Goal: Task Accomplishment & Management: Use online tool/utility

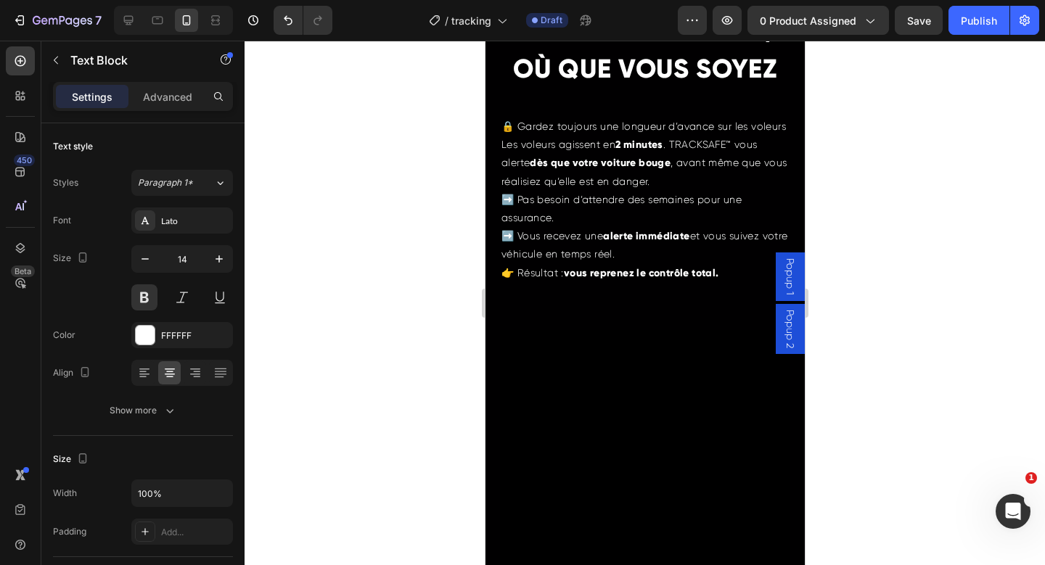
scroll to position [2357, 0]
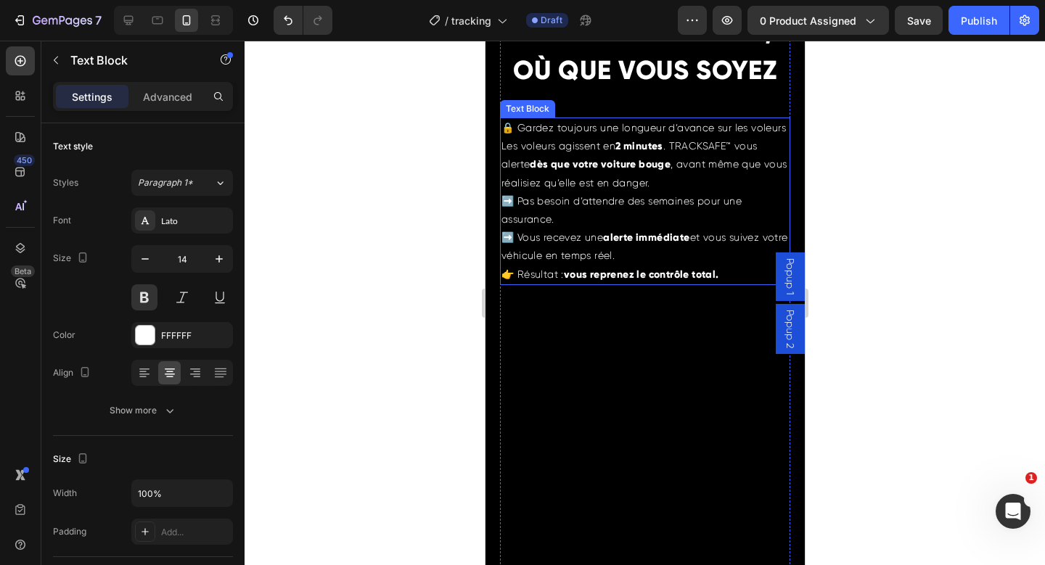
click at [632, 276] on p "Les voleurs agissent en 2 minutes . TRACKSAFE™ vous alerte dès que votre voitur…" at bounding box center [644, 210] width 287 height 147
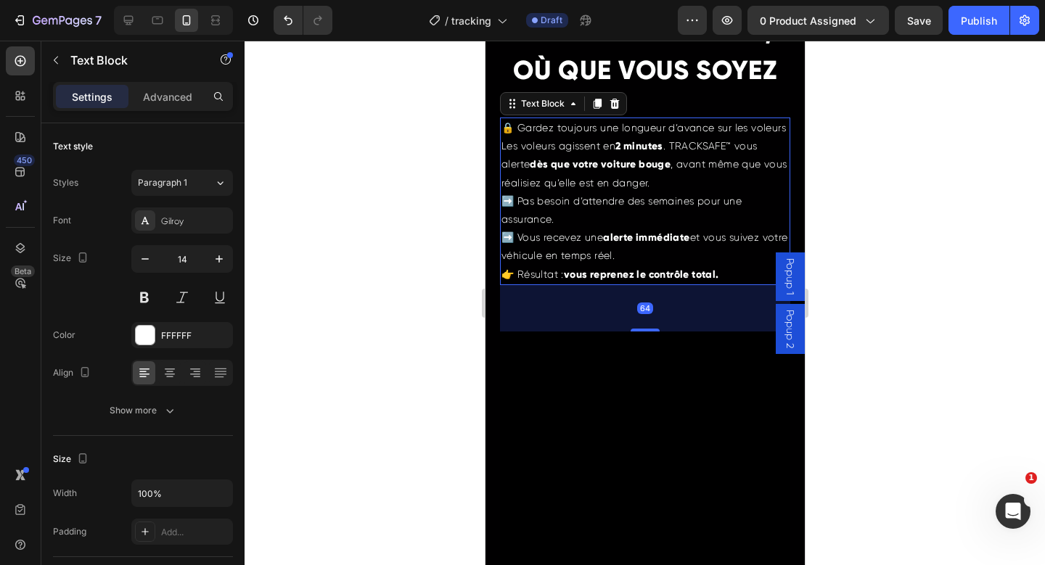
click at [646, 275] on p "Les voleurs agissent en 2 minutes . TRACKSAFE™ vous alerte dès que votre voitur…" at bounding box center [644, 210] width 287 height 147
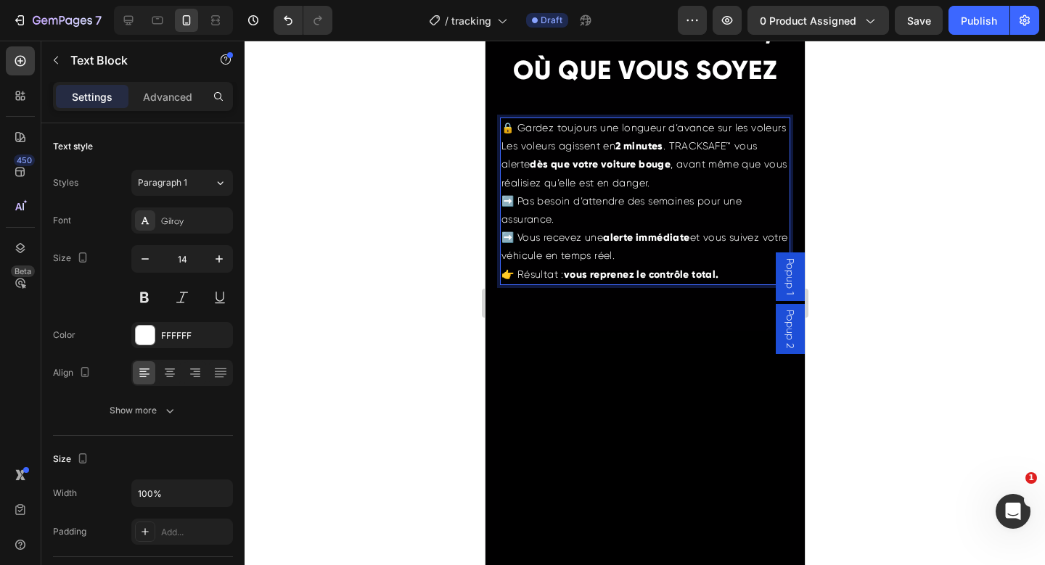
click at [640, 279] on p "Les voleurs agissent en 2 minutes . TRACKSAFE™ vous alerte dès que votre voitur…" at bounding box center [644, 210] width 287 height 147
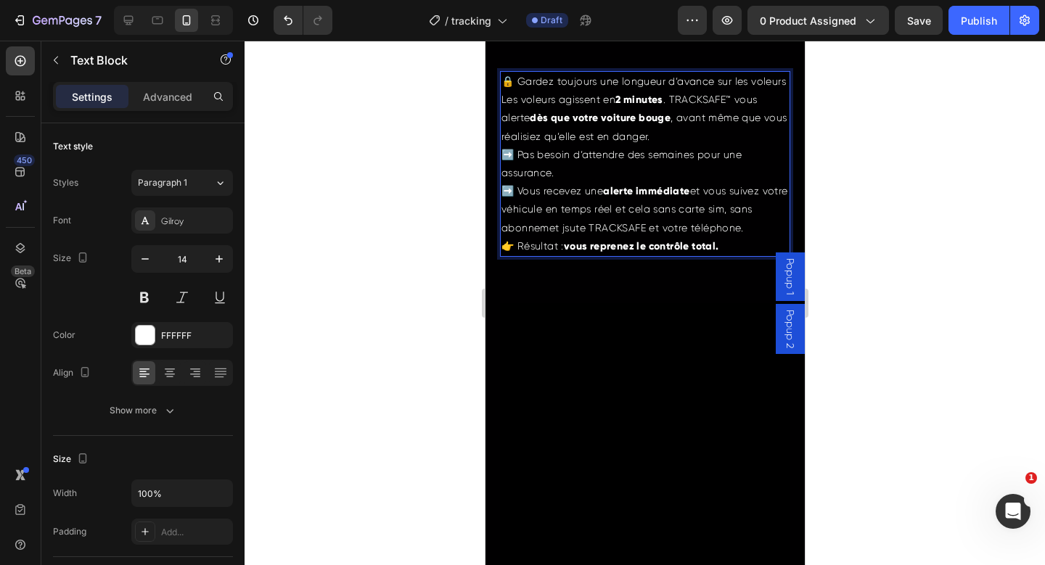
scroll to position [2409, 0]
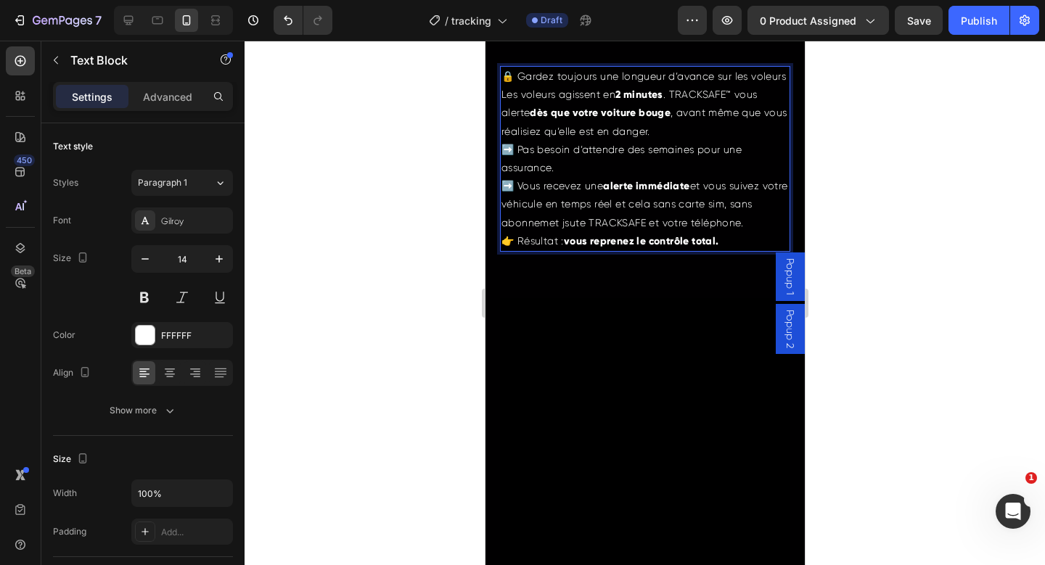
click at [596, 244] on p "Les voleurs agissent en 2 minutes . TRACKSAFE™ vous alerte dès que votre voitur…" at bounding box center [644, 168] width 287 height 165
click at [565, 244] on p "Les voleurs agissent en 2 minutes . TRACKSAFE™ vous alerte dès que votre voitur…" at bounding box center [644, 168] width 287 height 165
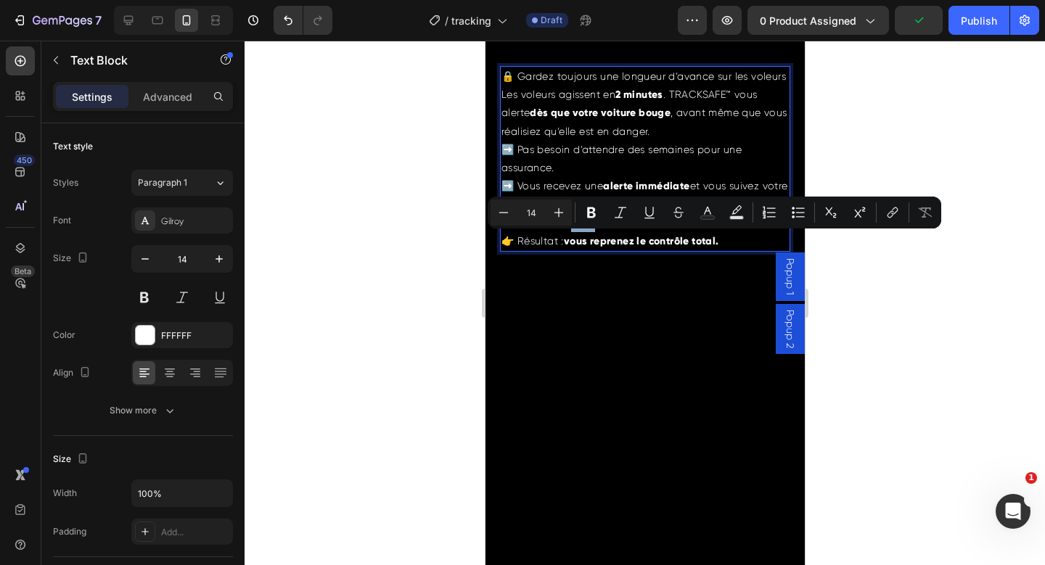
click at [600, 242] on p "Les voleurs agissent en 2 minutes . TRACKSAFE™ vous alerte dès que votre voitur…" at bounding box center [644, 168] width 287 height 165
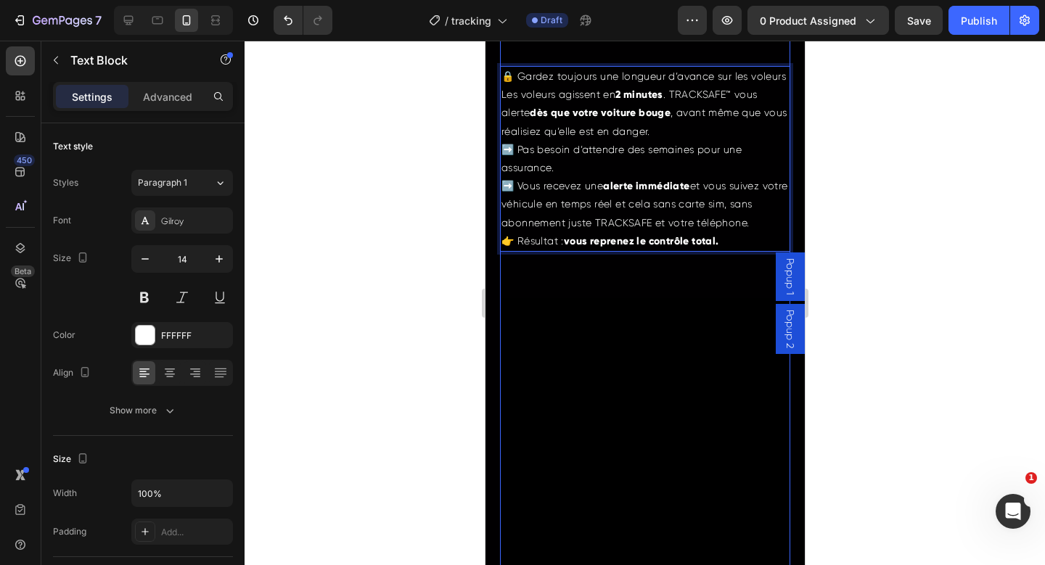
click at [644, 321] on video at bounding box center [644, 556] width 290 height 516
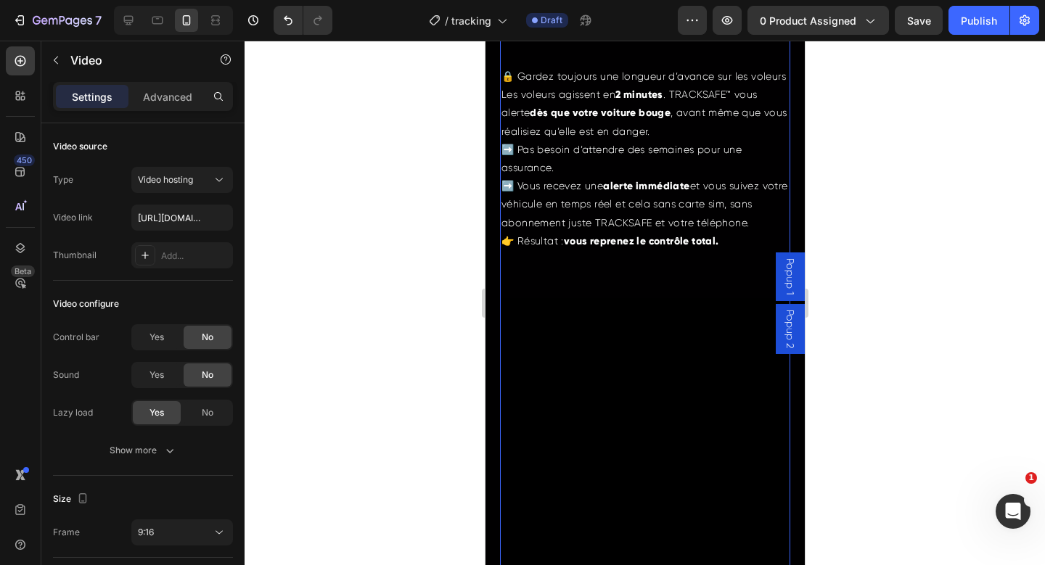
click at [619, 288] on div "LOCALISEZ VOTRE VOITURE EN UN CLIC , OÙ QUE VOUS SOYEZ Heading 🔒 Gardez toujour…" at bounding box center [644, 366] width 290 height 895
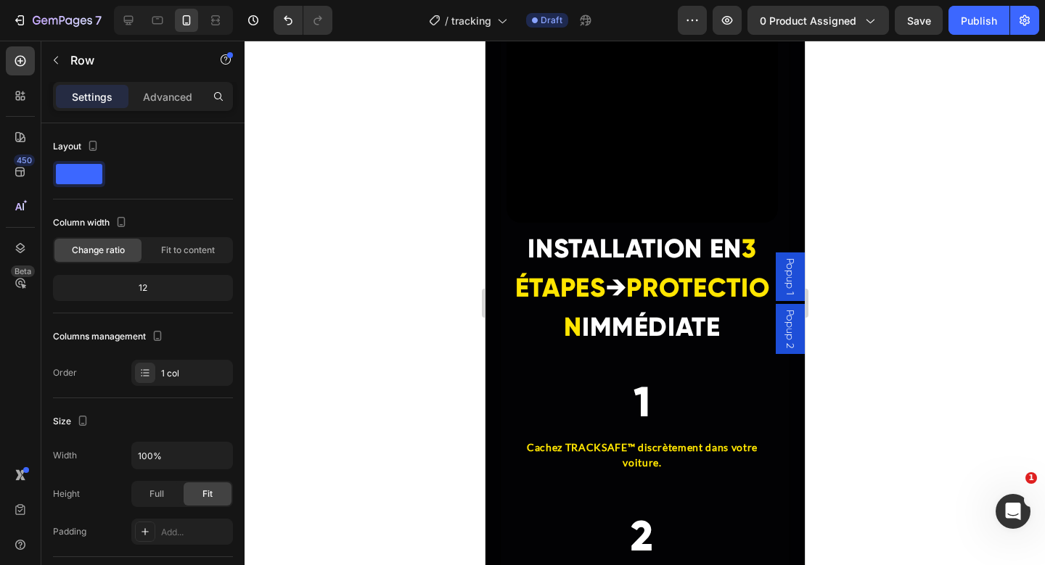
scroll to position [4594, 0]
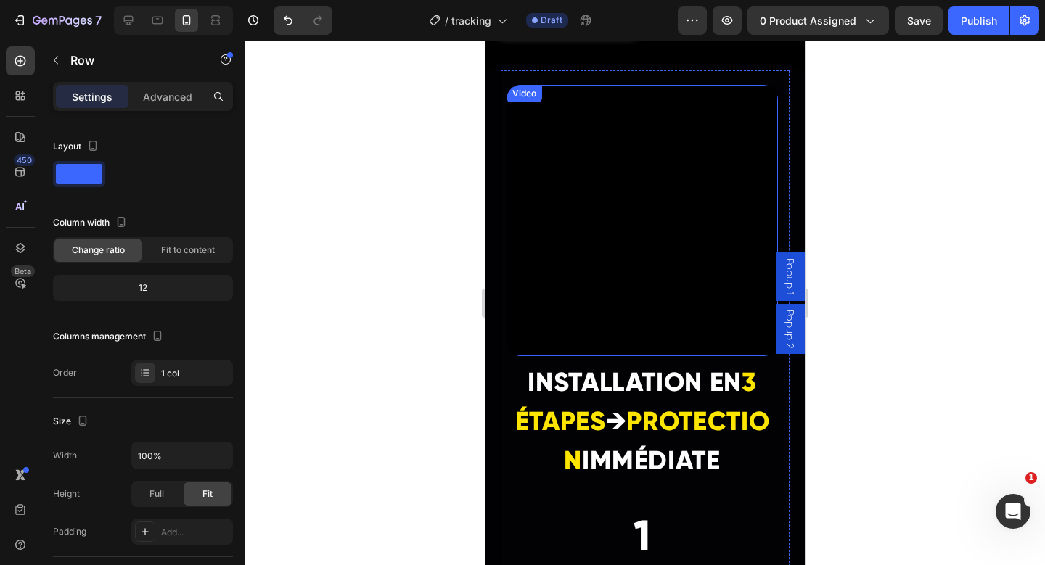
click at [597, 176] on video at bounding box center [641, 220] width 271 height 271
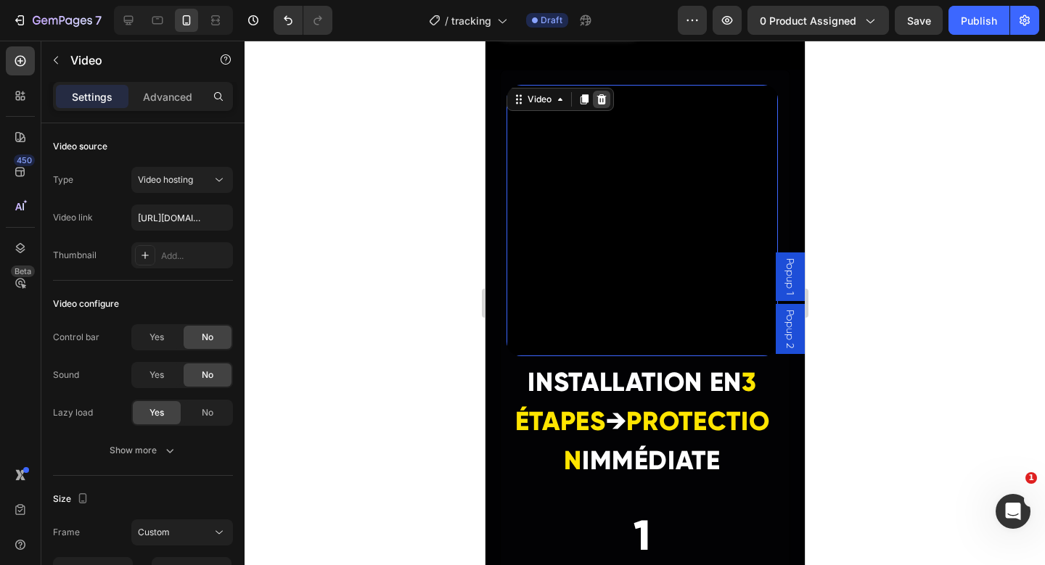
click at [598, 92] on div at bounding box center [600, 99] width 17 height 17
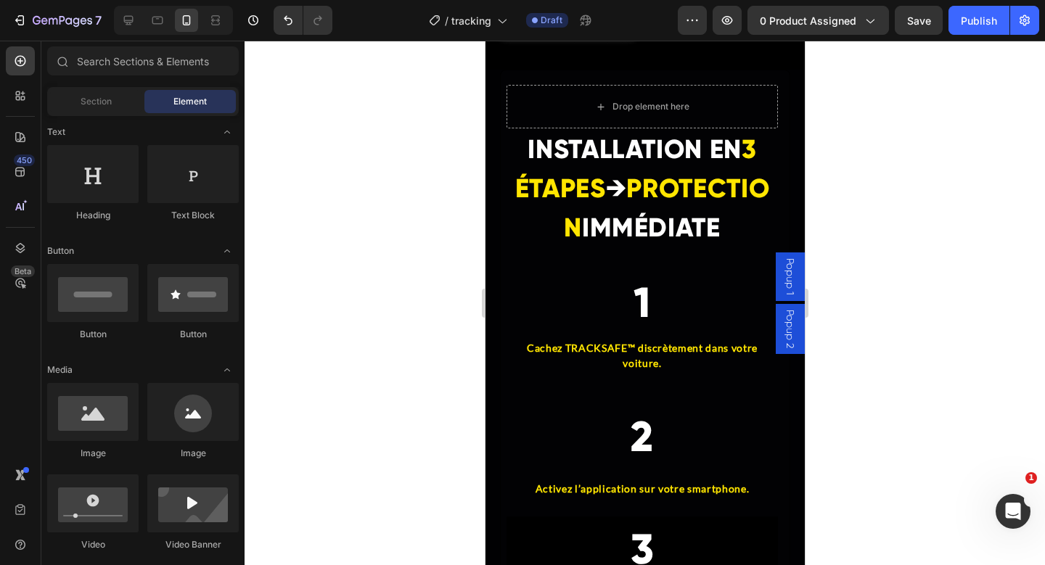
scroll to position [250, 0]
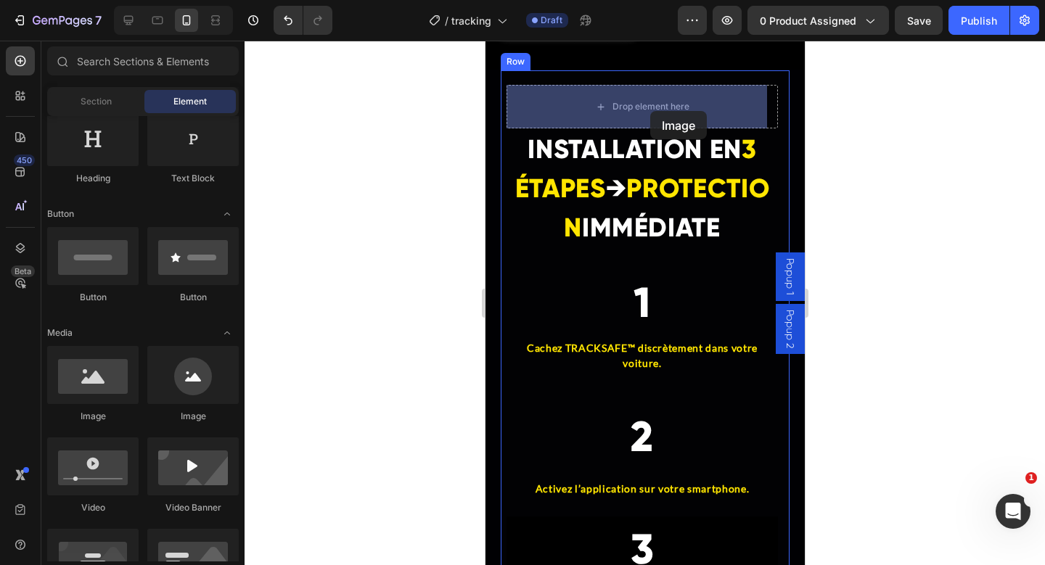
drag, startPoint x: 597, startPoint y: 406, endPoint x: 650, endPoint y: 111, distance: 300.1
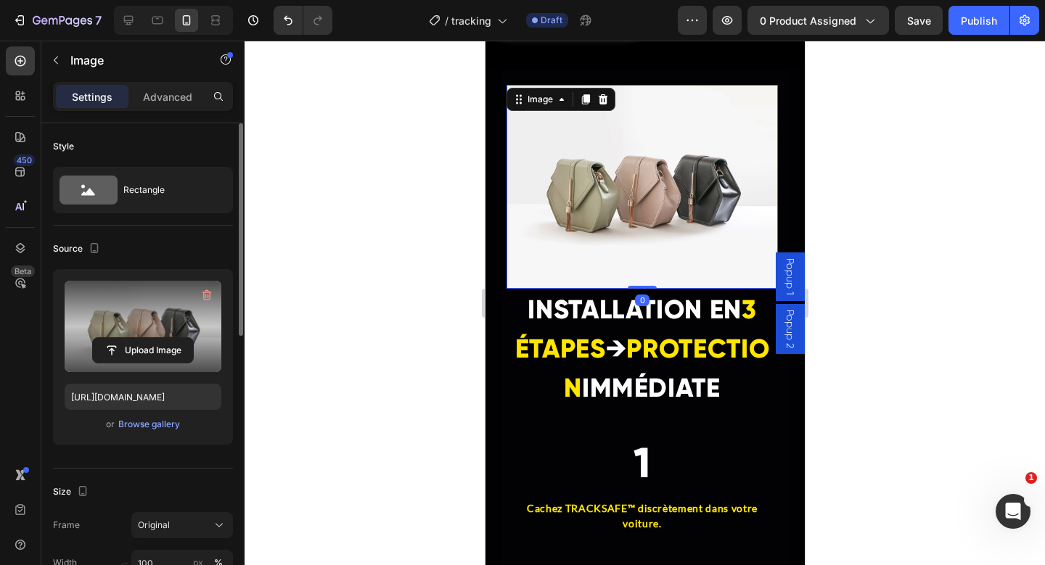
click at [162, 319] on label at bounding box center [143, 326] width 157 height 91
click at [162, 338] on input "file" at bounding box center [143, 350] width 100 height 25
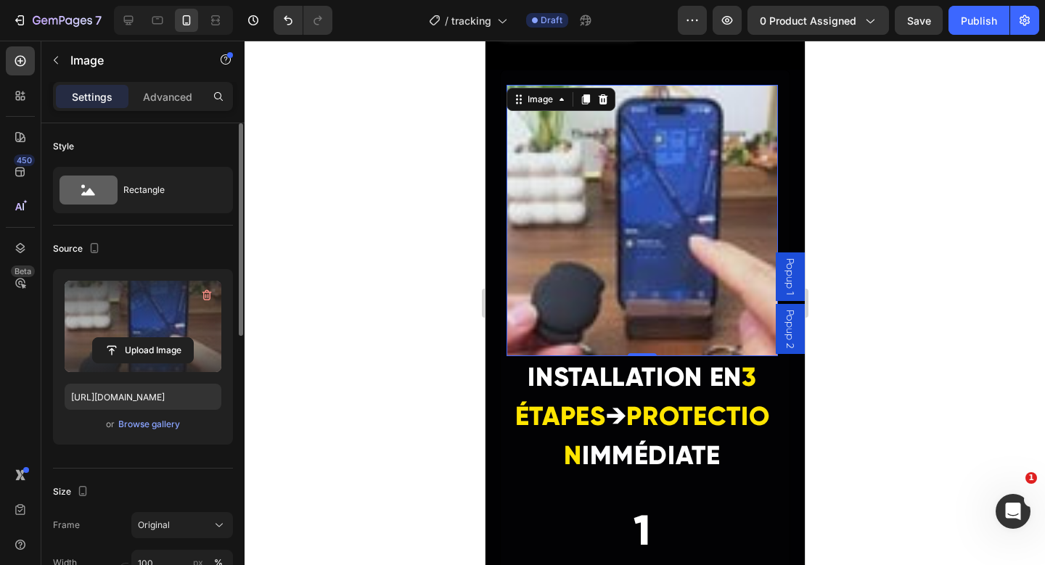
click at [139, 313] on label at bounding box center [143, 326] width 157 height 91
click at [139, 338] on input "file" at bounding box center [143, 350] width 100 height 25
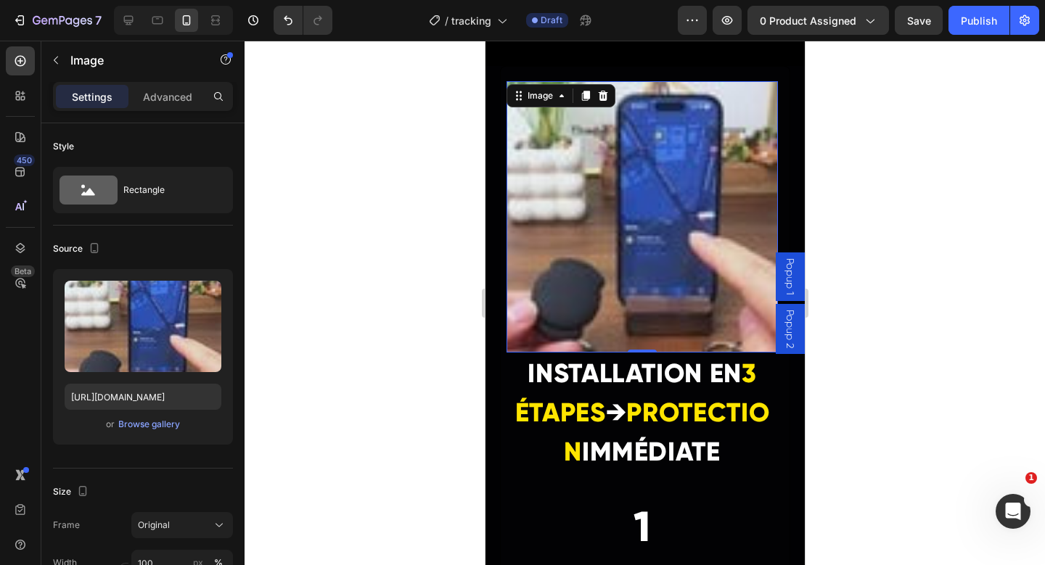
scroll to position [4600, 0]
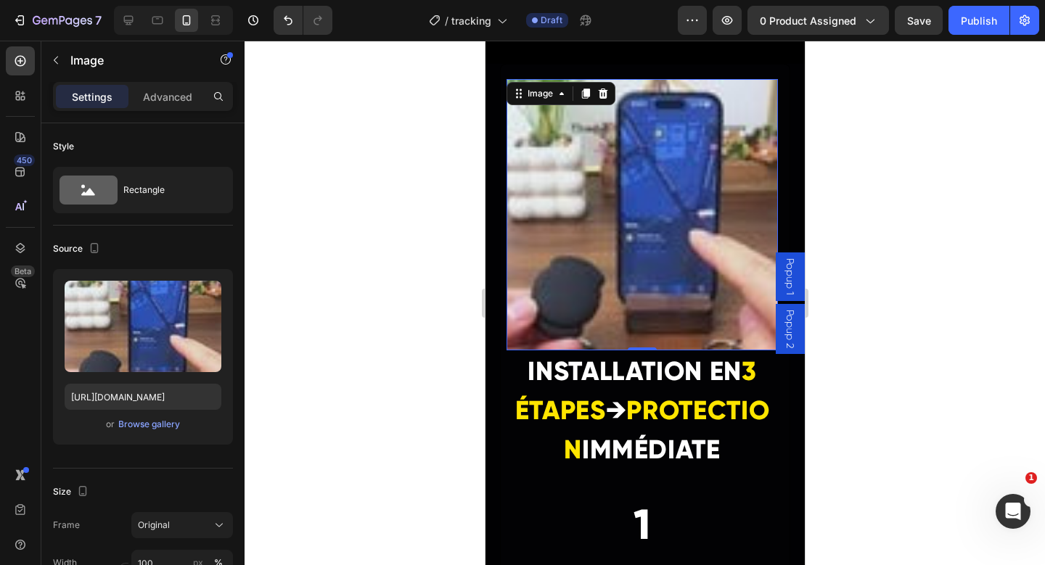
click at [670, 234] on img at bounding box center [641, 214] width 271 height 271
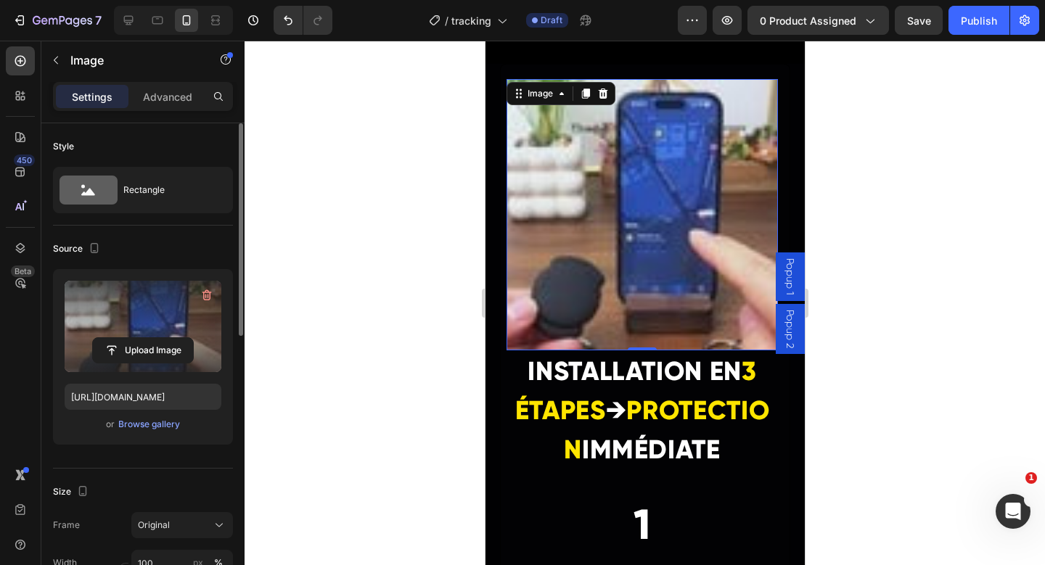
click at [97, 316] on label at bounding box center [143, 326] width 157 height 91
click at [97, 338] on input "file" at bounding box center [143, 350] width 100 height 25
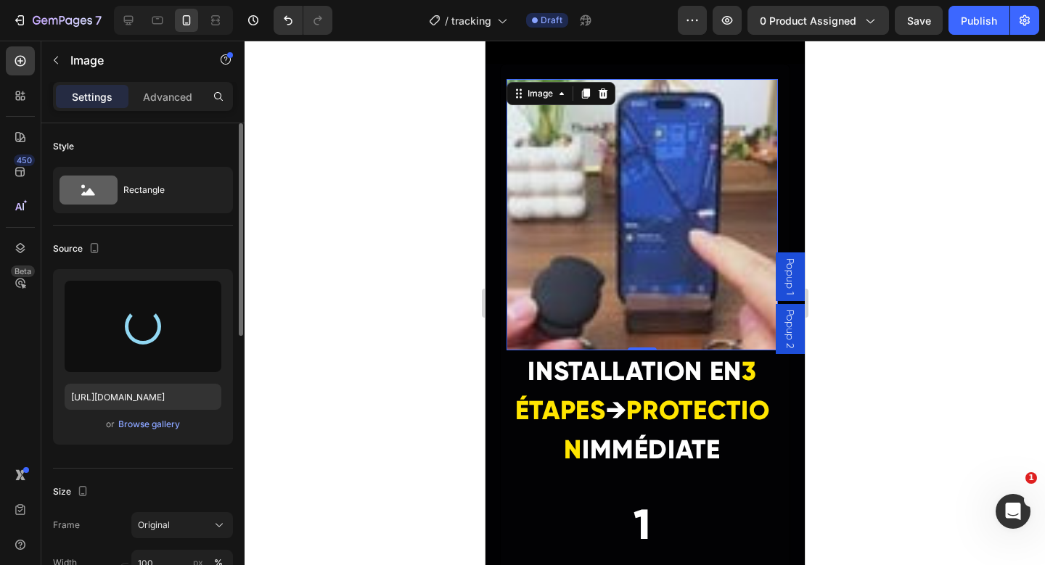
type input "https://cdn.shopify.com/s/files/1/0919/3239/3804/files/gempages_563547463047185…"
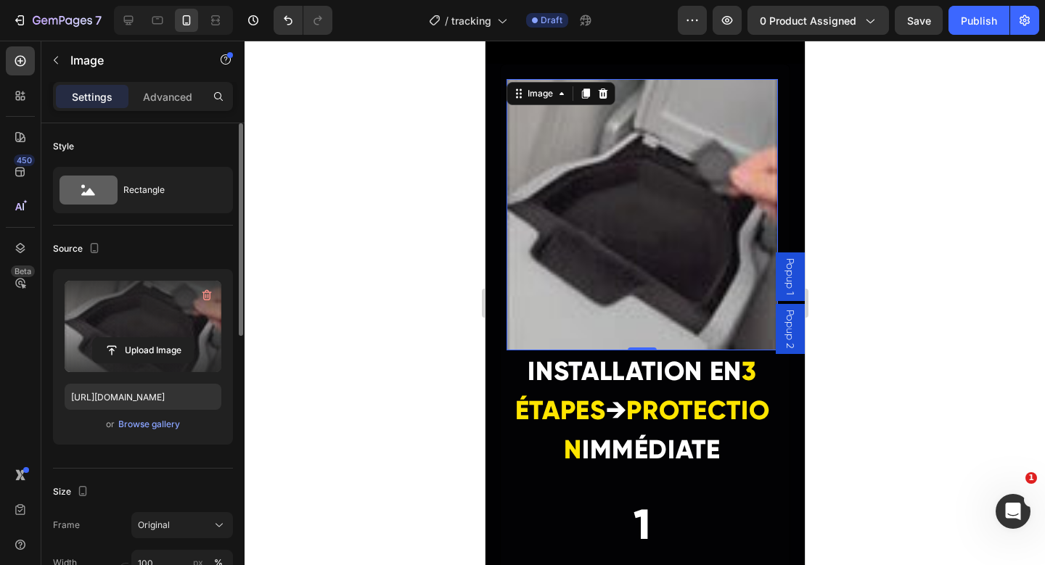
click at [639, 255] on img at bounding box center [641, 214] width 271 height 271
click at [962, 258] on div at bounding box center [645, 303] width 800 height 525
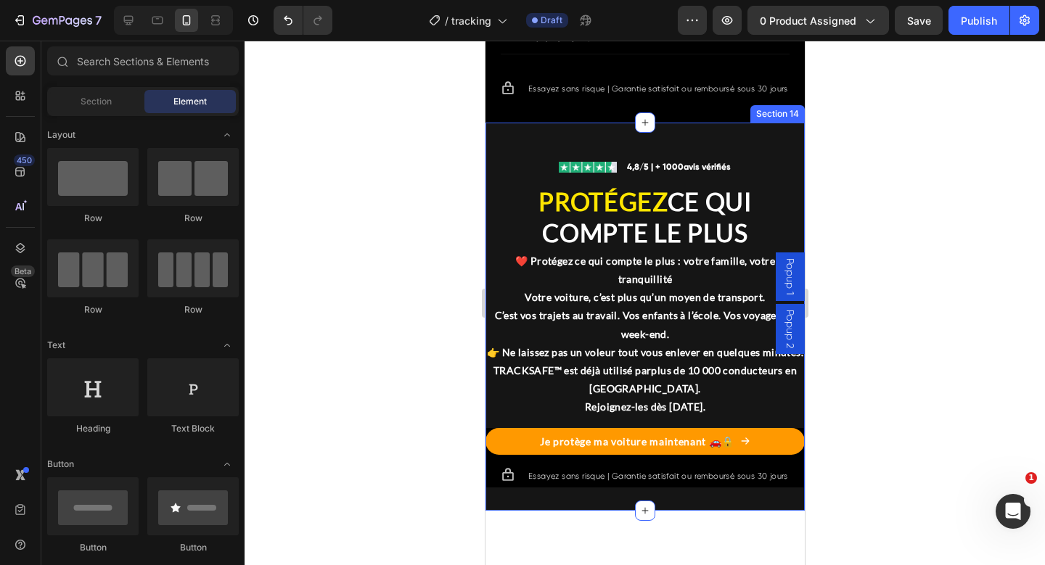
scroll to position [6352, 0]
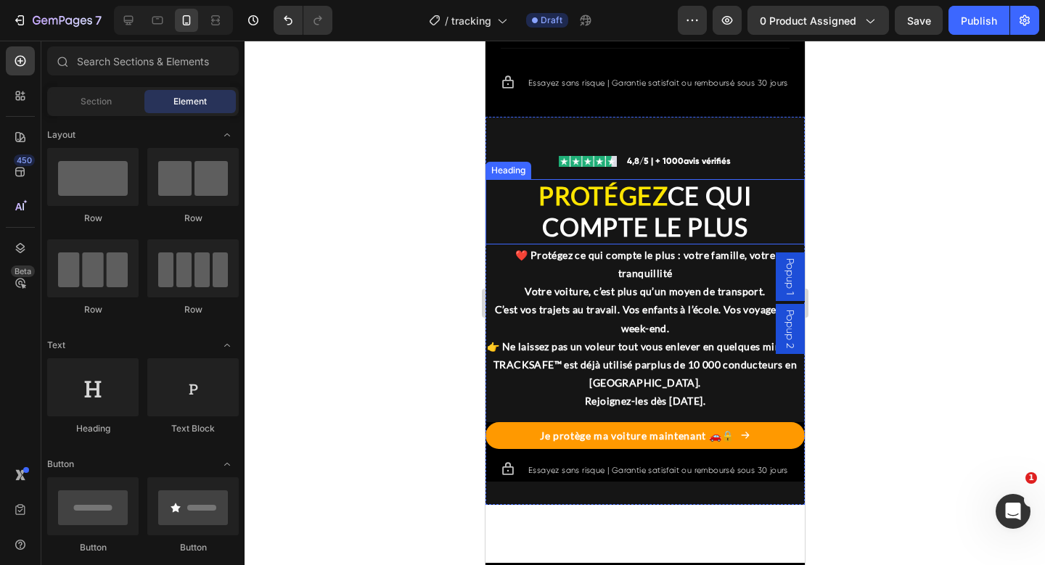
click at [623, 245] on h2 "PROTÉGEZ CE QUI COMPTE LE PLUS" at bounding box center [644, 211] width 319 height 65
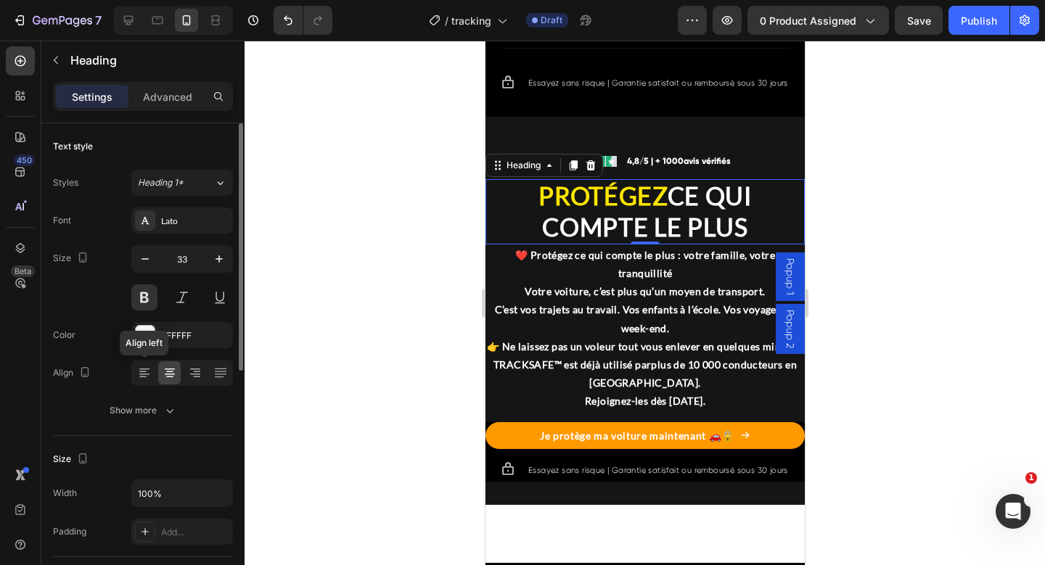
drag, startPoint x: 139, startPoint y: 366, endPoint x: 219, endPoint y: 350, distance: 81.6
click at [139, 366] on icon at bounding box center [144, 373] width 15 height 15
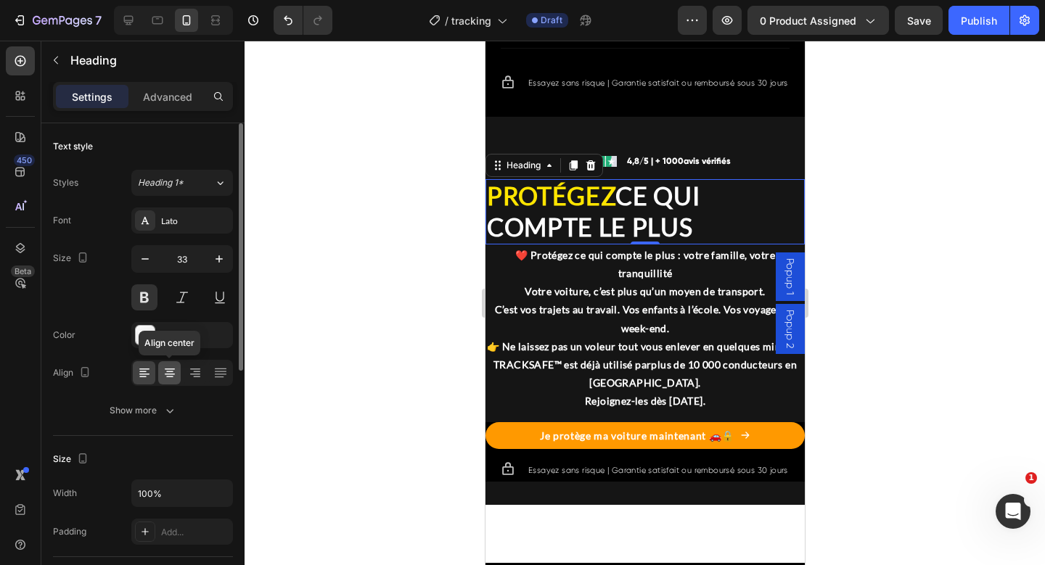
click at [163, 376] on icon at bounding box center [170, 373] width 15 height 15
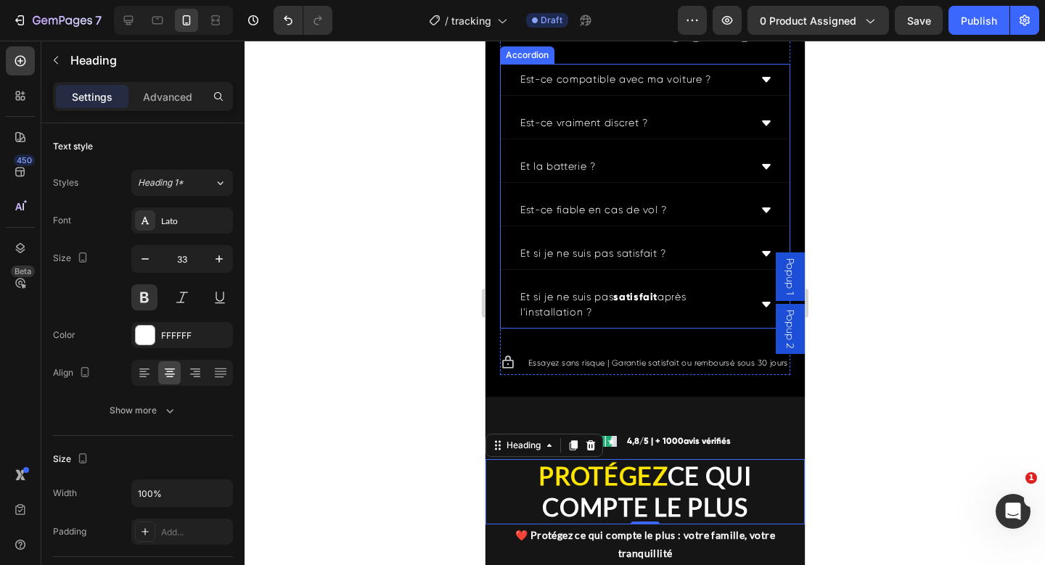
scroll to position [6057, 0]
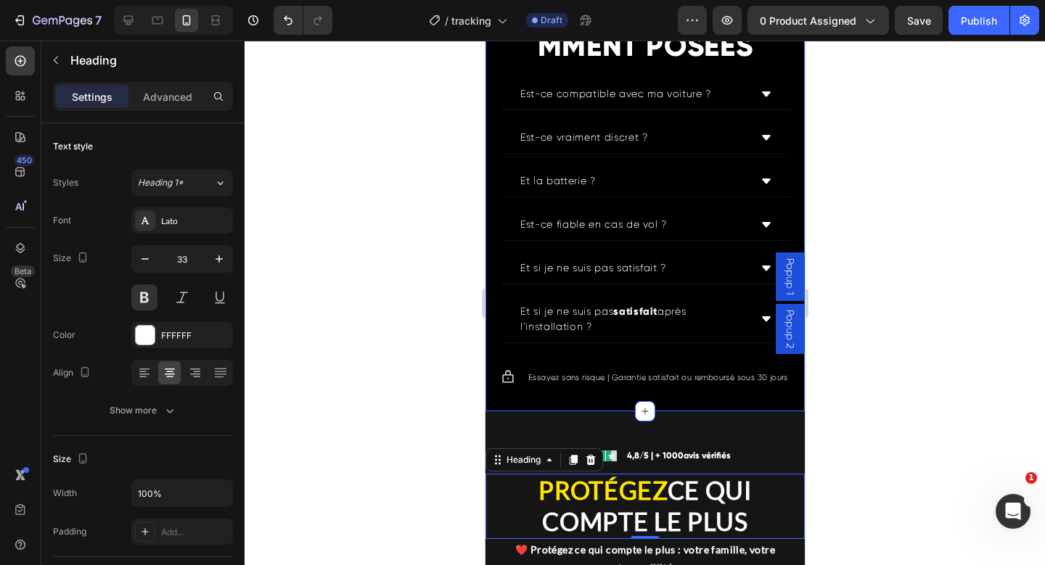
click at [781, 363] on div "QUESTIONS FRÉQUEMMENT POSÉES Heading Est-ce compatible avec ma voiture ? Est-ce…" at bounding box center [644, 185] width 319 height 454
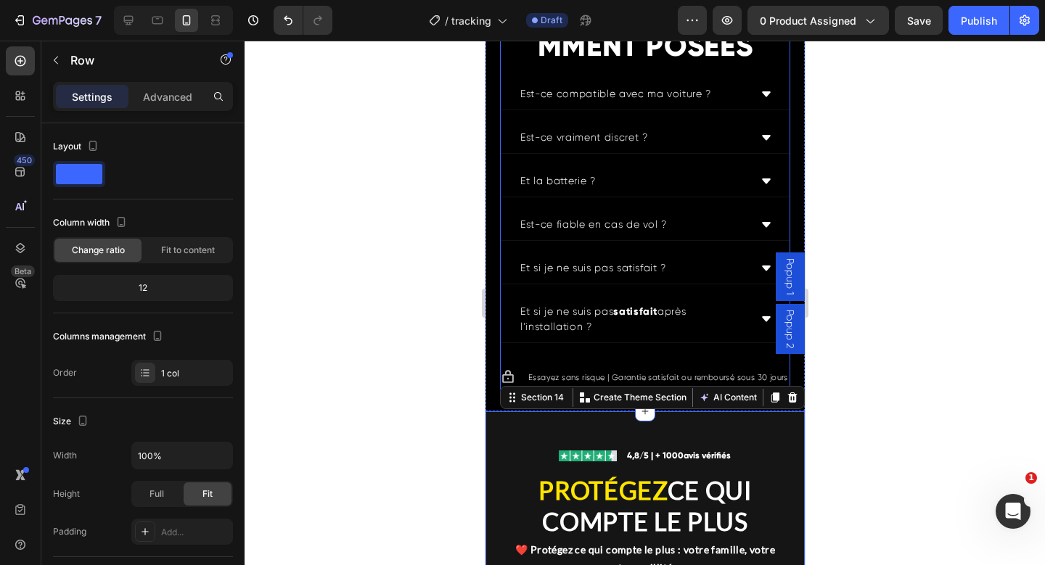
click at [728, 390] on div "QUESTIONS FRÉQUEMMENT POSÉES Heading Est-ce compatible avec ma voiture ? Est-ce…" at bounding box center [644, 185] width 290 height 410
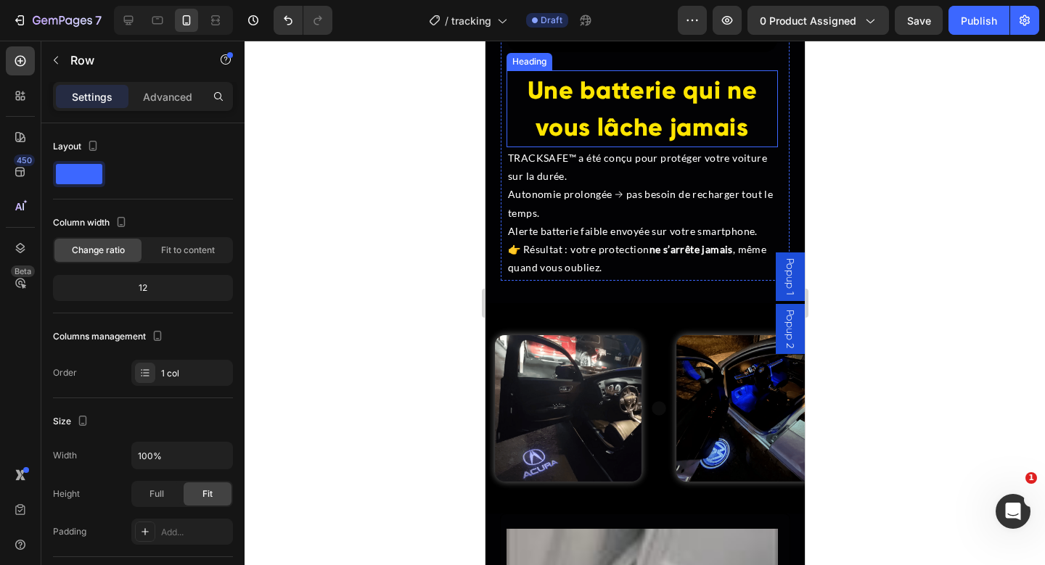
scroll to position [4261, 0]
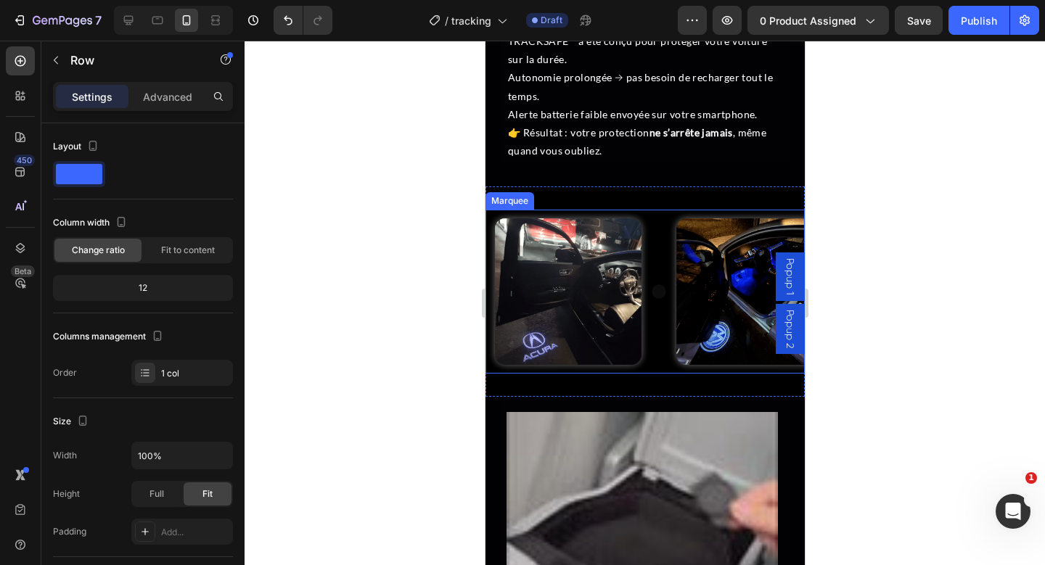
click at [664, 210] on div "Image Row" at bounding box center [575, 292] width 181 height 164
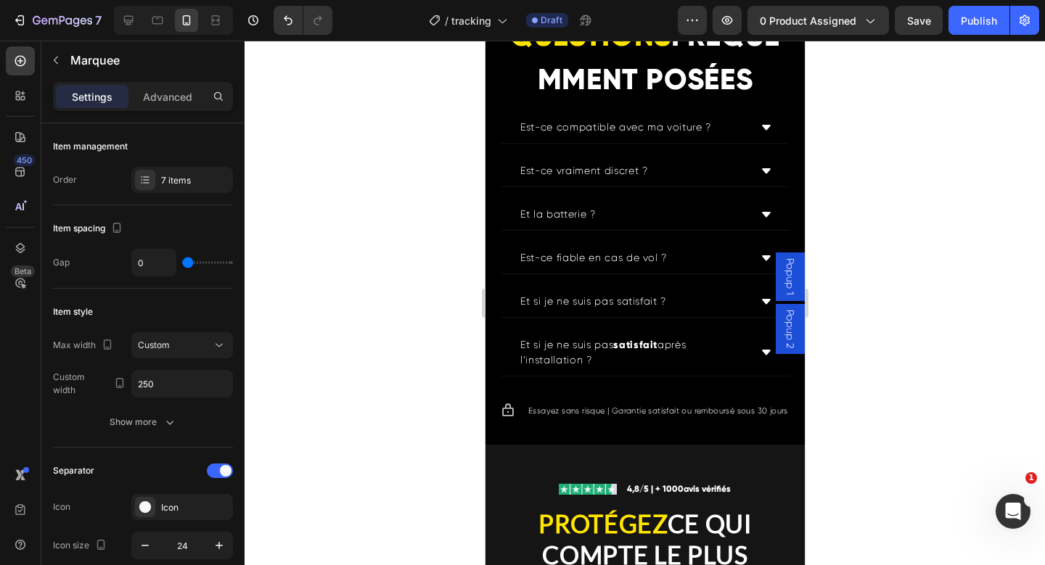
scroll to position [6184, 0]
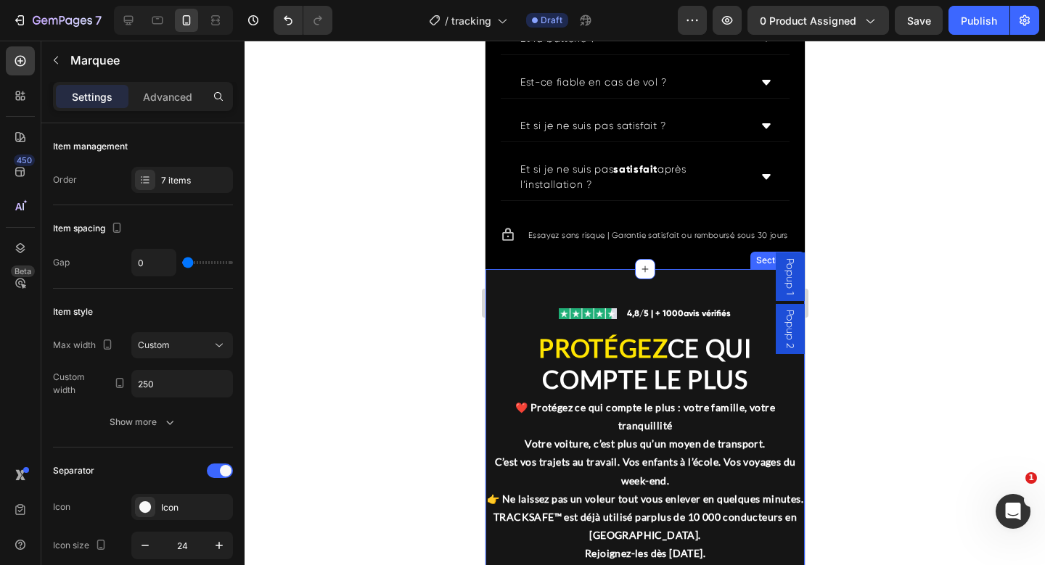
click at [517, 343] on div "Image Icon List 4,8/5 | + 1000 avis vérifiés Text Block Row PROTÉGEZ CE QUI COM…" at bounding box center [644, 463] width 319 height 388
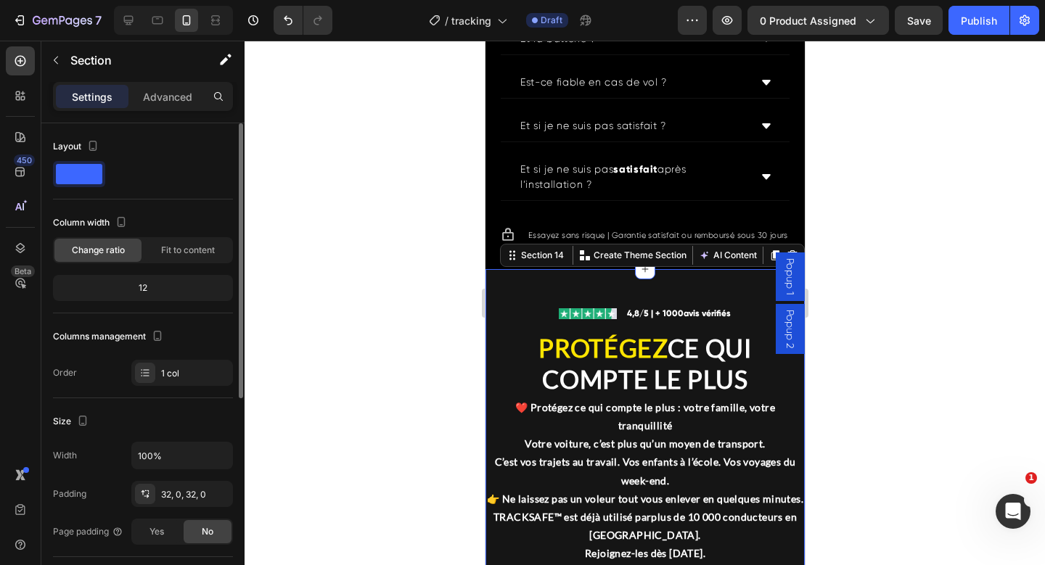
scroll to position [255, 0]
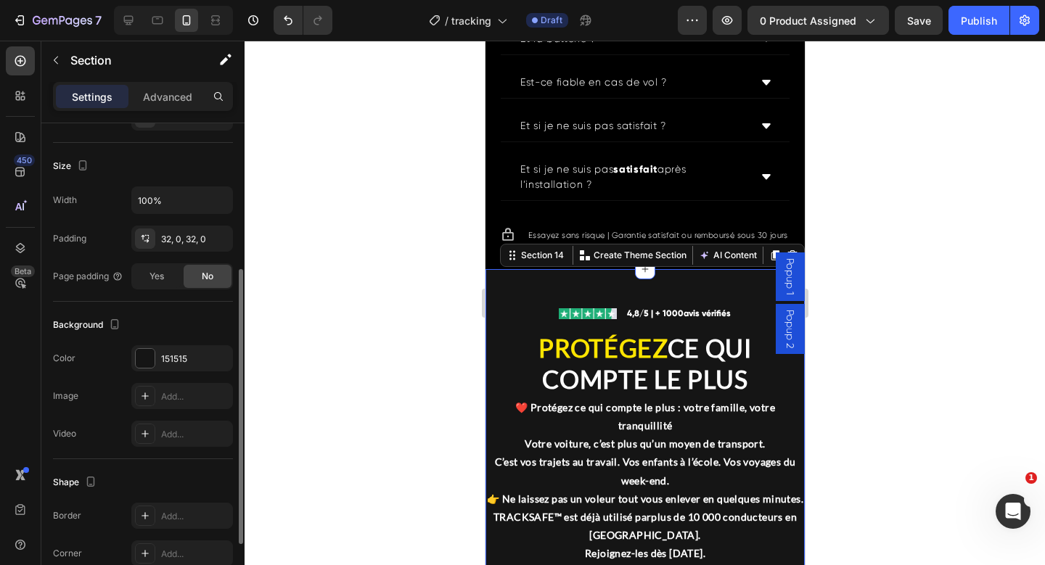
click at [176, 341] on div "Background The changes might be hidden by the video. Color 151515 Image Add... …" at bounding box center [143, 380] width 180 height 157
click at [171, 351] on div "151515" at bounding box center [182, 358] width 102 height 26
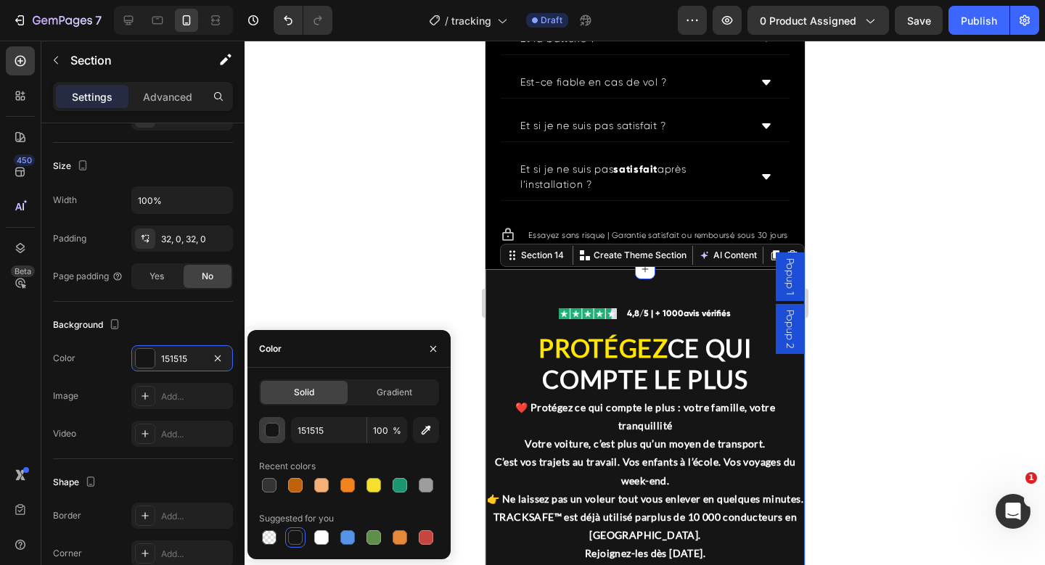
click at [269, 433] on div "button" at bounding box center [273, 431] width 15 height 15
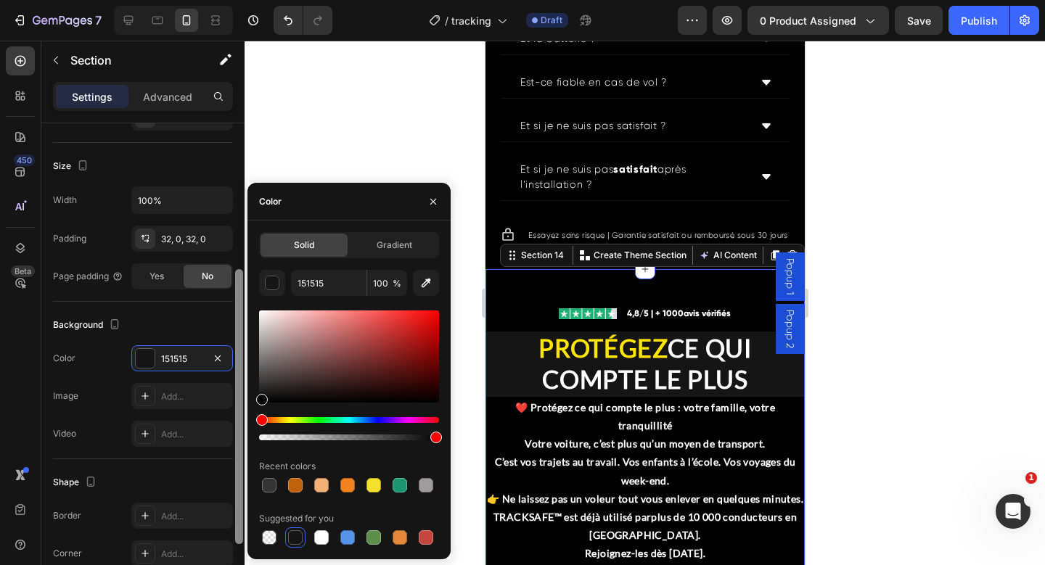
drag, startPoint x: 282, startPoint y: 369, endPoint x: 239, endPoint y: 433, distance: 76.9
click at [239, 433] on div "450 Beta Sections(18) Elements(84) Section Element Hero Section Product Detail …" at bounding box center [122, 303] width 245 height 525
click at [875, 348] on div at bounding box center [645, 303] width 800 height 525
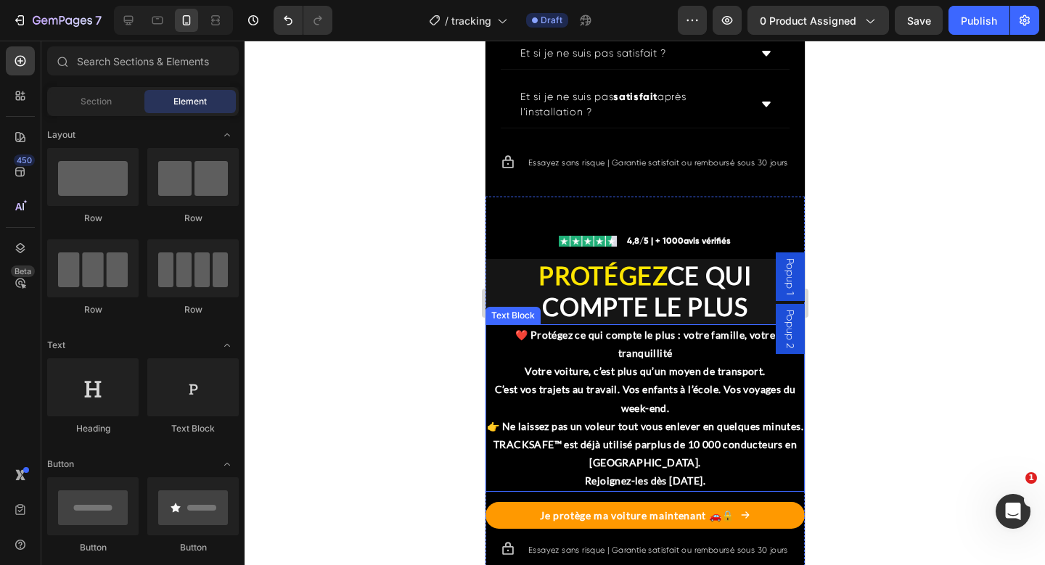
scroll to position [6303, 0]
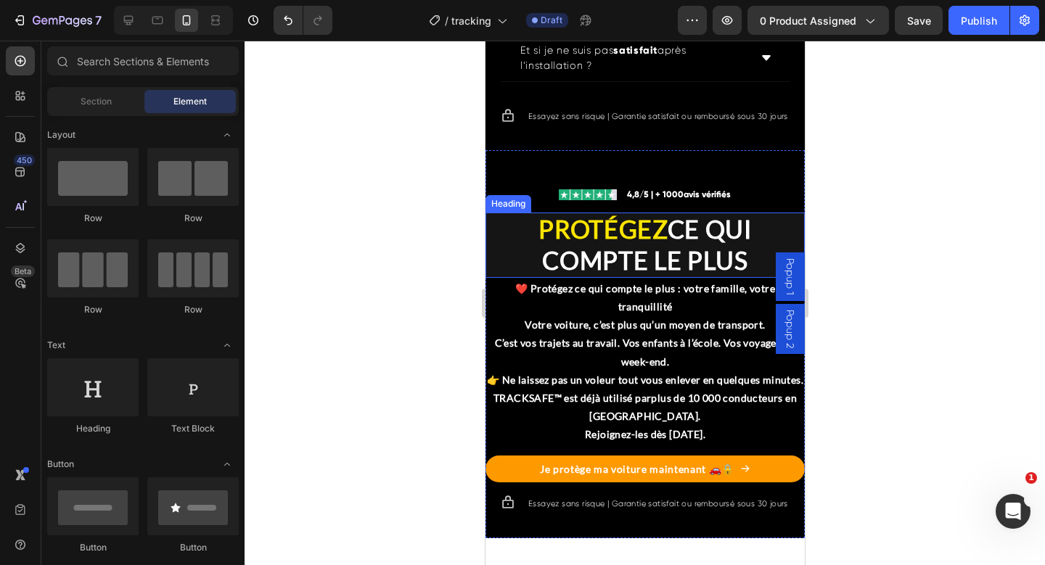
click at [516, 278] on h2 "PROTÉGEZ CE QUI COMPTE LE PLUS" at bounding box center [644, 245] width 319 height 65
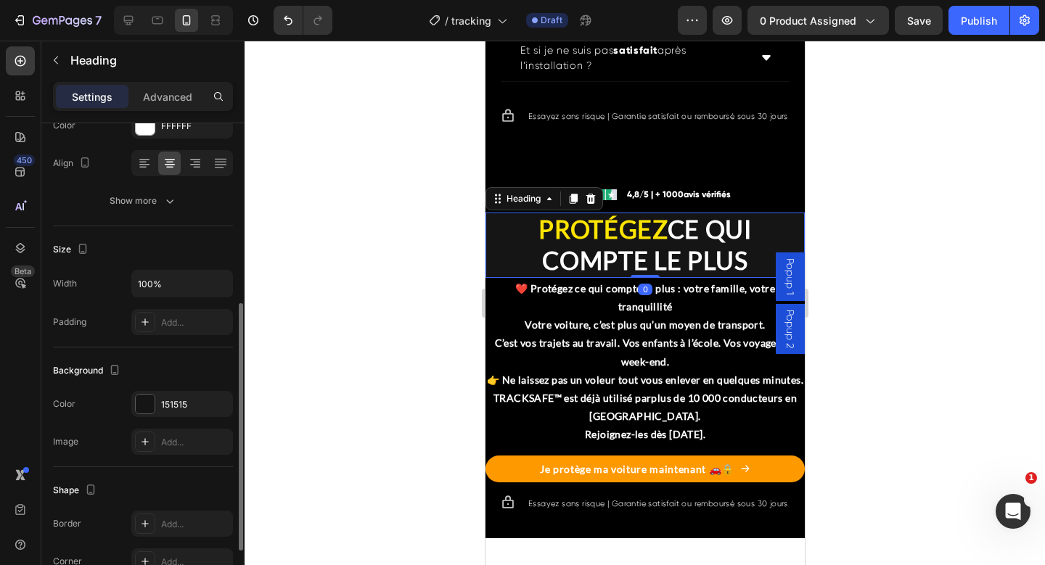
scroll to position [258, 0]
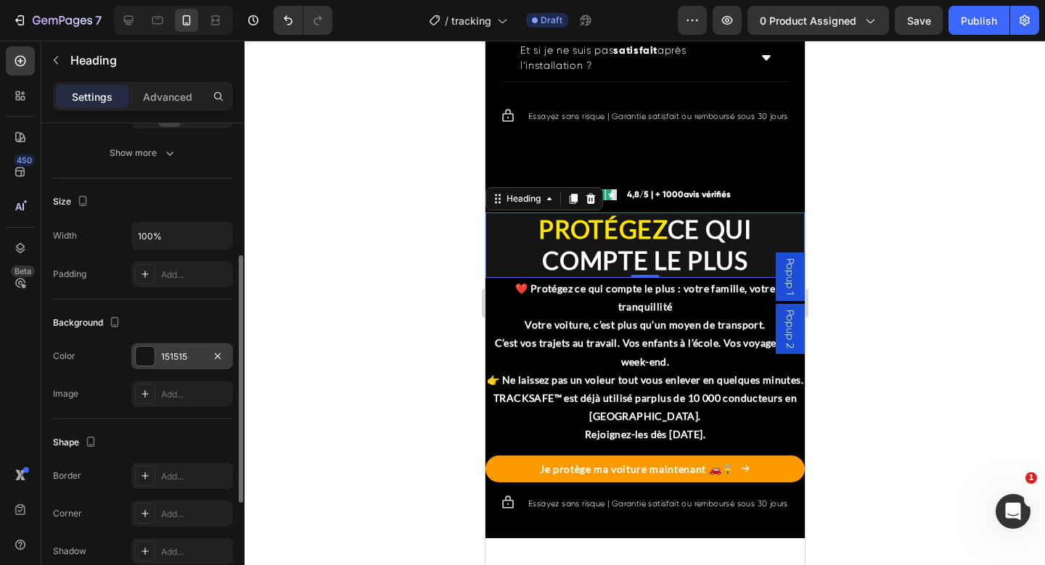
click at [174, 358] on div "151515" at bounding box center [182, 357] width 42 height 13
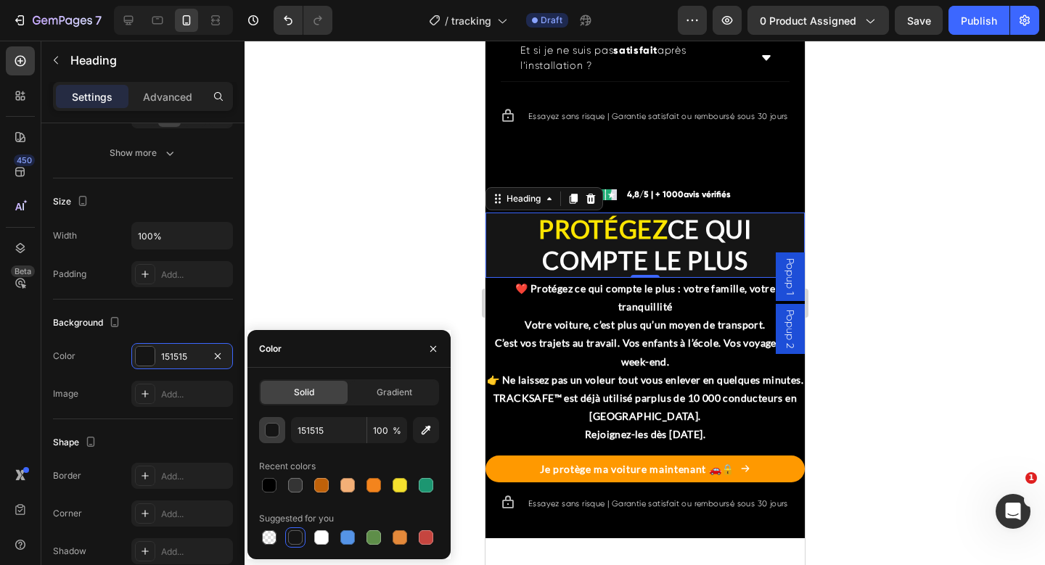
click at [272, 431] on div "button" at bounding box center [273, 431] width 15 height 15
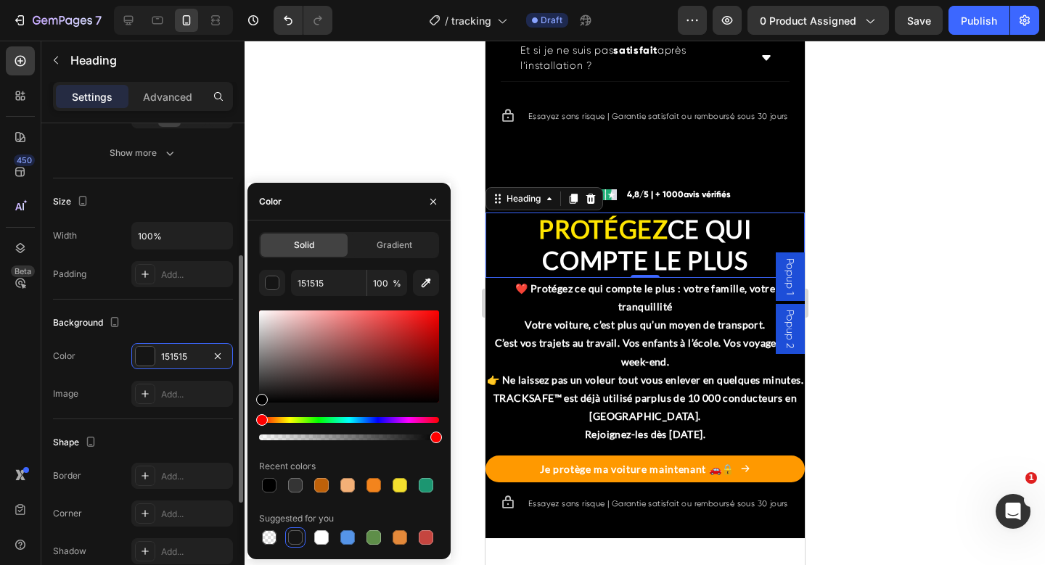
drag, startPoint x: 306, startPoint y: 366, endPoint x: 188, endPoint y: 461, distance: 151.3
click at [187, 461] on div "450 Beta Sections(18) Elements(84) Section Element Hero Section Product Detail …" at bounding box center [122, 303] width 245 height 525
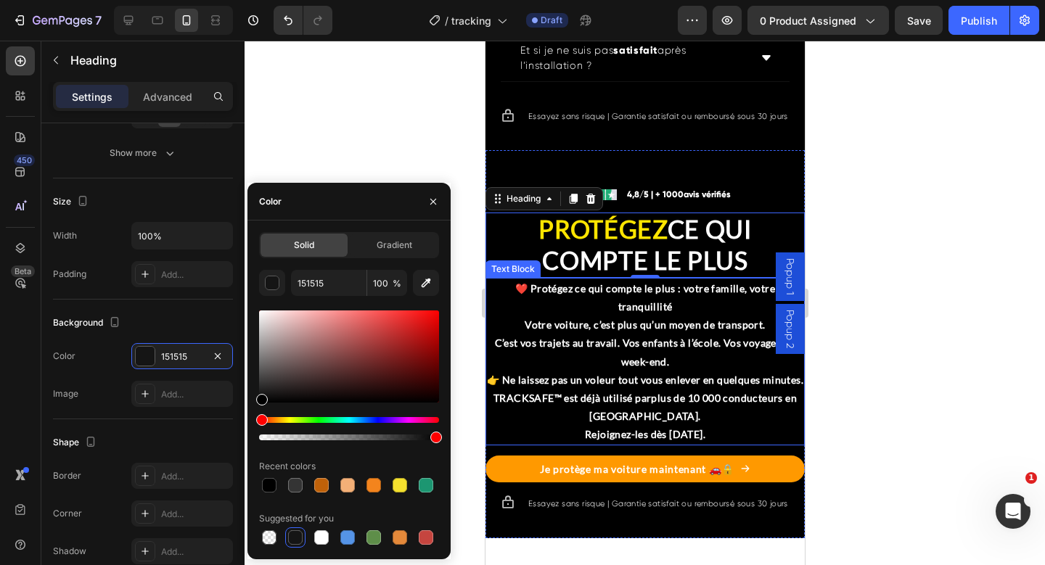
type input "000000"
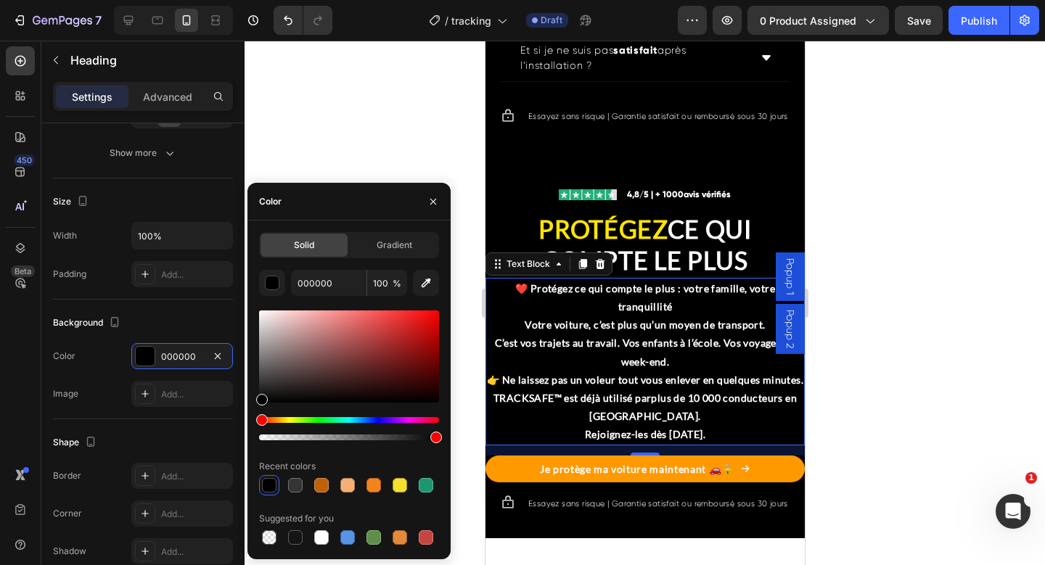
click at [497, 316] on p "❤️ Protégez ce qui compte le plus : votre famille, votre tranquillité" at bounding box center [644, 297] width 316 height 36
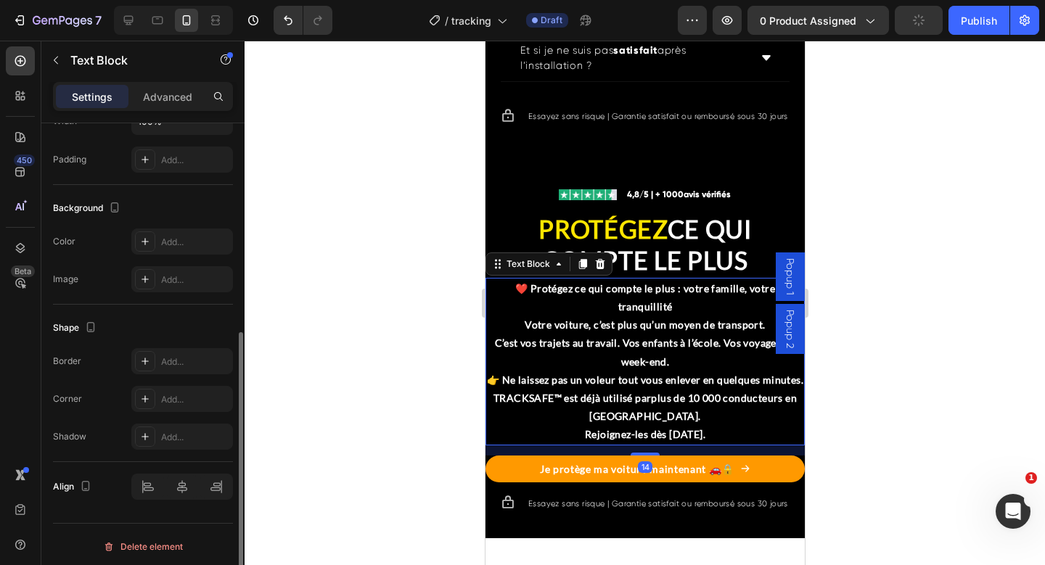
scroll to position [377, 0]
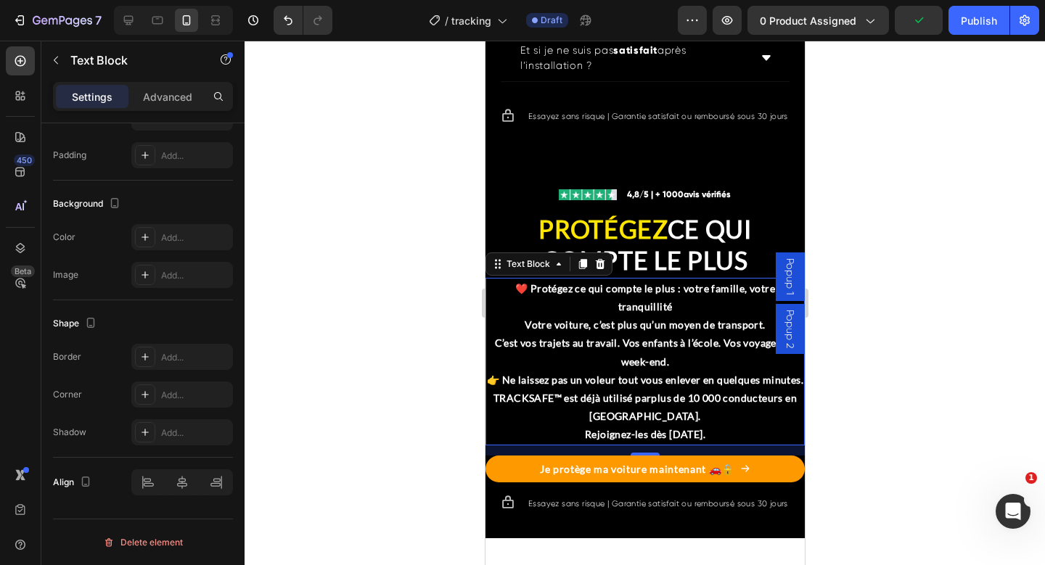
click at [945, 344] on div at bounding box center [645, 303] width 800 height 525
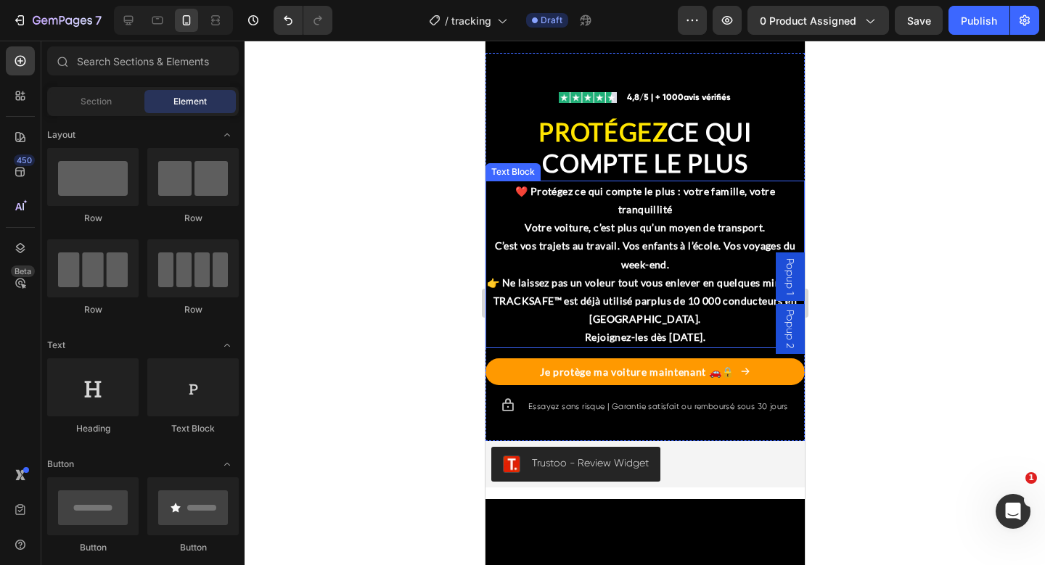
scroll to position [6120, 0]
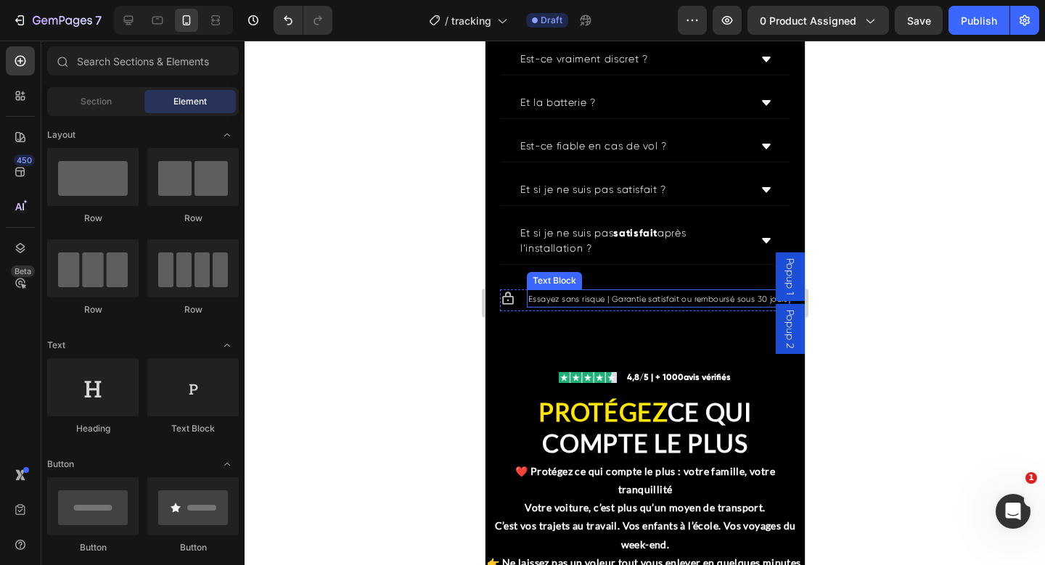
click at [605, 304] on span "Essayez sans risque | Garantie satisfait ou remboursé sous 30 jours" at bounding box center [658, 299] width 260 height 9
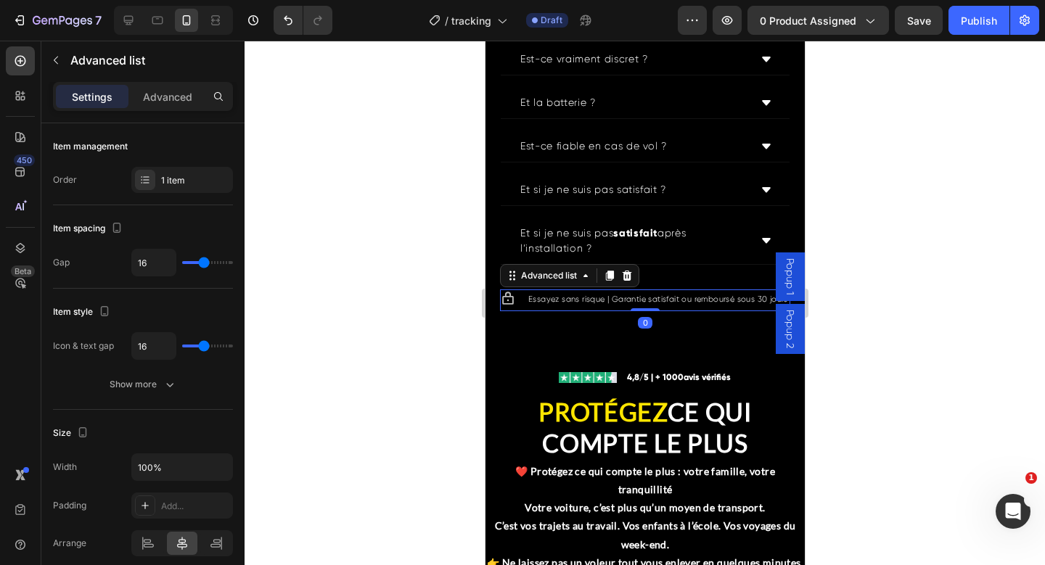
click at [515, 308] on li "Icon Essayez sans risque | Garantie satisfait ou remboursé sous 30 jours Text B…" at bounding box center [644, 299] width 289 height 18
click at [632, 282] on icon at bounding box center [626, 276] width 12 height 12
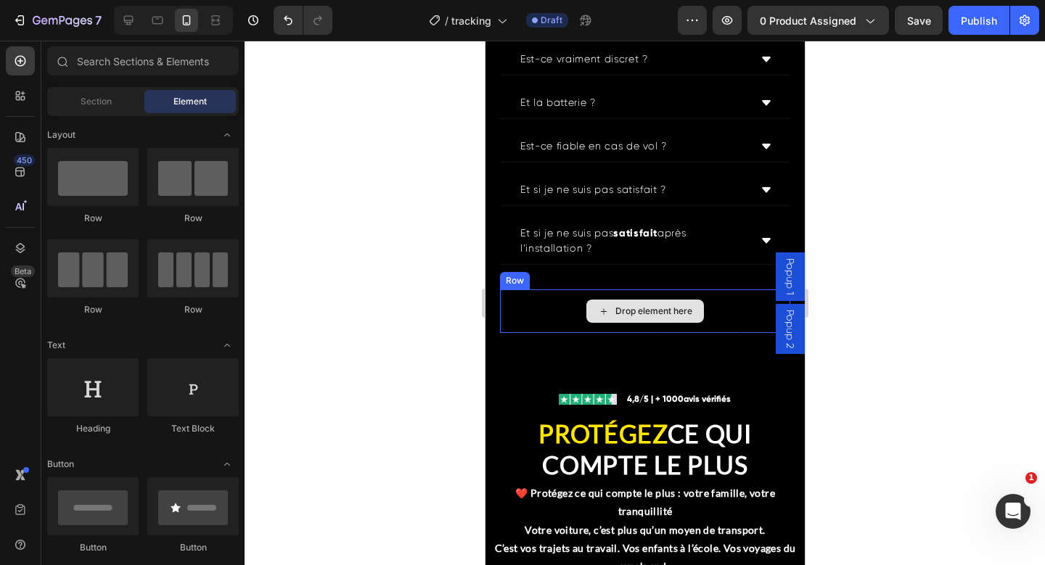
click at [586, 323] on div "Drop element here" at bounding box center [645, 311] width 118 height 23
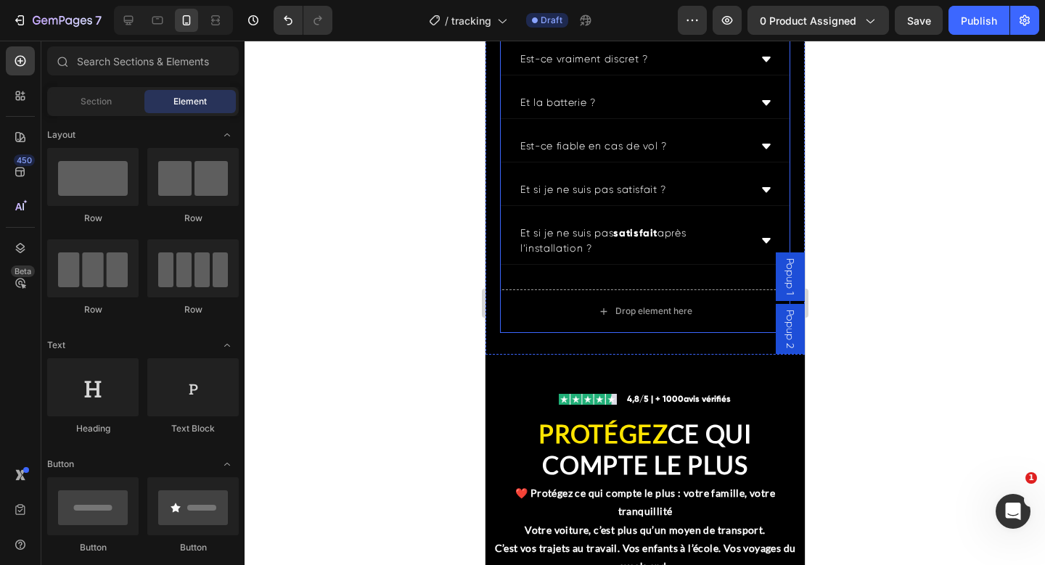
click at [651, 316] on div "QUESTIONS FRÉQUEMMENT POSÉES Heading Est-ce compatible avec ma voiture ? Est-ce…" at bounding box center [644, 117] width 290 height 432
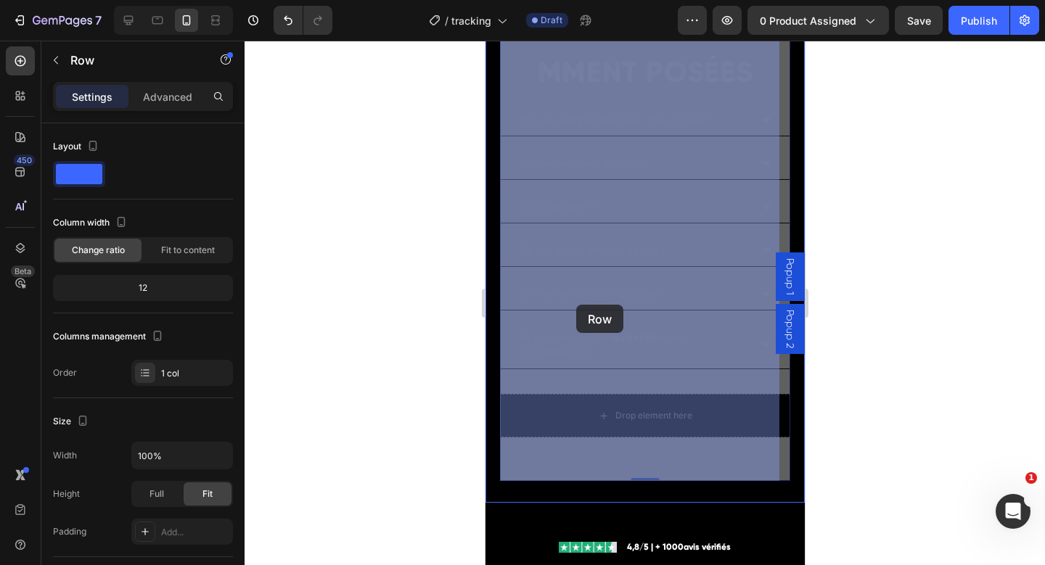
scroll to position [6031, 0]
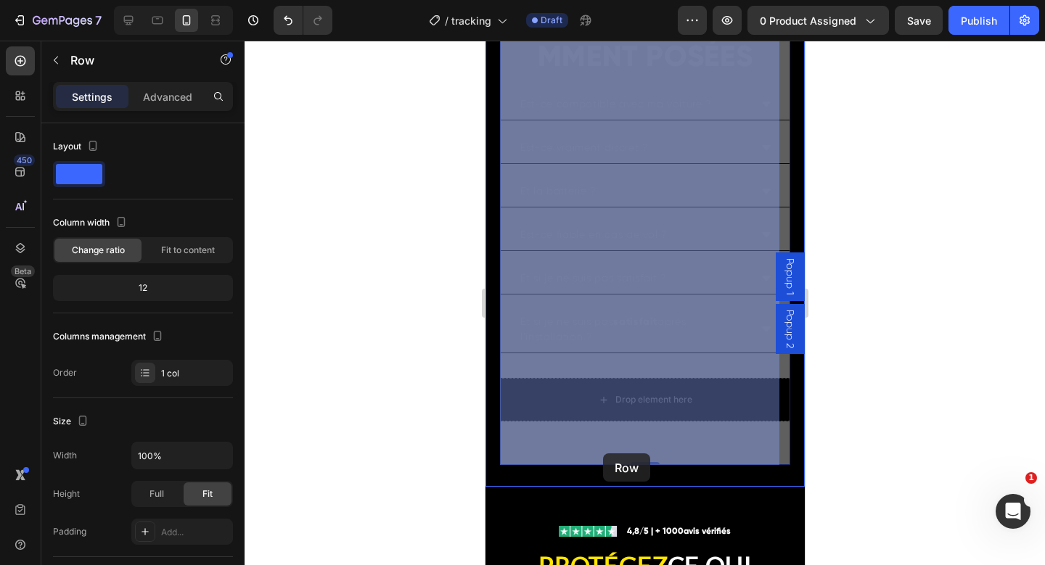
drag, startPoint x: 544, startPoint y: 181, endPoint x: 602, endPoint y: 452, distance: 276.8
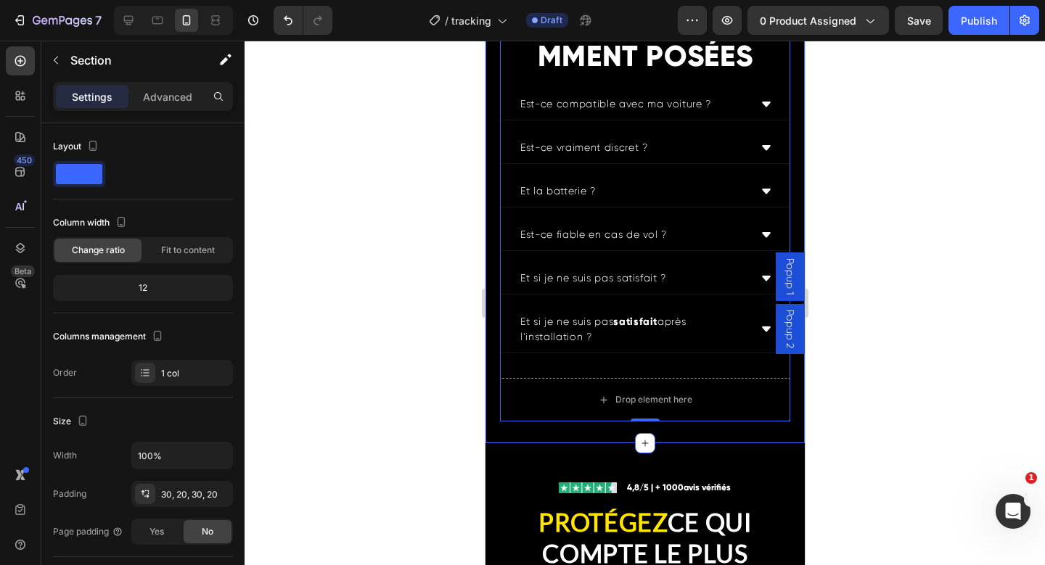
click at [495, 443] on div "QUESTIONS FRÉQUEMMENT POSÉES Heading Est-ce compatible avec ma voiture ? Est-ce…" at bounding box center [644, 205] width 319 height 475
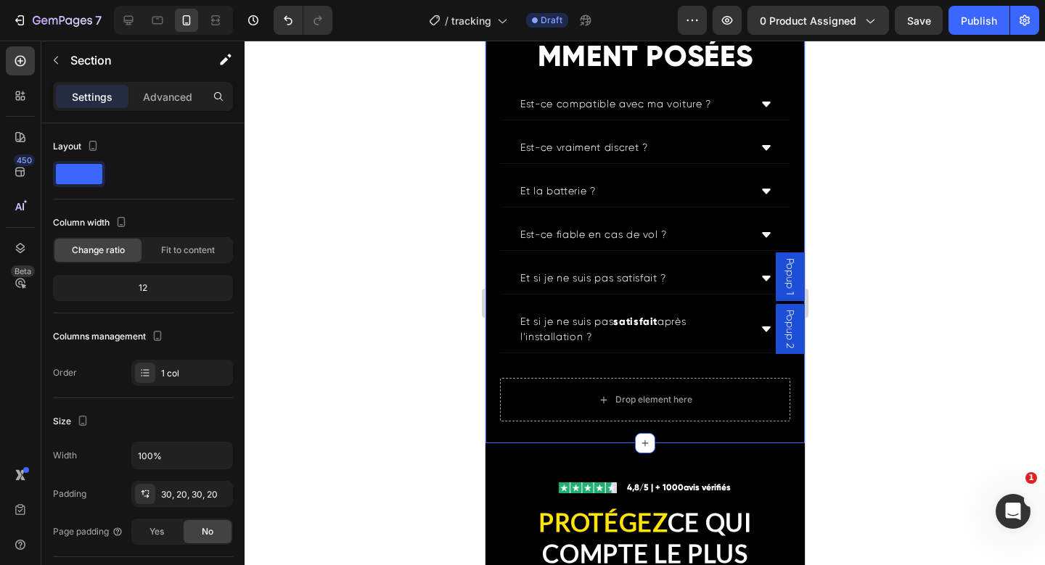
click at [554, 422] on div "Drop element here" at bounding box center [644, 400] width 290 height 44
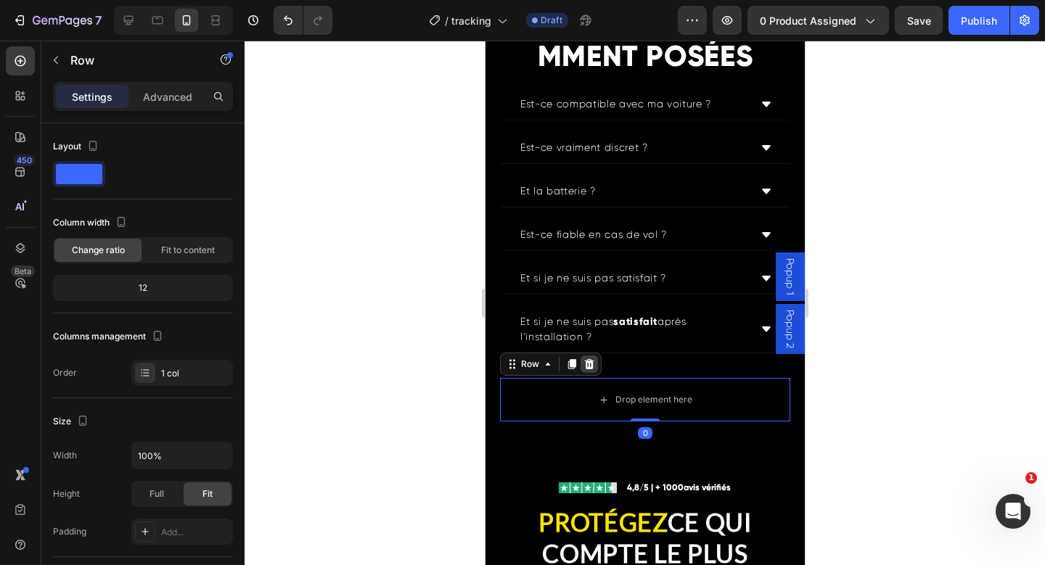
click at [591, 369] on icon at bounding box center [588, 364] width 9 height 10
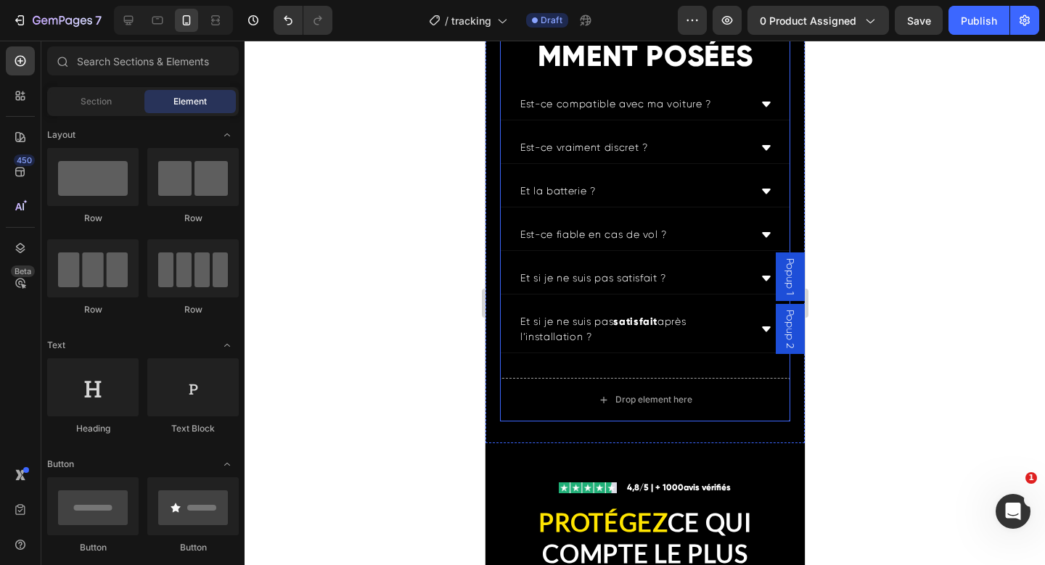
click at [544, 422] on div "Drop element here" at bounding box center [644, 400] width 290 height 44
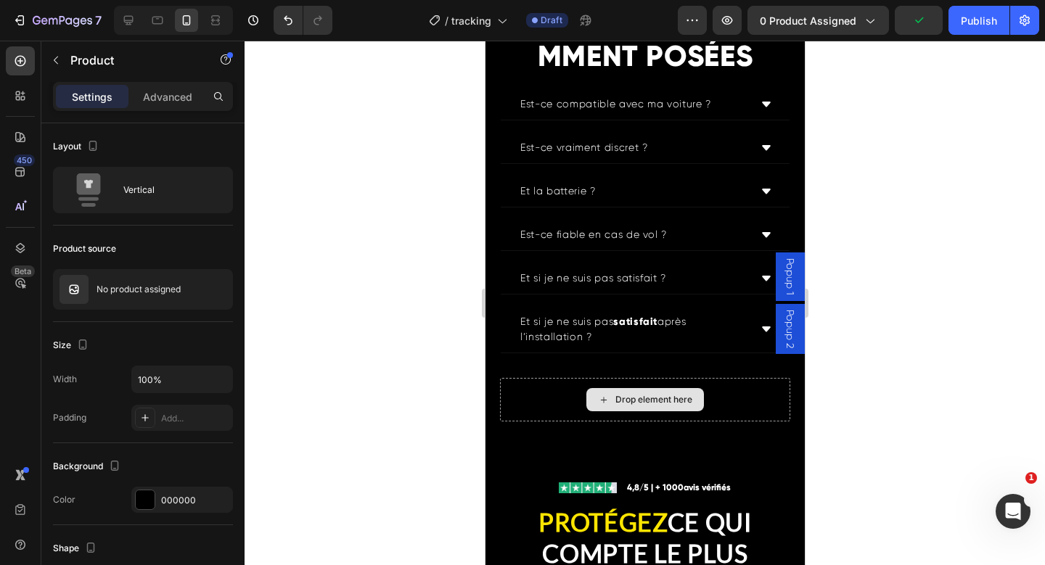
click at [557, 422] on div "Drop element here" at bounding box center [644, 400] width 290 height 44
click at [558, 422] on div "Drop element here" at bounding box center [644, 400] width 290 height 44
click at [561, 422] on div "Drop element here" at bounding box center [644, 400] width 290 height 44
click at [713, 422] on div "Drop element here" at bounding box center [644, 400] width 290 height 44
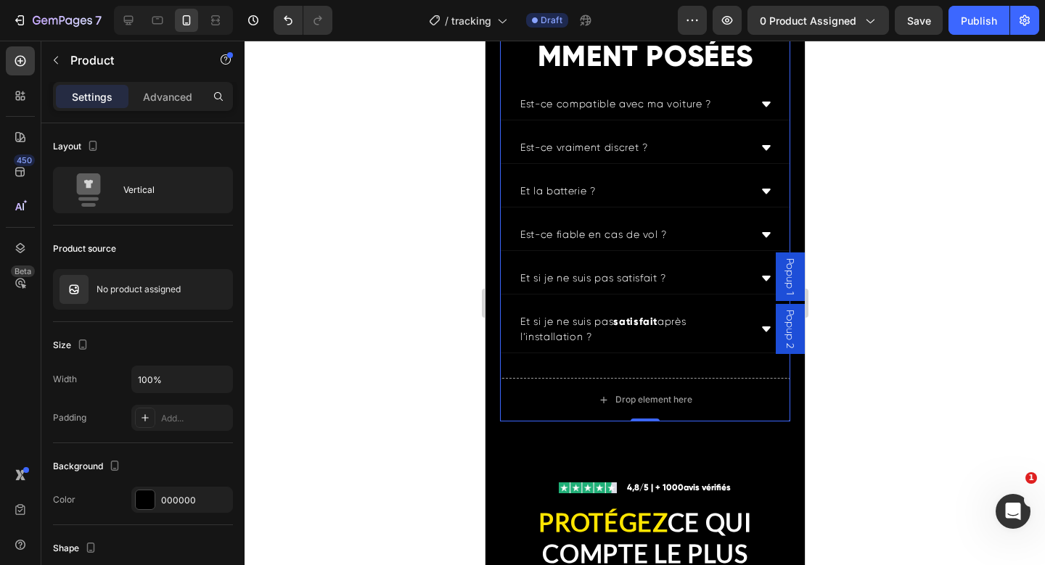
click at [592, 403] on div "QUESTIONS FRÉQUEMMENT POSÉES Heading Est-ce compatible avec ma voiture ? Est-ce…" at bounding box center [644, 206] width 290 height 432
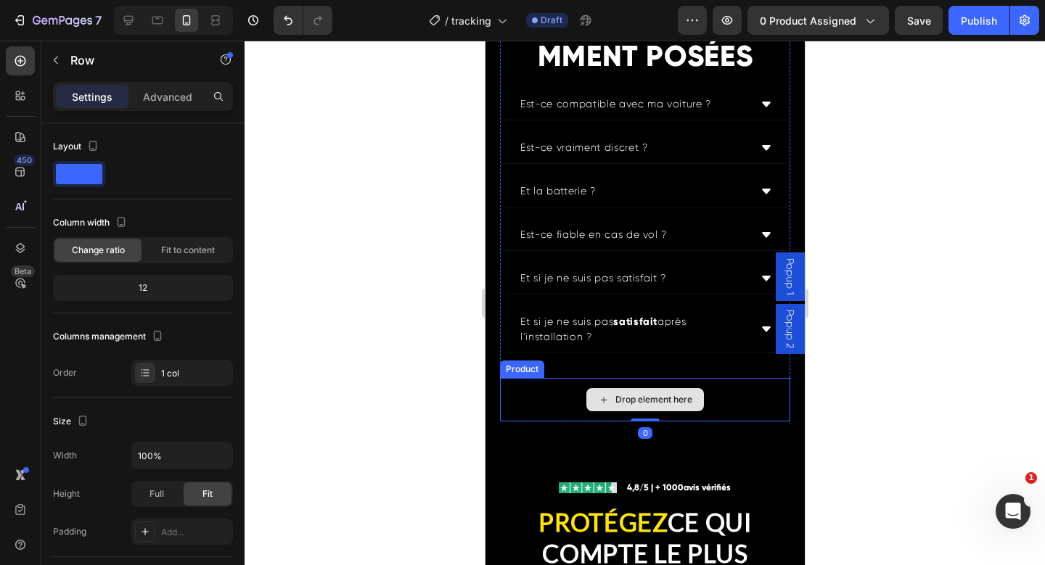
click at [549, 422] on div "Drop element here" at bounding box center [644, 400] width 290 height 44
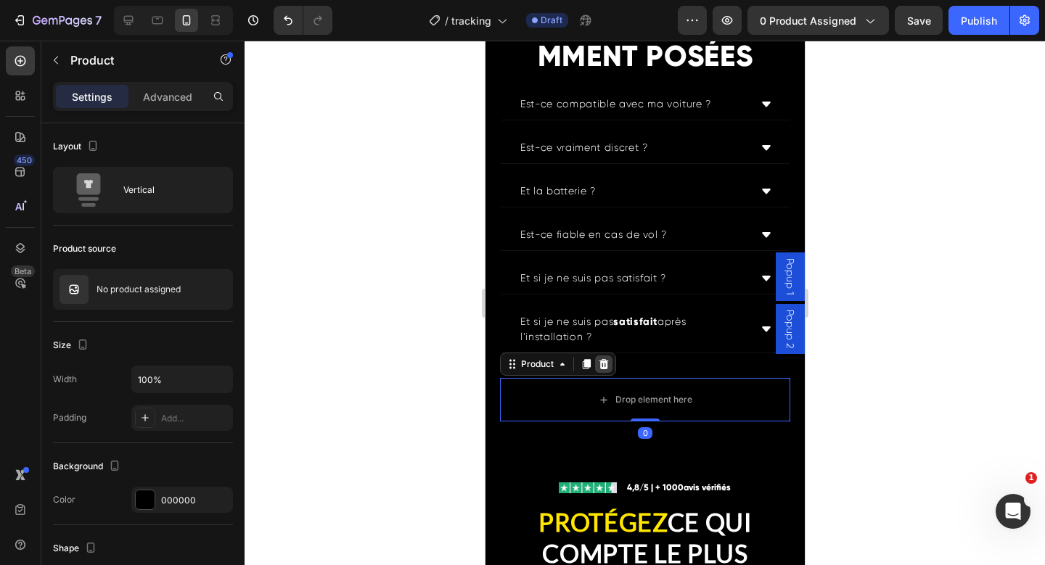
click at [595, 373] on div at bounding box center [602, 364] width 17 height 17
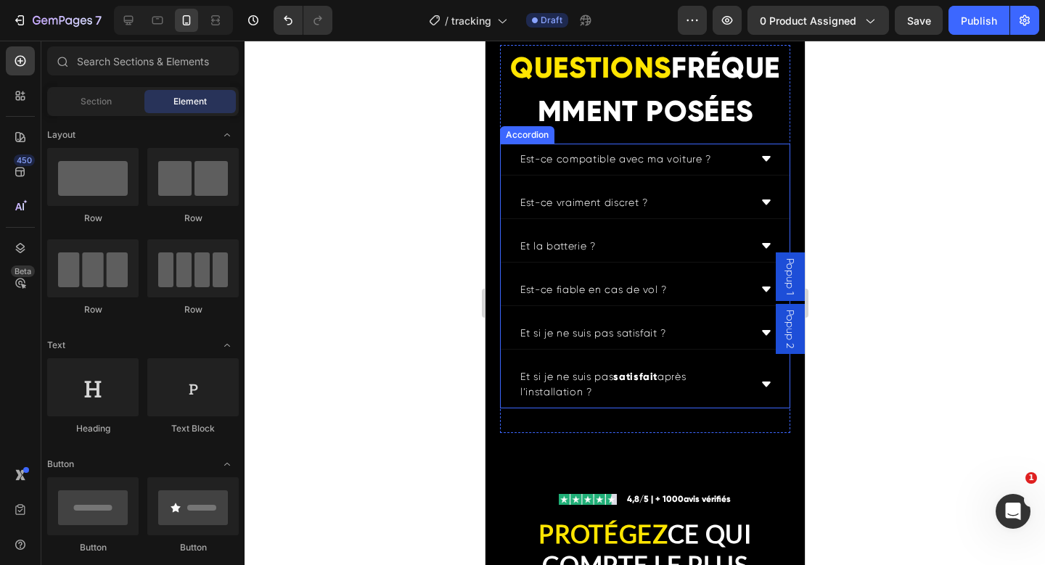
scroll to position [5953, 0]
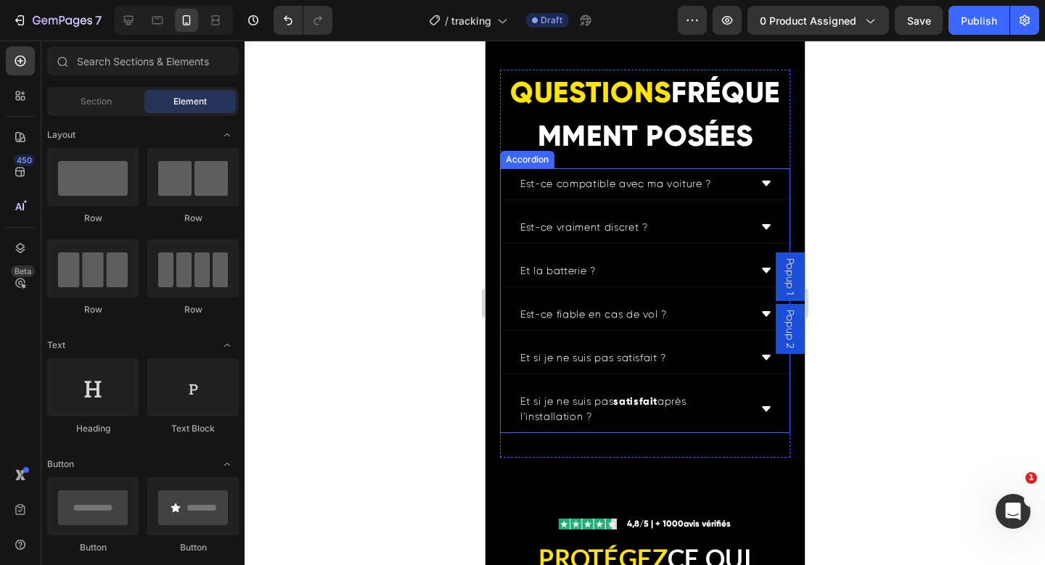
click at [763, 200] on div "Est-ce compatible avec ma voiture ?" at bounding box center [644, 184] width 289 height 32
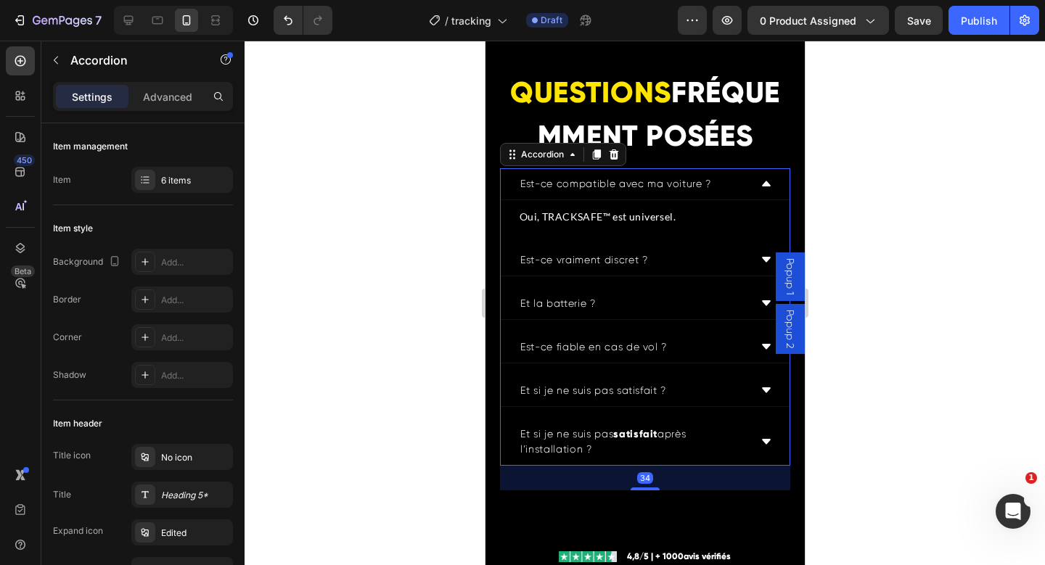
click at [761, 200] on div "Est-ce compatible avec ma voiture ?" at bounding box center [644, 184] width 289 height 32
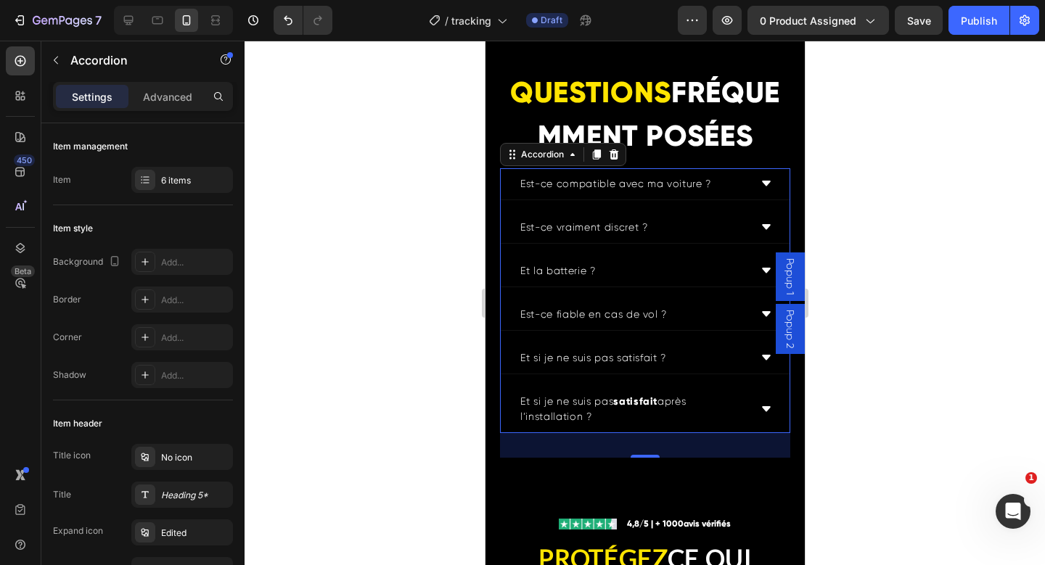
click at [746, 200] on div "Est-ce compatible avec ma voiture ?" at bounding box center [644, 184] width 289 height 32
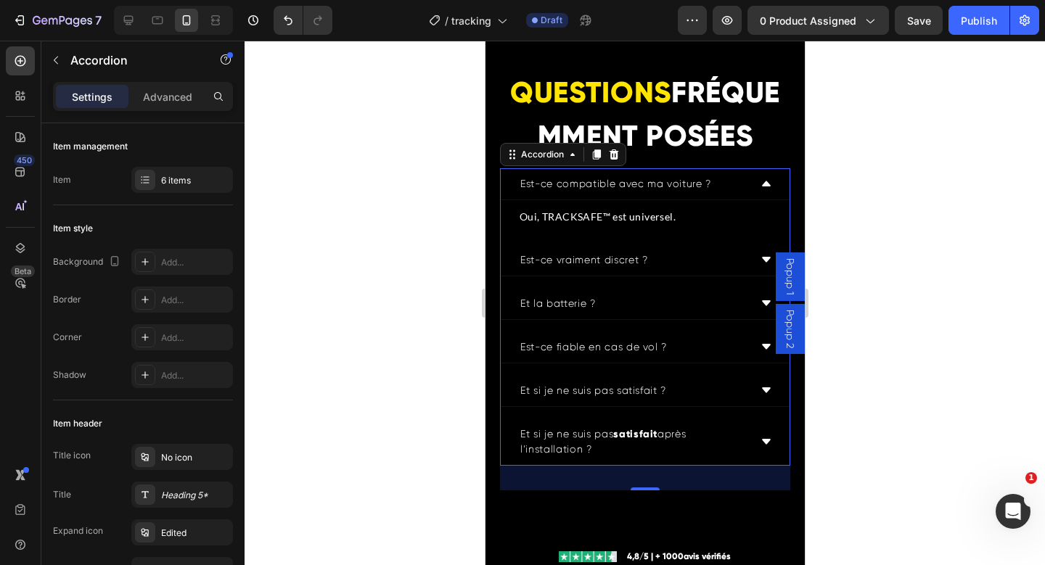
click at [746, 200] on div "Est-ce compatible avec ma voiture ?" at bounding box center [644, 184] width 289 height 32
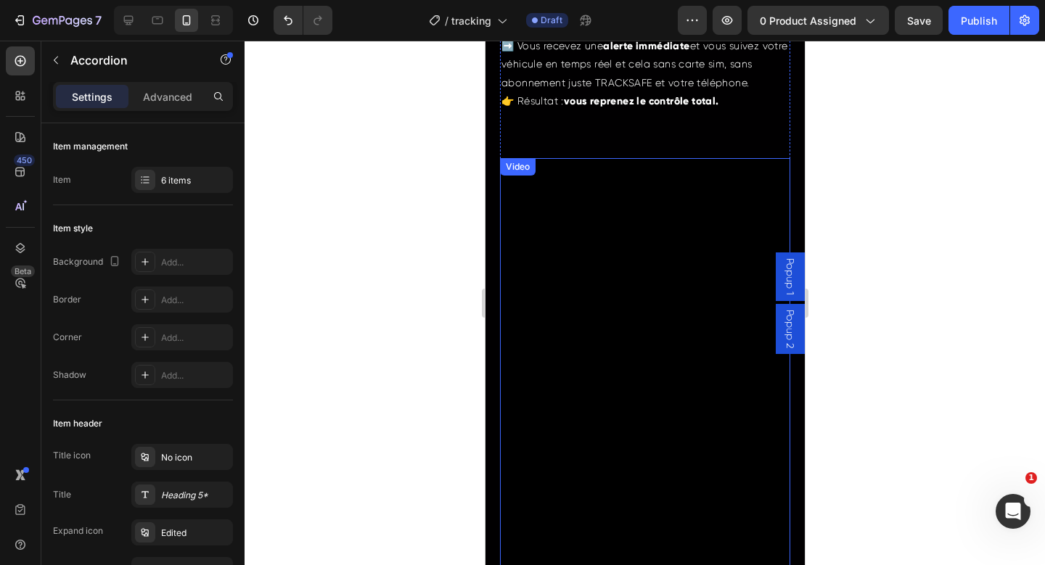
scroll to position [2532, 0]
click at [639, 245] on video at bounding box center [644, 417] width 290 height 516
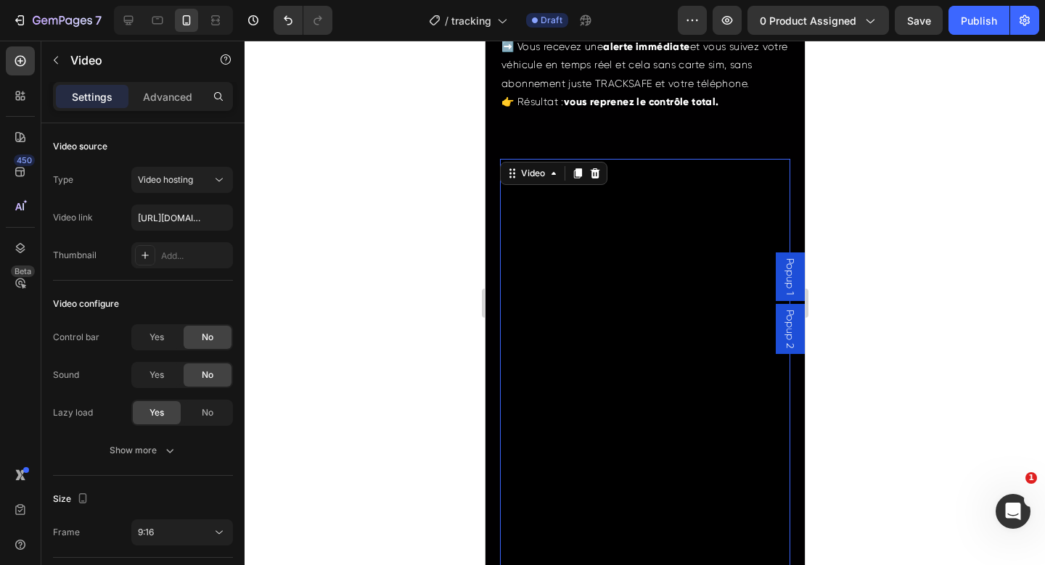
click at [603, 216] on video at bounding box center [644, 417] width 290 height 516
click at [642, 154] on div "LOCALISEZ VOTRE VOITURE EN UN CLIC , OÙ QUE VOUS SOYEZ Heading 🔒 Gardez toujour…" at bounding box center [644, 227] width 290 height 895
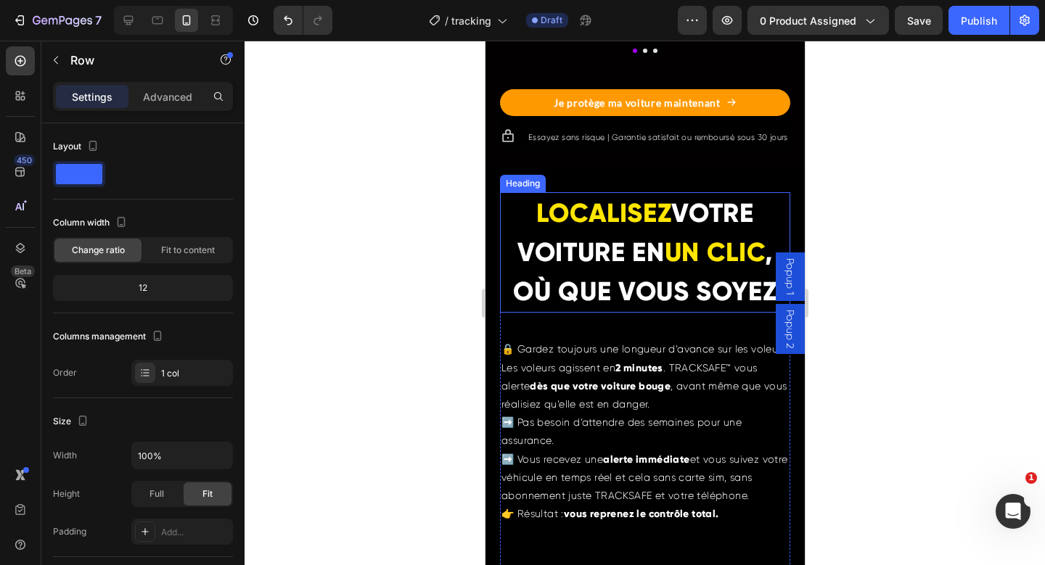
scroll to position [2184, 0]
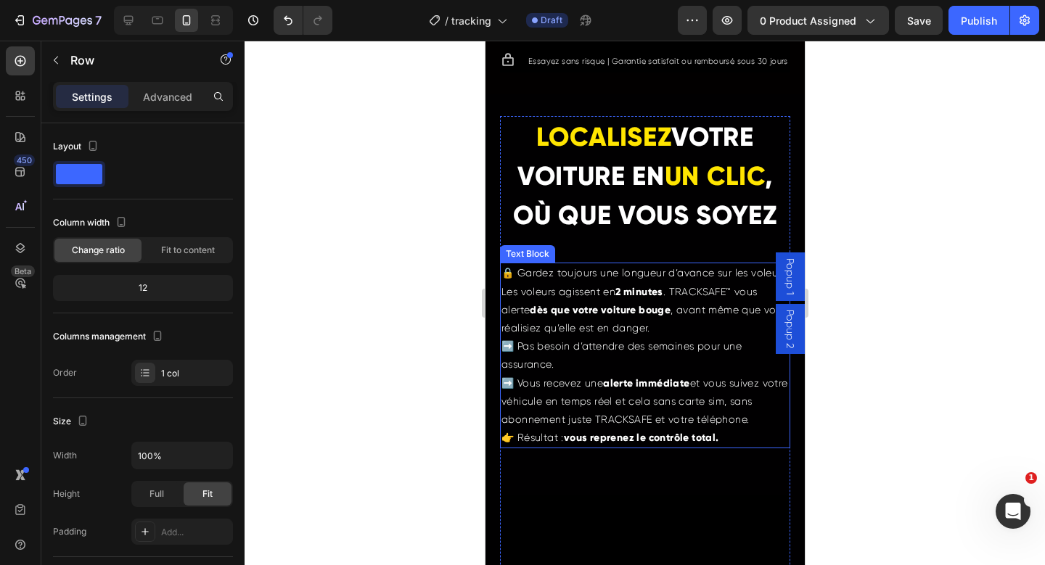
click at [575, 344] on p "Les voleurs agissent en 2 minutes . TRACKSAFE™ vous alerte dès que votre voitur…" at bounding box center [644, 365] width 287 height 165
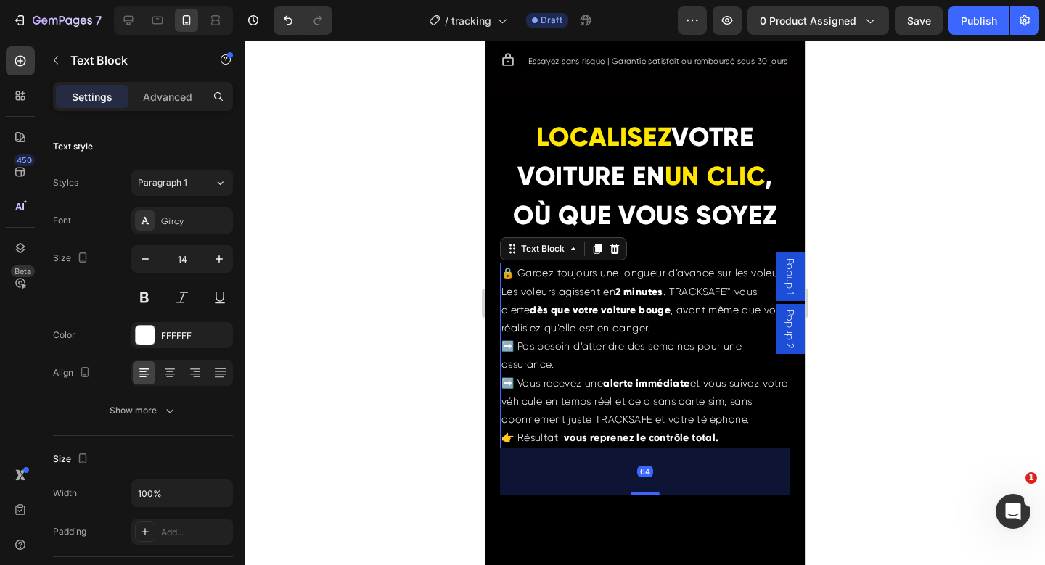
click at [575, 344] on p "Les voleurs agissent en 2 minutes . TRACKSAFE™ vous alerte dès que votre voitur…" at bounding box center [644, 365] width 287 height 165
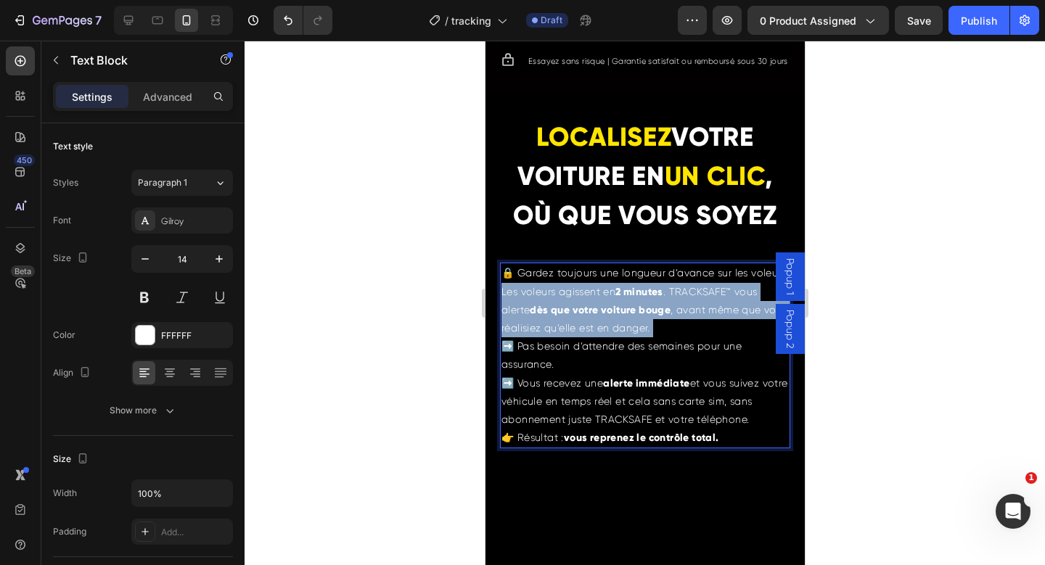
click at [575, 344] on p "Les voleurs agissent en 2 minutes . TRACKSAFE™ vous alerte dès que votre voitur…" at bounding box center [644, 365] width 287 height 165
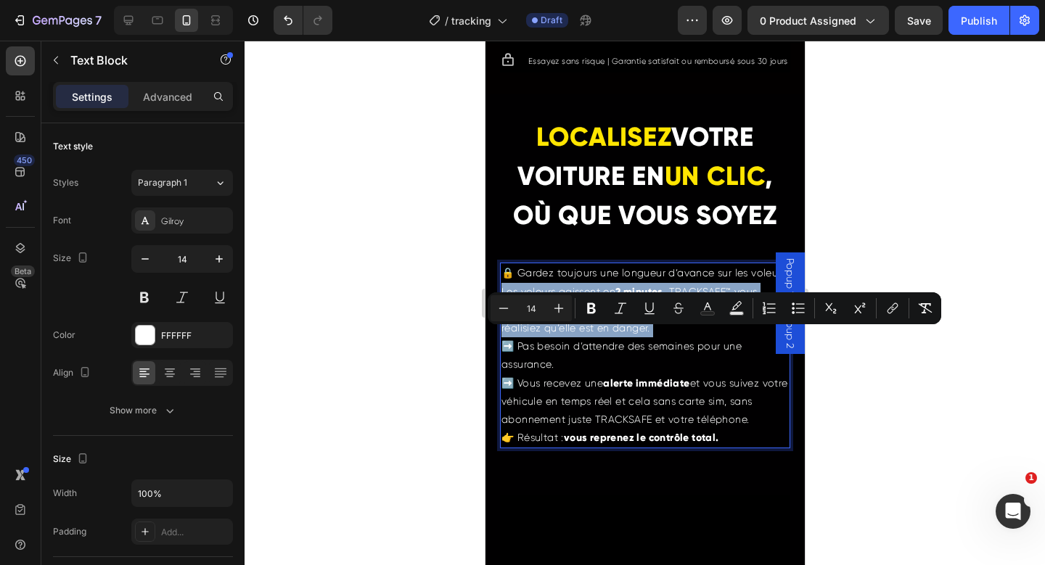
click at [575, 344] on p "Les voleurs agissent en 2 minutes . TRACKSAFE™ vous alerte dès que votre voitur…" at bounding box center [644, 365] width 287 height 165
click at [560, 367] on p "Les voleurs agissent en 2 minutes . TRACKSAFE™ vous alerte dès que votre voitur…" at bounding box center [644, 365] width 287 height 165
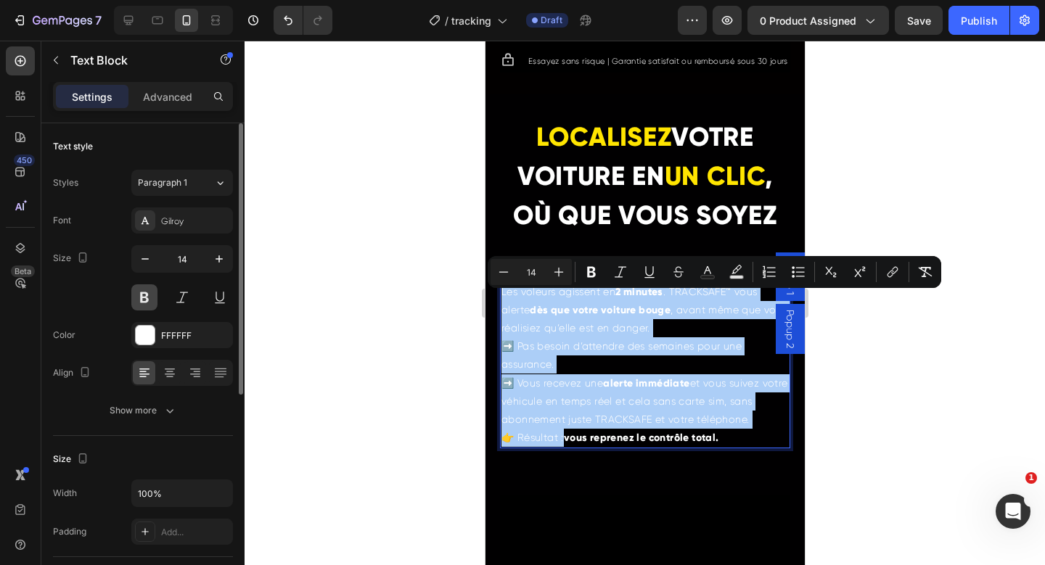
click at [141, 298] on button at bounding box center [144, 297] width 26 height 26
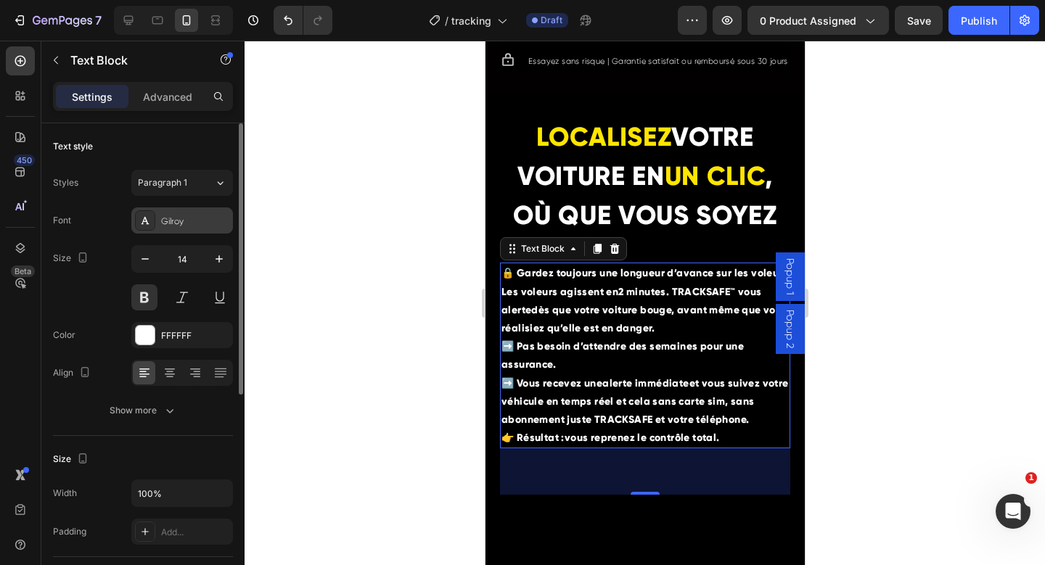
click at [179, 213] on div "Gilroy" at bounding box center [182, 221] width 102 height 26
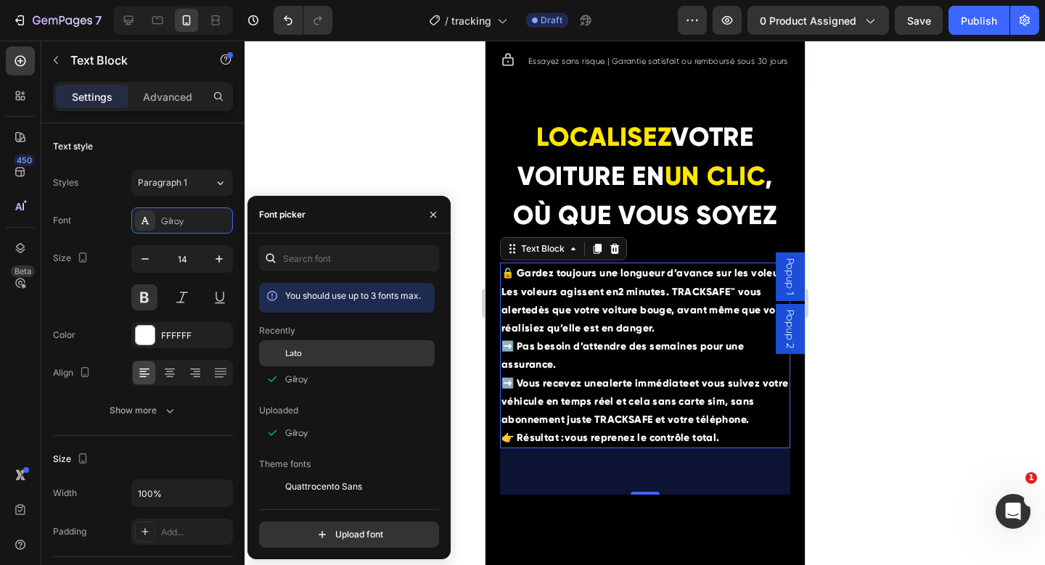
click at [286, 356] on span "Lato" at bounding box center [293, 353] width 17 height 13
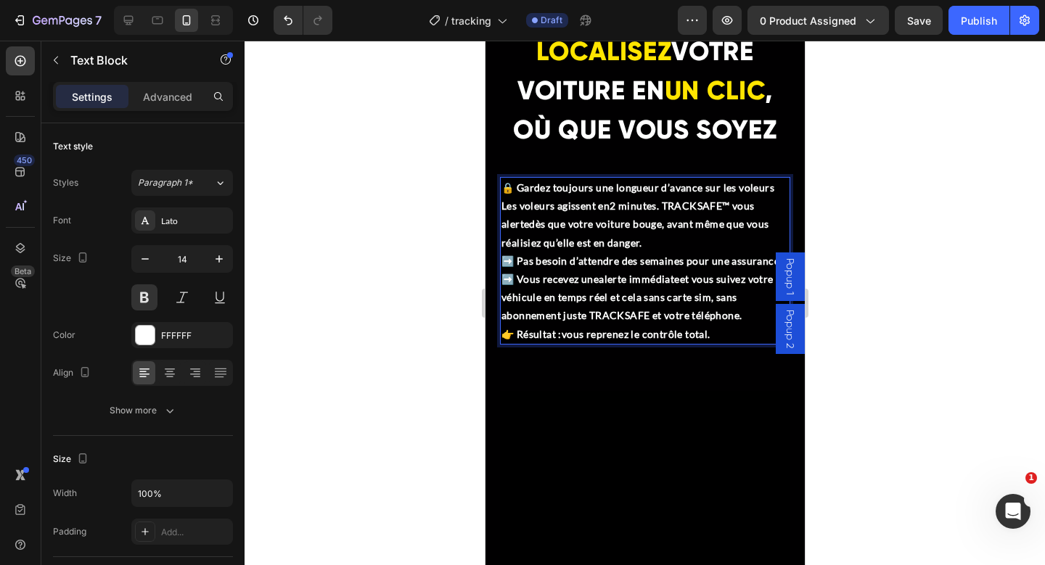
scroll to position [2298, 0]
click at [767, 188] on p "🔒 Gardez toujours une longueur d’avance sur les voleurs" at bounding box center [644, 187] width 287 height 18
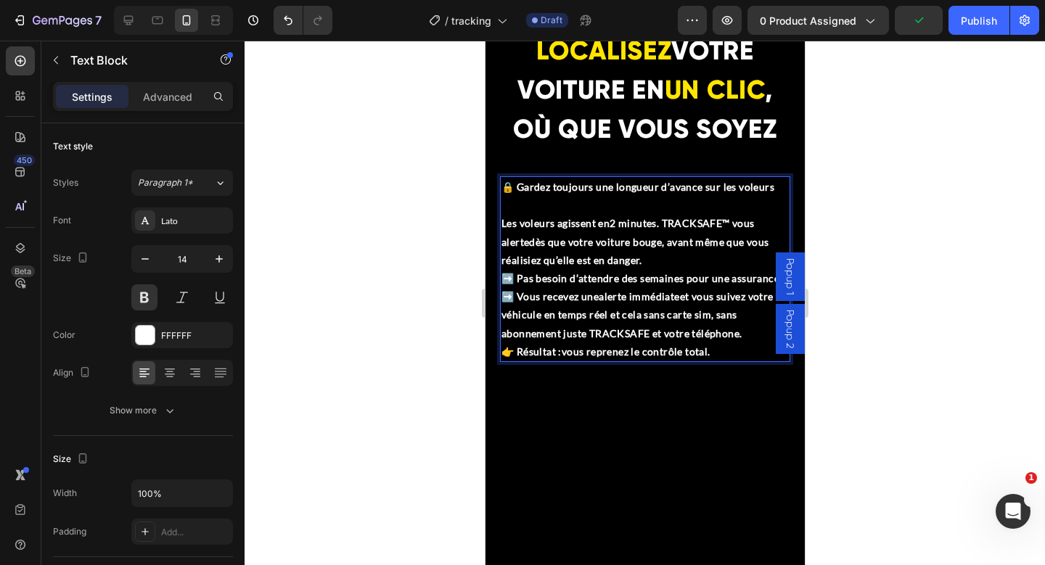
click at [659, 263] on p "Les voleurs agissent en 2 minutes . TRACKSAFE™ vous alerte dès que votre voitur…" at bounding box center [644, 287] width 287 height 147
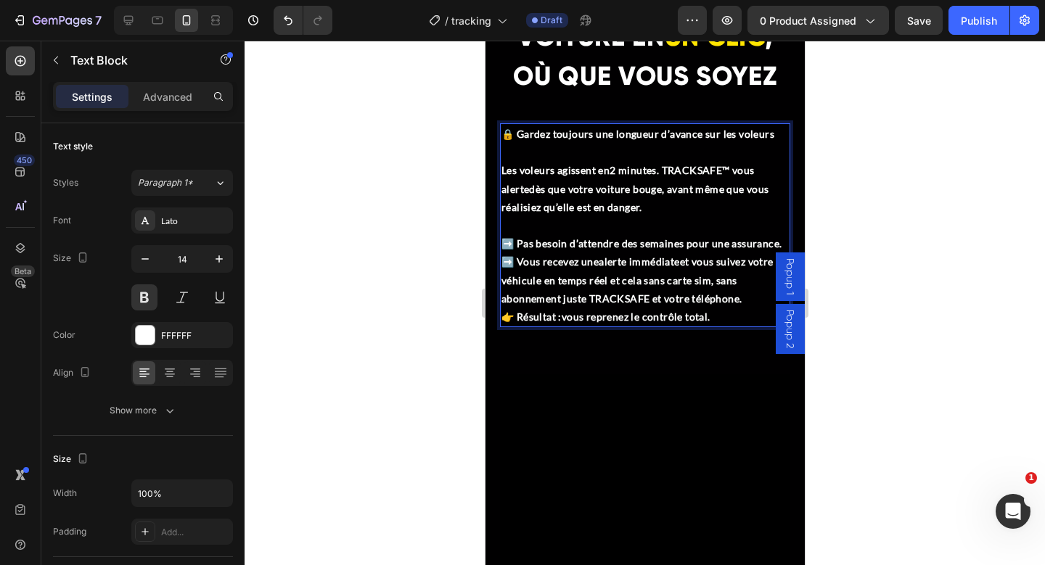
scroll to position [2373, 0]
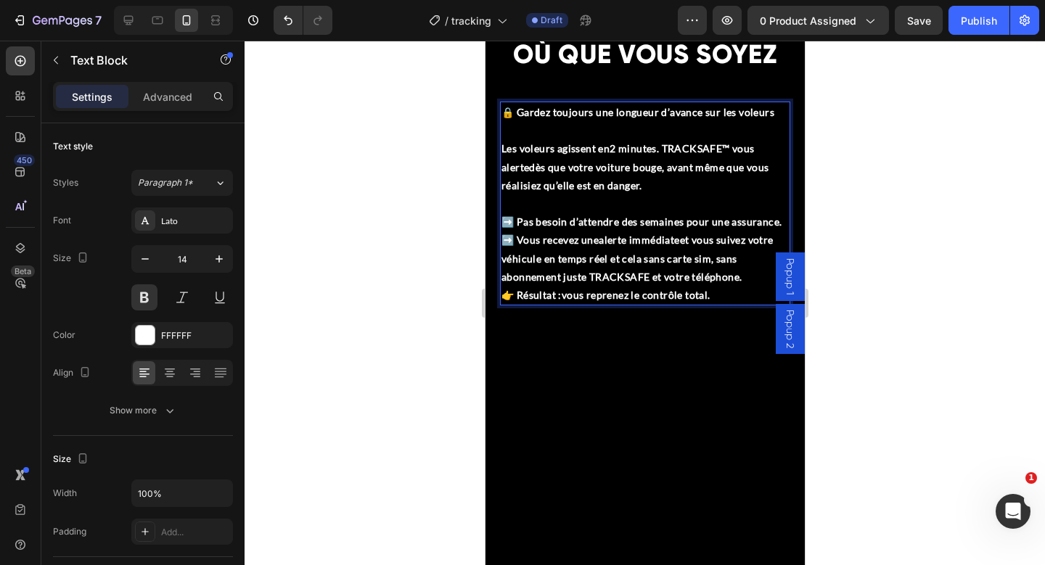
click at [515, 218] on p "⁠⁠⁠⁠⁠⁠⁠ ➡️ Pas besoin d’attendre des semaines pour une assurance. ➡️ Vous recev…" at bounding box center [644, 249] width 287 height 110
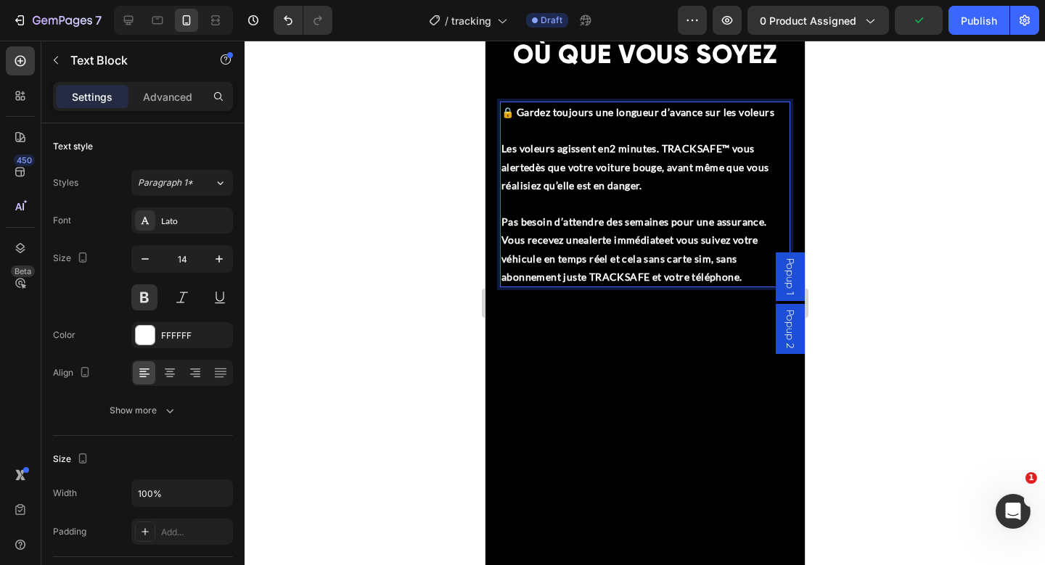
click at [690, 143] on p "Les voleurs agissent en 2 minutes . TRACKSAFE™ vous alerte dès que votre voitur…" at bounding box center [644, 166] width 287 height 55
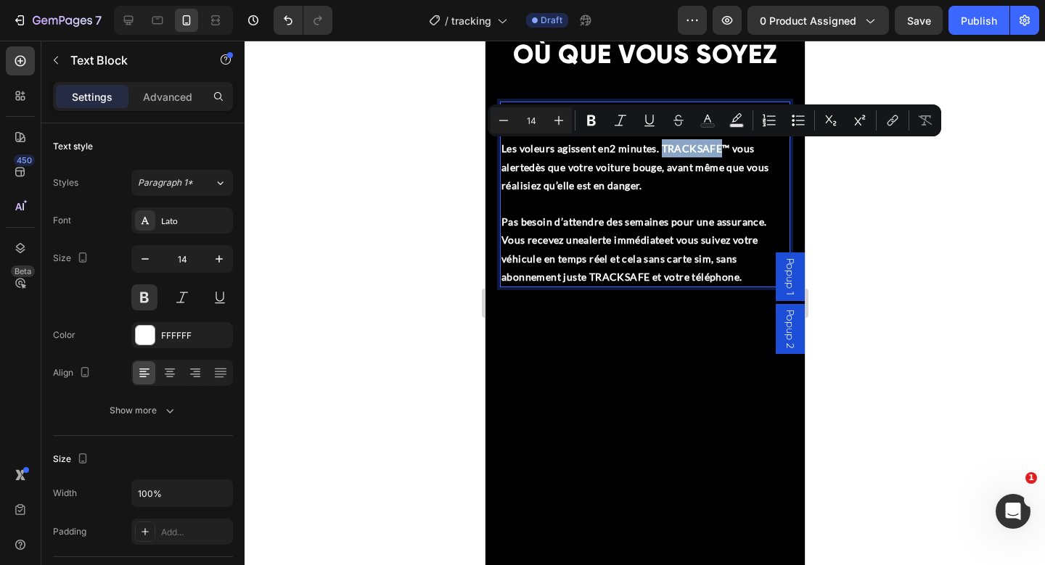
click at [718, 152] on p "Les voleurs agissent en 2 minutes . TRACKSAFE™ vous alerte dès que votre voitur…" at bounding box center [644, 166] width 287 height 55
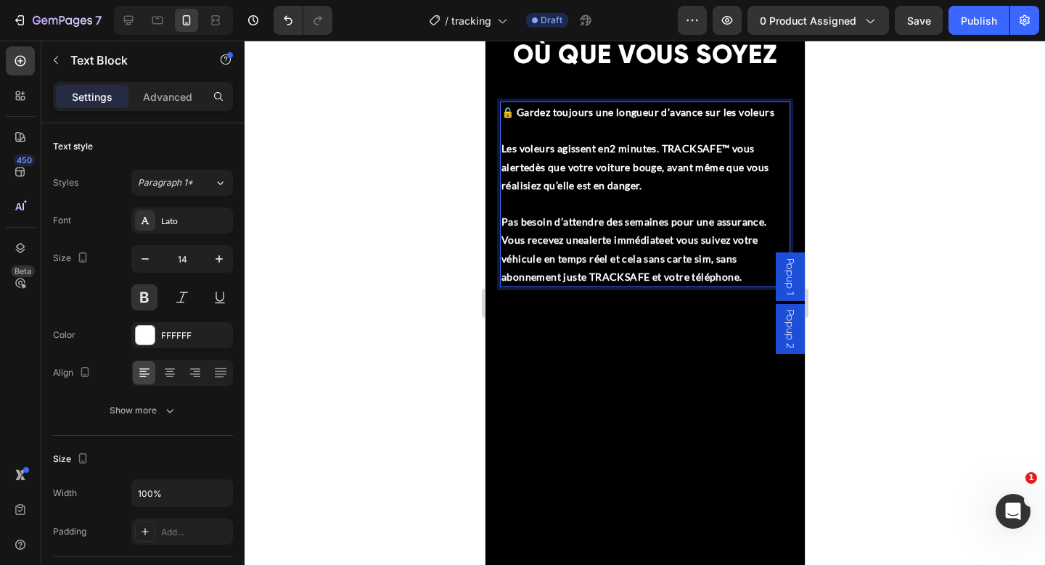
click at [726, 149] on p "Les voleurs agissent en 2 minutes . TRACKSAFE™ vous alerte dès que votre voitur…" at bounding box center [644, 166] width 287 height 55
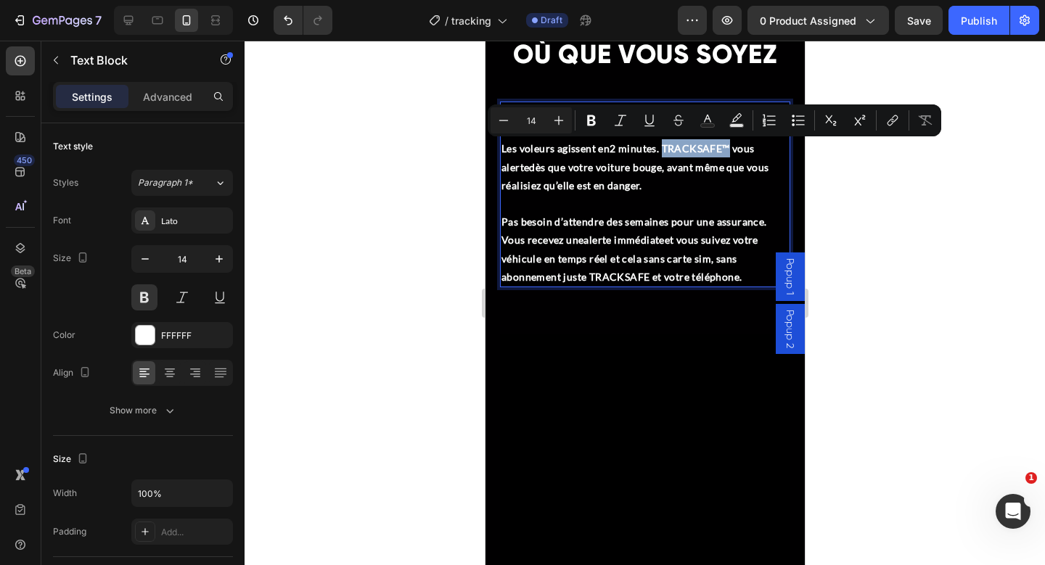
drag, startPoint x: 729, startPoint y: 149, endPoint x: 663, endPoint y: 150, distance: 66.8
click at [663, 150] on p "Les voleurs agissent en 2 minutes . TRACKSAFE™ vous alerte dès que votre voitur…" at bounding box center [644, 166] width 287 height 55
copy p "TRACKSAFE™"
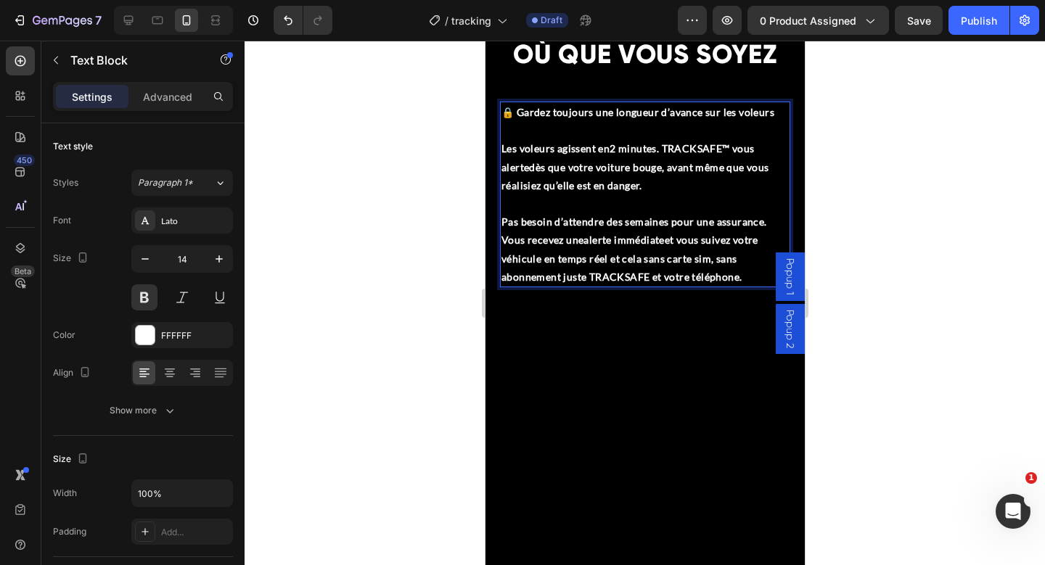
click at [615, 274] on p "Pas besoin d’attendre des semaines pour une assurance. Vous recevez une alerte …" at bounding box center [644, 239] width 287 height 91
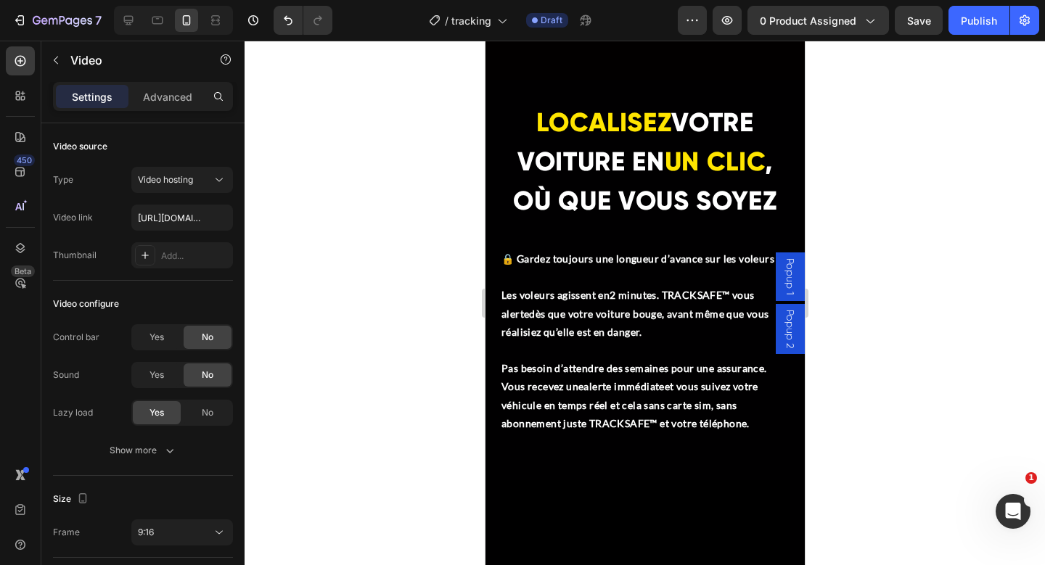
scroll to position [2383, 0]
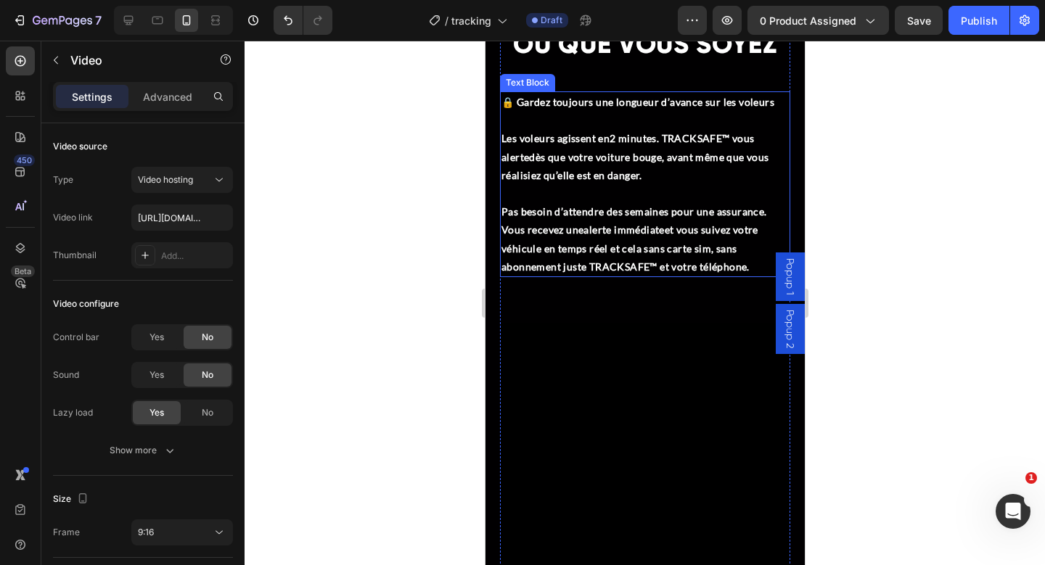
click at [536, 145] on p "Les voleurs agissent en 2 minutes . TRACKSAFE™ vous alerte dès que votre voitur…" at bounding box center [644, 156] width 287 height 55
click at [536, 144] on p "Les voleurs agissent en 2 minutes . TRACKSAFE™ vous alerte dès que votre voitur…" at bounding box center [644, 156] width 287 height 55
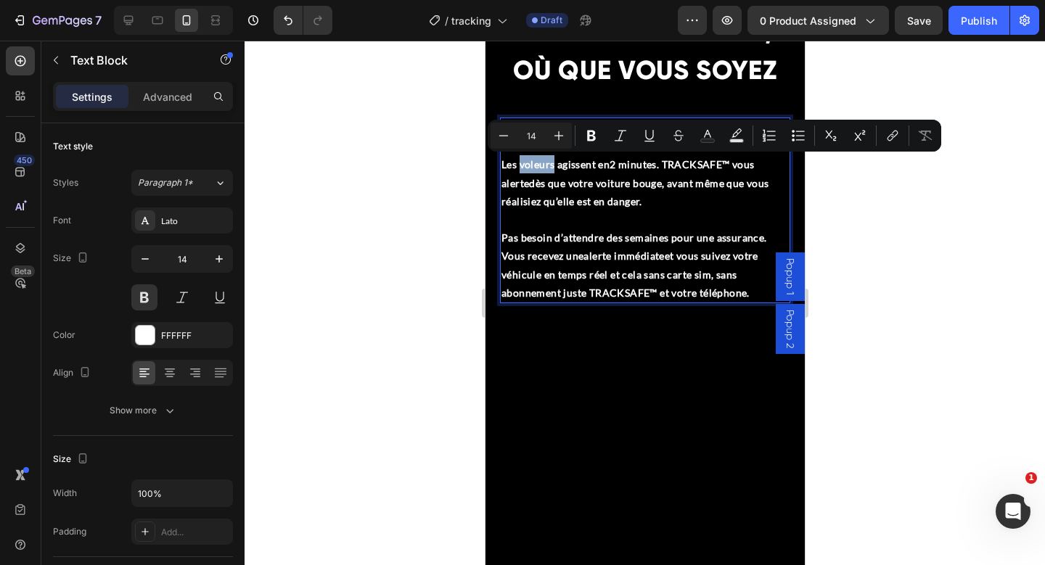
scroll to position [2322, 0]
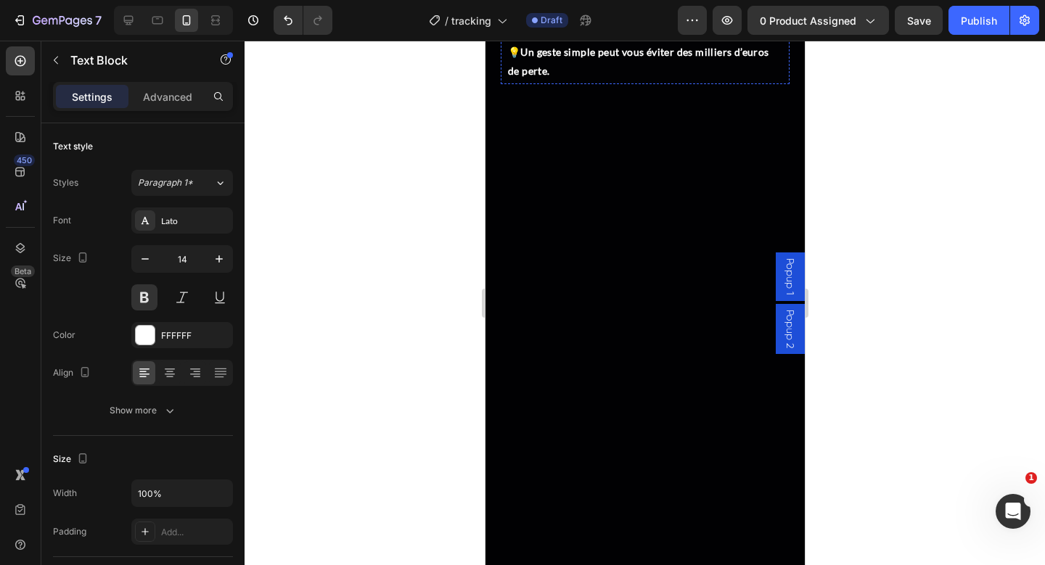
type input "16"
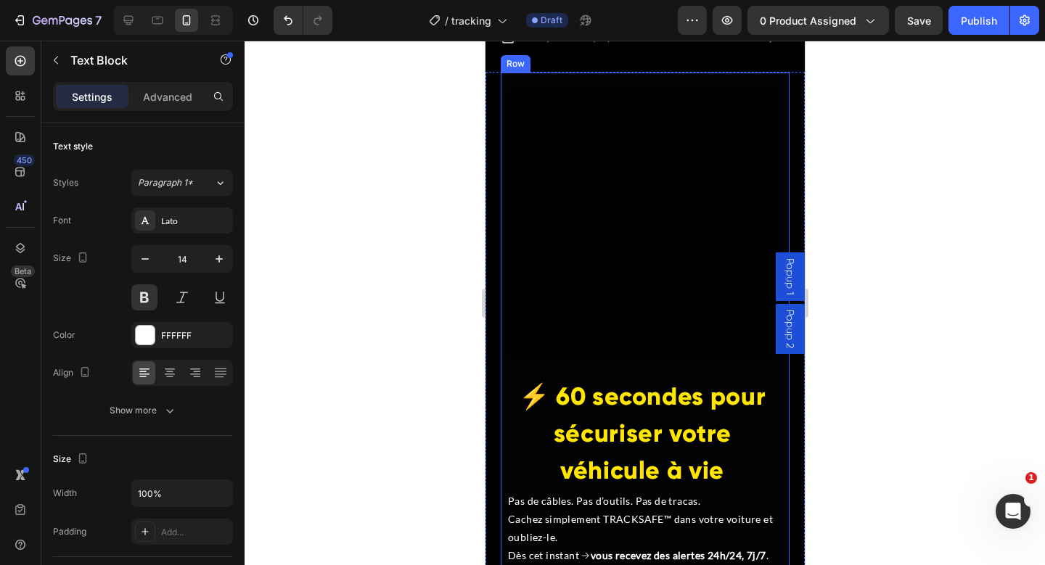
scroll to position [3305, 0]
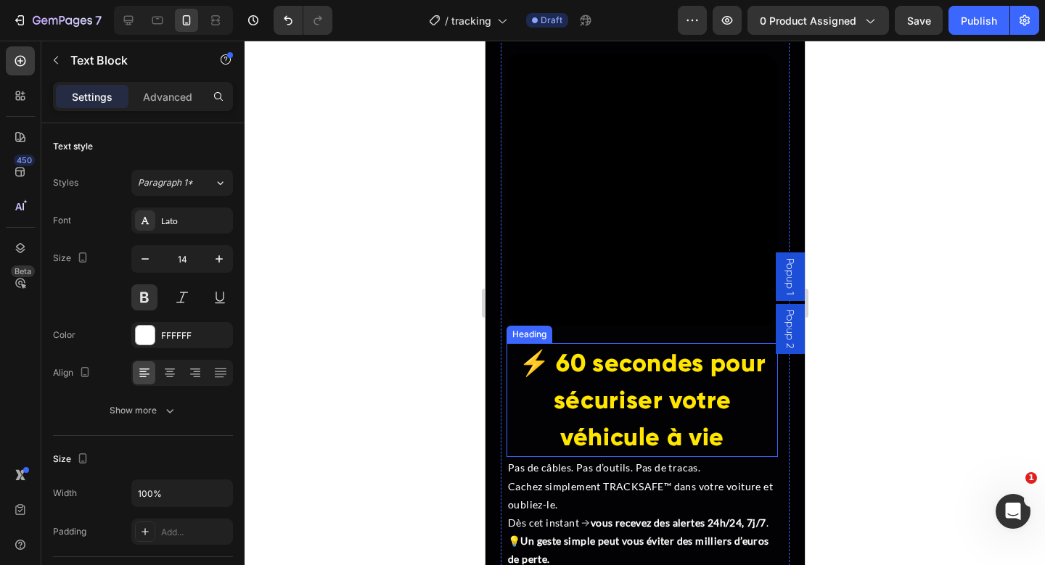
click at [607, 358] on span "⚡ 60 secondes pour sécuriser votre véhicule à vie" at bounding box center [641, 400] width 247 height 104
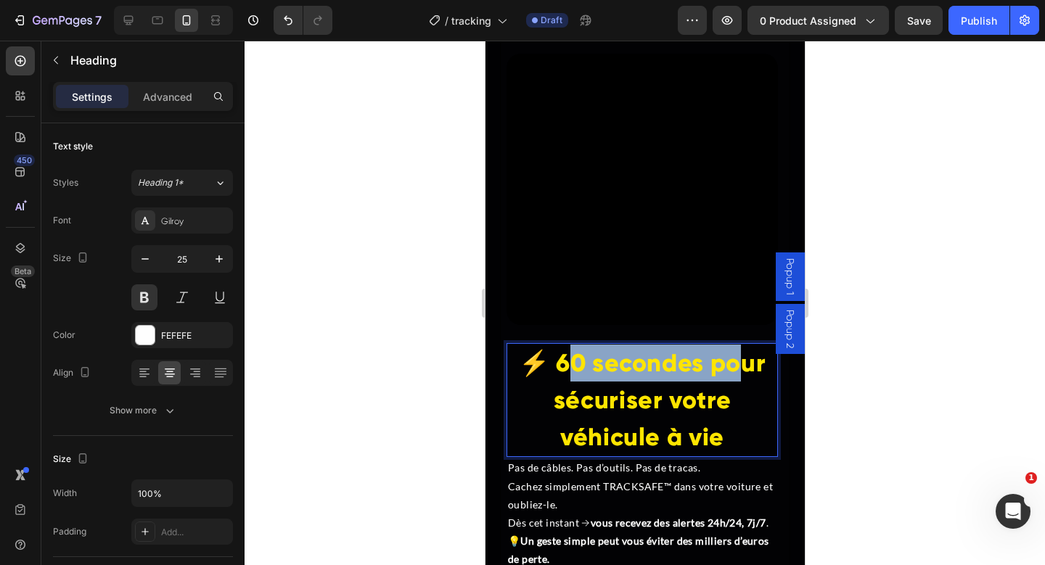
drag, startPoint x: 621, startPoint y: 353, endPoint x: 729, endPoint y: 358, distance: 107.6
click at [729, 358] on span "⚡ 60 secondes pour sécuriser votre véhicule à vie" at bounding box center [641, 400] width 247 height 104
drag, startPoint x: 542, startPoint y: 353, endPoint x: 753, endPoint y: 353, distance: 210.5
click at [754, 353] on span "⚡ 60 secondes pour sécuriser votre véhicule à vie" at bounding box center [641, 400] width 247 height 104
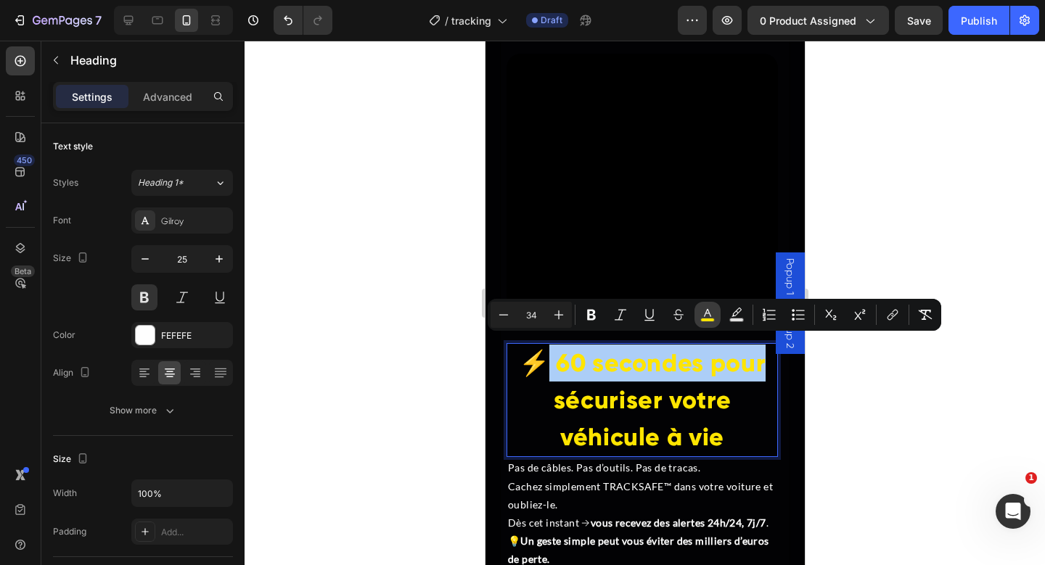
click at [702, 319] on rect "Editor contextual toolbar" at bounding box center [708, 321] width 14 height 4
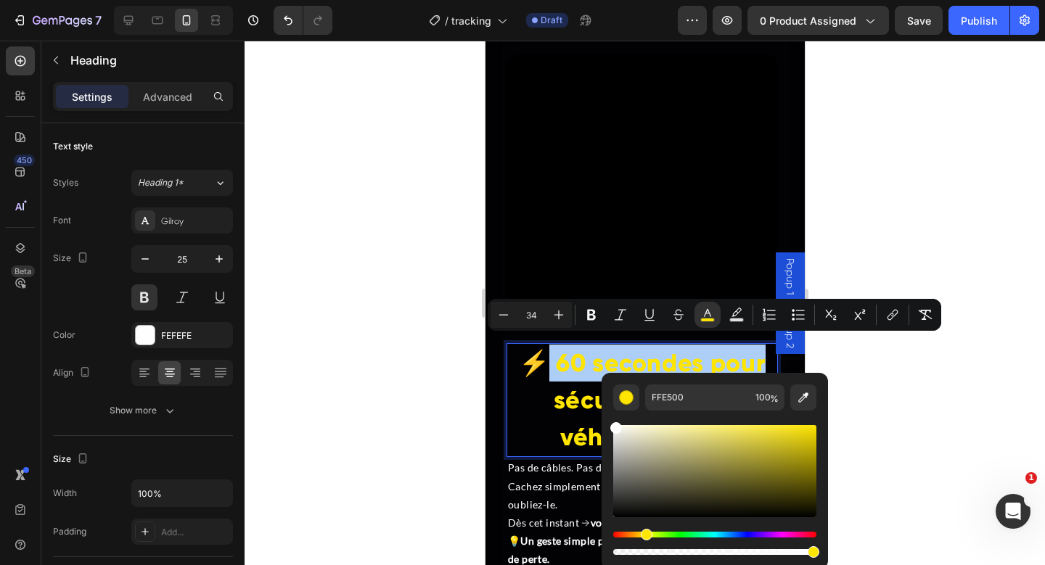
drag, startPoint x: 1136, startPoint y: 470, endPoint x: 594, endPoint y: 398, distance: 546.0
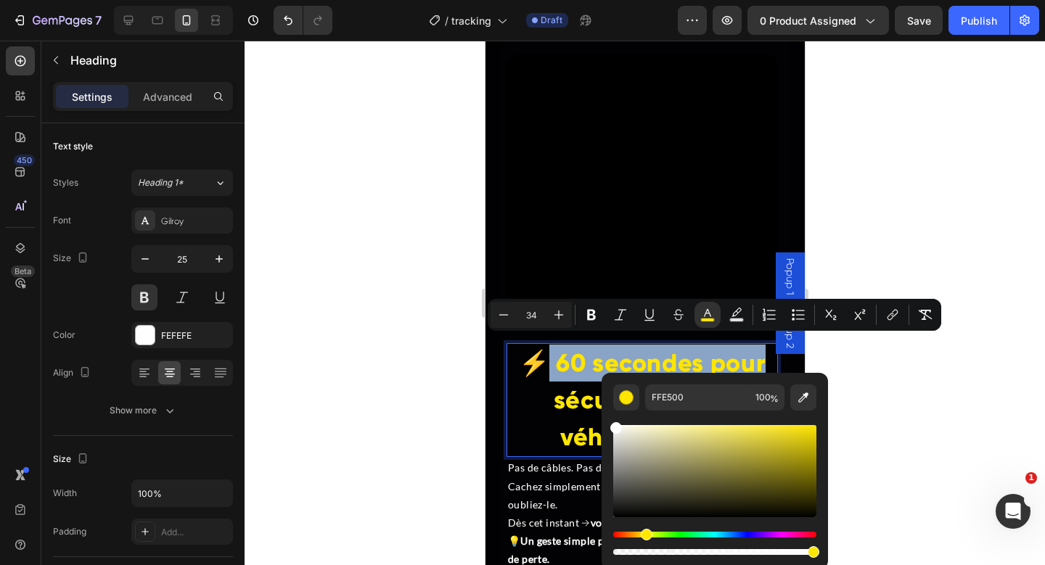
type input "FFFFFF"
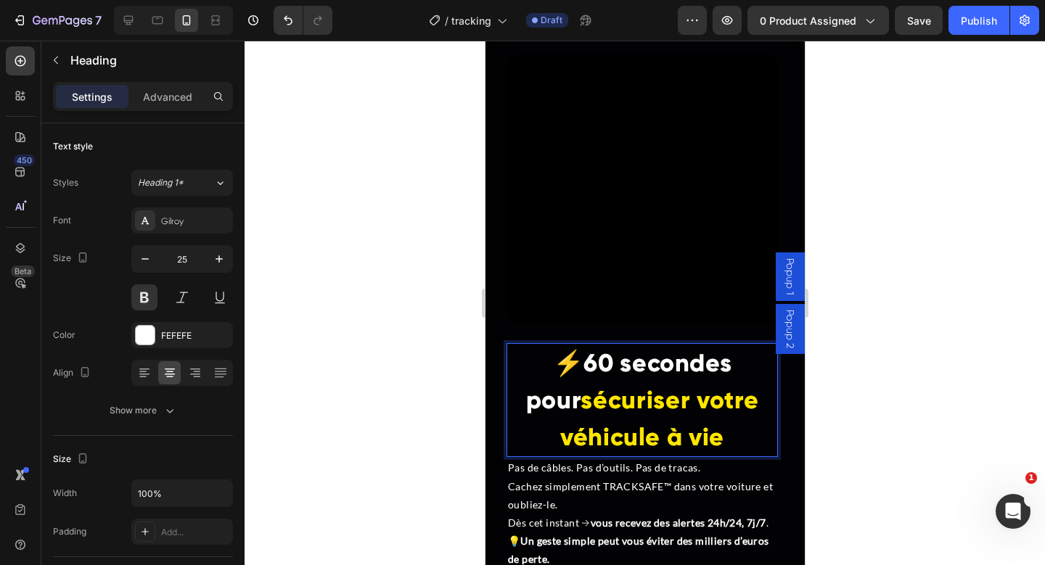
drag, startPoint x: 578, startPoint y: 385, endPoint x: 570, endPoint y: 395, distance: 12.5
click at [577, 385] on span "sécuriser votre véhicule à vie" at bounding box center [659, 418] width 198 height 67
click at [695, 385] on span "sécuriser votre véhicule à vie" at bounding box center [659, 418] width 198 height 67
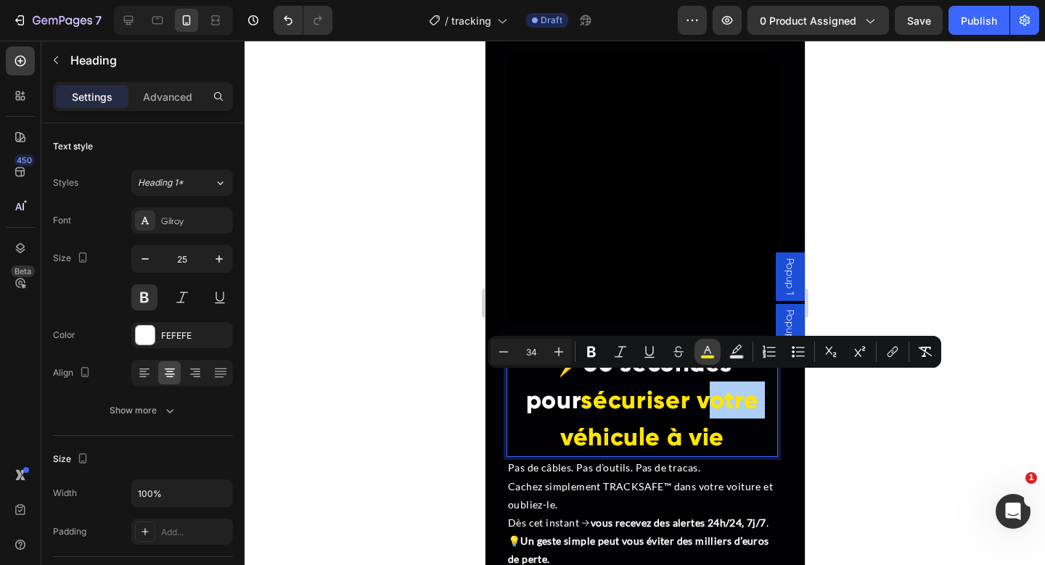
click at [702, 353] on icon "Editor contextual toolbar" at bounding box center [707, 352] width 15 height 15
type input "FFE500"
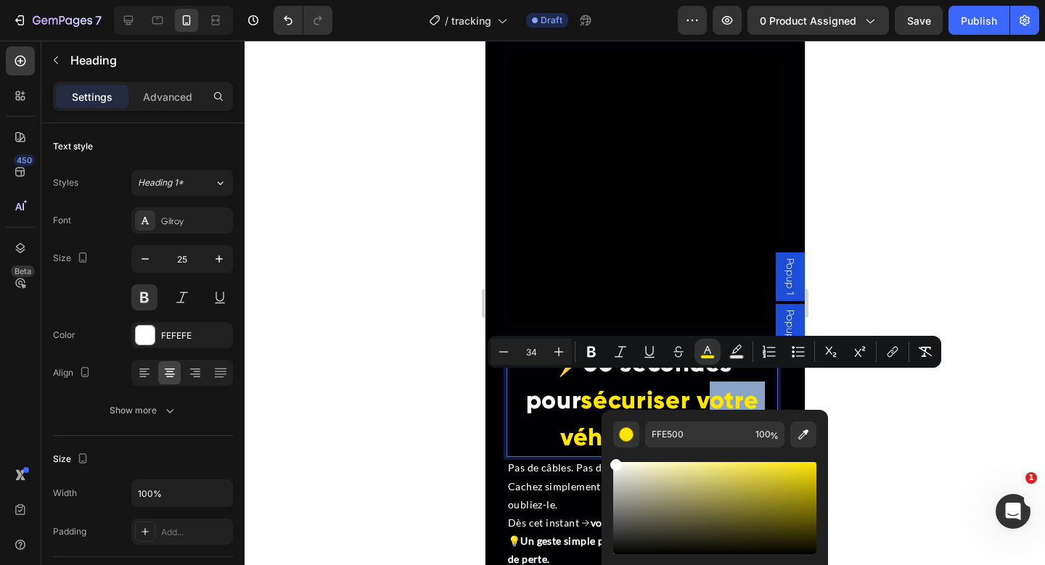
type input "FFFFFF"
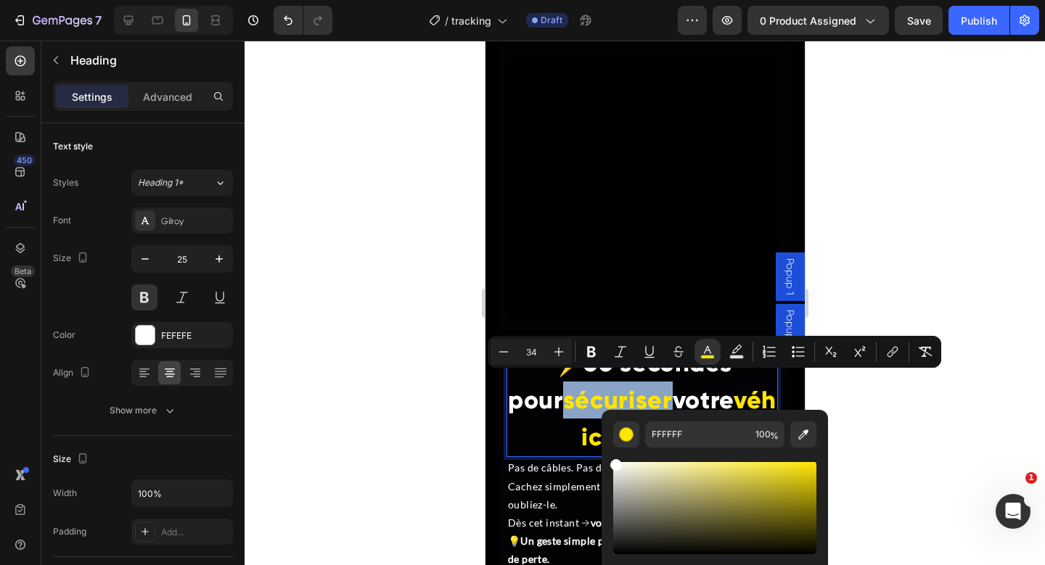
drag, startPoint x: 1134, startPoint y: 533, endPoint x: 578, endPoint y: 438, distance: 563.2
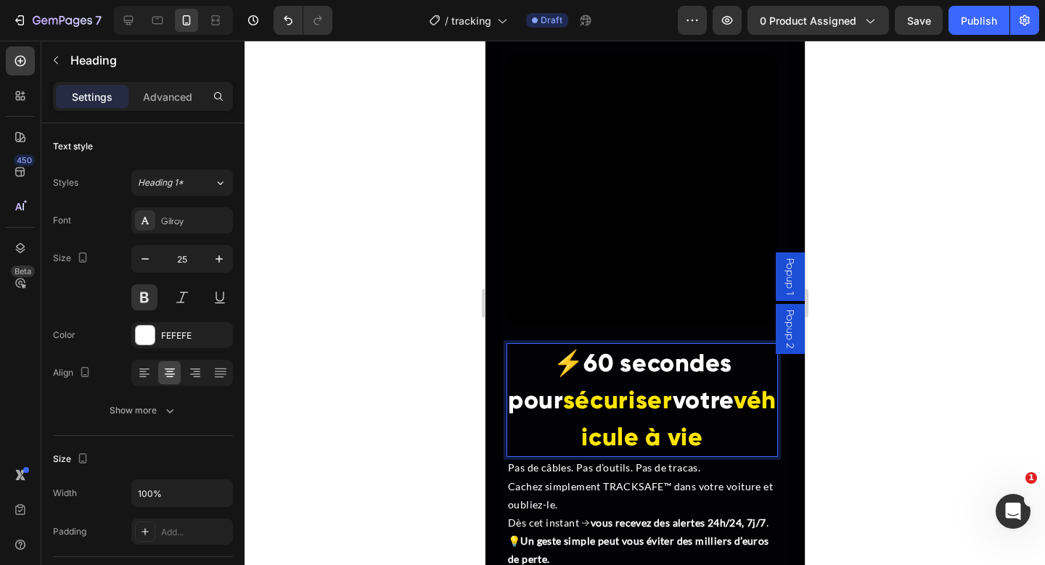
click at [590, 403] on span "sécuriser" at bounding box center [617, 400] width 110 height 30
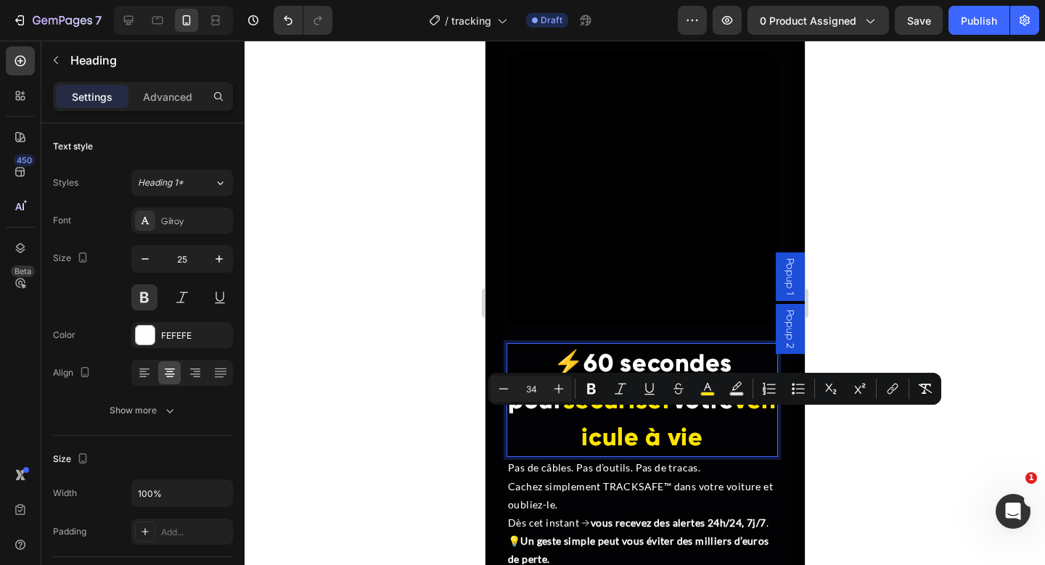
drag, startPoint x: 664, startPoint y: 428, endPoint x: 734, endPoint y: 438, distance: 70.3
click at [734, 438] on p "⚡ 60 secondes pour sécuriser votre véhicule à vie" at bounding box center [641, 400] width 269 height 111
click at [708, 390] on icon "Editor contextual toolbar" at bounding box center [707, 389] width 15 height 15
type input "FFE500"
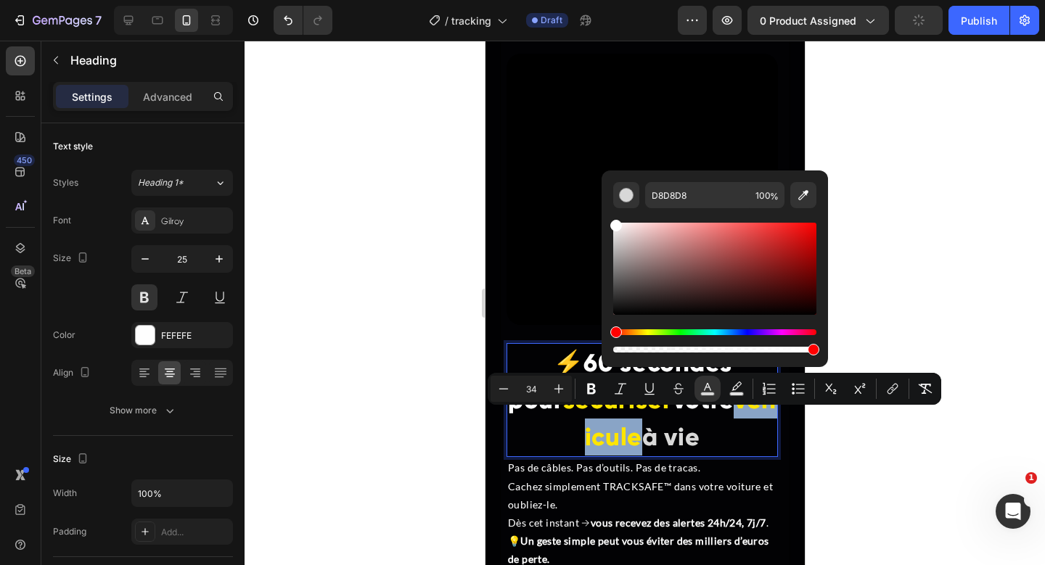
drag, startPoint x: 649, startPoint y: 266, endPoint x: 602, endPoint y: 192, distance: 87.2
click at [602, 192] on div "D8D8D8 100 %" at bounding box center [715, 263] width 226 height 185
type input "FFFFFF"
click at [954, 269] on div at bounding box center [645, 303] width 800 height 525
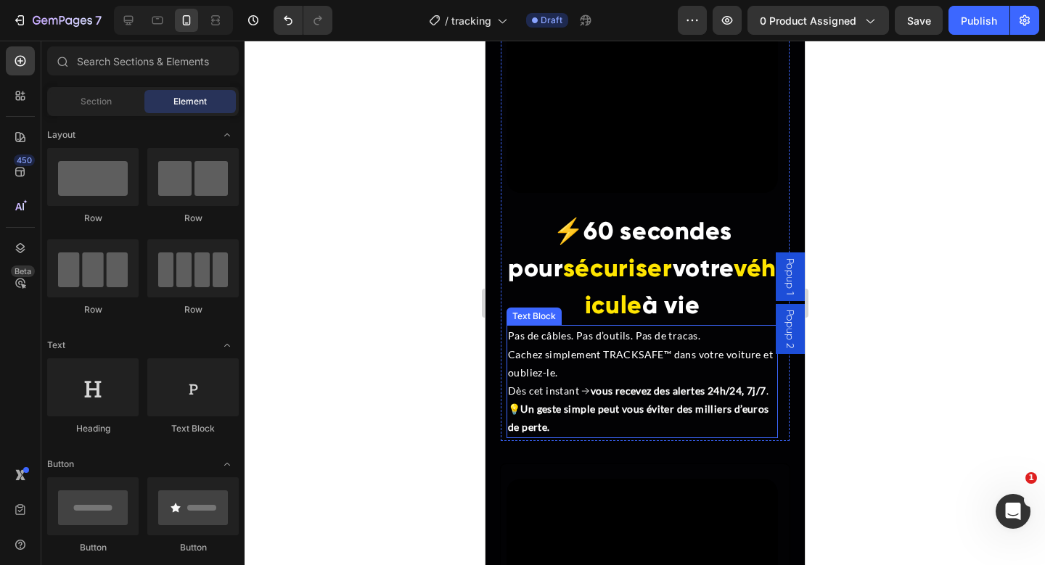
scroll to position [3437, 0]
click at [608, 385] on strong "vous recevez des alertes 24h/24, 7j/7" at bounding box center [678, 391] width 176 height 12
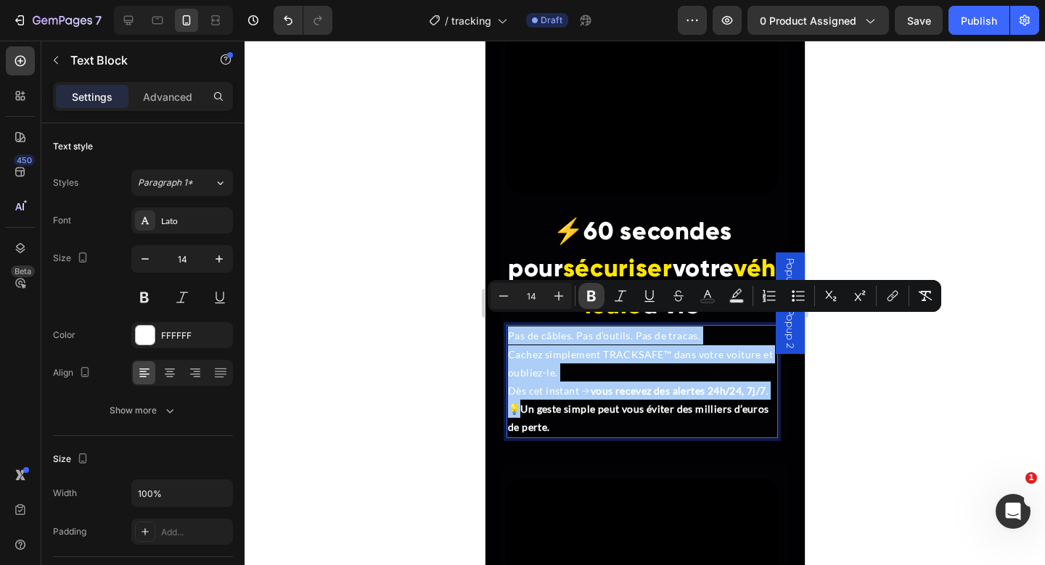
click at [589, 294] on icon "Editor contextual toolbar" at bounding box center [591, 296] width 9 height 11
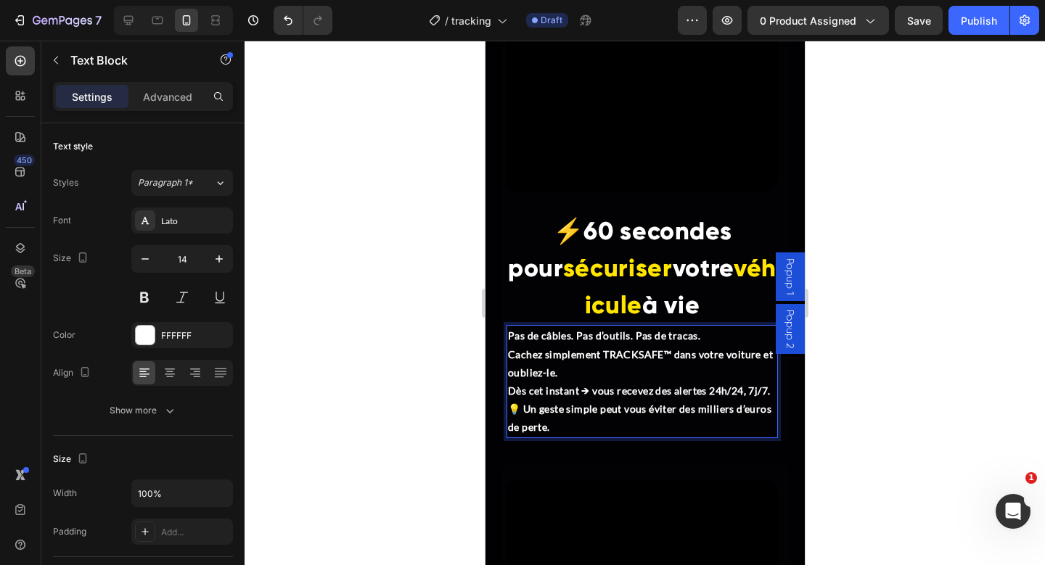
click at [593, 395] on p "Pas de câbles. Pas d’outils. Pas de tracas. Cachez simplement TRACKSAFE™ dans v…" at bounding box center [641, 382] width 269 height 110
click at [703, 327] on p "Pas de câbles. Pas d’outils. Pas de tracas. Cachez simplement TRACKSAFE™ dans v…" at bounding box center [641, 382] width 269 height 110
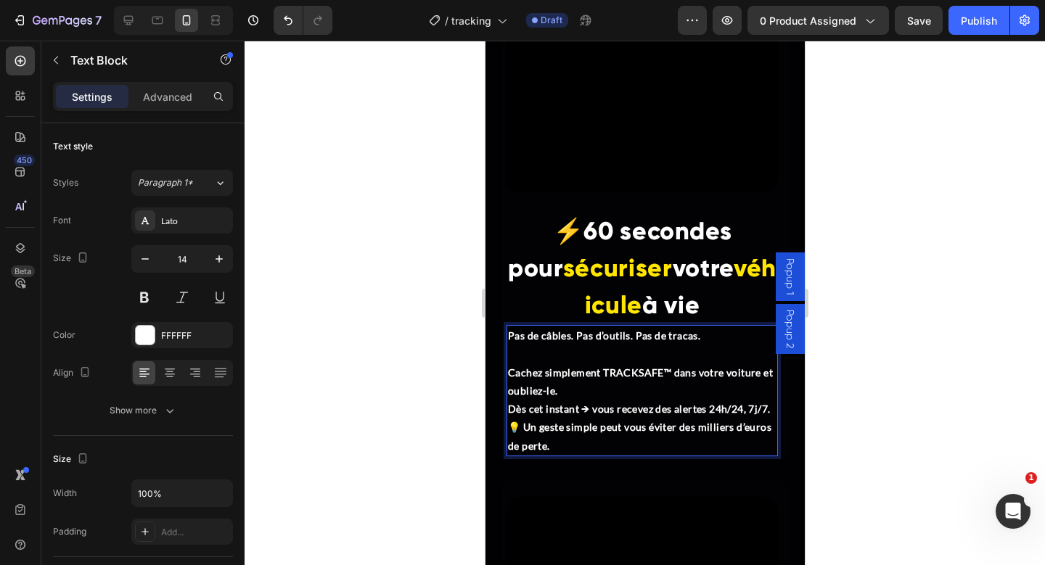
click at [623, 378] on p "⁠⁠⁠⁠⁠⁠⁠ Cachez simplement TRACKSAFE™ dans votre voiture et oubliez-le. Dès cet …" at bounding box center [641, 400] width 269 height 110
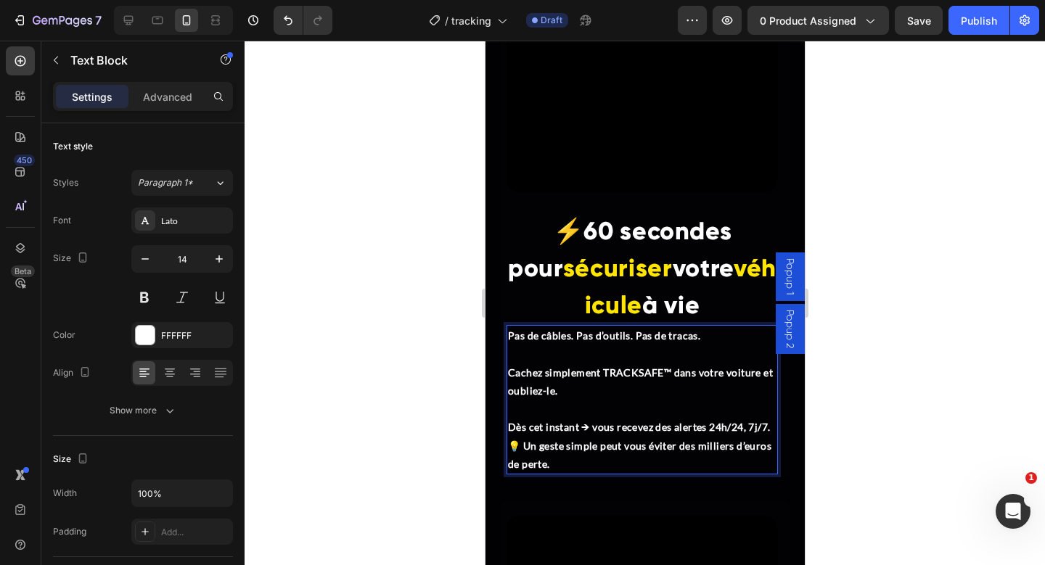
click at [576, 430] on p "⁠⁠⁠⁠⁠⁠⁠ Dès cet instant → vous recevez des alertes 24h/24, 7j/7. 💡 Un geste sim…" at bounding box center [641, 436] width 269 height 73
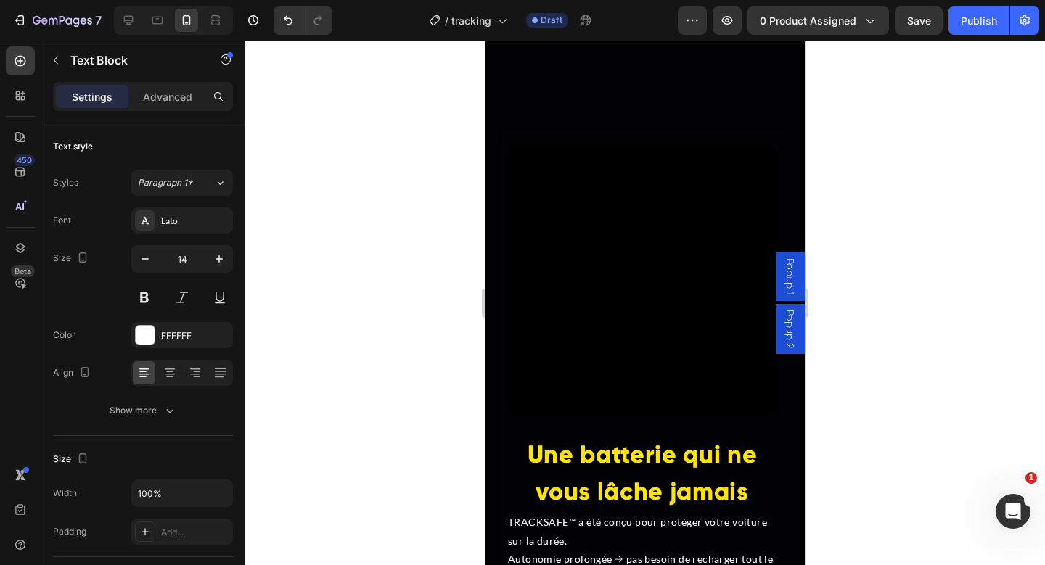
scroll to position [4208, 0]
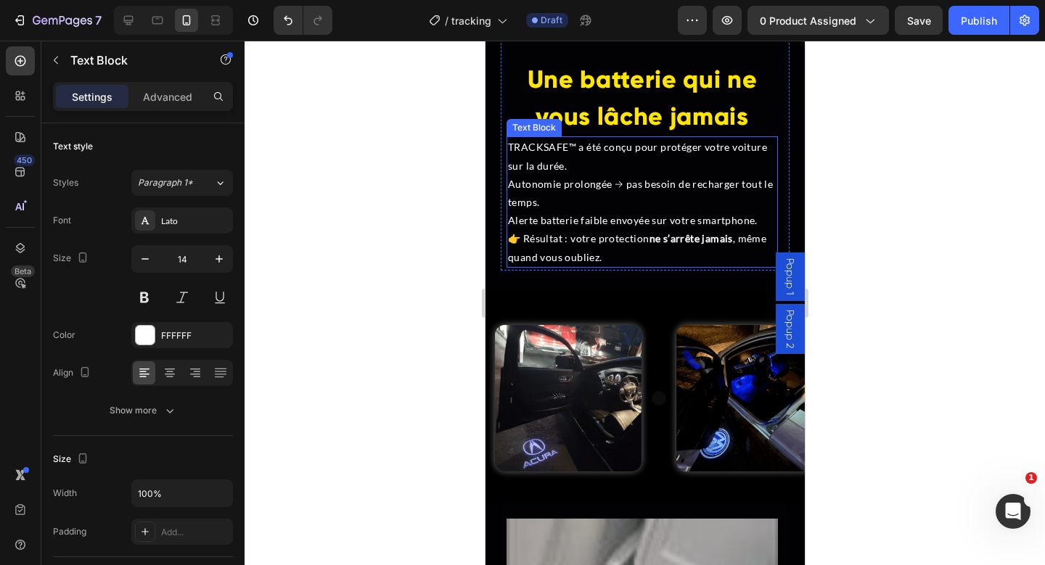
click at [589, 211] on p "Alerte batterie faible envoyée sur votre smartphone. 👉 Résultat : votre protect…" at bounding box center [641, 238] width 269 height 55
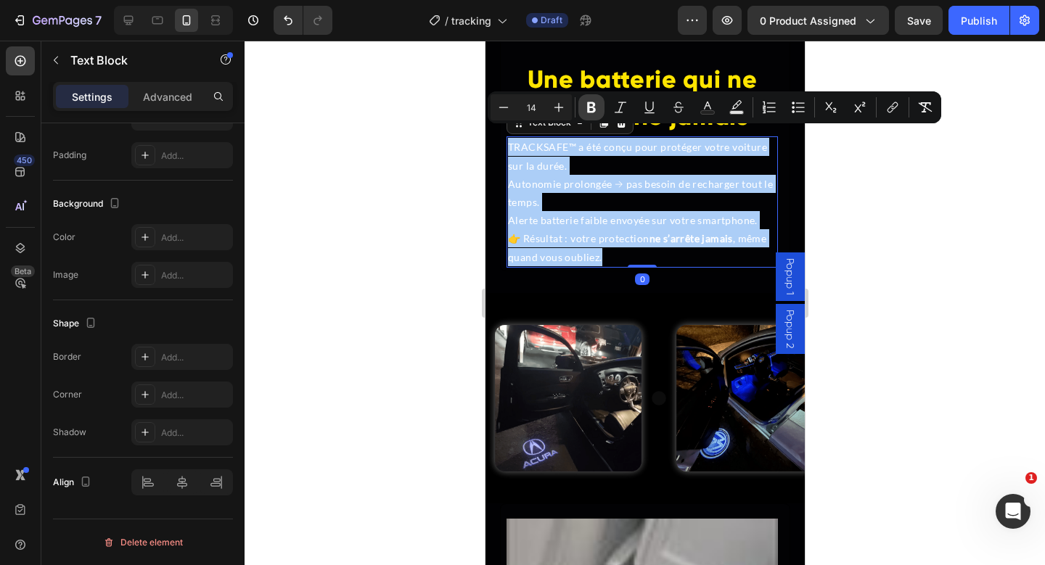
click at [588, 110] on icon "Editor contextual toolbar" at bounding box center [591, 107] width 9 height 11
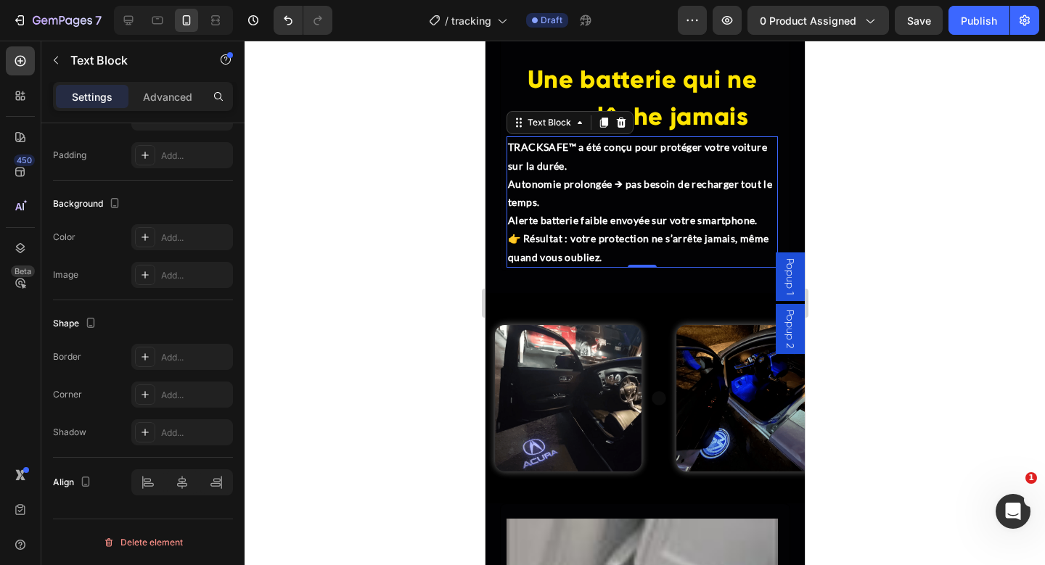
click at [603, 154] on p "TRACKSAFE™ a été conçu pour protéger votre voiture sur la durée." at bounding box center [641, 156] width 269 height 36
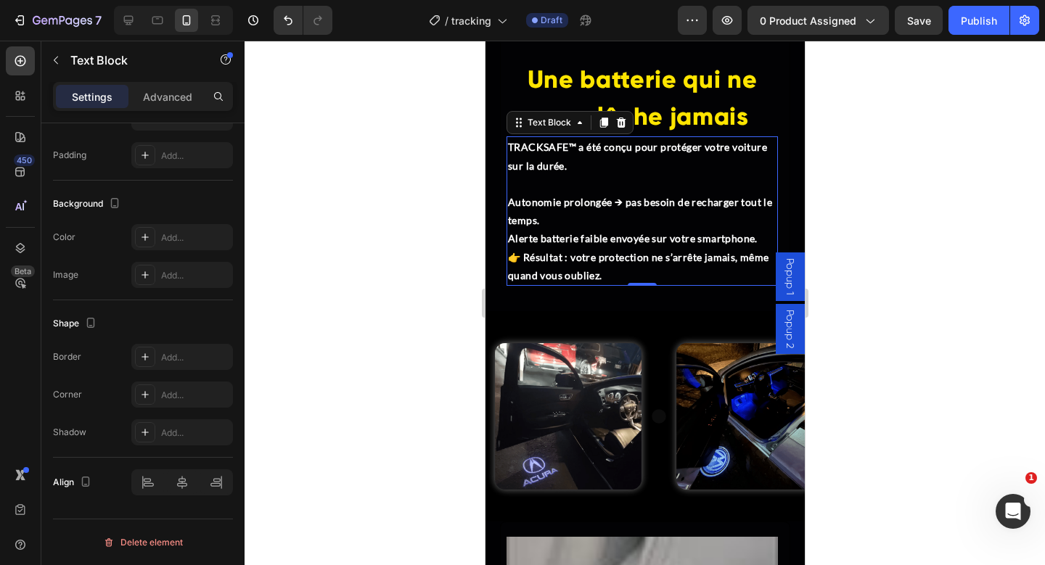
click at [581, 202] on p "Autonomie prolongée → pas besoin de recharger tout le temps." at bounding box center [641, 211] width 269 height 36
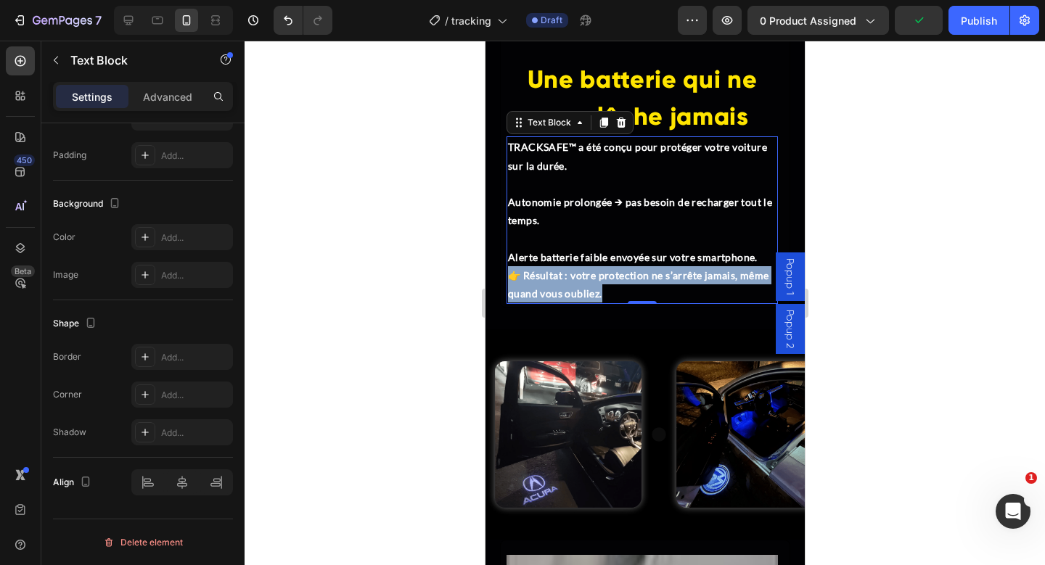
drag, startPoint x: 608, startPoint y: 283, endPoint x: 507, endPoint y: 267, distance: 102.1
click at [507, 267] on p "Alerte batterie faible envoyée sur votre smartphone. 👉 Résultat : votre protect…" at bounding box center [641, 275] width 269 height 55
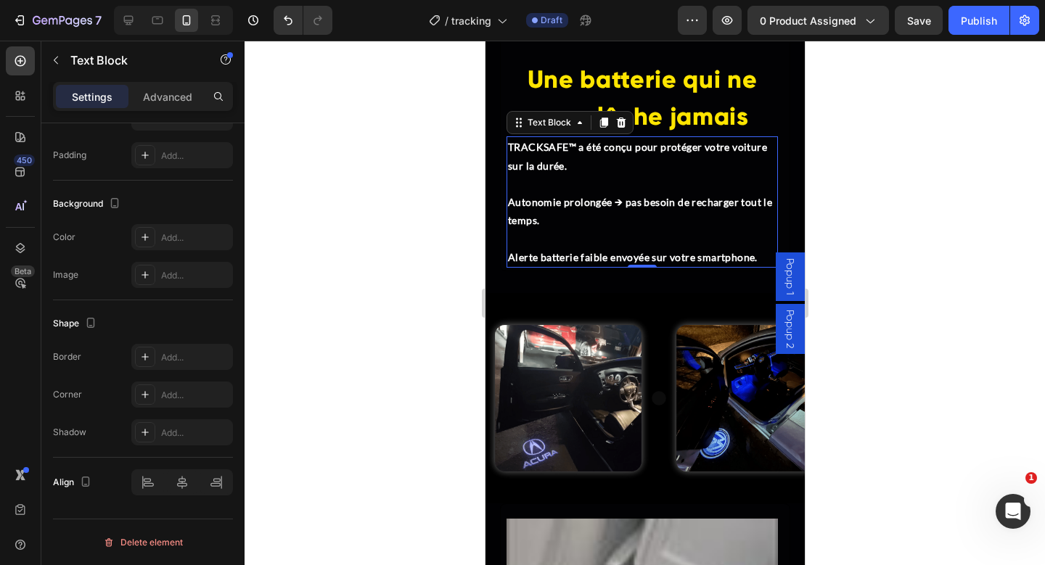
click at [867, 203] on div at bounding box center [645, 303] width 800 height 525
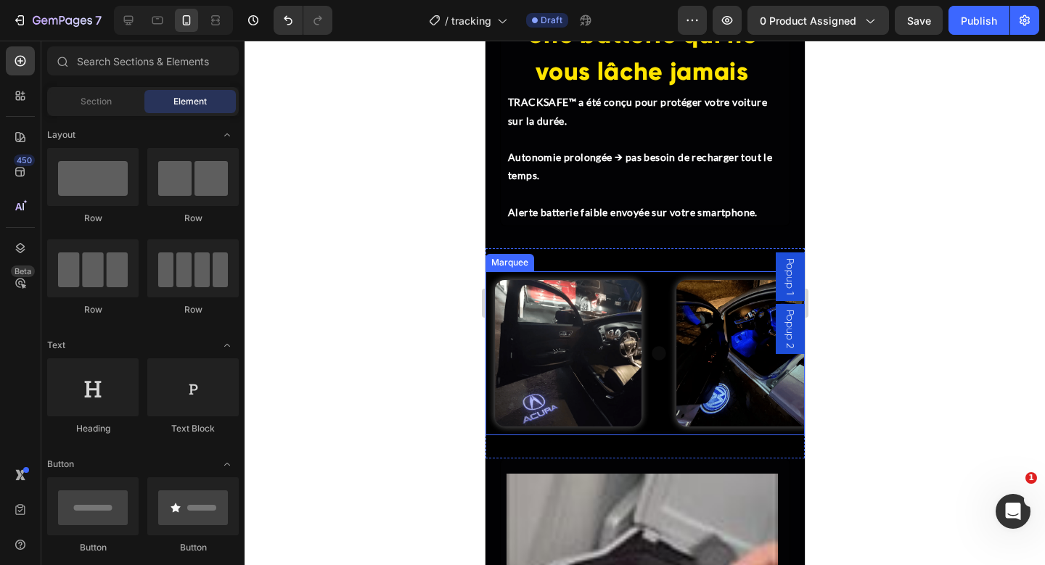
scroll to position [4131, 0]
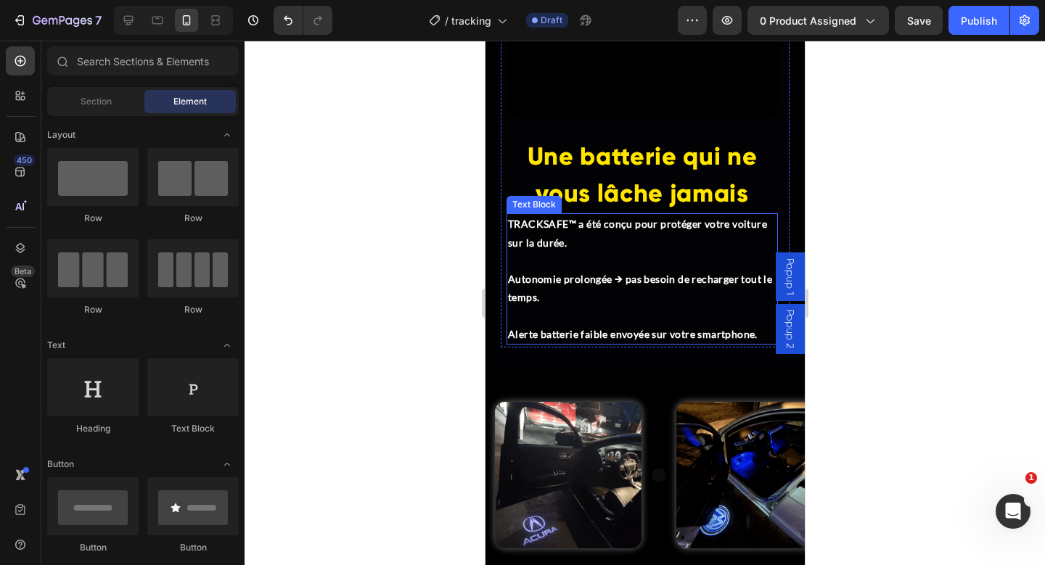
click at [631, 273] on strong "Autonomie prolongée → pas besoin de recharger tout le temps." at bounding box center [639, 288] width 264 height 30
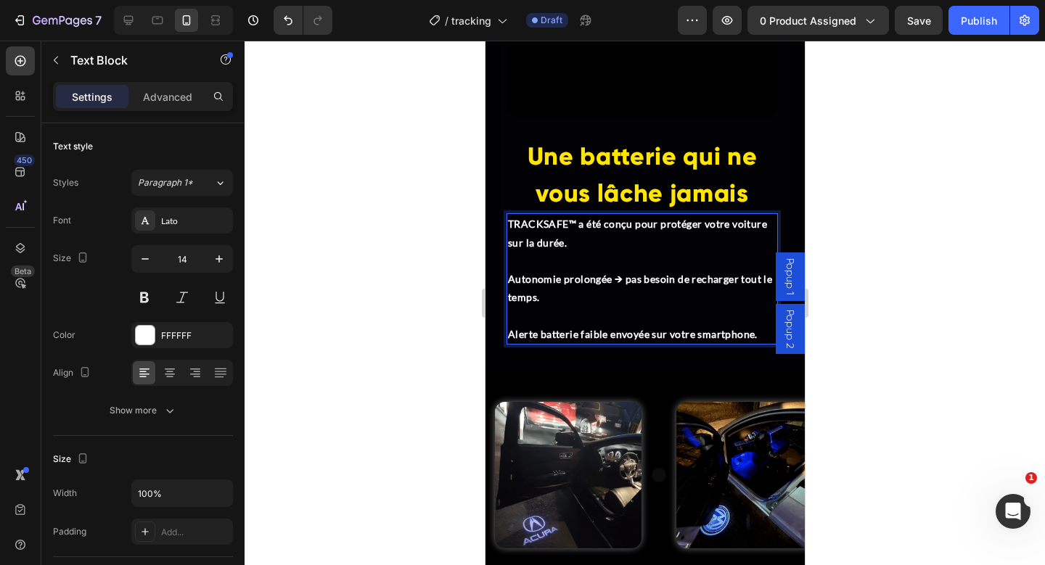
click at [620, 273] on strong "Autonomie prolongée → pas besoin de recharger tout le temps." at bounding box center [639, 288] width 264 height 30
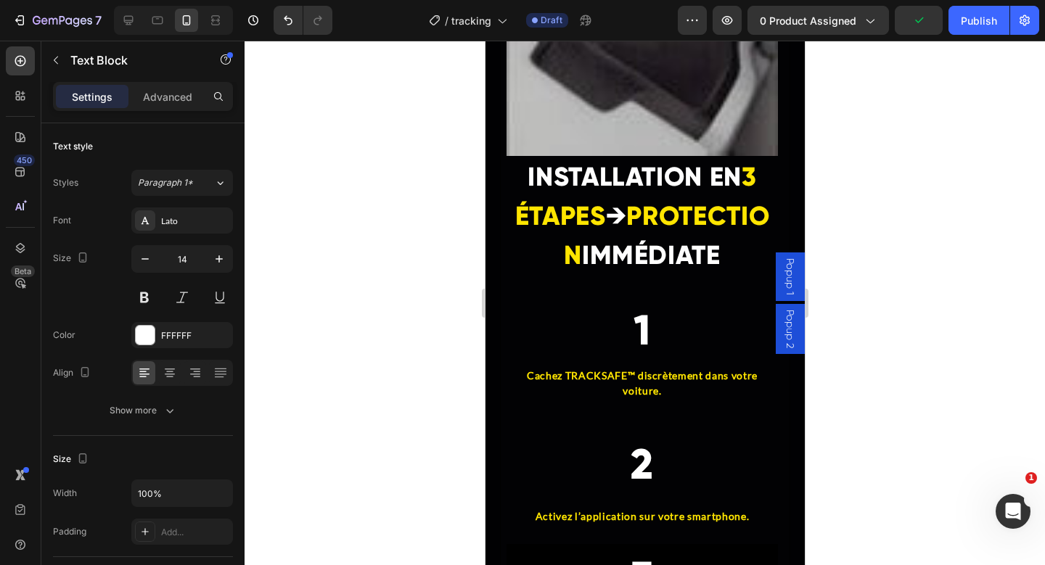
scroll to position [5100, 0]
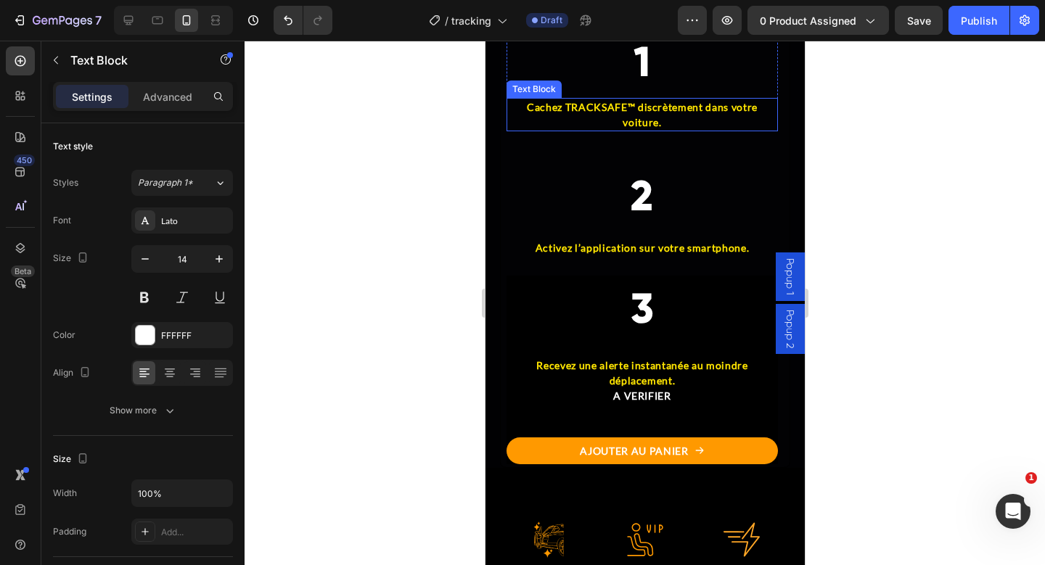
click at [627, 130] on p "Cachez TRACKSAFE™ discrètement dans votre voiture." at bounding box center [641, 114] width 269 height 30
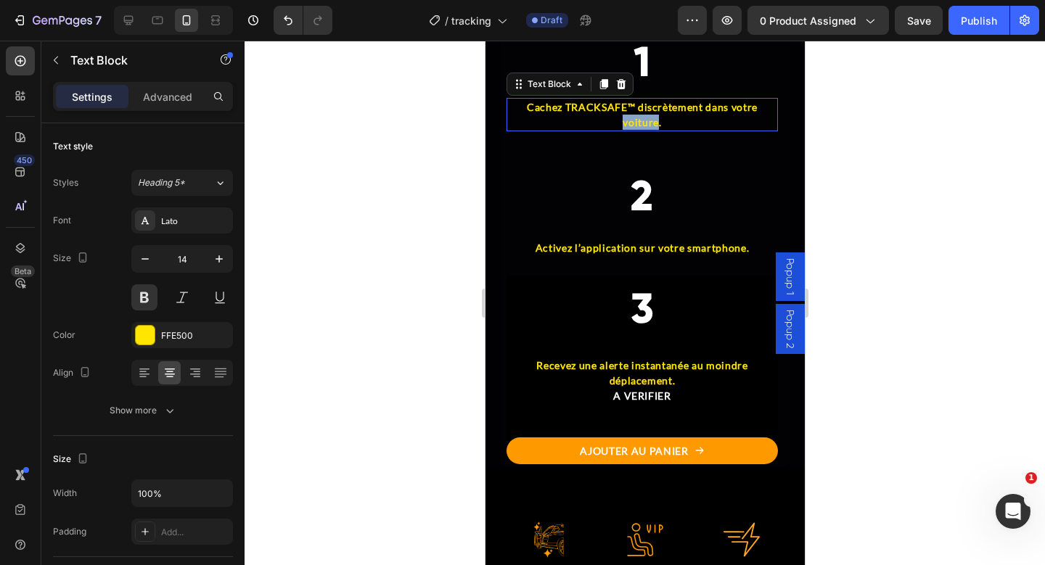
scroll to position [377, 0]
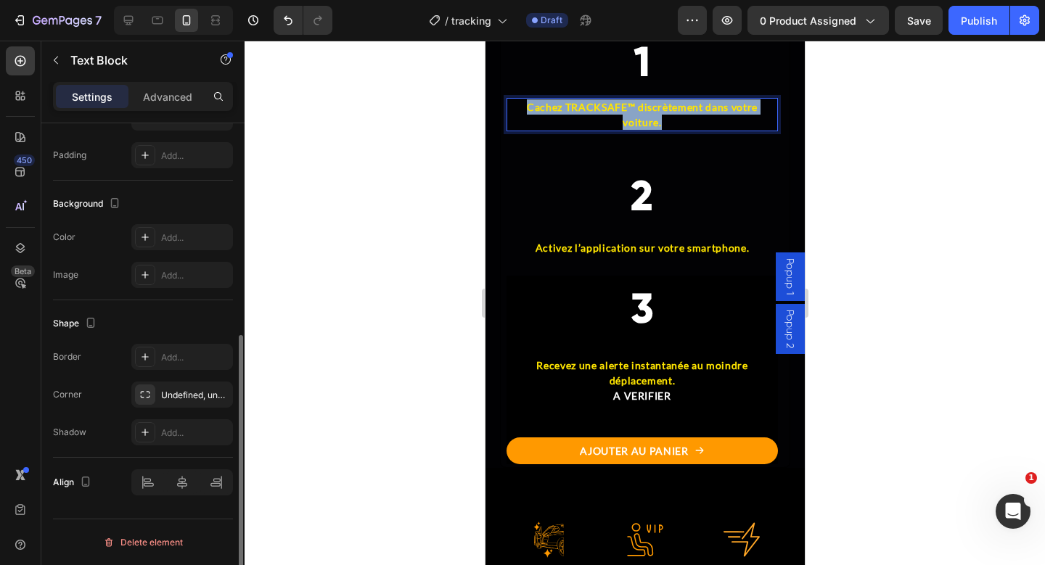
click at [627, 130] on p "Cachez TRACKSAFE™ discrètement dans votre voiture." at bounding box center [641, 114] width 269 height 30
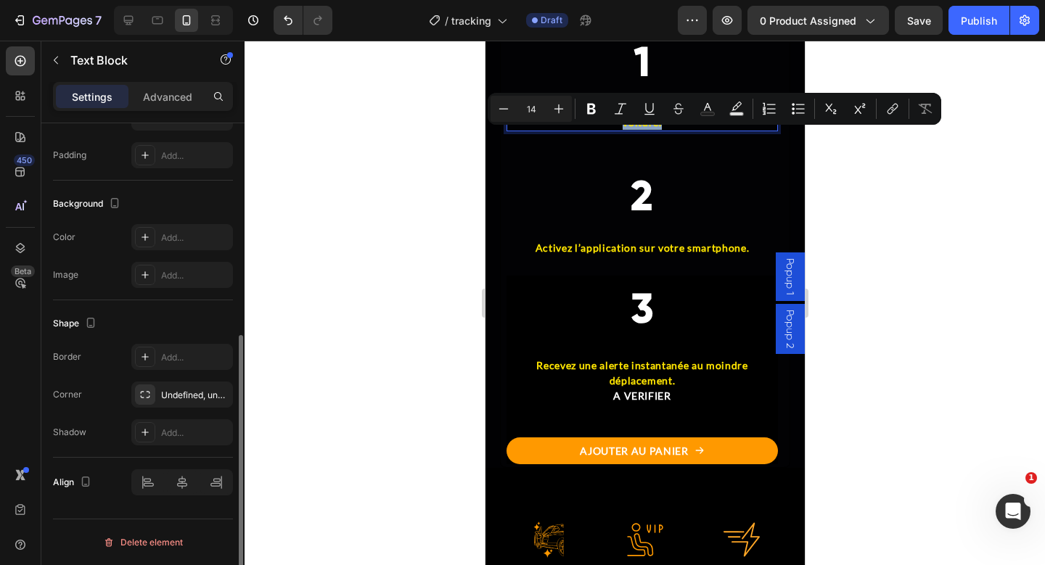
click at [626, 130] on p "Cachez TRACKSAFE™ discrètement dans votre voiture." at bounding box center [641, 114] width 269 height 30
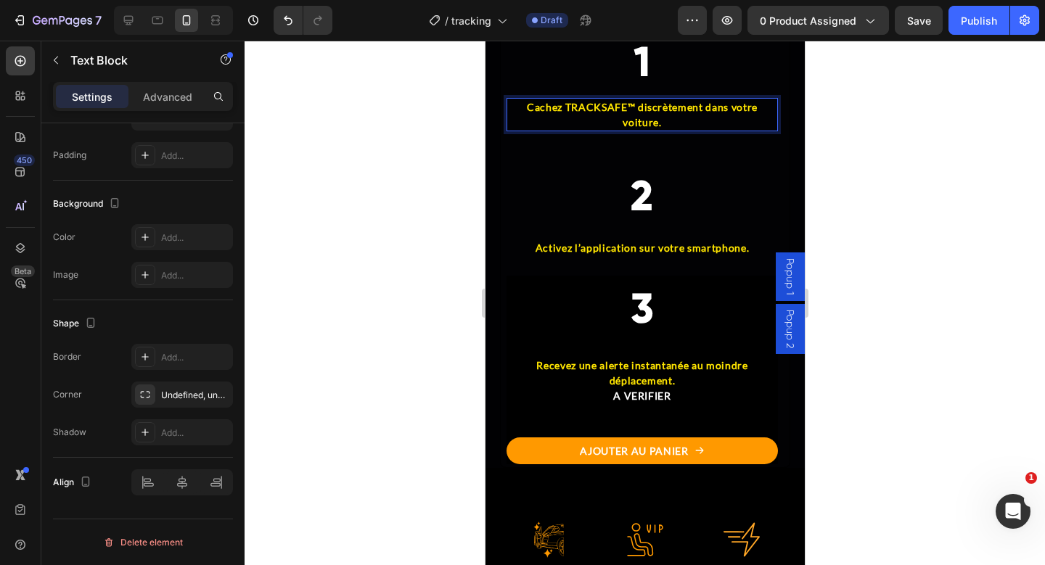
click at [541, 130] on p "Cachez TRACKSAFE™ discrètement dans votre voiture." at bounding box center [641, 114] width 269 height 30
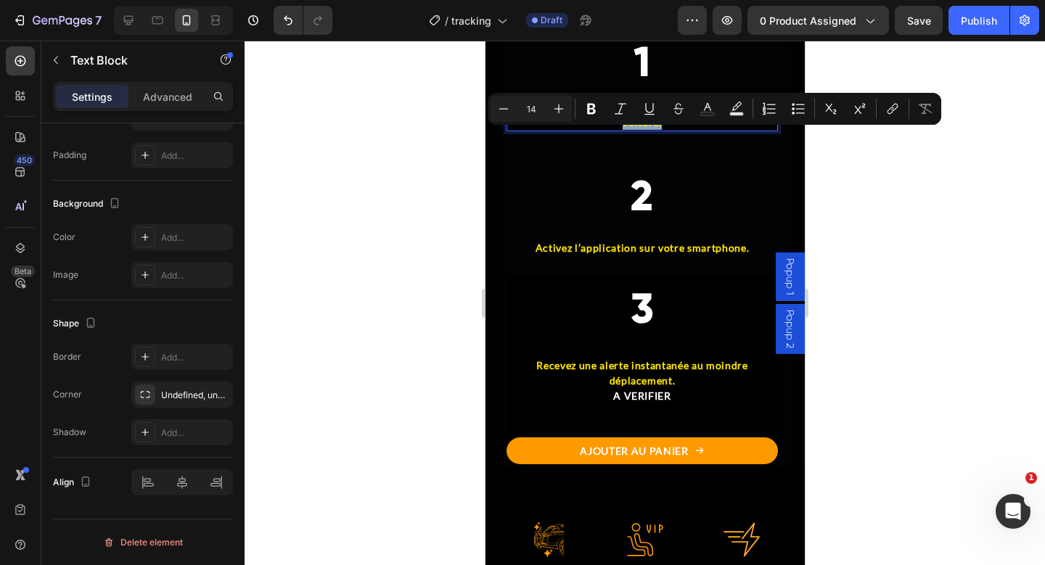
click at [603, 130] on p "Cachez TRACKSAFE™ discrètement dans votre voiture." at bounding box center [641, 114] width 269 height 30
click at [597, 130] on p "Cachez TRACKSAFE™ discrètement dans votre voiture." at bounding box center [641, 114] width 269 height 30
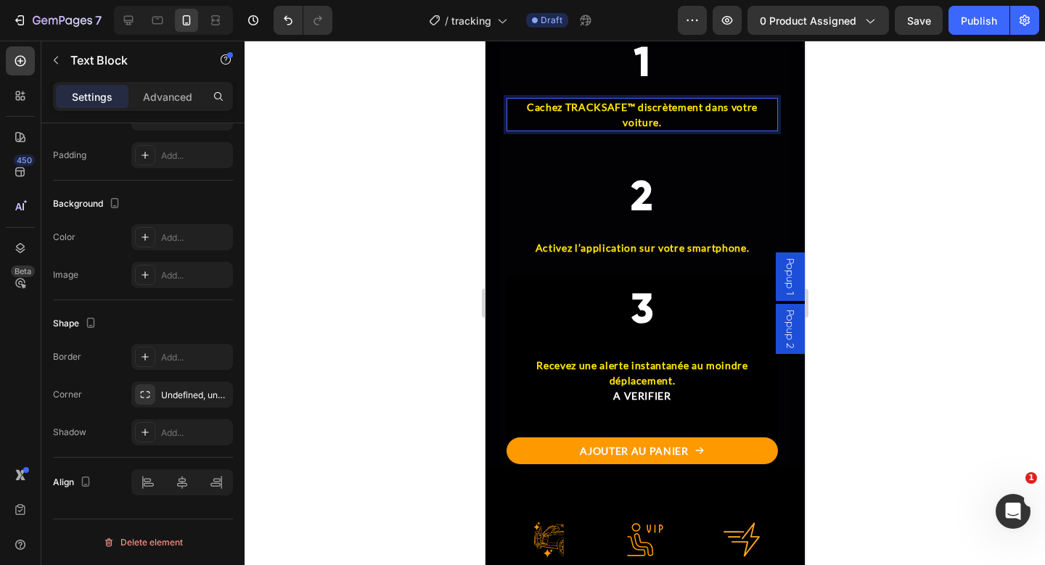
click at [540, 130] on p "Cachez TRACKSAFE™ discrètement dans votre voiture." at bounding box center [641, 114] width 269 height 30
click at [539, 130] on p "Cachez TRACKSAFE™ discrètement dans votre voiture." at bounding box center [641, 114] width 269 height 30
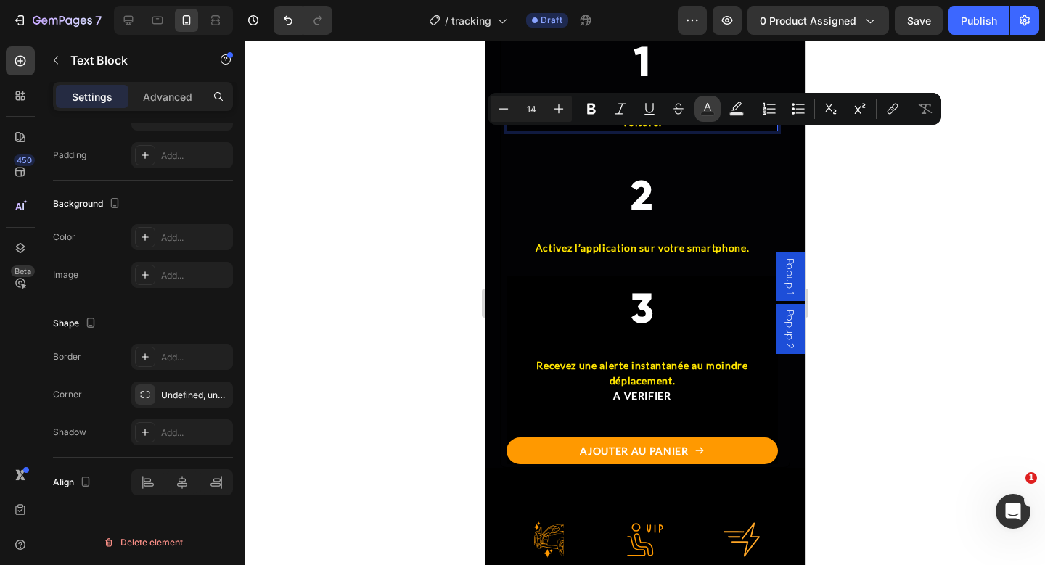
click at [702, 109] on icon "Editor contextual toolbar" at bounding box center [707, 109] width 15 height 15
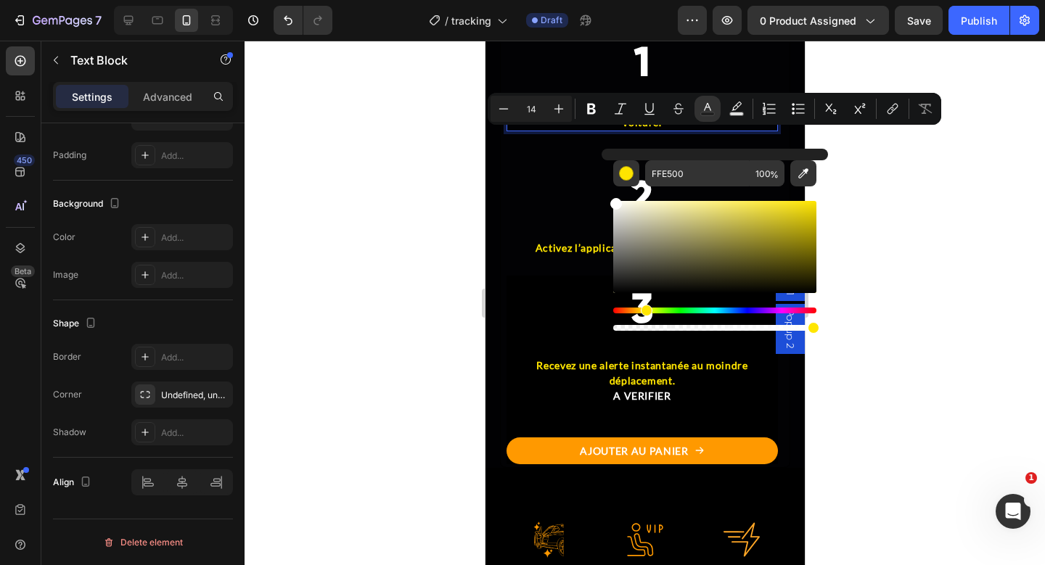
drag, startPoint x: 1136, startPoint y: 269, endPoint x: 592, endPoint y: 184, distance: 550.3
type input "FFFFFF"
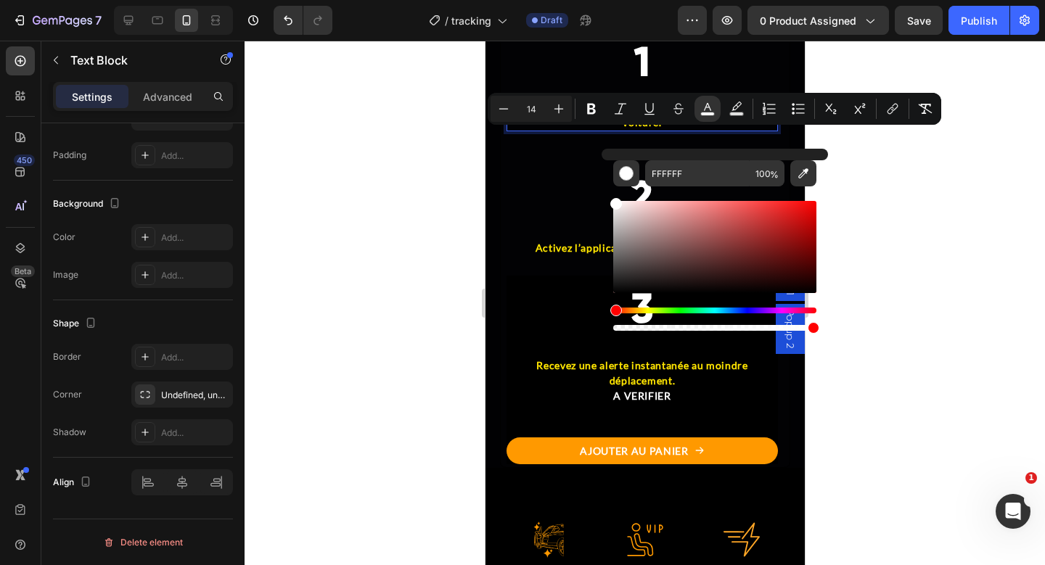
click at [576, 130] on p "Cachez TRACKSAFE™ discrètement dans votre voiture." at bounding box center [641, 114] width 269 height 30
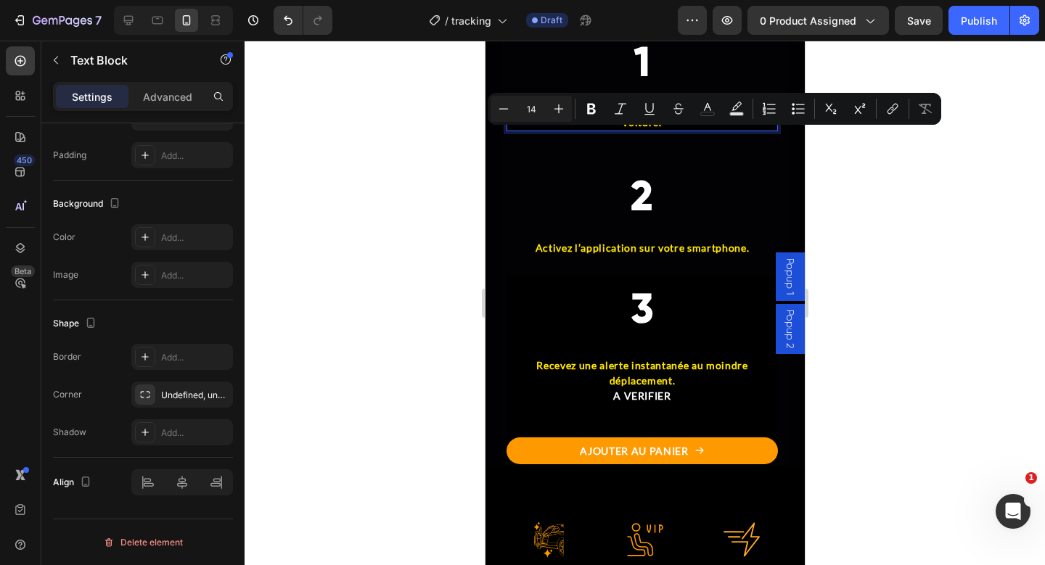
drag, startPoint x: 632, startPoint y: 139, endPoint x: 751, endPoint y: 139, distance: 119.0
click at [751, 130] on p "Cachez TRACKSAFE™ discrètement dans votre voiture." at bounding box center [641, 114] width 269 height 30
click at [713, 114] on icon "Editor contextual toolbar" at bounding box center [707, 109] width 15 height 15
type input "FFE500"
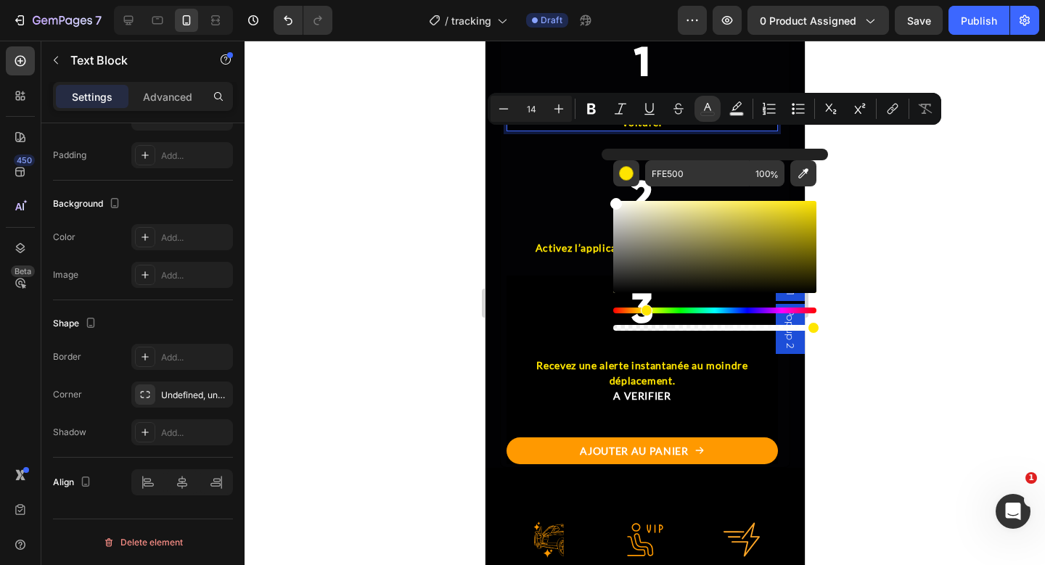
drag, startPoint x: 1146, startPoint y: 284, endPoint x: 599, endPoint y: 188, distance: 555.5
type input "FFFFFF"
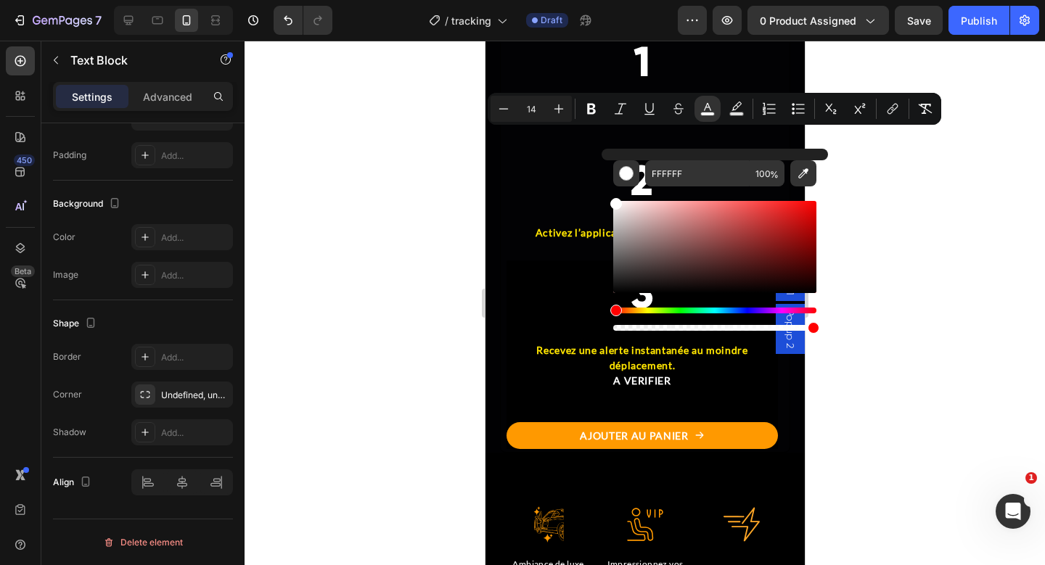
click at [909, 185] on div at bounding box center [645, 303] width 800 height 525
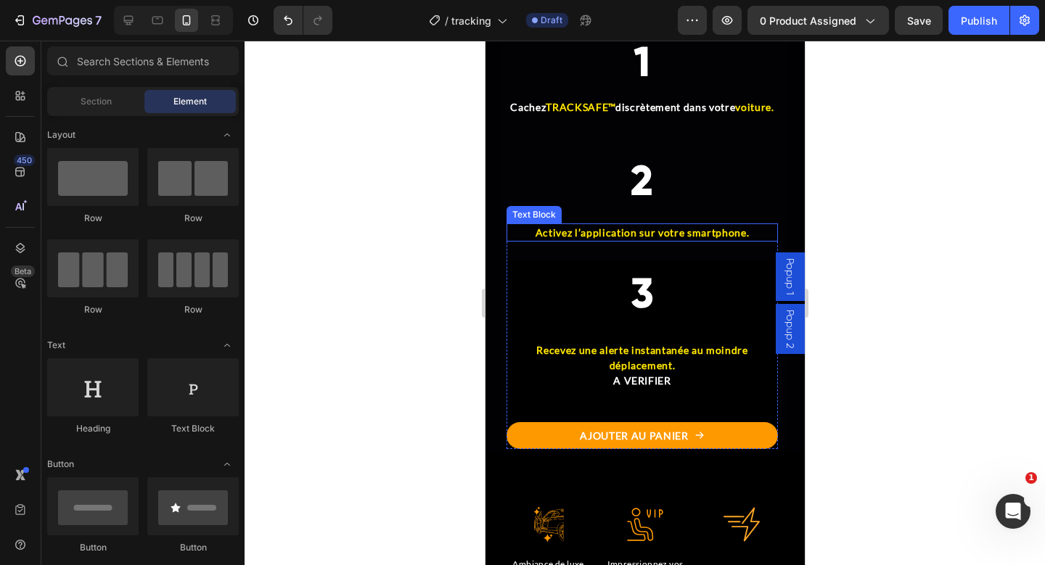
click at [591, 239] on span "Activez l’application sur votre smartphone." at bounding box center [641, 232] width 213 height 12
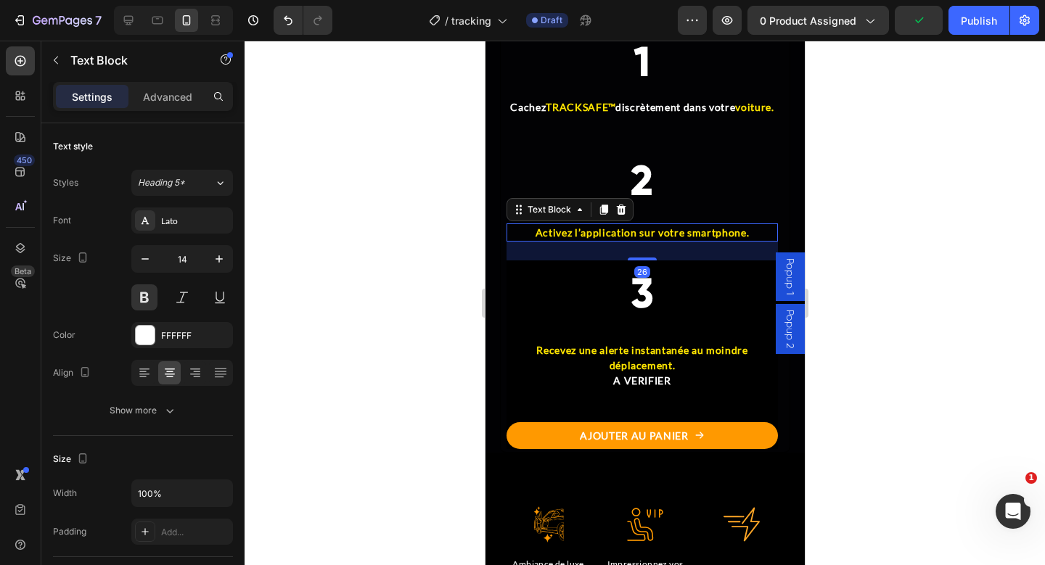
click at [568, 239] on span "Activez l’application sur votre smartphone." at bounding box center [641, 232] width 213 height 12
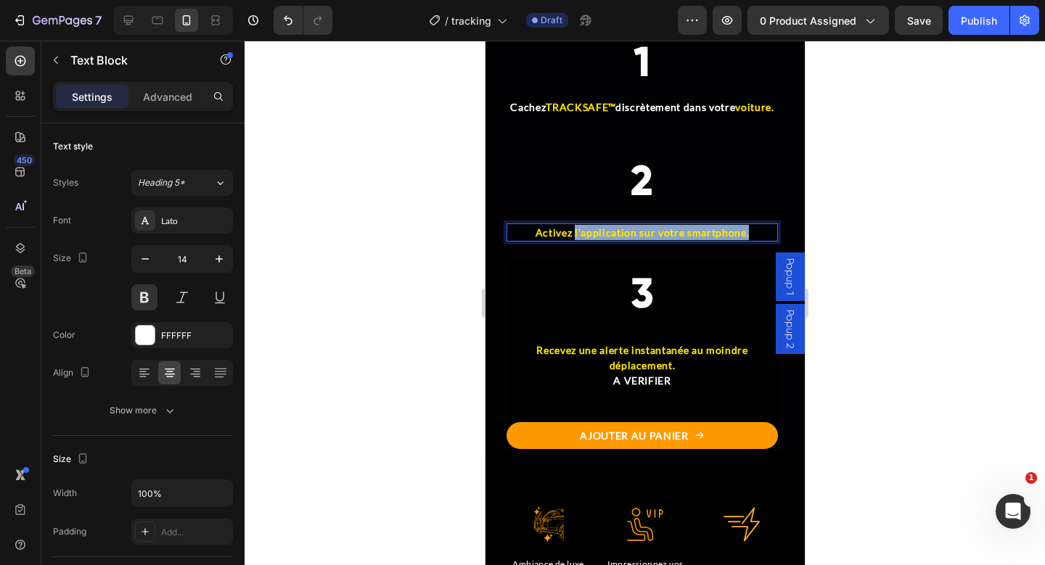
drag, startPoint x: 571, startPoint y: 279, endPoint x: 748, endPoint y: 276, distance: 177.1
click at [748, 240] on p "Activez l’application sur votre smartphone." at bounding box center [641, 232] width 269 height 15
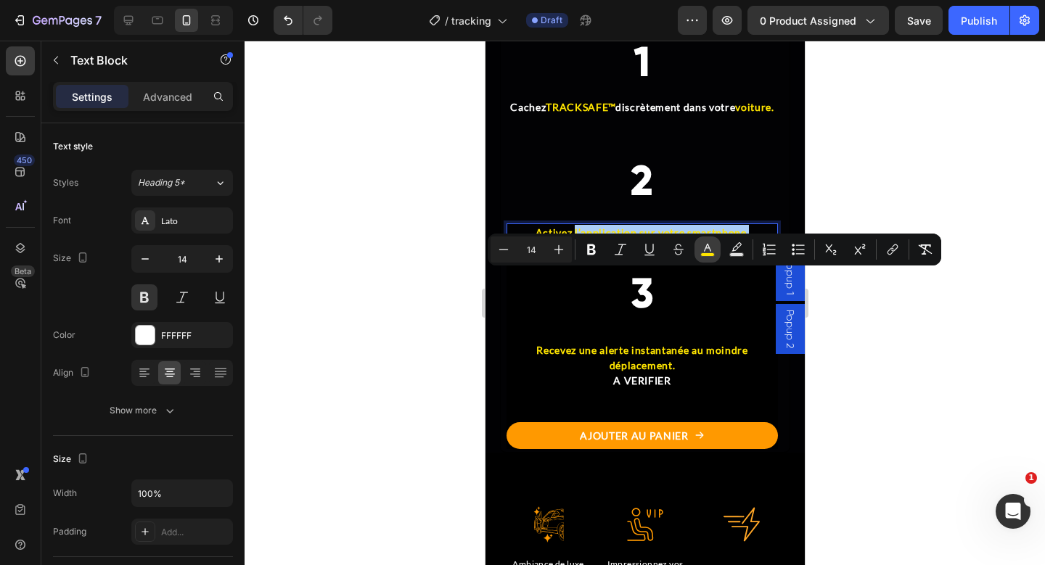
click at [713, 249] on icon "Editor contextual toolbar" at bounding box center [707, 249] width 15 height 15
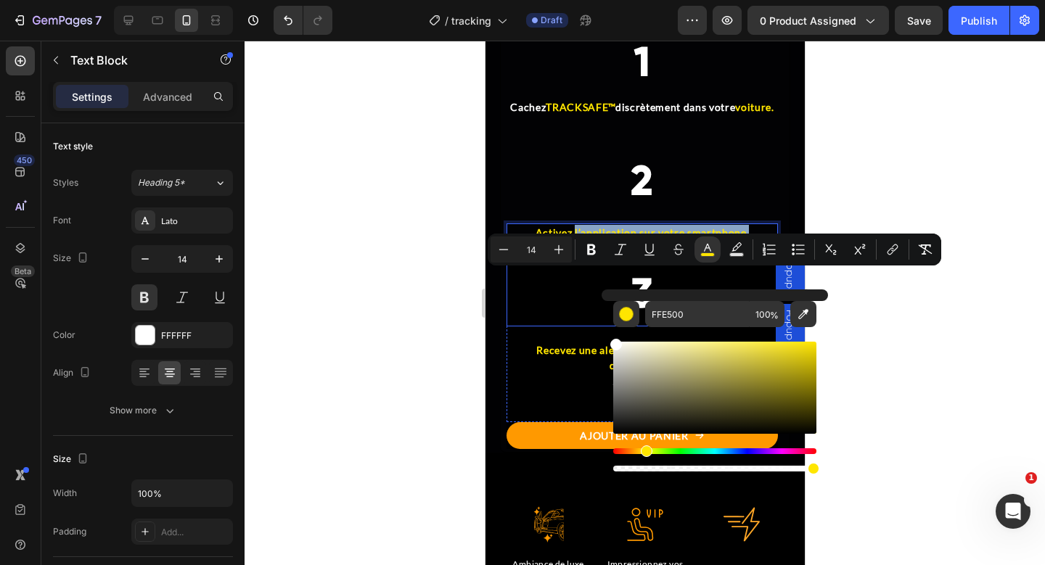
drag, startPoint x: 1128, startPoint y: 422, endPoint x: 596, endPoint y: 324, distance: 541.6
type input "FFFFFF"
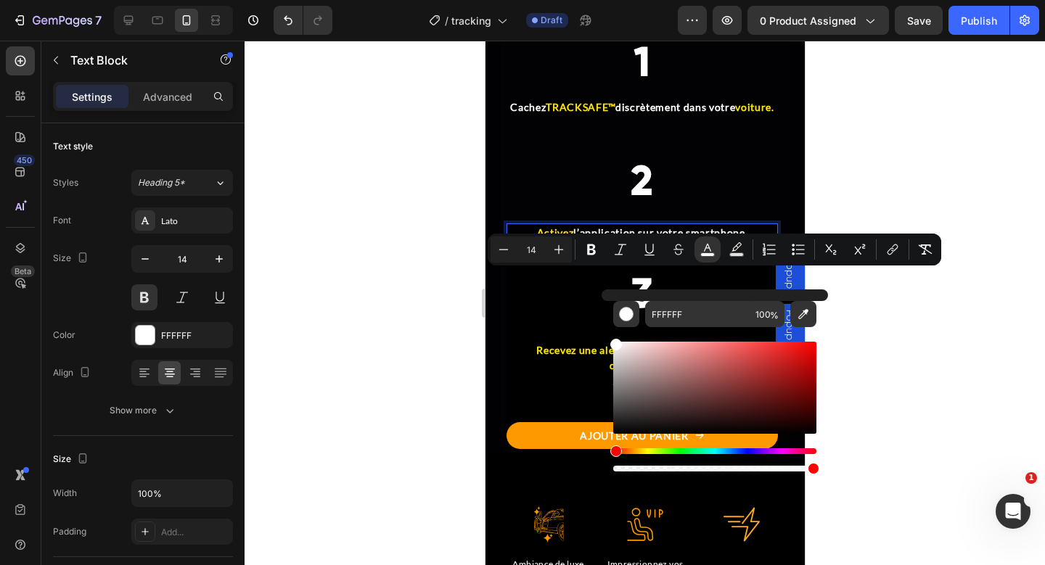
click at [893, 345] on div at bounding box center [645, 303] width 800 height 525
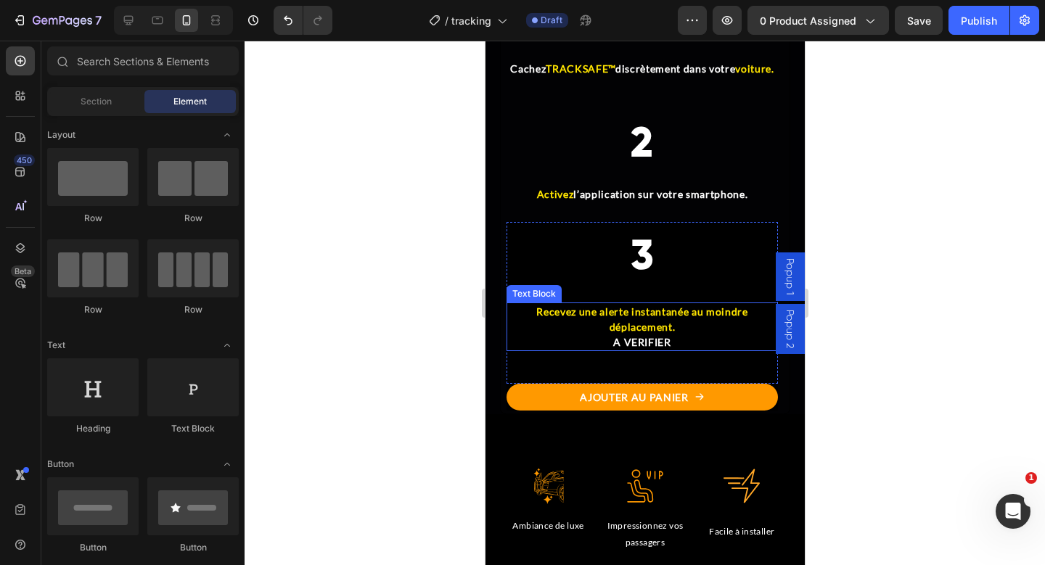
scroll to position [5138, 0]
click at [631, 350] on p "A VERIFIER" at bounding box center [641, 342] width 269 height 15
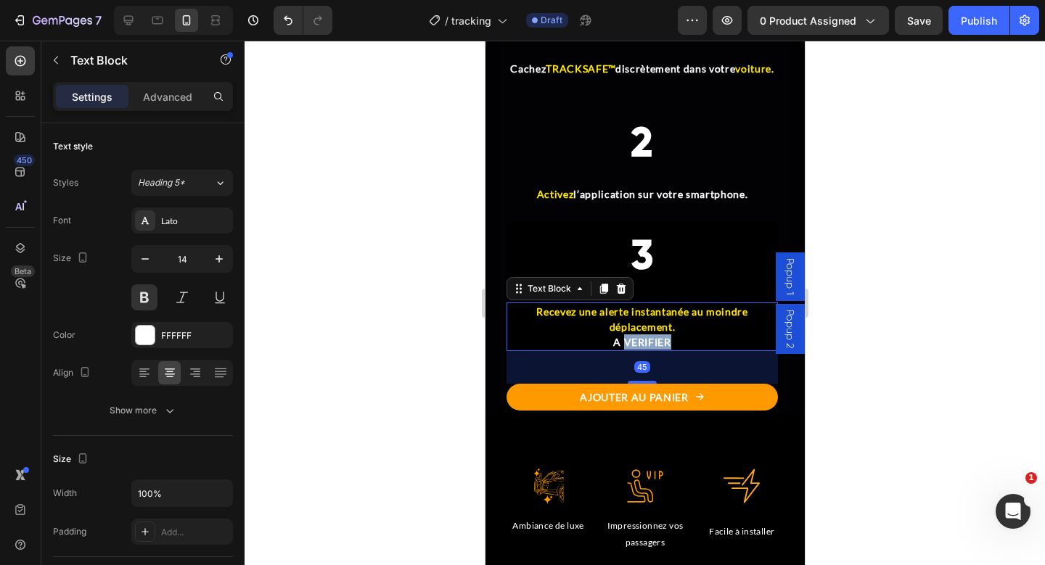
click at [631, 350] on p "A VERIFIER" at bounding box center [641, 342] width 269 height 15
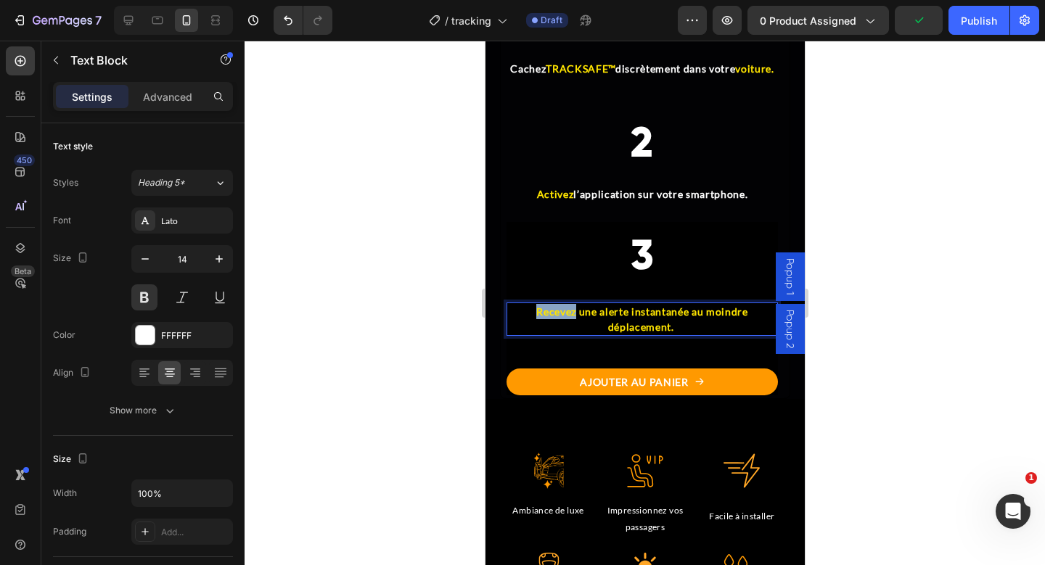
drag, startPoint x: 529, startPoint y: 352, endPoint x: 570, endPoint y: 358, distance: 41.9
click at [570, 335] on p "Recevez une alerte instantanée au moindre déplacement." at bounding box center [641, 319] width 269 height 30
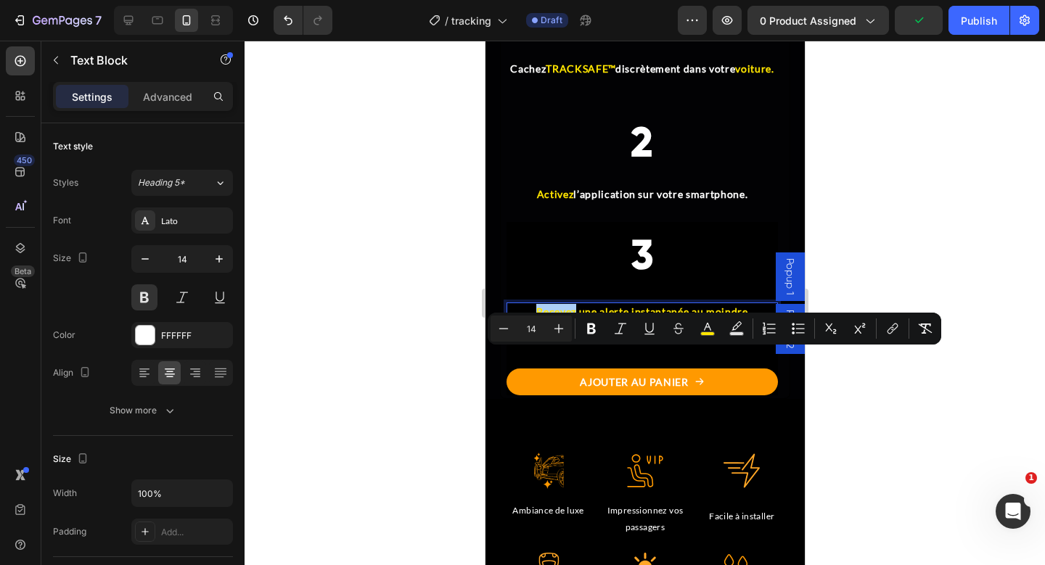
click at [690, 327] on button "Strikethrough" at bounding box center [678, 329] width 26 height 26
click at [702, 330] on icon "Editor contextual toolbar" at bounding box center [707, 328] width 15 height 15
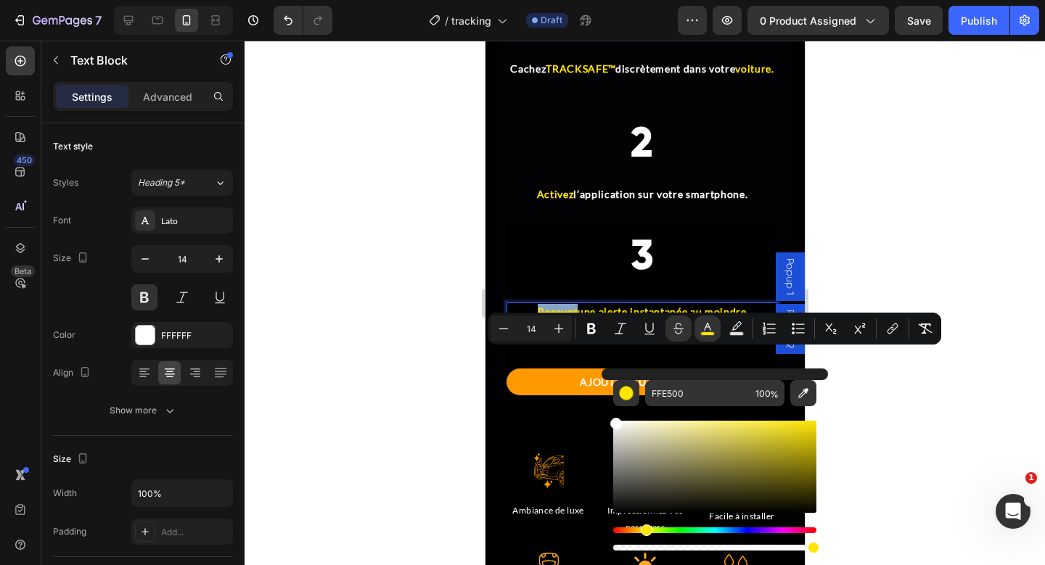
drag, startPoint x: 1126, startPoint y: 492, endPoint x: 583, endPoint y: 397, distance: 551.1
type input "FFFFFF"
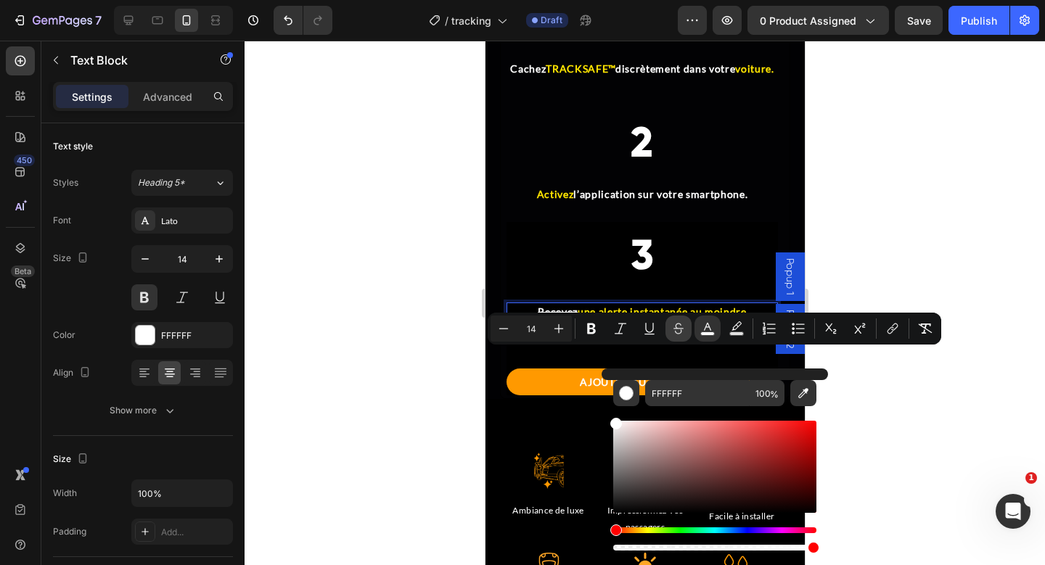
click at [686, 335] on button "Strikethrough" at bounding box center [678, 329] width 26 height 26
click at [604, 333] on span "une alerte instantanée au moindre déplacement." at bounding box center [661, 320] width 169 height 28
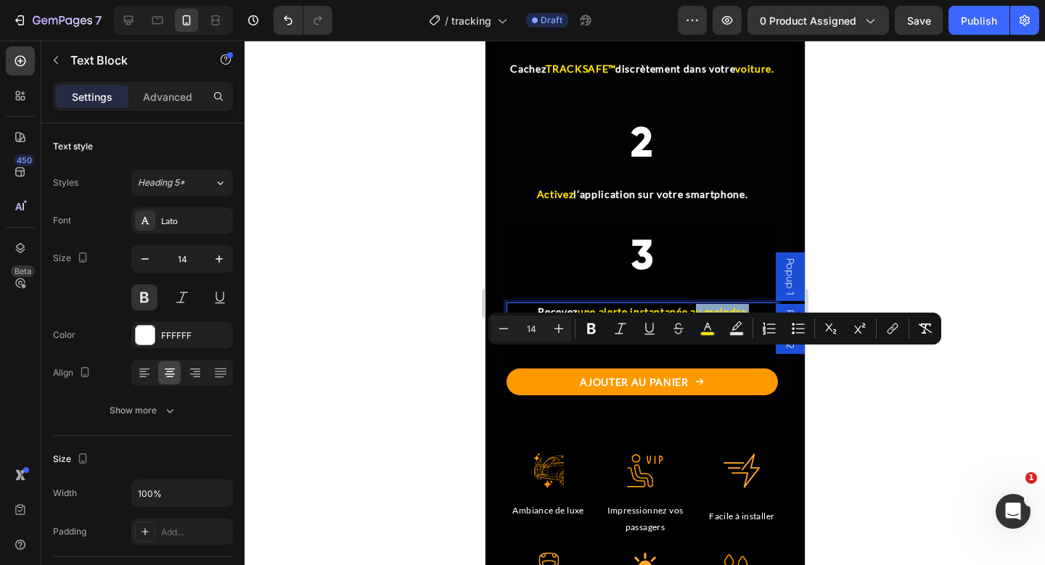
drag, startPoint x: 686, startPoint y: 357, endPoint x: 702, endPoint y: 375, distance: 24.7
click at [702, 335] on p "Recevez une alerte instantanée au moindre déplacement." at bounding box center [641, 319] width 269 height 30
click at [703, 332] on rect "Editor contextual toolbar" at bounding box center [708, 334] width 14 height 4
type input "FFE500"
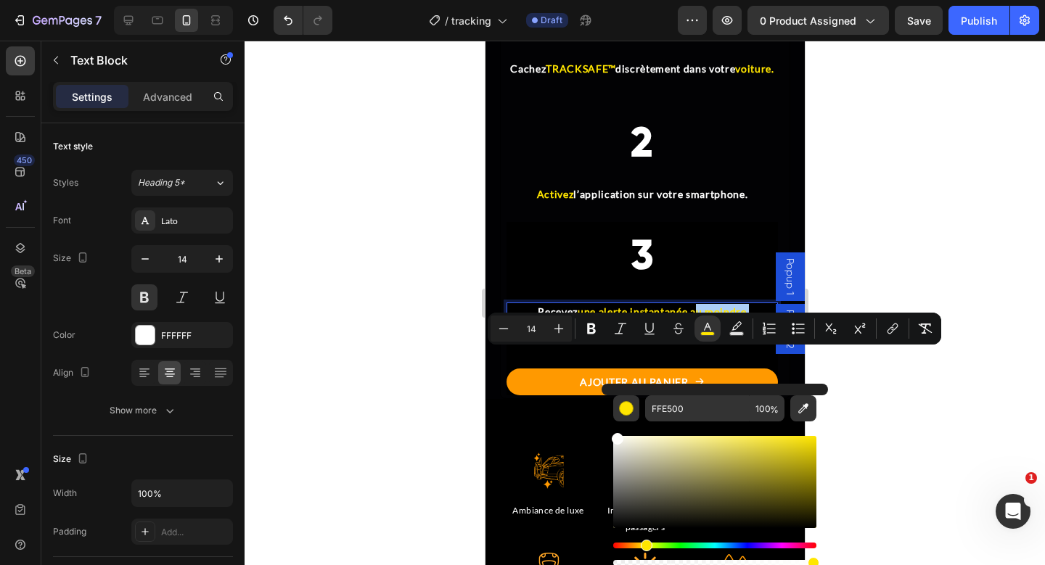
drag, startPoint x: 624, startPoint y: 472, endPoint x: 609, endPoint y: 425, distance: 48.9
click at [609, 425] on div "FFE500 100 %" at bounding box center [715, 476] width 226 height 185
type input "FFFFFF"
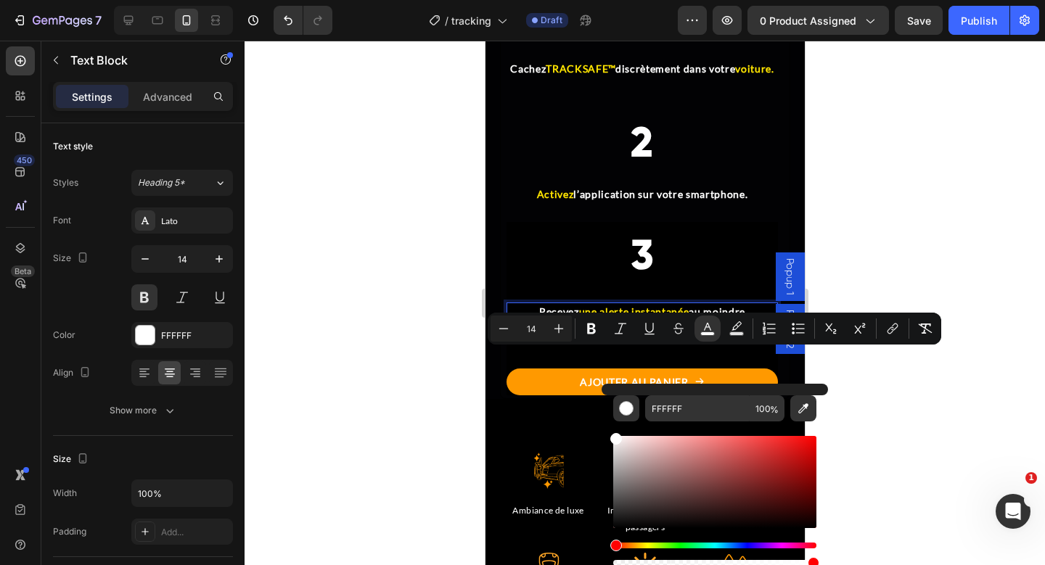
click at [914, 414] on div at bounding box center [645, 303] width 800 height 525
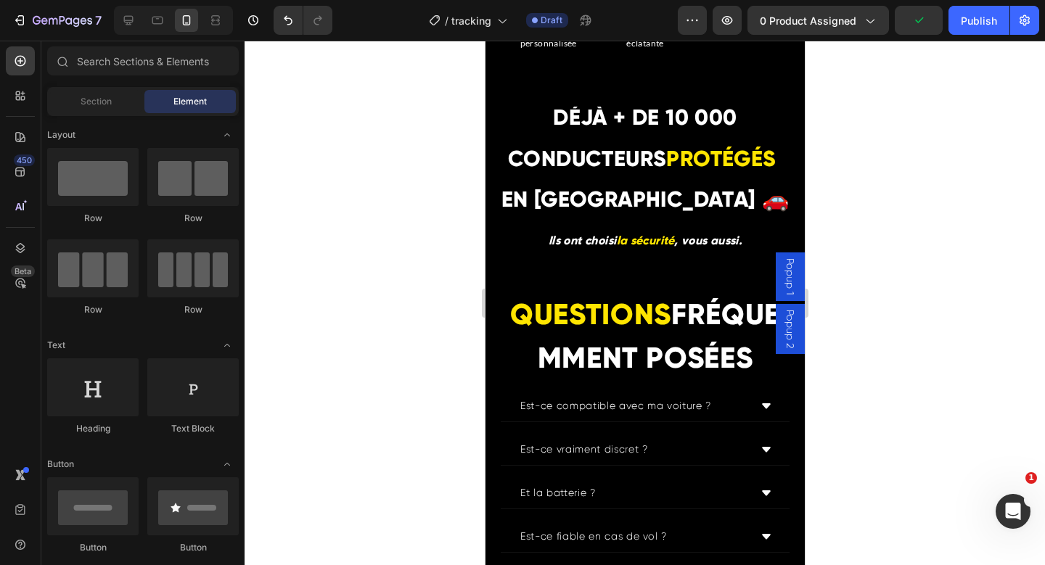
scroll to position [5768, 0]
click at [594, 241] on strong "Ils ont choisi" at bounding box center [582, 241] width 68 height 14
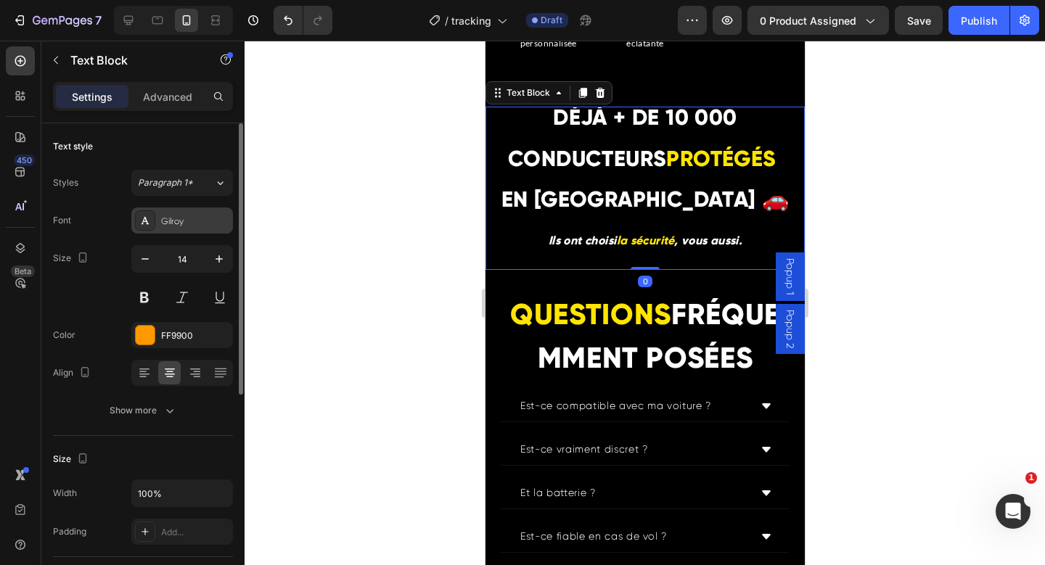
click at [200, 228] on div "Gilroy" at bounding box center [182, 221] width 102 height 26
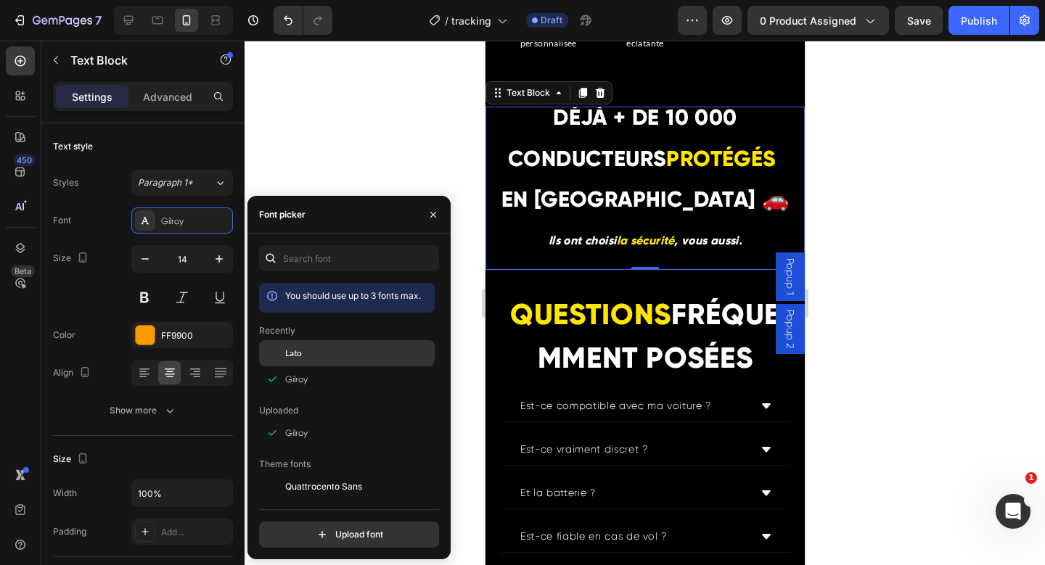
click at [284, 354] on div at bounding box center [272, 353] width 26 height 26
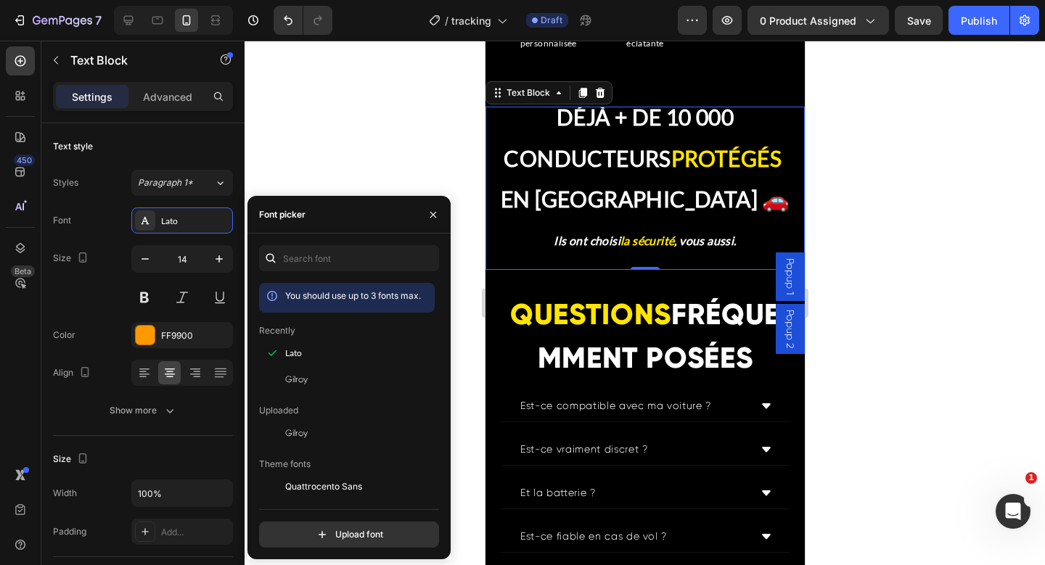
click at [880, 190] on div at bounding box center [645, 303] width 800 height 525
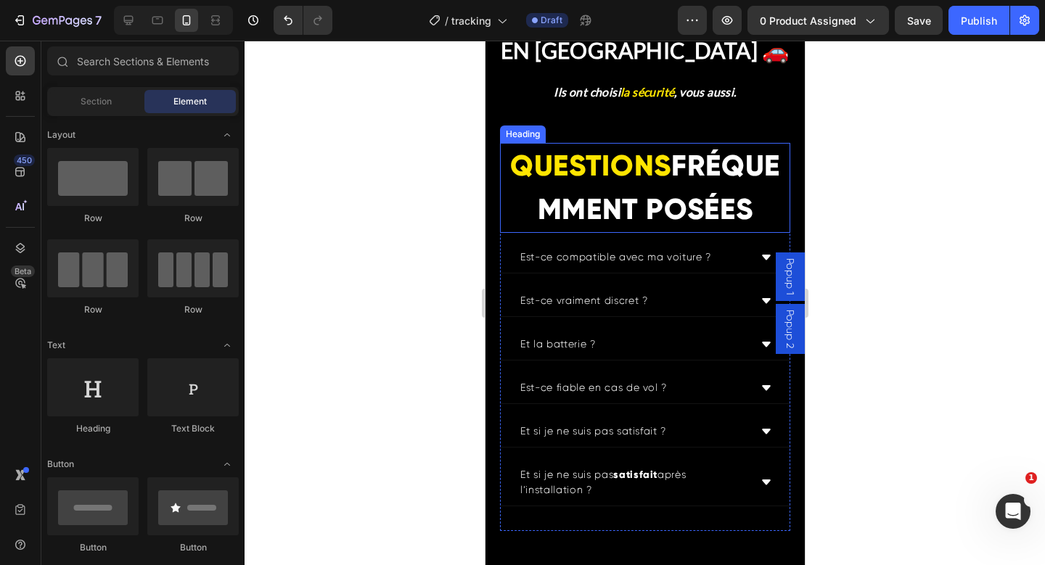
scroll to position [5920, 0]
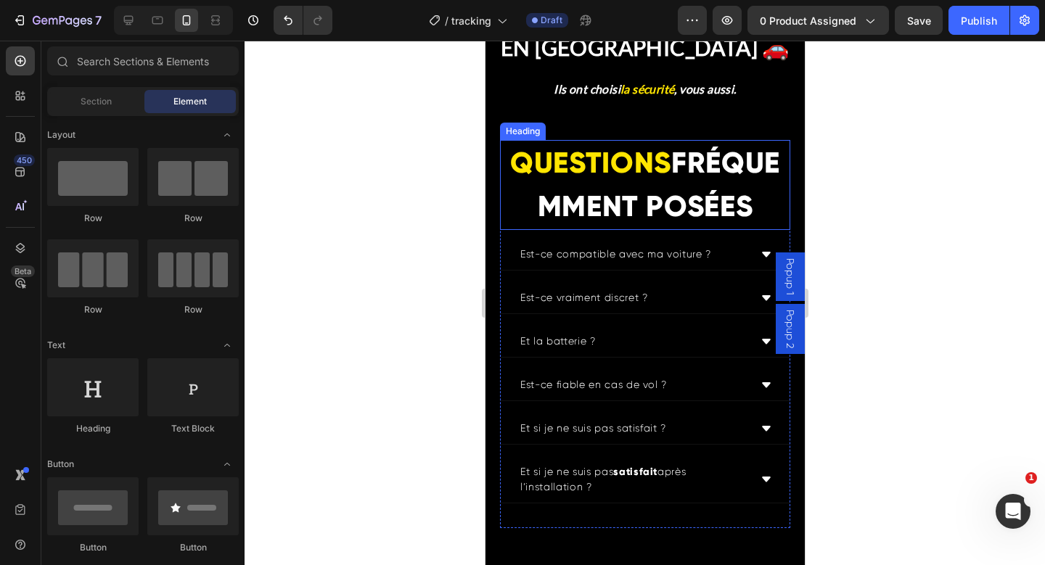
click at [621, 228] on h2 "QUESTIONS FRÉQUEMMENT POSÉES" at bounding box center [644, 185] width 290 height 90
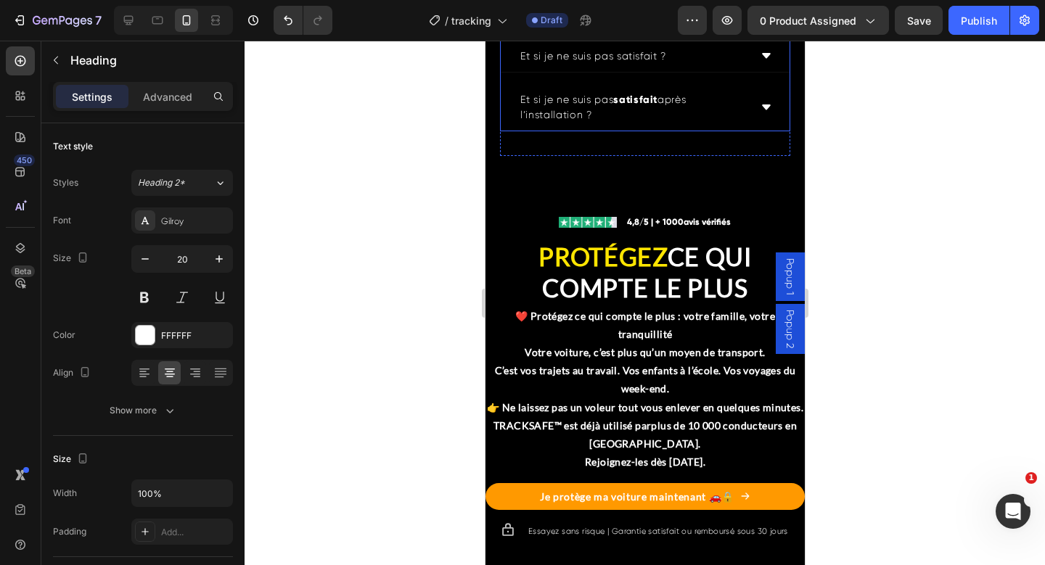
scroll to position [6243, 0]
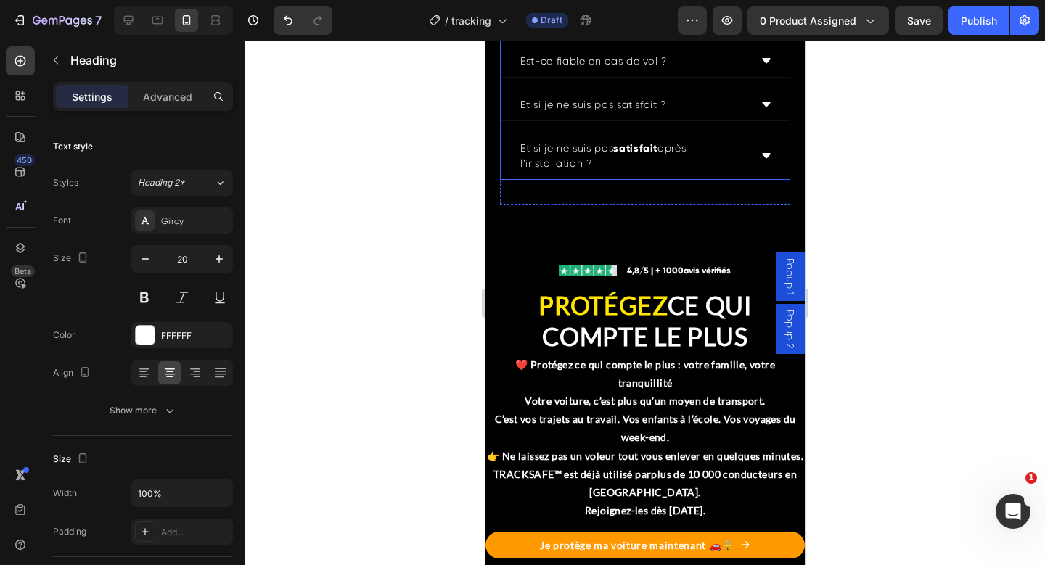
click at [605, 171] on p "Et si je ne suis pas satisfait après l’installation ?" at bounding box center [633, 156] width 226 height 30
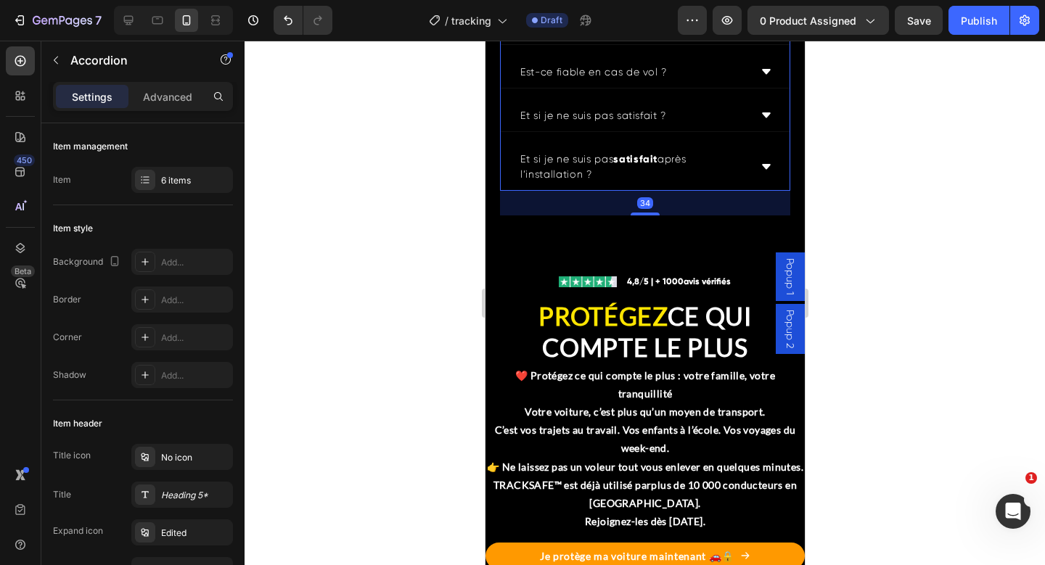
scroll to position [6086, 0]
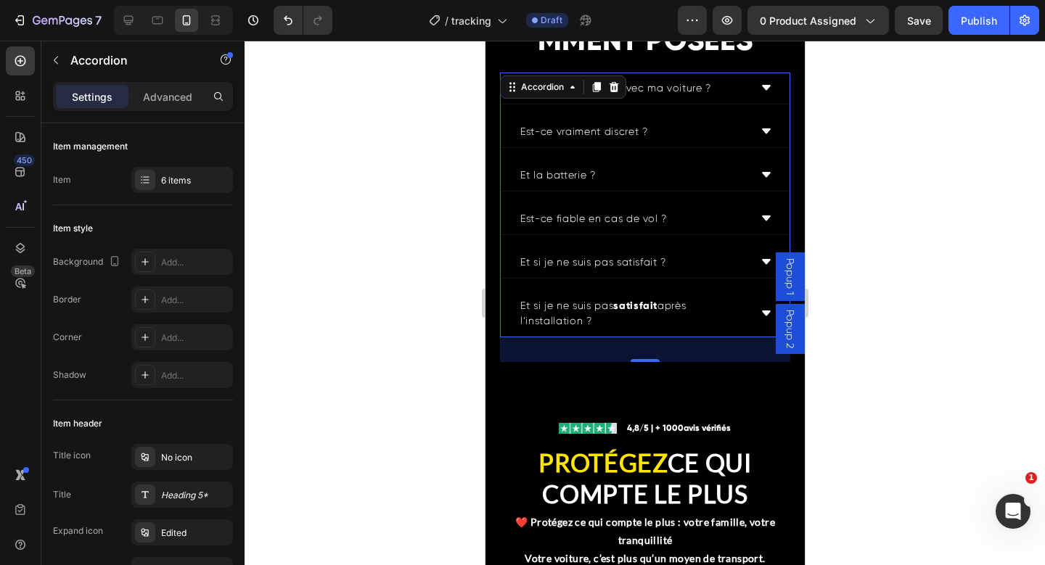
click at [591, 148] on div "Est-ce vraiment discret ?" at bounding box center [644, 132] width 289 height 32
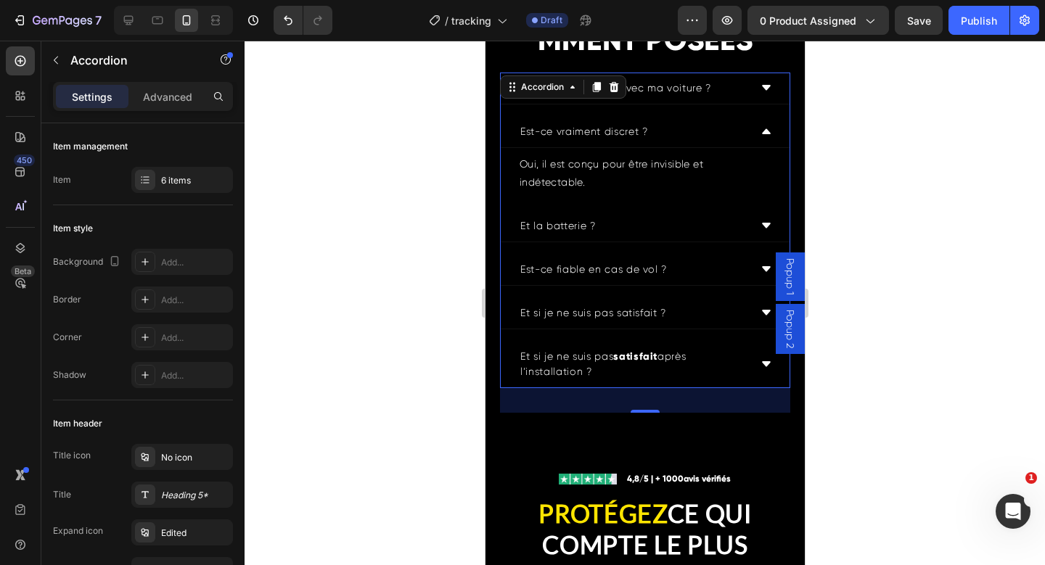
click at [648, 96] on p "Est-ce compatible avec ma voiture ?" at bounding box center [615, 88] width 191 height 15
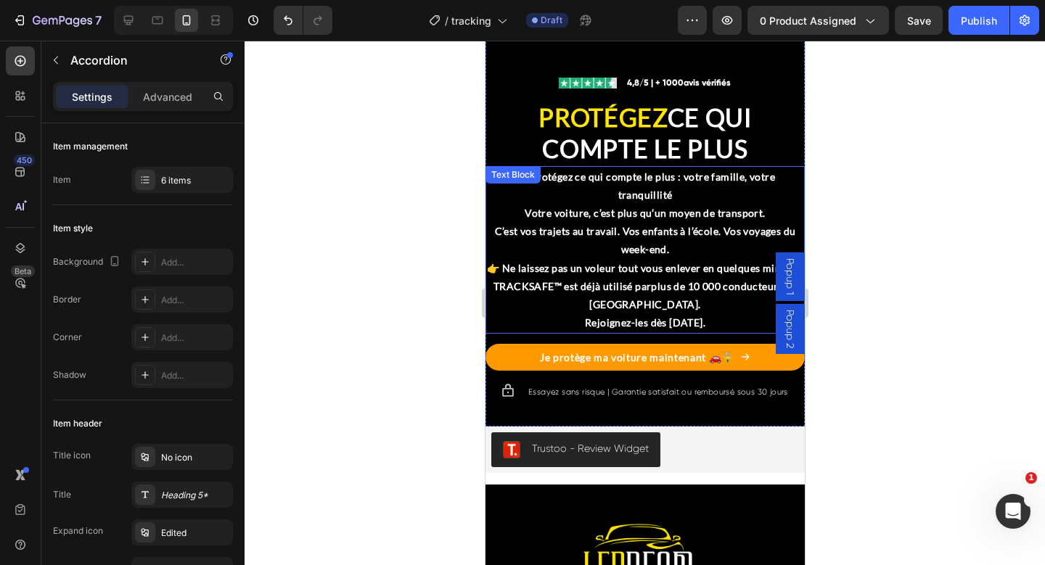
scroll to position [6422, 0]
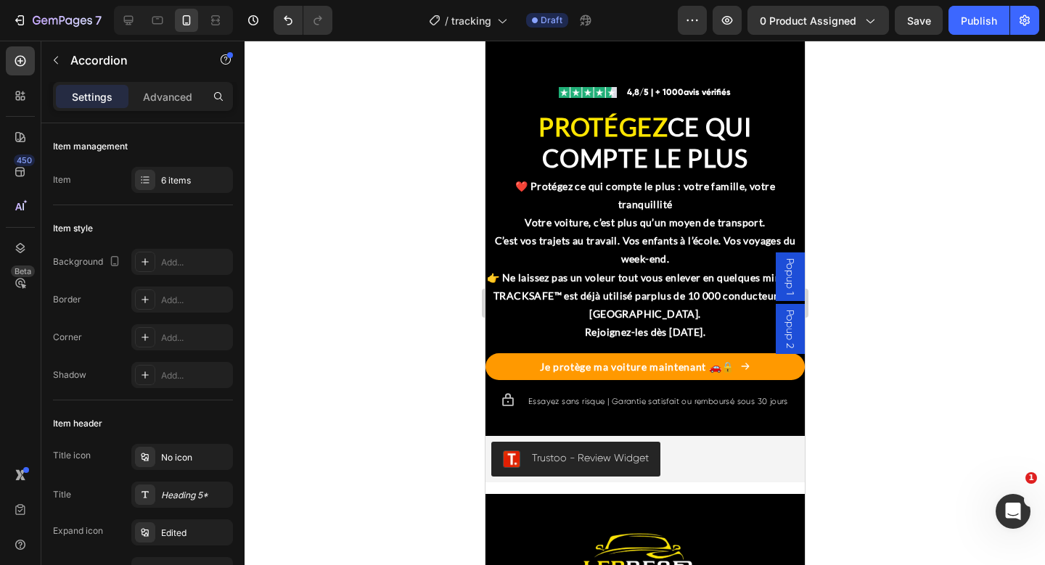
click at [896, 211] on div at bounding box center [645, 303] width 800 height 525
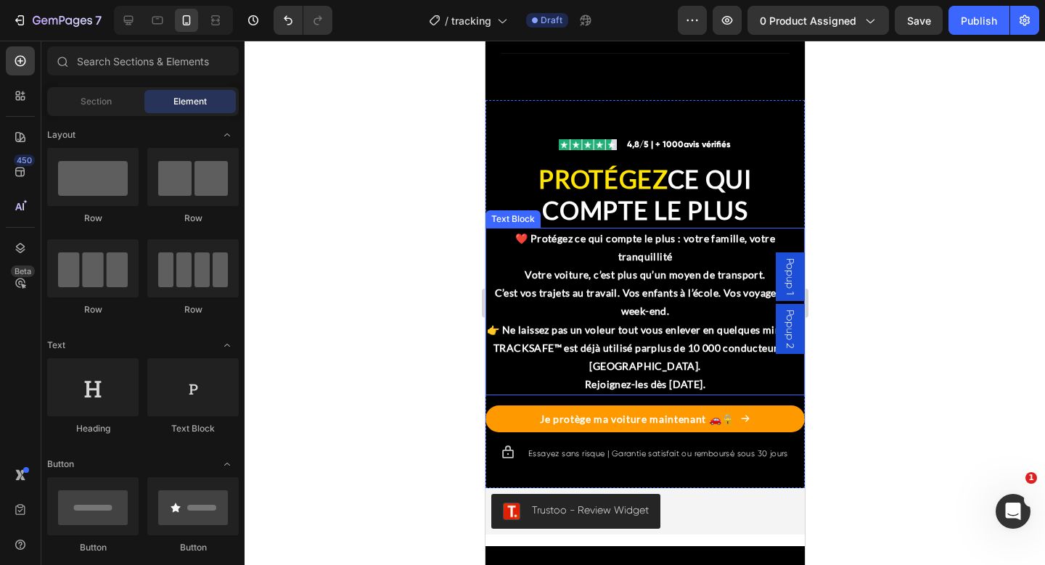
scroll to position [6373, 0]
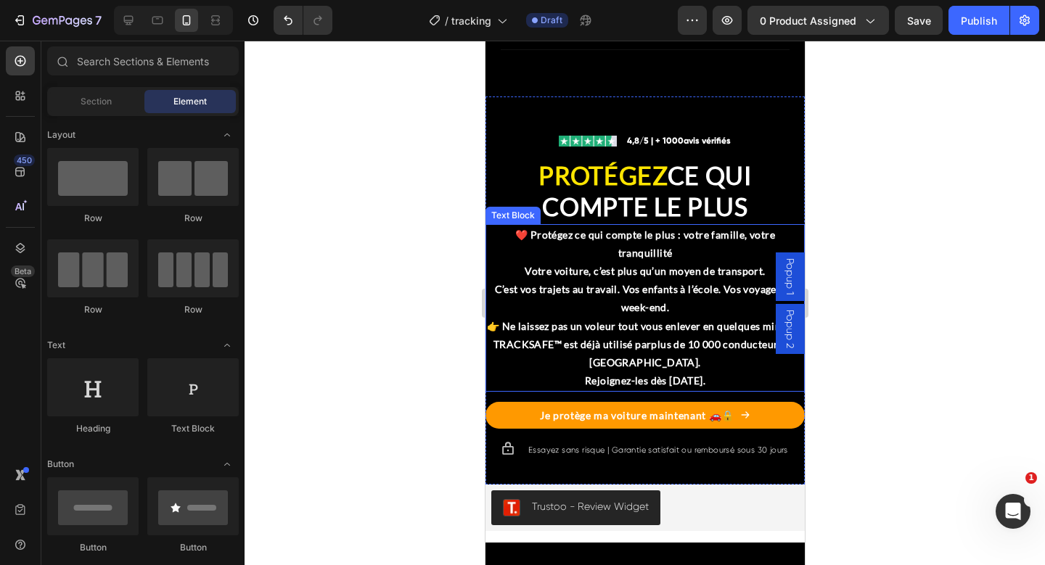
click at [568, 388] on p "Votre voiture, c’est plus qu’un moyen de transport. C’est vos trajets au travai…" at bounding box center [644, 326] width 316 height 128
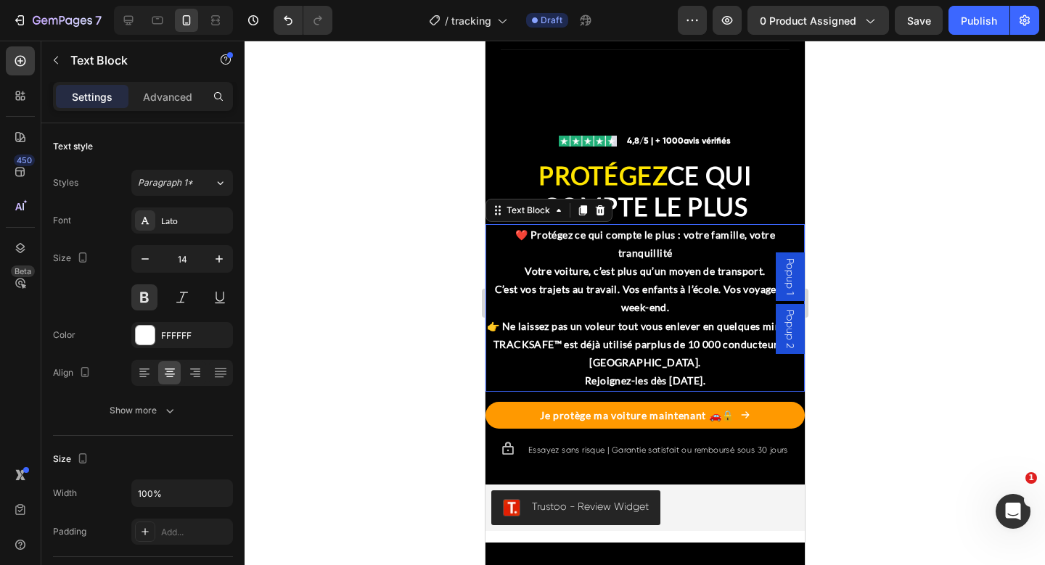
click at [546, 390] on p "Votre voiture, c’est plus qu’un moyen de transport. C’est vos trajets au travai…" at bounding box center [644, 326] width 316 height 128
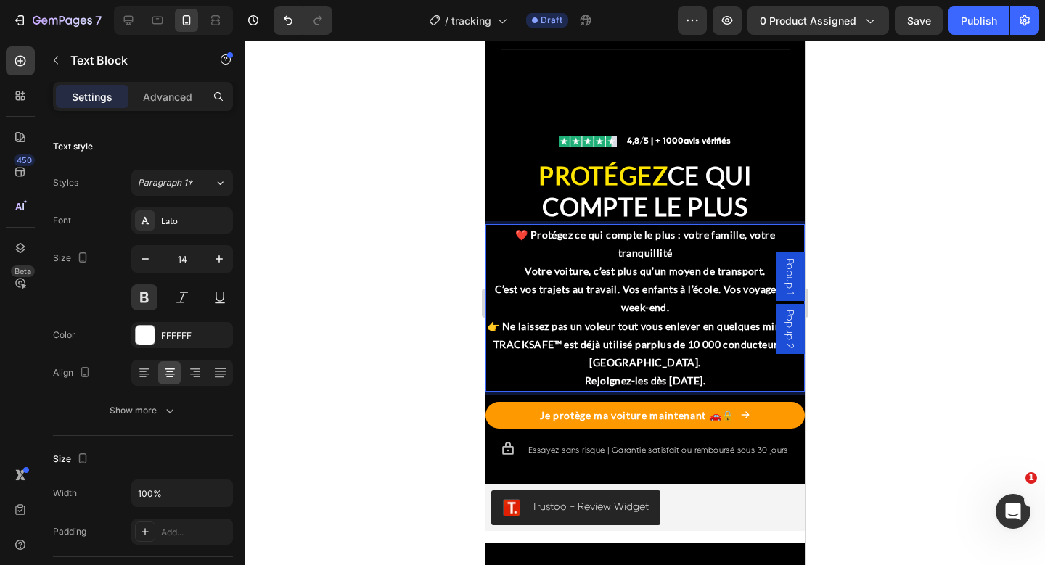
click at [488, 390] on p "Votre voiture, c’est plus qu’un moyen de transport. C’est vos trajets au travai…" at bounding box center [644, 326] width 316 height 128
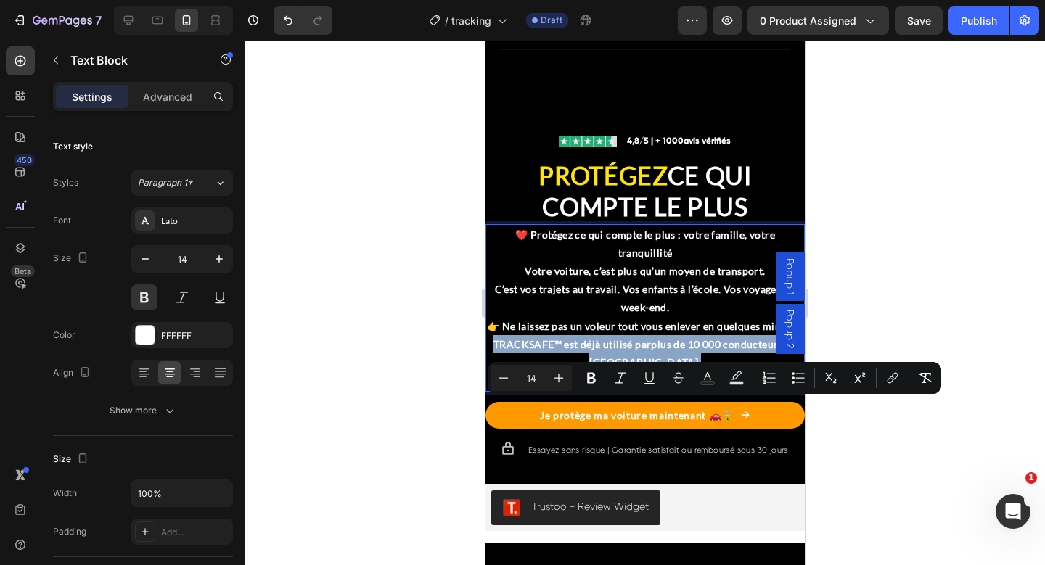
drag, startPoint x: 491, startPoint y: 406, endPoint x: 659, endPoint y: 425, distance: 169.3
click at [659, 390] on p "Votre voiture, c’est plus qu’un moyen de transport. C’est vos trajets au travai…" at bounding box center [644, 326] width 316 height 128
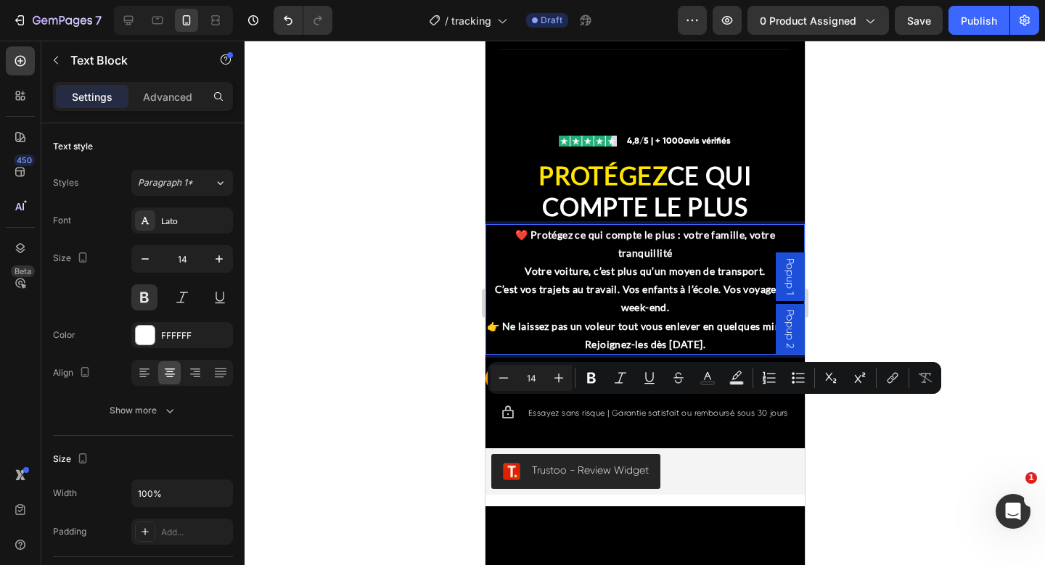
drag, startPoint x: 564, startPoint y: 402, endPoint x: 758, endPoint y: 401, distance: 194.5
click at [758, 353] on p "Votre voiture, c’est plus qu’un moyen de transport. C’est vos trajets au travai…" at bounding box center [644, 307] width 316 height 91
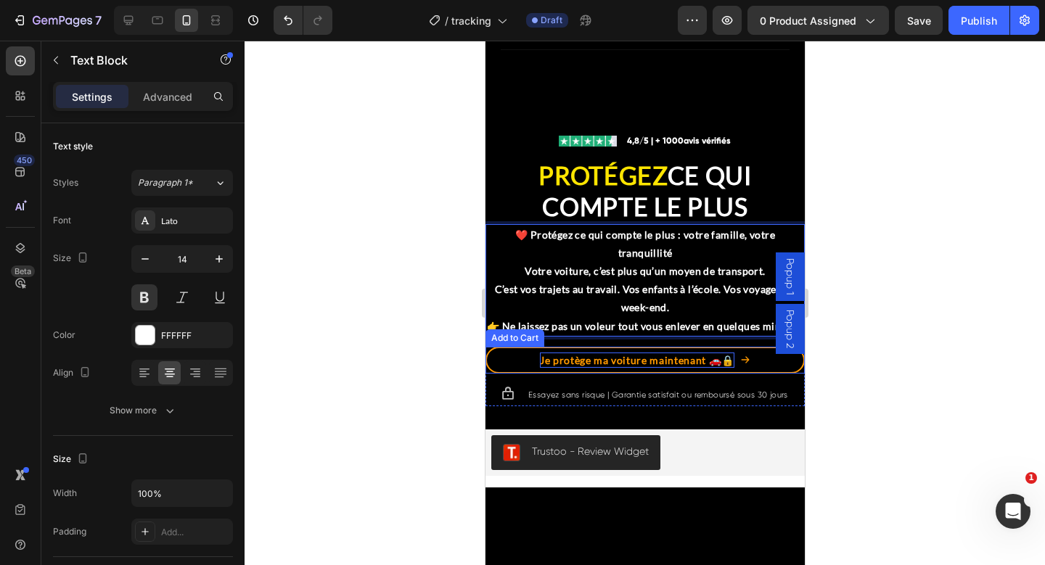
click at [577, 368] on div "Je protège ma voiture maintenant 🚗🔒" at bounding box center [636, 360] width 194 height 15
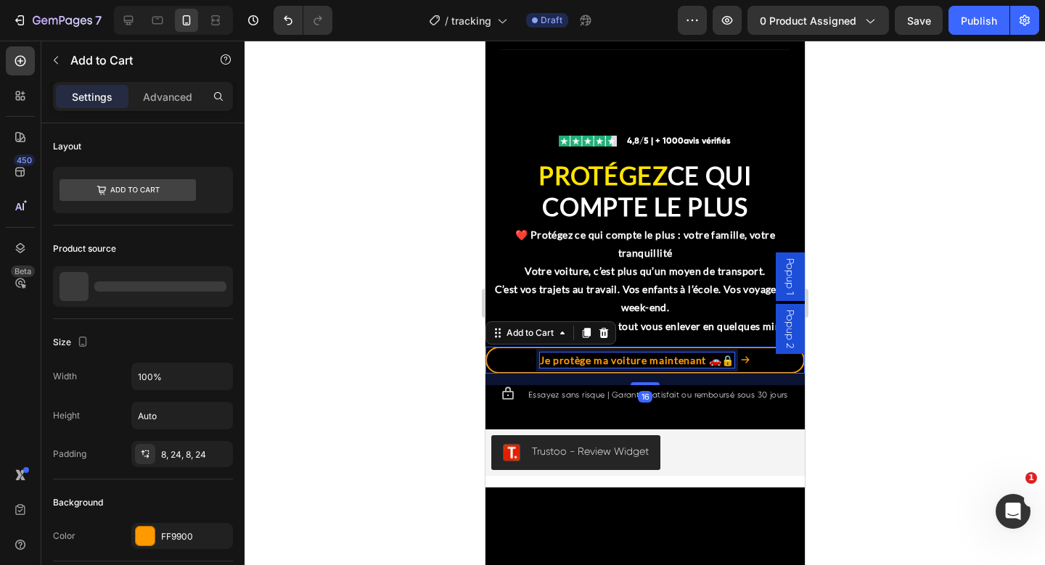
click at [577, 368] on p "Je protège ma voiture maintenant 🚗🔒" at bounding box center [636, 360] width 194 height 15
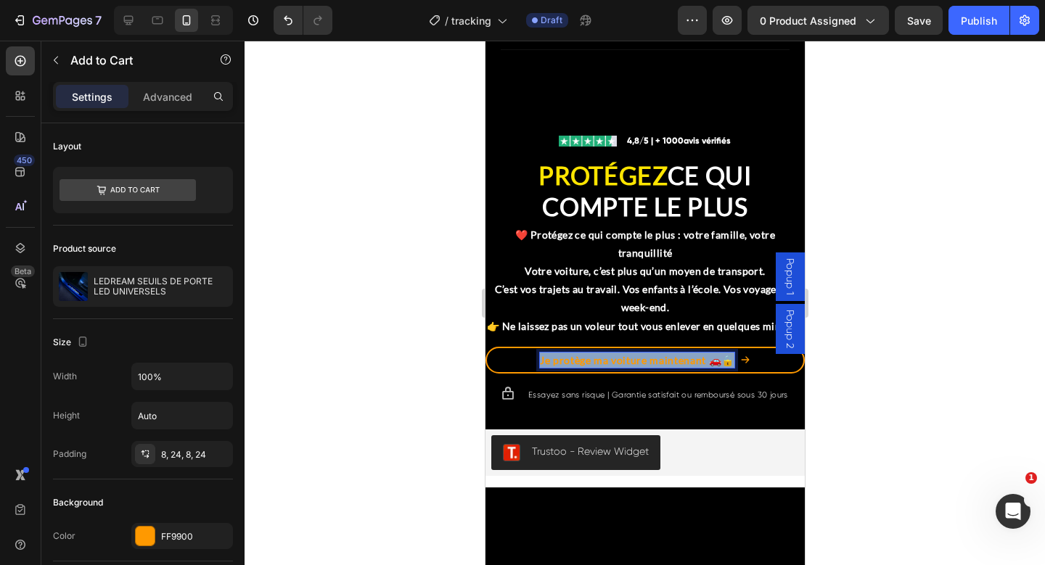
copy p "Je protège ma voiture maintenant 🚗🔒"
click at [620, 368] on p "Je protège ma voiture maintenant 🚗🔒" at bounding box center [636, 360] width 194 height 15
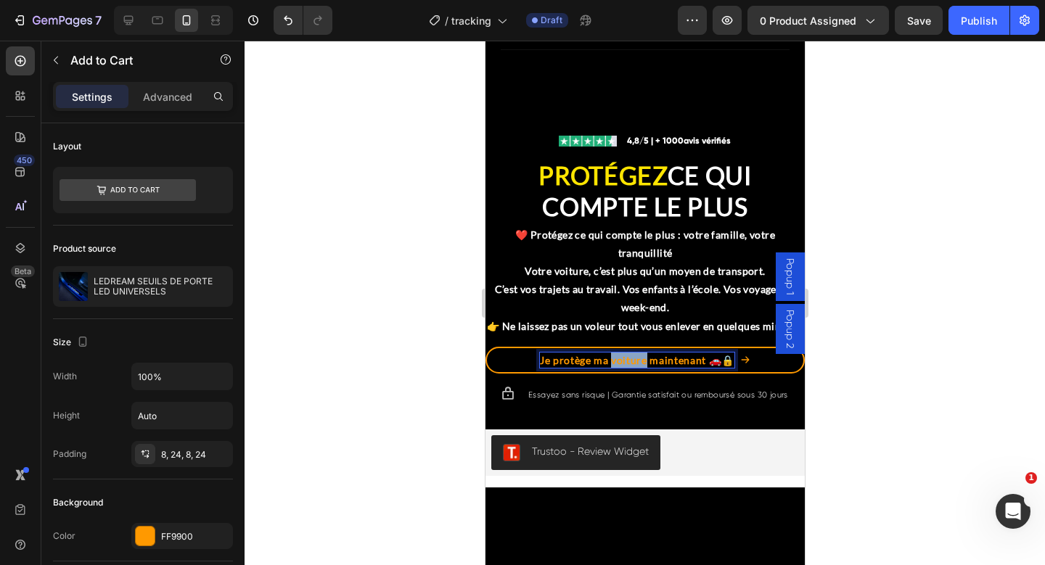
click at [620, 368] on p "Je protège ma voiture maintenant 🚗🔒" at bounding box center [636, 360] width 194 height 15
click at [665, 368] on p "Je protège ma voiture maintenant 🚗🔒" at bounding box center [636, 360] width 194 height 15
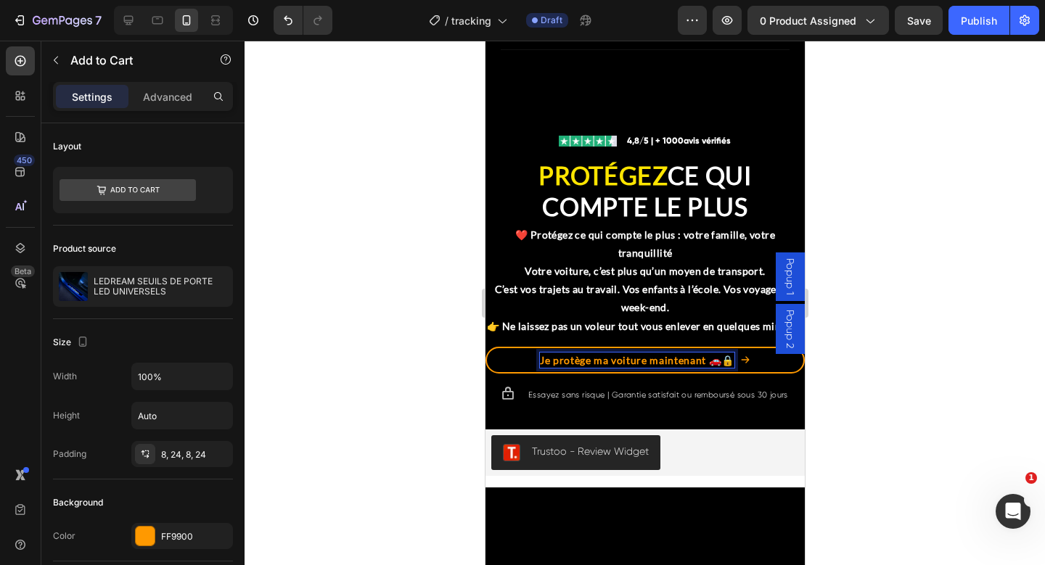
click at [657, 368] on p "Je protège ma voiture maintenant 🚗🔒" at bounding box center [636, 360] width 194 height 15
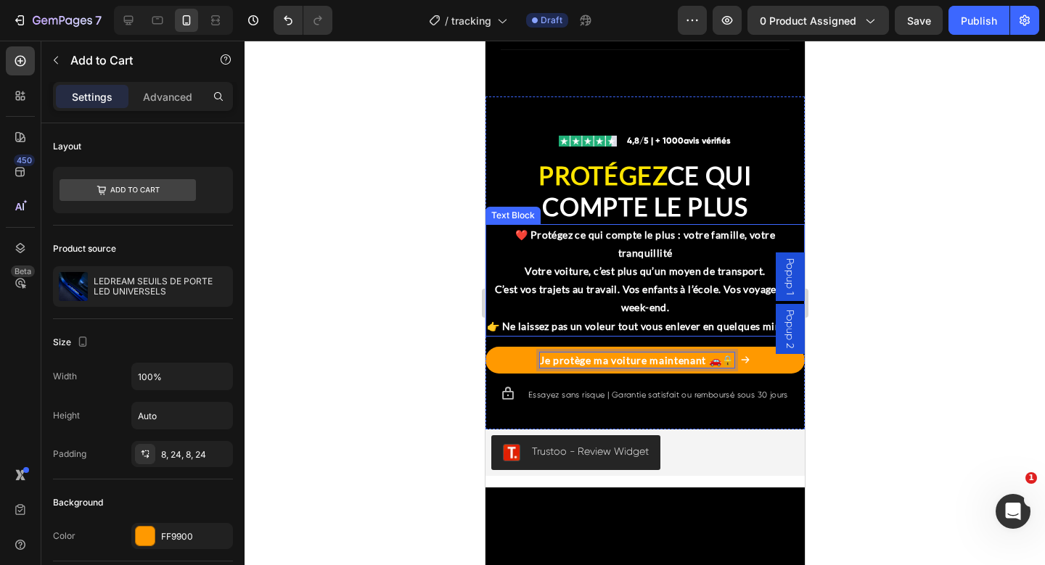
click at [577, 335] on p "Votre voiture, c’est plus qu’un moyen de transport. C’est vos trajets au travai…" at bounding box center [644, 298] width 316 height 73
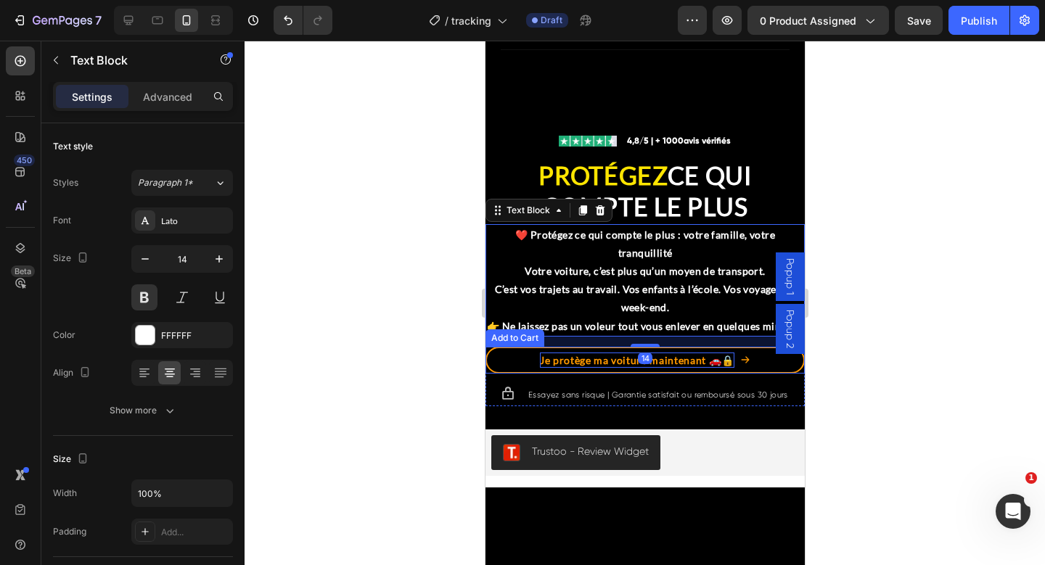
click at [589, 368] on p "Je protège ma voiture maintenant 🚗🔒" at bounding box center [636, 360] width 194 height 15
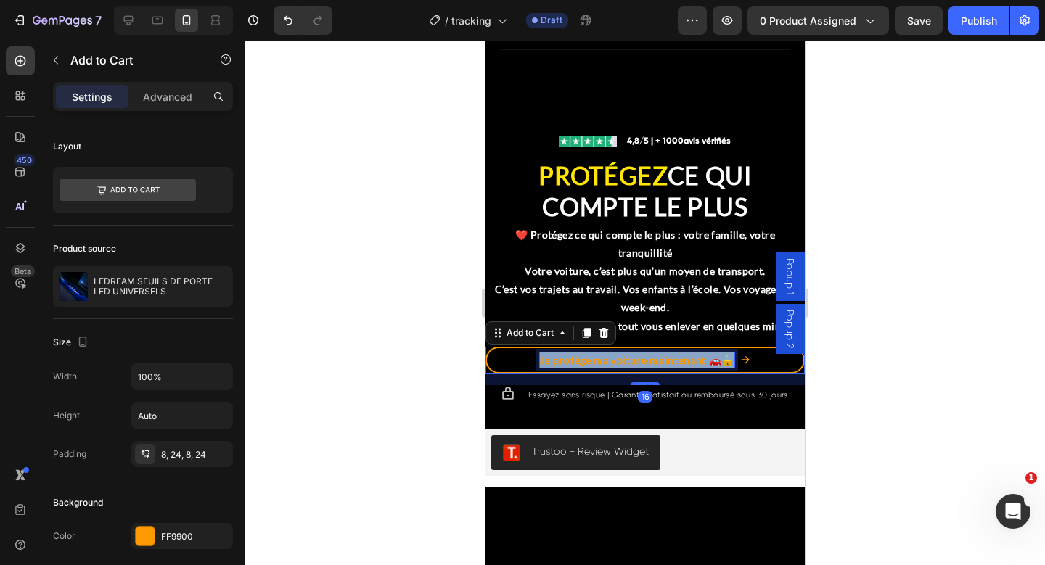
click at [589, 368] on p "Je protège ma voiture maintenant 🚗🔒" at bounding box center [636, 360] width 194 height 15
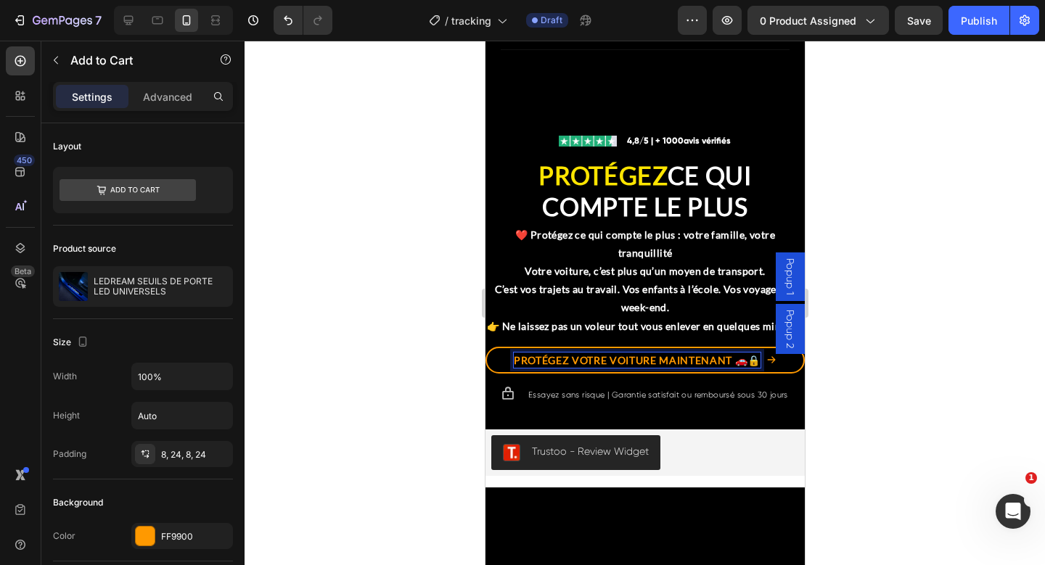
click at [605, 368] on p "PROTÉGEZ VOTRE VOITURE MAINTENANT 🚗🔒" at bounding box center [636, 360] width 247 height 15
click at [727, 368] on p "PROTÉGEZ VOTRE VOITURE MAINTENANT 🚗🔒" at bounding box center [636, 360] width 247 height 15
click at [485, 347] on button "protégez 🚗🔒" at bounding box center [644, 360] width 319 height 27
click at [485, 347] on button "protégez votre 🚗🔒" at bounding box center [644, 360] width 319 height 27
click at [485, 347] on button "protégez votre voiture 🚗🔒" at bounding box center [644, 360] width 319 height 27
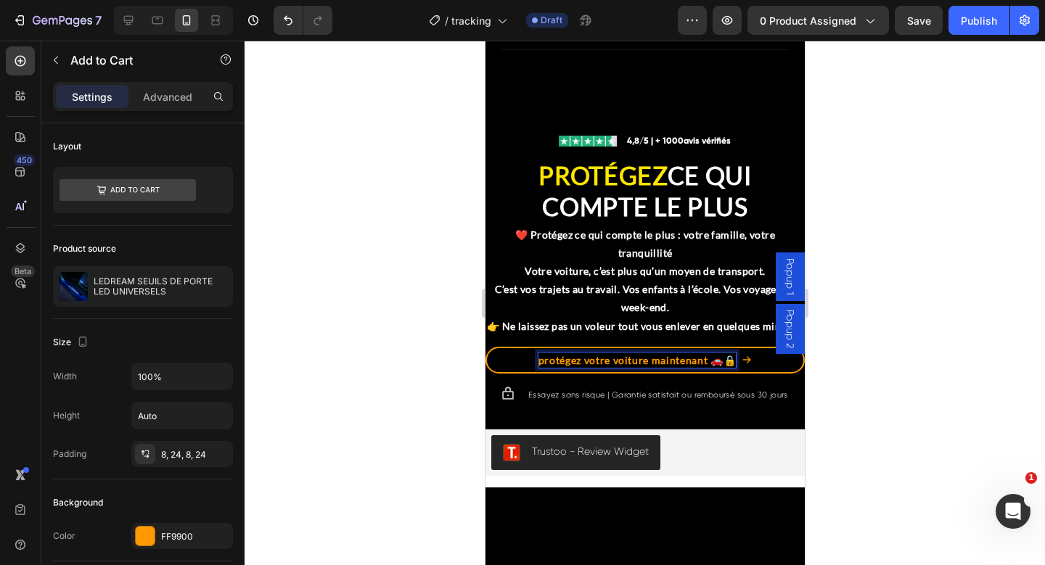
click at [485, 347] on button "protégez votre voiture maintenant 🚗🔒" at bounding box center [644, 360] width 319 height 27
click at [539, 368] on p "protégez votre voiture maintenant 🚗🔒" at bounding box center [636, 360] width 200 height 15
click at [868, 437] on div at bounding box center [645, 303] width 800 height 525
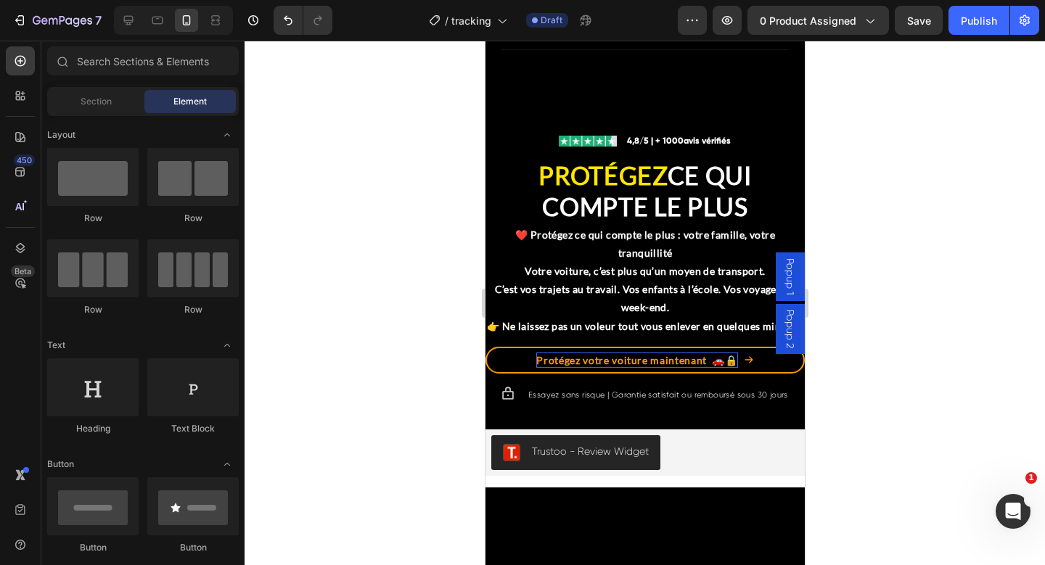
click at [896, 464] on div at bounding box center [645, 303] width 800 height 525
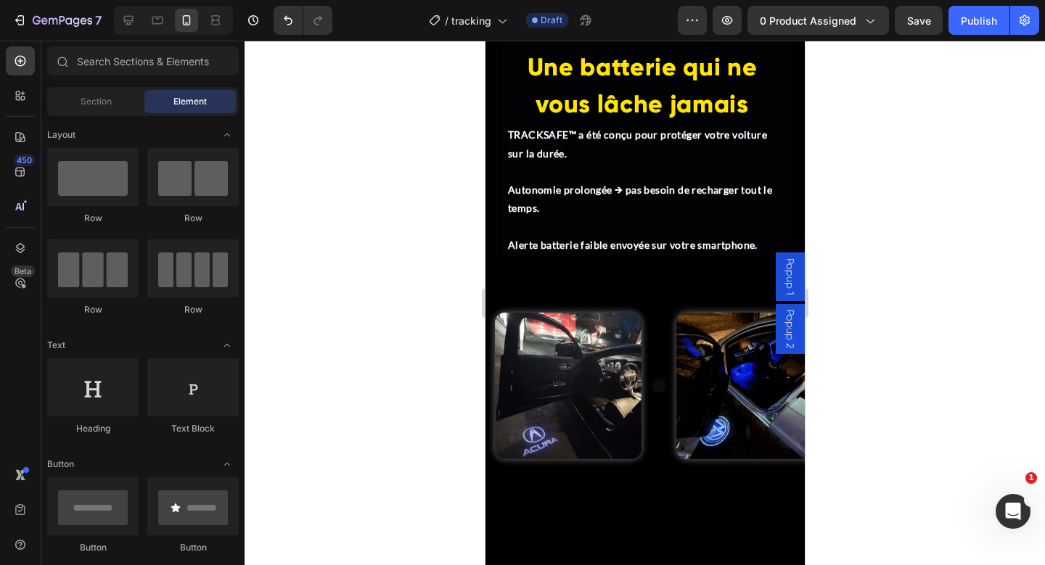
scroll to position [4105, 0]
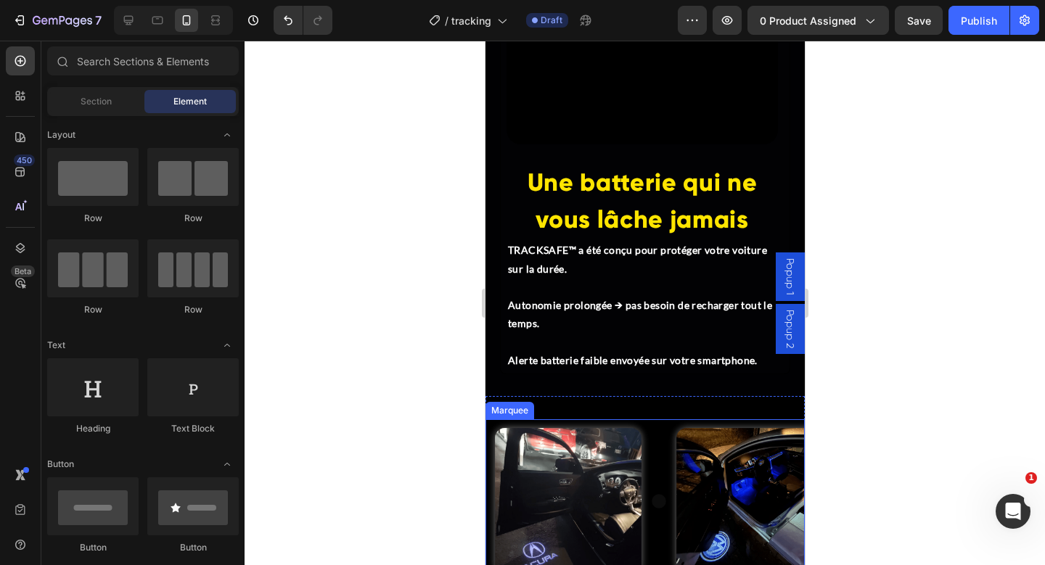
click at [659, 429] on div "Image Row" at bounding box center [575, 501] width 181 height 164
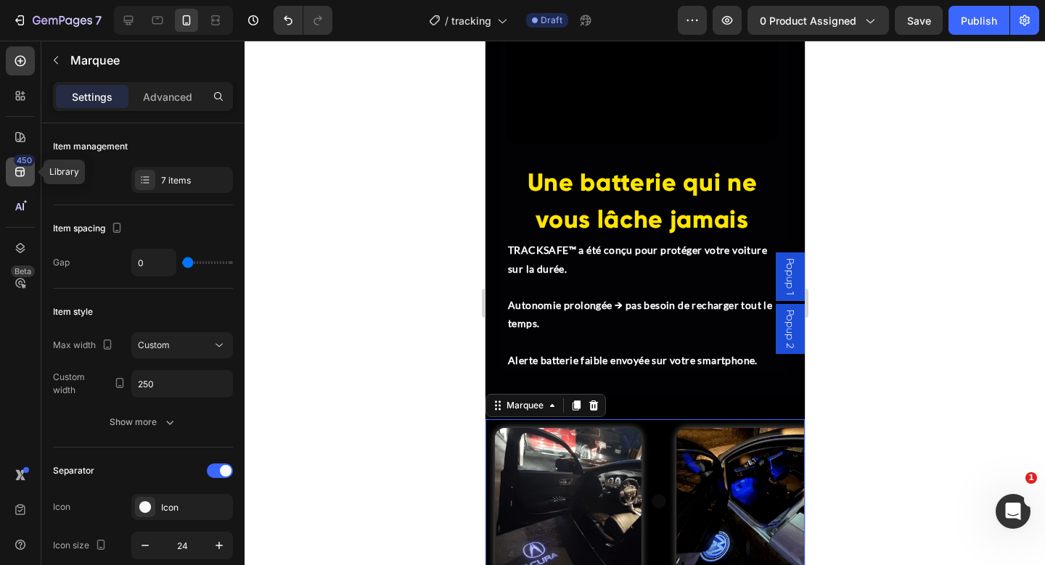
click at [17, 169] on icon at bounding box center [20, 172] width 15 height 15
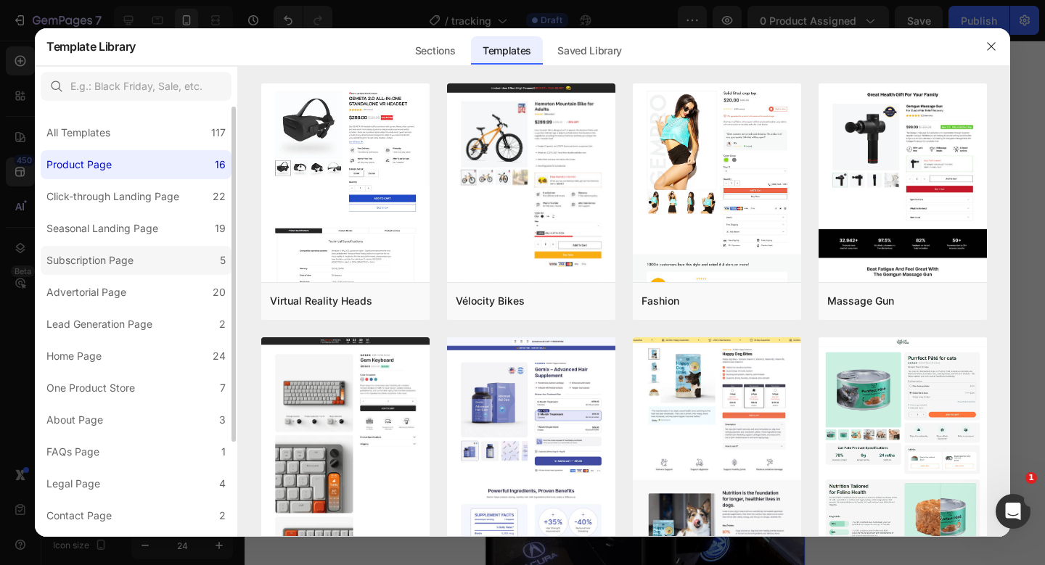
click at [120, 273] on label "Subscription Page 5" at bounding box center [136, 260] width 191 height 29
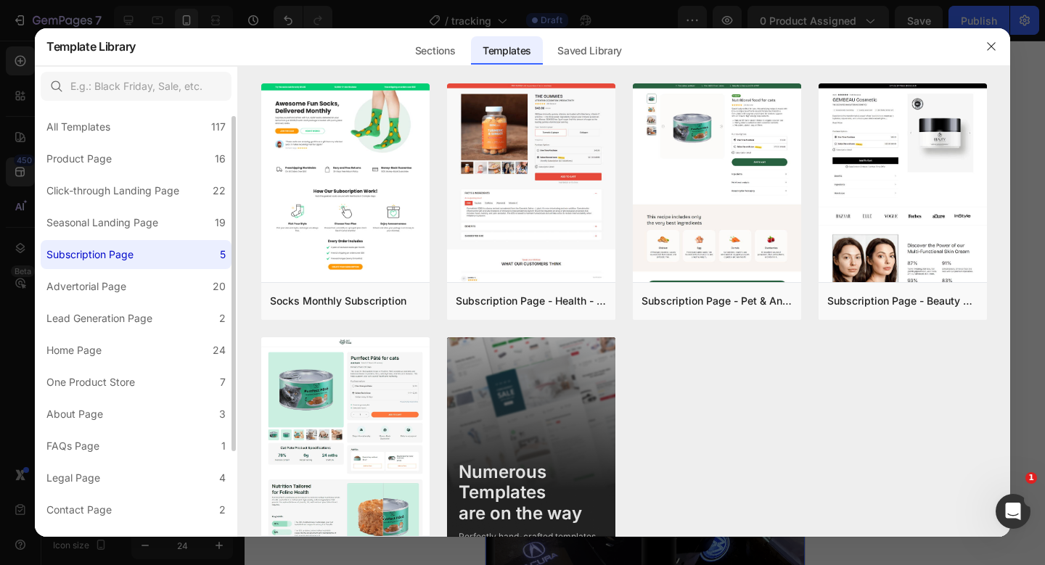
scroll to position [9, 0]
click at [113, 282] on div "Advertorial Page" at bounding box center [86, 283] width 80 height 17
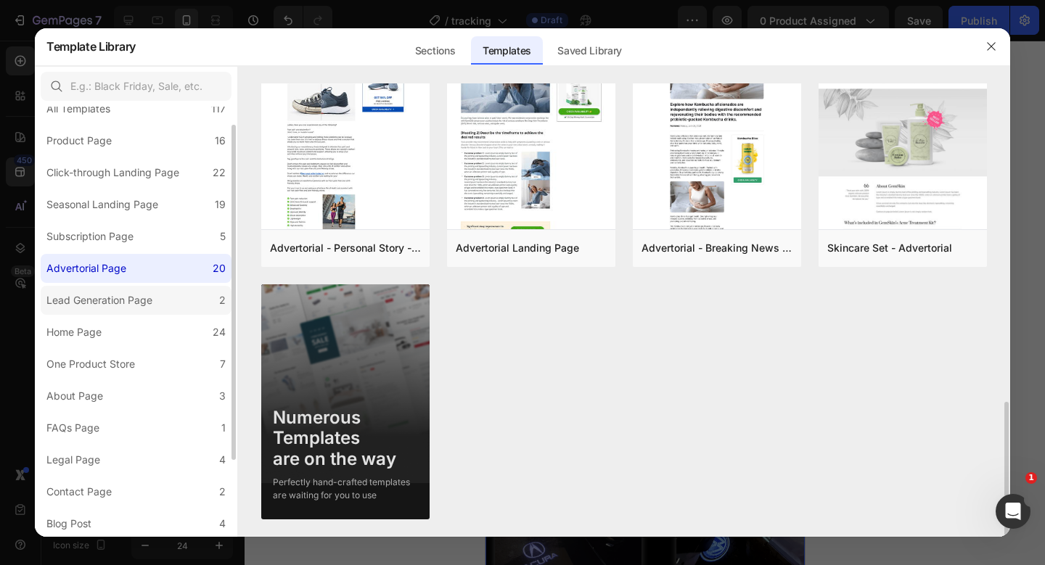
scroll to position [68, 0]
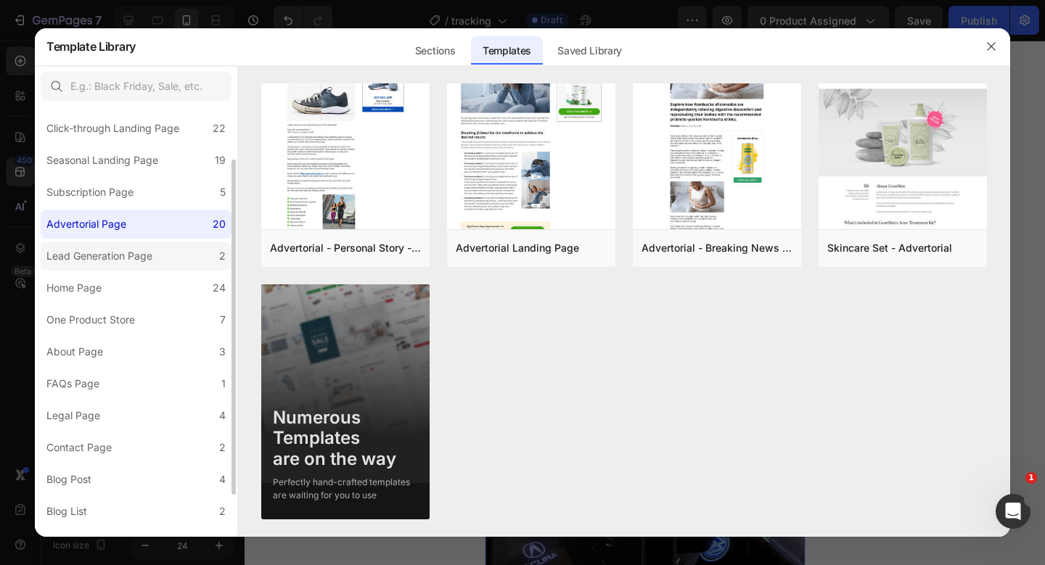
click at [132, 263] on div "Lead Generation Page" at bounding box center [99, 255] width 106 height 17
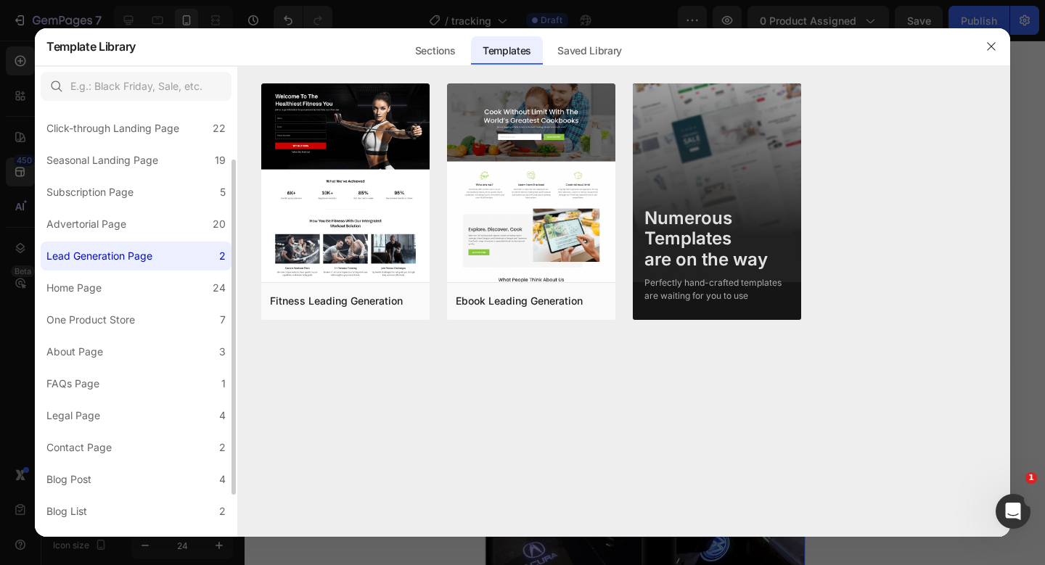
scroll to position [99, 0]
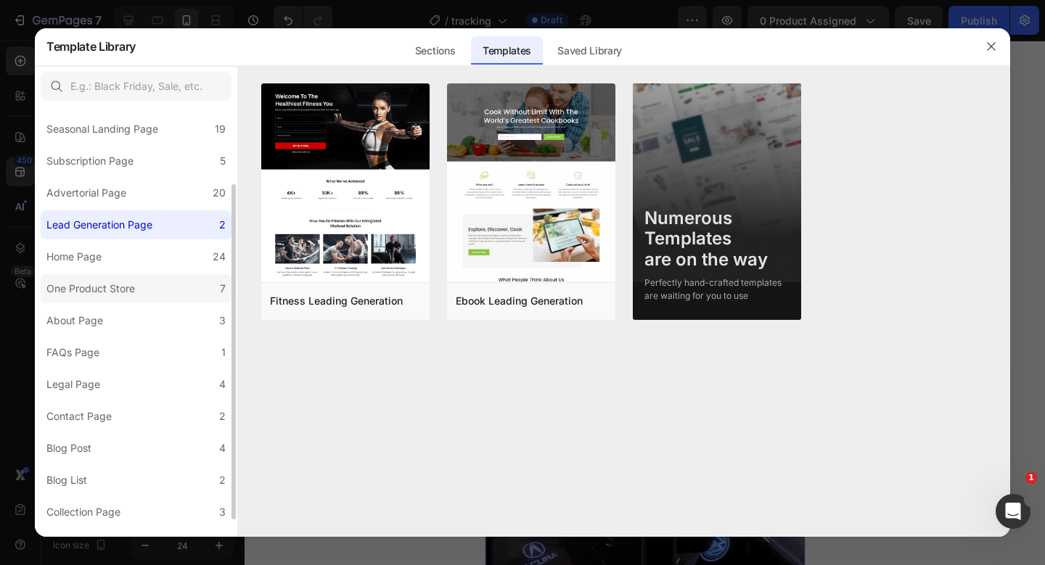
click at [131, 289] on div "One Product Store" at bounding box center [90, 288] width 89 height 17
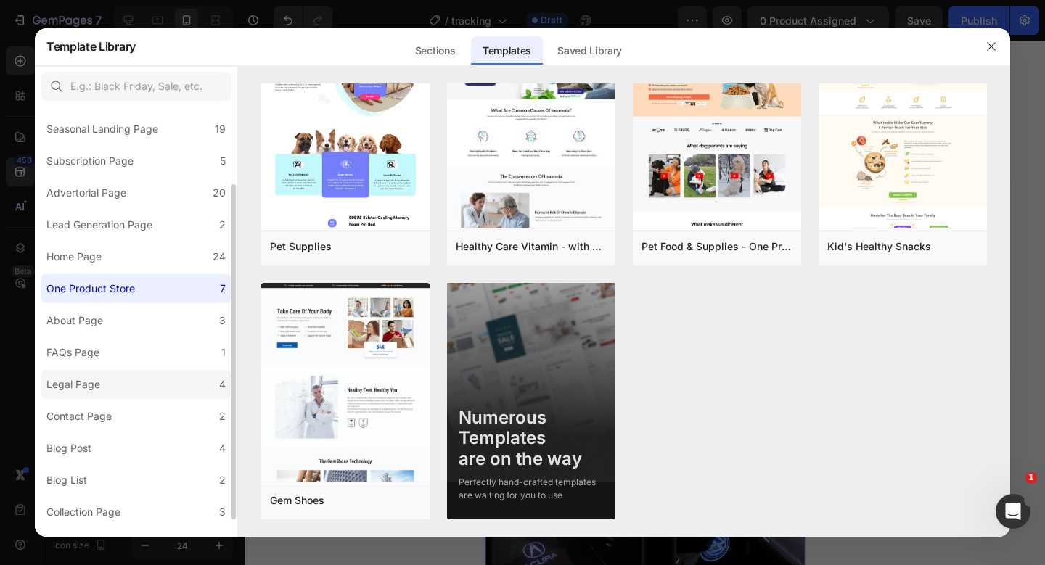
scroll to position [121, 0]
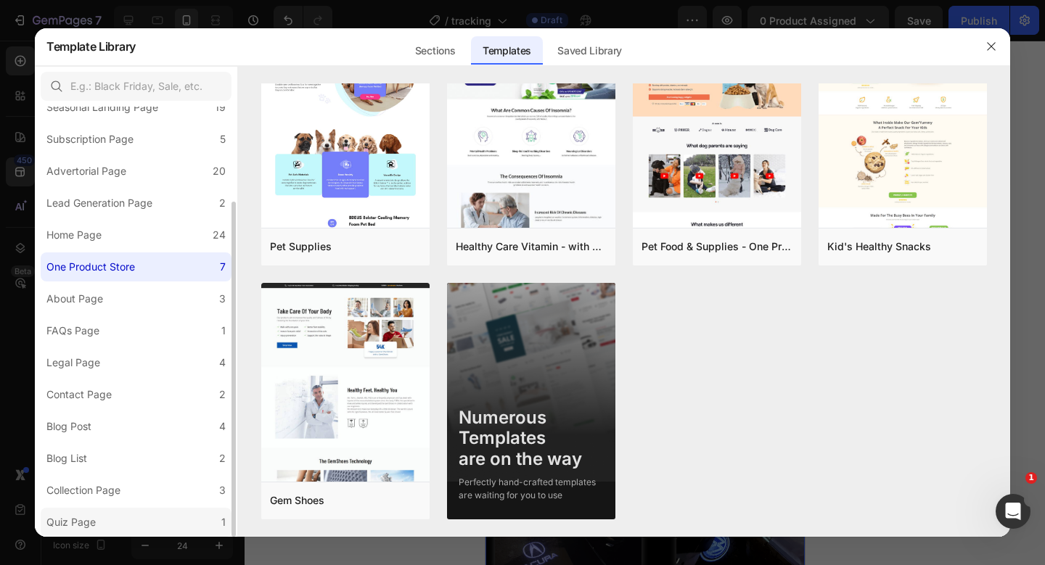
click at [155, 513] on label "Quiz Page 1" at bounding box center [136, 522] width 191 height 29
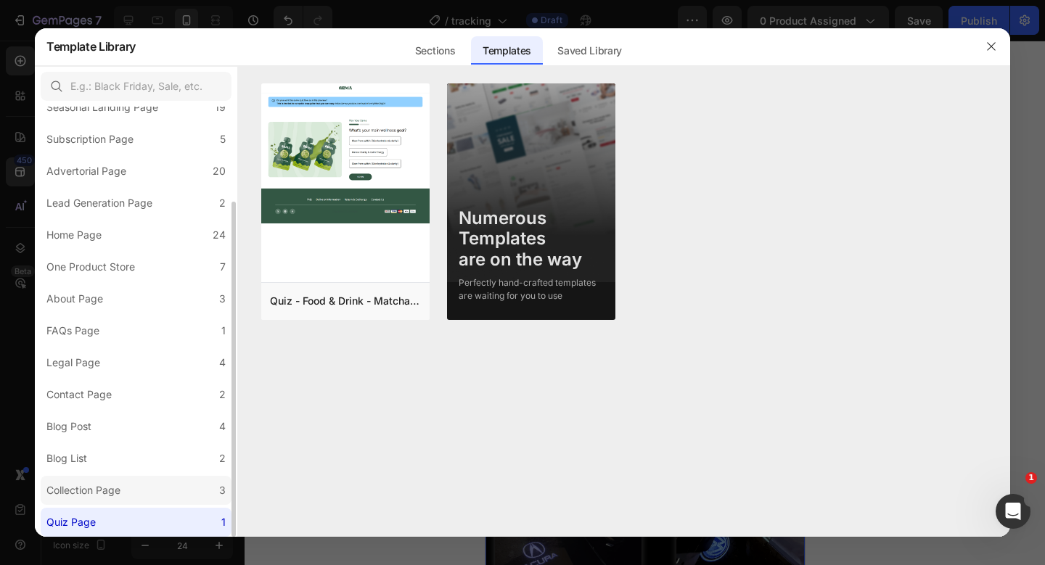
click at [160, 491] on label "Collection Page 3" at bounding box center [136, 490] width 191 height 29
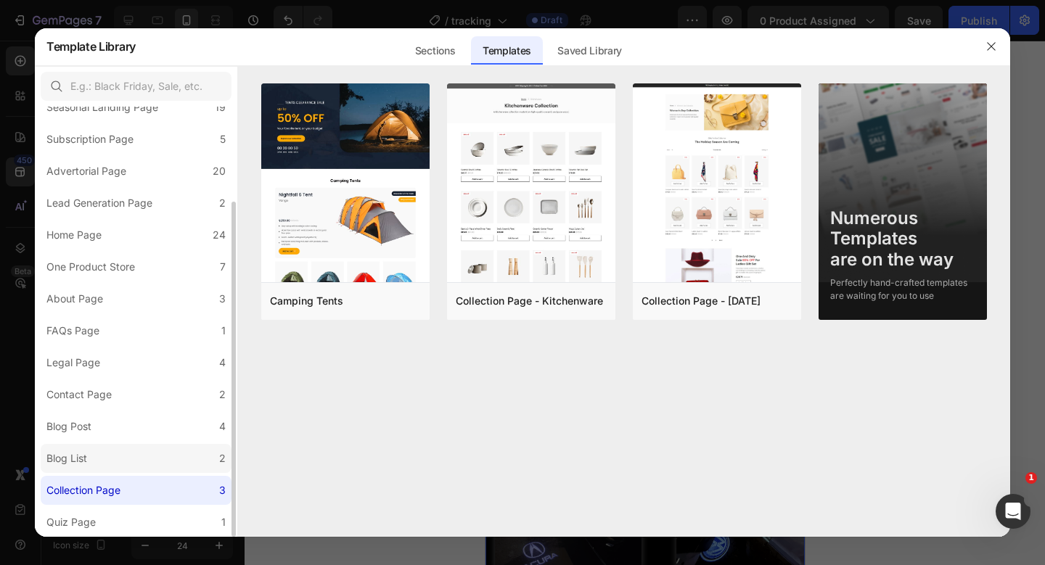
click at [168, 459] on label "Blog List 2" at bounding box center [136, 458] width 191 height 29
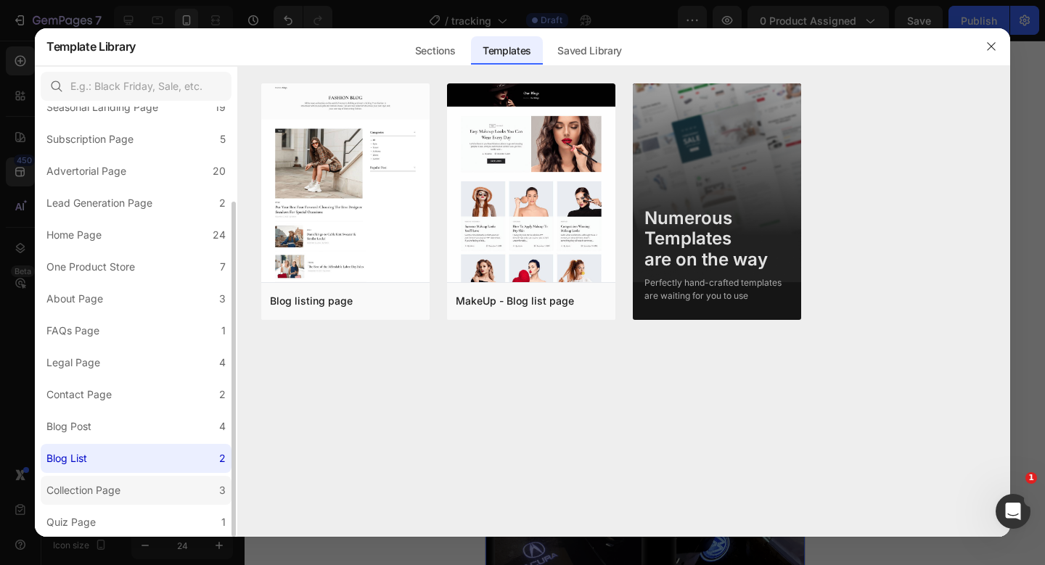
click at [156, 481] on label "Collection Page 3" at bounding box center [136, 490] width 191 height 29
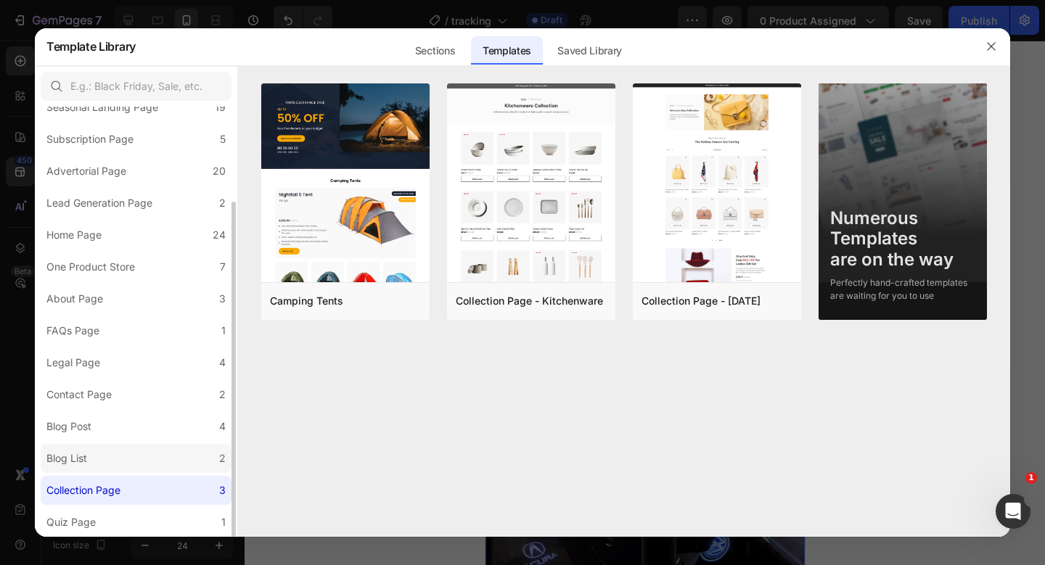
click at [164, 464] on label "Blog List 2" at bounding box center [136, 458] width 191 height 29
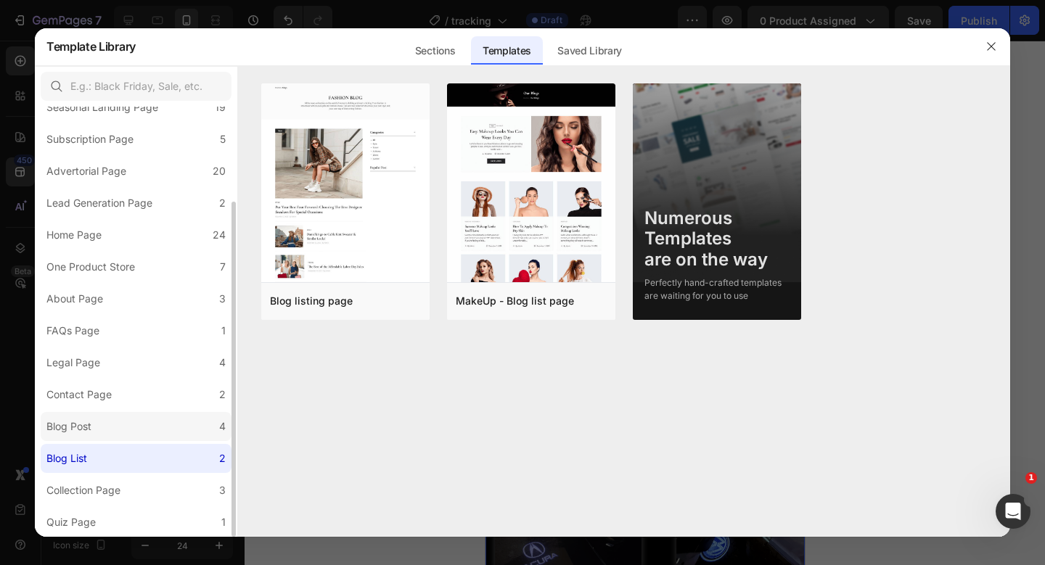
click at [178, 434] on label "Blog Post 4" at bounding box center [136, 426] width 191 height 29
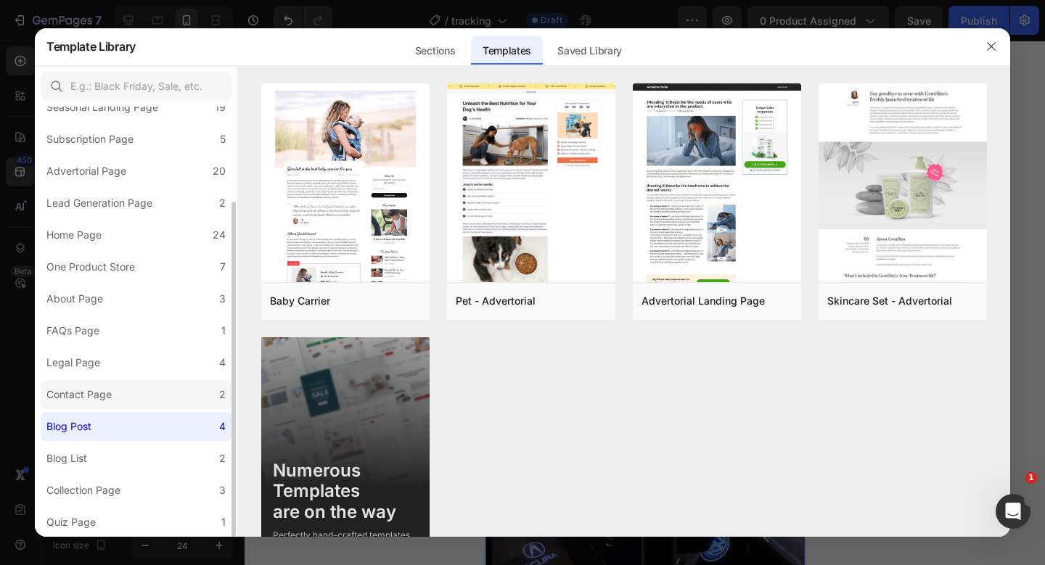
click at [184, 401] on label "Contact Page 2" at bounding box center [136, 394] width 191 height 29
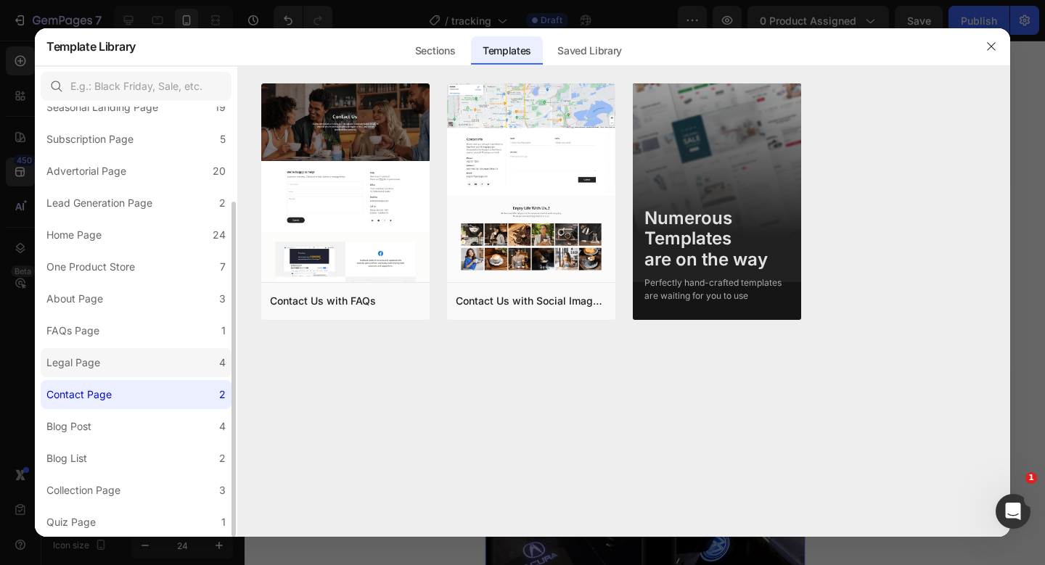
click at [188, 367] on label "Legal Page 4" at bounding box center [136, 362] width 191 height 29
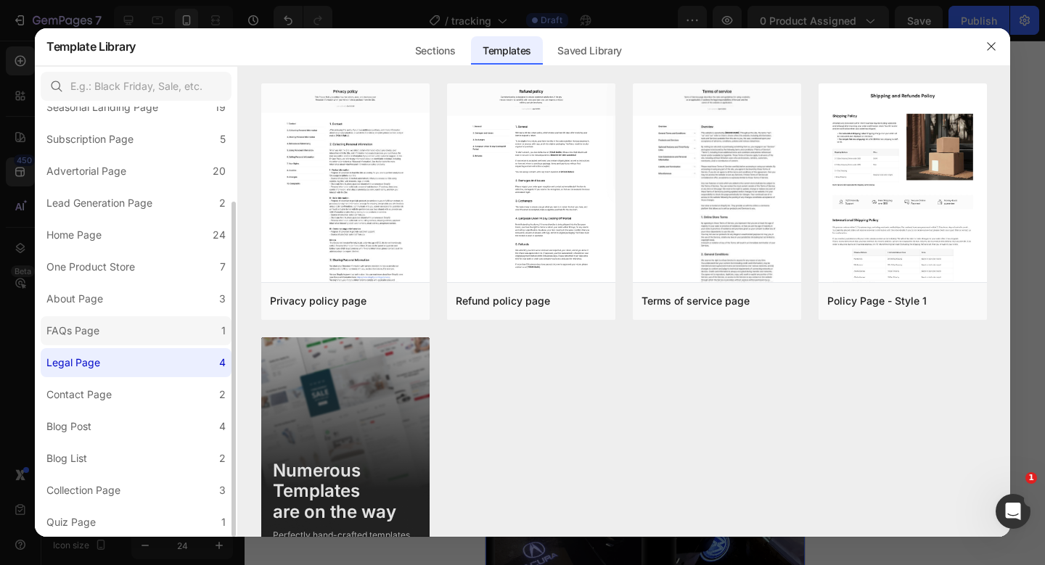
click at [193, 337] on label "FAQs Page 1" at bounding box center [136, 330] width 191 height 29
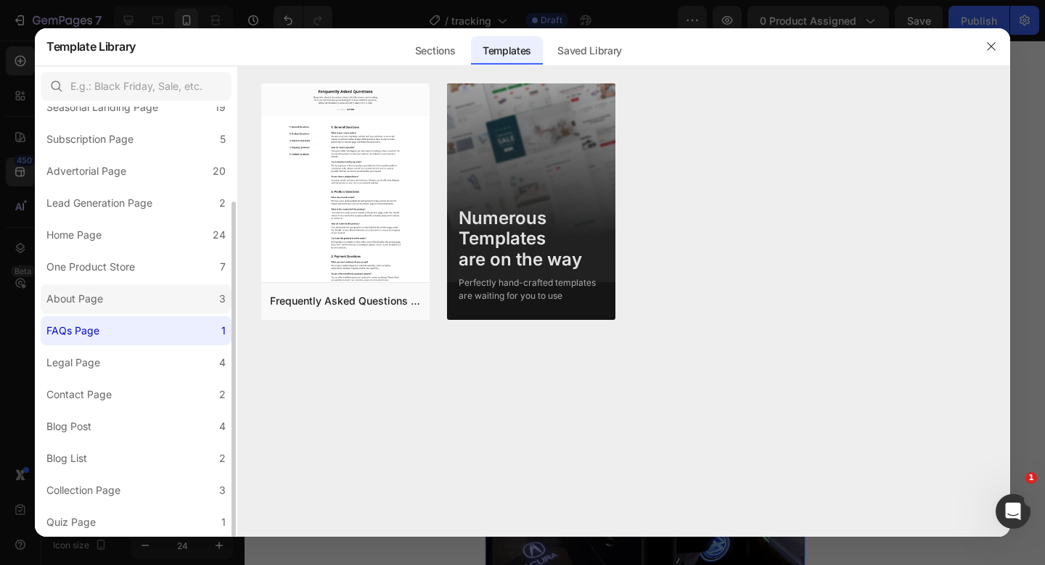
click at [191, 309] on label "About Page 3" at bounding box center [136, 298] width 191 height 29
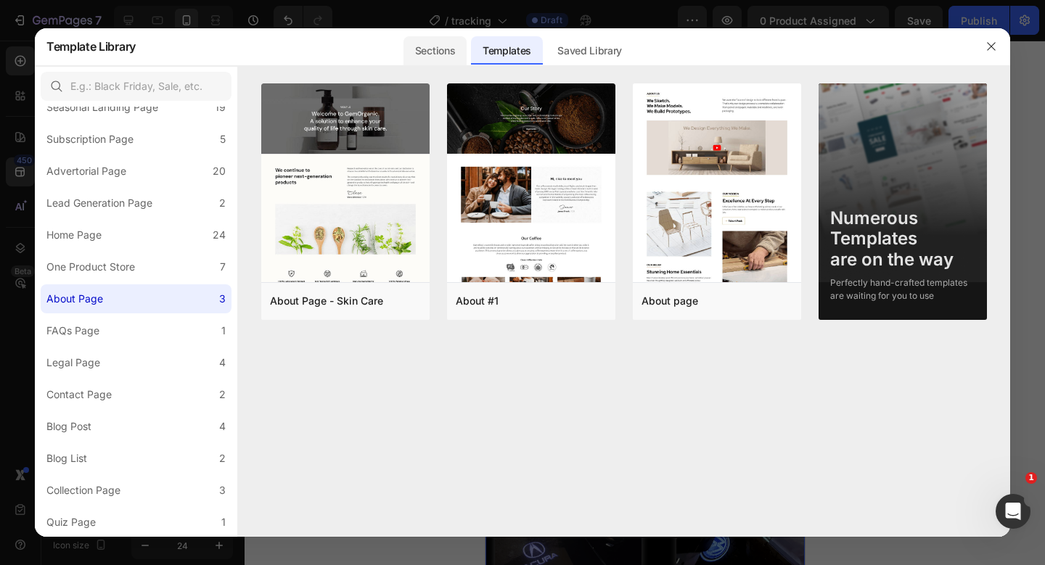
click at [446, 48] on div "Sections" at bounding box center [434, 50] width 63 height 29
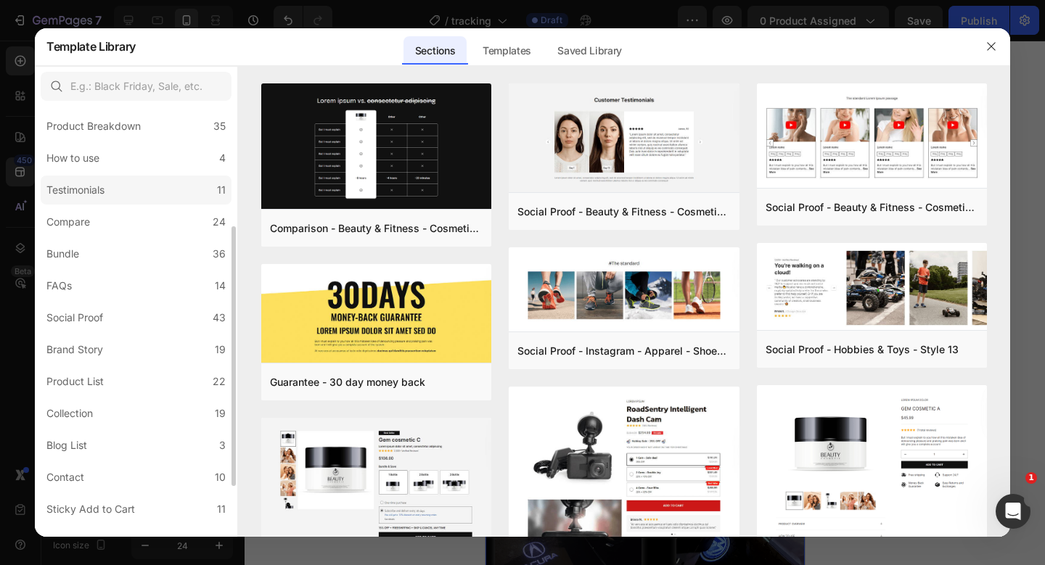
scroll to position [281, 0]
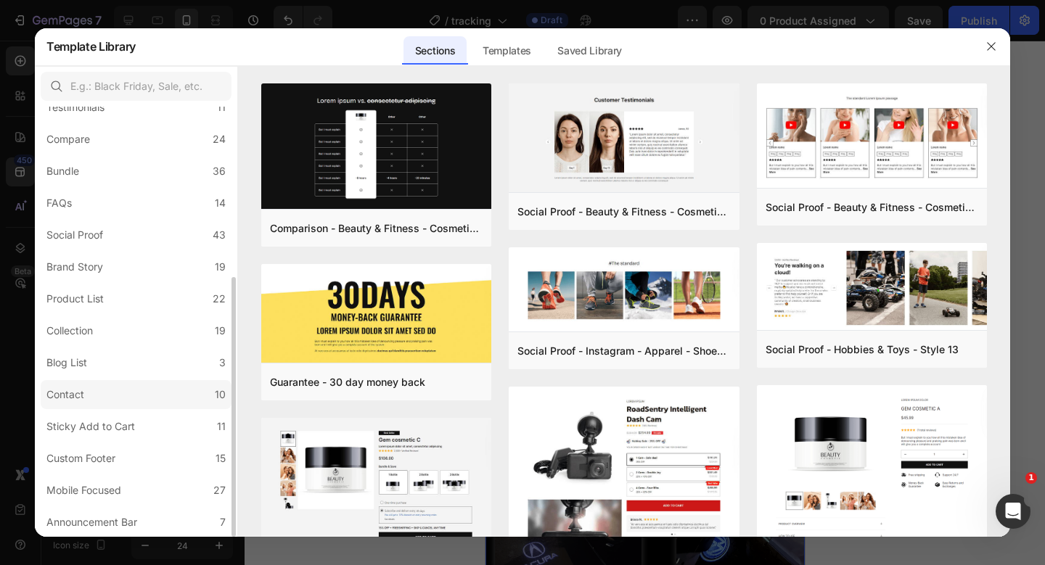
click at [159, 395] on label "Contact 10" at bounding box center [136, 394] width 191 height 29
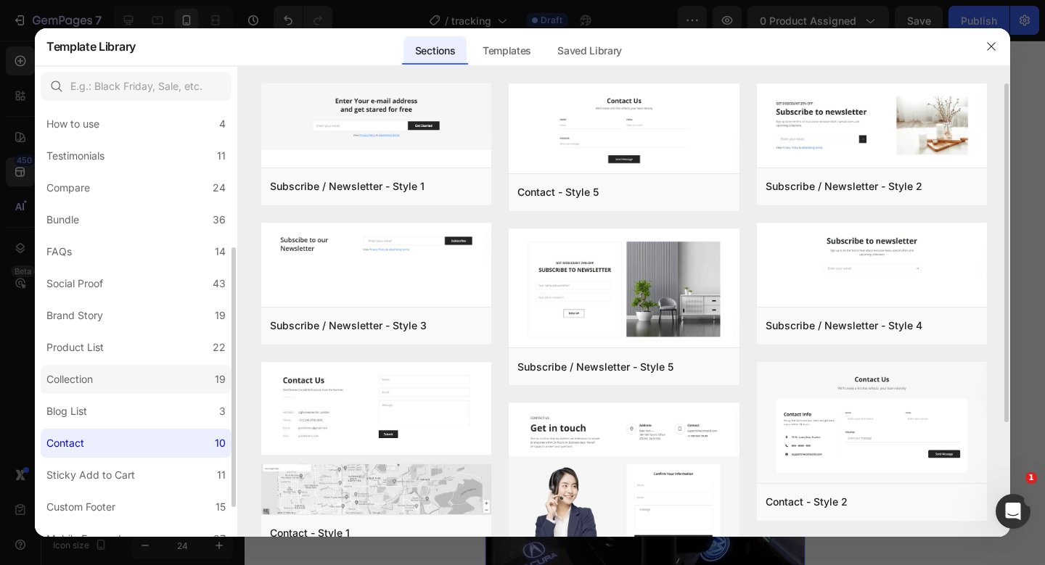
scroll to position [229, 0]
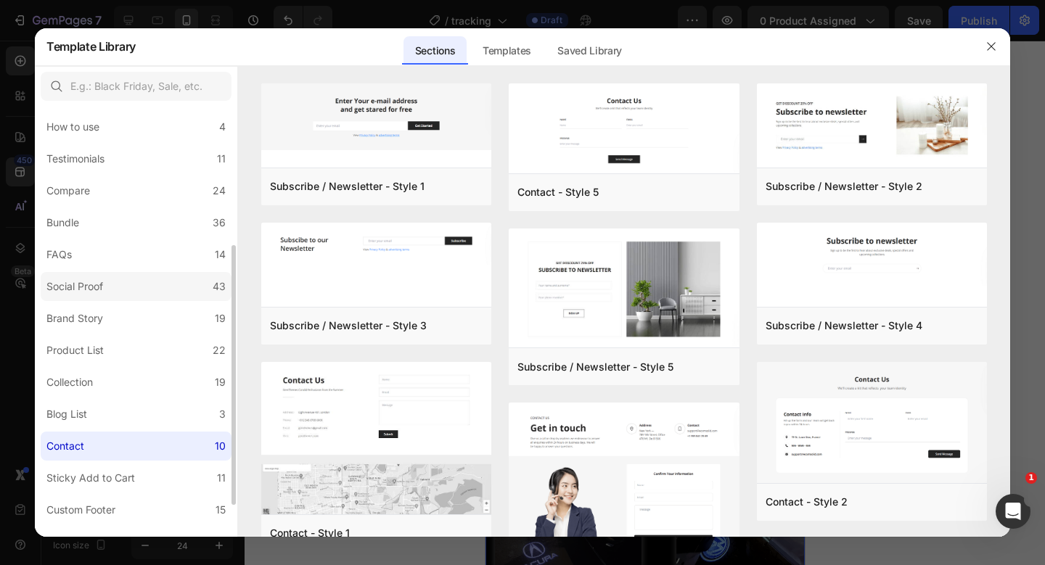
click at [138, 295] on label "Social Proof 43" at bounding box center [136, 286] width 191 height 29
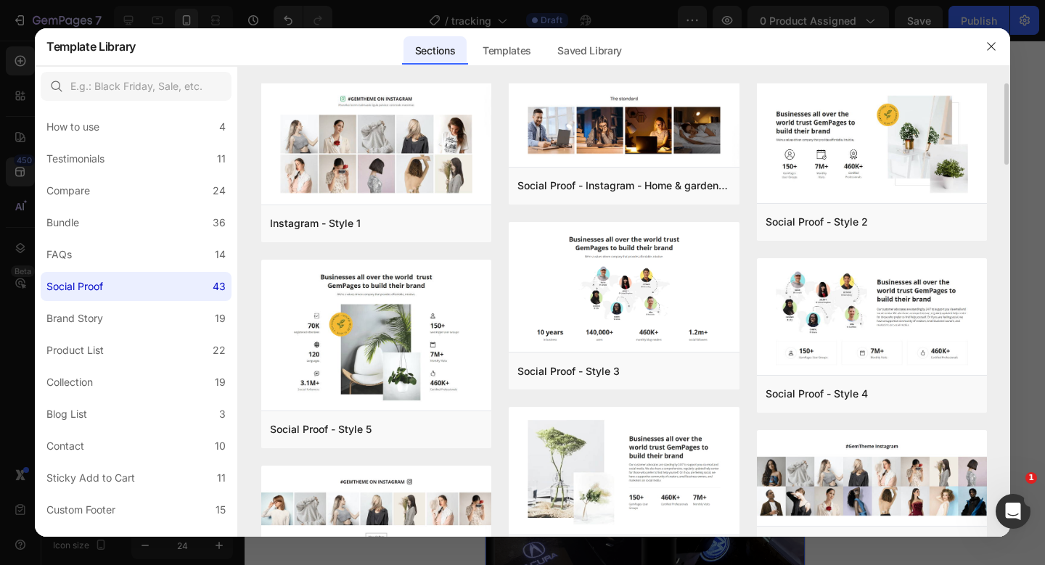
scroll to position [0, 0]
click at [171, 260] on label "FAQs 14" at bounding box center [136, 254] width 191 height 29
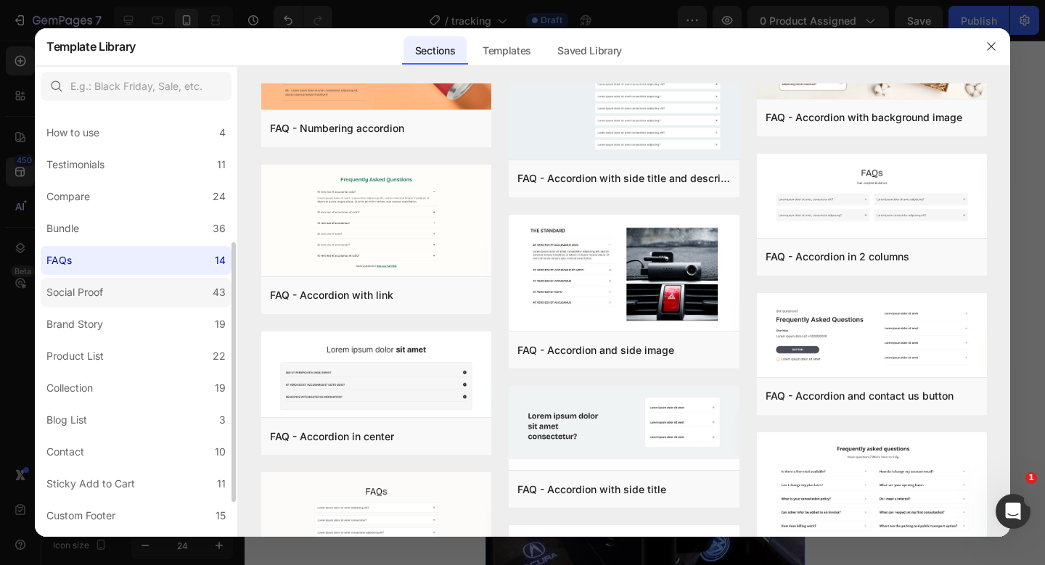
scroll to position [181, 0]
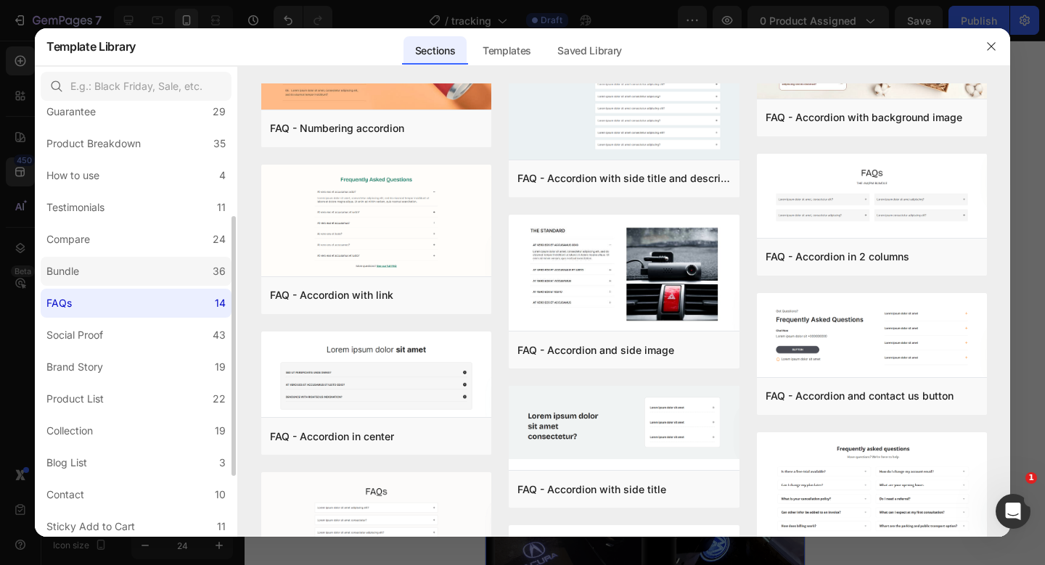
click at [109, 274] on label "Bundle 36" at bounding box center [136, 271] width 191 height 29
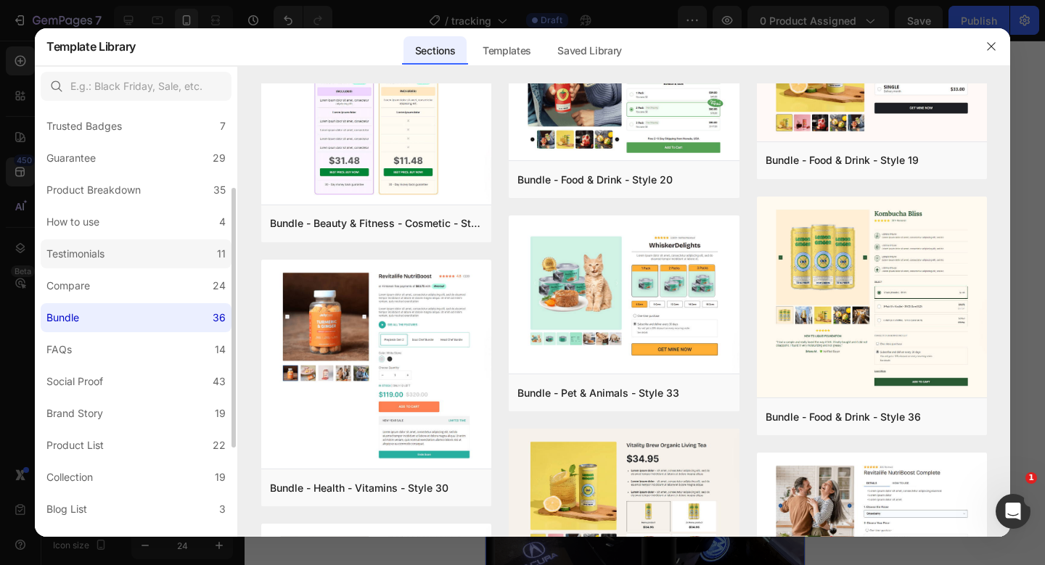
scroll to position [113, 0]
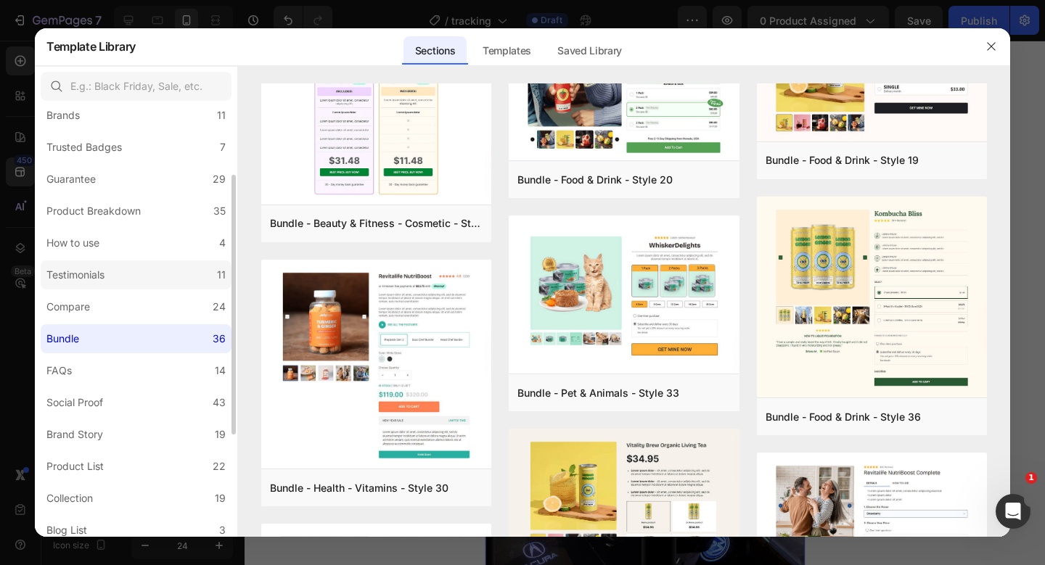
click at [159, 269] on label "Testimonials 11" at bounding box center [136, 275] width 191 height 29
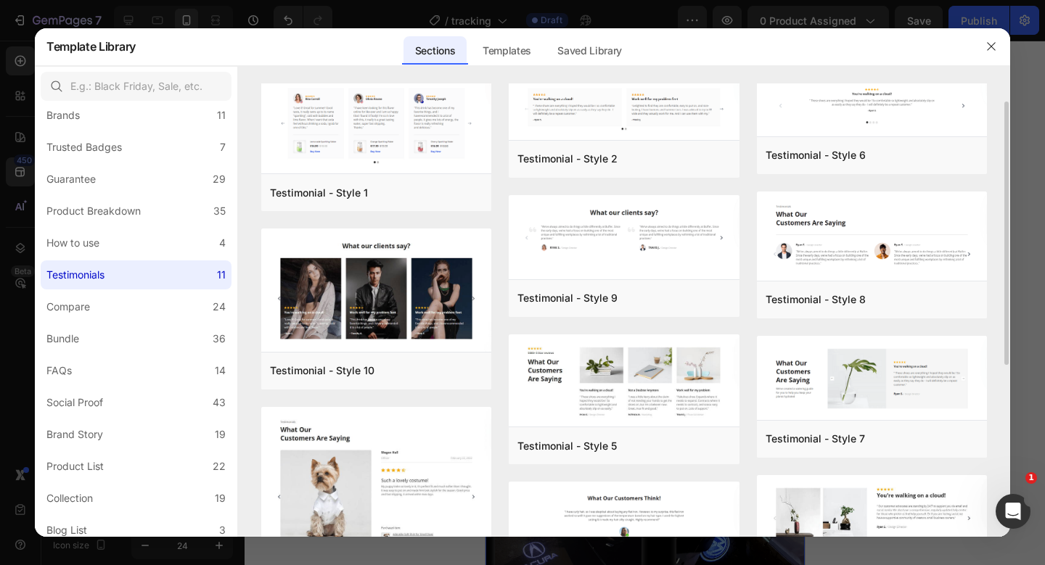
scroll to position [0, 0]
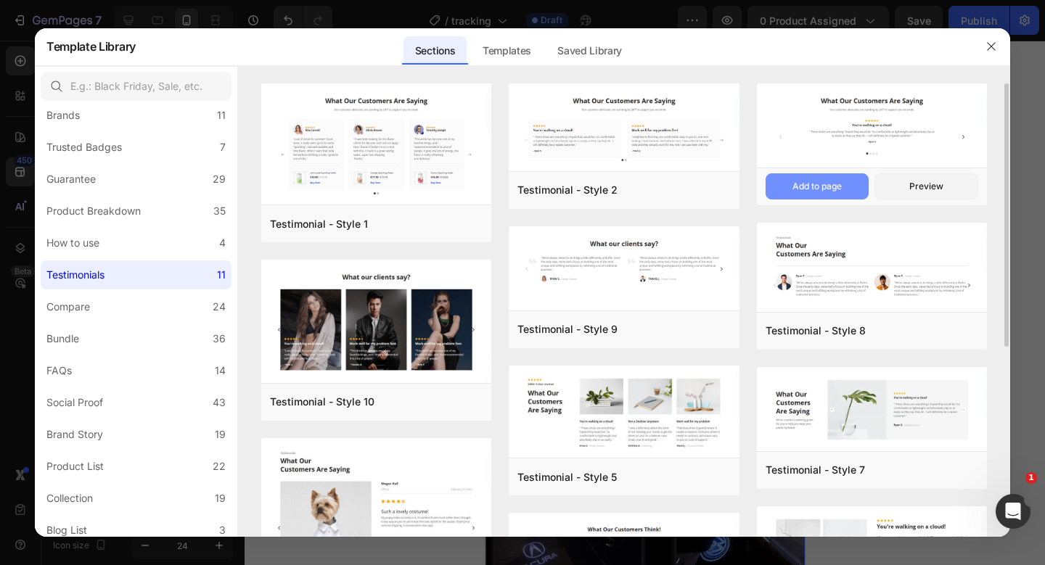
click at [813, 192] on div "Add to page" at bounding box center [816, 186] width 49 height 13
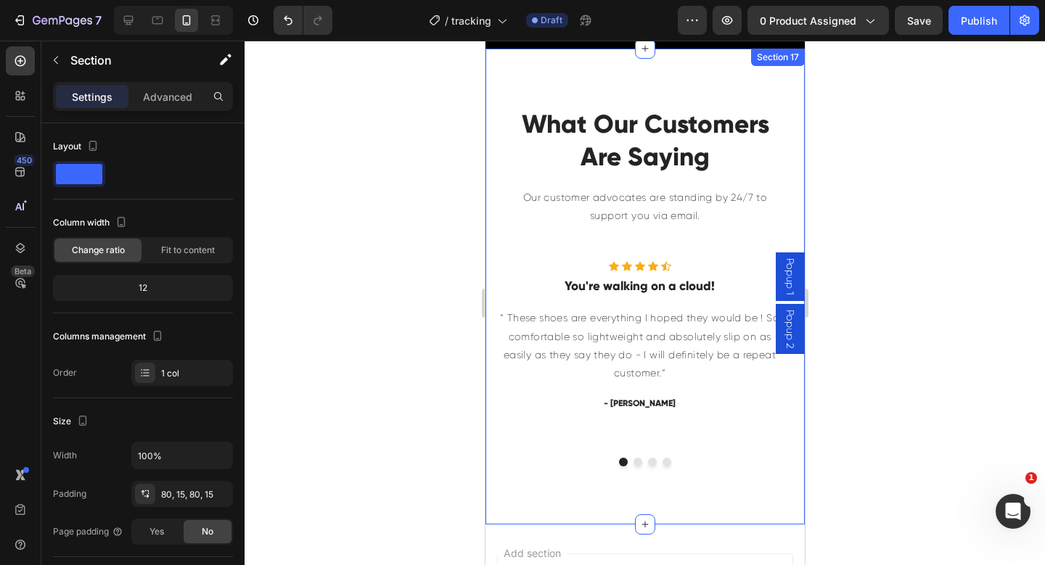
scroll to position [7379, 0]
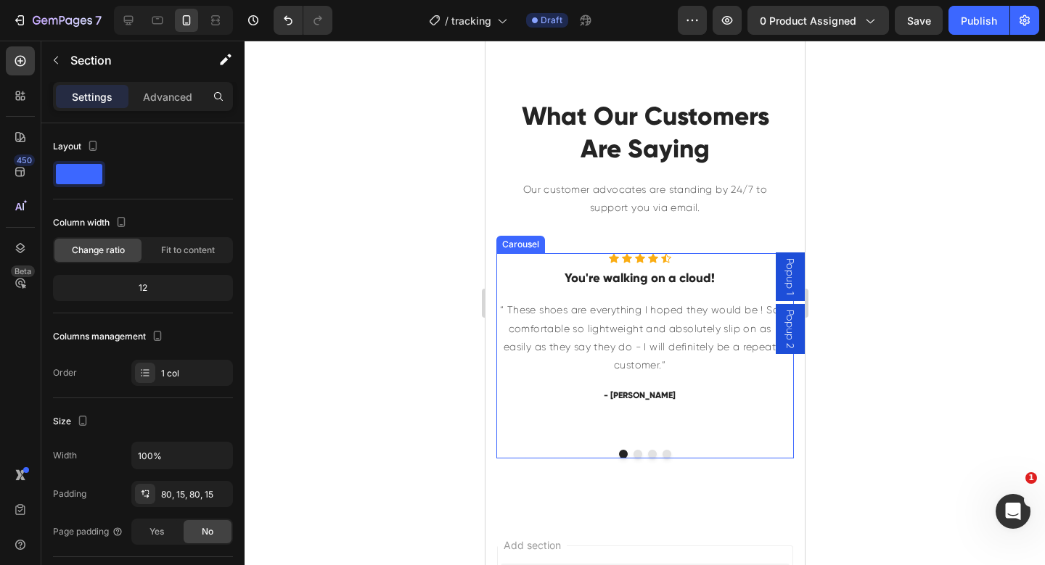
click at [633, 452] on button "Dot" at bounding box center [637, 454] width 9 height 9
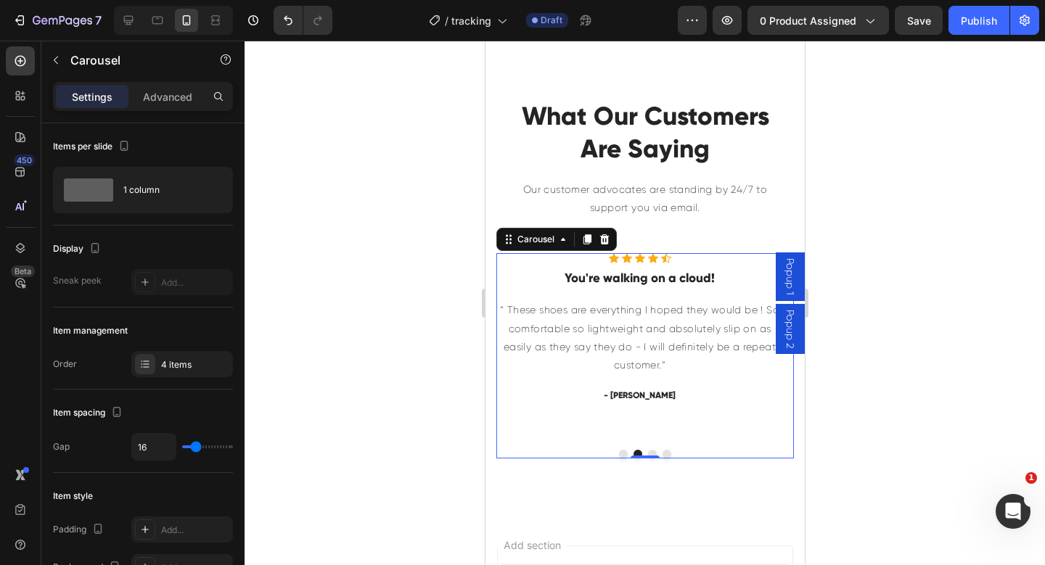
click at [647, 452] on button "Dot" at bounding box center [651, 454] width 9 height 9
click at [663, 452] on button "Dot" at bounding box center [666, 454] width 9 height 9
click at [656, 432] on div "Icon Icon Icon Icon Icon Icon List Hoz You're walking on a cloud! Heading “ The…" at bounding box center [639, 345] width 287 height 185
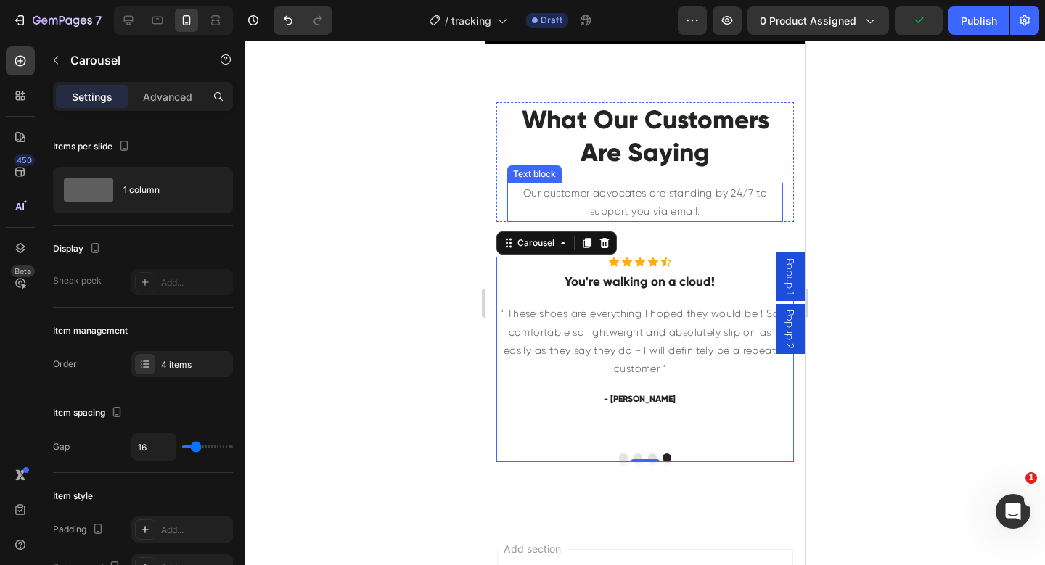
scroll to position [7248, 0]
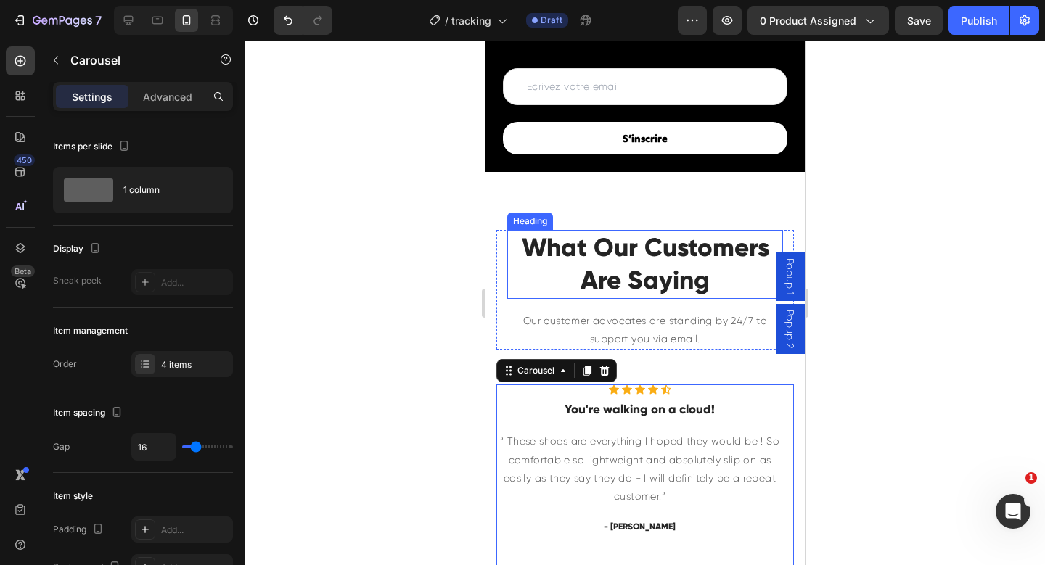
click at [560, 280] on p "What Our Customers Are Saying" at bounding box center [644, 265] width 273 height 66
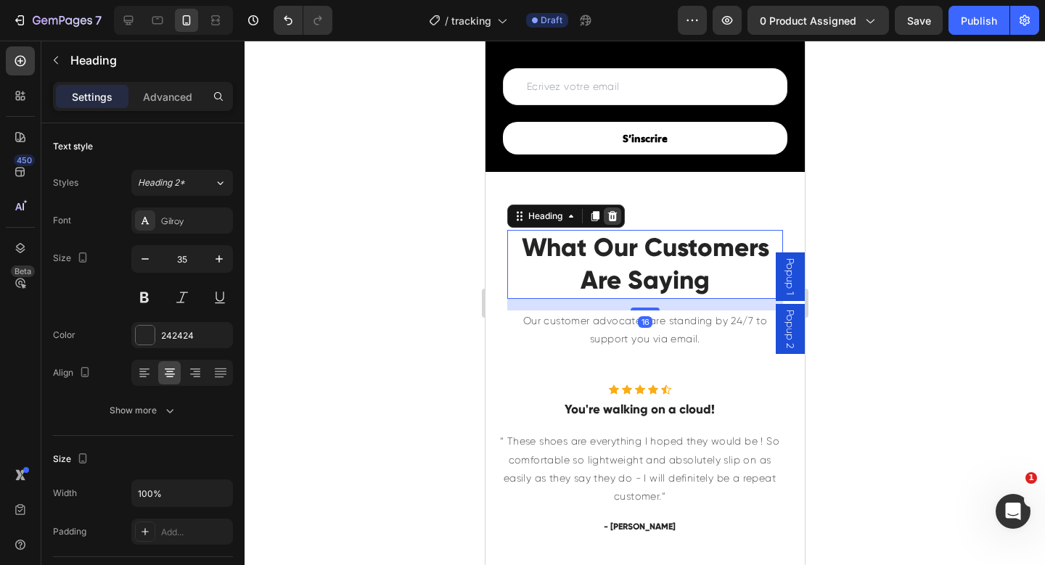
click at [610, 218] on icon at bounding box center [611, 216] width 9 height 10
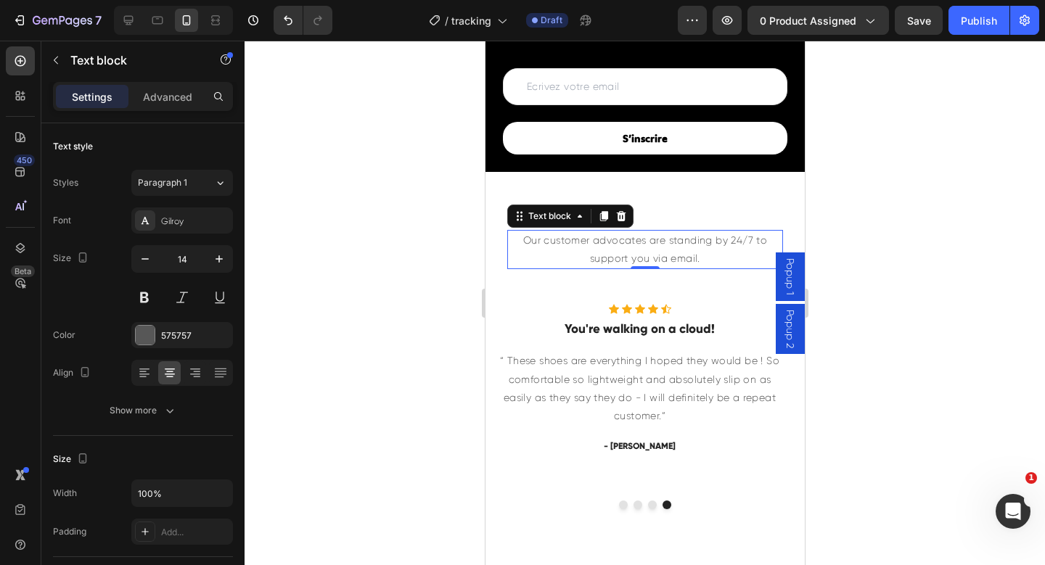
click at [584, 251] on p "Our customer advocates are standing by 24/7 to support you via email." at bounding box center [644, 250] width 273 height 36
click at [615, 217] on icon at bounding box center [621, 216] width 12 height 12
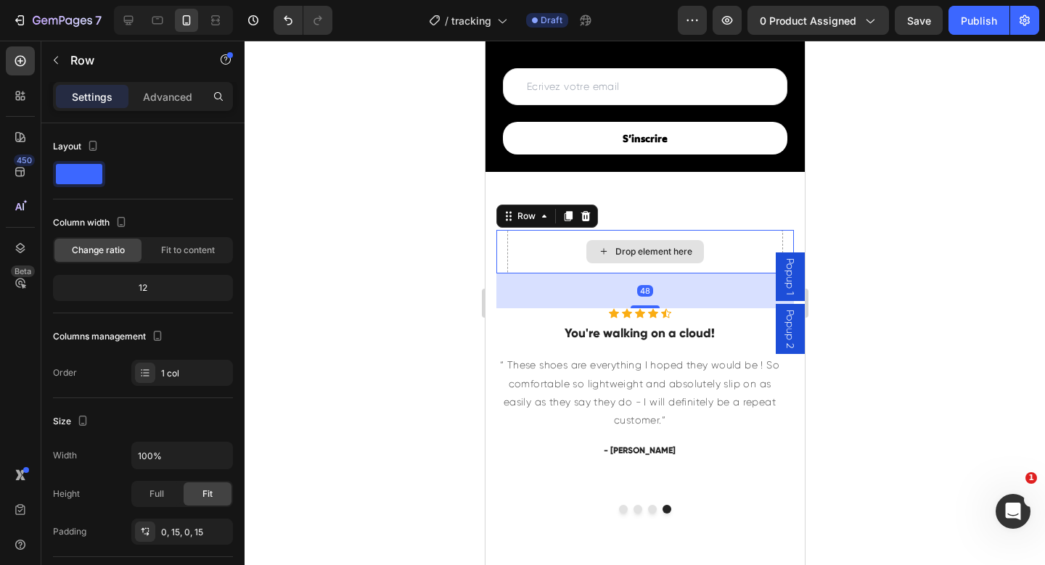
click at [578, 254] on div "Drop element here" at bounding box center [645, 252] width 276 height 44
click at [586, 216] on icon at bounding box center [585, 216] width 12 height 12
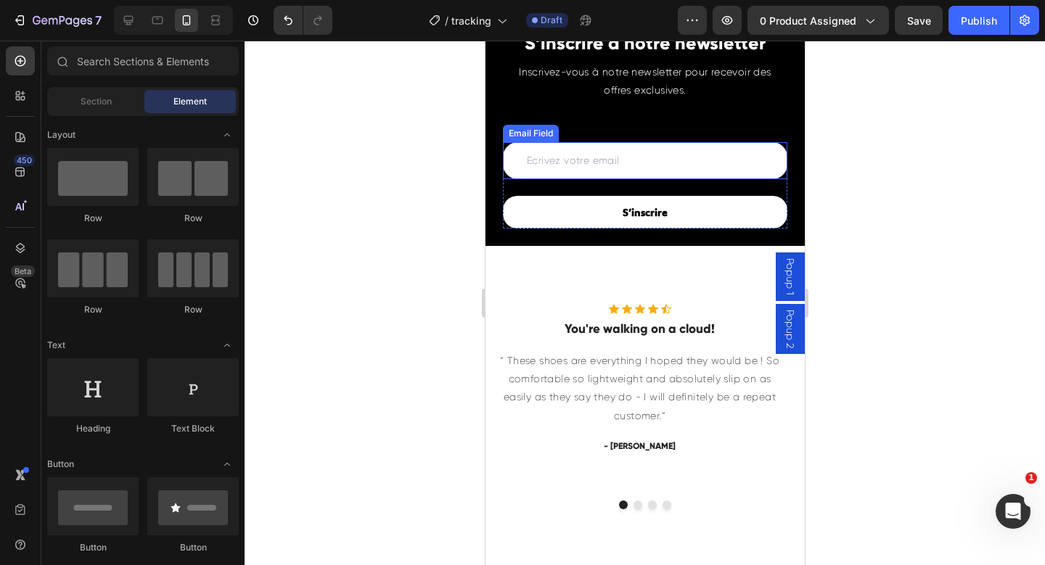
scroll to position [7264, 0]
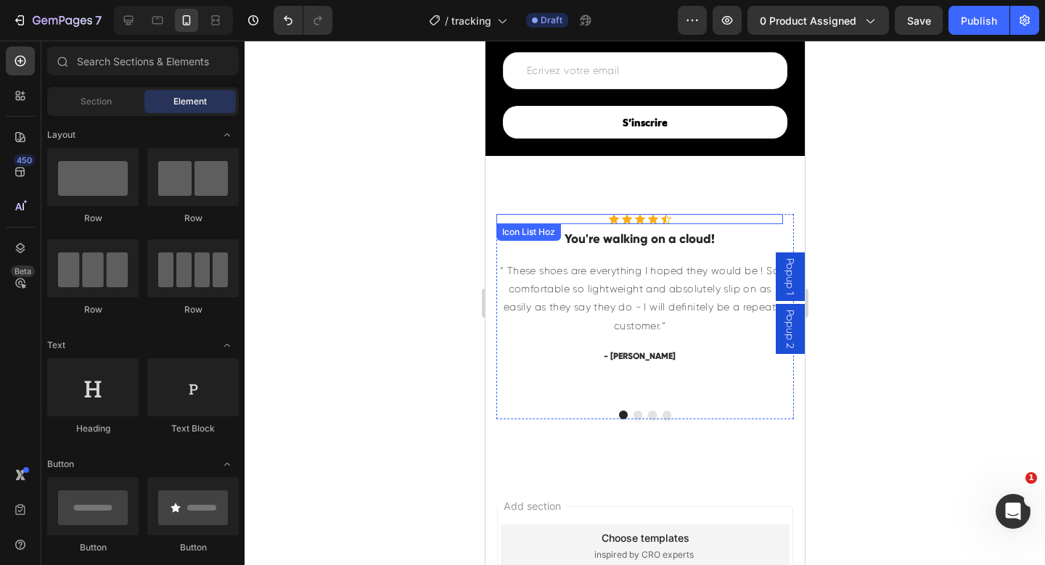
click at [673, 216] on div "Icon Icon Icon Icon Icon" at bounding box center [639, 219] width 287 height 10
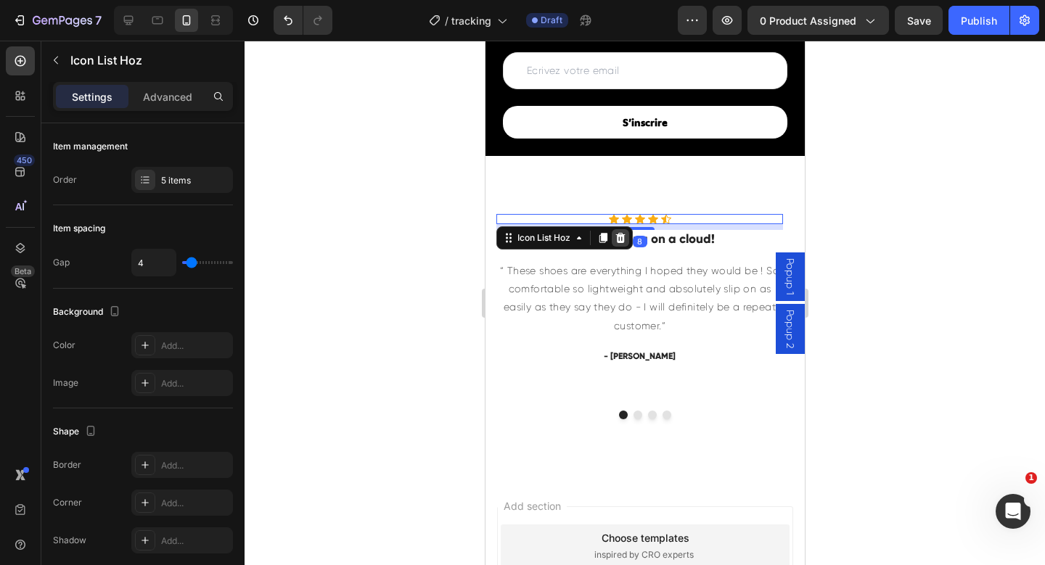
click at [620, 236] on icon at bounding box center [619, 238] width 9 height 10
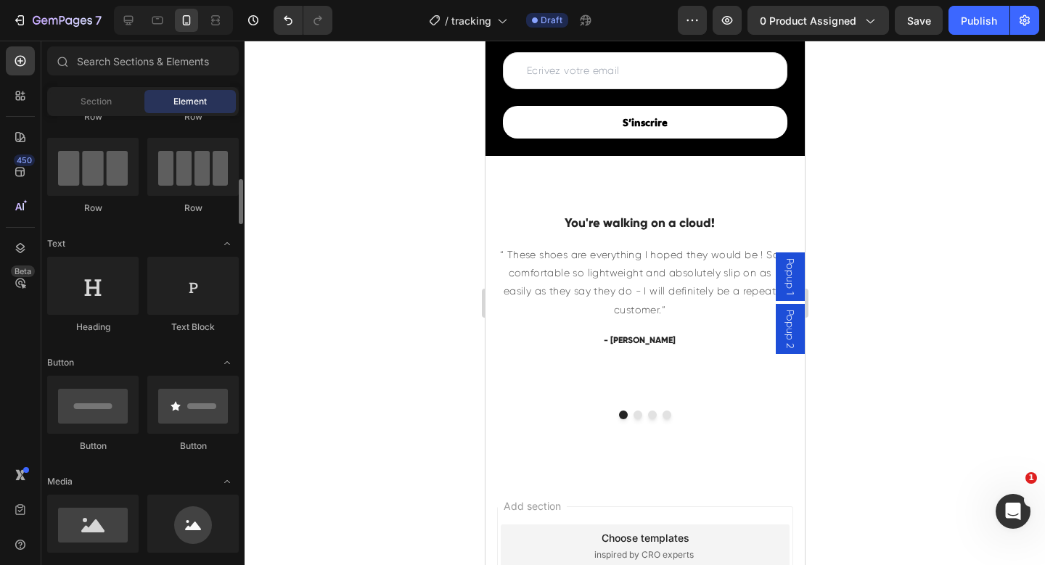
scroll to position [150, 0]
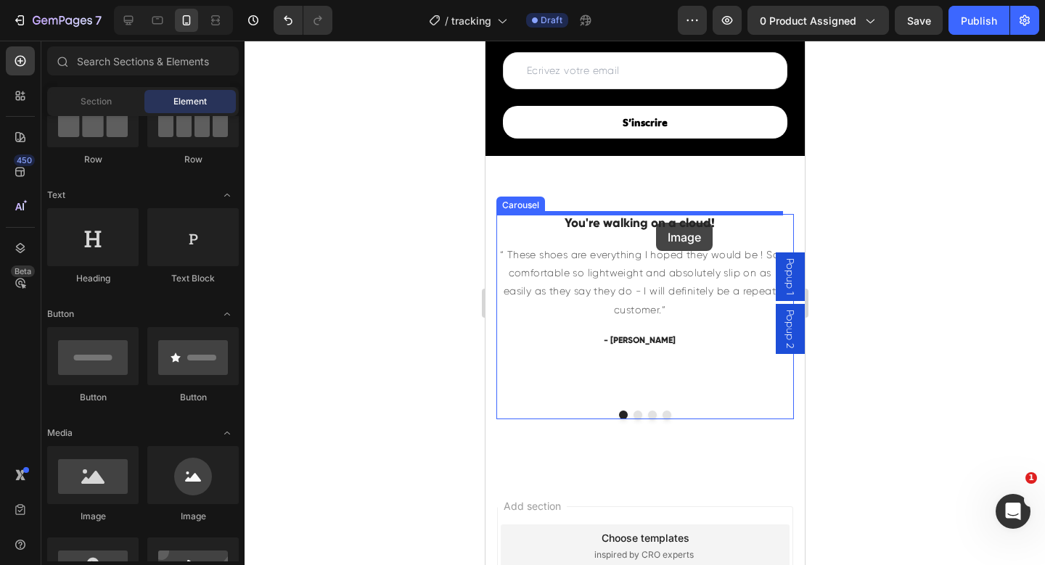
drag, startPoint x: 581, startPoint y: 511, endPoint x: 655, endPoint y: 223, distance: 297.5
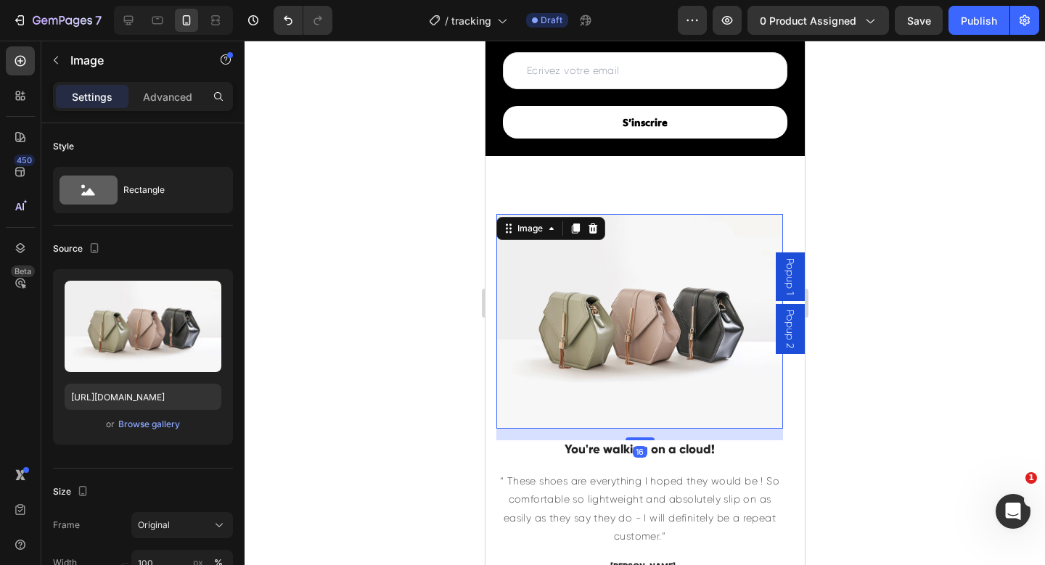
scroll to position [7449, 0]
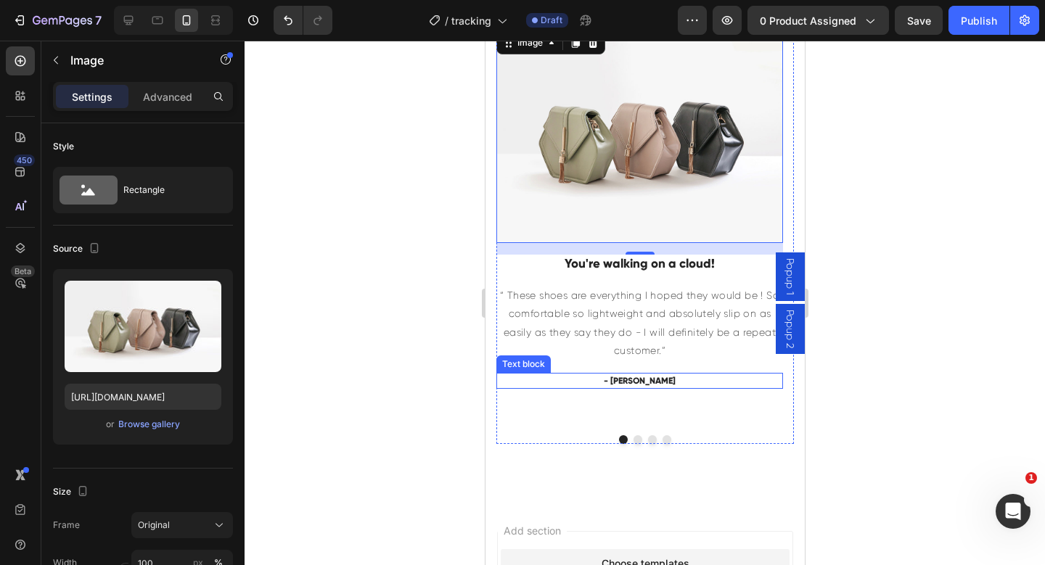
click at [648, 381] on p "- Ryan S." at bounding box center [639, 380] width 284 height 13
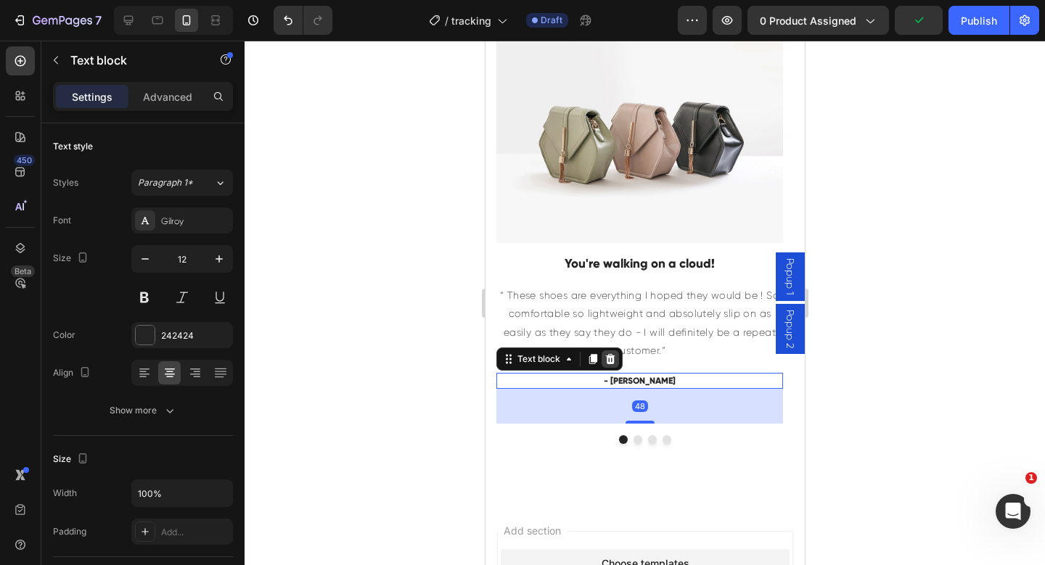
click at [614, 358] on icon at bounding box center [610, 359] width 12 height 12
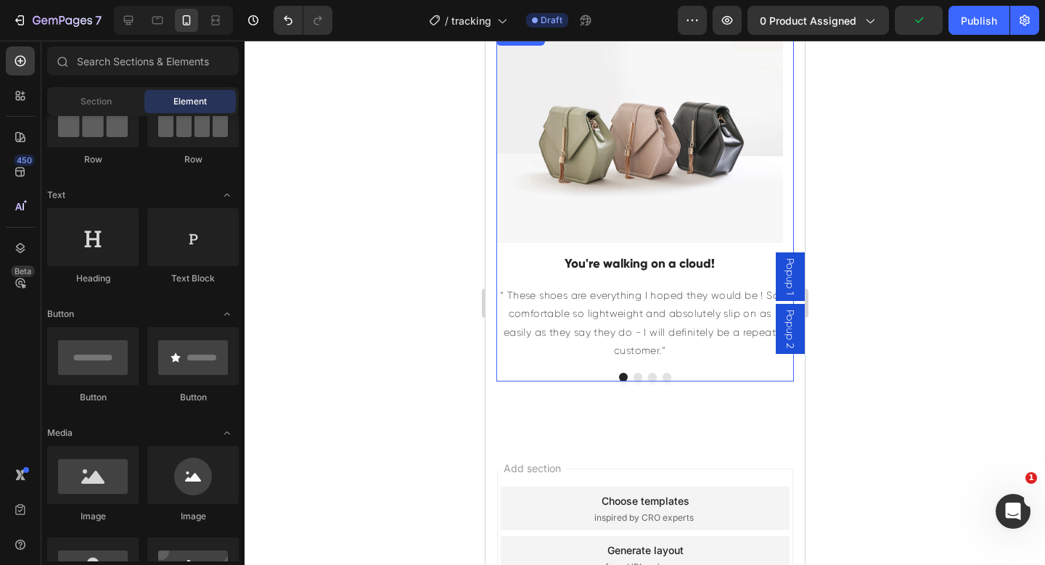
click at [633, 378] on button "Dot" at bounding box center [637, 377] width 9 height 9
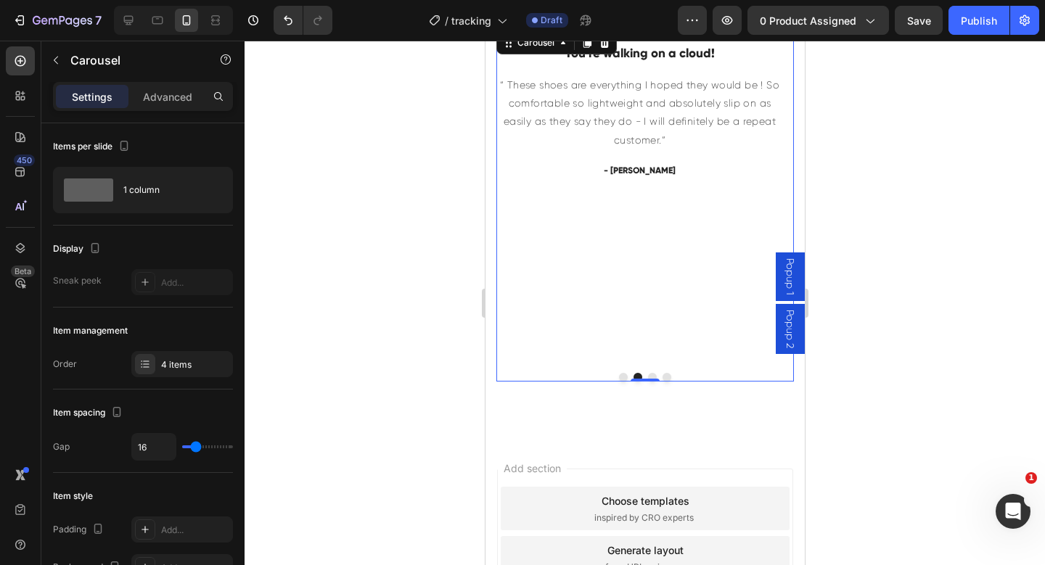
click at [675, 358] on div "Icon Icon Icon Icon Icon Icon List Hoz You're walking on a cloud! Heading “ The…" at bounding box center [639, 194] width 287 height 333
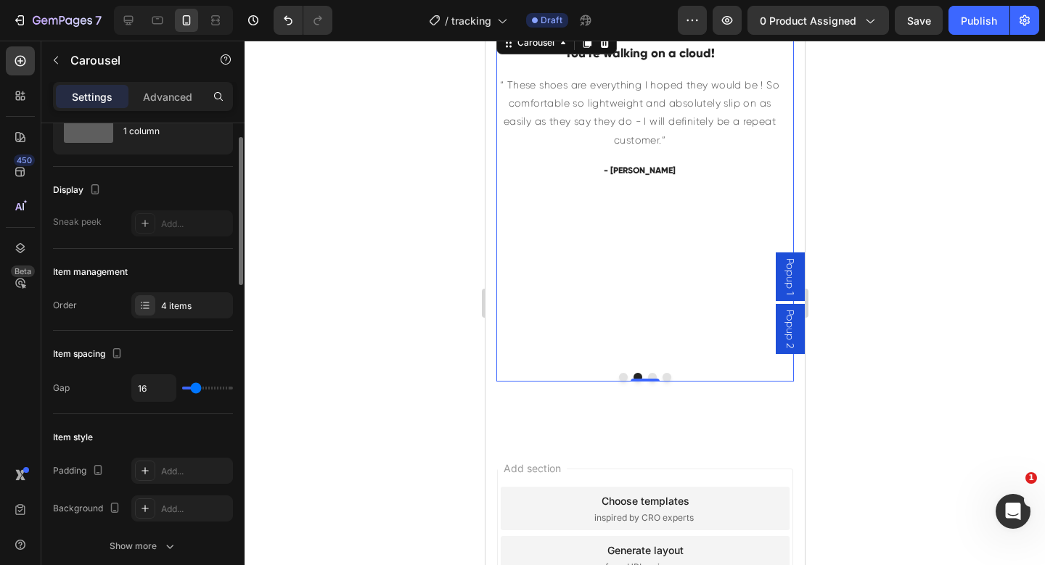
scroll to position [0, 0]
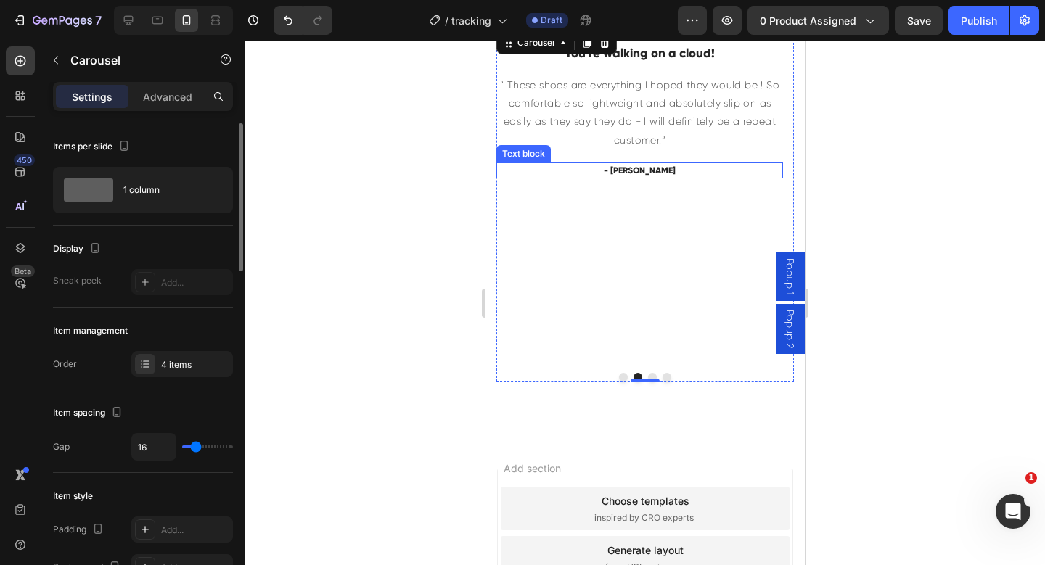
click at [581, 176] on p "- Ryan S." at bounding box center [639, 170] width 284 height 13
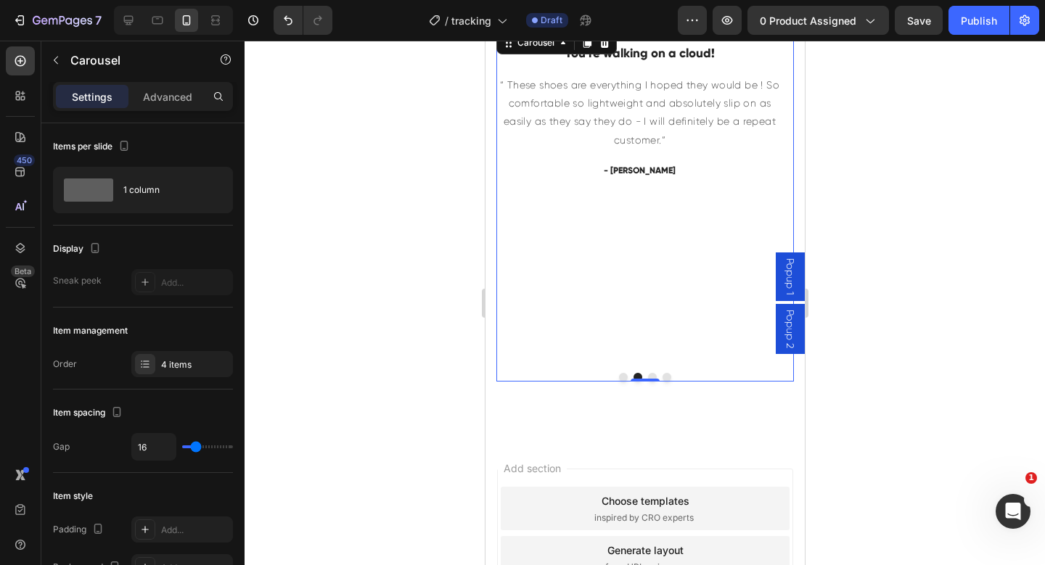
click at [585, 367] on div "Image You're walking on a cloud! Heading “ These shoes are everything I hoped t…" at bounding box center [645, 204] width 298 height 353
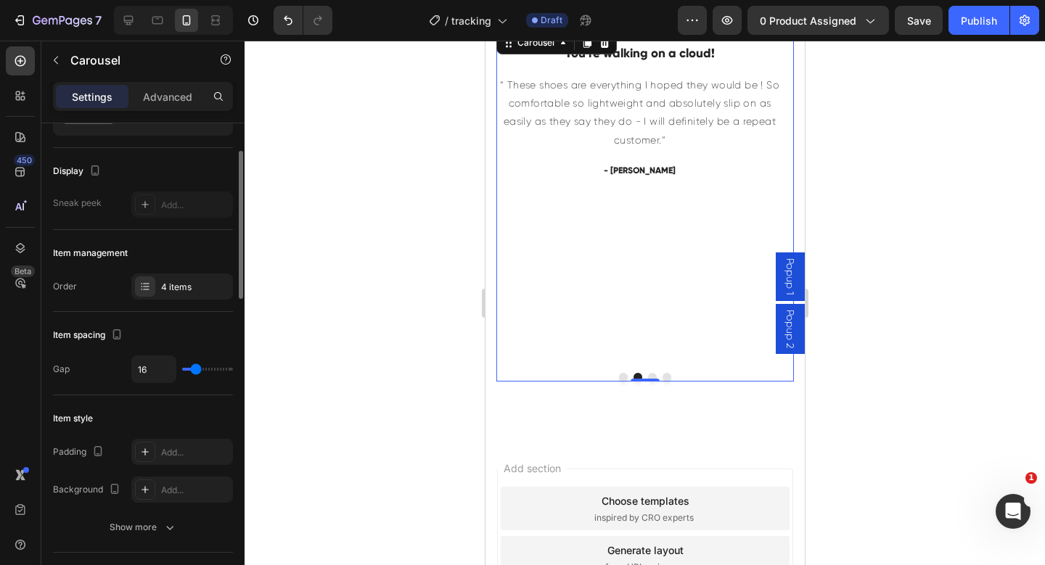
scroll to position [118, 0]
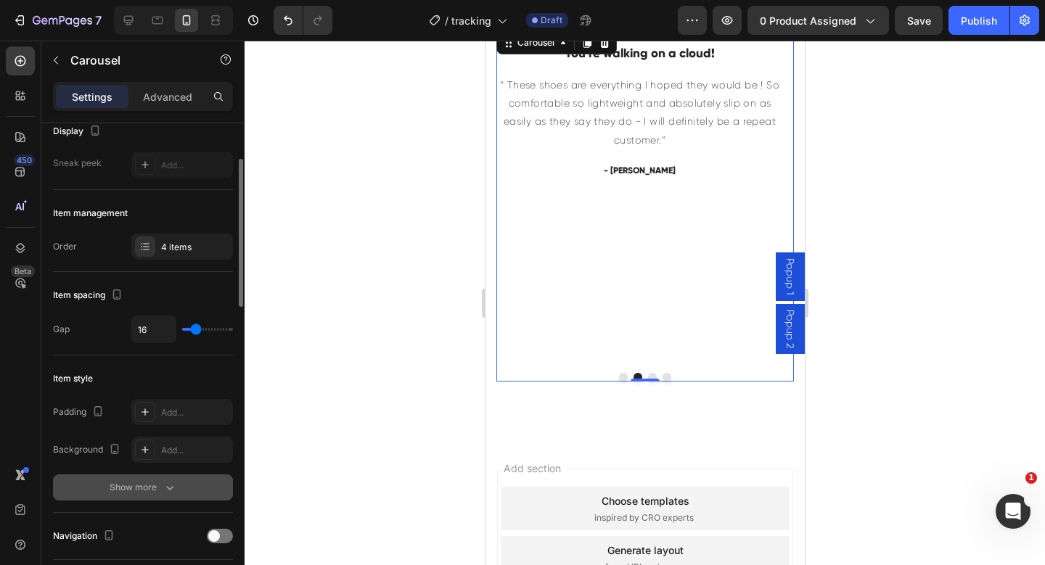
click at [181, 483] on button "Show more" at bounding box center [143, 488] width 180 height 26
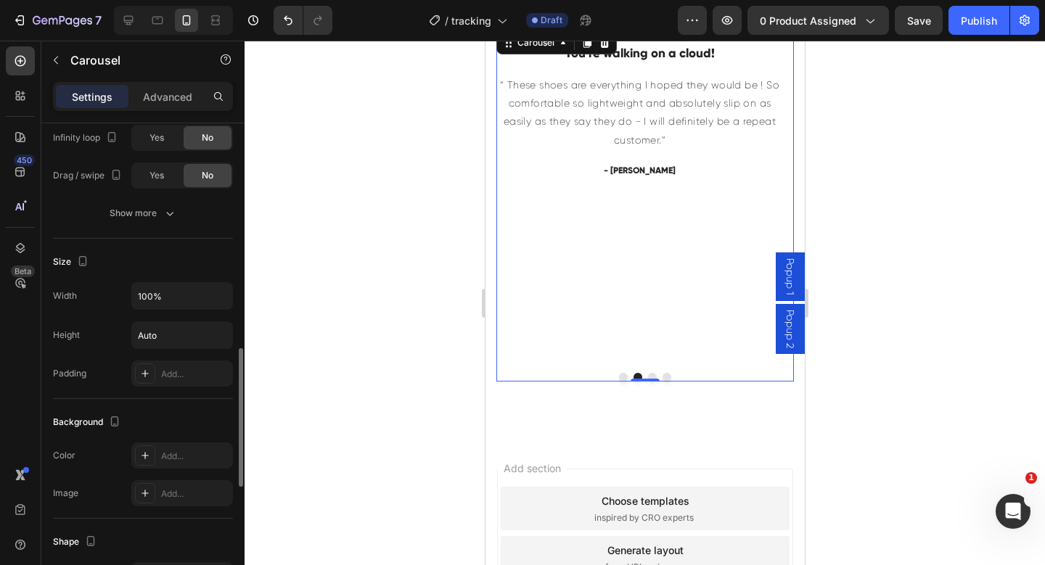
scroll to position [938, 0]
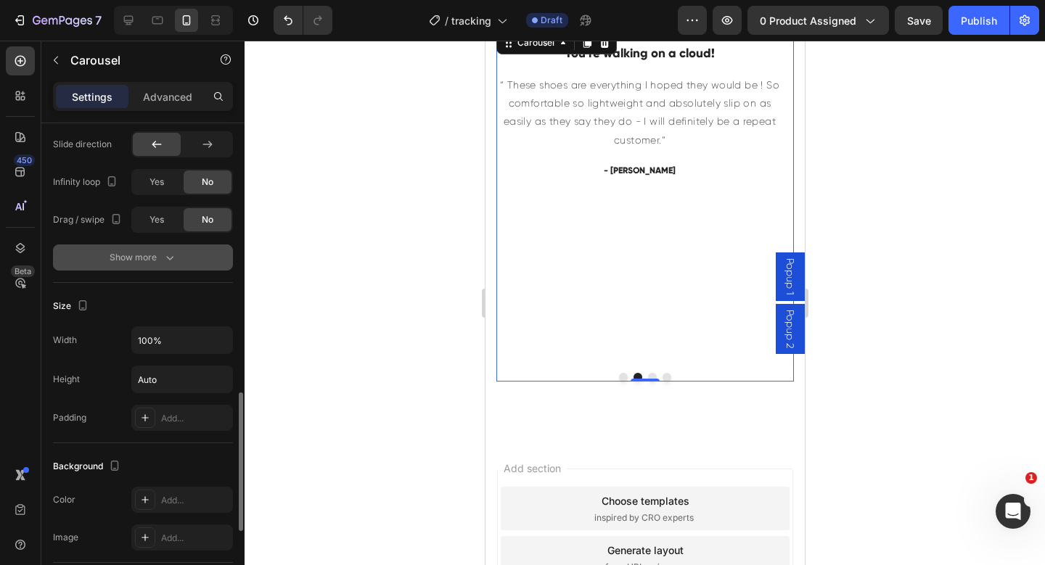
click at [166, 253] on icon "button" at bounding box center [170, 257] width 15 height 15
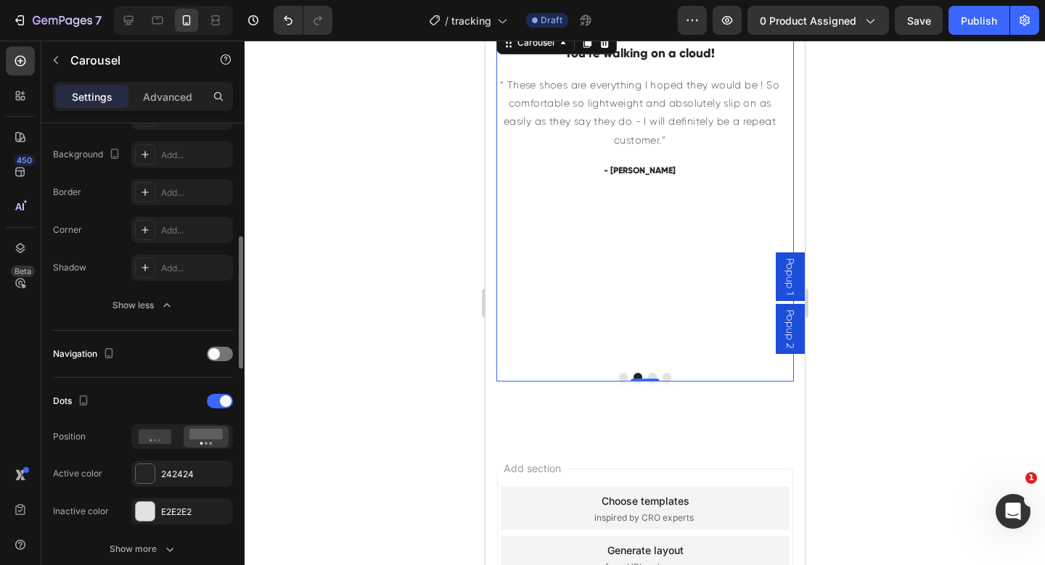
scroll to position [457, 0]
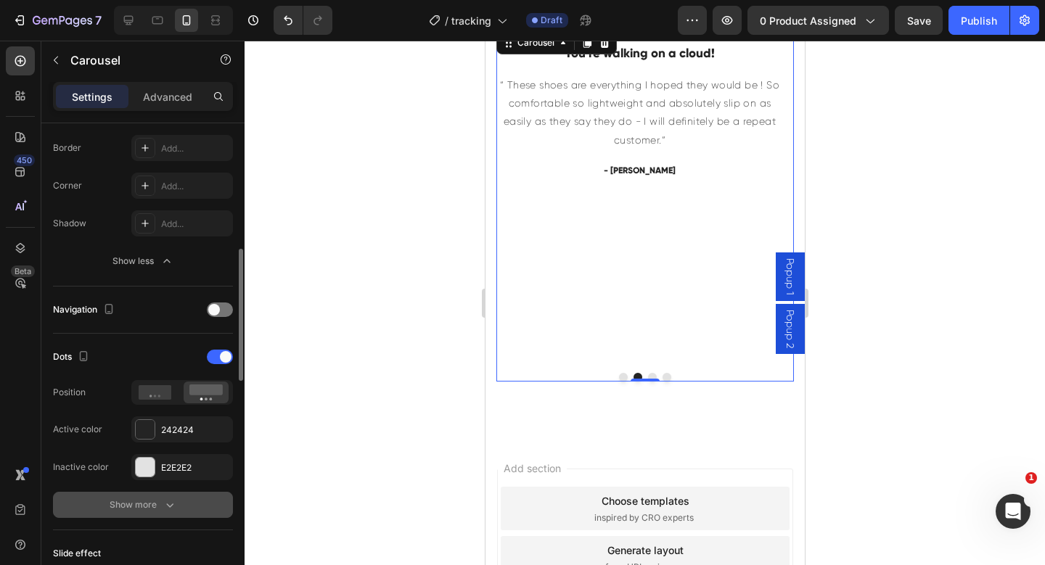
click at [163, 501] on icon "button" at bounding box center [170, 505] width 15 height 15
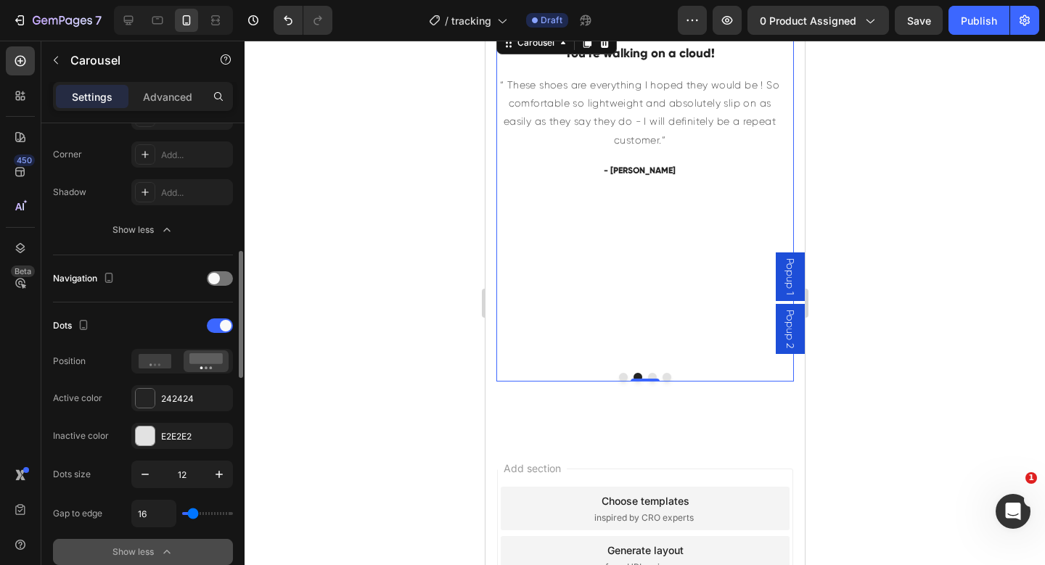
scroll to position [491, 0]
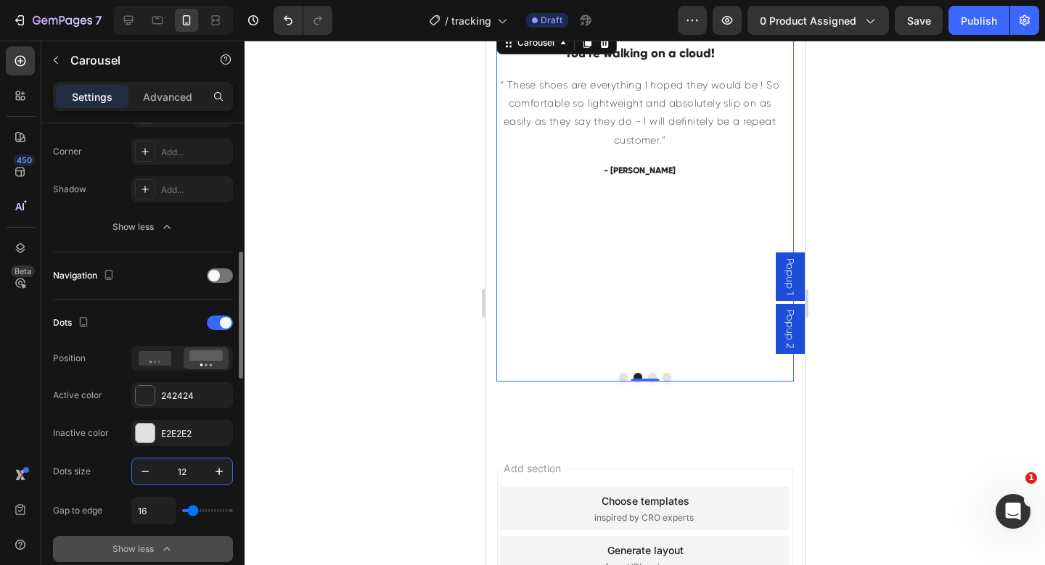
click at [159, 464] on input "12" at bounding box center [182, 472] width 48 height 26
click at [154, 467] on button "button" at bounding box center [145, 472] width 26 height 26
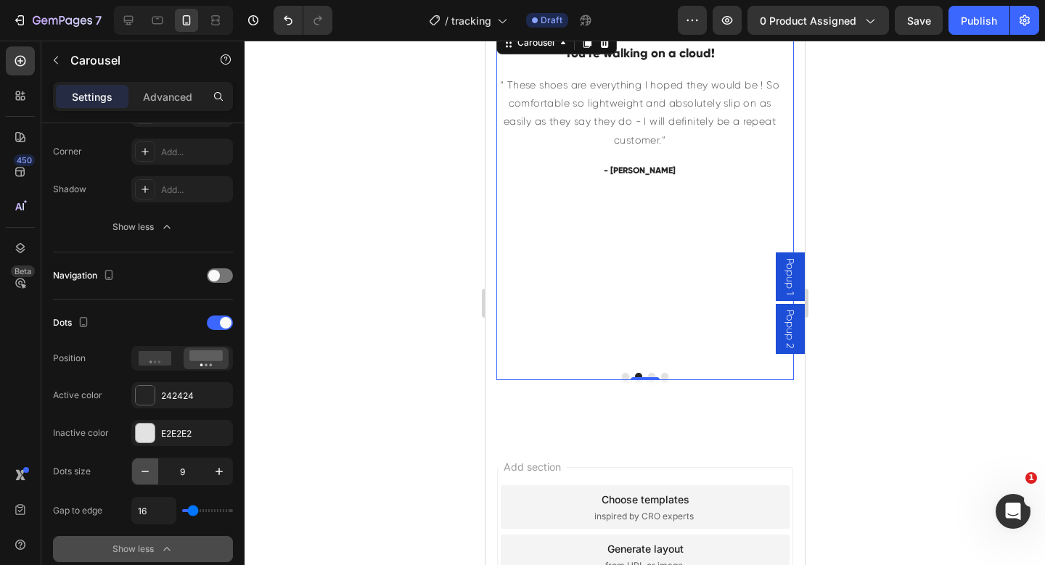
click at [154, 467] on button "button" at bounding box center [145, 472] width 26 height 26
type input "6"
type input "34"
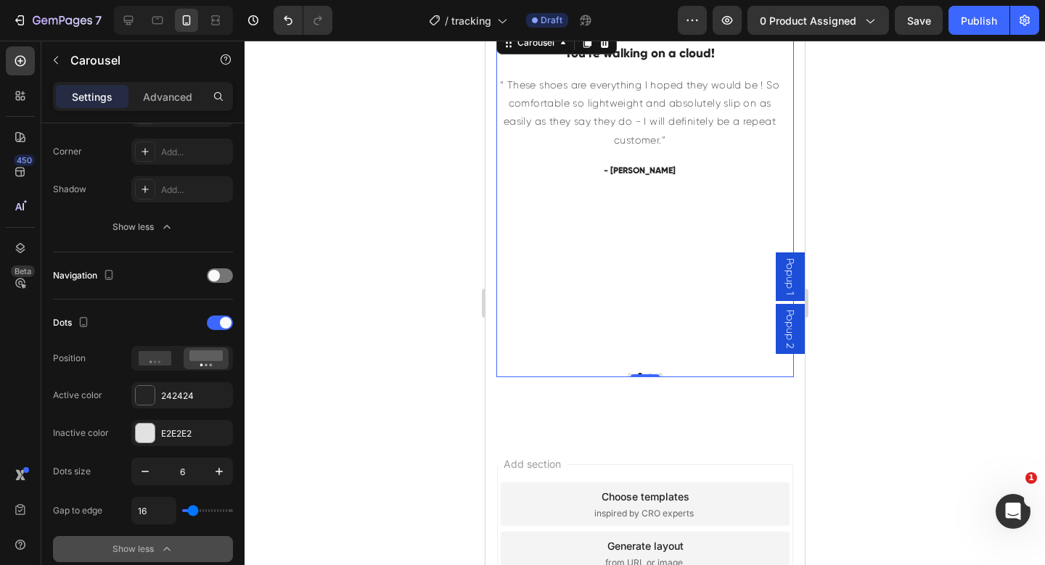
type input "34"
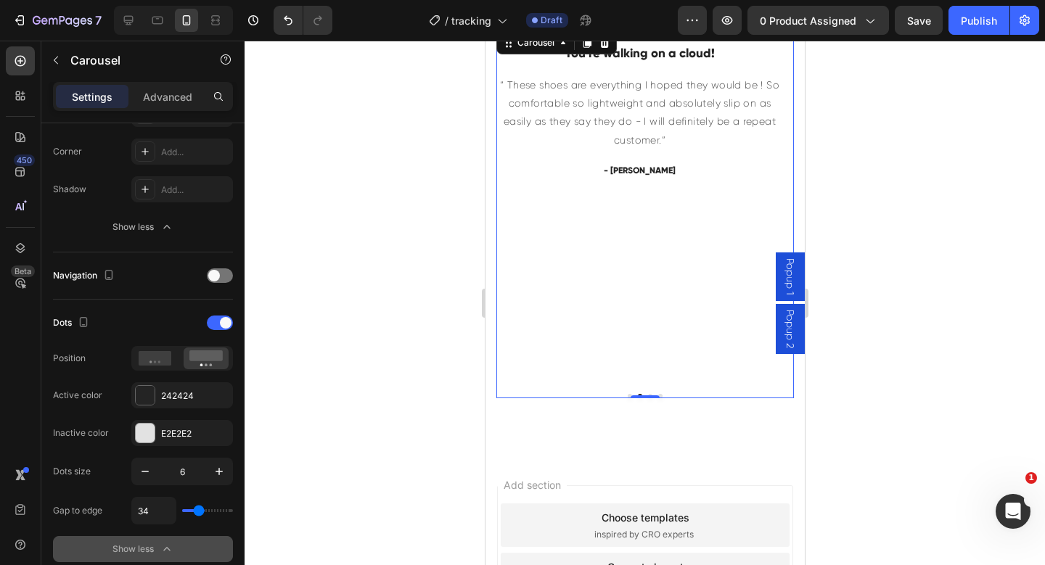
type input "45"
type input "47"
type input "48"
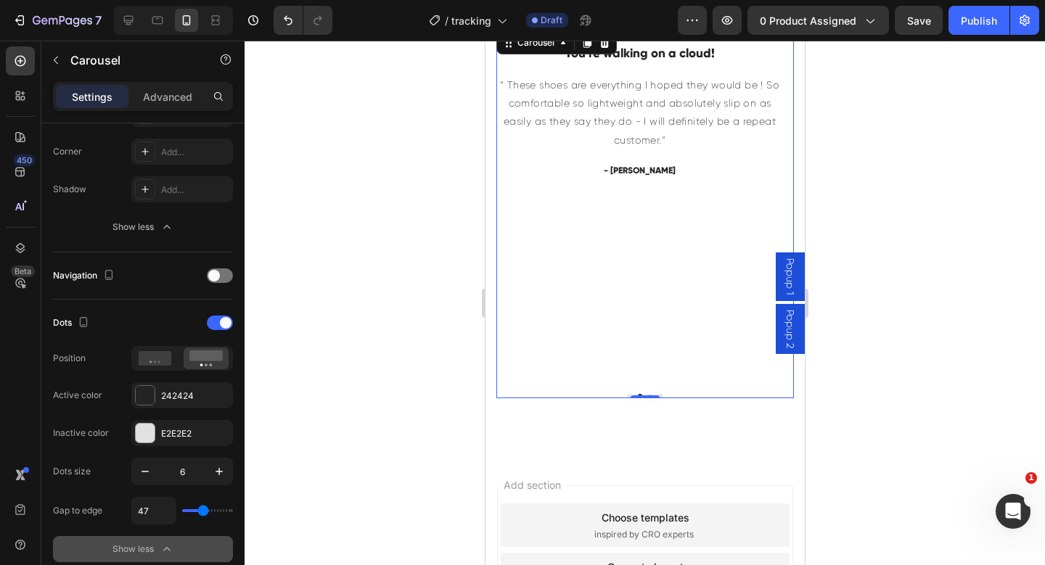
type input "48"
type input "49"
type input "50"
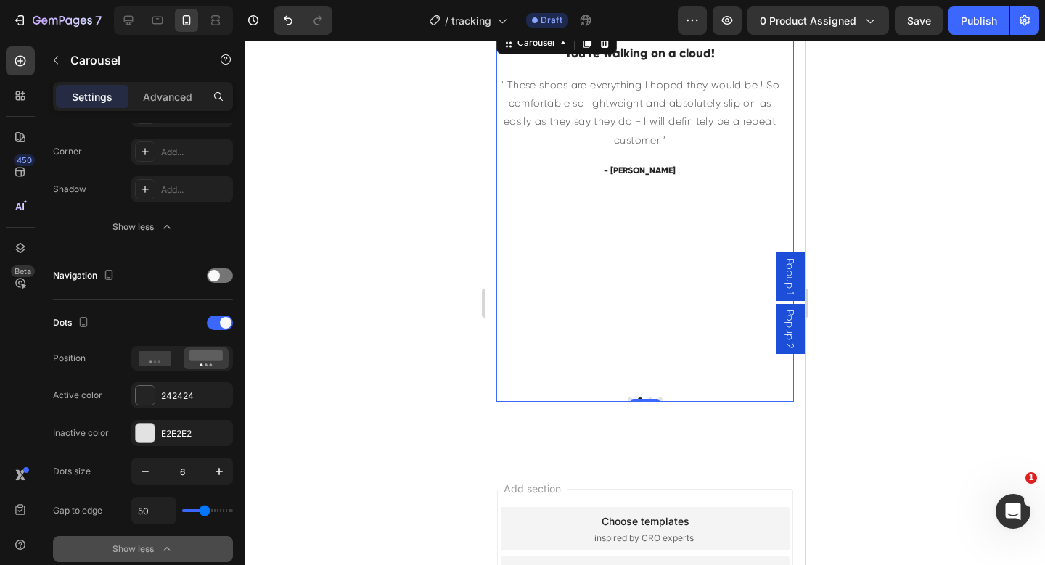
type input "49"
type input "37"
type input "30"
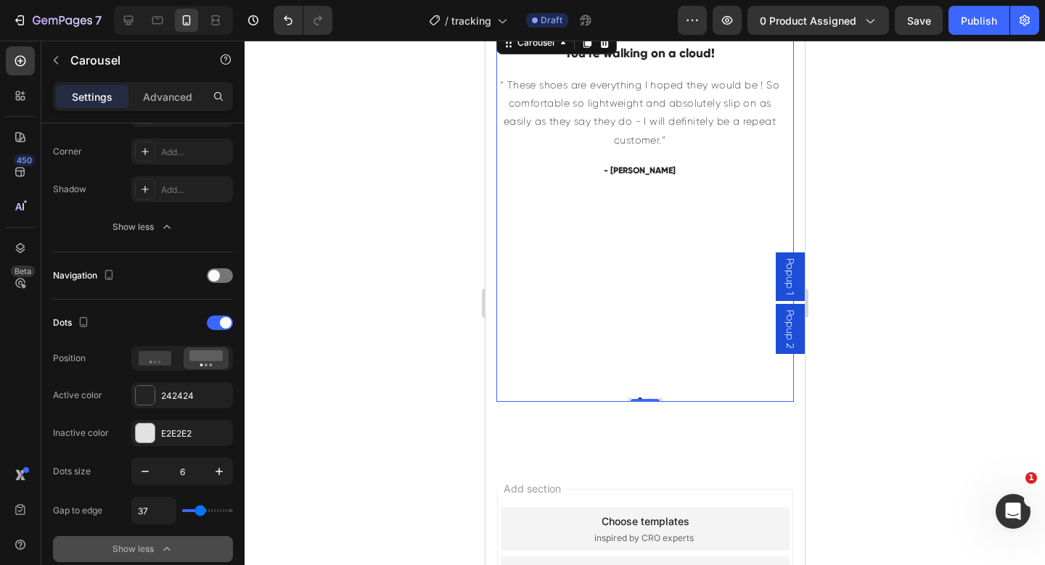
type input "30"
type input "26"
type input "21"
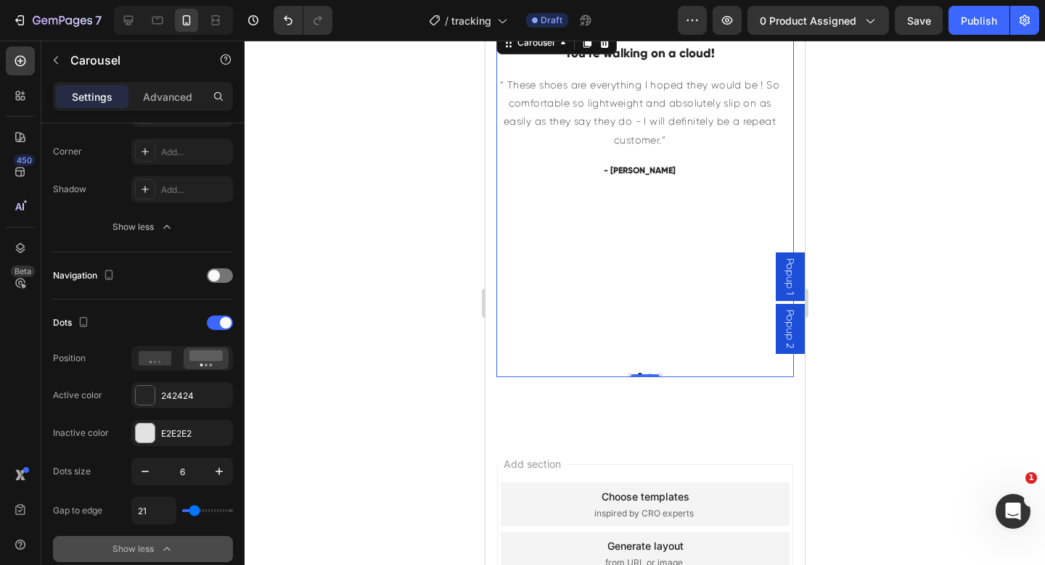
type input "16"
type input "5"
type input "0"
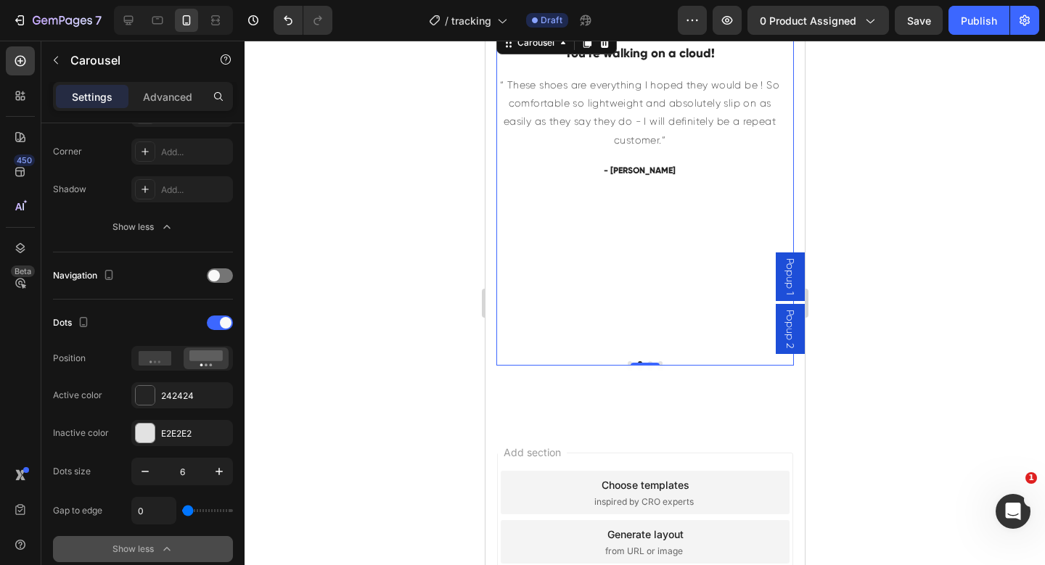
drag, startPoint x: 201, startPoint y: 515, endPoint x: 171, endPoint y: 514, distance: 30.5
type input "0"
click at [182, 512] on input "range" at bounding box center [207, 510] width 51 height 3
click at [224, 477] on icon "button" at bounding box center [219, 471] width 15 height 15
click at [222, 474] on icon "button" at bounding box center [219, 471] width 15 height 15
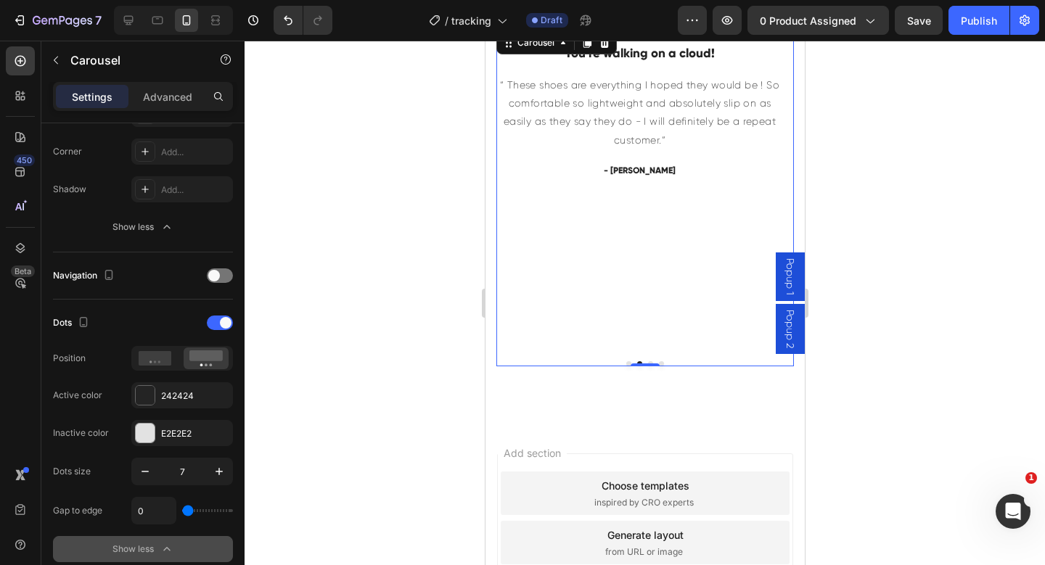
type input "8"
click at [163, 355] on icon at bounding box center [155, 358] width 33 height 15
click at [224, 361] on div at bounding box center [206, 359] width 45 height 22
click at [166, 356] on icon at bounding box center [155, 358] width 33 height 15
click at [593, 247] on div "Icon Icon Icon Icon Icon Icon List Hoz You're walking on a cloud! Heading “ The…" at bounding box center [639, 194] width 287 height 333
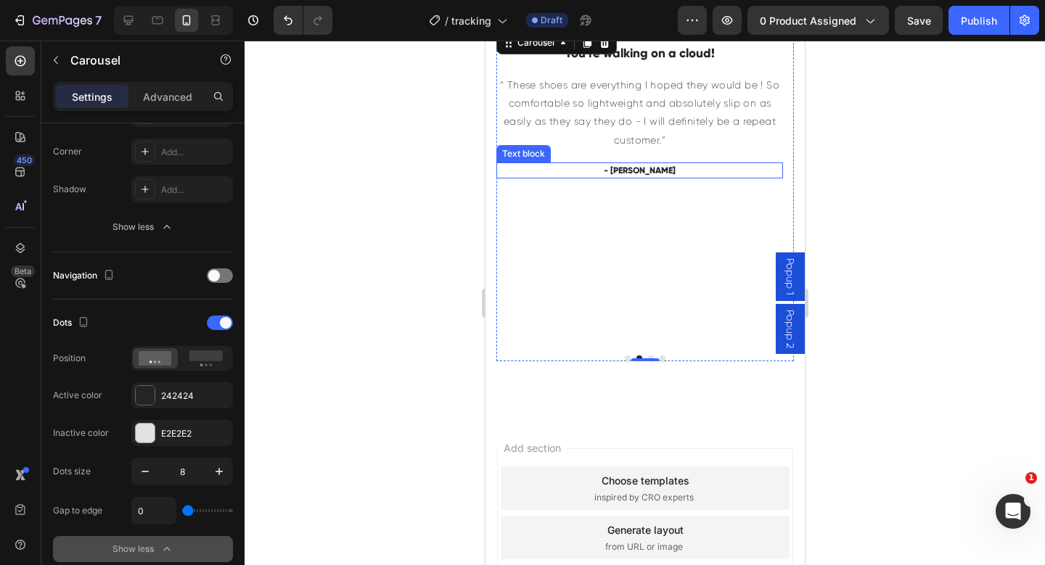
click at [660, 166] on p "- Ryan S." at bounding box center [639, 170] width 284 height 13
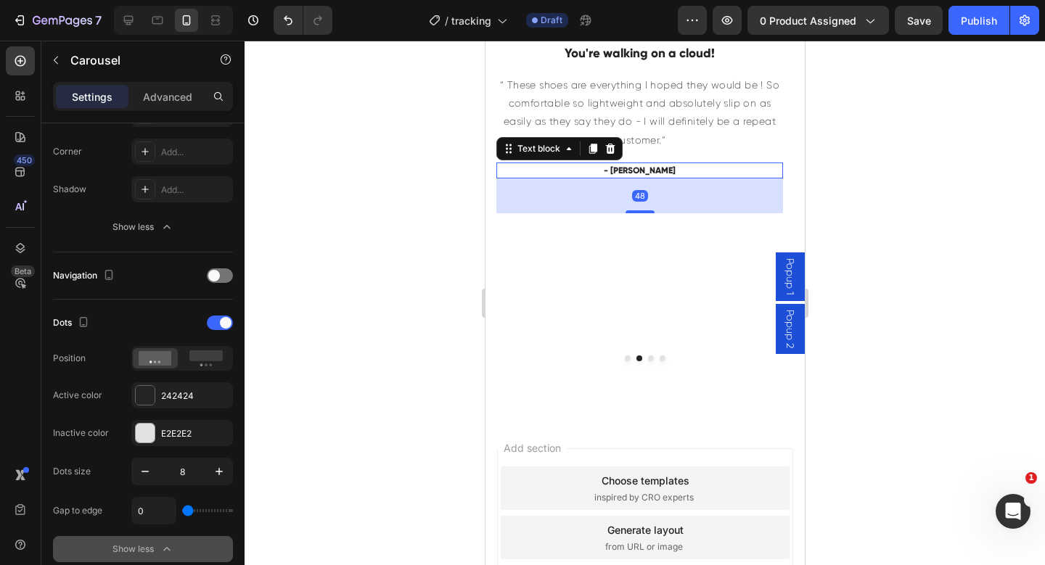
scroll to position [0, 0]
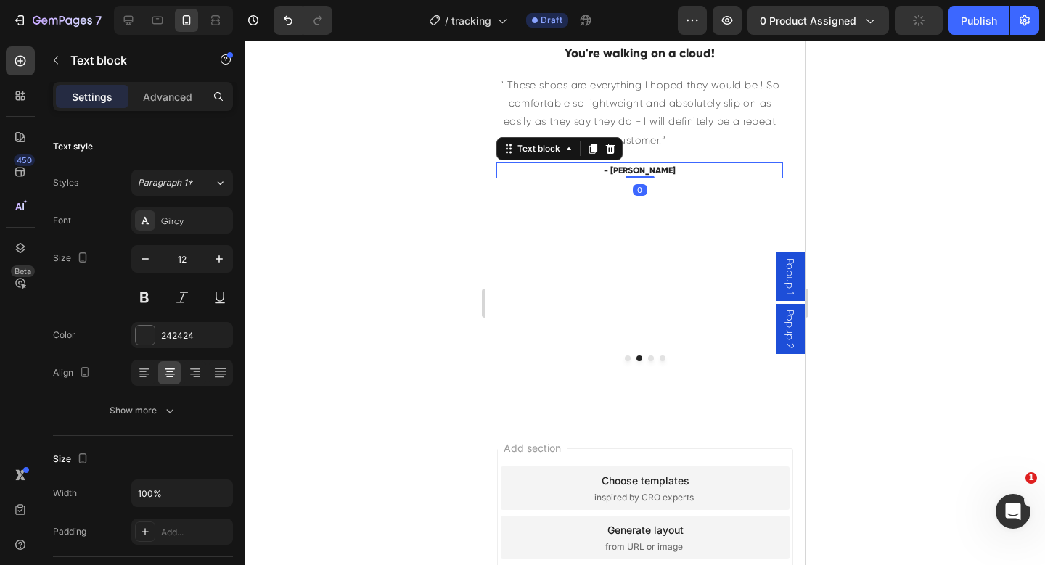
drag, startPoint x: 634, startPoint y: 211, endPoint x: 624, endPoint y: 226, distance: 18.3
click at [640, 164] on div "- Ryan S. Text block 0" at bounding box center [639, 171] width 287 height 16
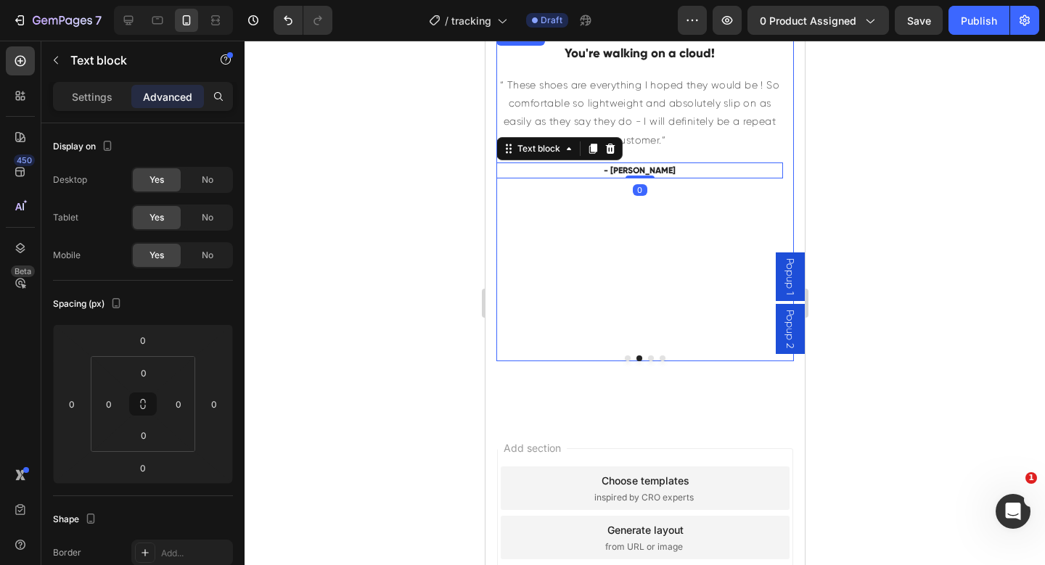
click at [615, 335] on div "Icon Icon Icon Icon Icon Icon List Hoz You're walking on a cloud! Heading “ The…" at bounding box center [639, 194] width 287 height 333
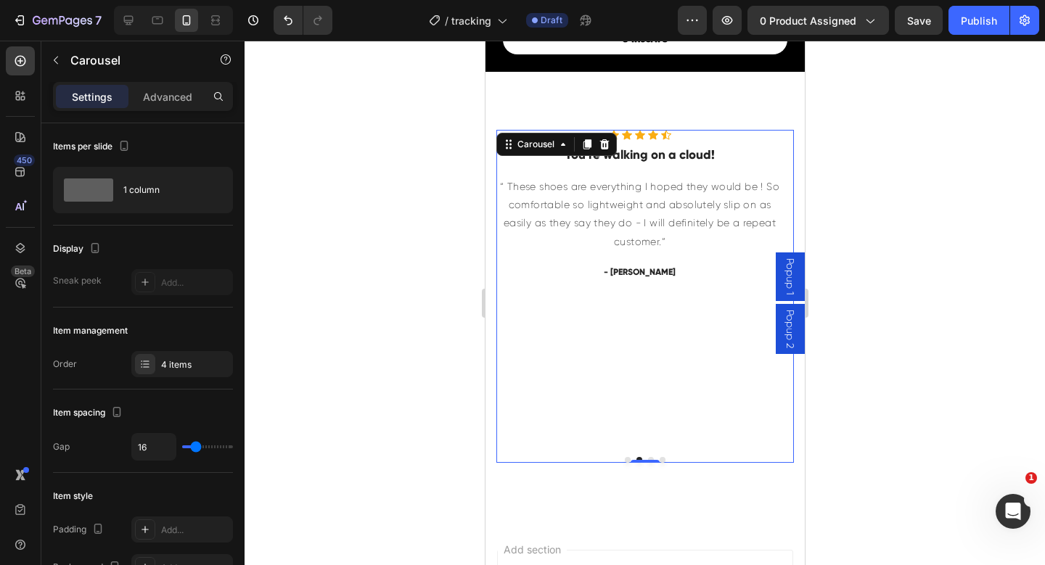
scroll to position [7346, 0]
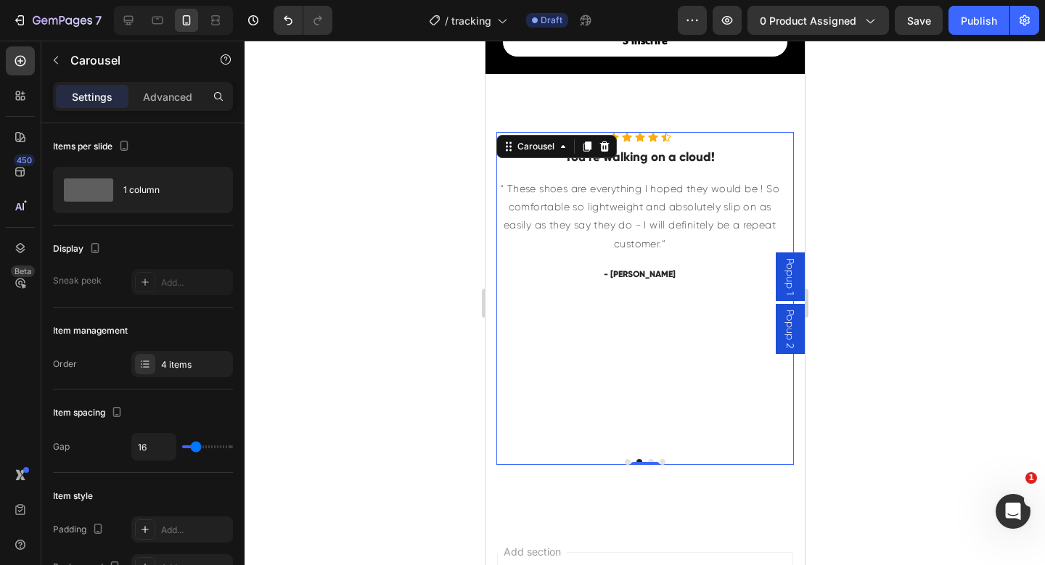
click at [620, 323] on div "Icon Icon Icon Icon Icon Icon List Hoz You're walking on a cloud! Heading “ The…" at bounding box center [639, 298] width 287 height 333
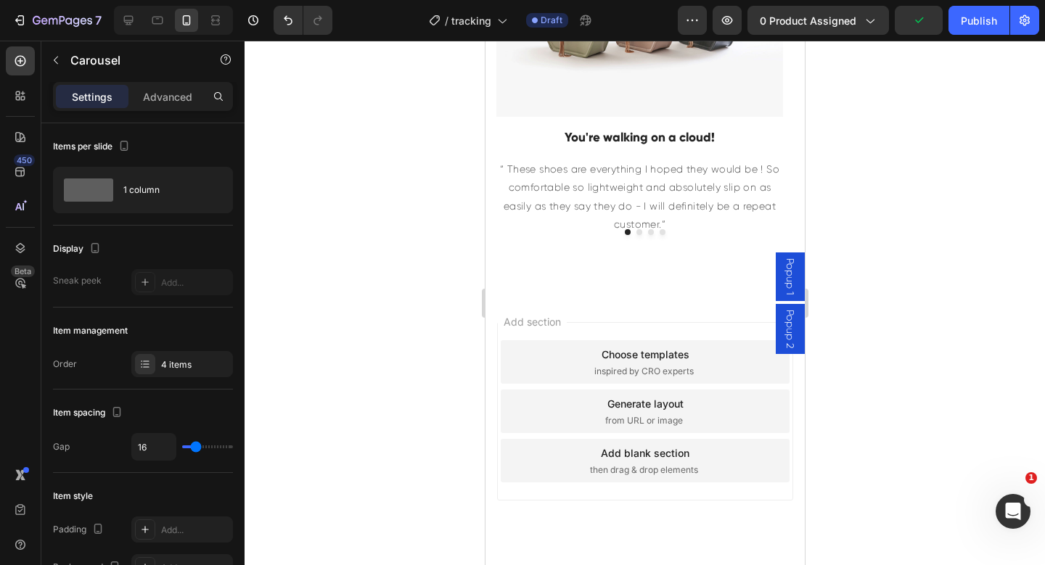
scroll to position [7350, 0]
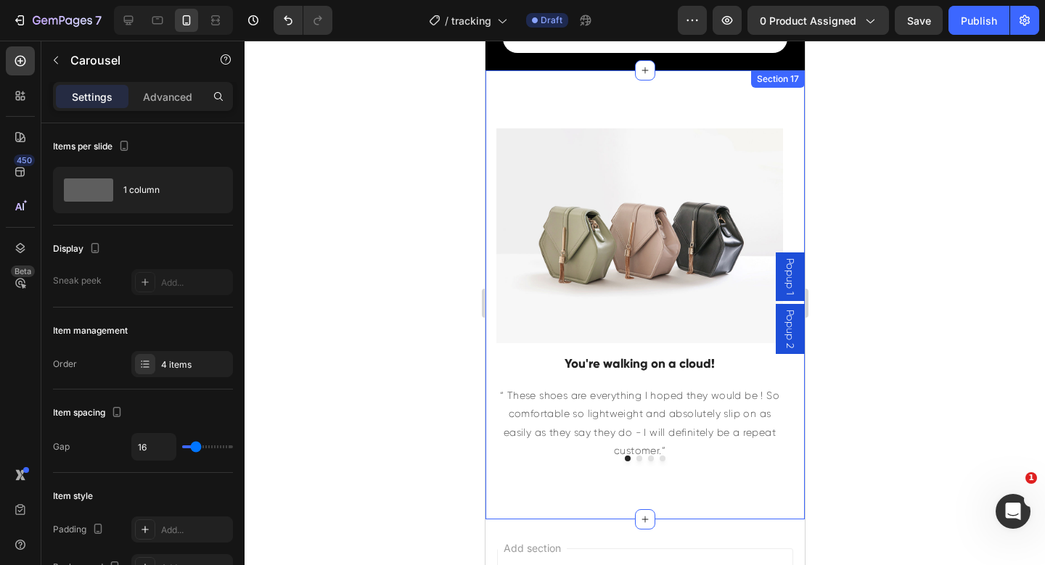
click at [642, 461] on div "Image You're walking on a cloud! Heading “ These shoes are everything I hoped t…" at bounding box center [644, 294] width 319 height 449
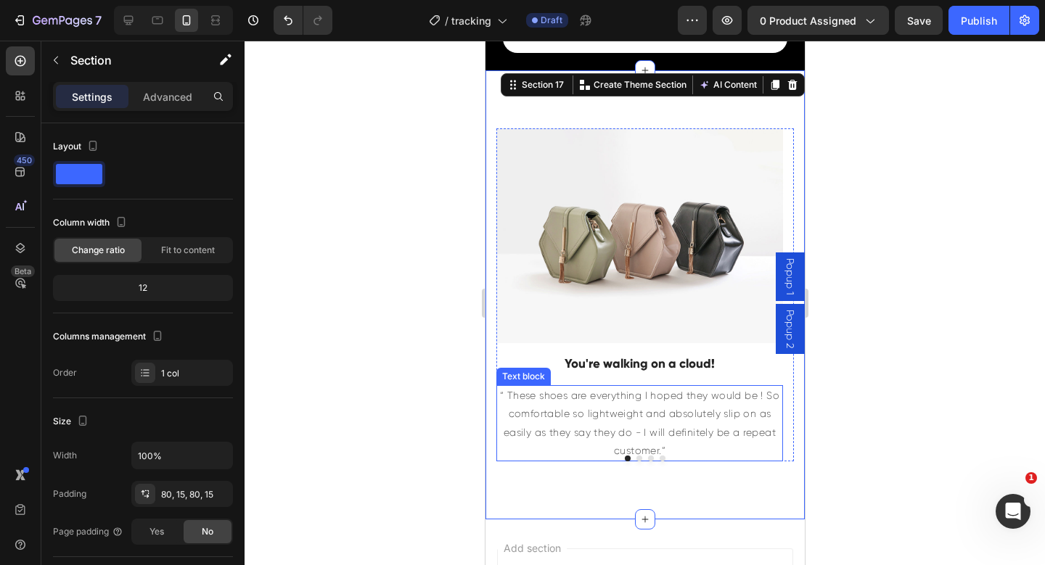
click at [659, 448] on p "“ These shoes are everything I hoped they would be ! So comfortable so lightwei…" at bounding box center [639, 423] width 284 height 73
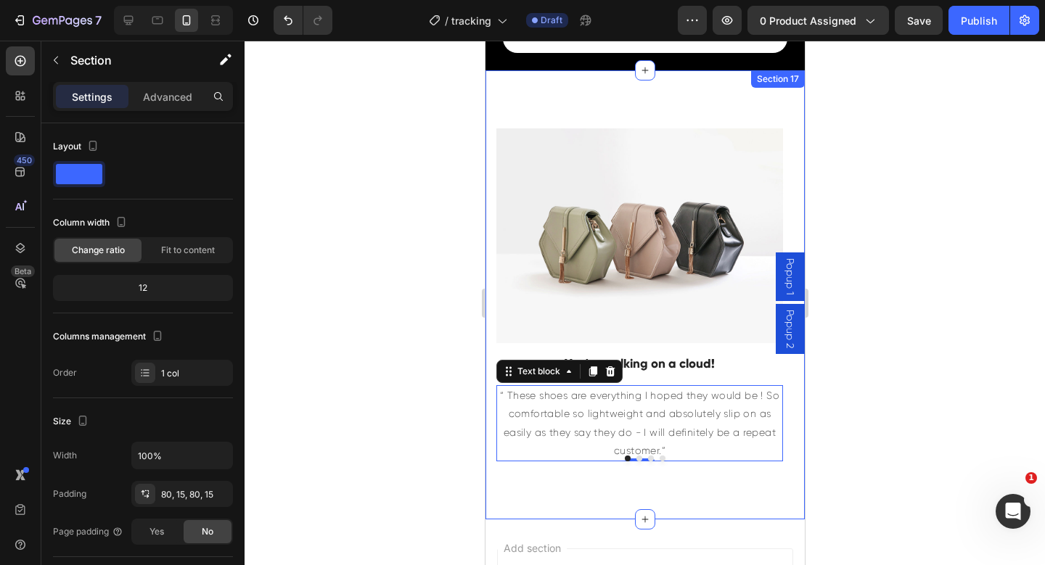
click at [666, 470] on div "Image You're walking on a cloud! Heading “ These shoes are everything I hoped t…" at bounding box center [644, 294] width 319 height 449
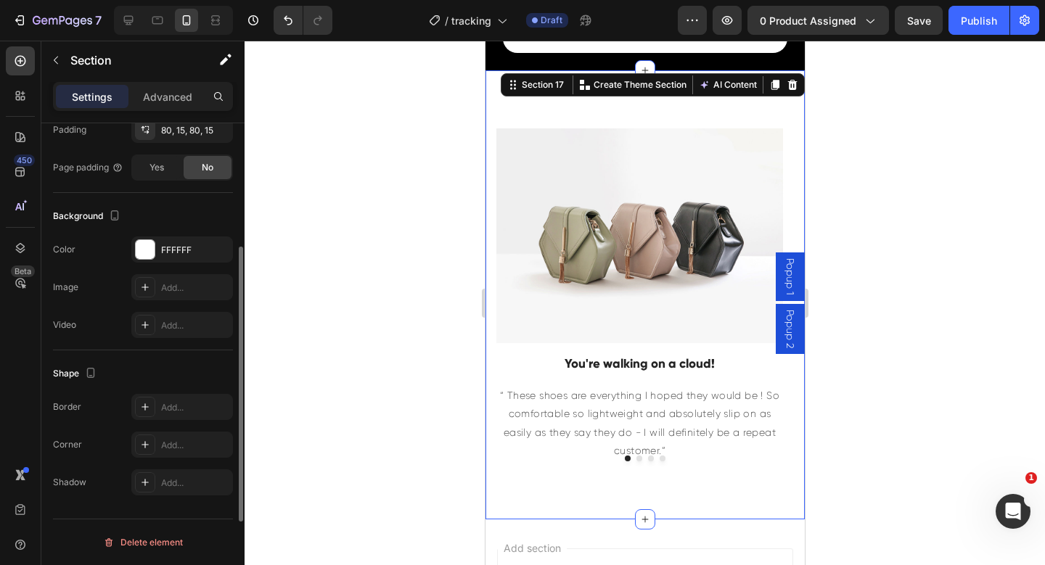
scroll to position [83, 0]
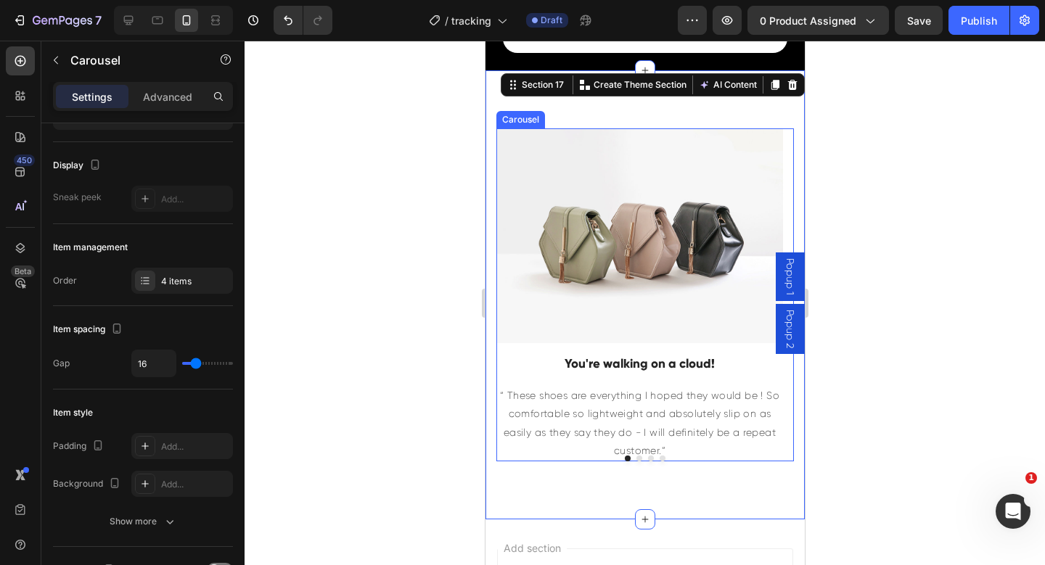
click at [560, 343] on div "Image You're walking on a cloud! Heading “ These shoes are everything I hoped t…" at bounding box center [639, 294] width 287 height 333
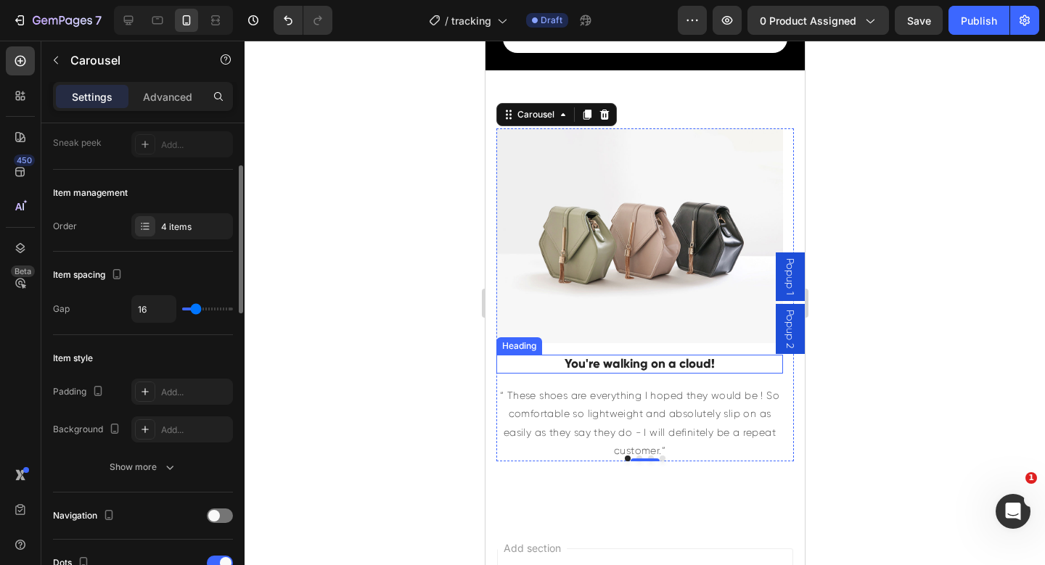
scroll to position [350, 0]
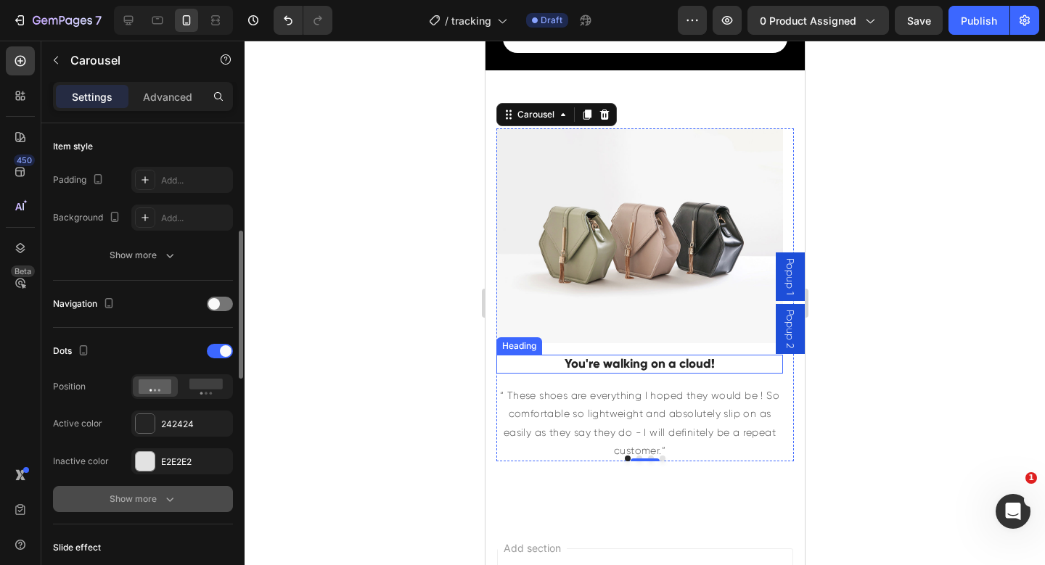
click at [160, 501] on div "Show more" at bounding box center [143, 499] width 67 height 15
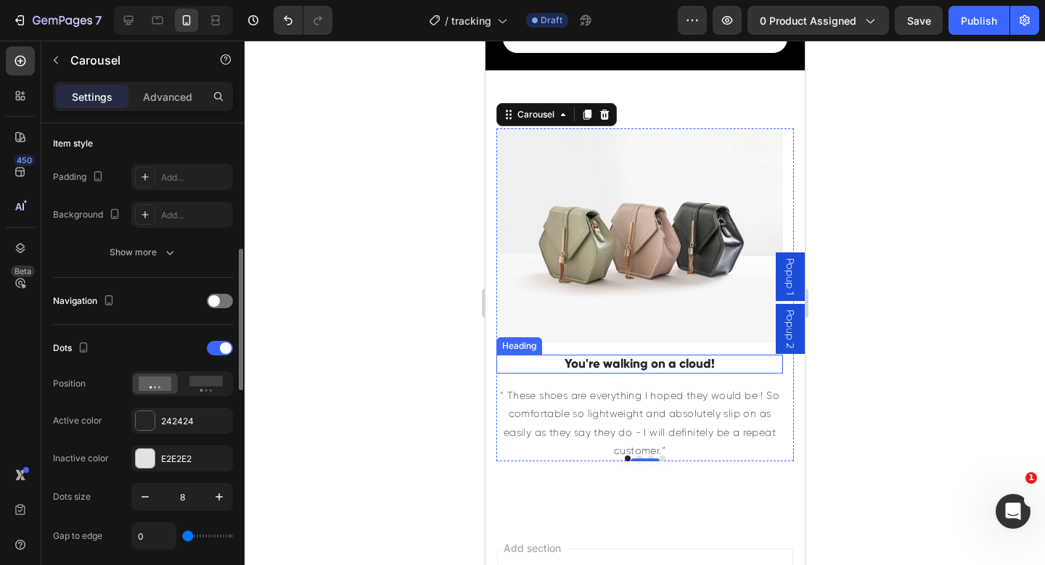
scroll to position [370, 0]
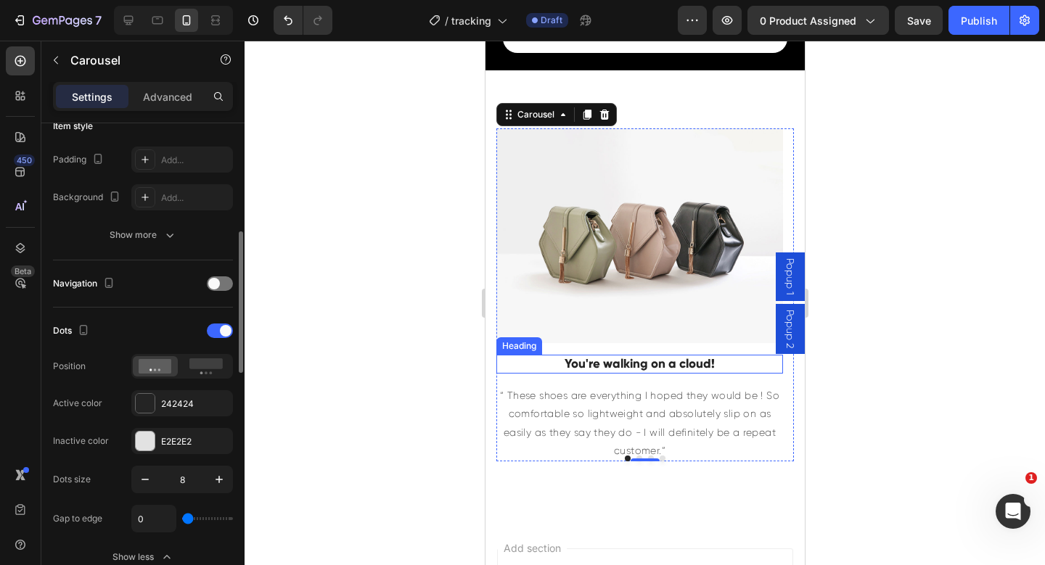
type input "14"
type input "18"
type input "22"
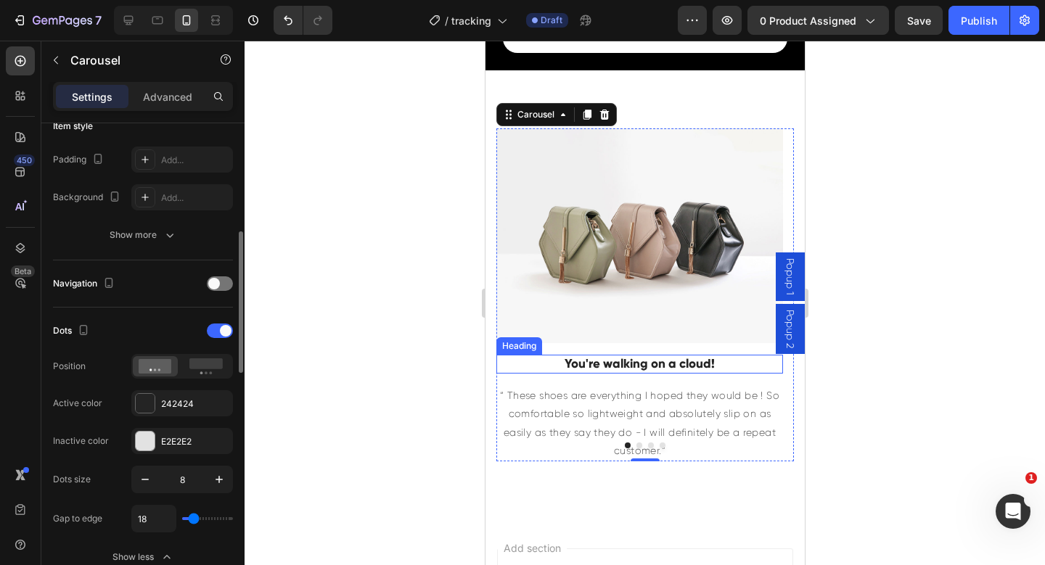
type input "22"
type input "29"
type input "8"
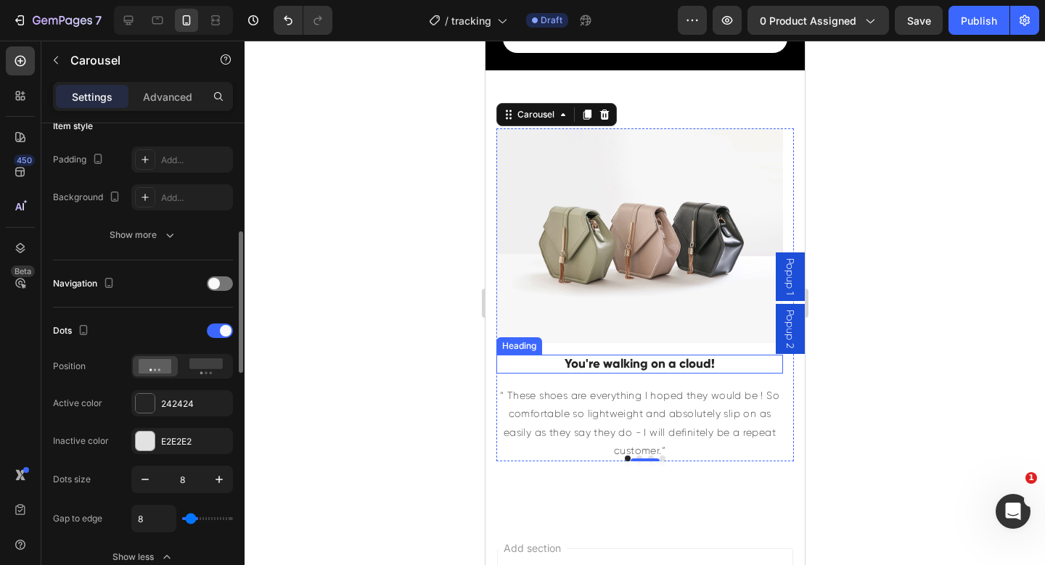
type input "0"
drag, startPoint x: 189, startPoint y: 518, endPoint x: 180, endPoint y: 520, distance: 8.8
click at [182, 520] on input "range" at bounding box center [207, 518] width 51 height 3
click at [197, 371] on icon at bounding box center [205, 366] width 33 height 16
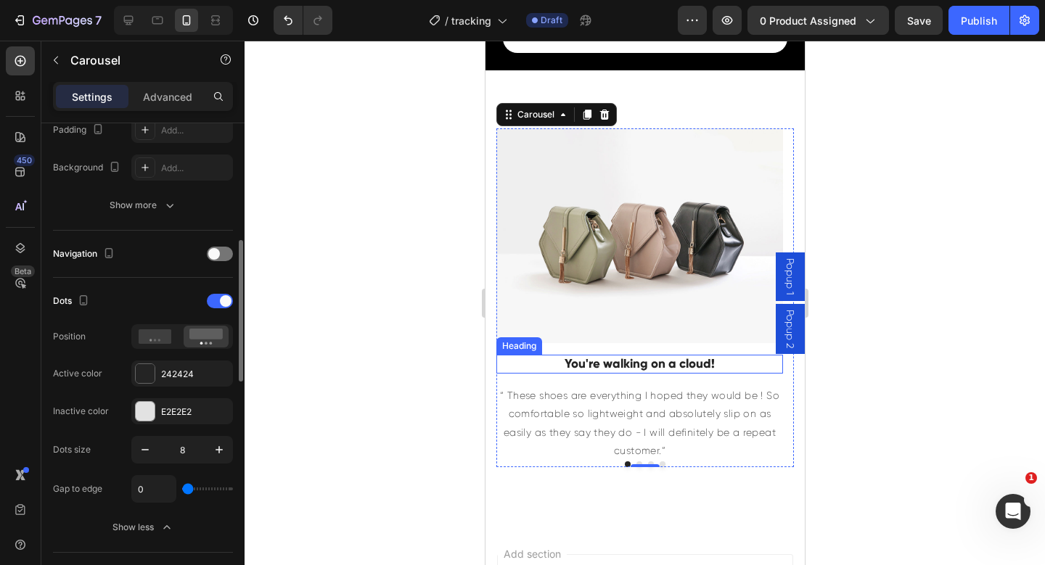
scroll to position [452, 0]
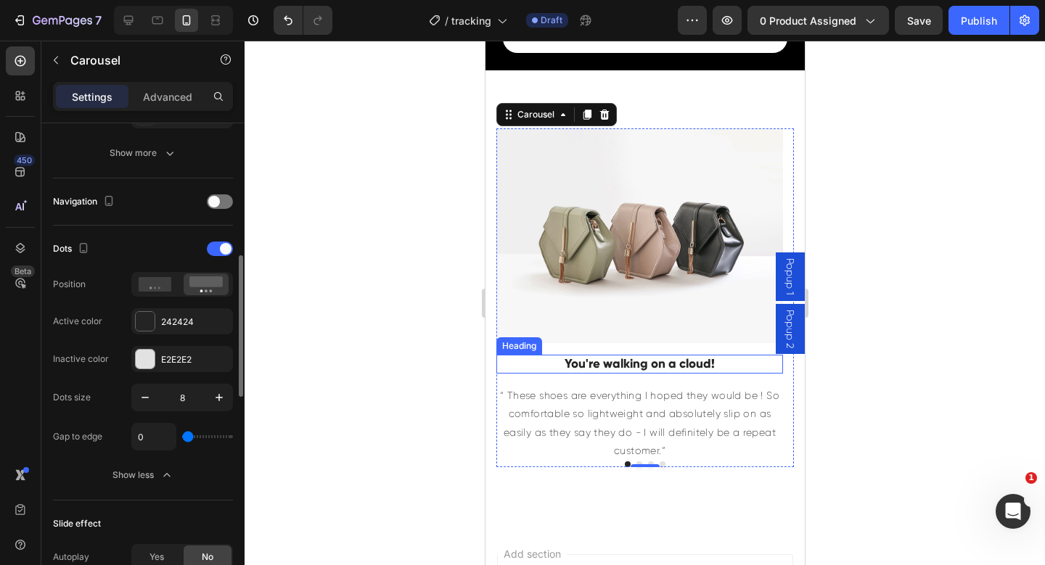
type input "19"
type input "26"
type input "31"
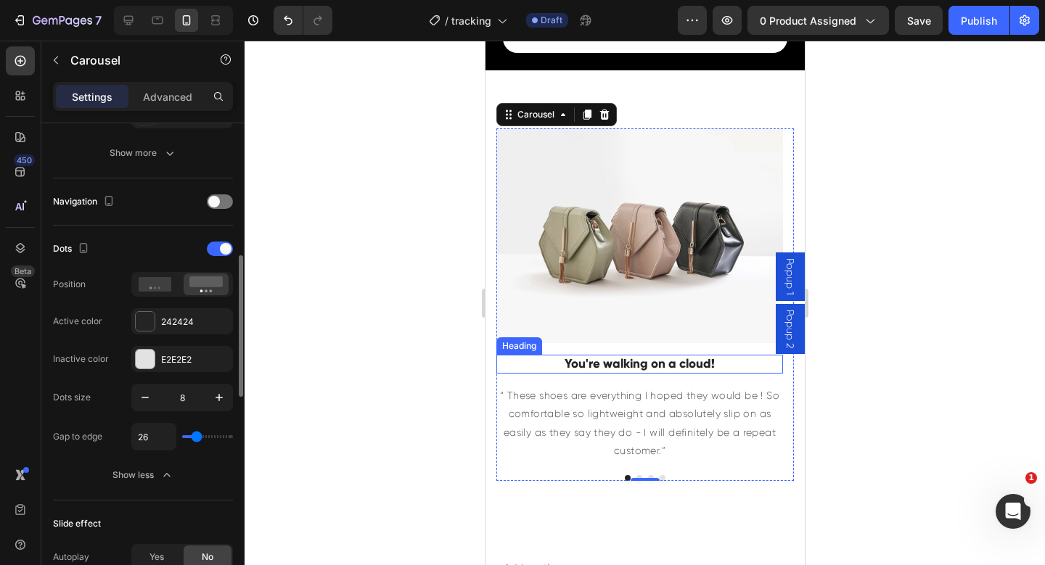
type input "31"
type input "36"
type input "15"
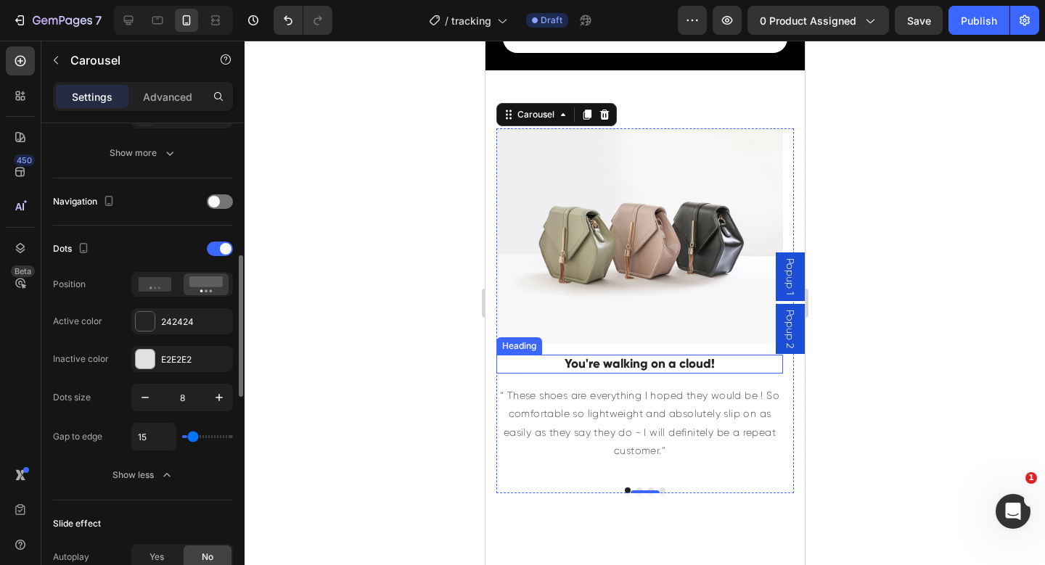
type input "0"
type input "5"
type input "8"
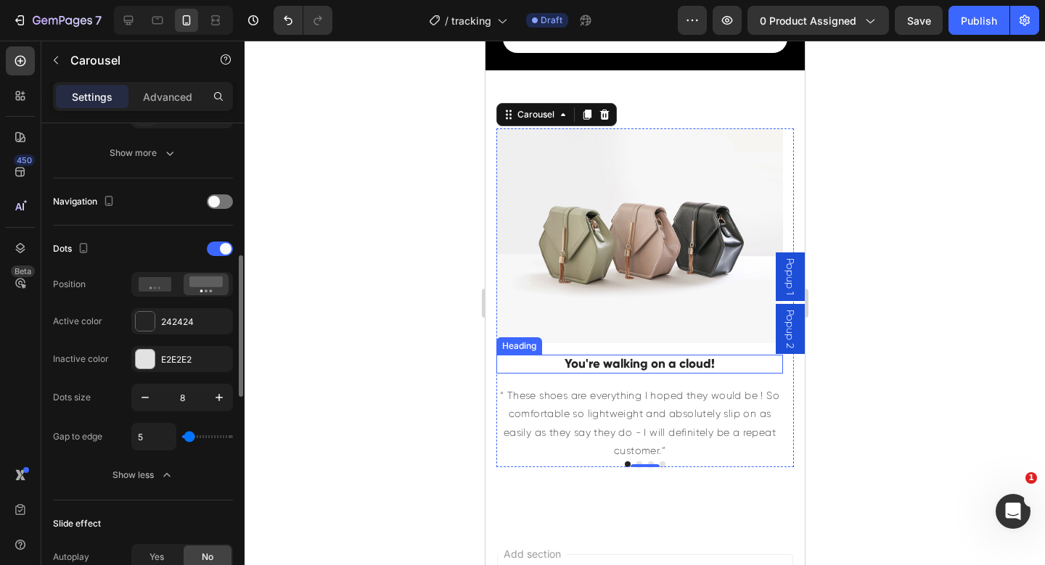
type input "8"
type input "9"
click at [191, 438] on input "range" at bounding box center [207, 436] width 51 height 3
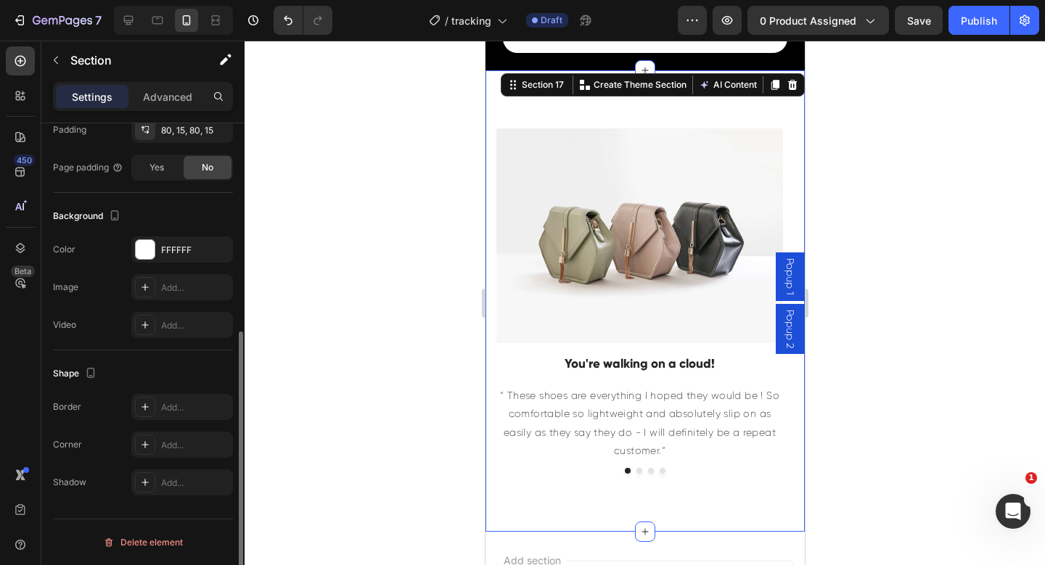
click at [589, 502] on div "Image You're walking on a cloud! Heading “ These shoes are everything I hoped t…" at bounding box center [644, 301] width 319 height 462
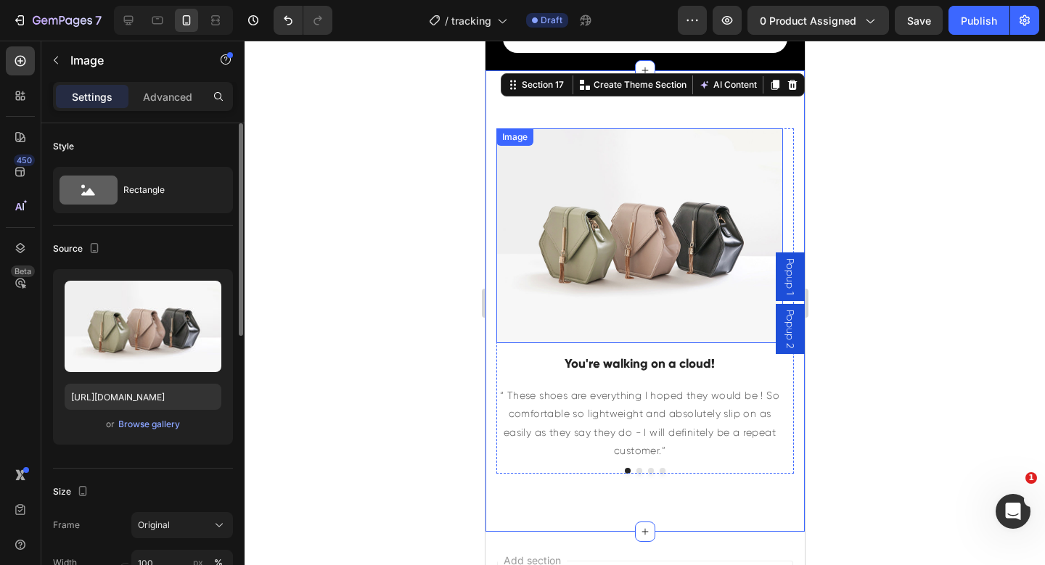
click at [628, 304] on img at bounding box center [639, 235] width 287 height 215
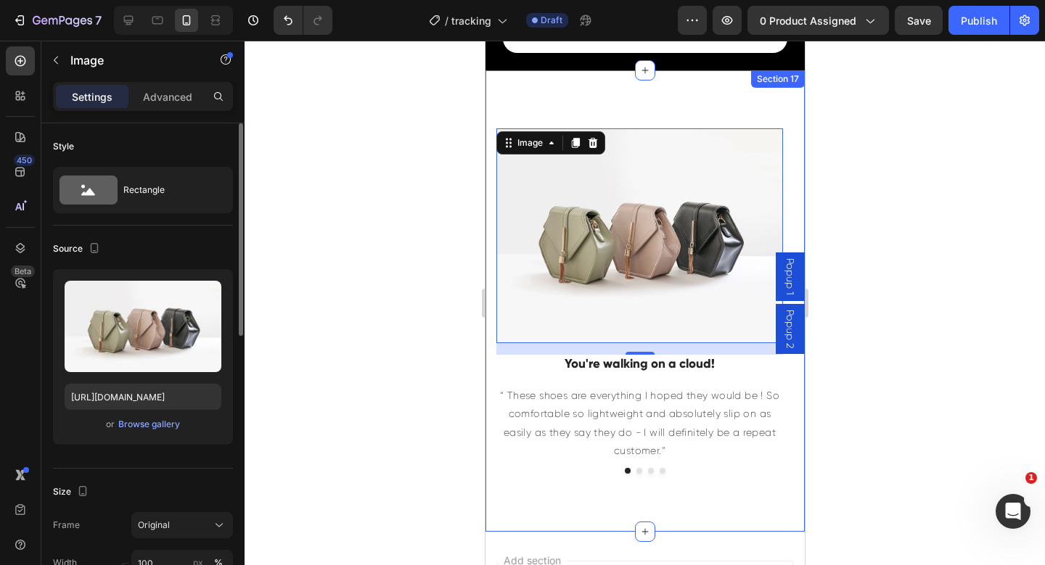
click at [596, 501] on div "Image 16 You're walking on a cloud! Heading “ These shoes are everything I hope…" at bounding box center [644, 301] width 319 height 462
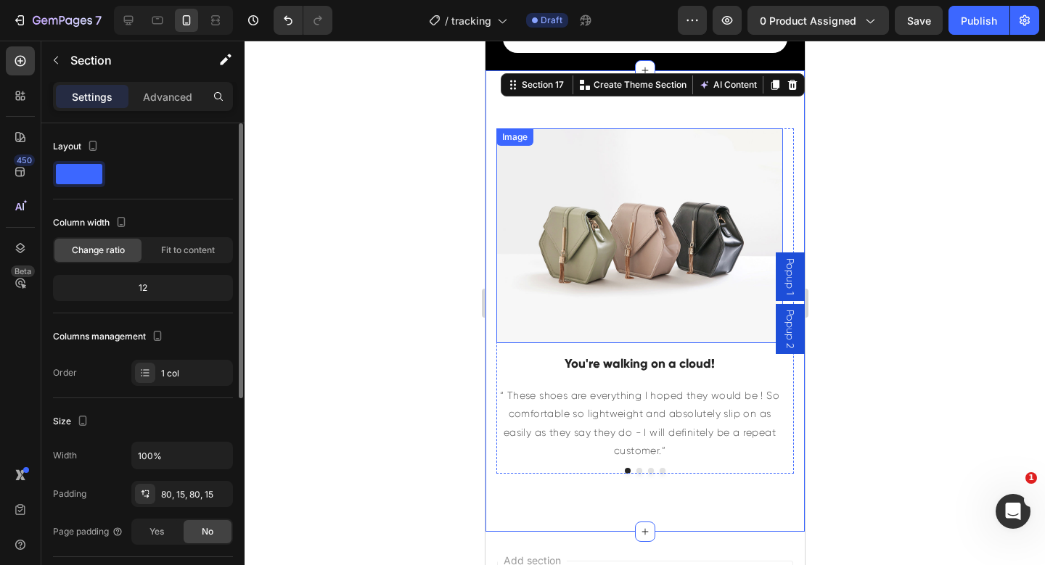
scroll to position [7113, 0]
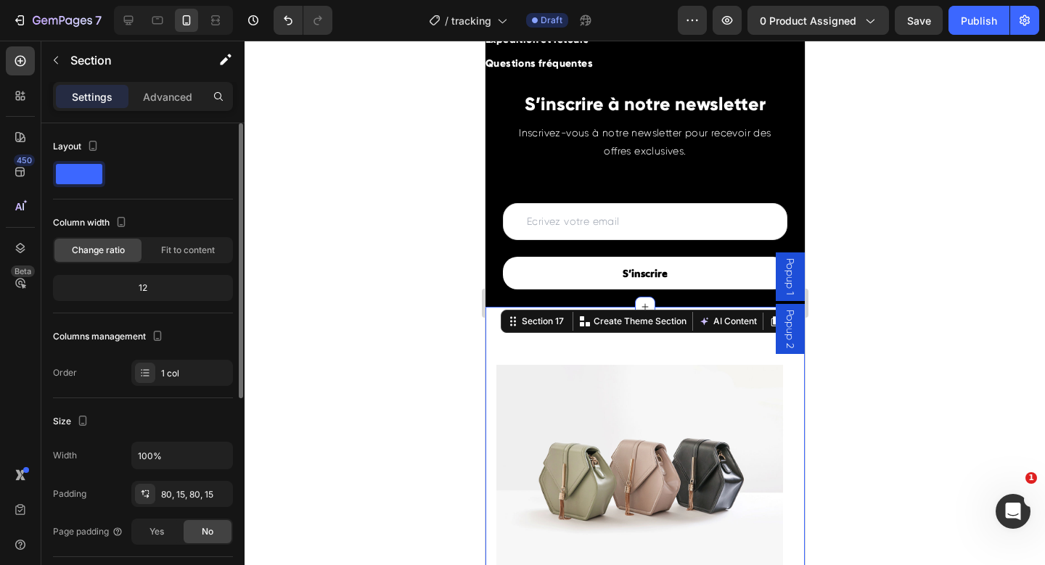
click at [587, 345] on div "Image You're walking on a cloud! Heading “ These shoes are everything I hoped t…" at bounding box center [644, 538] width 319 height 462
click at [571, 422] on img at bounding box center [639, 472] width 287 height 215
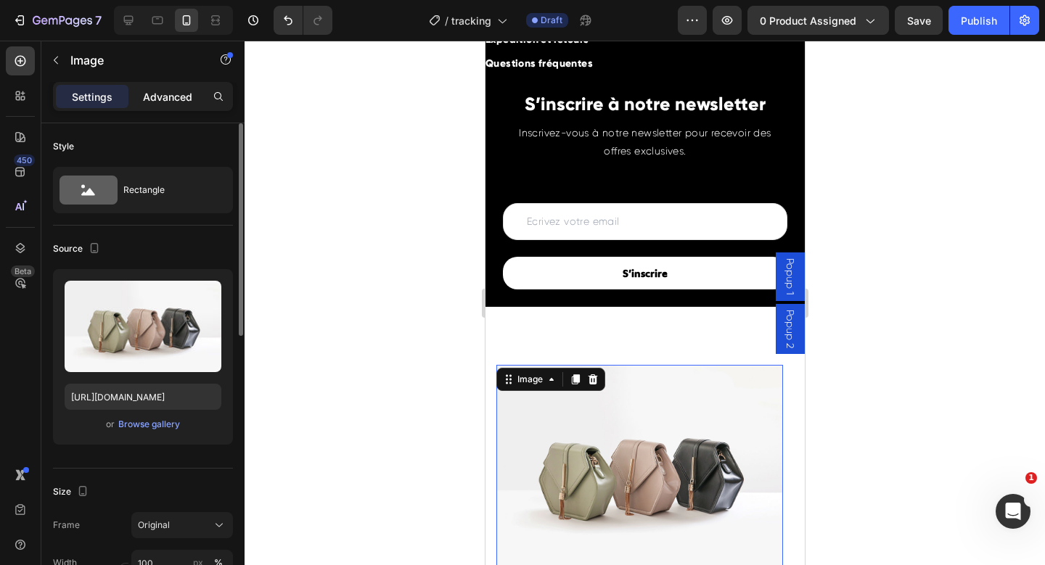
click at [176, 94] on p "Advanced" at bounding box center [167, 96] width 49 height 15
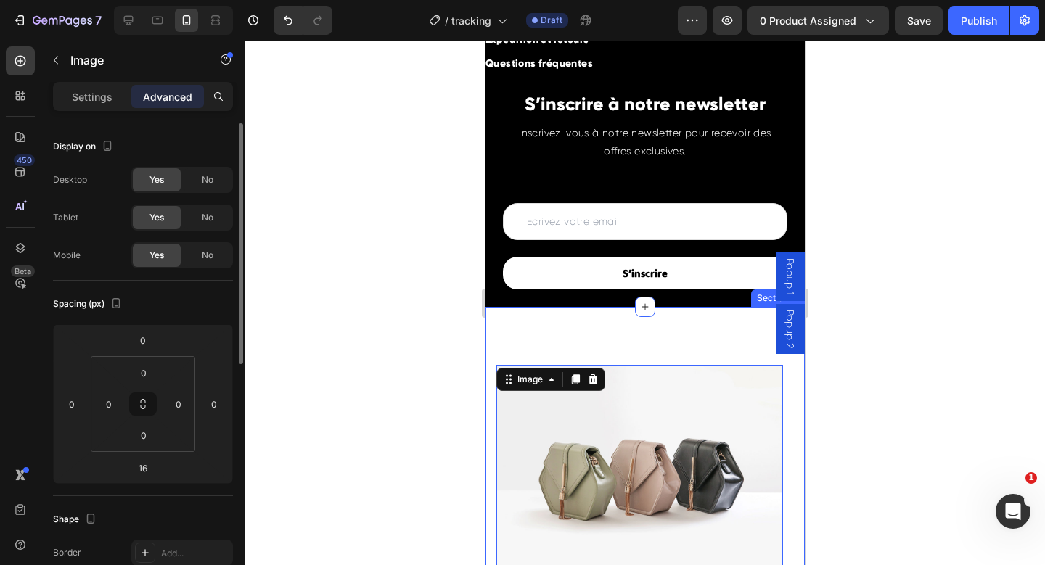
click at [552, 337] on div "Image 16 You're walking on a cloud! Heading “ These shoes are everything I hope…" at bounding box center [644, 538] width 319 height 462
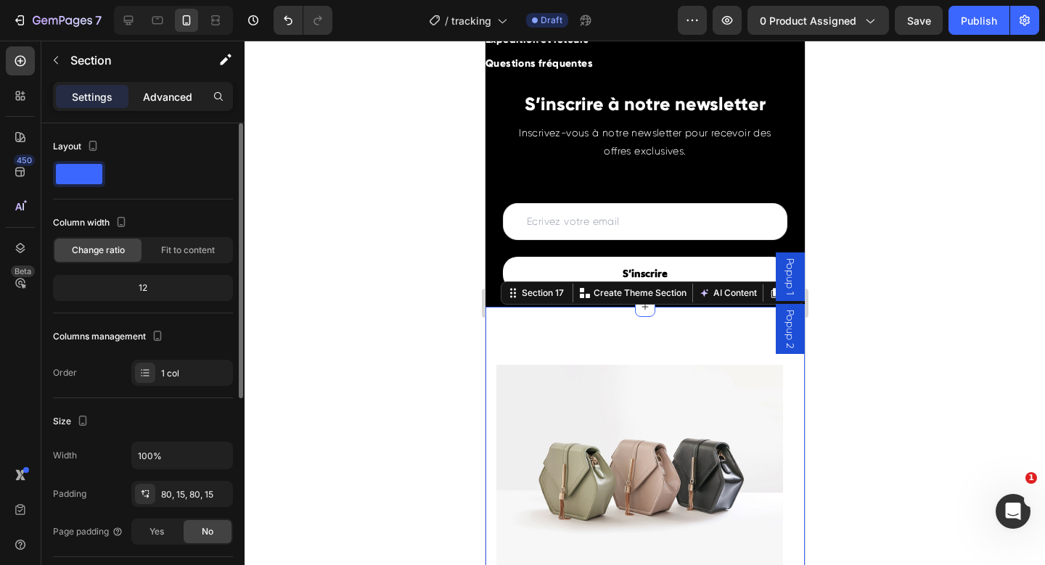
click at [156, 102] on p "Advanced" at bounding box center [167, 96] width 49 height 15
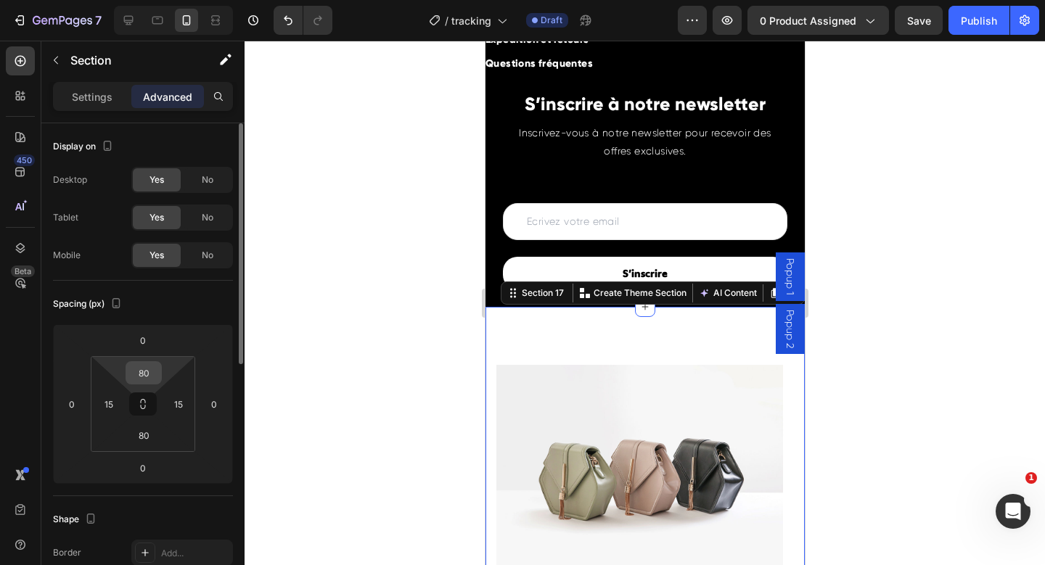
click at [155, 377] on input "80" at bounding box center [143, 373] width 29 height 22
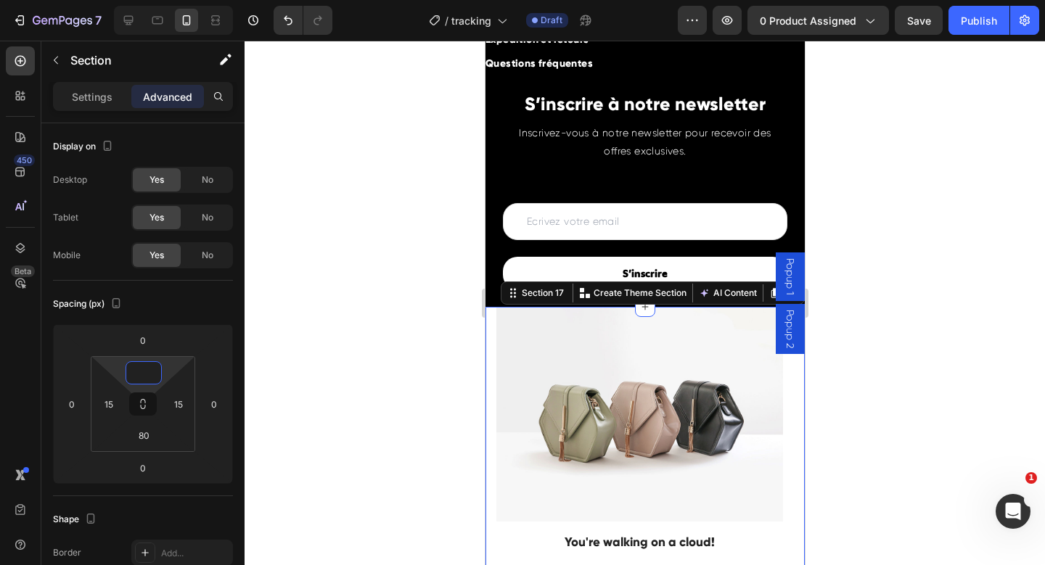
type input "0"
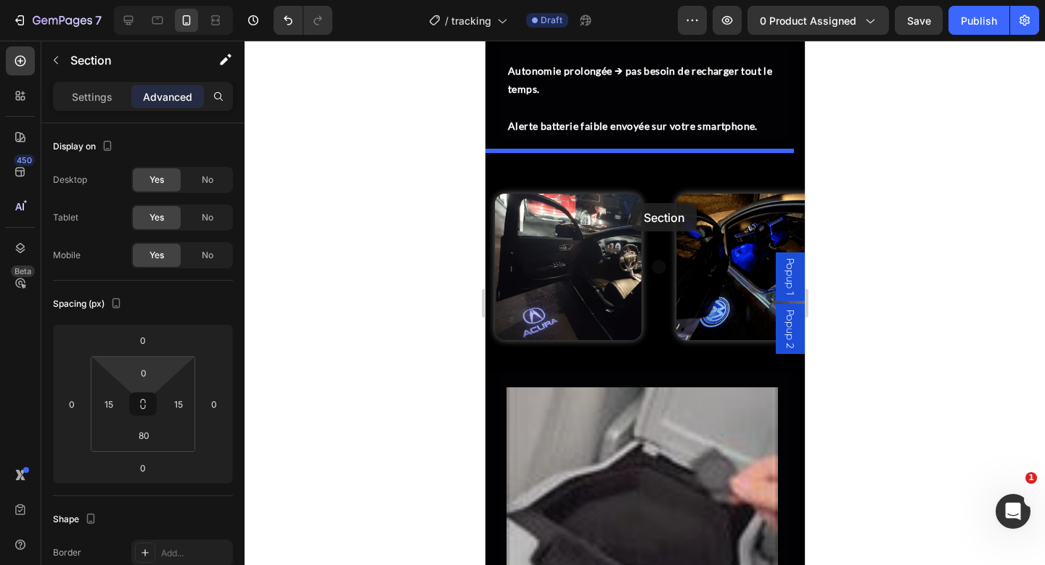
scroll to position [4286, 0]
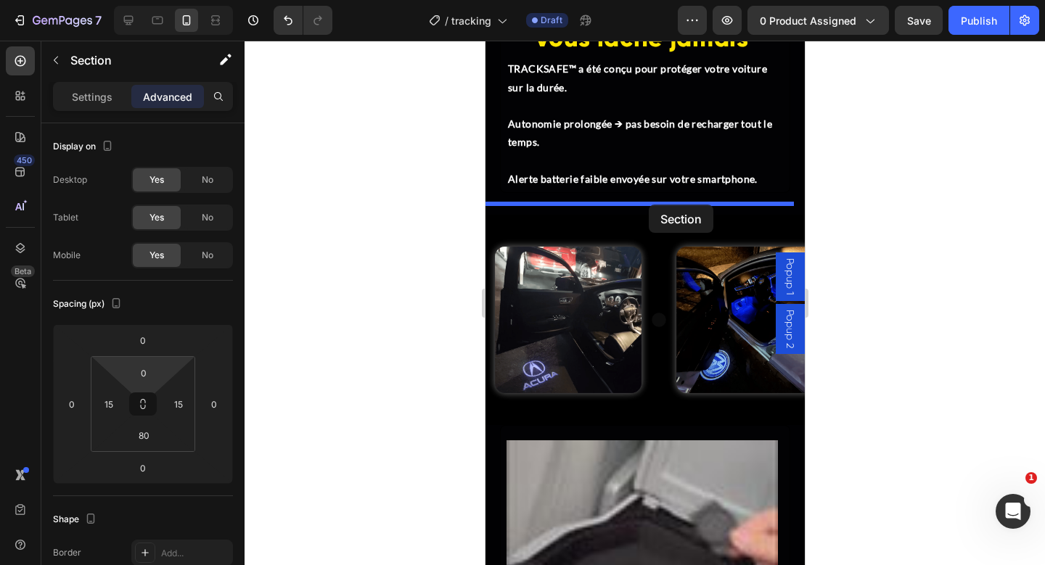
drag, startPoint x: 501, startPoint y: 210, endPoint x: 648, endPoint y: 205, distance: 147.4
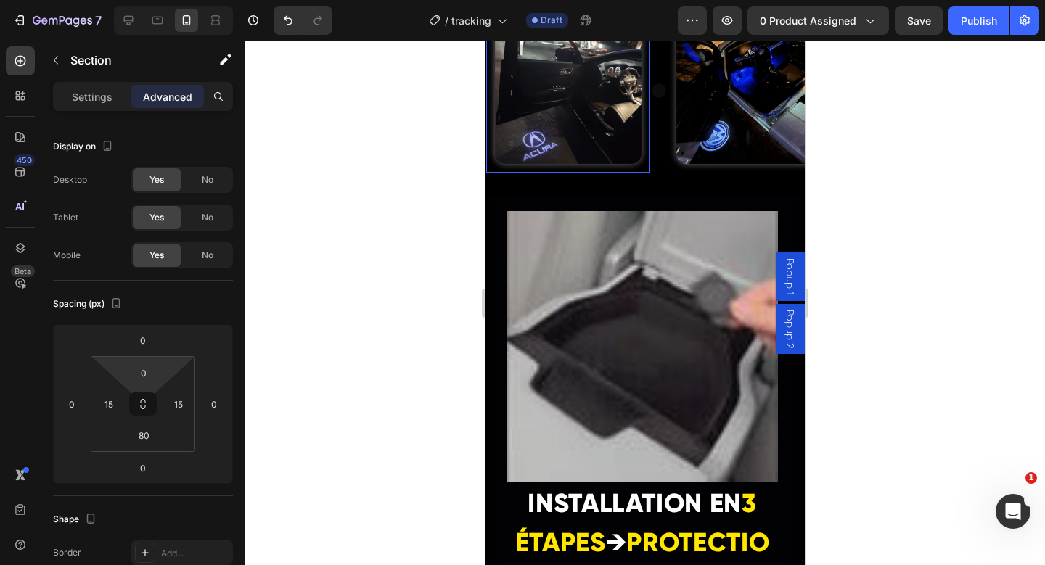
scroll to position [4713, 0]
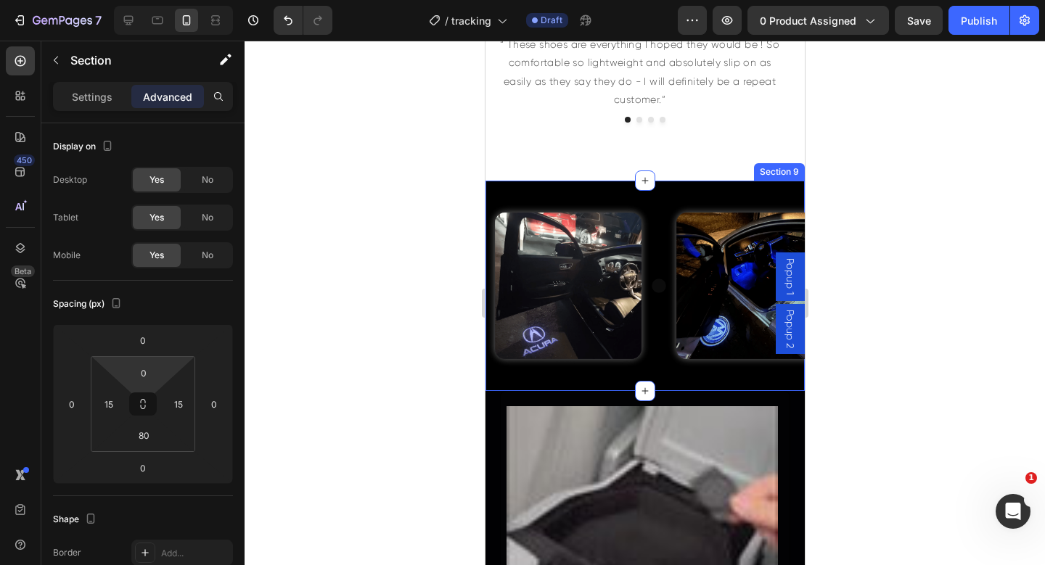
click at [668, 187] on div "Image Row Image Image Image Image Image Image Image Row Image Image Image Image…" at bounding box center [644, 286] width 319 height 210
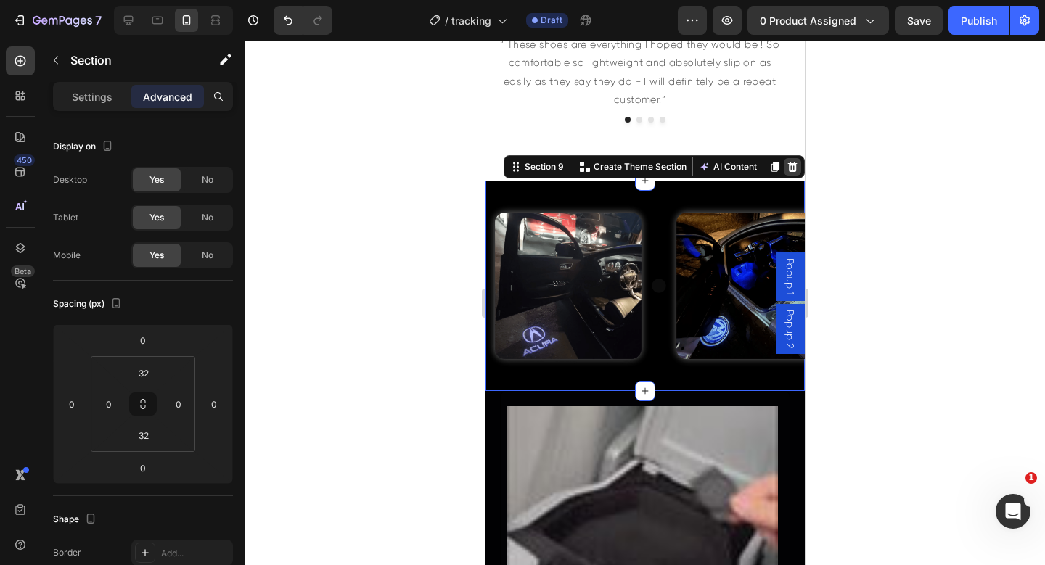
click at [786, 163] on icon at bounding box center [792, 167] width 12 height 12
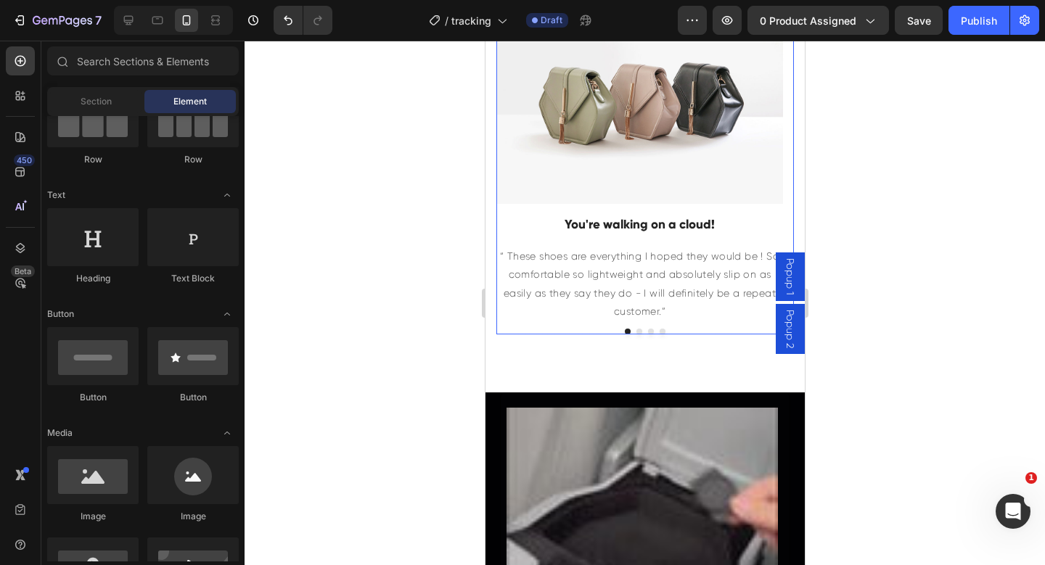
scroll to position [4494, 0]
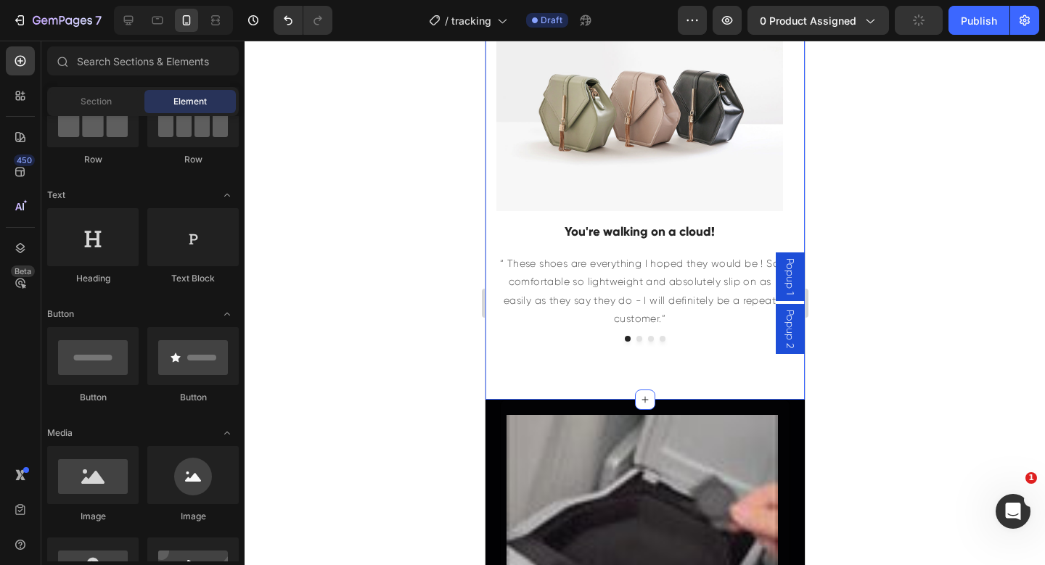
click at [693, 359] on div "Image You're walking on a cloud! Heading “ These shoes are everything I hoped t…" at bounding box center [644, 197] width 319 height 403
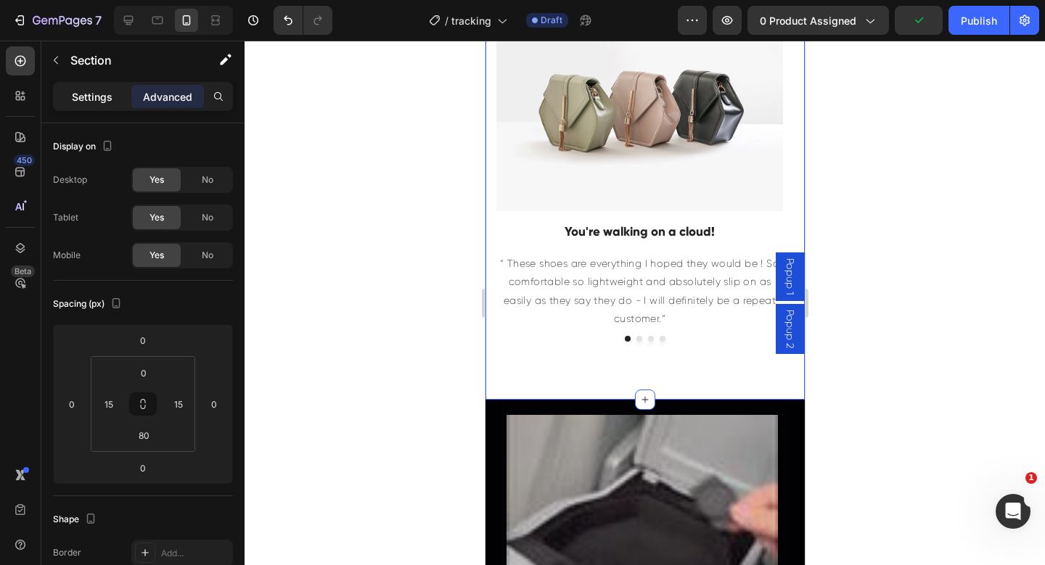
click at [102, 105] on div "Settings" at bounding box center [92, 96] width 73 height 23
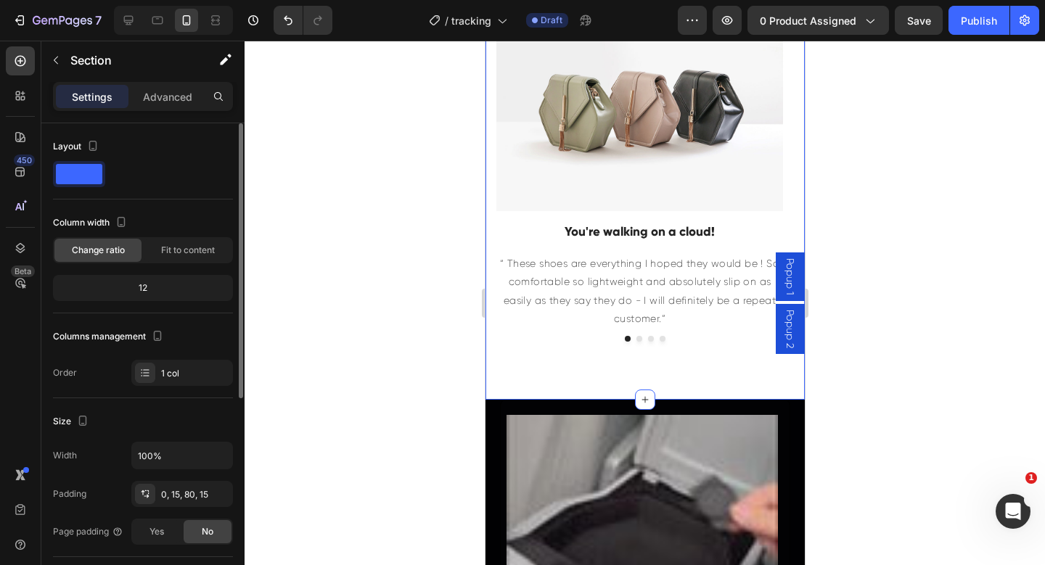
scroll to position [364, 0]
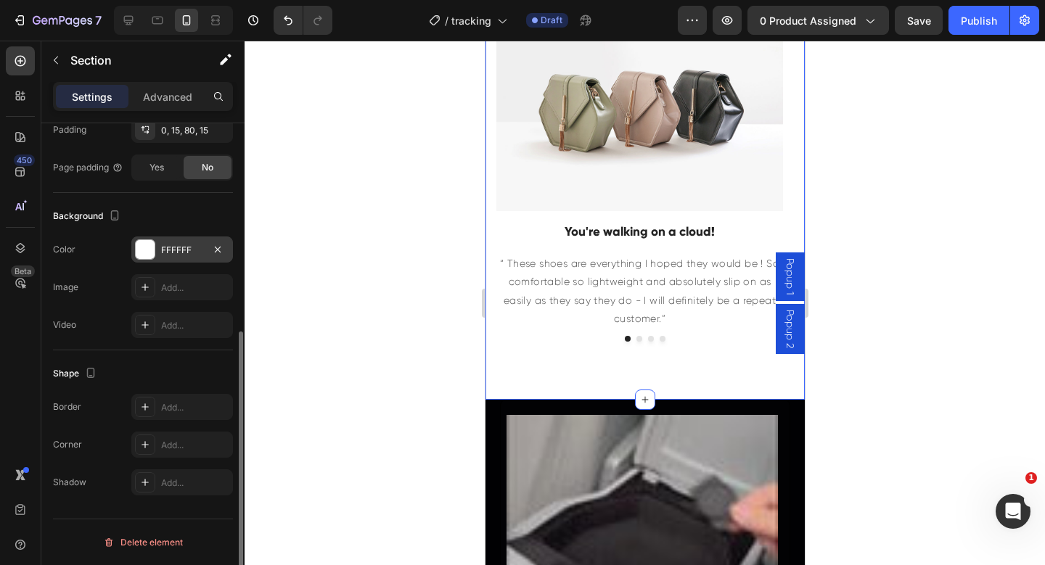
click at [171, 249] on div "FFFFFF" at bounding box center [182, 250] width 42 height 13
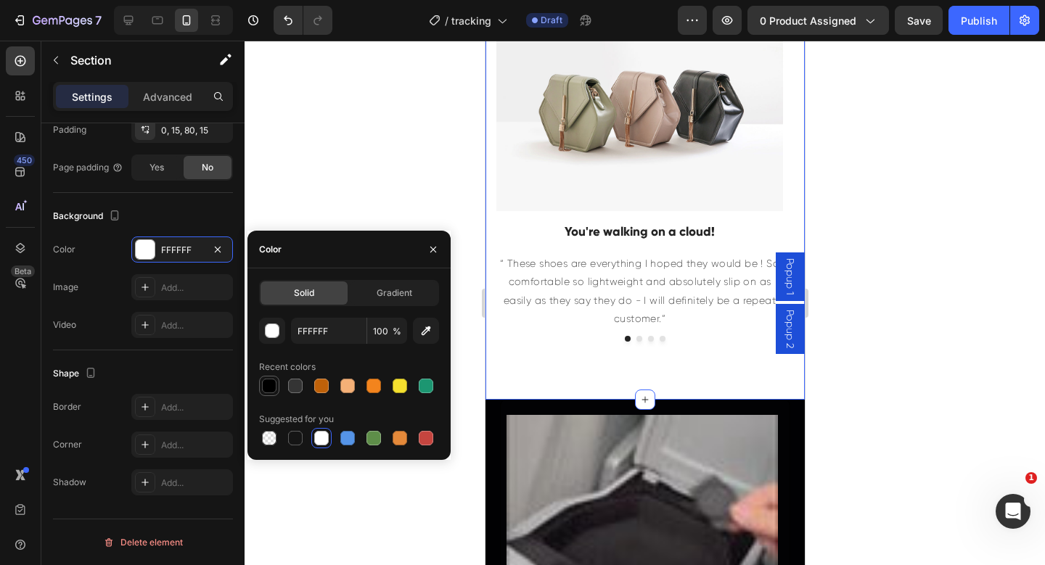
click at [272, 377] on div at bounding box center [269, 385] width 17 height 17
type input "000000"
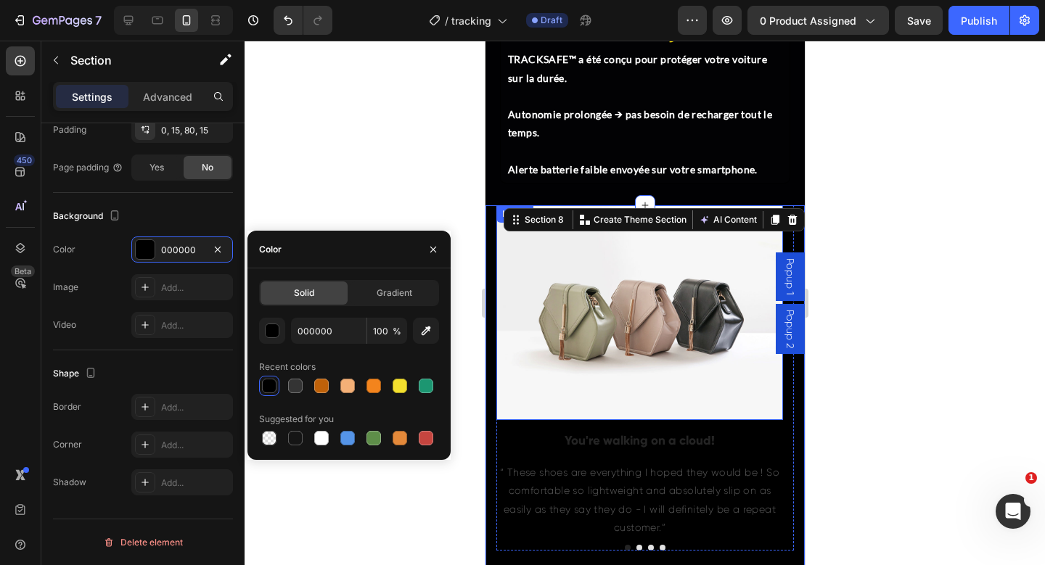
scroll to position [4295, 0]
click at [515, 282] on img at bounding box center [639, 313] width 287 height 215
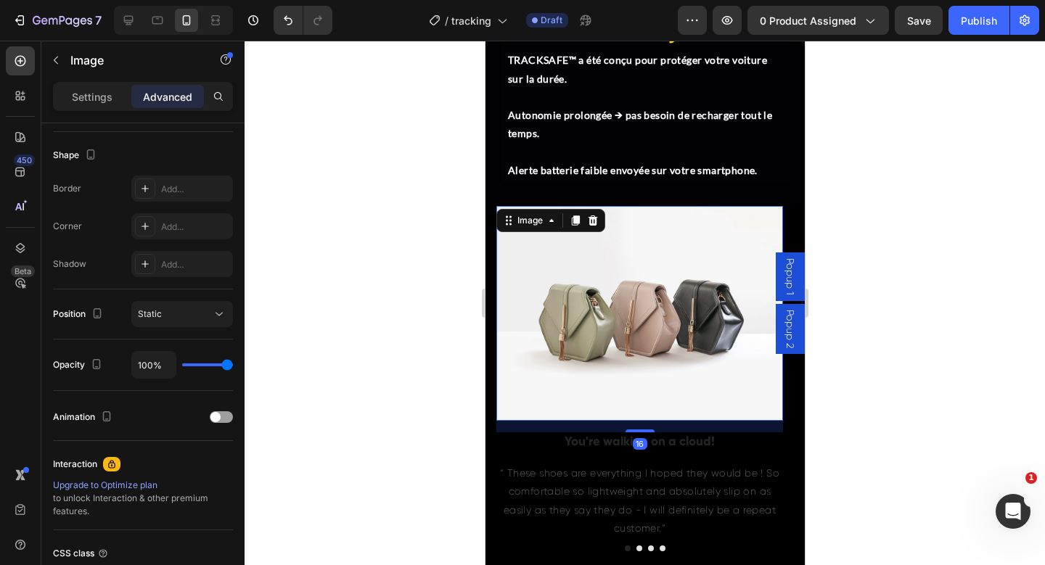
scroll to position [0, 0]
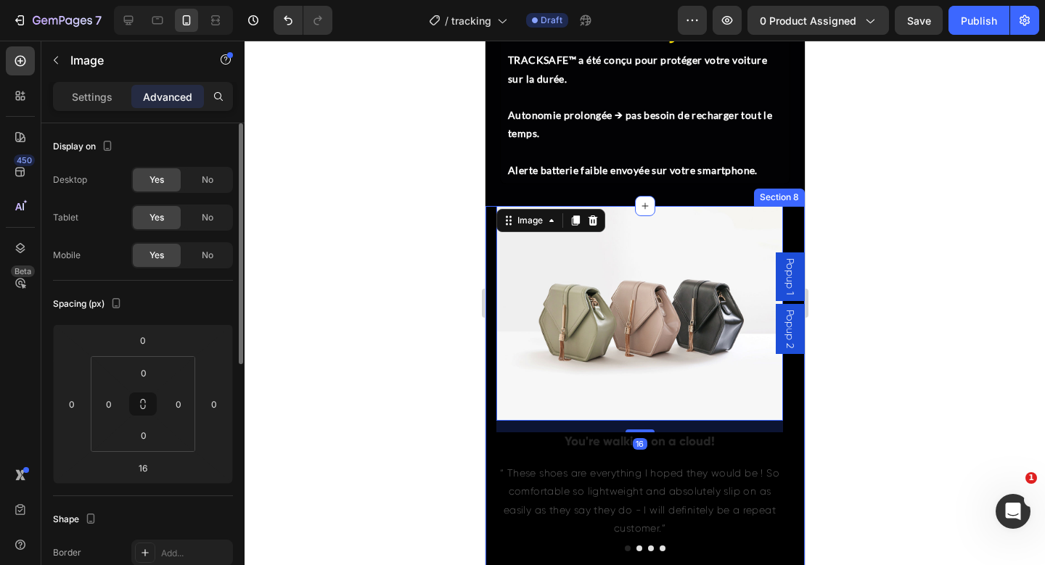
click at [488, 280] on div "Image 16 You're walking on a cloud! Heading “ These shoes are everything I hope…" at bounding box center [644, 407] width 319 height 403
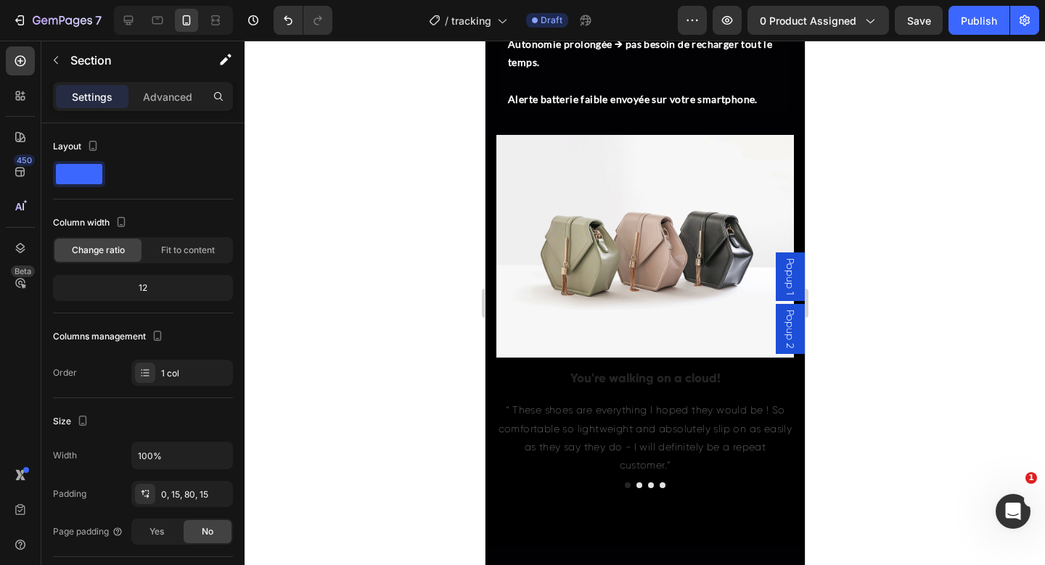
scroll to position [4388, 0]
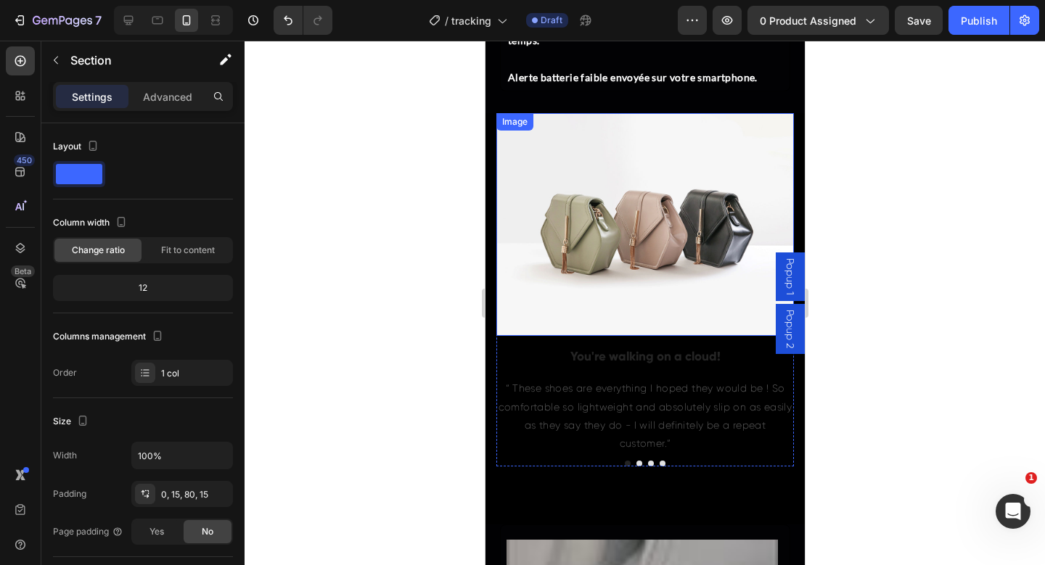
click at [618, 243] on img at bounding box center [645, 225] width 298 height 224
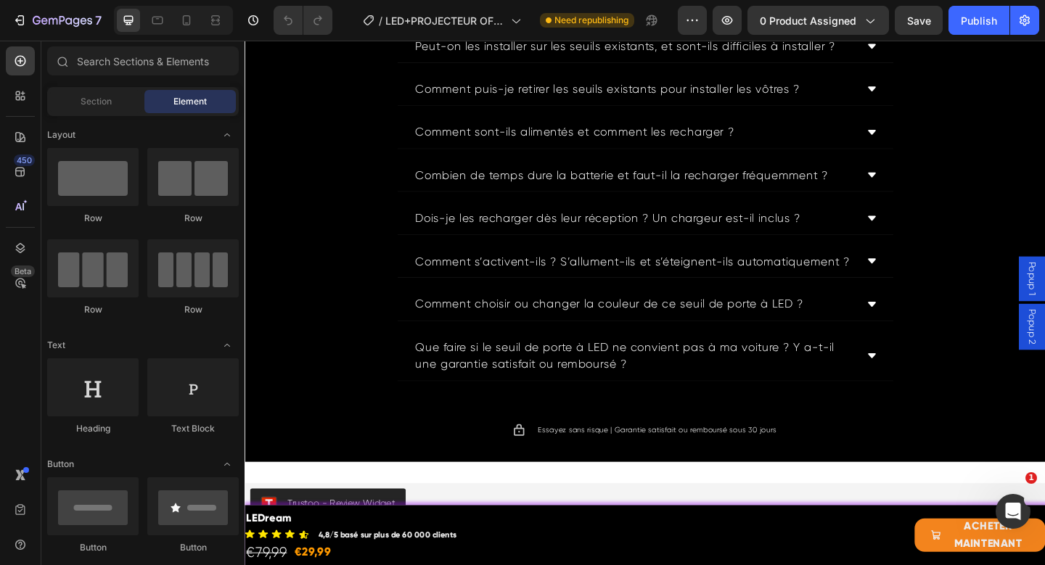
scroll to position [5768, 0]
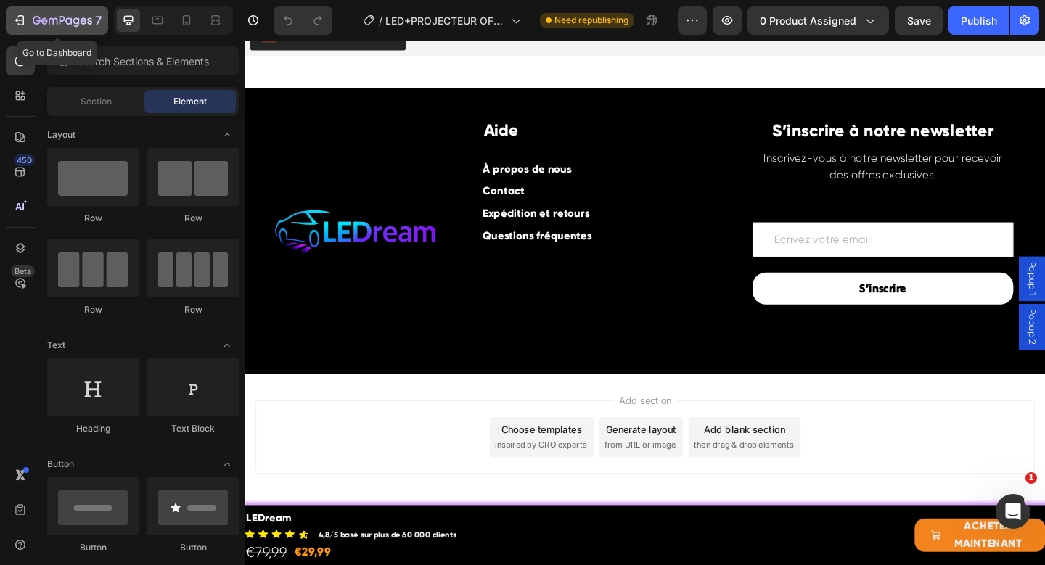
click at [26, 18] on icon "button" at bounding box center [19, 20] width 15 height 15
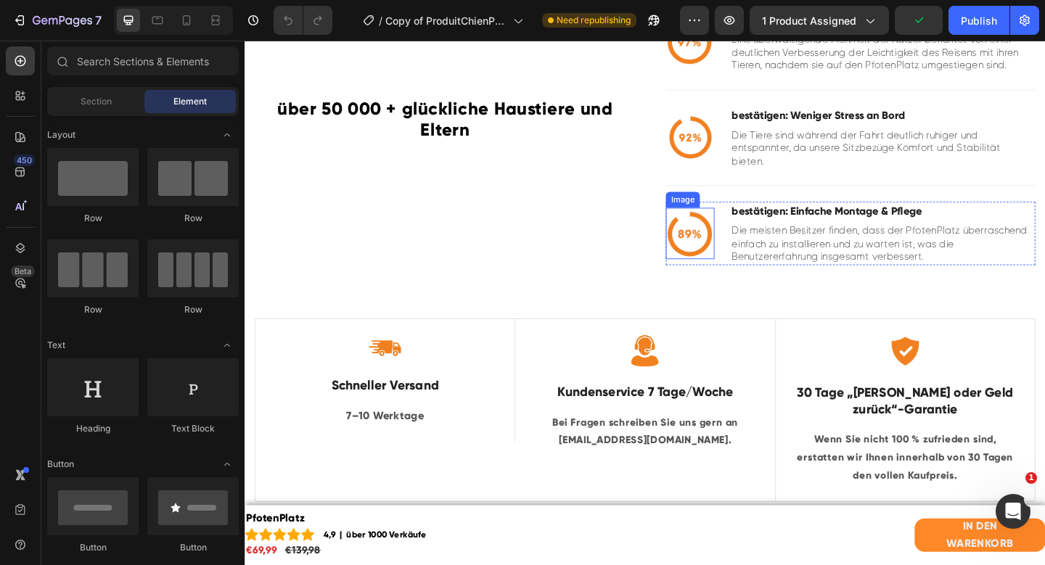
scroll to position [4659, 0]
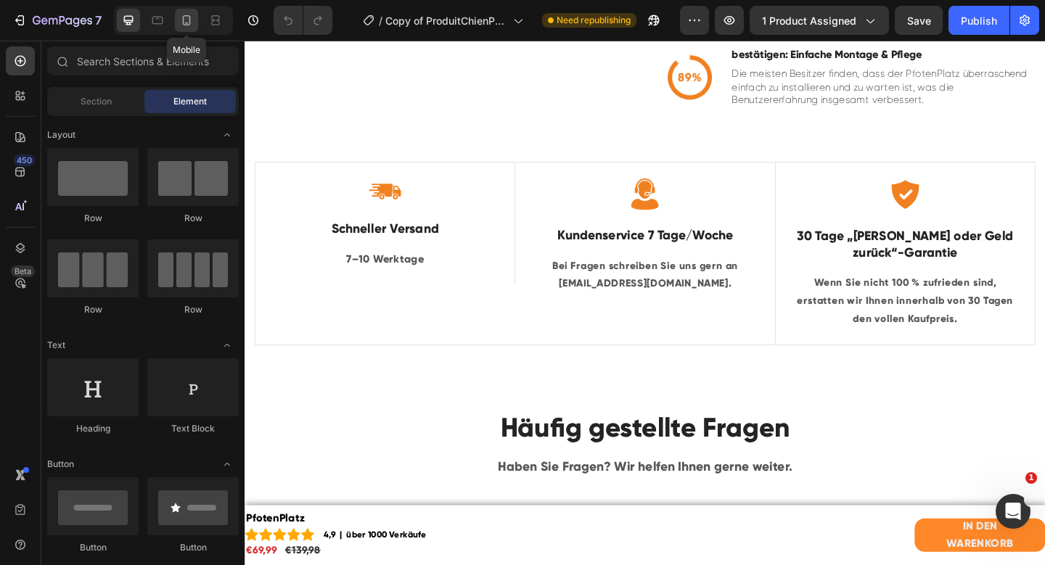
click at [186, 28] on div at bounding box center [186, 20] width 23 height 23
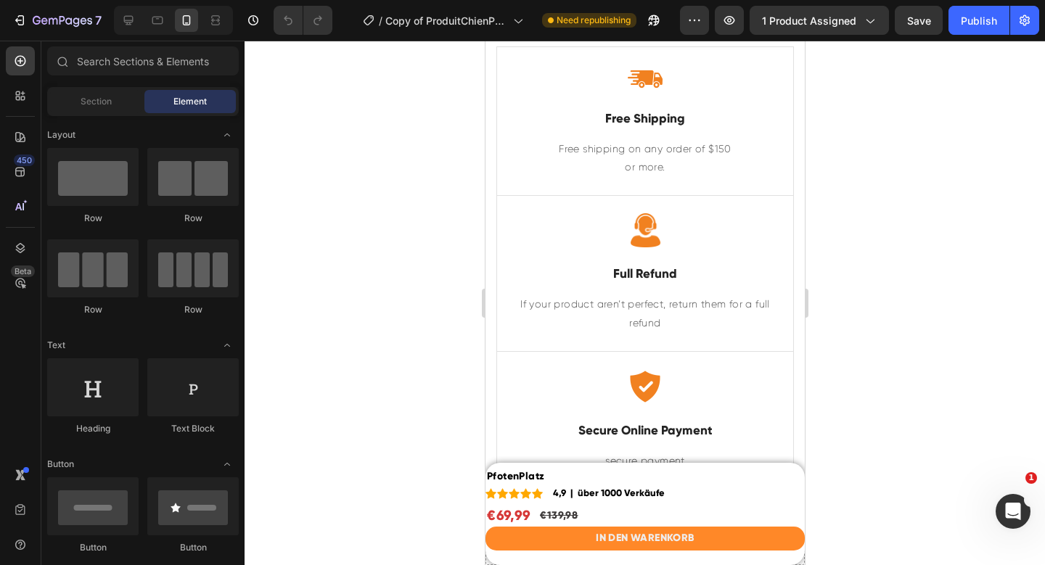
scroll to position [4477, 0]
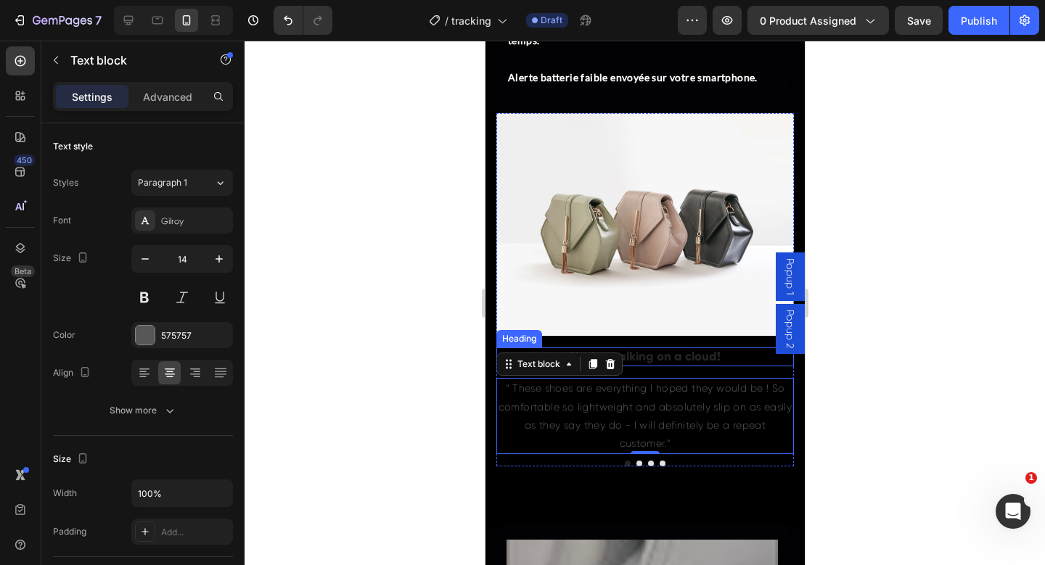
click at [655, 357] on p "You're walking on a cloud!" at bounding box center [644, 357] width 295 height 16
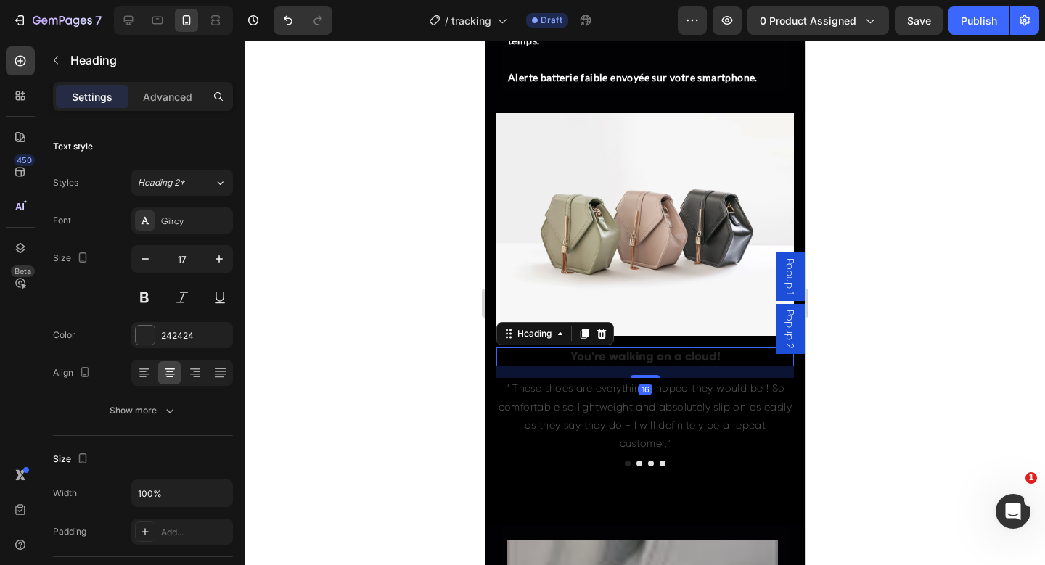
click at [655, 357] on p "You're walking on a cloud!" at bounding box center [644, 357] width 295 height 16
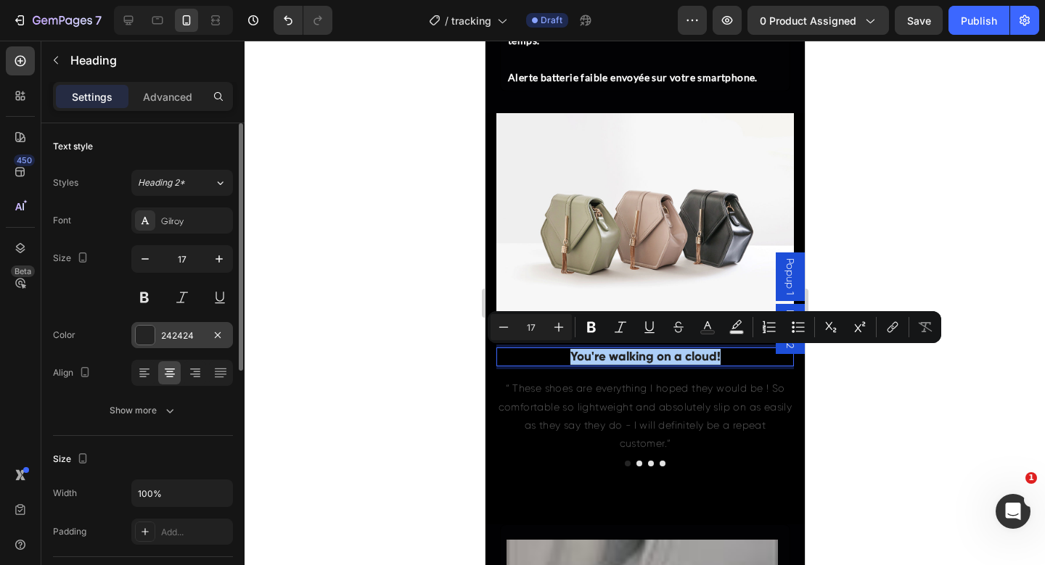
click at [143, 337] on div at bounding box center [145, 335] width 19 height 19
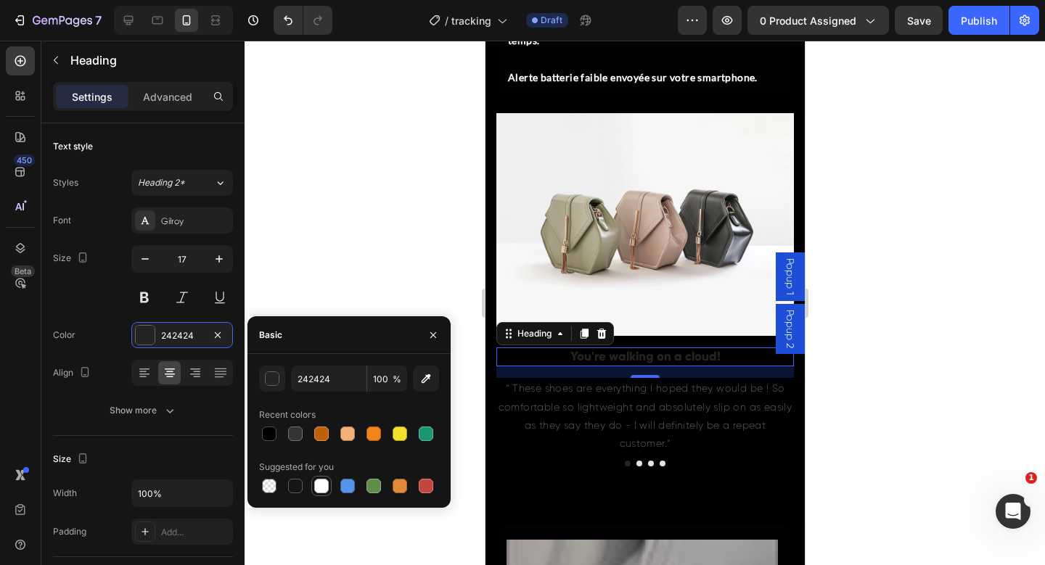
click at [319, 492] on div at bounding box center [321, 486] width 15 height 15
type input "FFFFFF"
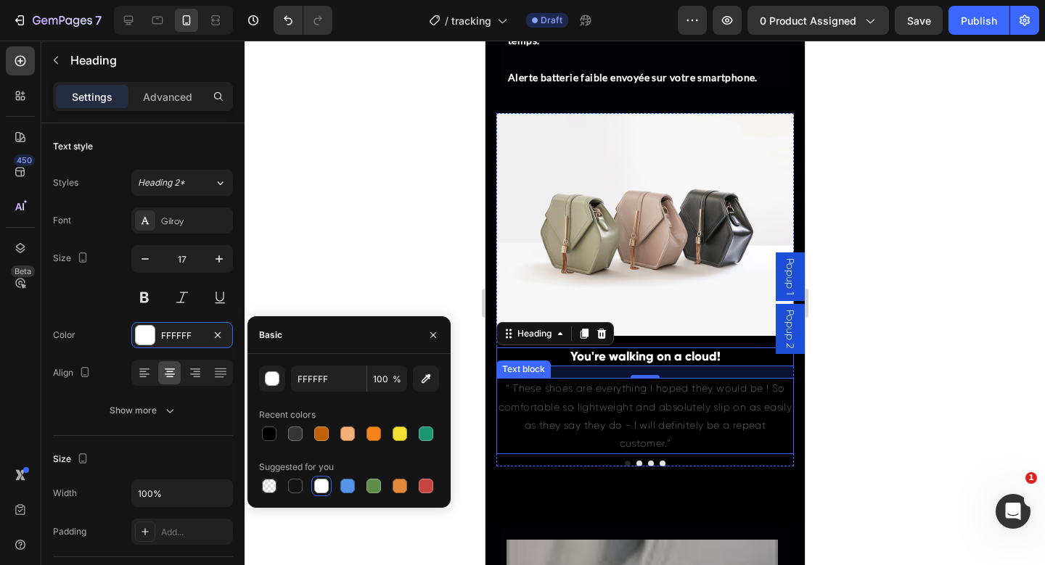
click at [555, 436] on p "“ These shoes are everything I hoped they would be ! So comfortable so lightwei…" at bounding box center [644, 416] width 295 height 73
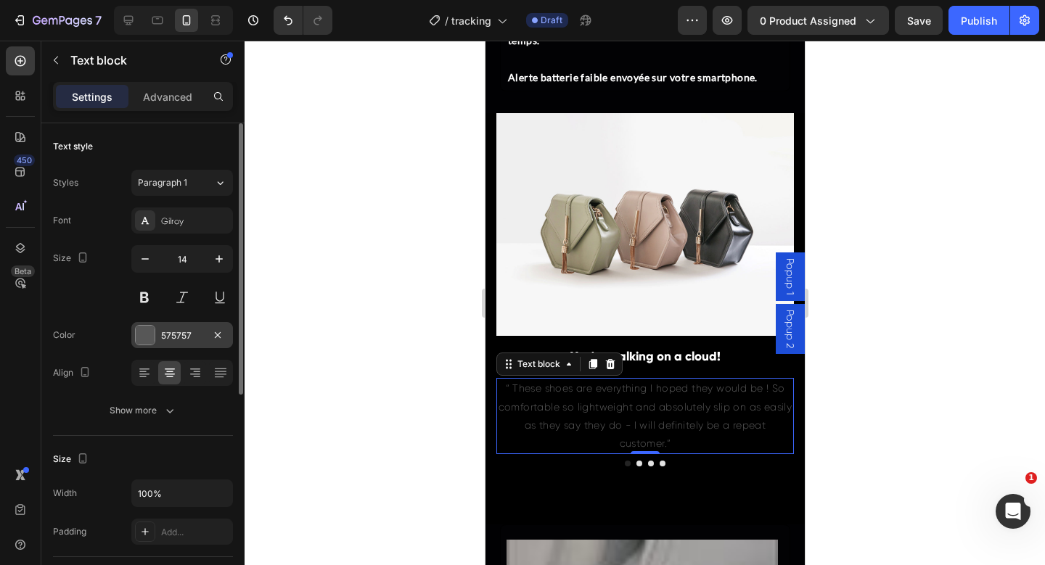
click at [142, 343] on div at bounding box center [145, 335] width 19 height 19
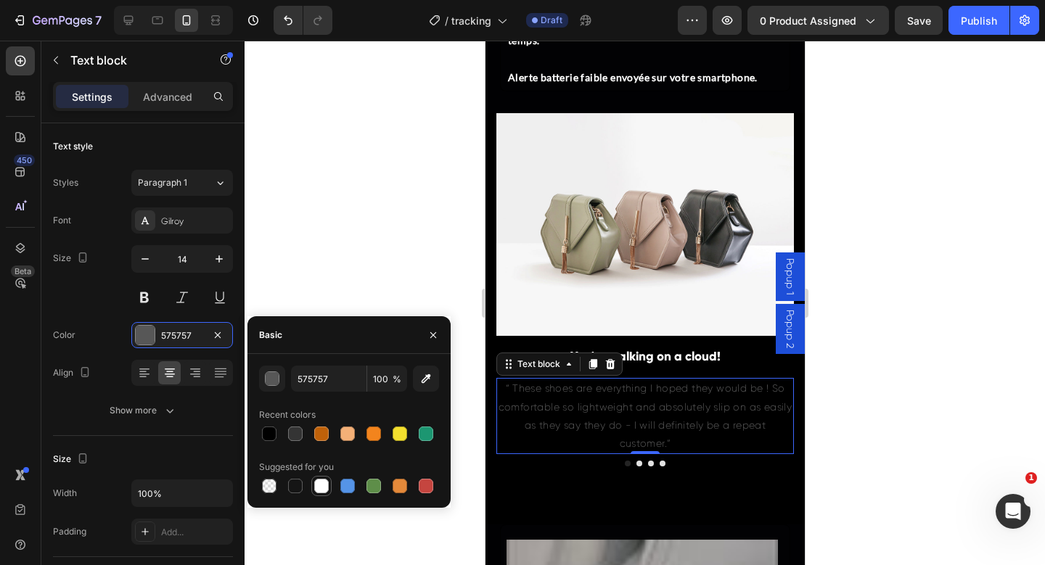
click at [316, 490] on div at bounding box center [321, 486] width 15 height 15
type input "FFFFFF"
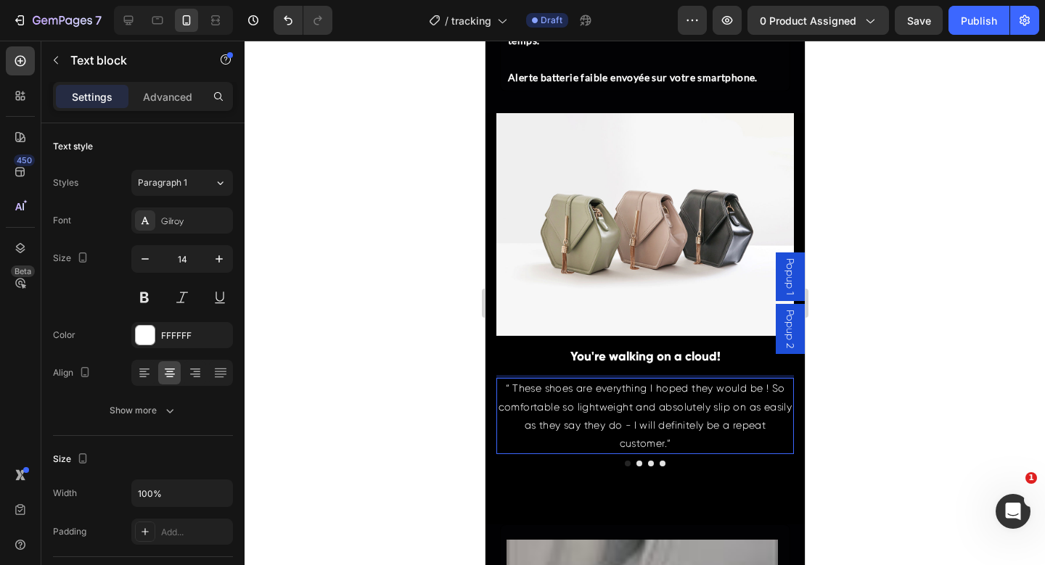
click at [628, 419] on p "“ These shoes are everything I hoped they would be ! So comfortable so lightwei…" at bounding box center [644, 416] width 295 height 73
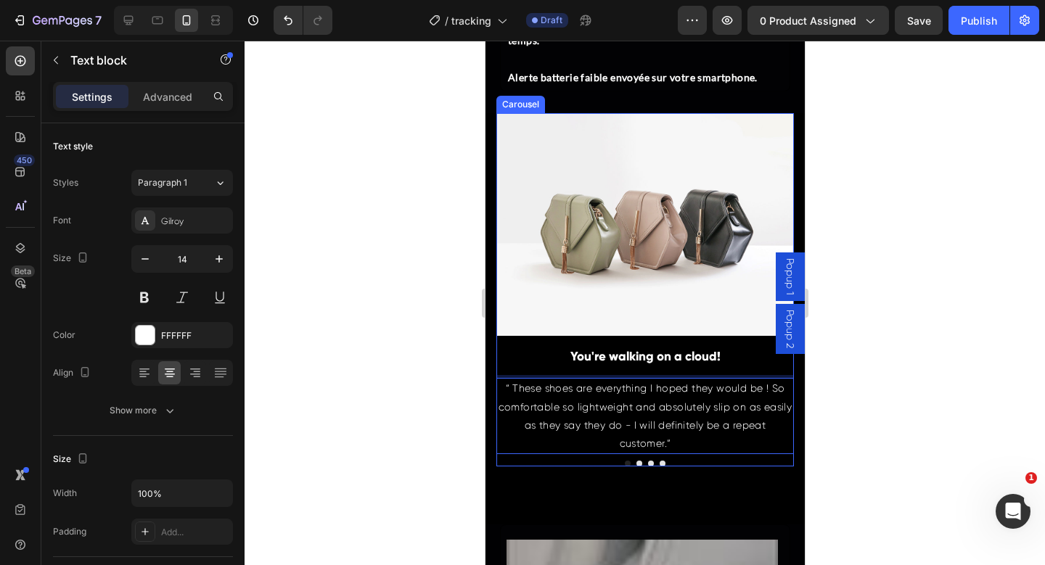
click at [642, 371] on div "Image You're walking on a cloud! Heading “ These shoes are everything I hoped t…" at bounding box center [645, 283] width 298 height 341
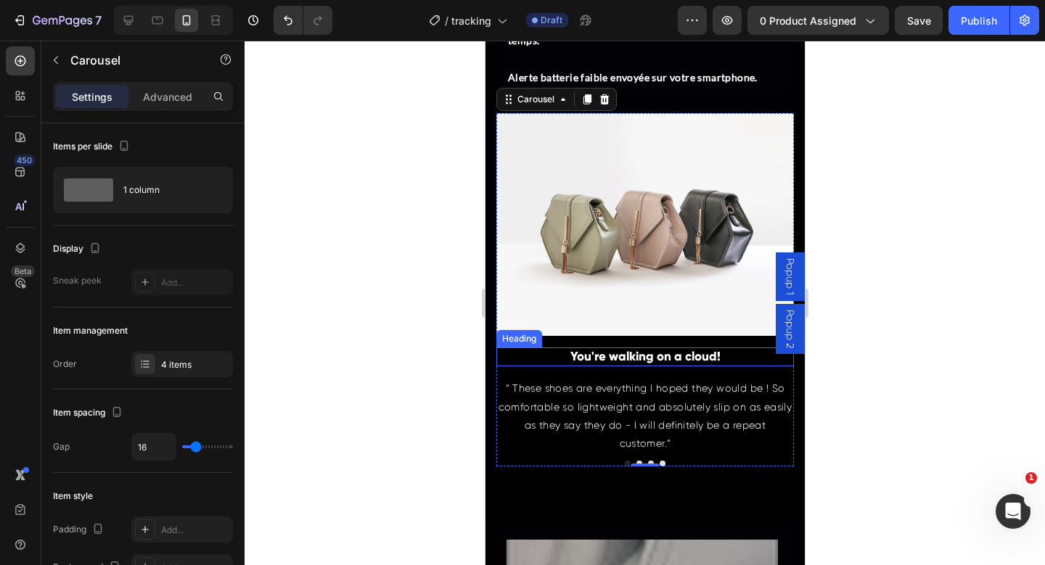
click at [626, 359] on h3 "You're walking on a cloud!" at bounding box center [645, 357] width 298 height 19
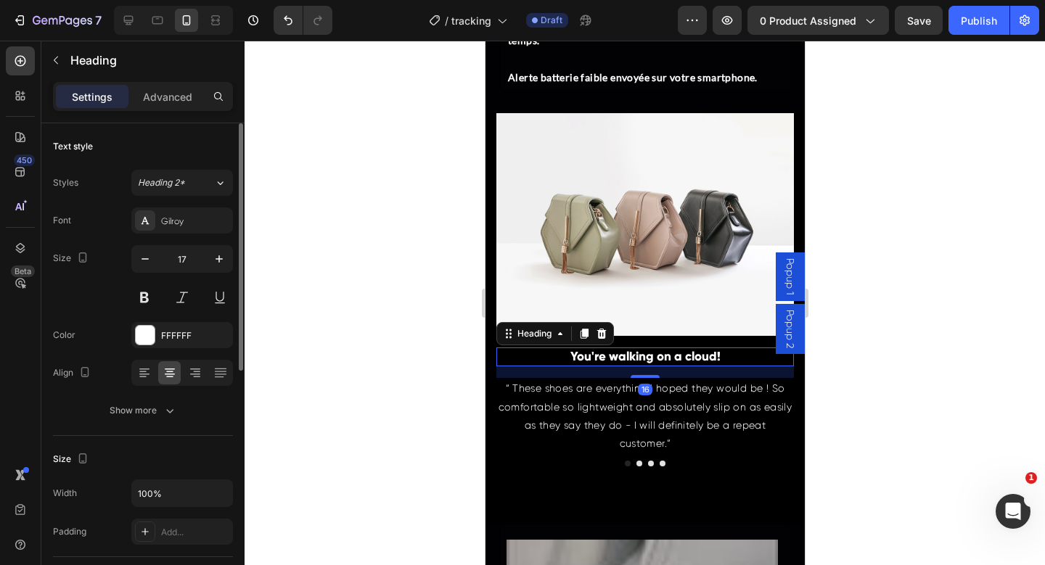
click at [152, 238] on div "Font Gilroy Size 17 Color FFFFFF Align Show more" at bounding box center [143, 316] width 180 height 216
click at [139, 224] on icon at bounding box center [145, 221] width 12 height 12
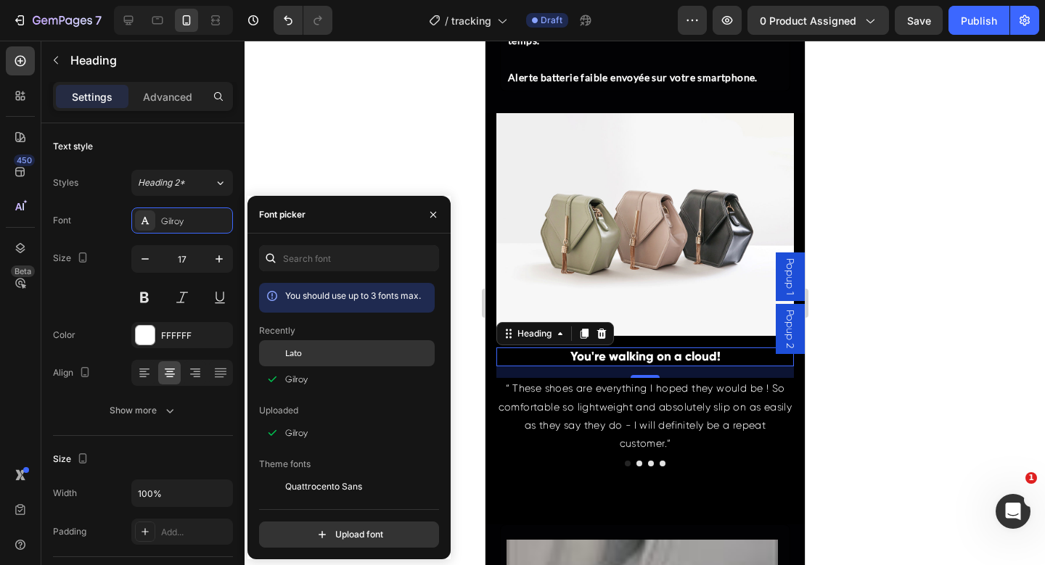
click at [296, 363] on div "Lato" at bounding box center [347, 353] width 176 height 26
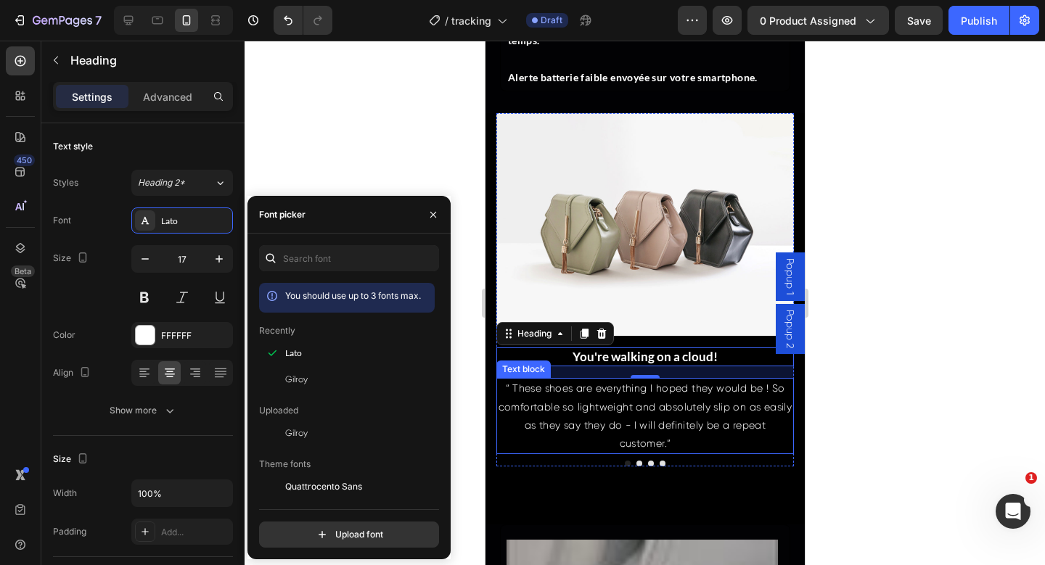
click at [620, 421] on p "“ These shoes are everything I hoped they would be ! So comfortable so lightwei…" at bounding box center [644, 416] width 295 height 73
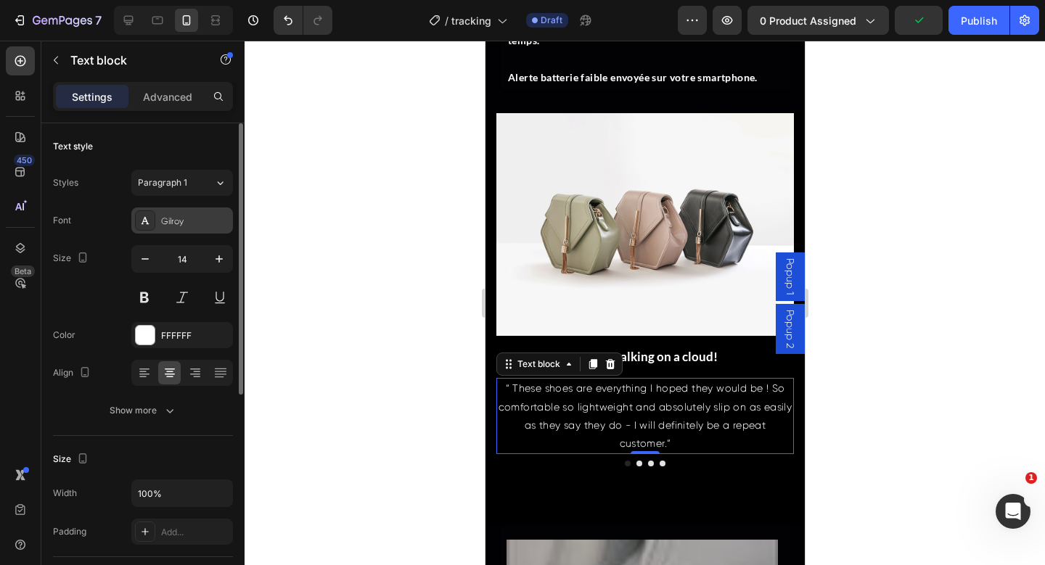
click at [139, 227] on div at bounding box center [145, 220] width 20 height 20
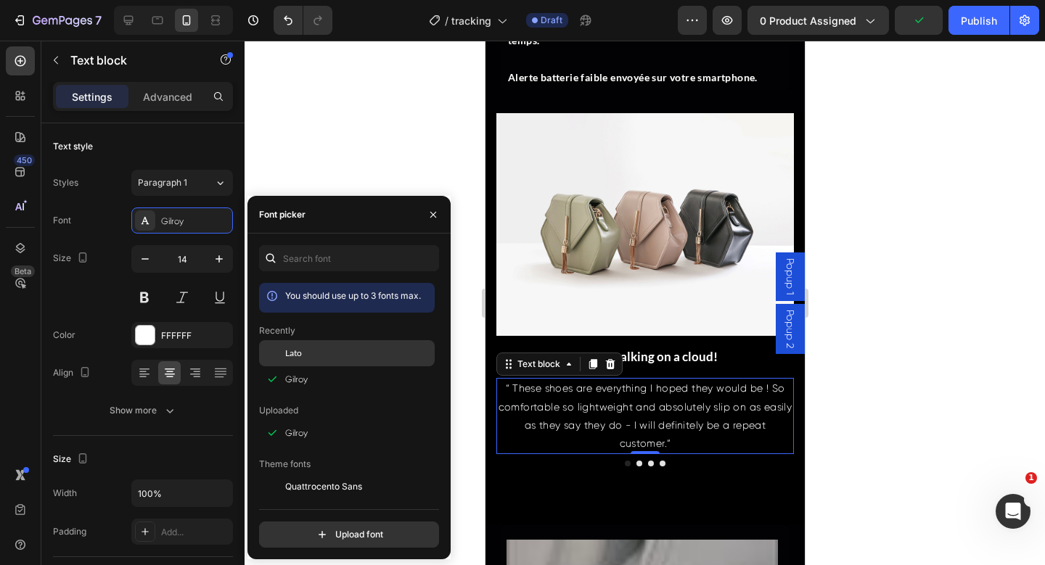
click at [282, 364] on div at bounding box center [272, 353] width 26 height 26
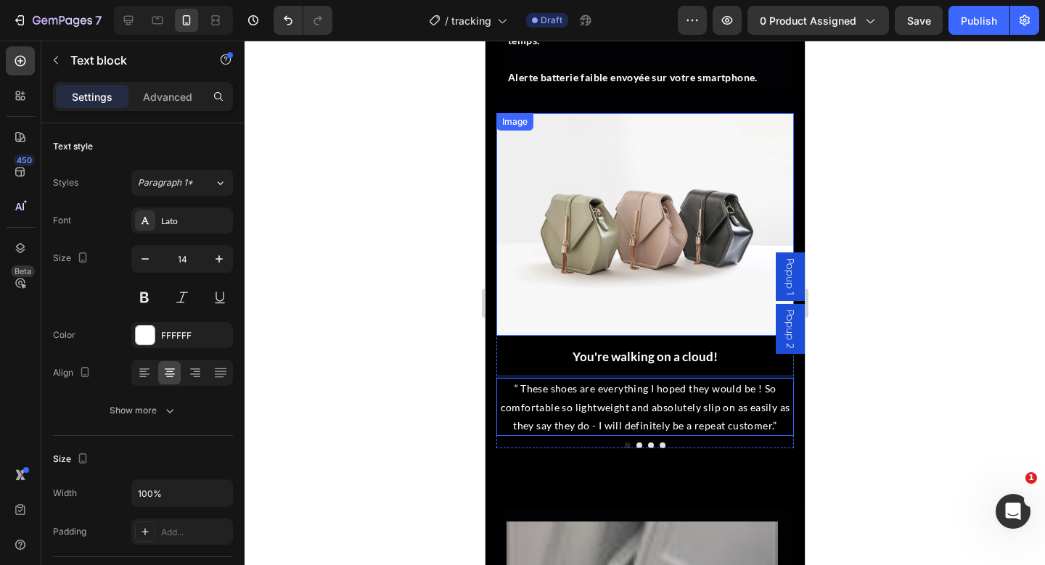
click at [642, 308] on img at bounding box center [645, 225] width 298 height 224
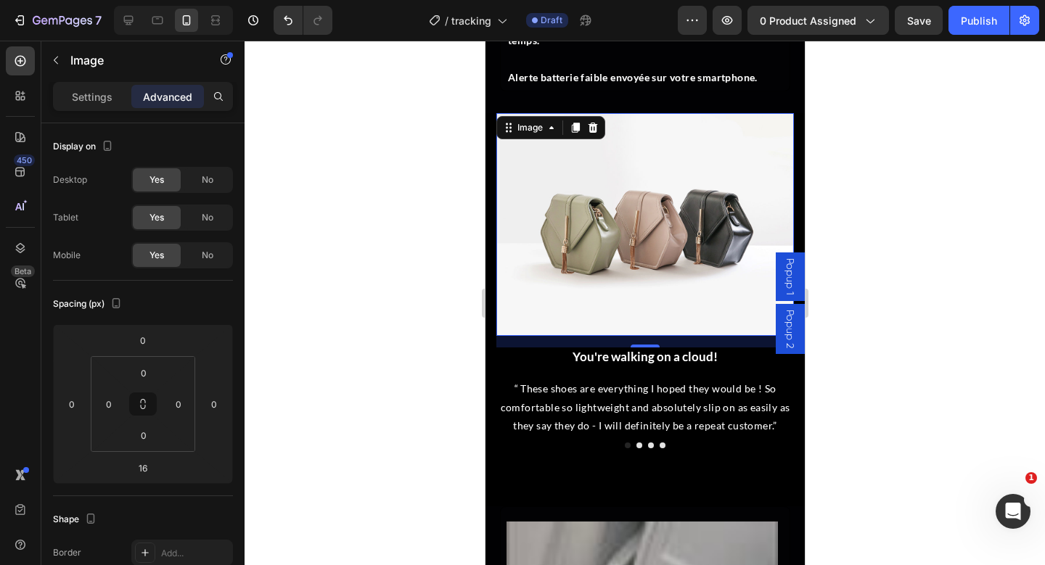
click at [575, 199] on img at bounding box center [645, 225] width 298 height 224
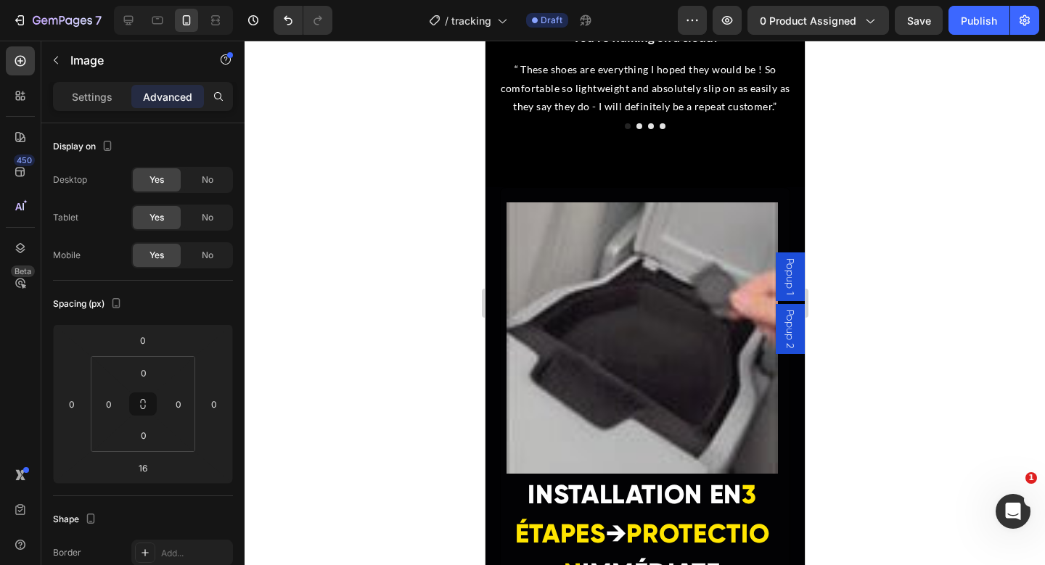
scroll to position [4812, 0]
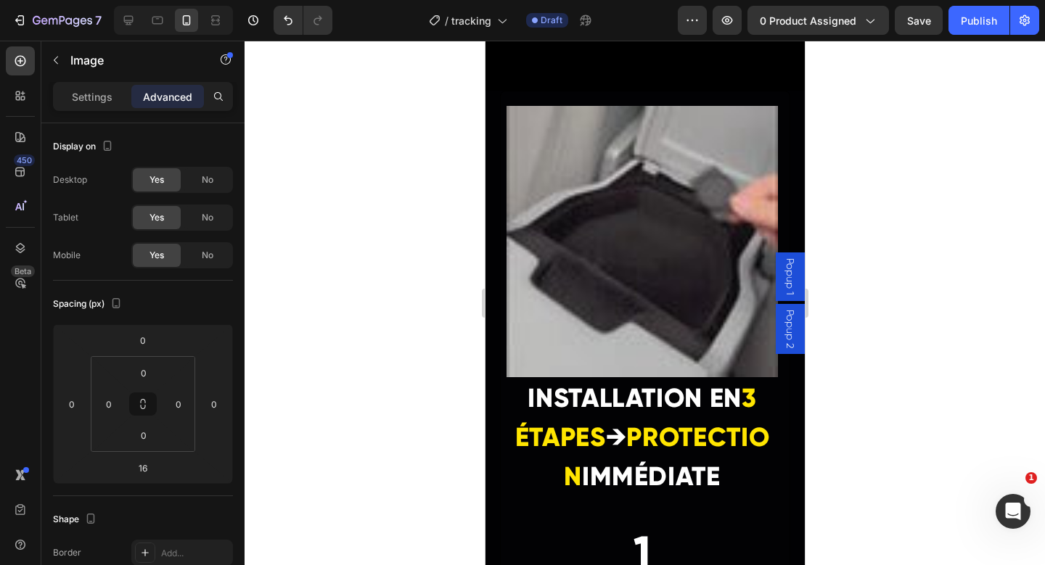
click at [605, 266] on img at bounding box center [641, 241] width 271 height 271
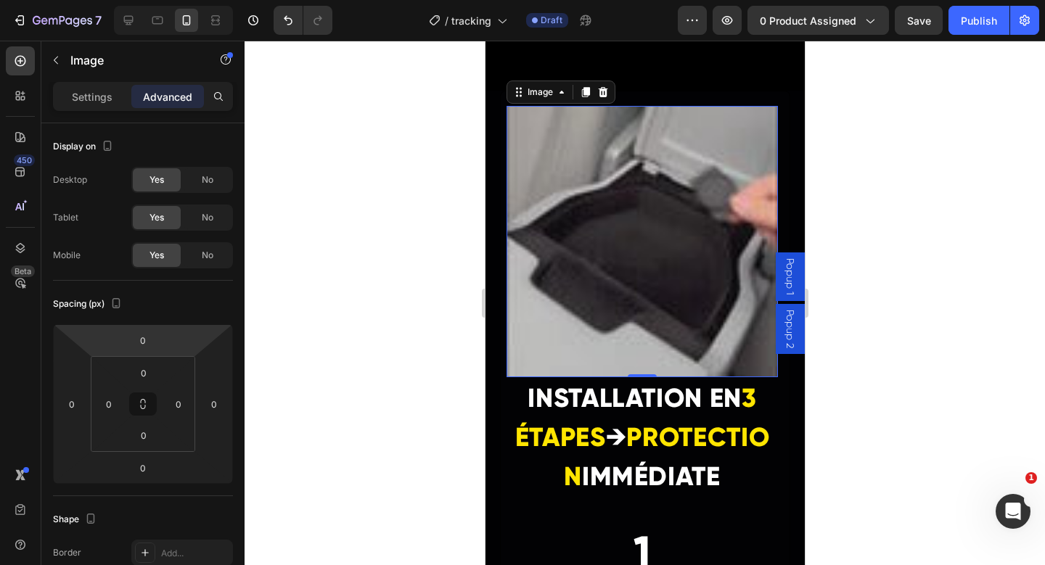
click at [599, 93] on icon at bounding box center [603, 92] width 12 height 12
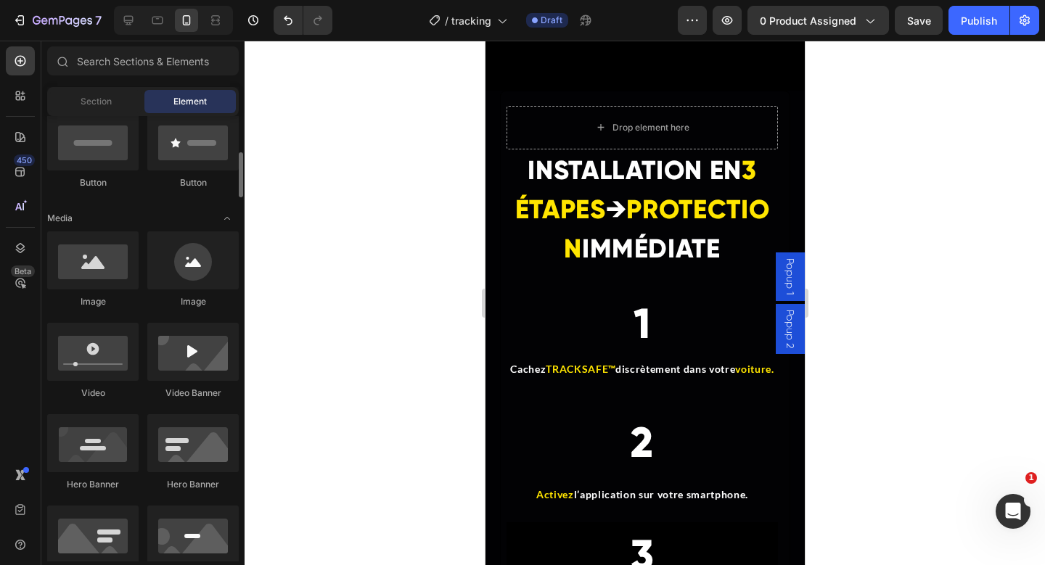
scroll to position [381, 0]
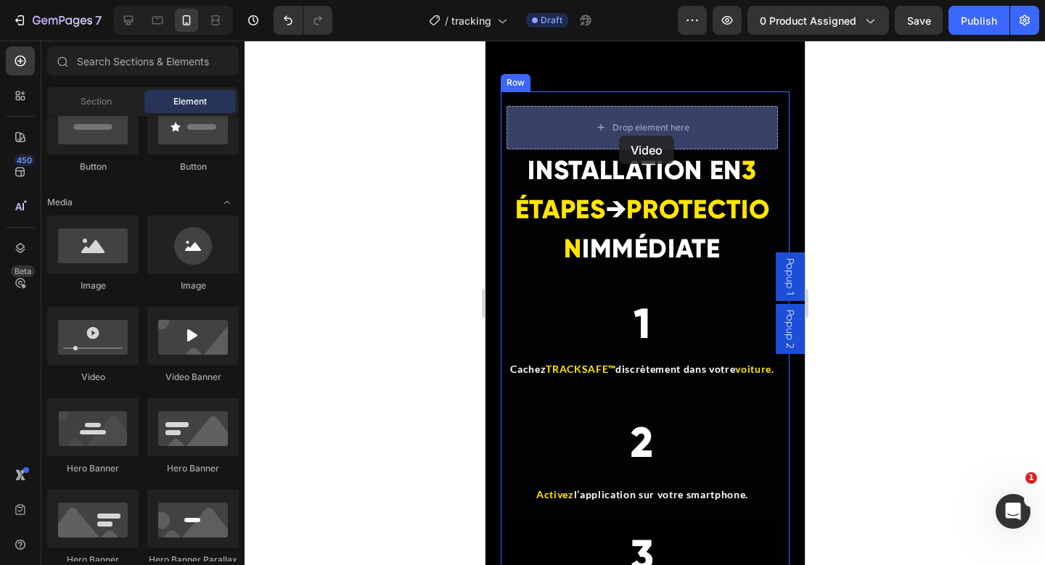
drag, startPoint x: 592, startPoint y: 405, endPoint x: 616, endPoint y: 134, distance: 272.5
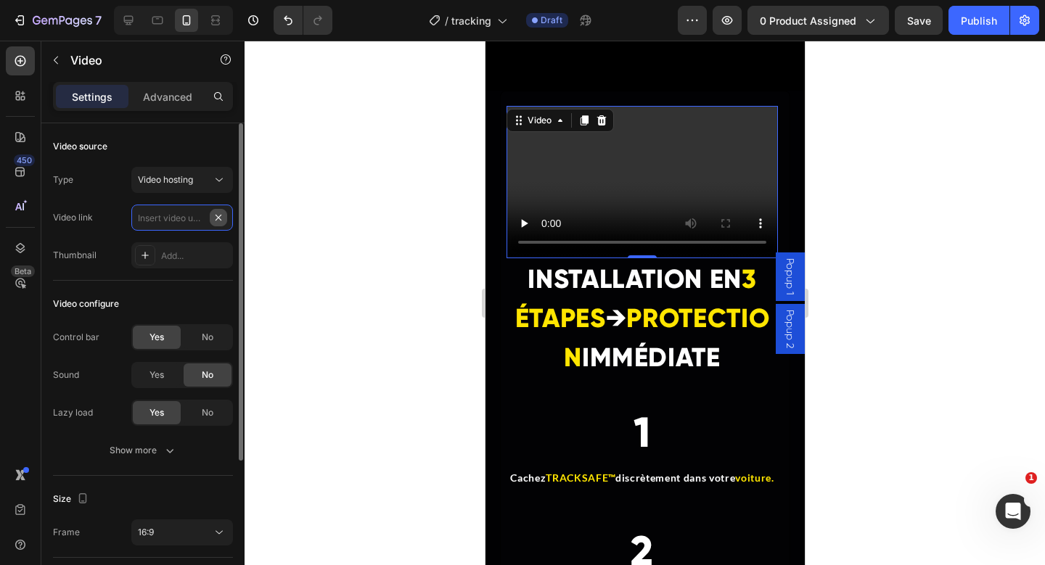
scroll to position [0, 0]
paste input "PROTÉGEZ VOTRE VOITURE MAINTENANT 🚗🔒"
type input "PROTÉGEZ VOTRE VOITURE MAINTENANT 🚗🔒"
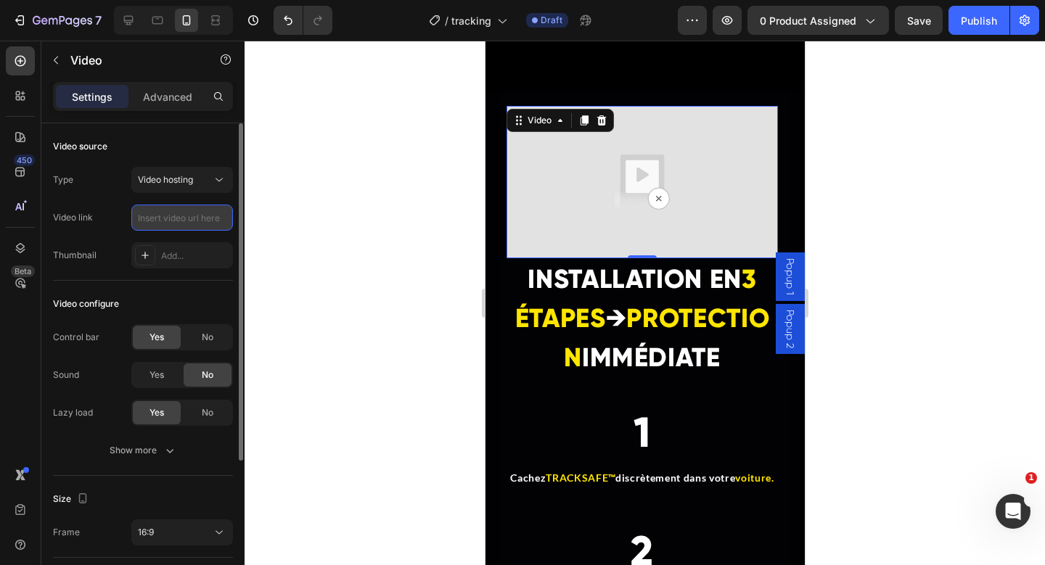
click at [160, 218] on input "text" at bounding box center [182, 218] width 102 height 26
paste input "[URL][DOMAIN_NAME]"
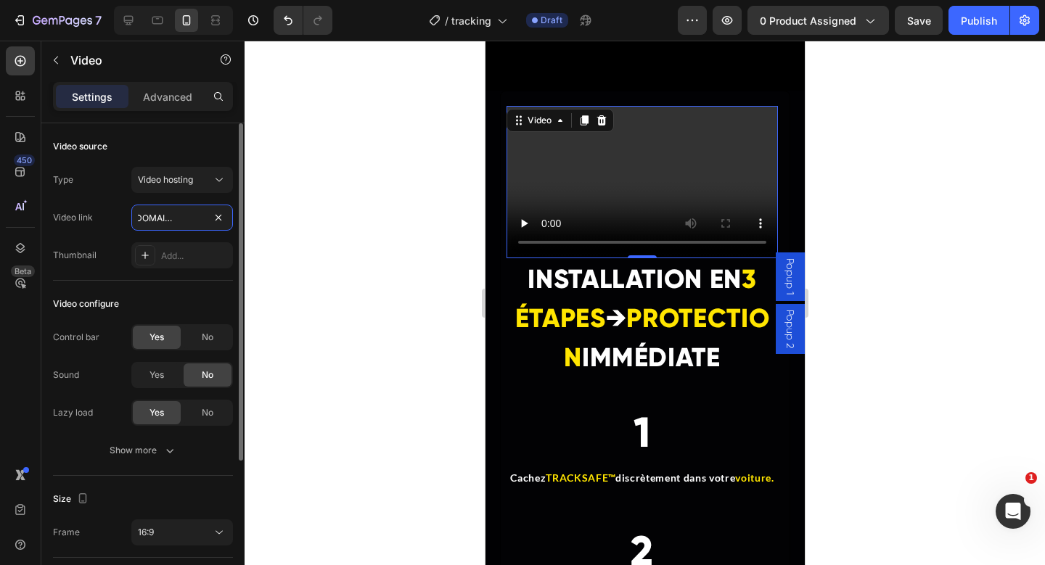
scroll to position [34, 0]
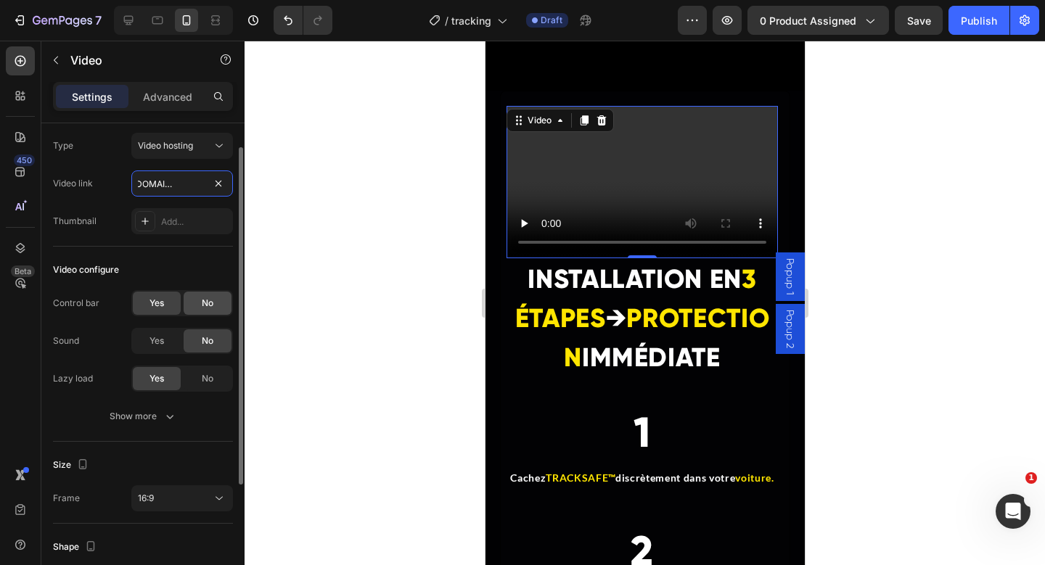
type input "[URL][DOMAIN_NAME]"
click at [193, 312] on div "No" at bounding box center [208, 303] width 48 height 23
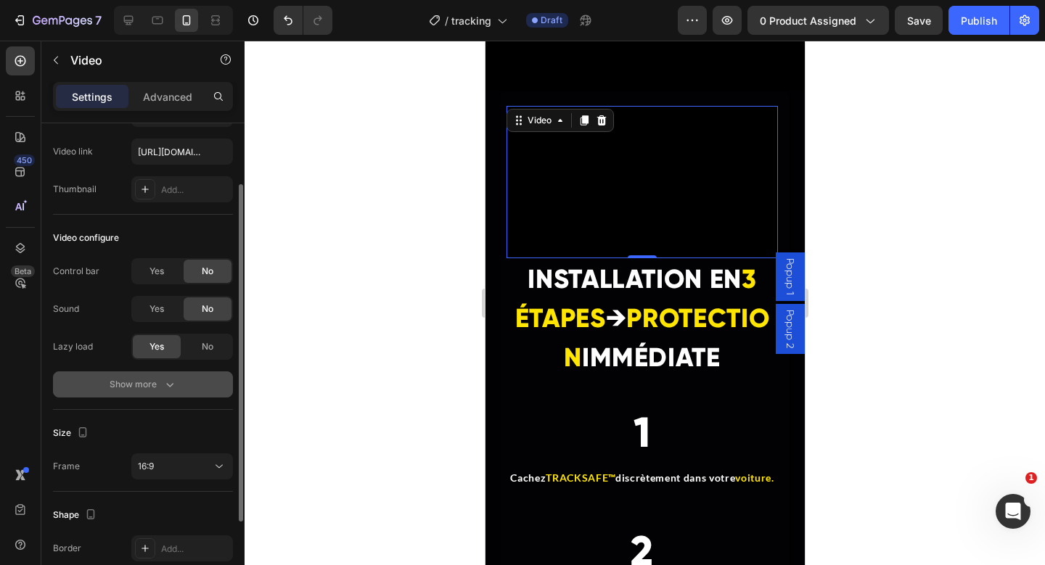
scroll to position [75, 0]
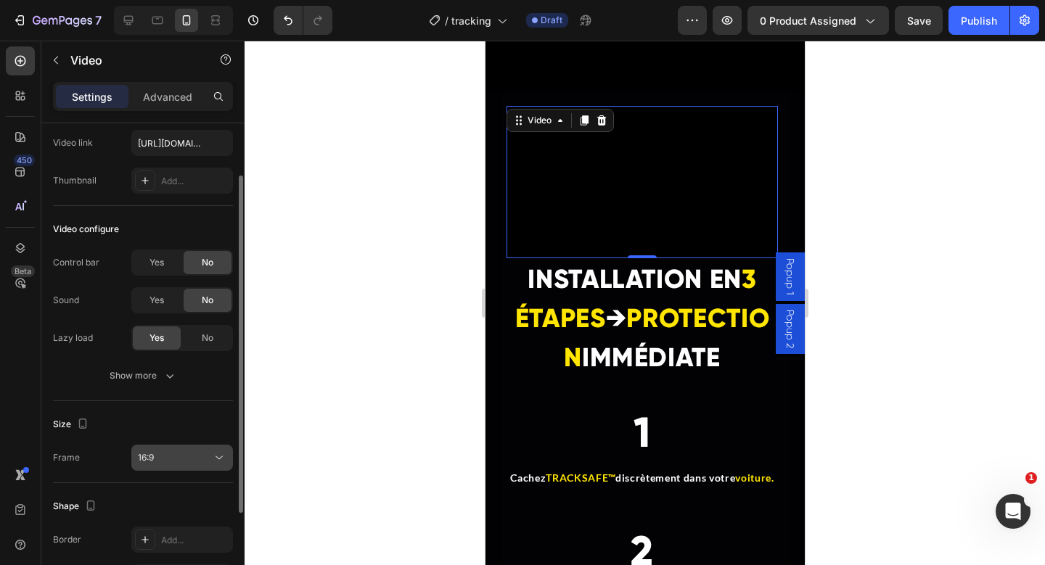
click at [152, 459] on span "16:9" at bounding box center [146, 457] width 16 height 11
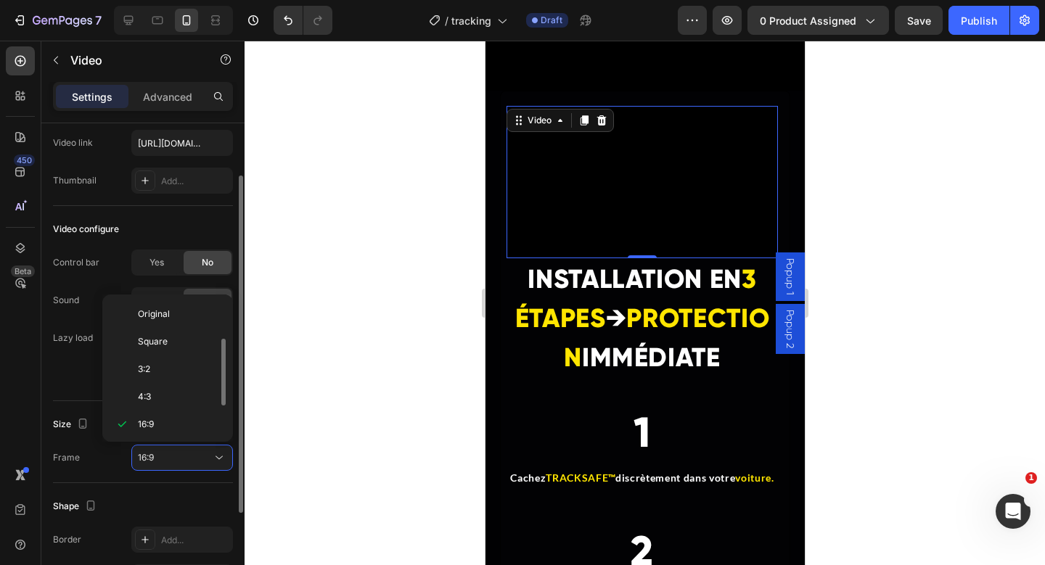
scroll to position [26, 0]
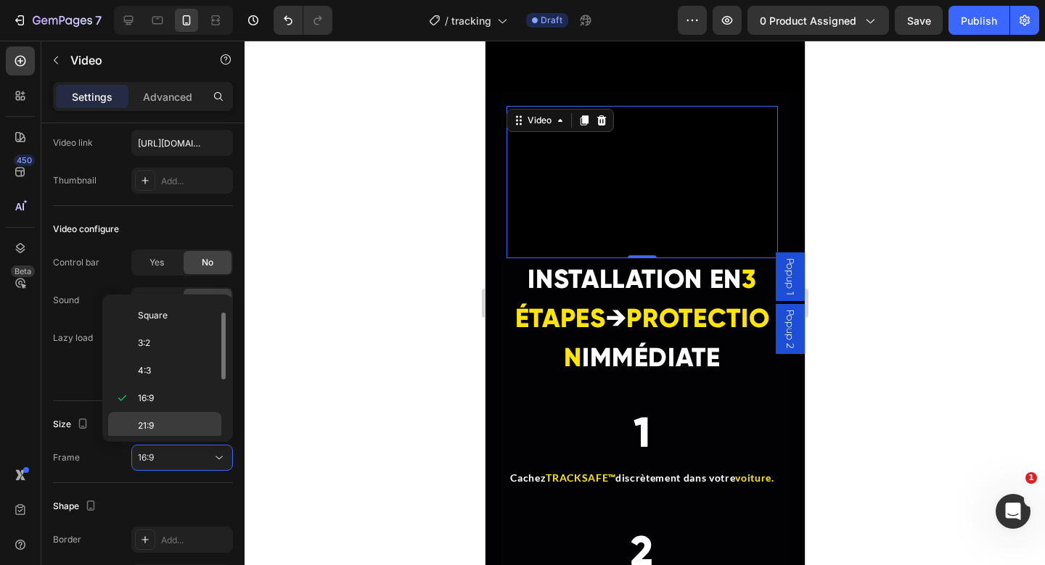
click at [171, 423] on p "21:9" at bounding box center [176, 425] width 77 height 13
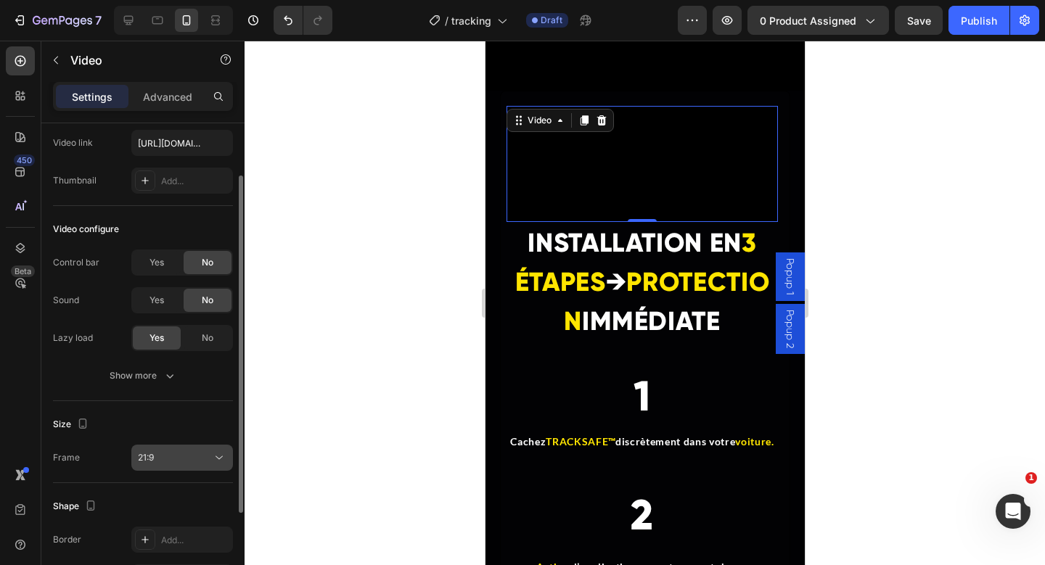
click at [174, 460] on div "21:9" at bounding box center [175, 457] width 74 height 13
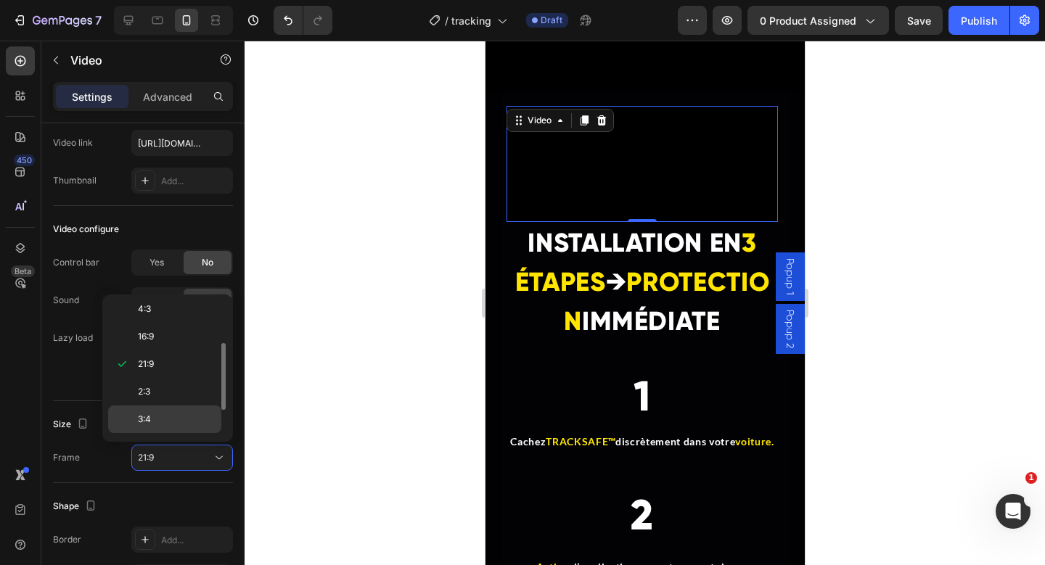
scroll to position [125, 0]
click at [158, 406] on p "9:16" at bounding box center [176, 409] width 77 height 13
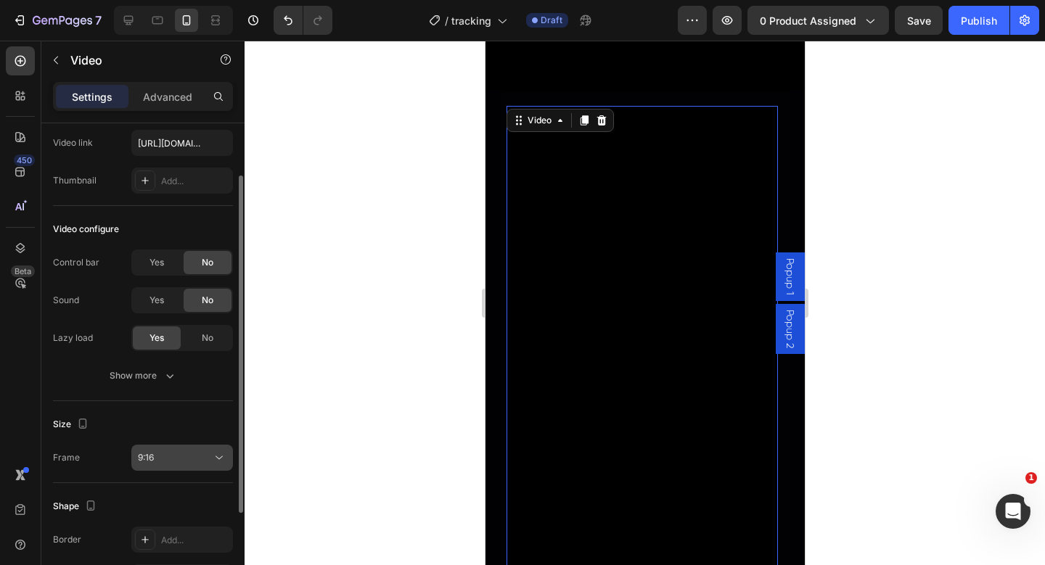
click at [168, 460] on div "9:16" at bounding box center [175, 457] width 74 height 13
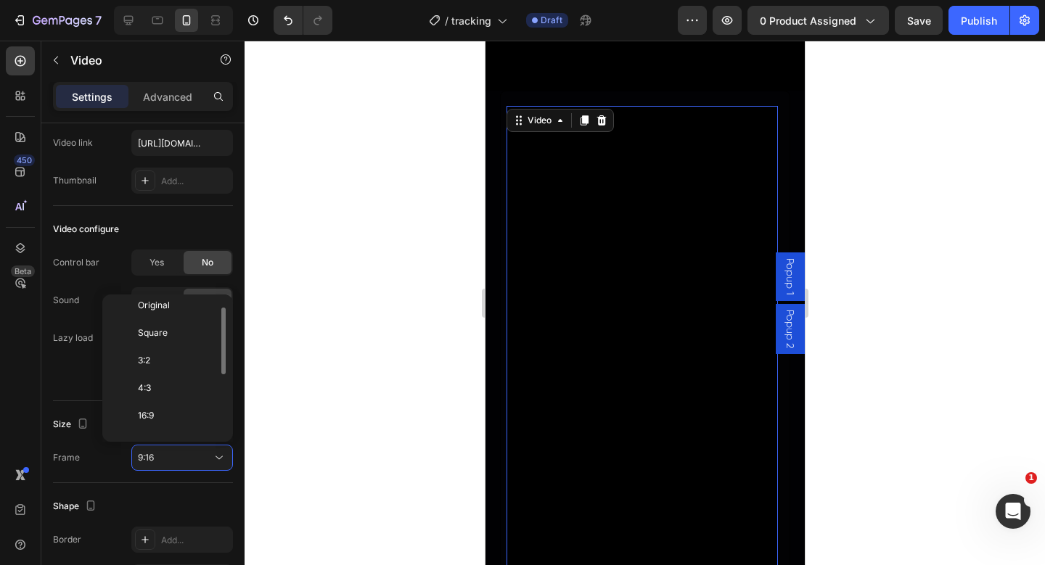
scroll to position [0, 0]
click at [173, 341] on p "Square" at bounding box center [176, 341] width 77 height 13
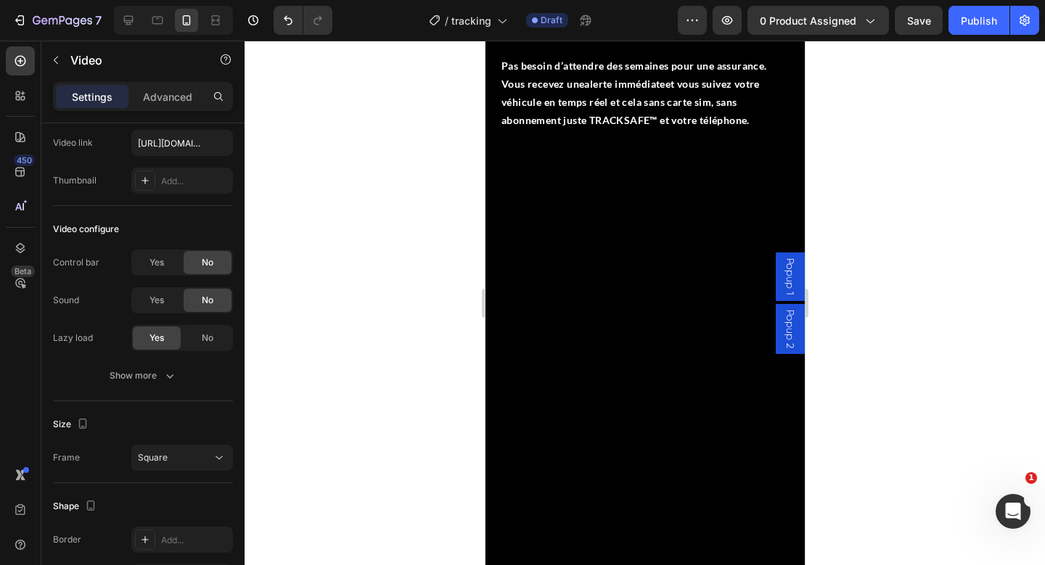
scroll to position [2539, 0]
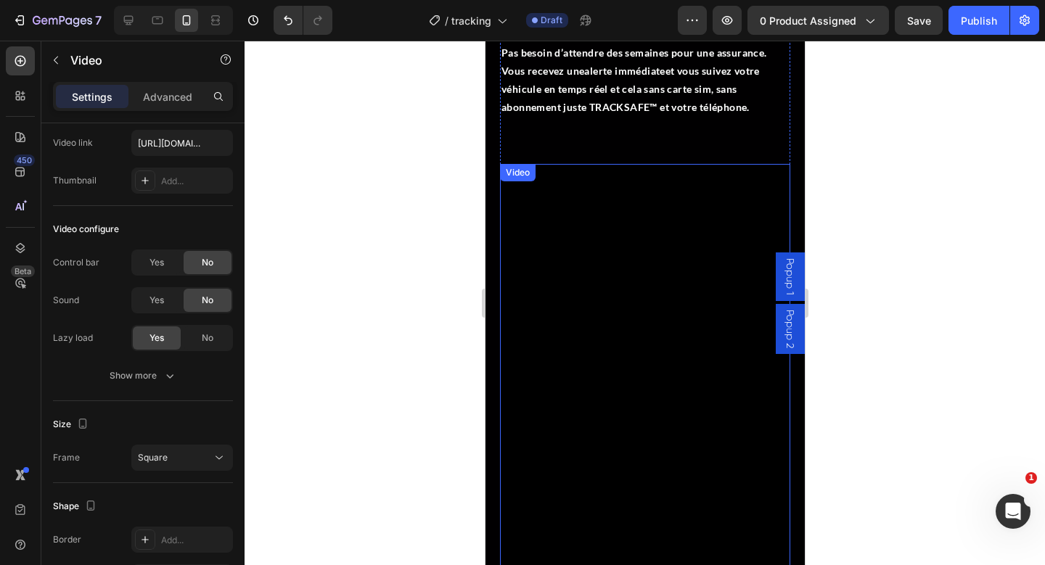
click at [576, 401] on video at bounding box center [644, 422] width 290 height 516
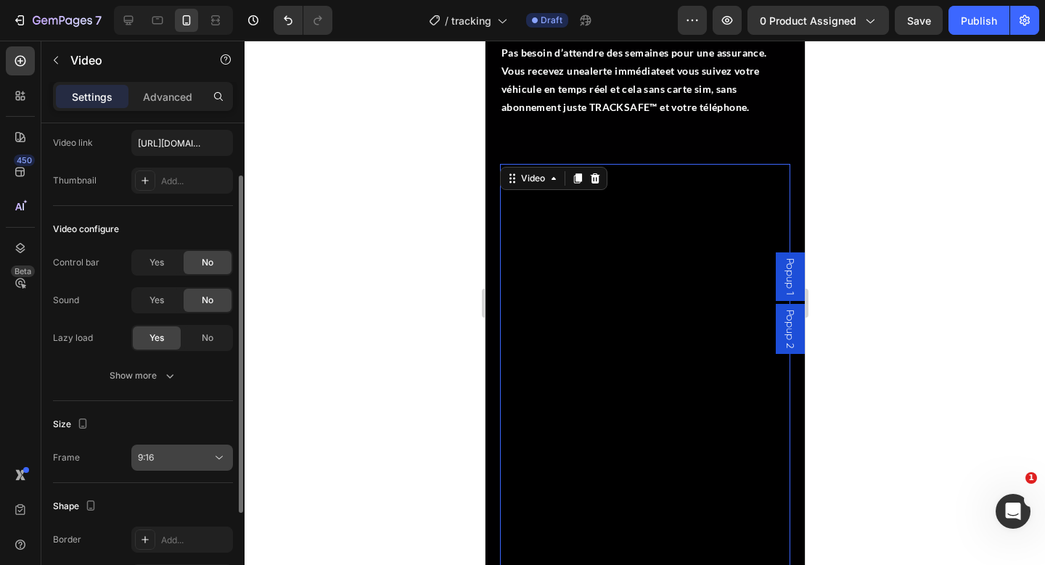
click at [171, 463] on div "9:16" at bounding box center [175, 457] width 74 height 13
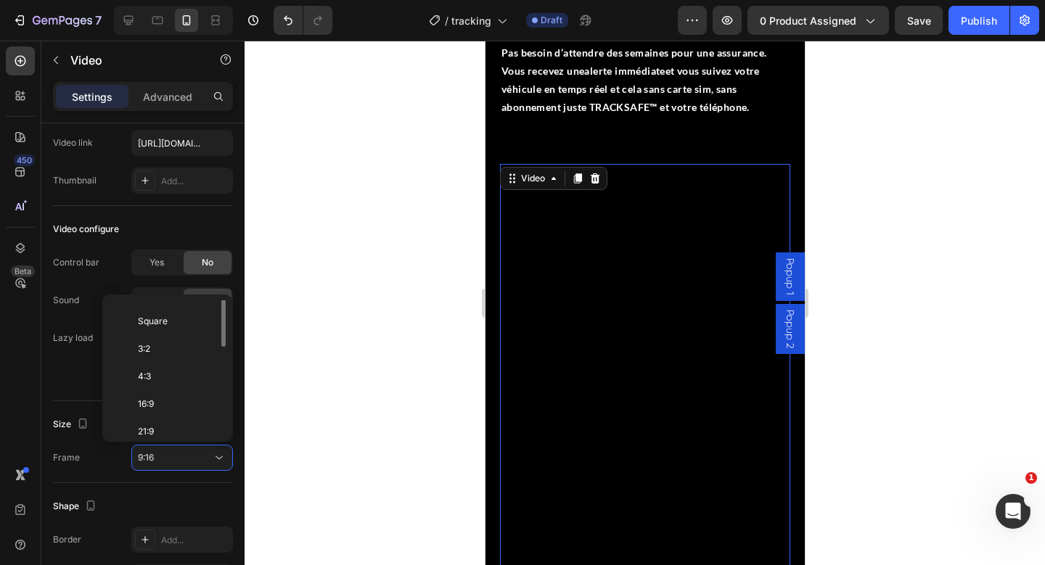
scroll to position [0, 0]
click at [180, 344] on p "Square" at bounding box center [176, 341] width 77 height 13
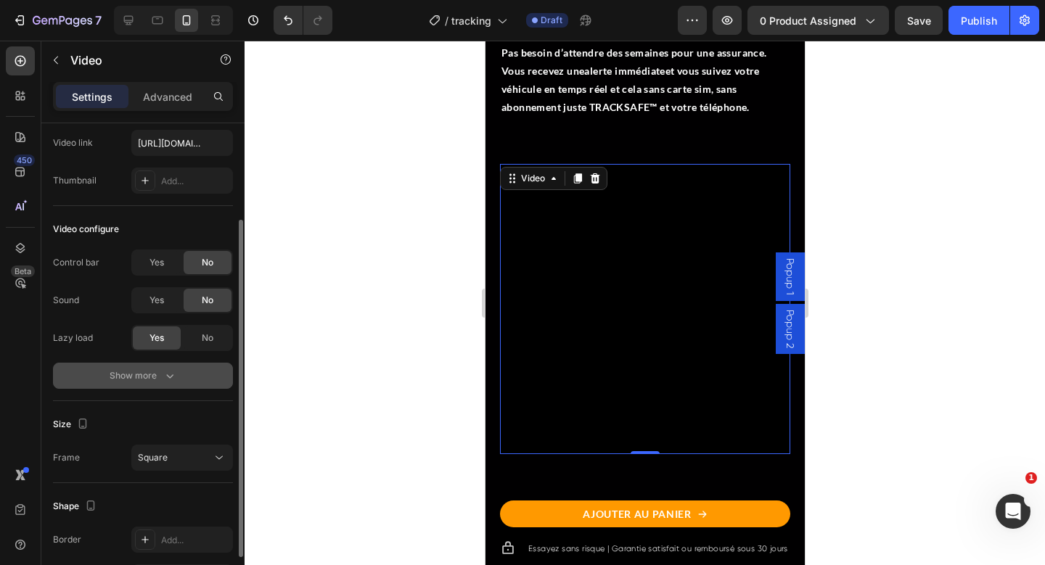
scroll to position [208, 0]
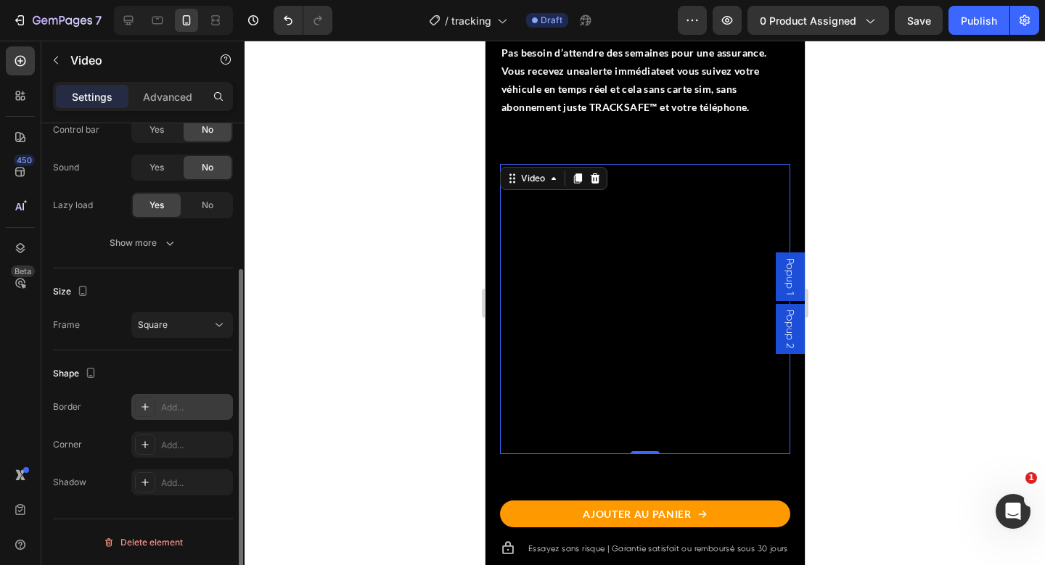
click at [166, 398] on div "Add..." at bounding box center [182, 407] width 102 height 26
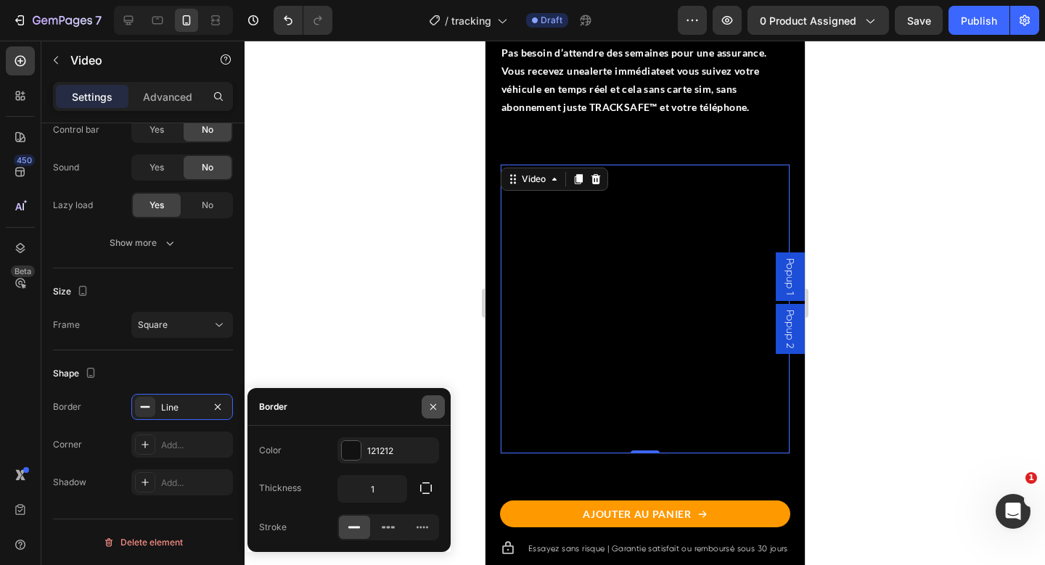
click at [433, 403] on icon "button" at bounding box center [433, 407] width 12 height 12
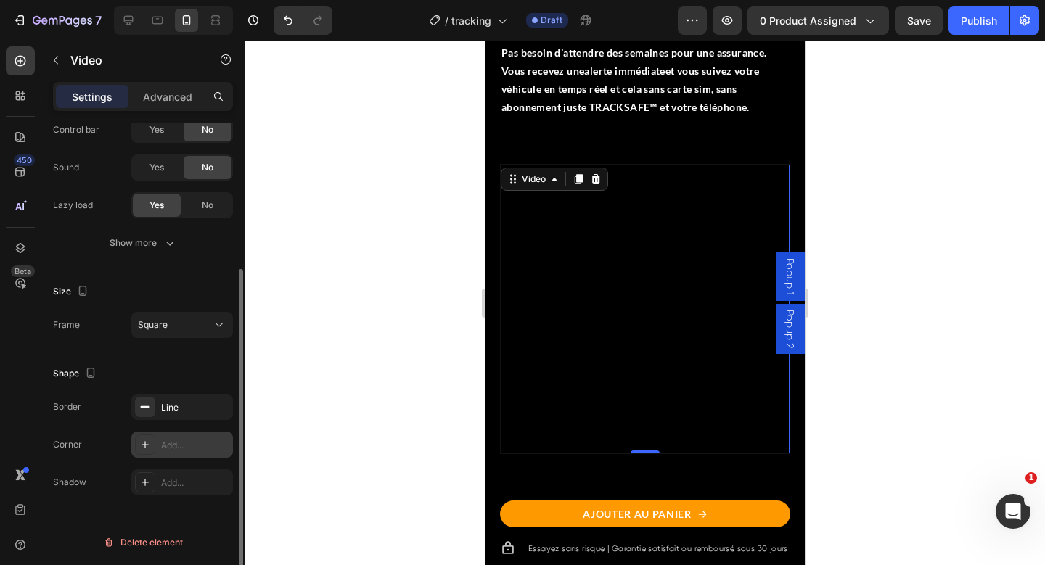
click at [192, 448] on div "Add..." at bounding box center [195, 445] width 68 height 13
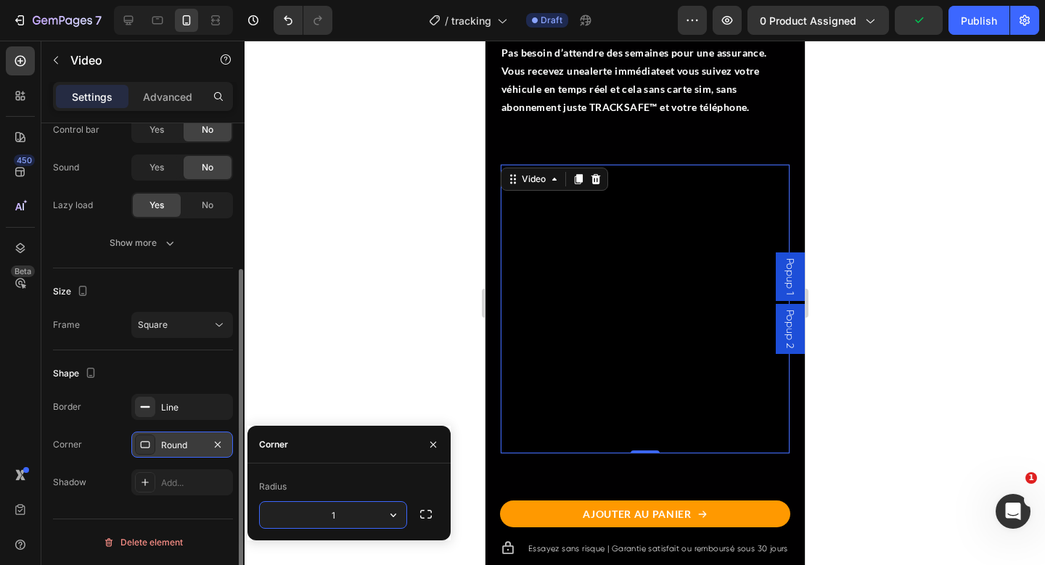
type input "10"
click at [352, 302] on div at bounding box center [645, 303] width 800 height 525
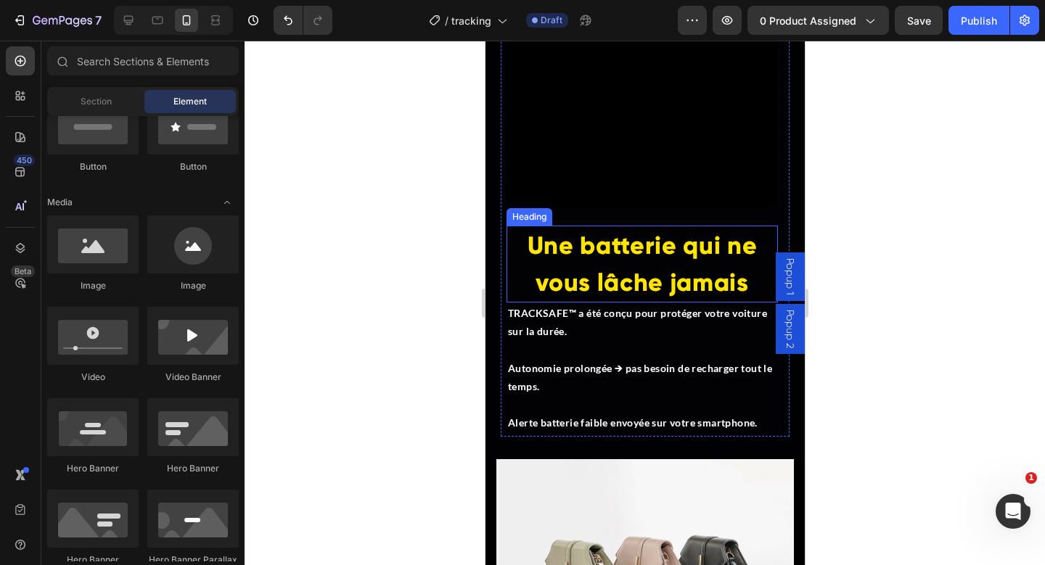
scroll to position [3850, 0]
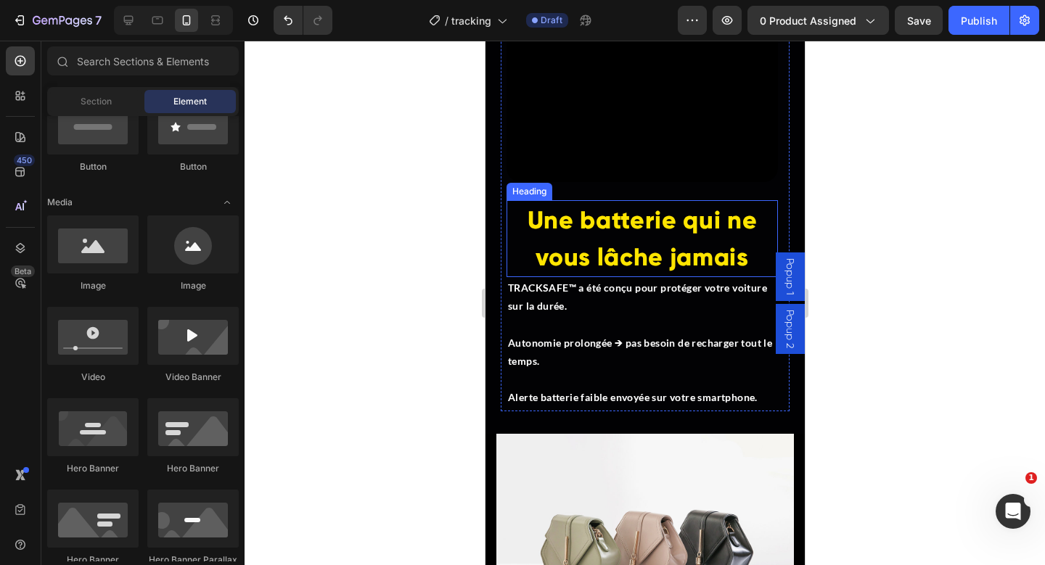
click at [581, 225] on span "Une batterie qui ne vous lâche jamais" at bounding box center [642, 238] width 230 height 67
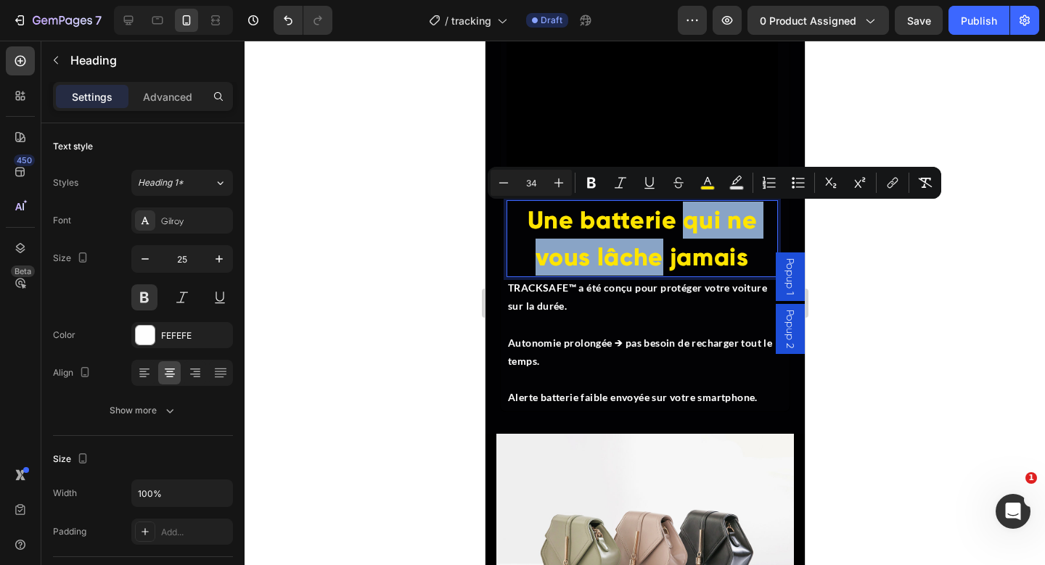
drag, startPoint x: 687, startPoint y: 224, endPoint x: 656, endPoint y: 265, distance: 51.4
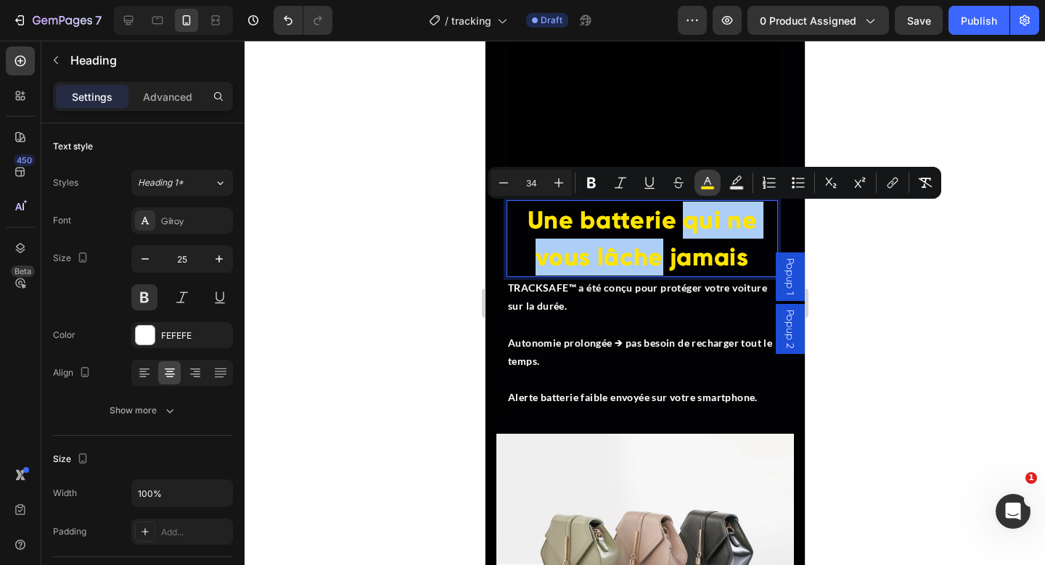
click at [706, 174] on button "color" at bounding box center [708, 183] width 26 height 26
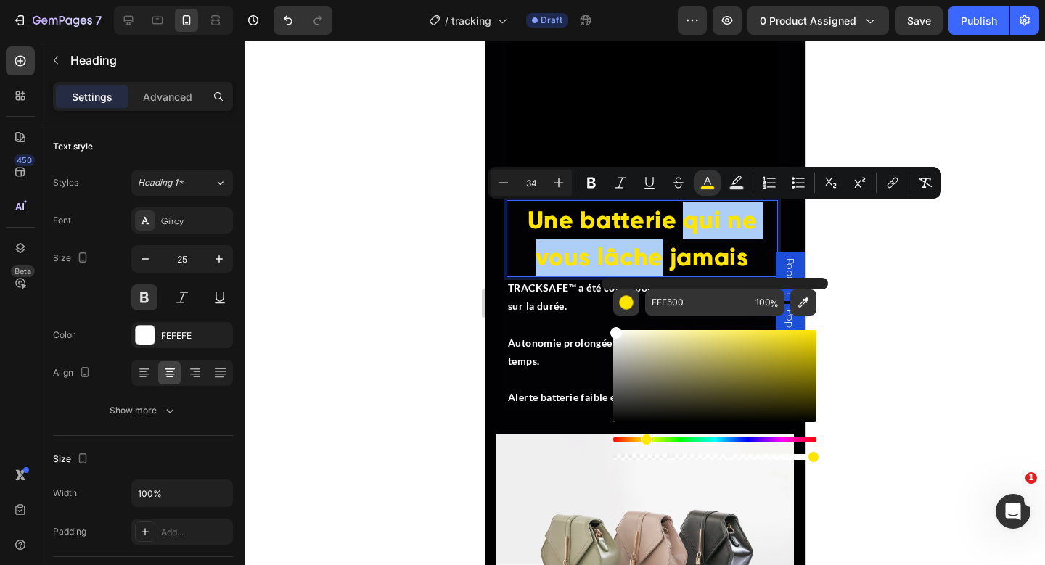
drag, startPoint x: 655, startPoint y: 358, endPoint x: 602, endPoint y: 321, distance: 64.2
click at [602, 321] on div "FFE500 100 %" at bounding box center [715, 370] width 226 height 185
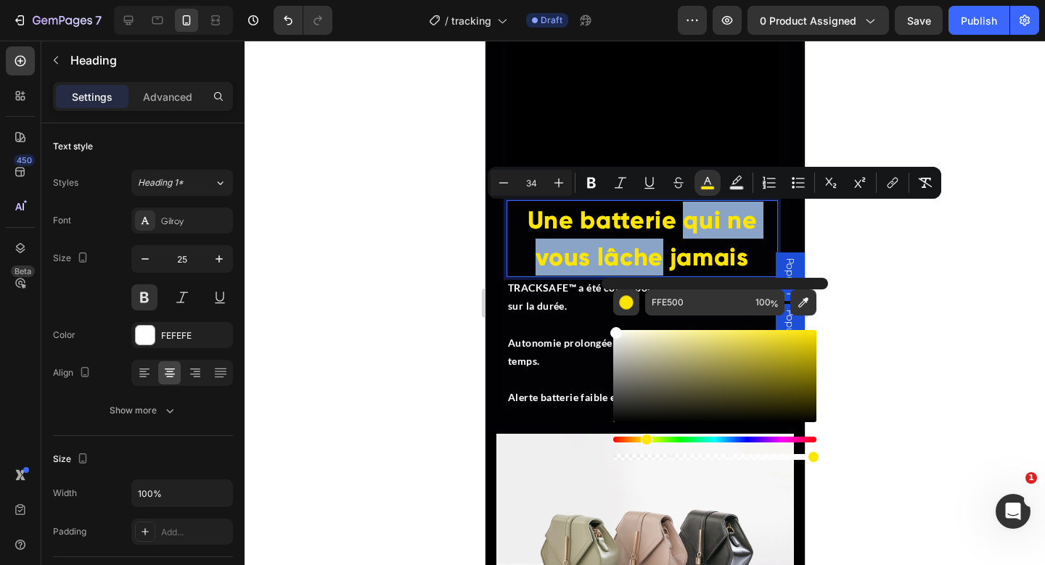
type input "FFFFFF"
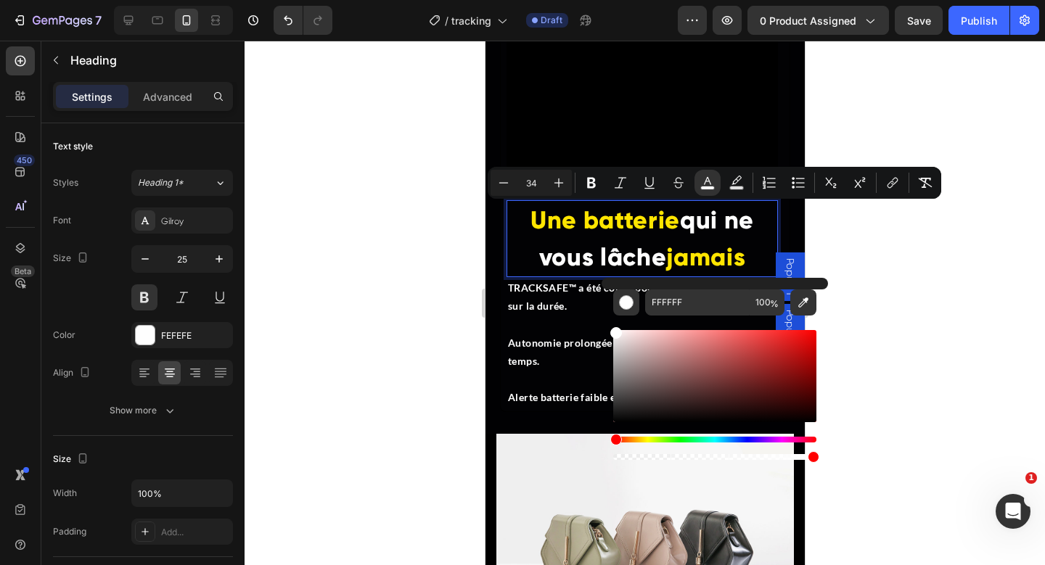
click at [974, 263] on div at bounding box center [645, 303] width 800 height 525
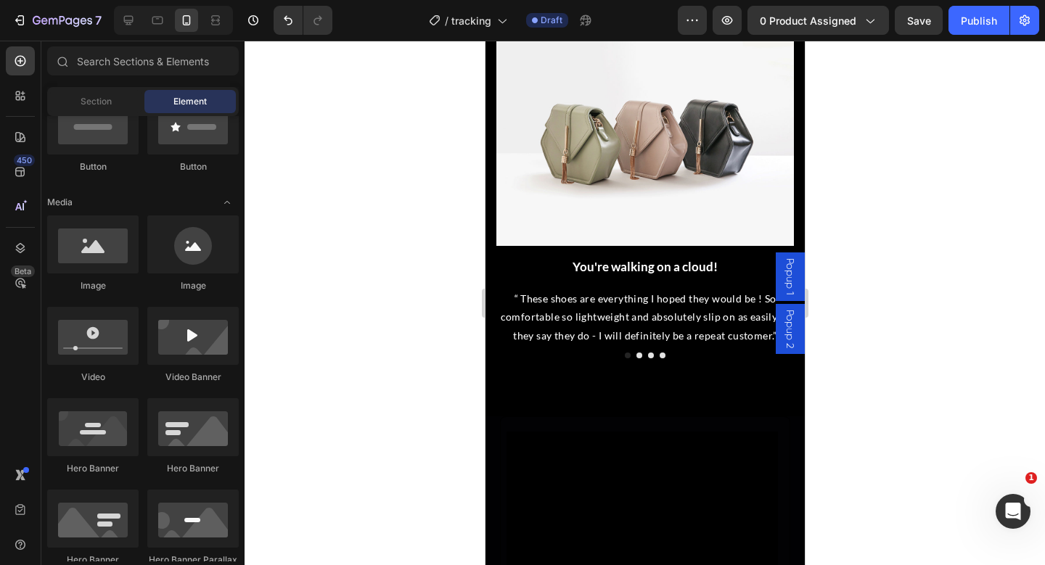
scroll to position [4348, 0]
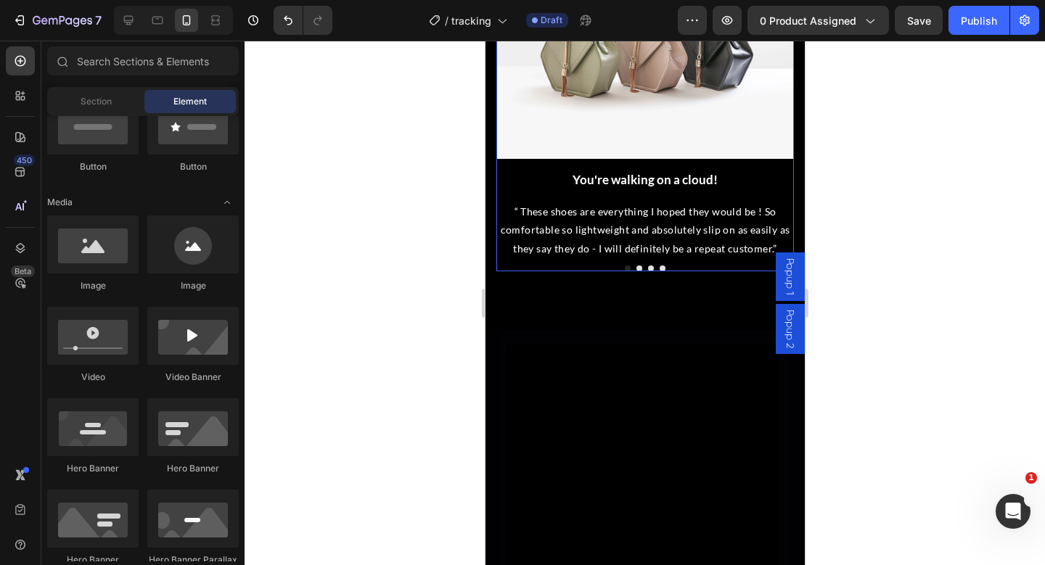
click at [637, 266] on button "Dot" at bounding box center [639, 269] width 6 height 6
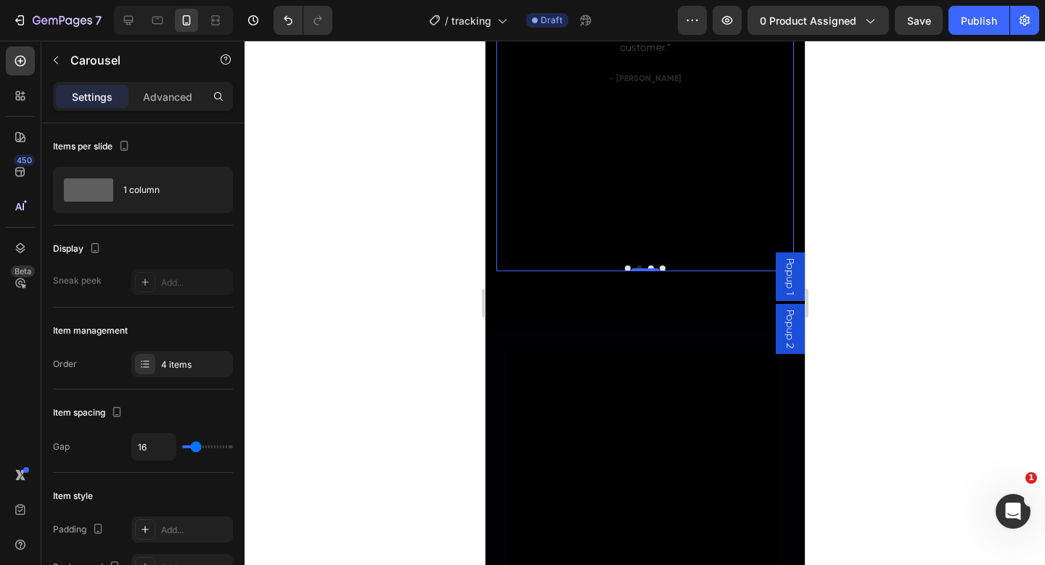
click at [663, 266] on button "Dot" at bounding box center [662, 269] width 6 height 6
click at [651, 267] on button "Dot" at bounding box center [650, 269] width 6 height 6
click at [637, 266] on button "Dot" at bounding box center [639, 269] width 6 height 6
click at [625, 267] on button "Dot" at bounding box center [627, 269] width 6 height 6
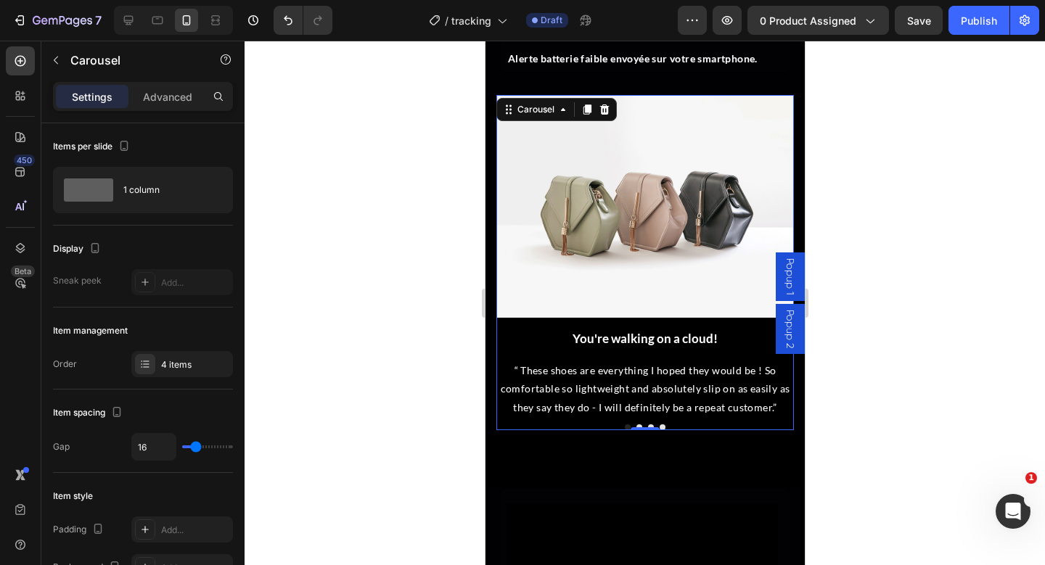
scroll to position [4188, 0]
click at [639, 425] on div "0" at bounding box center [644, 431] width 15 height 12
click at [637, 425] on button "Dot" at bounding box center [639, 428] width 6 height 6
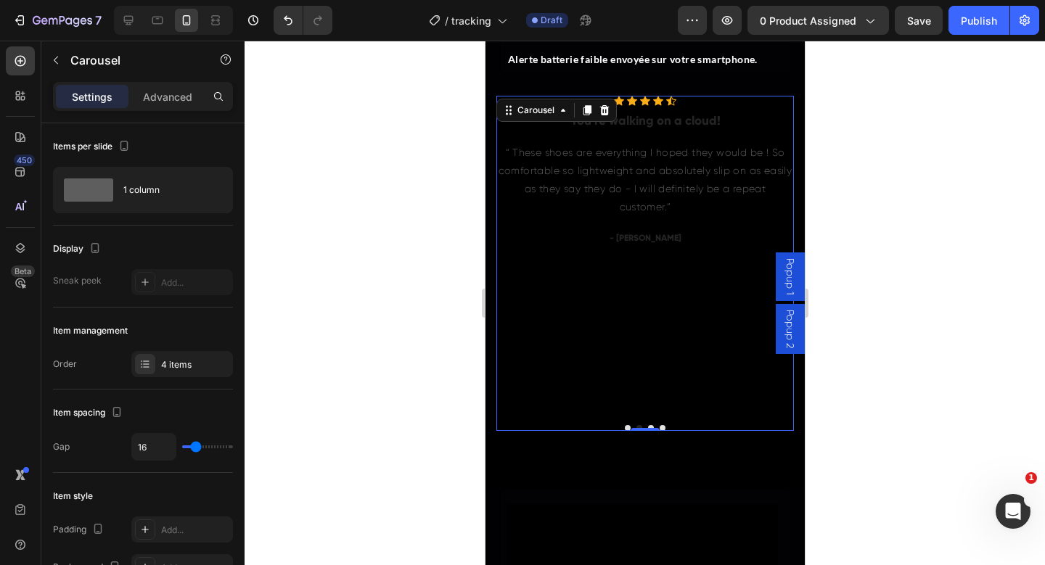
click at [626, 425] on button "Dot" at bounding box center [627, 428] width 6 height 6
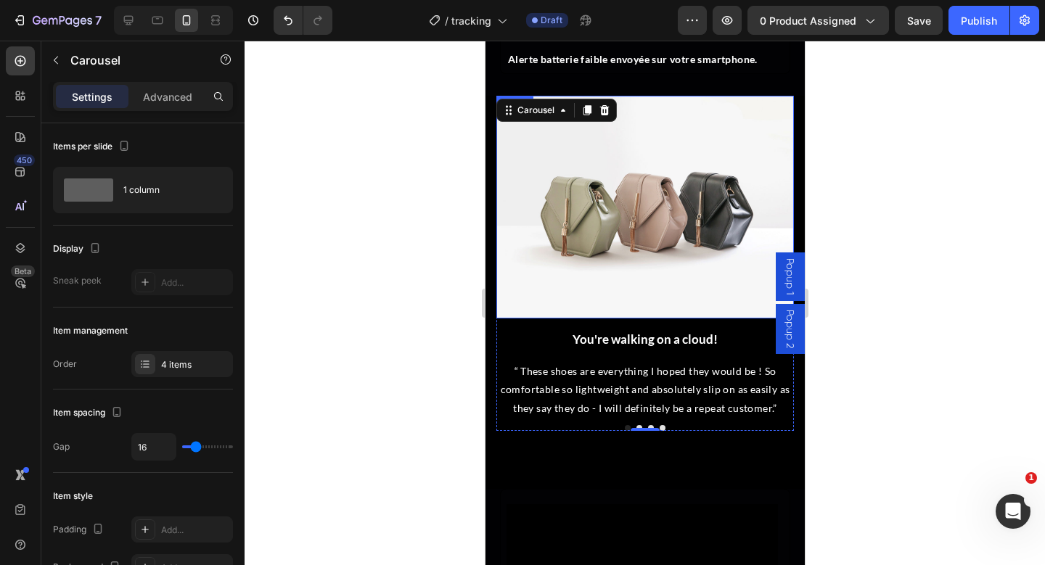
click at [620, 205] on img at bounding box center [645, 208] width 298 height 224
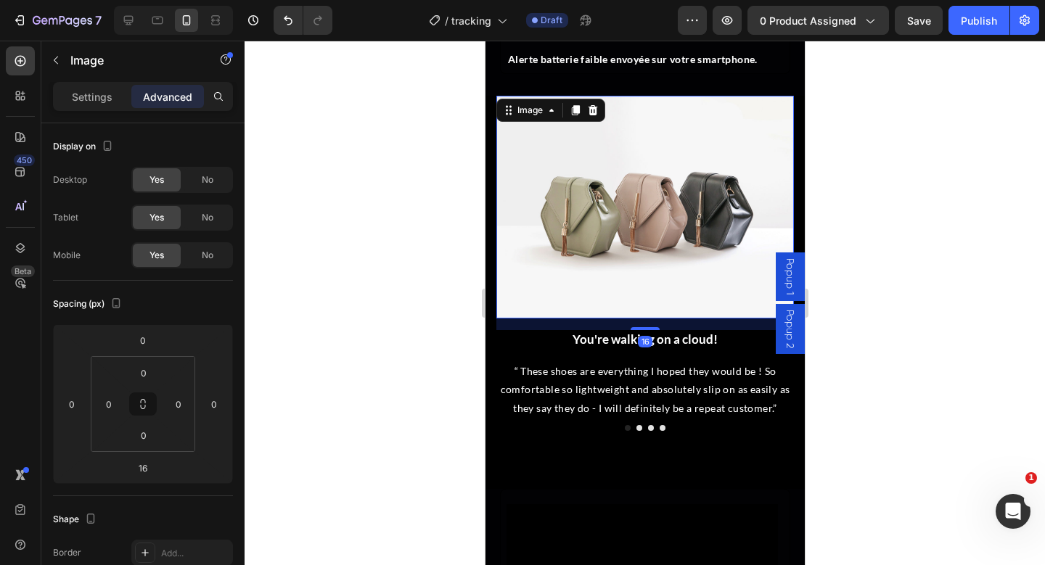
click at [528, 252] on img at bounding box center [645, 208] width 298 height 224
click at [549, 311] on img at bounding box center [645, 208] width 298 height 224
click at [523, 111] on div "Image" at bounding box center [529, 110] width 31 height 13
click at [578, 166] on img at bounding box center [645, 208] width 298 height 224
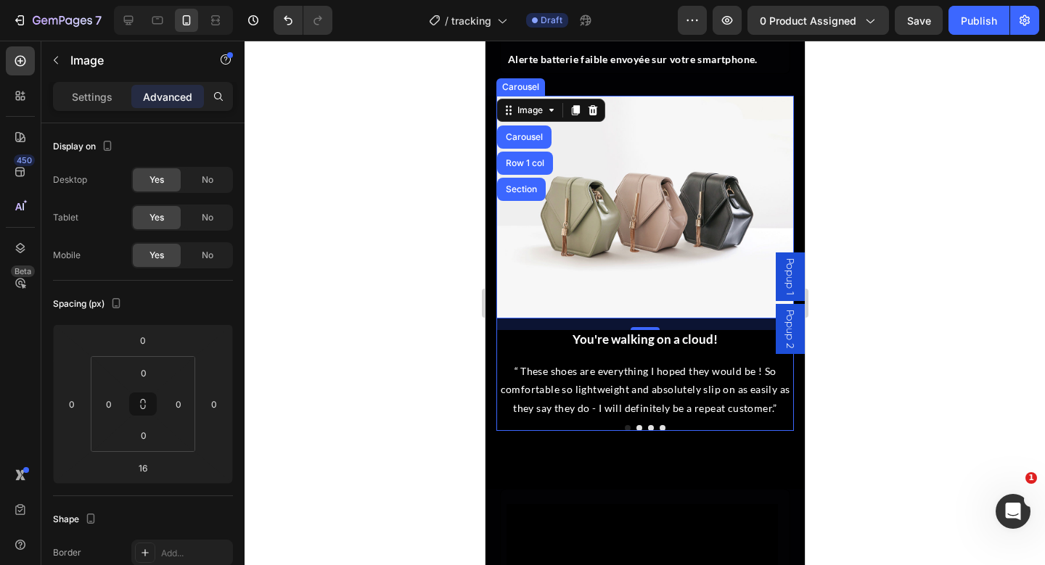
click at [515, 421] on div "Image Carousel Row 1 col Section 16 You're walking on a cloud! Heading “ These …" at bounding box center [645, 263] width 298 height 335
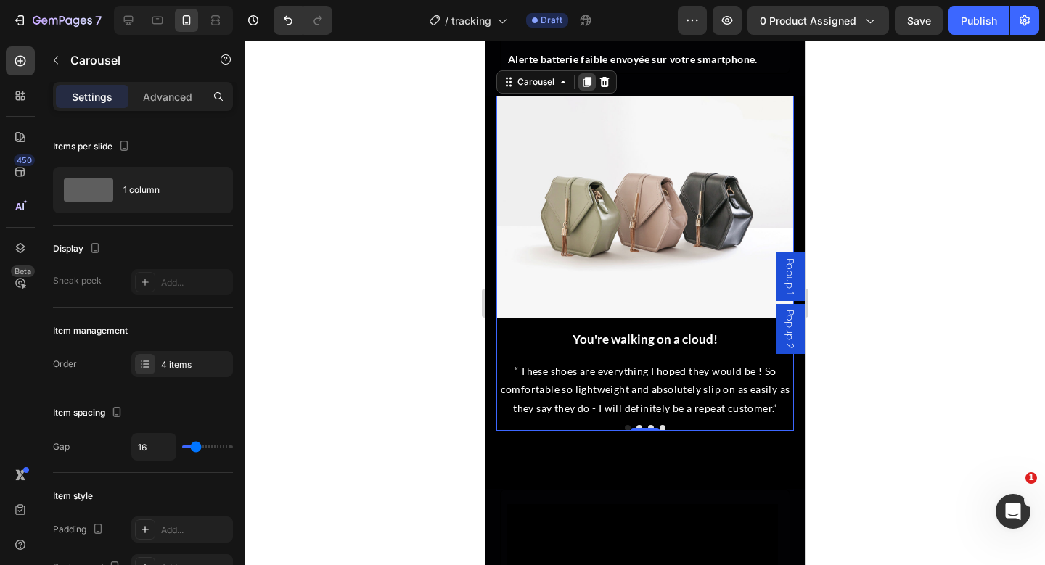
click at [588, 86] on icon at bounding box center [587, 82] width 8 height 10
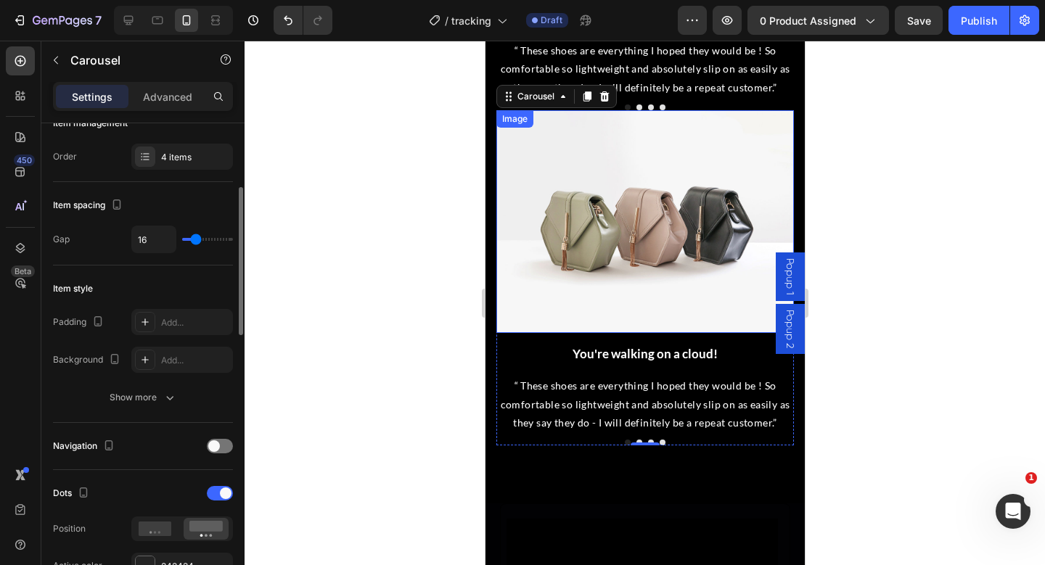
scroll to position [4528, 0]
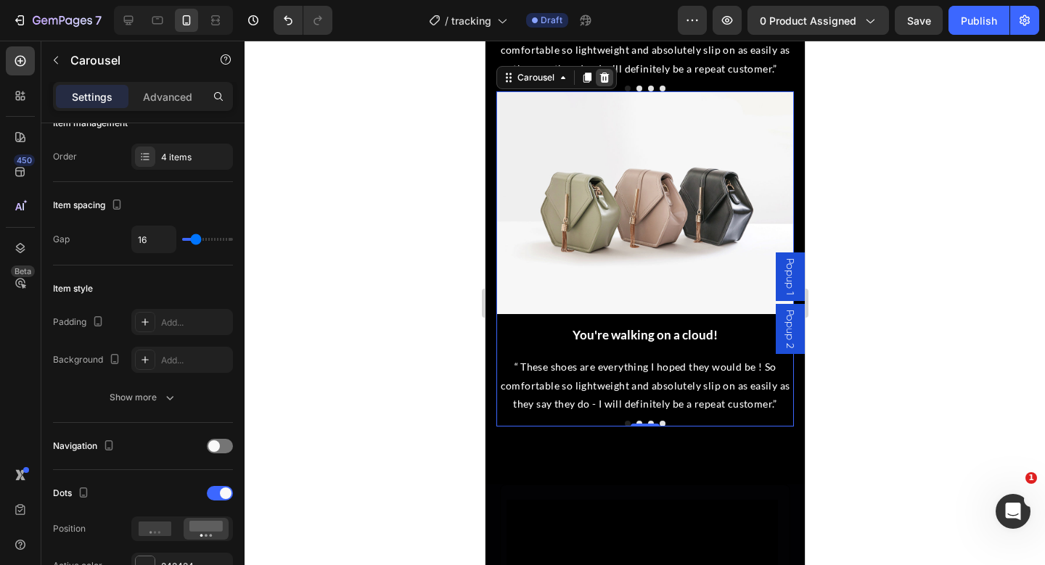
click at [602, 70] on div at bounding box center [603, 77] width 17 height 17
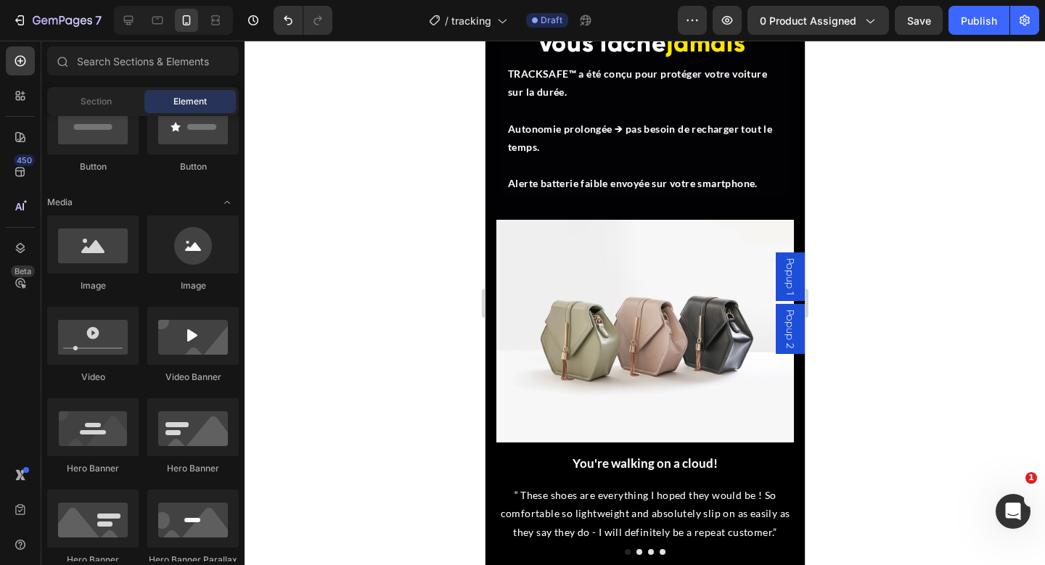
scroll to position [4085, 0]
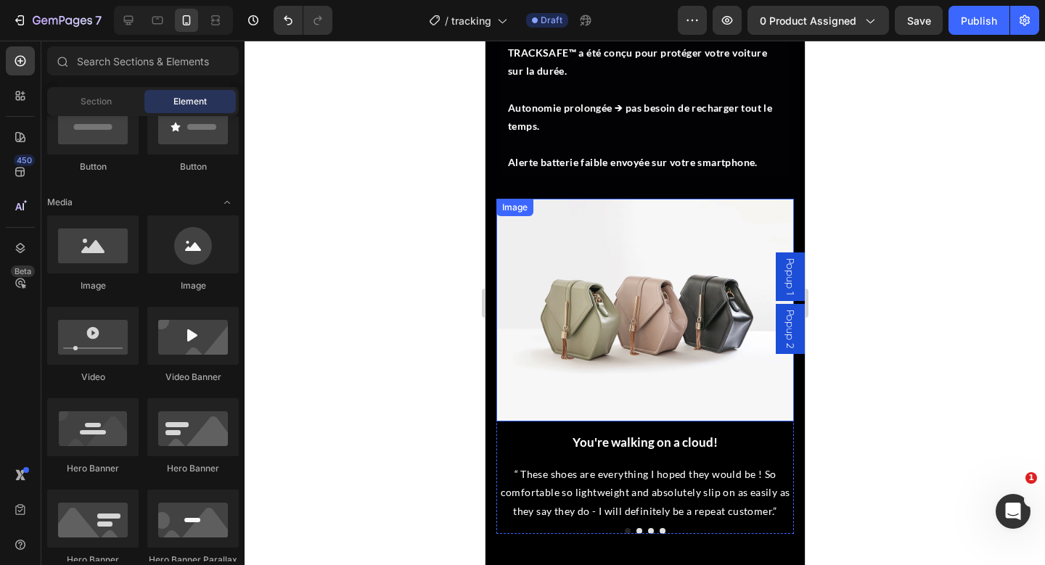
click at [573, 272] on img at bounding box center [645, 311] width 298 height 224
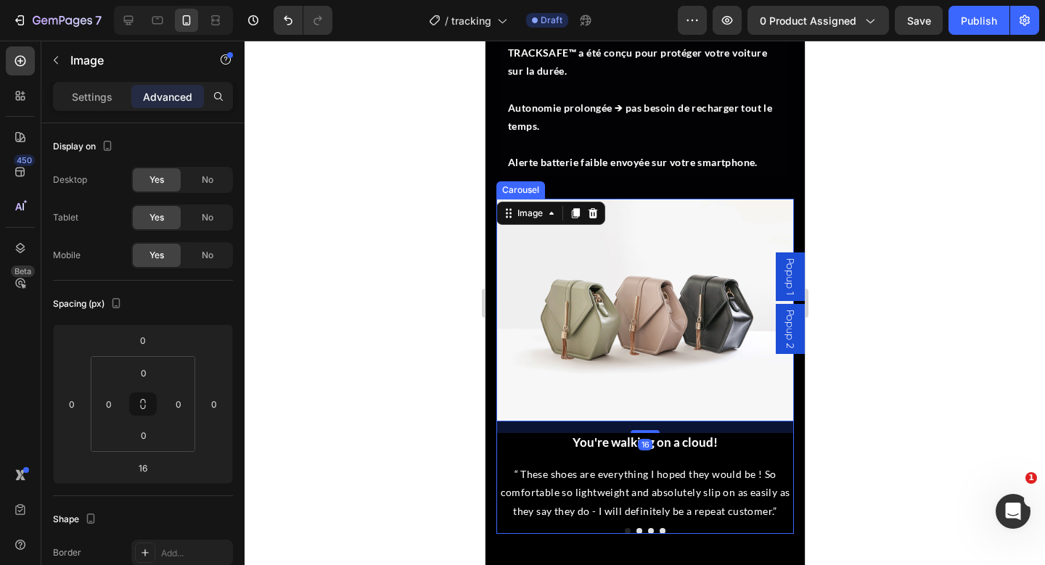
click at [506, 525] on div "Image 16 You're walking on a cloud! Heading “ These shoes are everything I hope…" at bounding box center [645, 366] width 298 height 335
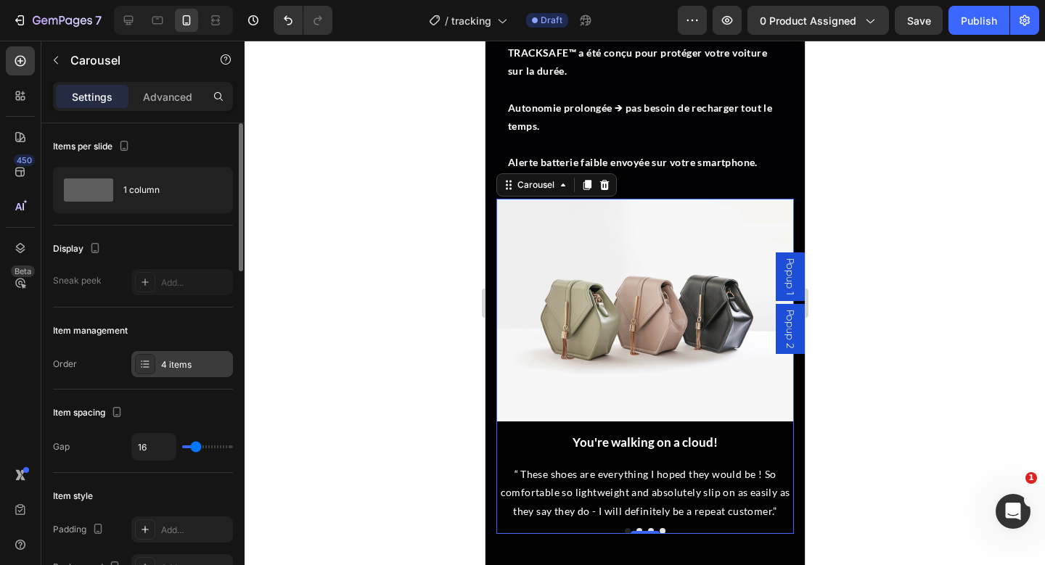
click at [189, 355] on div "4 items" at bounding box center [182, 364] width 102 height 26
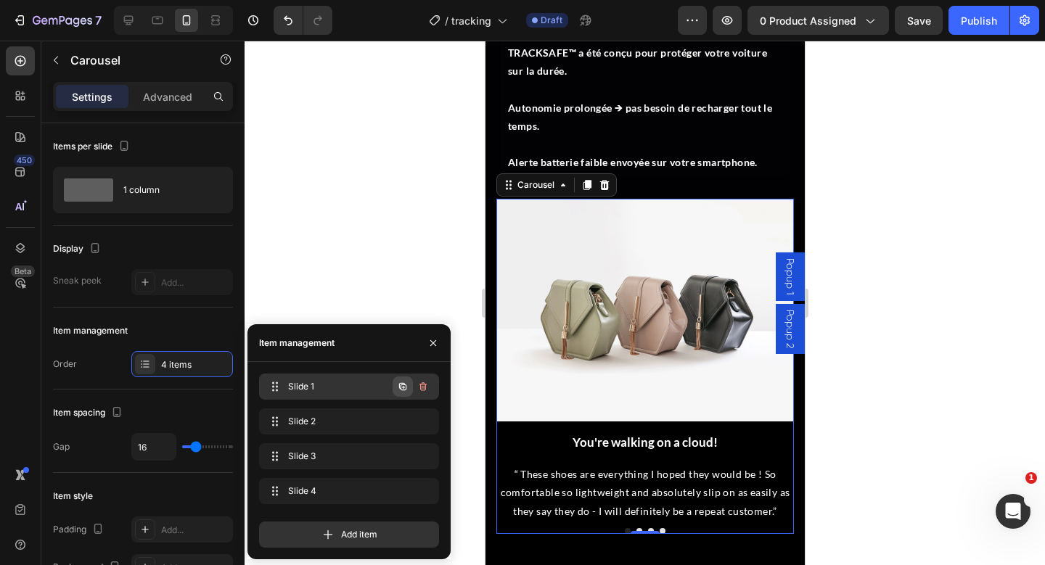
click at [411, 388] on button "button" at bounding box center [403, 387] width 20 height 20
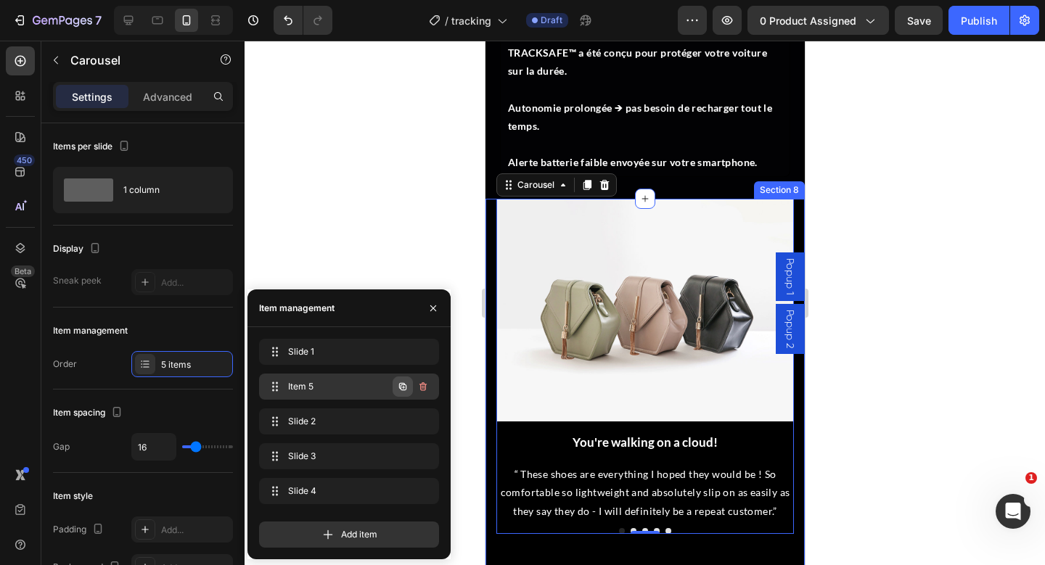
click at [401, 388] on icon "button" at bounding box center [403, 387] width 12 height 12
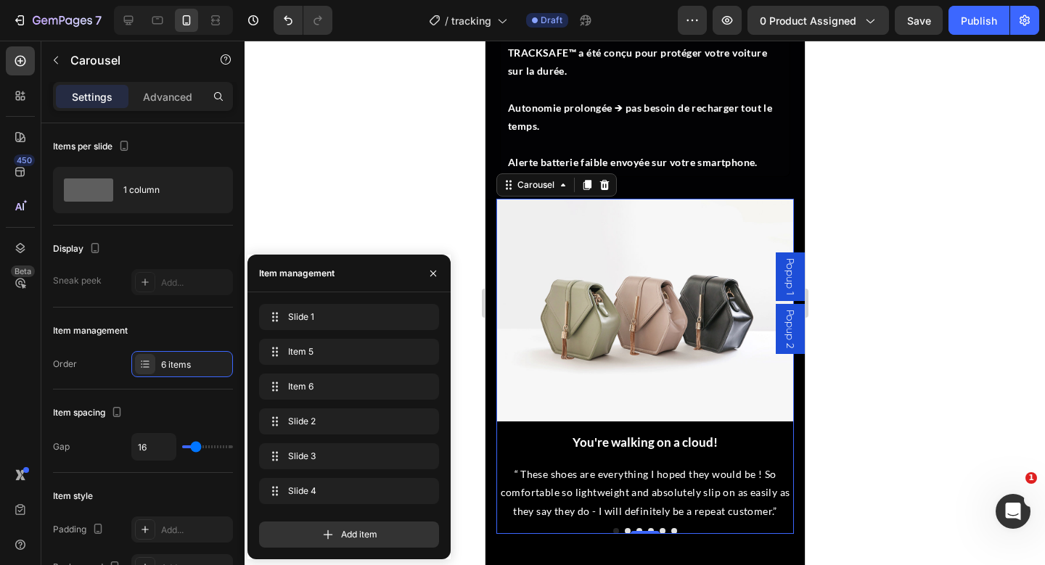
click at [627, 531] on button "Dot" at bounding box center [627, 531] width 6 height 6
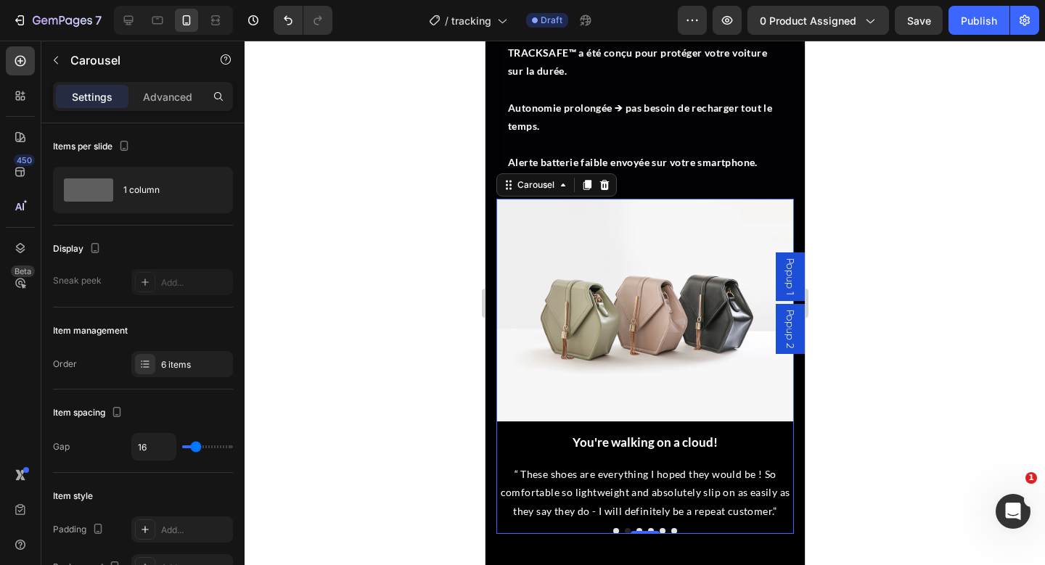
click at [638, 528] on button "Dot" at bounding box center [639, 531] width 6 height 6
click at [183, 369] on div "6 items" at bounding box center [195, 364] width 68 height 13
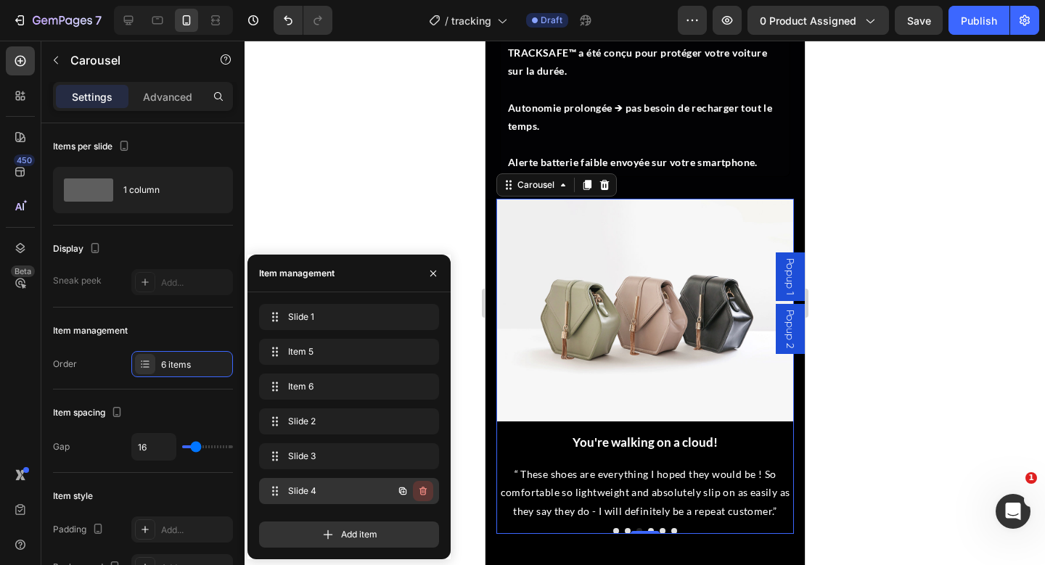
click at [425, 497] on button "button" at bounding box center [423, 491] width 20 height 20
click at [409, 491] on div "Delete" at bounding box center [413, 491] width 27 height 13
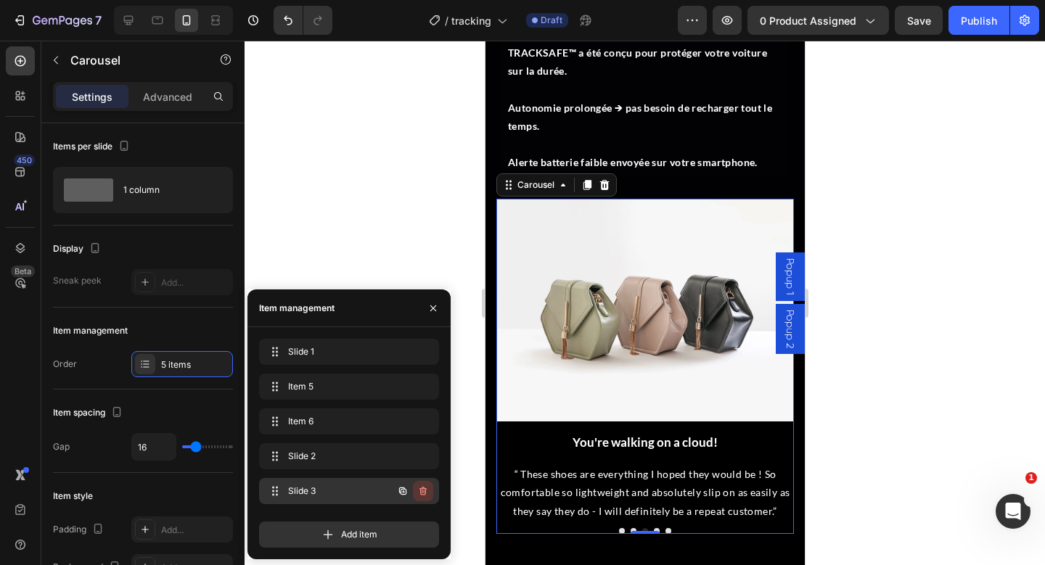
click at [419, 496] on icon "button" at bounding box center [423, 491] width 12 height 12
click at [424, 494] on div "Delete" at bounding box center [413, 491] width 27 height 13
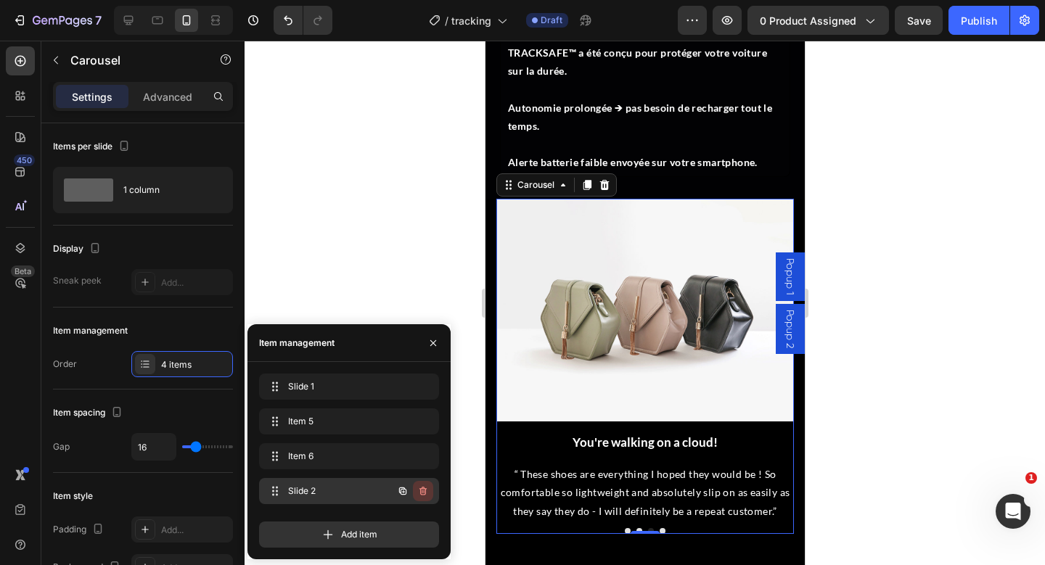
click at [423, 484] on button "button" at bounding box center [423, 491] width 20 height 20
click at [423, 485] on div "Delete" at bounding box center [413, 491] width 27 height 13
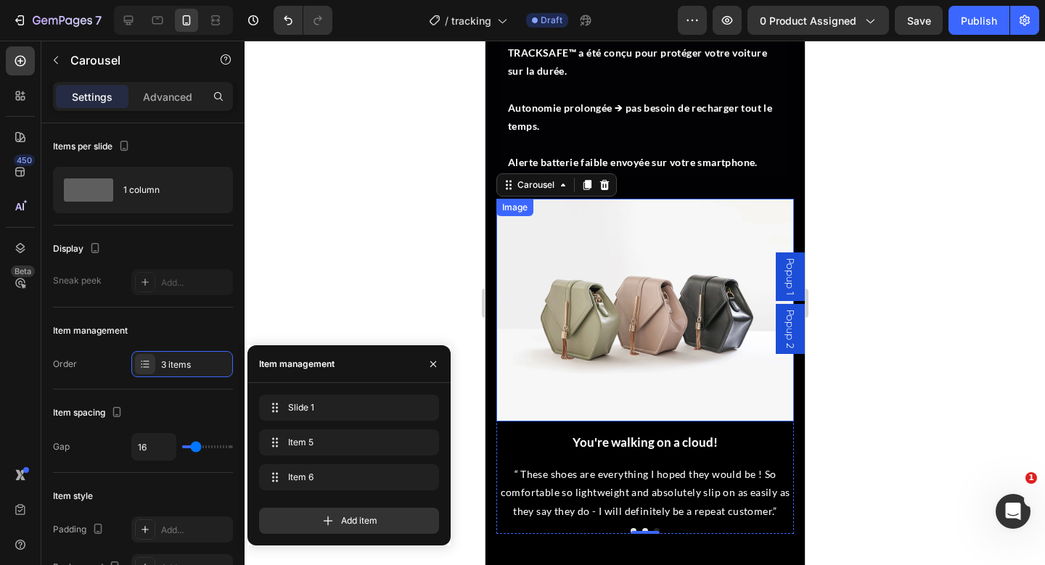
click at [655, 337] on img at bounding box center [645, 311] width 298 height 224
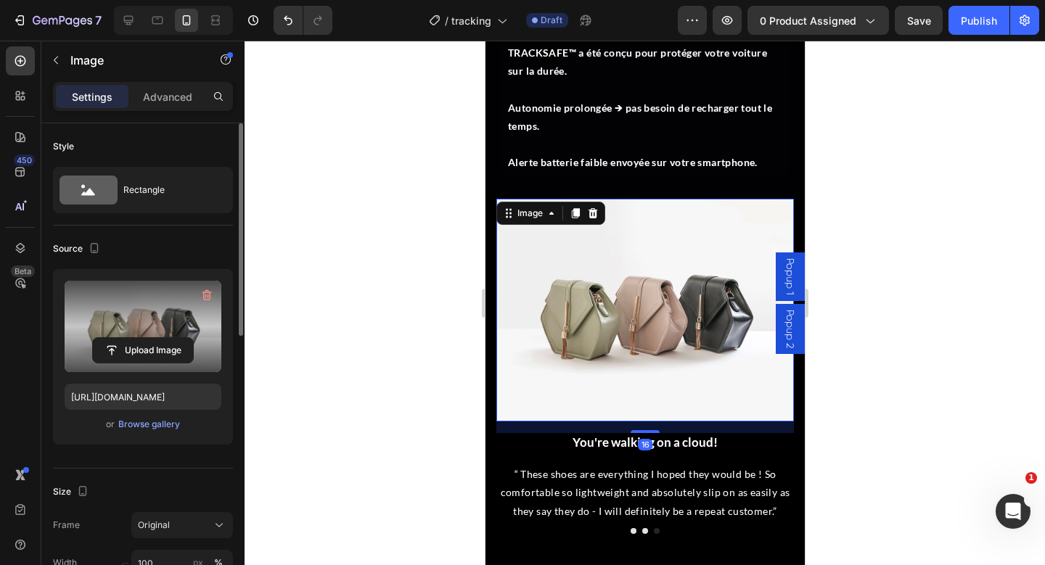
click at [142, 309] on label at bounding box center [143, 326] width 157 height 91
click at [142, 338] on input "file" at bounding box center [143, 350] width 100 height 25
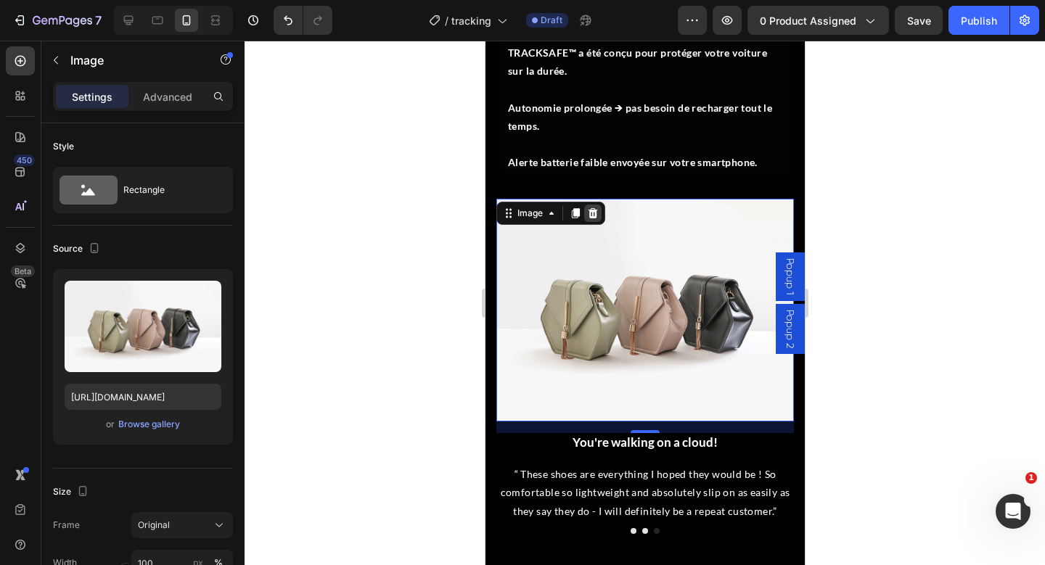
click at [592, 216] on icon at bounding box center [592, 213] width 9 height 10
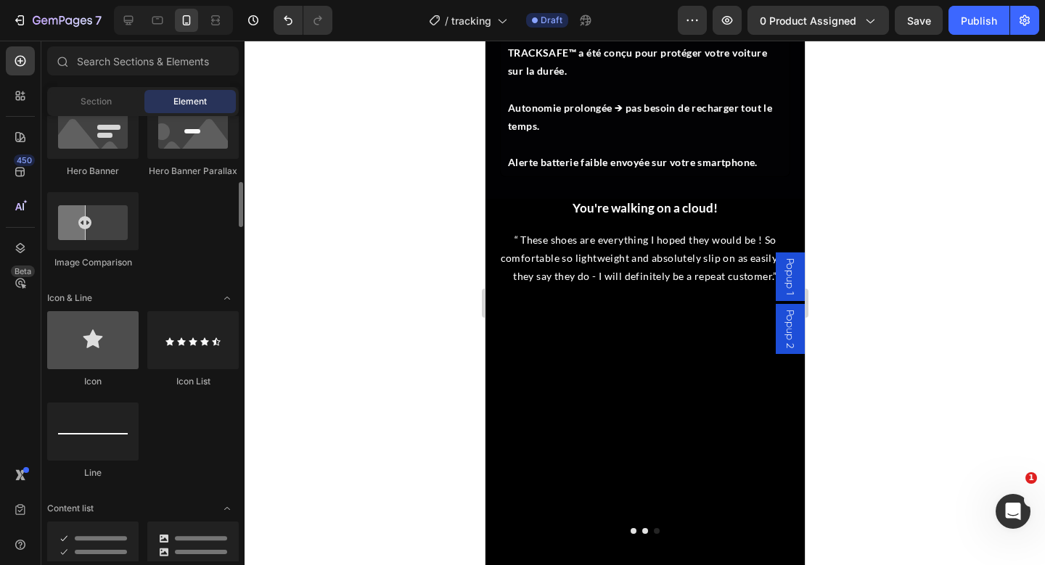
scroll to position [777, 0]
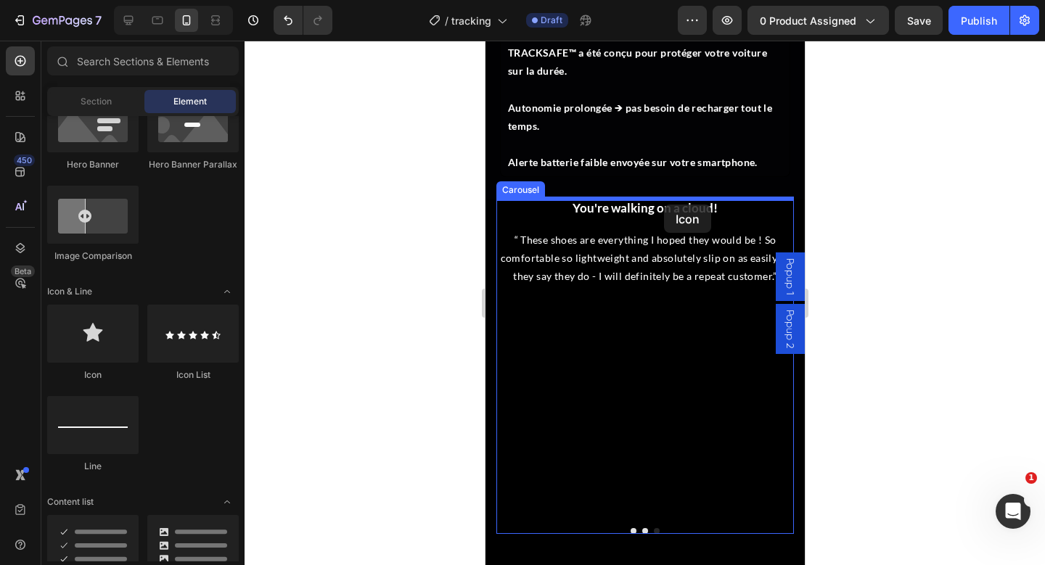
drag, startPoint x: 600, startPoint y: 382, endPoint x: 663, endPoint y: 205, distance: 188.7
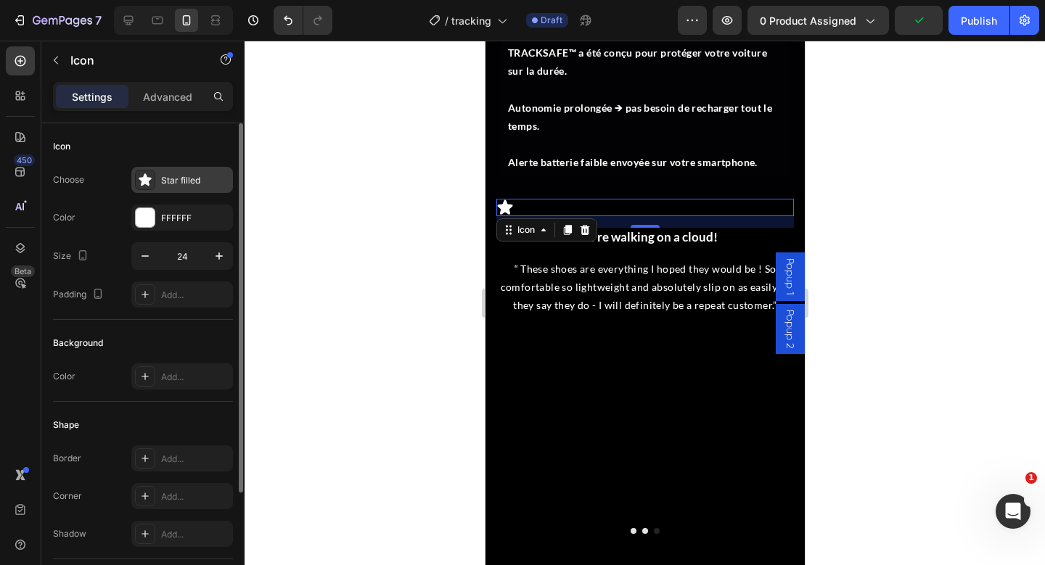
click at [145, 186] on icon at bounding box center [145, 180] width 15 height 15
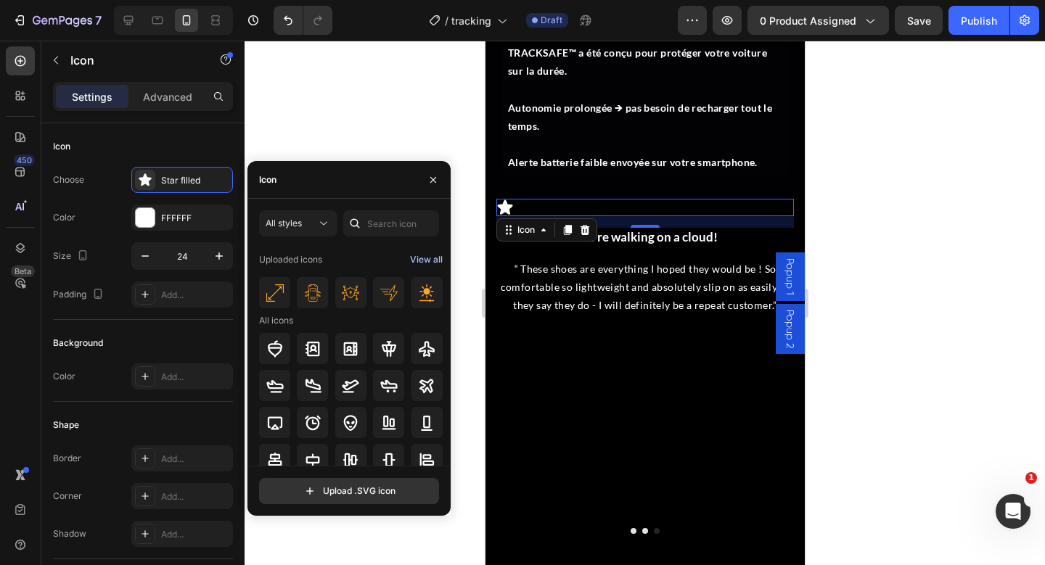
click at [425, 255] on div "View all" at bounding box center [426, 259] width 33 height 17
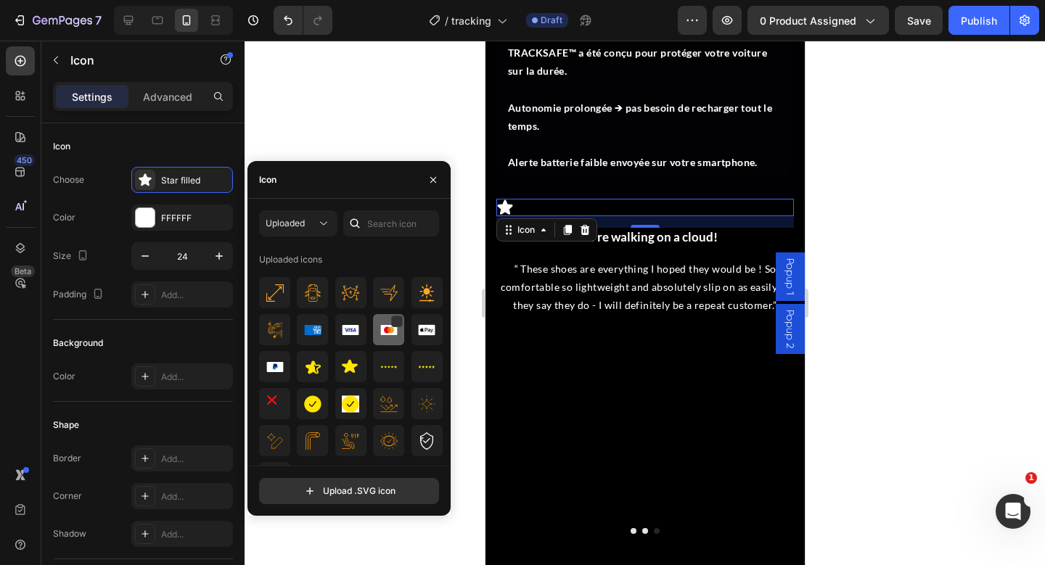
scroll to position [28, 0]
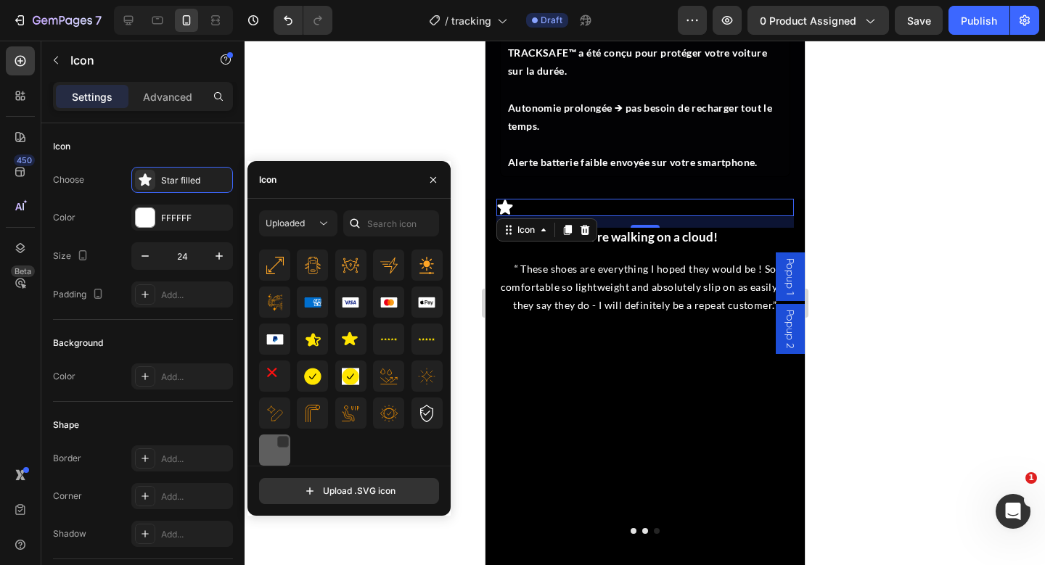
click at [278, 453] on img at bounding box center [274, 450] width 17 height 17
click at [385, 233] on input "text" at bounding box center [391, 223] width 96 height 26
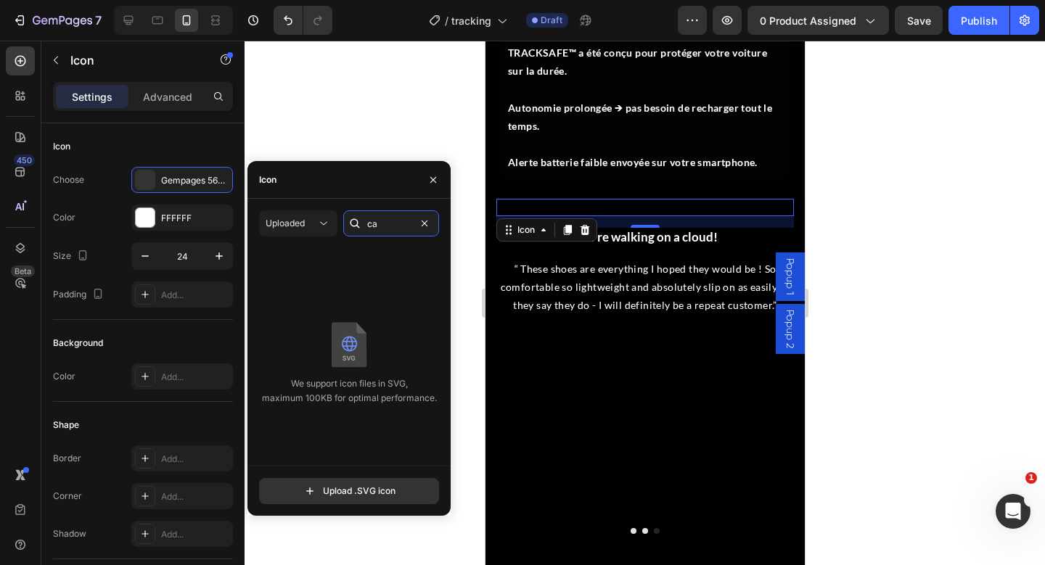
type input "c"
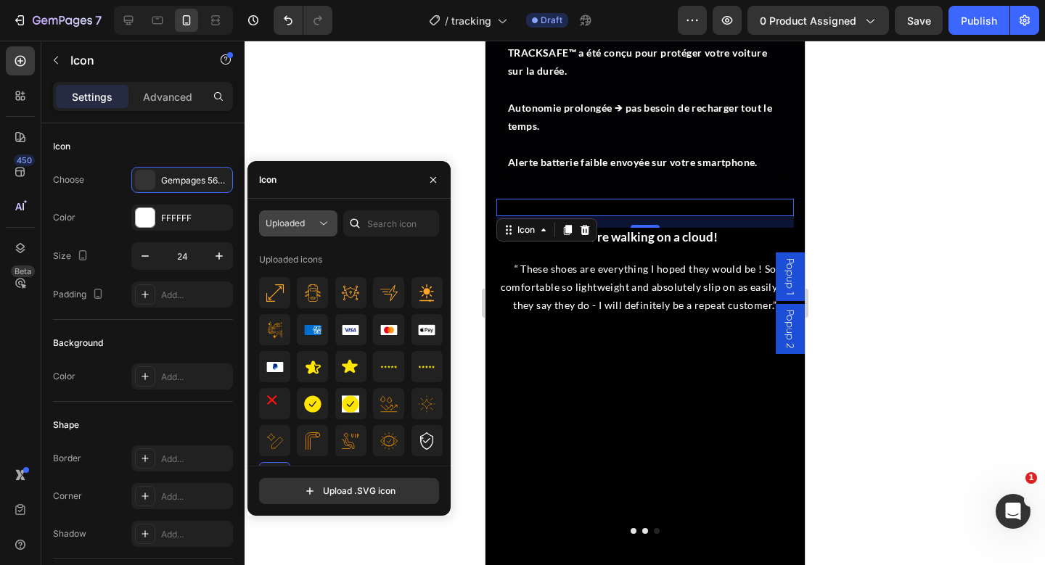
click at [305, 222] on span "Uploaded" at bounding box center [285, 223] width 39 height 11
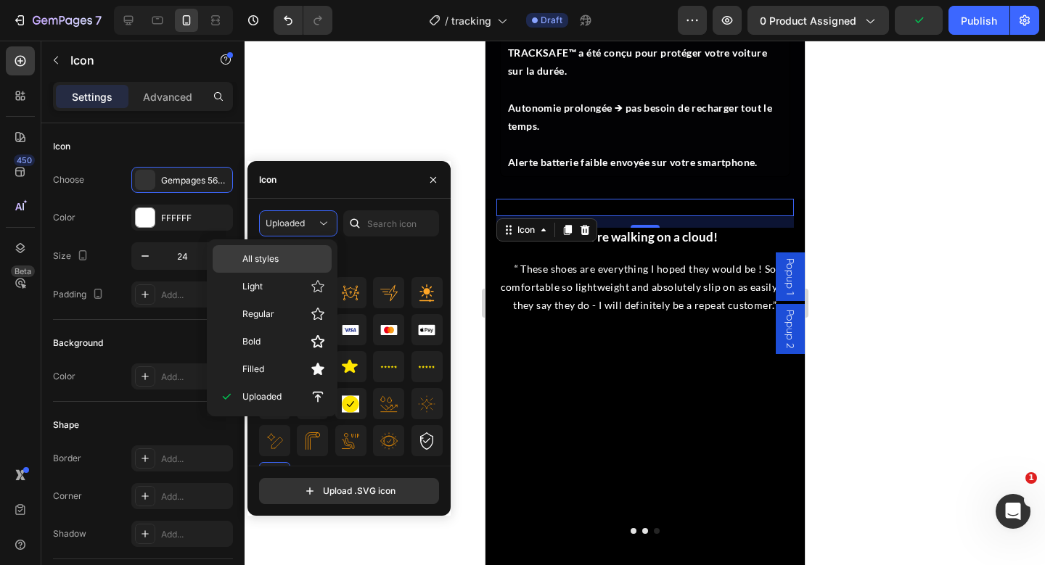
click at [290, 263] on p "All styles" at bounding box center [283, 259] width 83 height 13
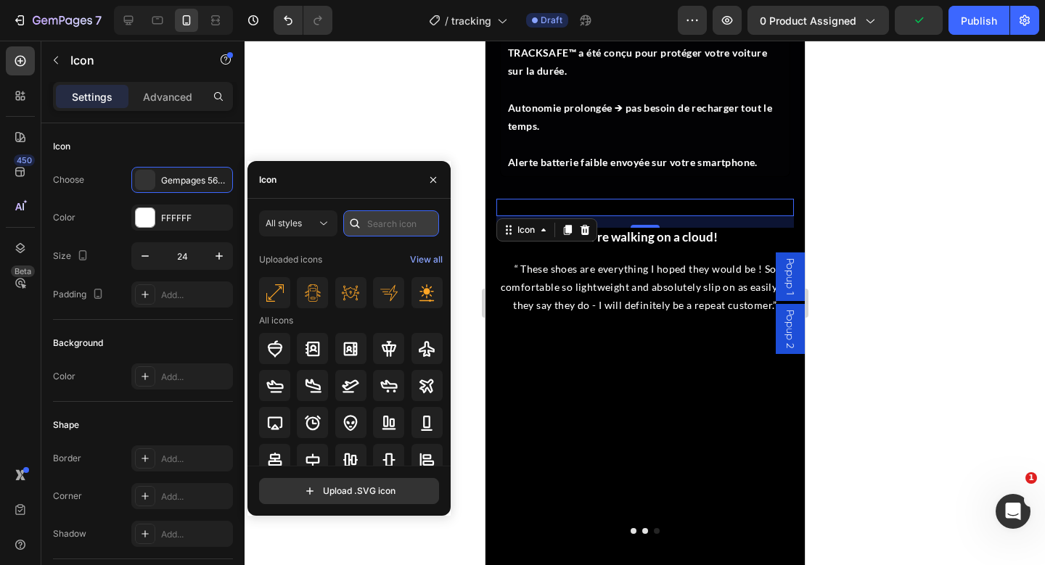
click at [381, 229] on input "text" at bounding box center [391, 223] width 96 height 26
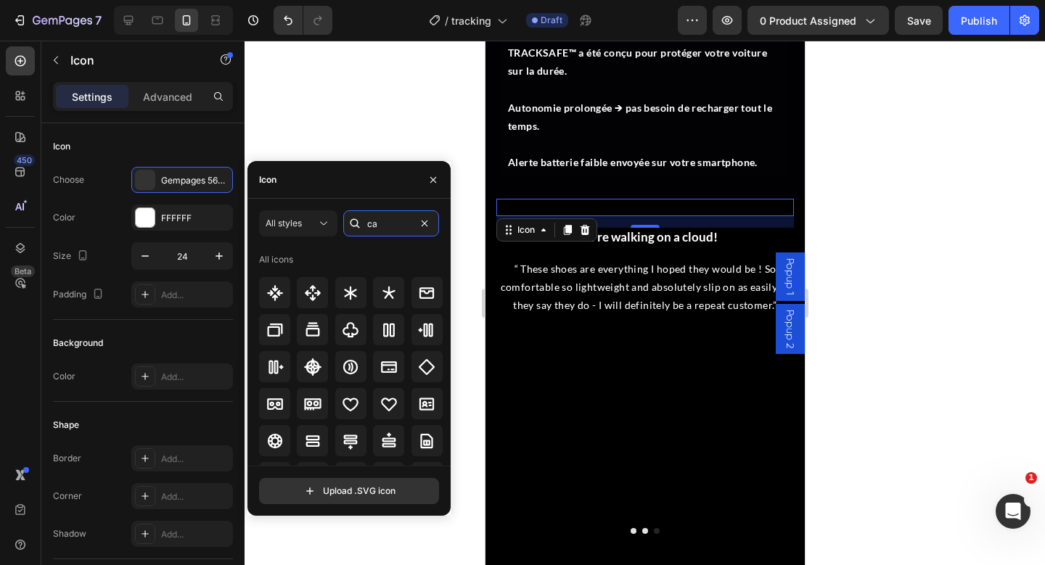
type input "c"
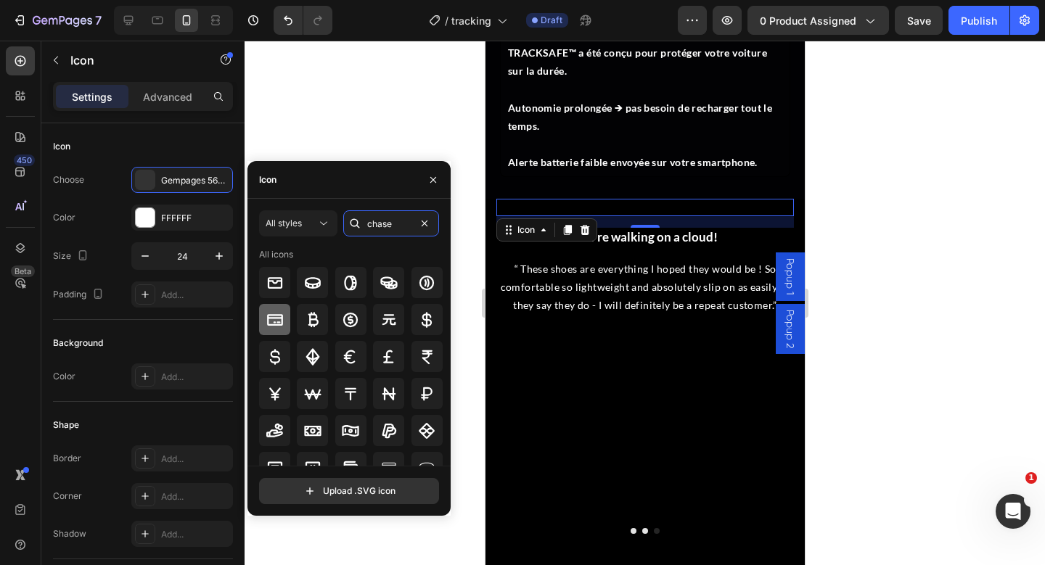
type input "chase"
click at [274, 327] on icon at bounding box center [274, 319] width 17 height 17
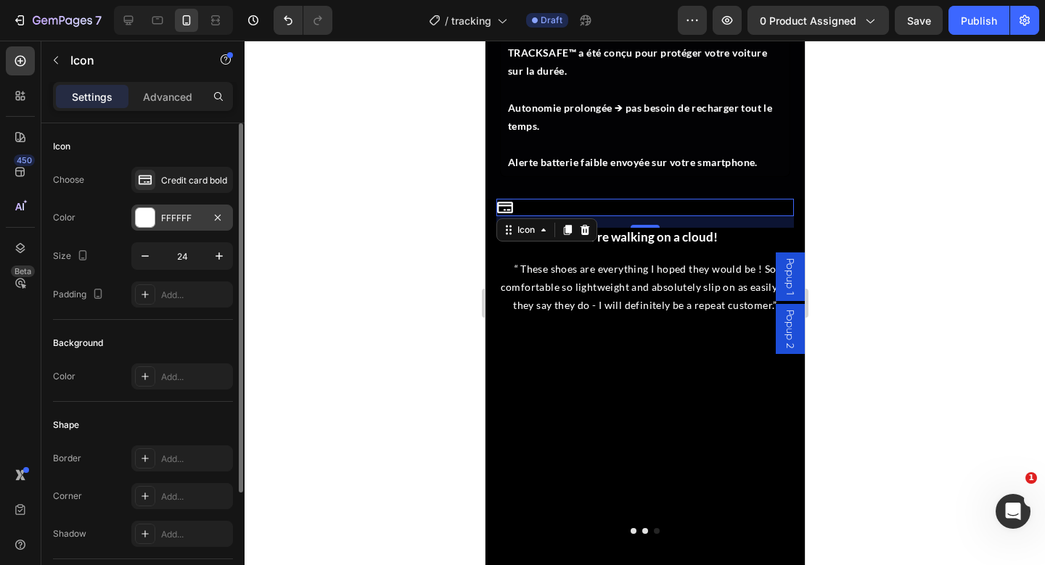
click at [146, 229] on div "FFFFFF" at bounding box center [182, 218] width 102 height 26
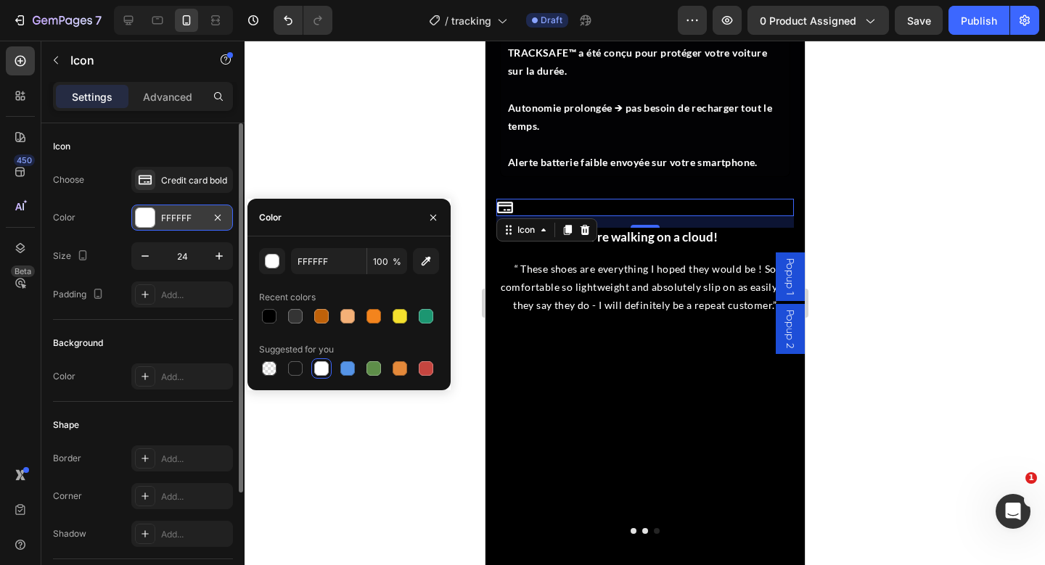
click at [178, 213] on div "FFFFFF" at bounding box center [182, 218] width 42 height 13
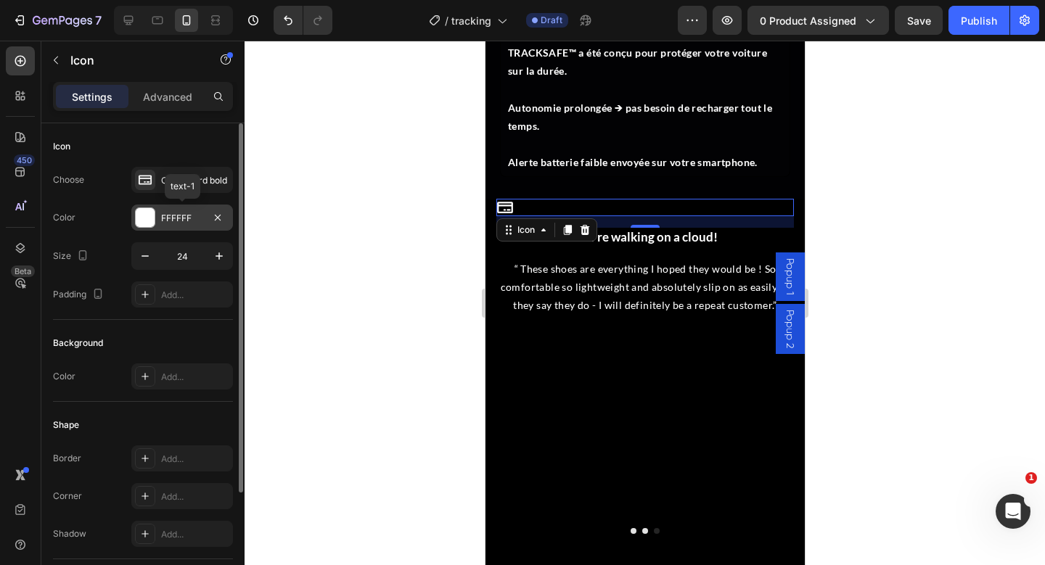
click at [178, 213] on div "FFFFFF" at bounding box center [182, 218] width 42 height 13
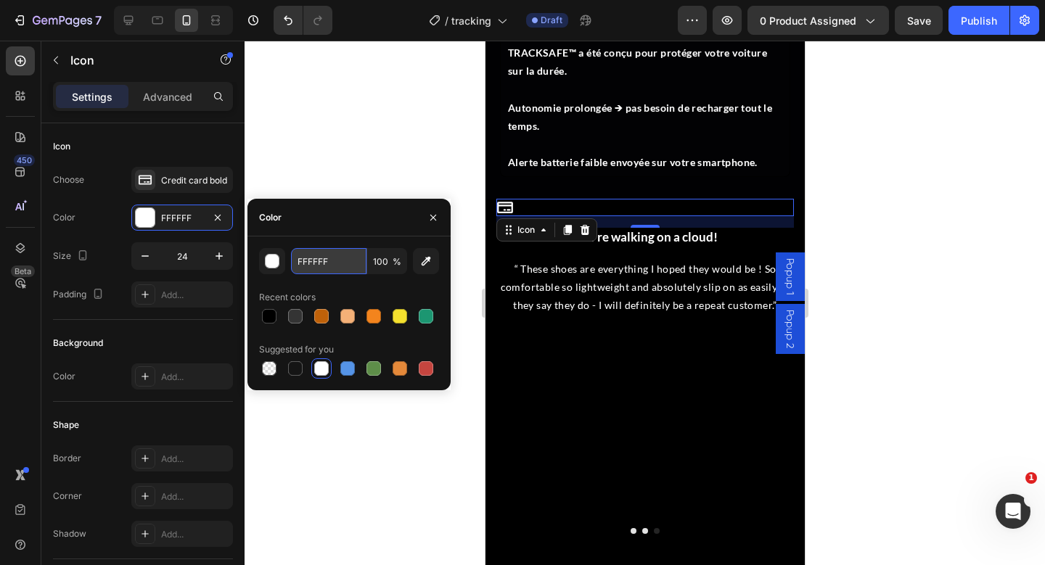
click at [313, 260] on input "FFFFFF" at bounding box center [328, 261] width 75 height 26
paste input "3841D"
type input "F3841D"
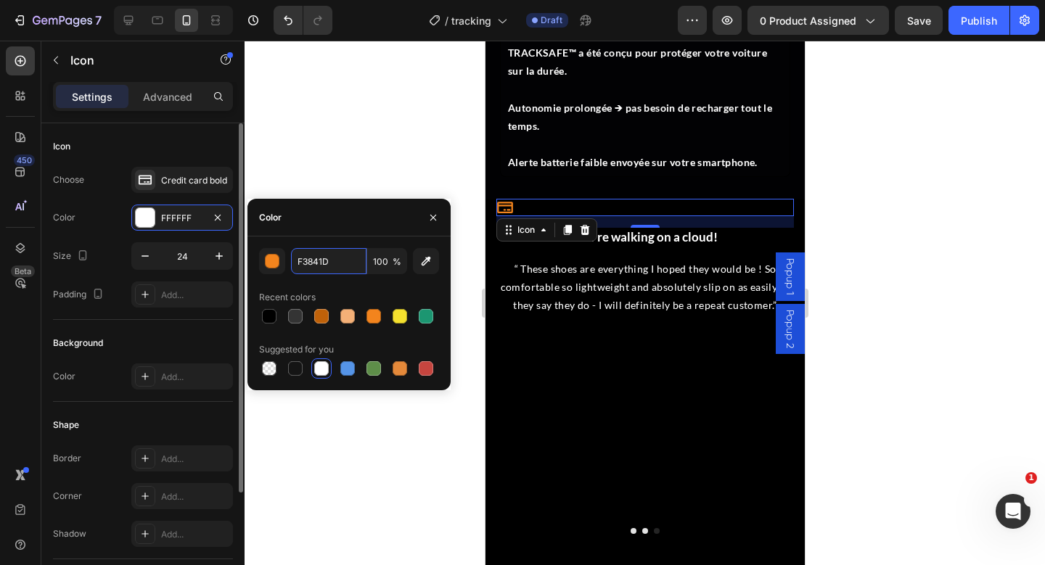
scroll to position [149, 0]
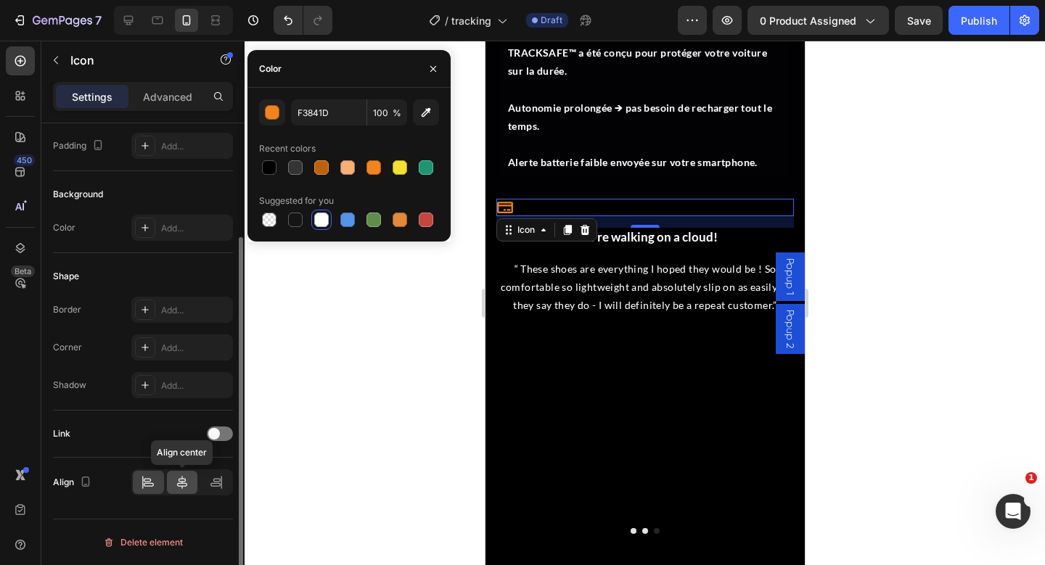
click at [177, 485] on icon at bounding box center [182, 482] width 15 height 15
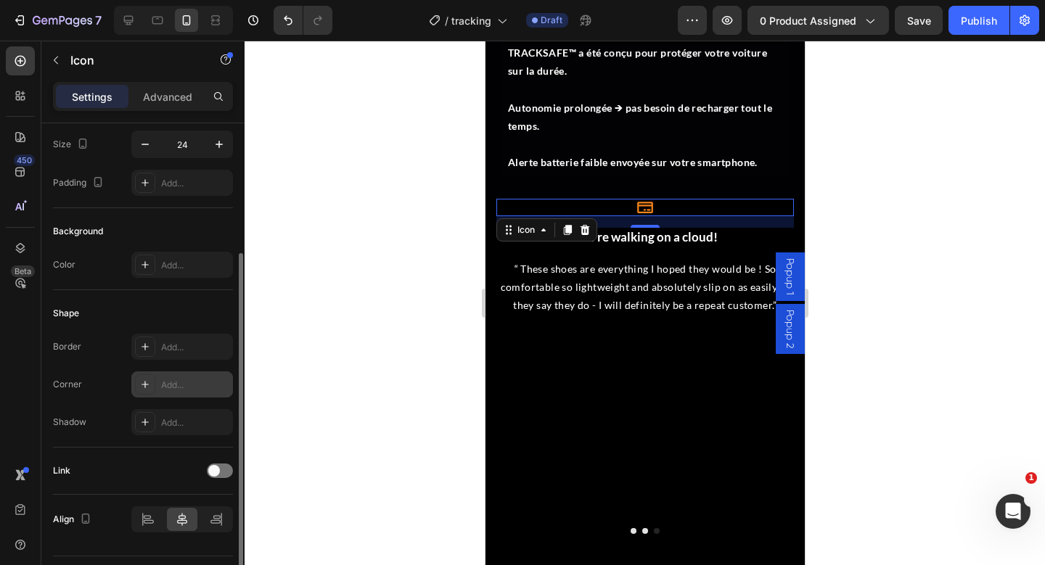
scroll to position [0, 0]
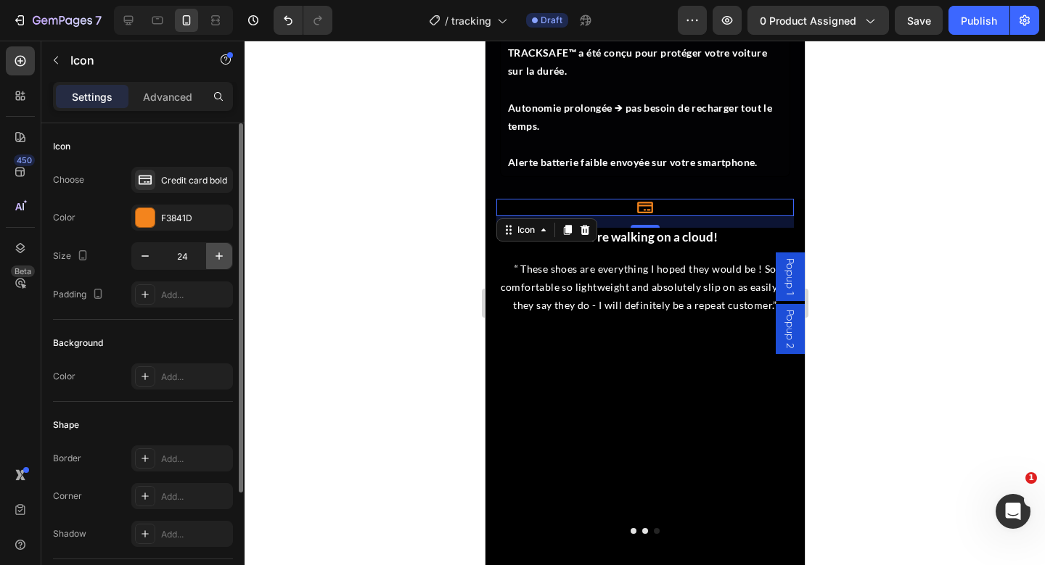
click at [216, 256] on icon "button" at bounding box center [219, 256] width 7 height 7
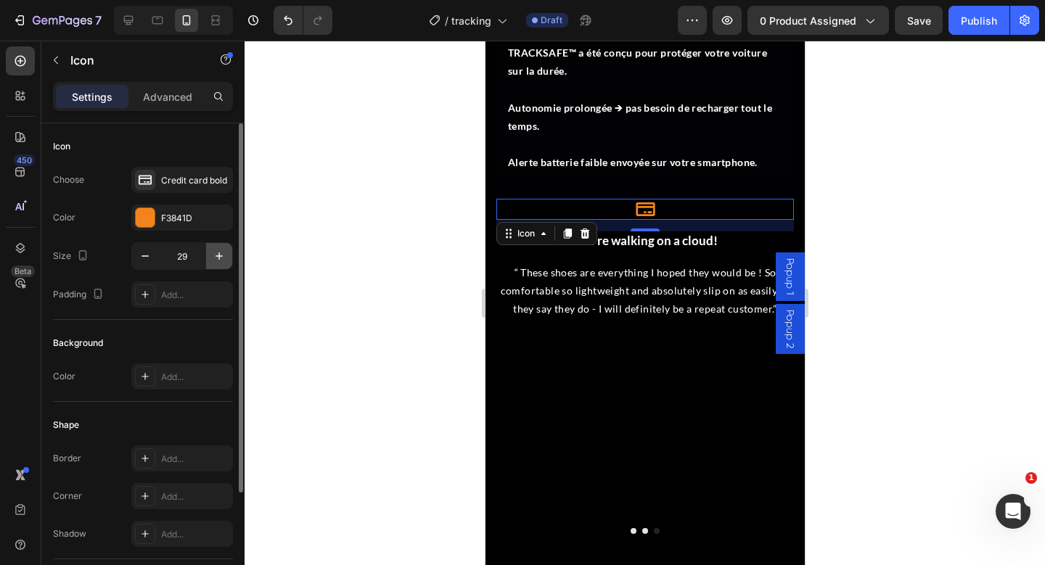
click at [216, 256] on icon "button" at bounding box center [219, 256] width 7 height 7
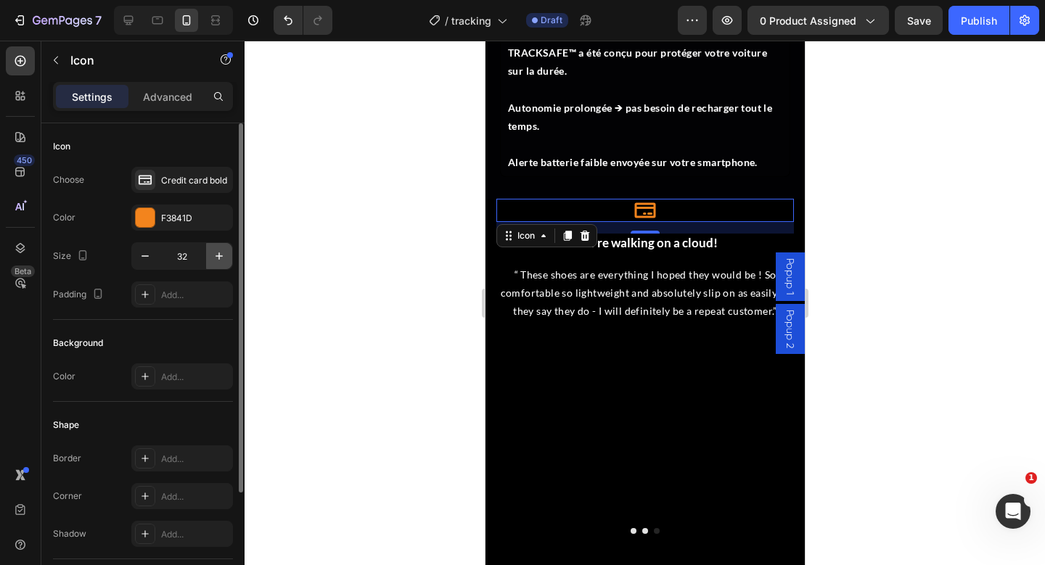
click at [216, 256] on icon "button" at bounding box center [219, 256] width 7 height 7
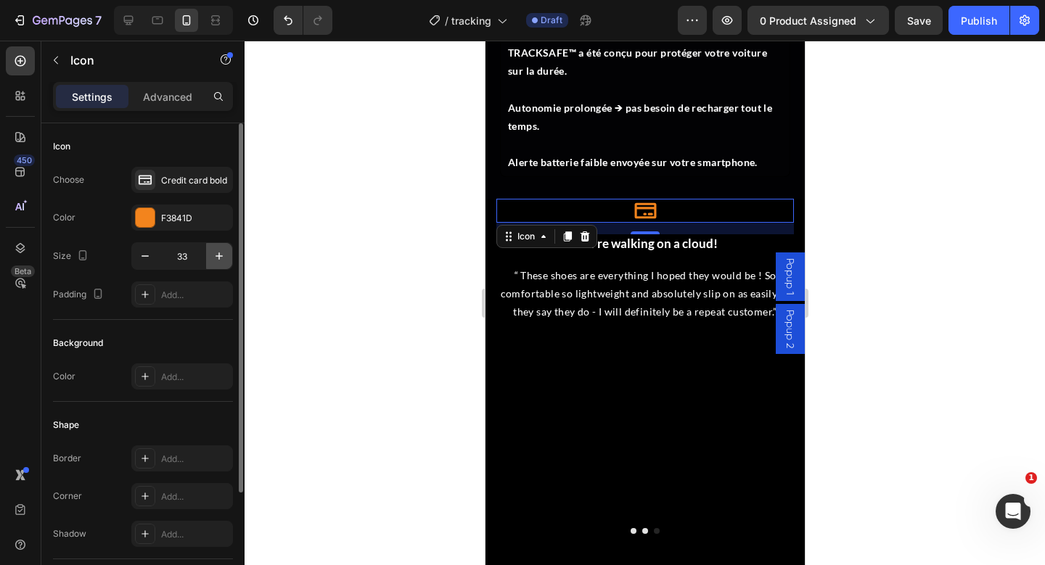
click at [216, 256] on icon "button" at bounding box center [219, 256] width 7 height 7
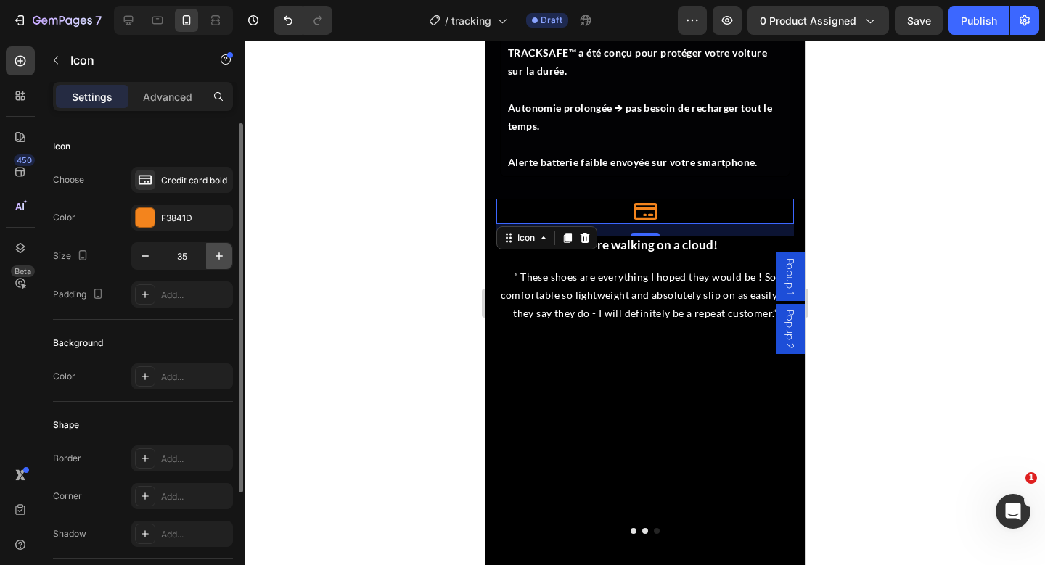
click at [216, 256] on icon "button" at bounding box center [219, 256] width 7 height 7
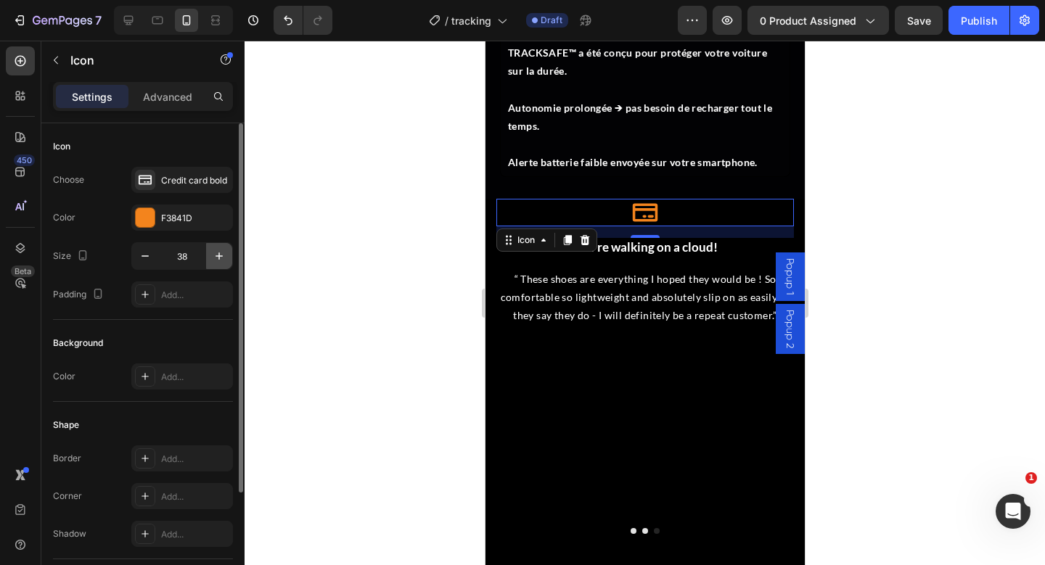
click at [216, 256] on icon "button" at bounding box center [219, 256] width 7 height 7
click at [117, 247] on div "Size 38" at bounding box center [143, 256] width 180 height 28
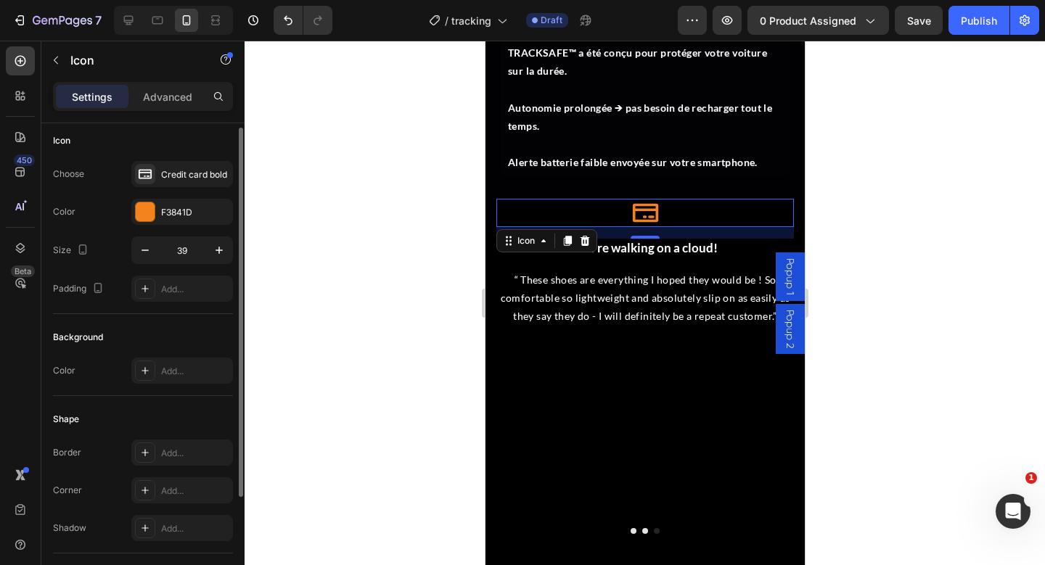
scroll to position [4, 0]
click at [221, 256] on icon "button" at bounding box center [219, 252] width 15 height 15
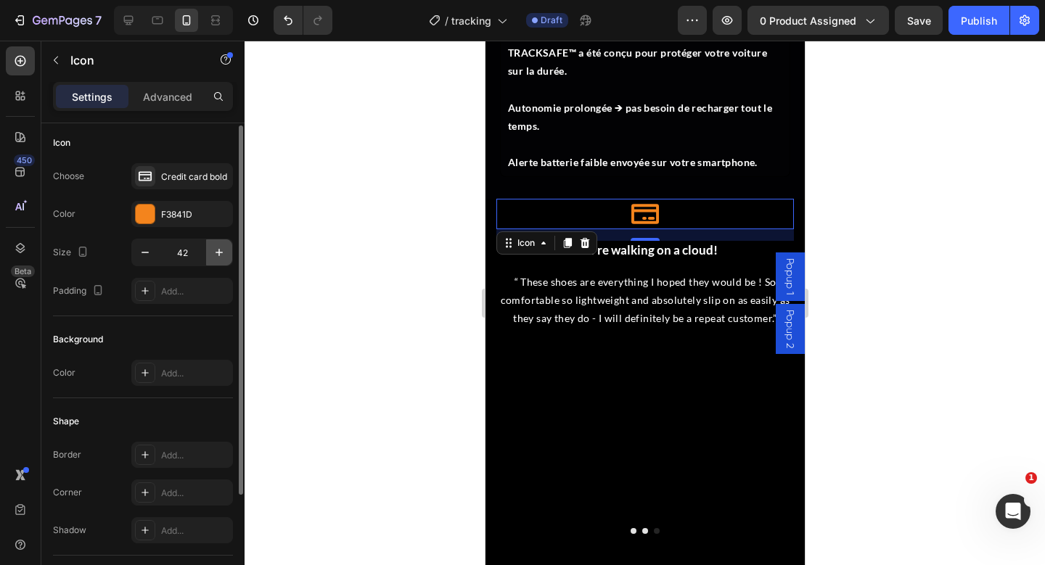
click at [221, 256] on icon "button" at bounding box center [219, 252] width 15 height 15
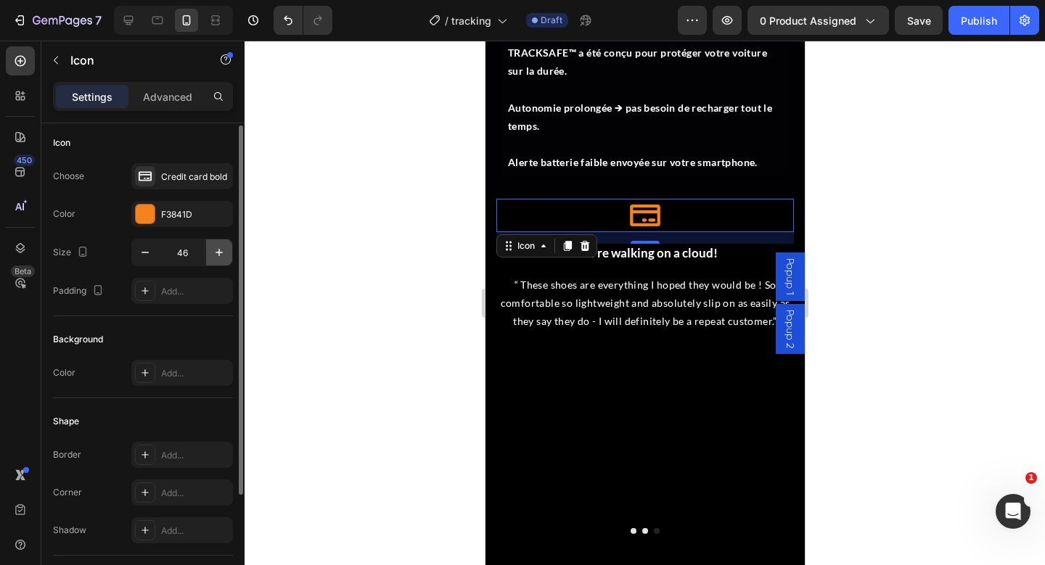
click at [221, 256] on icon "button" at bounding box center [219, 252] width 15 height 15
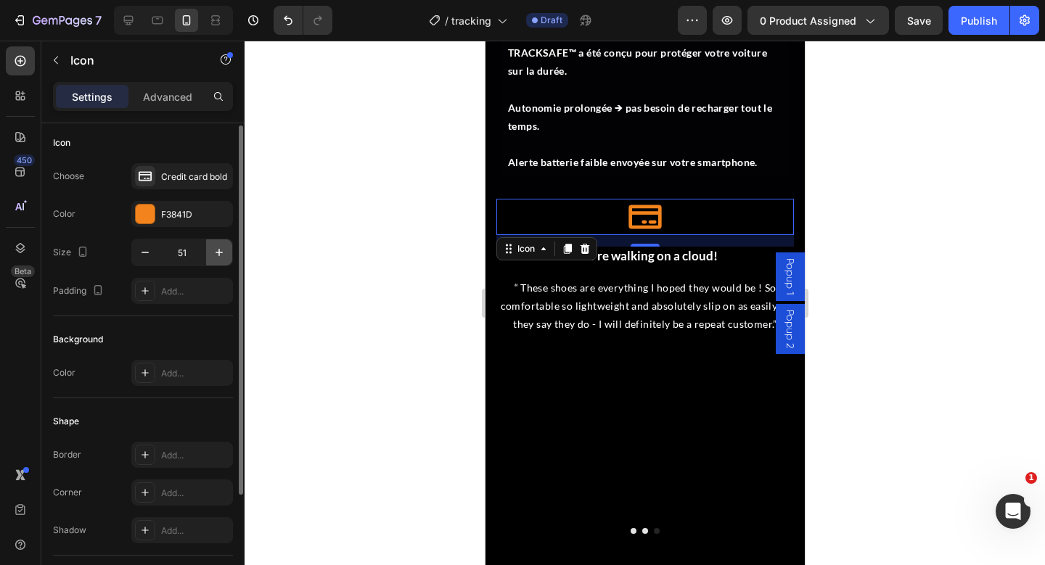
click at [221, 256] on icon "button" at bounding box center [219, 252] width 15 height 15
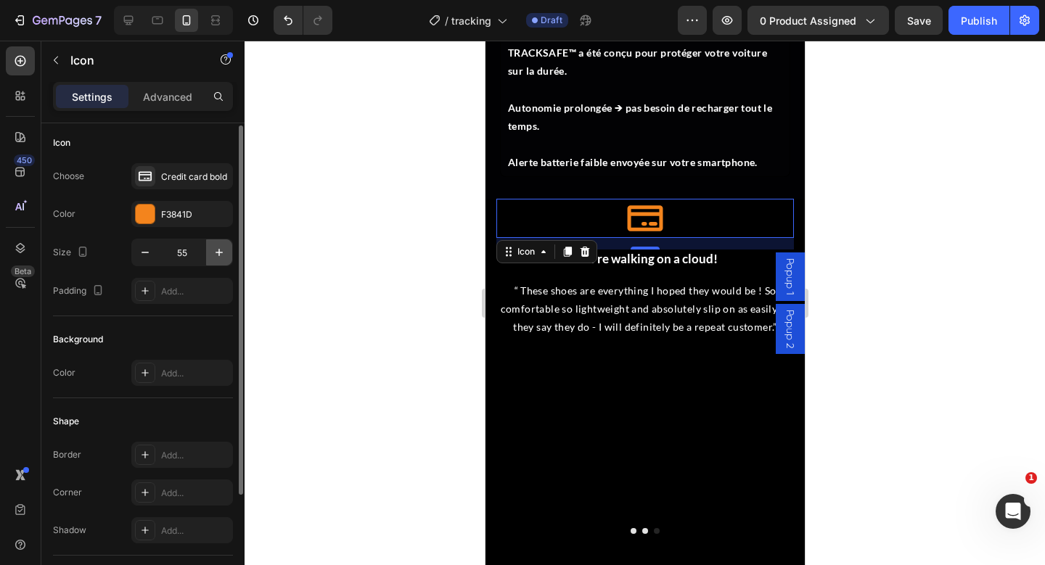
click at [221, 256] on icon "button" at bounding box center [219, 252] width 15 height 15
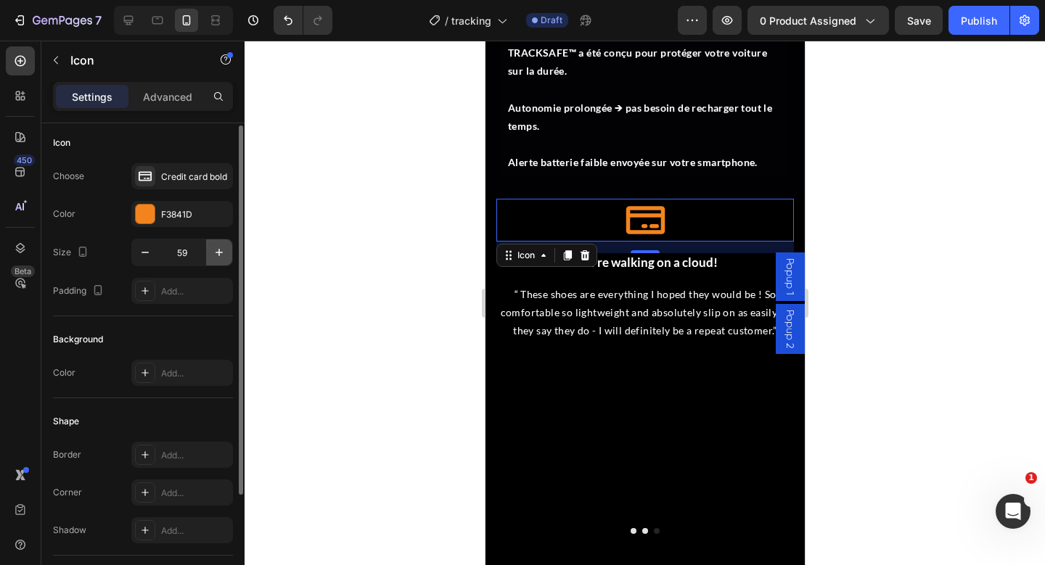
click at [221, 256] on icon "button" at bounding box center [219, 252] width 15 height 15
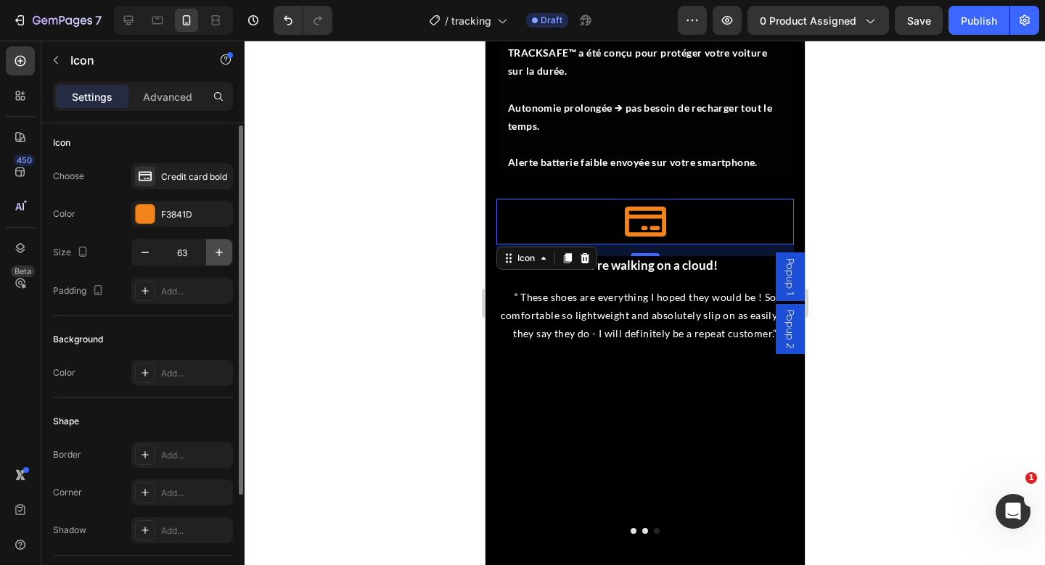
click at [221, 256] on icon "button" at bounding box center [219, 252] width 15 height 15
type input "64"
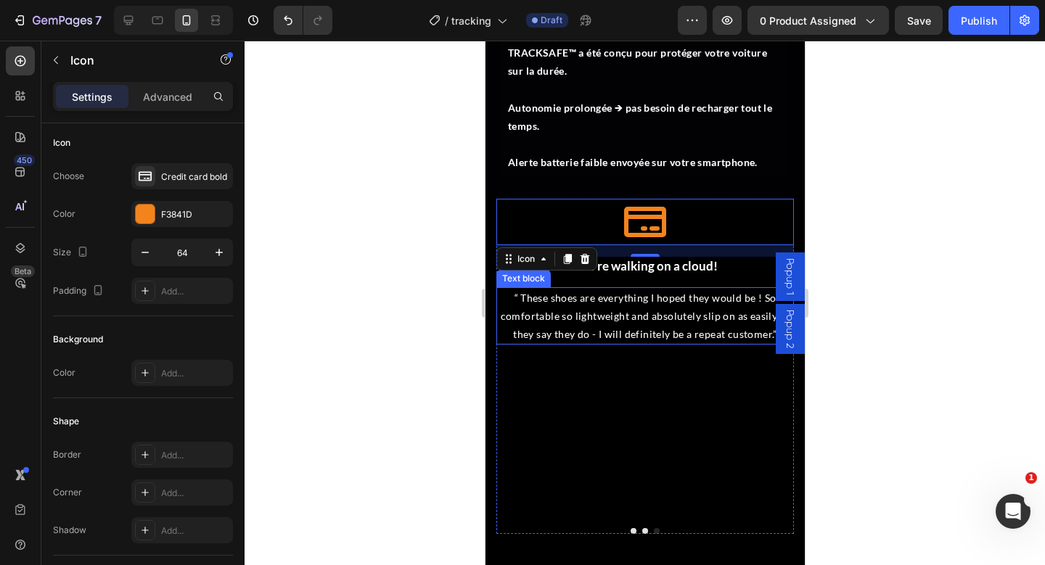
click at [930, 300] on div at bounding box center [645, 303] width 800 height 525
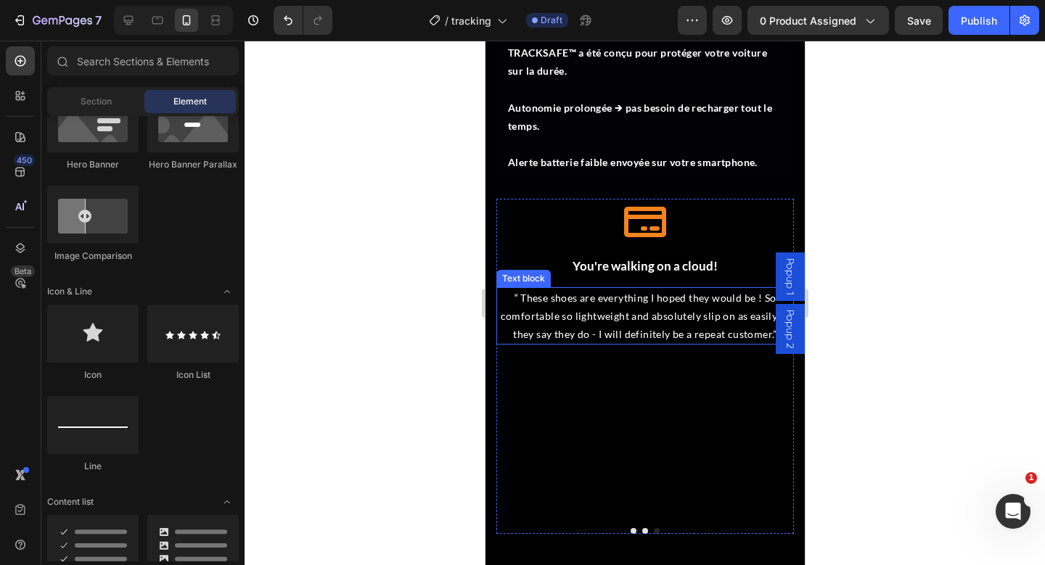
click at [824, 144] on div at bounding box center [645, 303] width 800 height 525
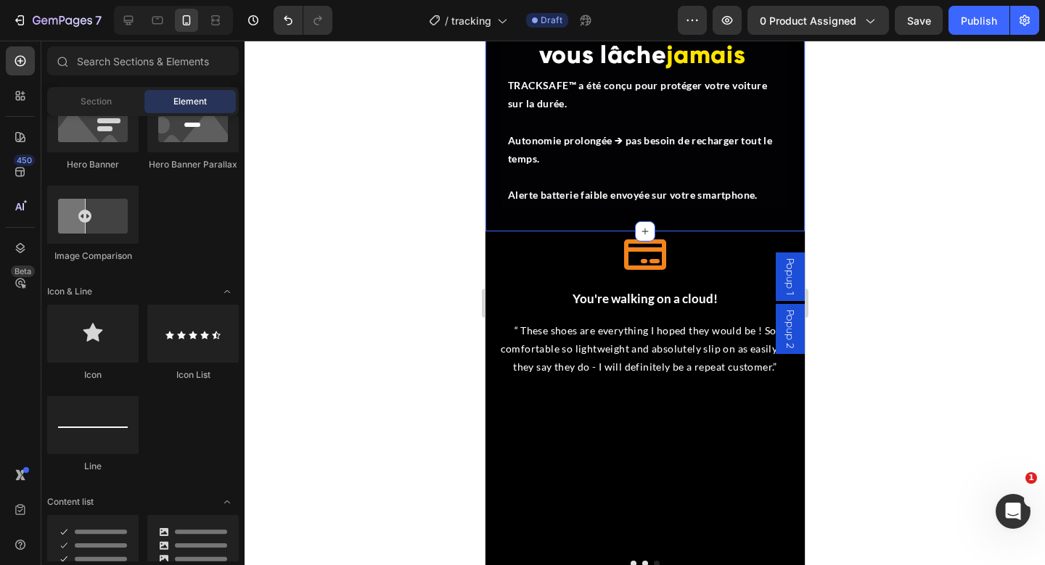
scroll to position [4054, 0]
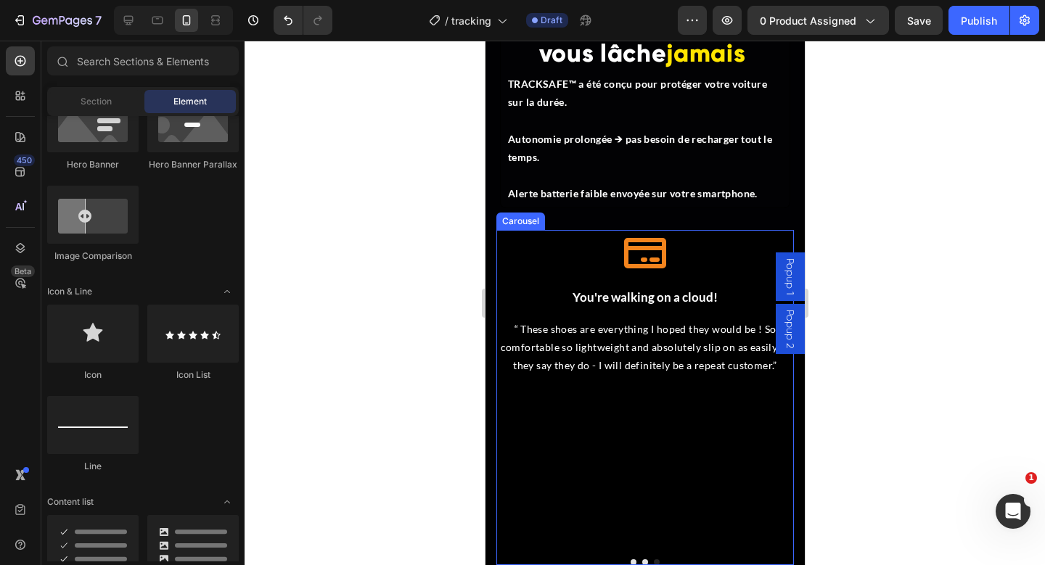
click at [632, 435] on div "Icon You're walking on a cloud! Heading “ These shoes are everything I hoped th…" at bounding box center [645, 391] width 298 height 323
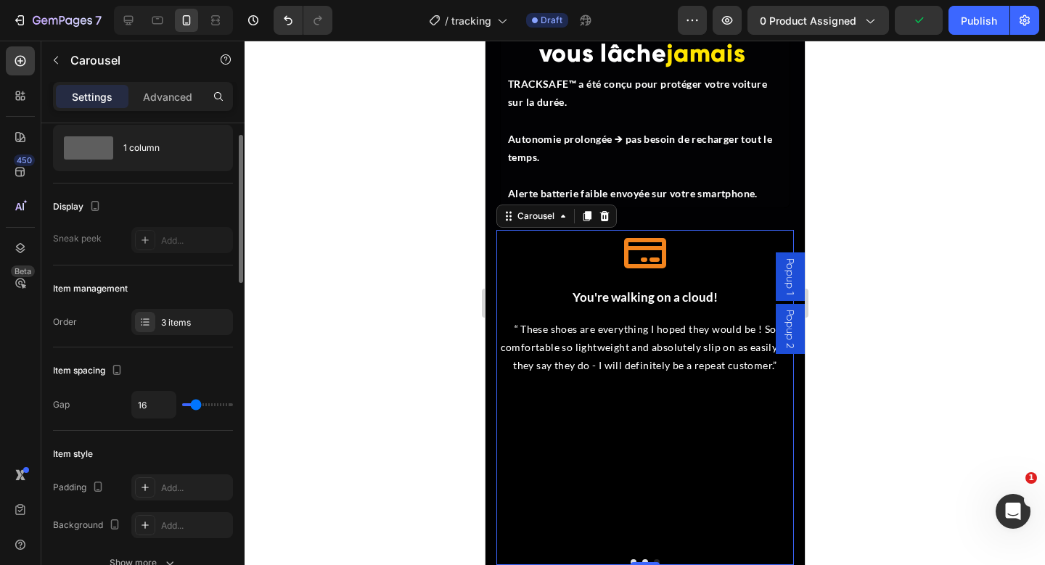
scroll to position [41, 0]
type input "0"
drag, startPoint x: 190, startPoint y: 405, endPoint x: 178, endPoint y: 405, distance: 12.3
type input "0"
click at [182, 405] on input "range" at bounding box center [207, 405] width 51 height 3
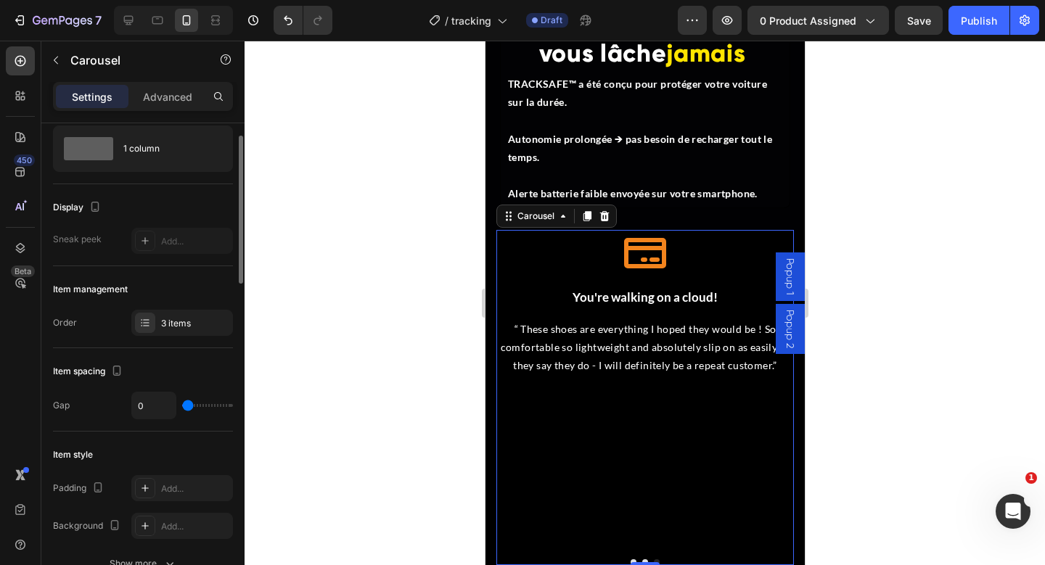
type input "31"
type input "45"
type input "51"
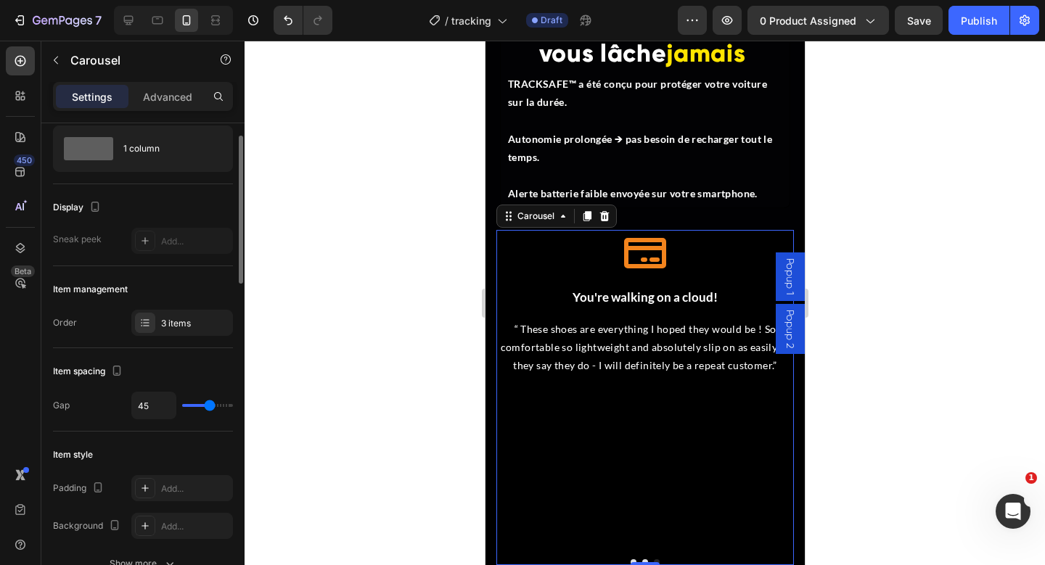
type input "51"
type input "57"
type input "59"
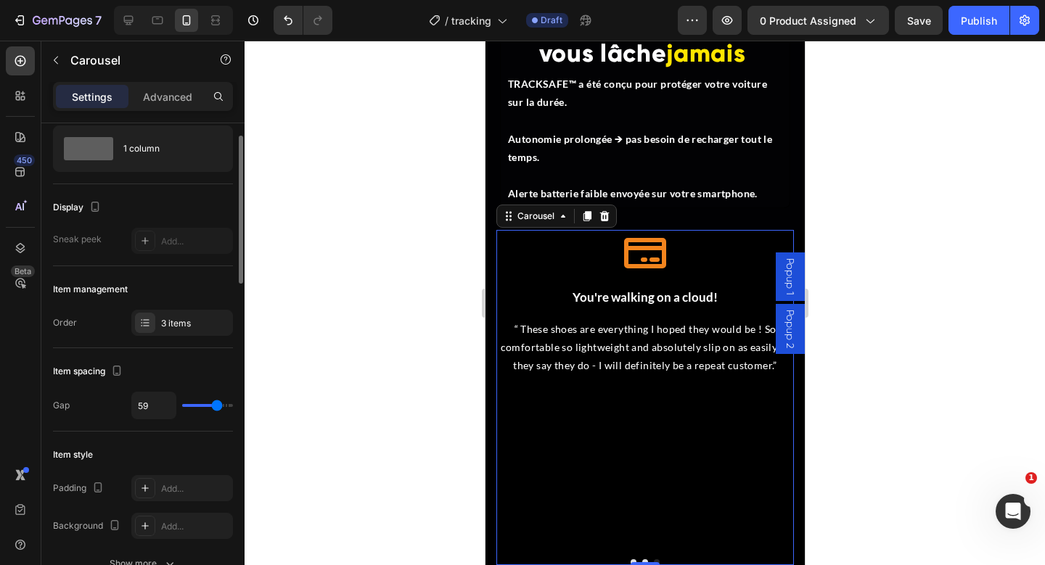
type input "62"
type input "65"
type input "66"
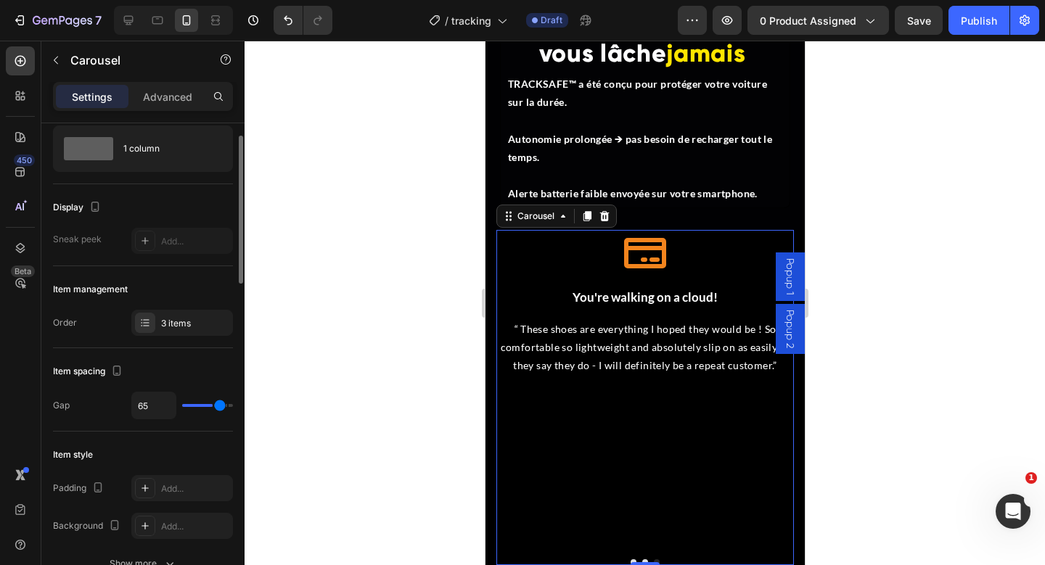
type input "66"
type input "69"
type input "70"
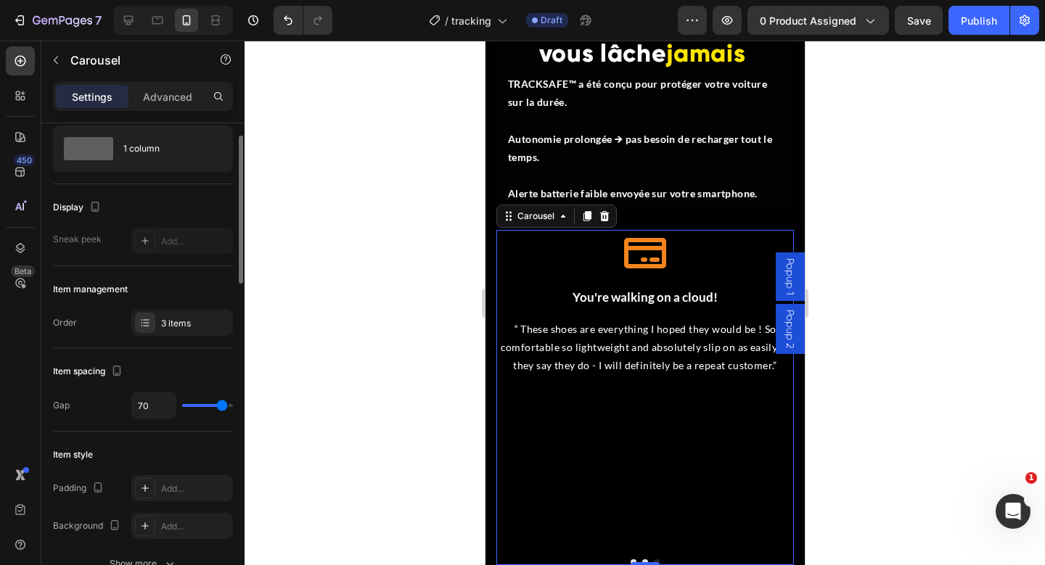
type input "71"
type input "36"
type input "34"
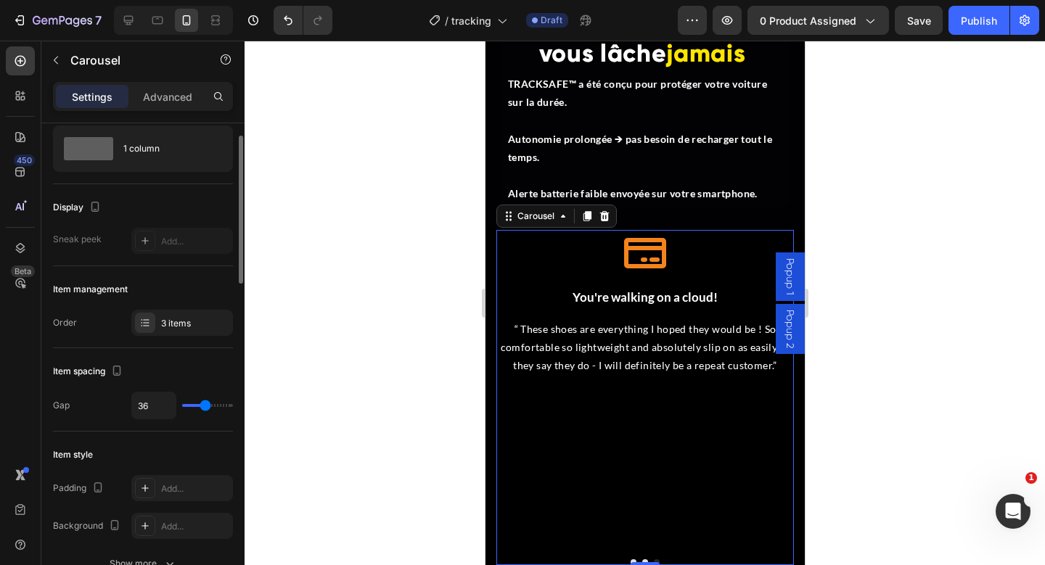
type input "34"
type input "30"
type input "27"
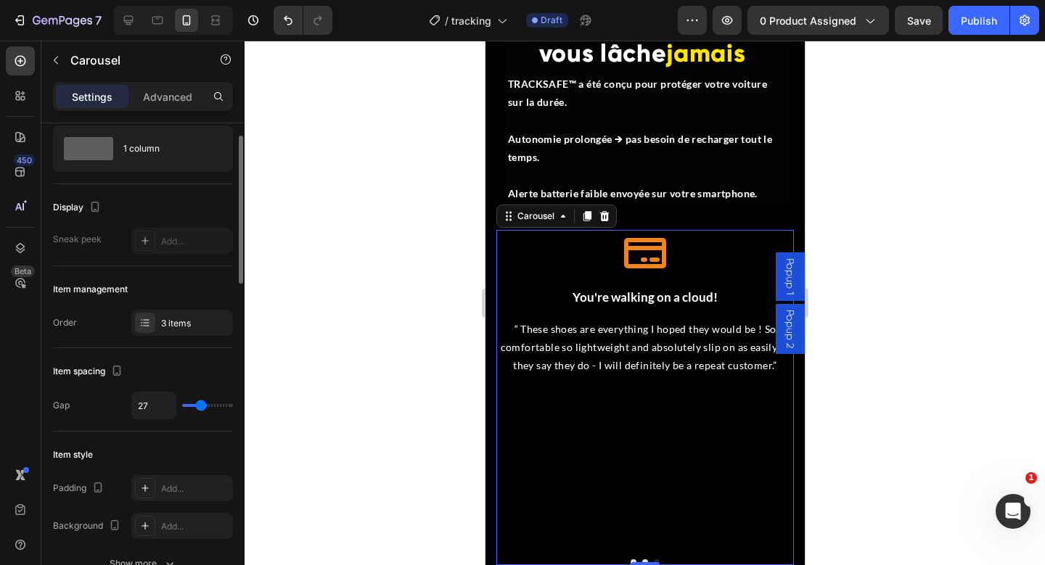
type input "22"
type input "19"
type input "14"
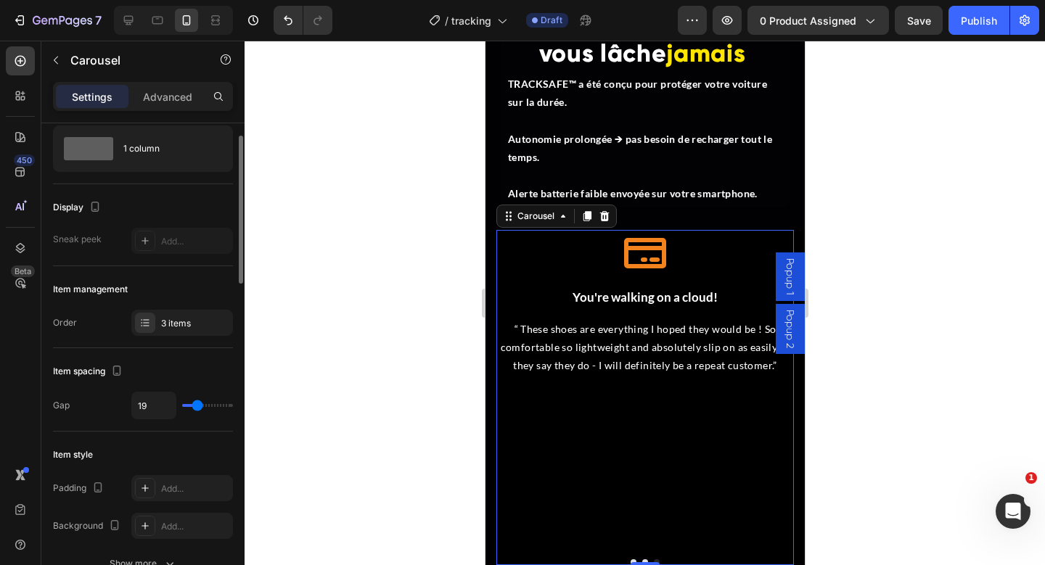
type input "14"
type input "6"
type input "1"
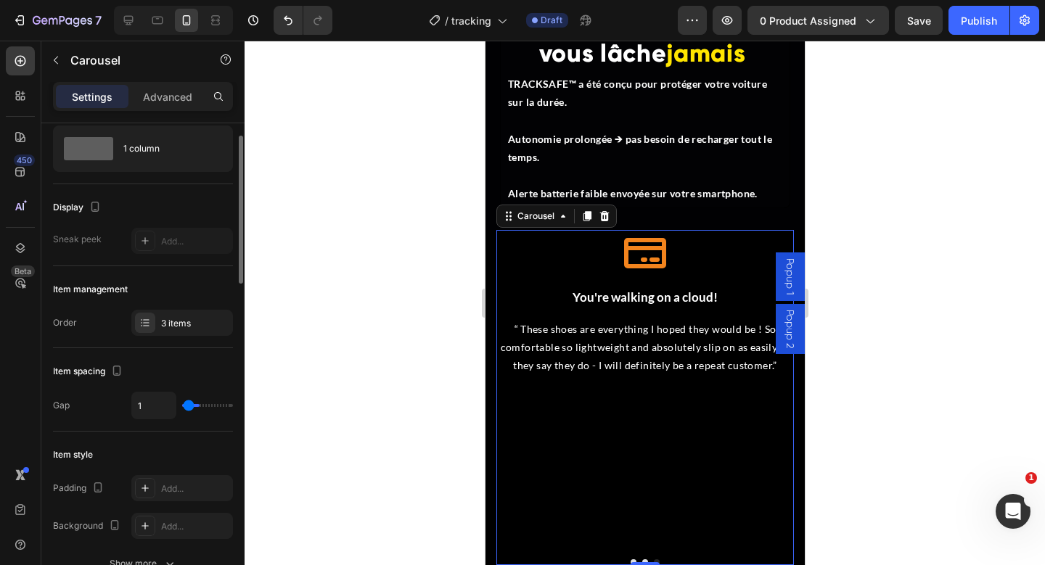
type input "0"
type input "3"
type input "4"
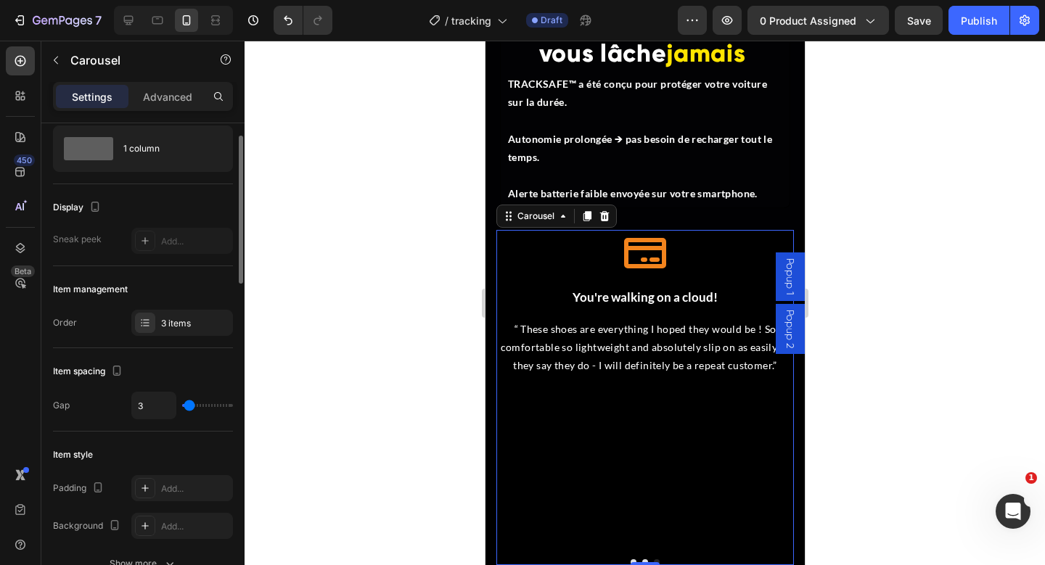
type input "4"
type input "5"
type input "6"
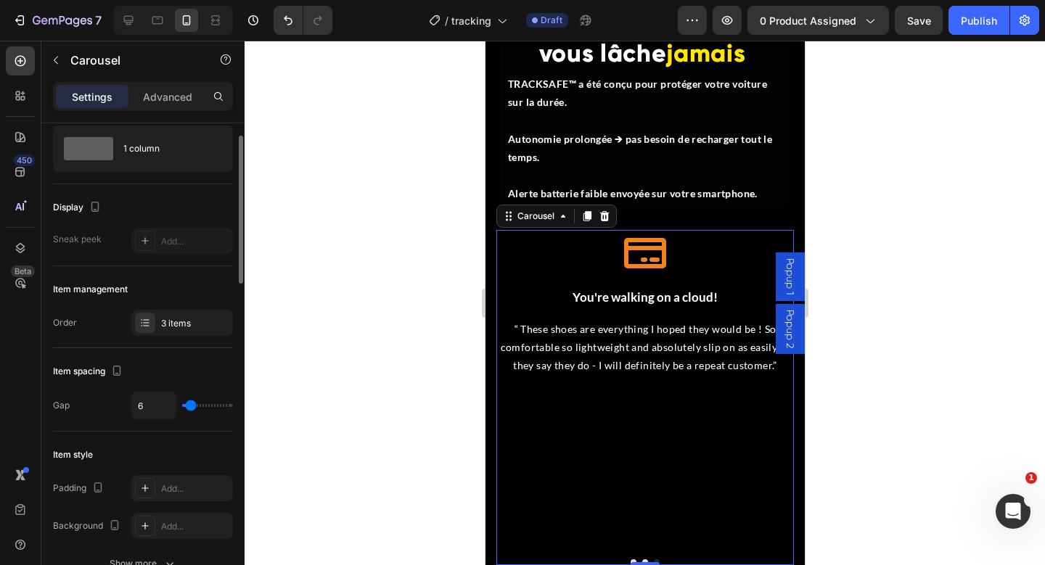
type input "7"
click at [191, 405] on input "range" at bounding box center [207, 405] width 51 height 3
click at [680, 472] on div "Icon You're walking on a cloud! Heading “ These shoes are everything I hoped th…" at bounding box center [645, 391] width 298 height 323
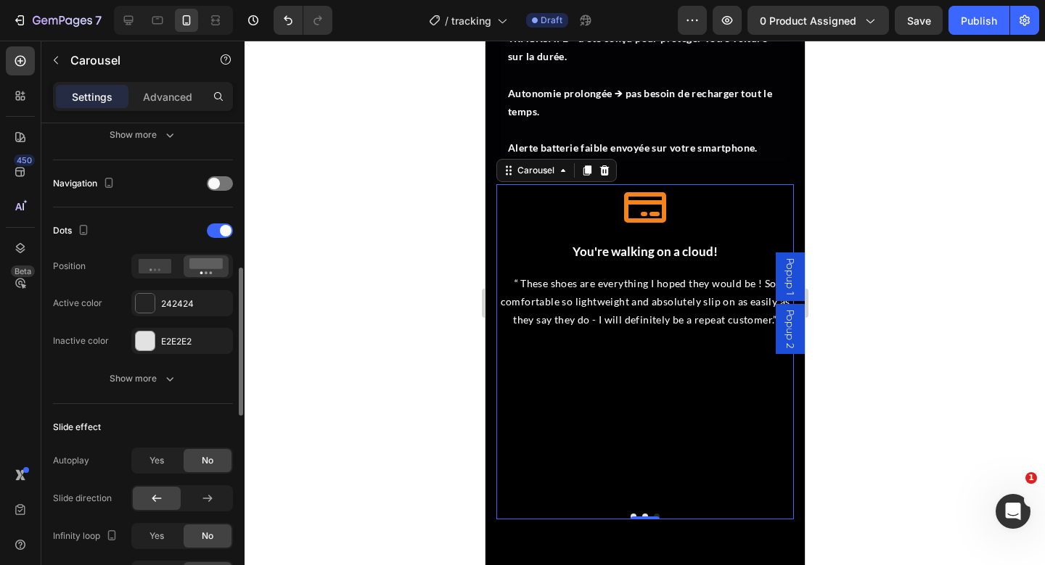
scroll to position [475, 0]
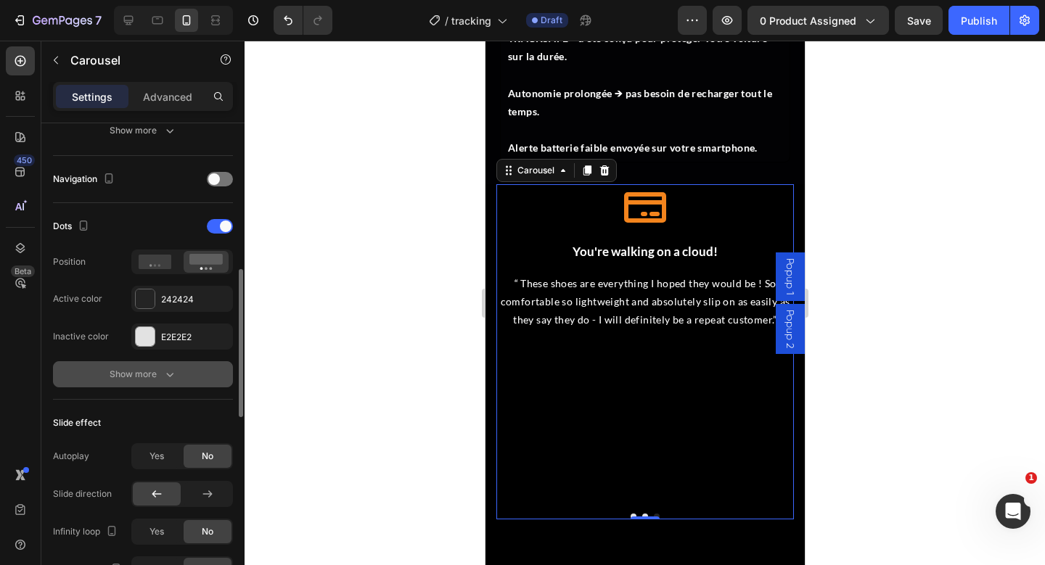
click at [160, 369] on div "Show more" at bounding box center [143, 374] width 67 height 15
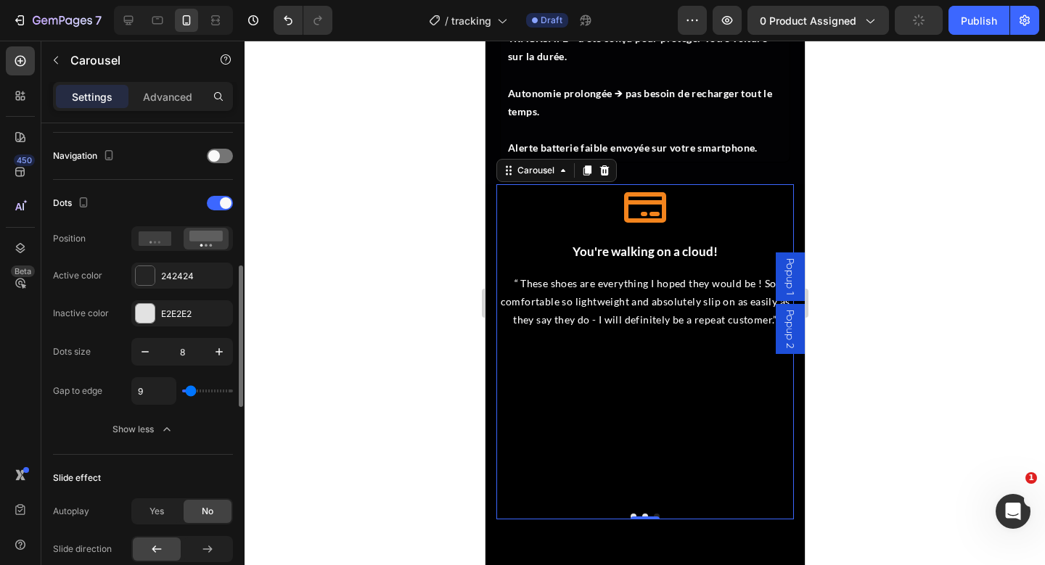
scroll to position [500, 0]
type input "0"
drag, startPoint x: 192, startPoint y: 391, endPoint x: 177, endPoint y: 393, distance: 14.6
type input "0"
click at [182, 390] on input "range" at bounding box center [207, 389] width 51 height 3
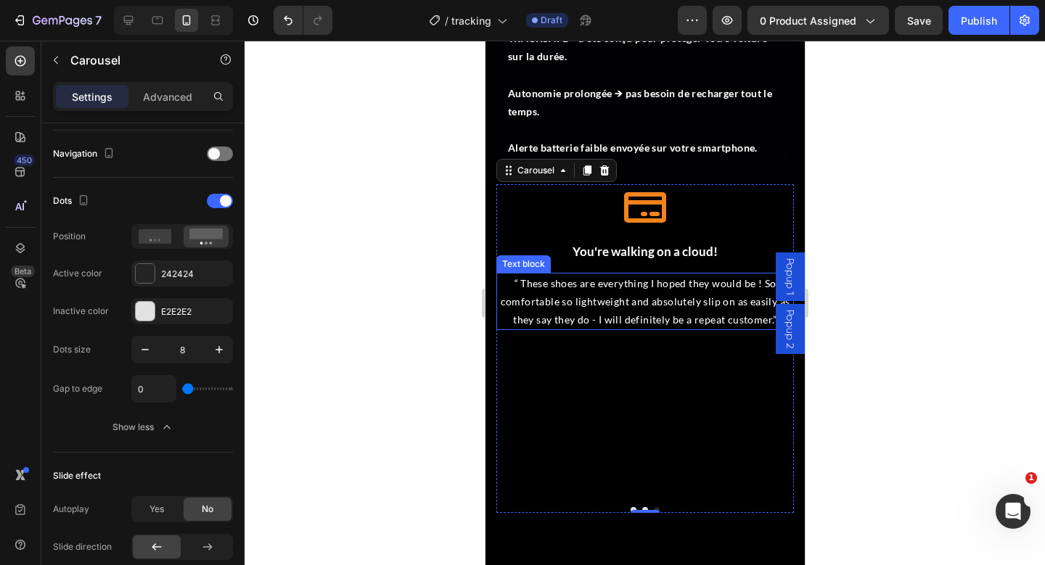
click at [679, 307] on p "“ These shoes are everything I hoped they would be ! So comfortable so lightwei…" at bounding box center [644, 301] width 295 height 55
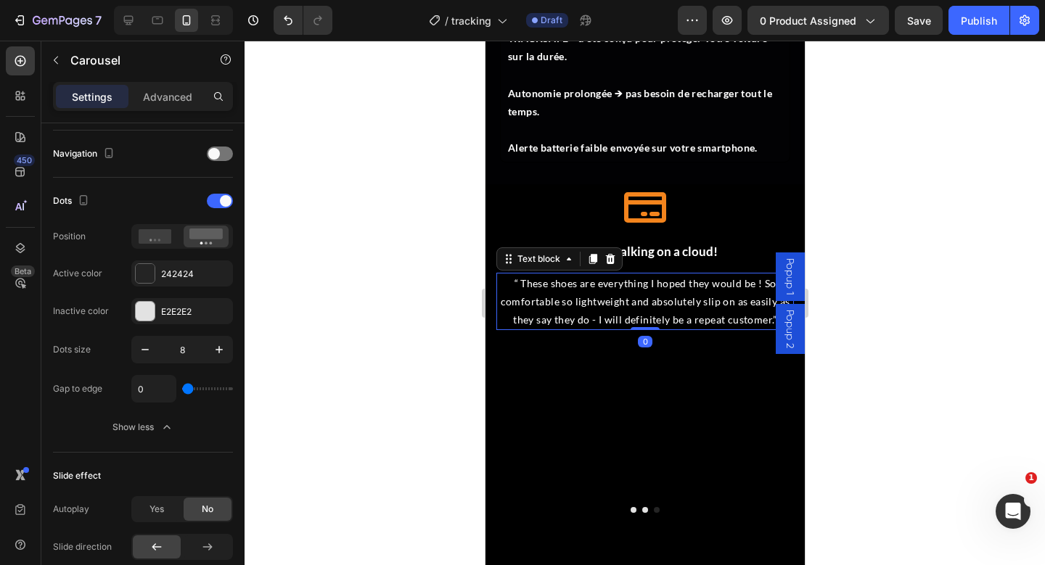
scroll to position [0, 0]
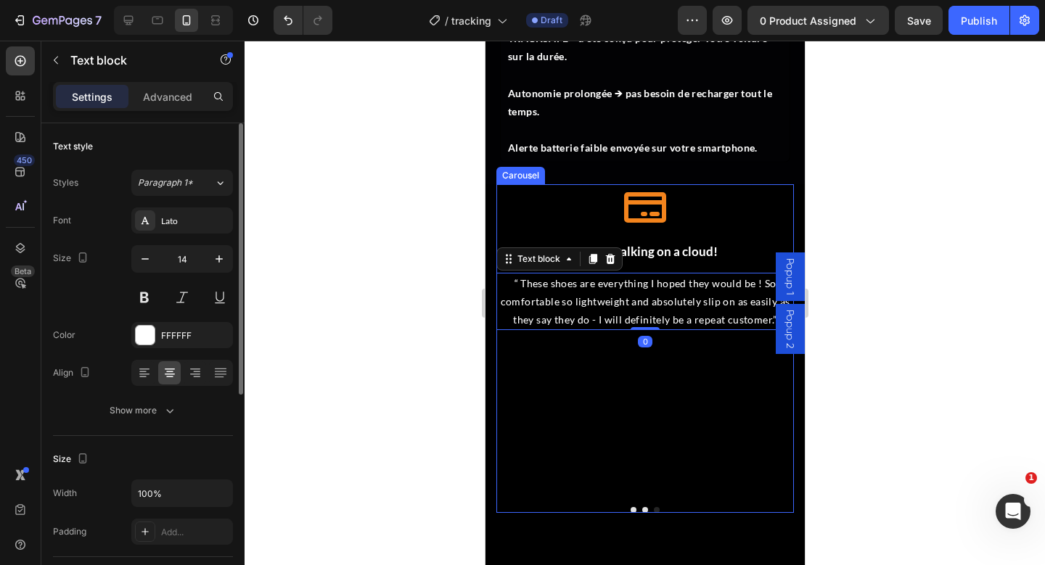
click at [639, 390] on div "Icon You're walking on a cloud! Heading “ These shoes are everything I hoped th…" at bounding box center [645, 345] width 298 height 323
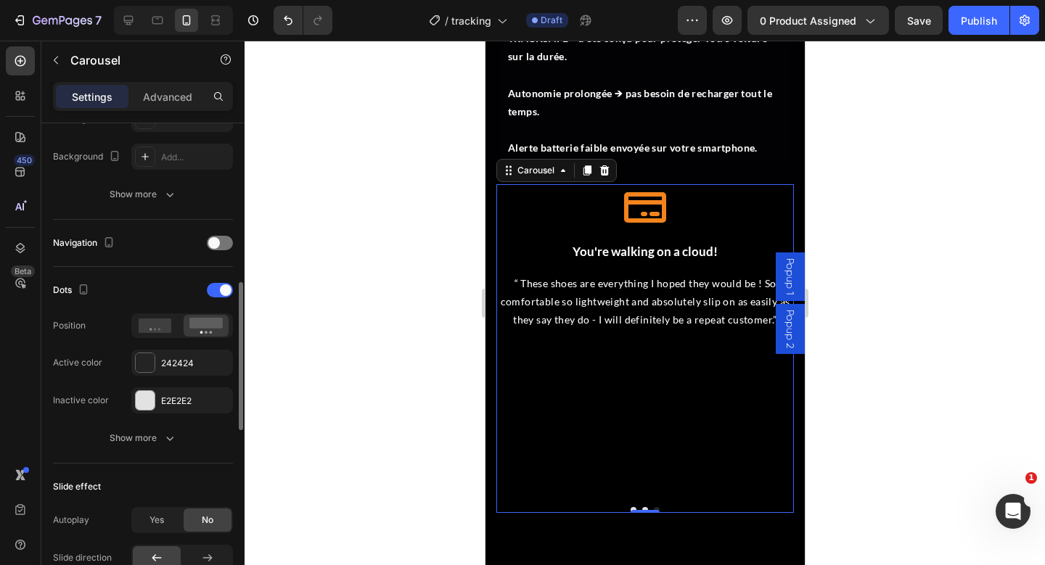
scroll to position [439, 0]
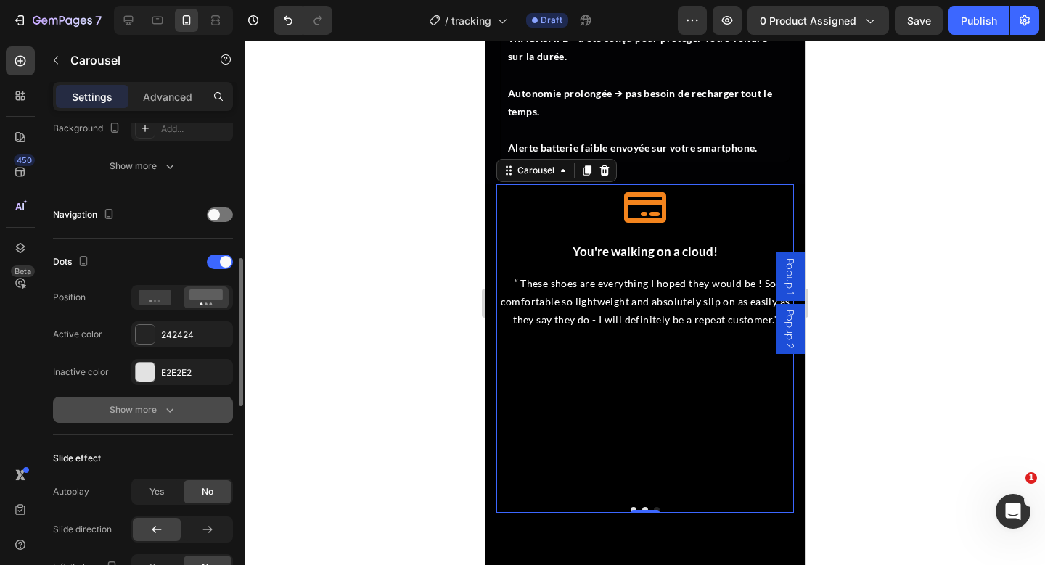
click at [171, 414] on icon "button" at bounding box center [170, 410] width 15 height 15
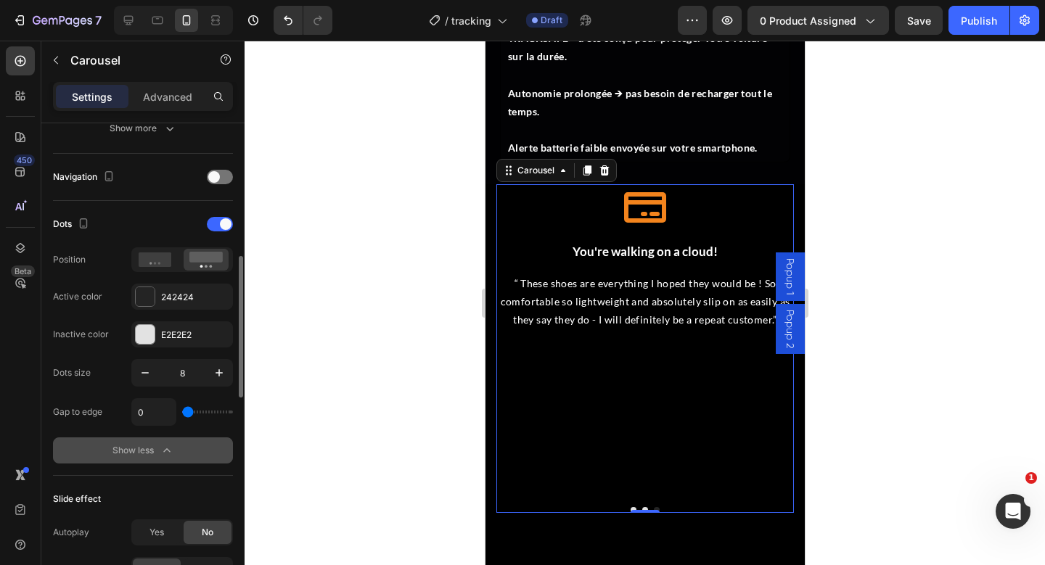
scroll to position [481, 0]
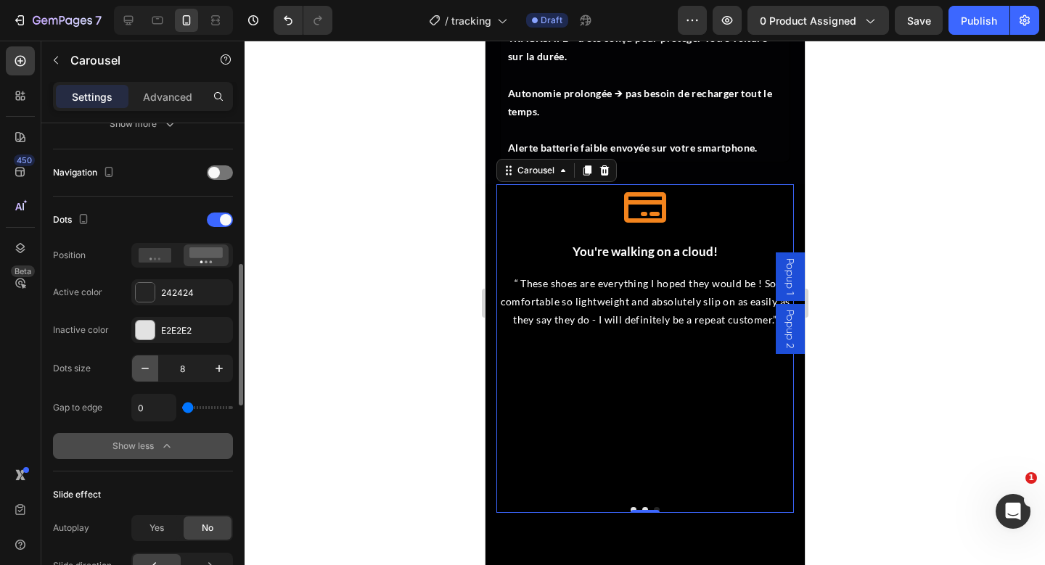
click at [144, 366] on icon "button" at bounding box center [145, 368] width 15 height 15
type input "7"
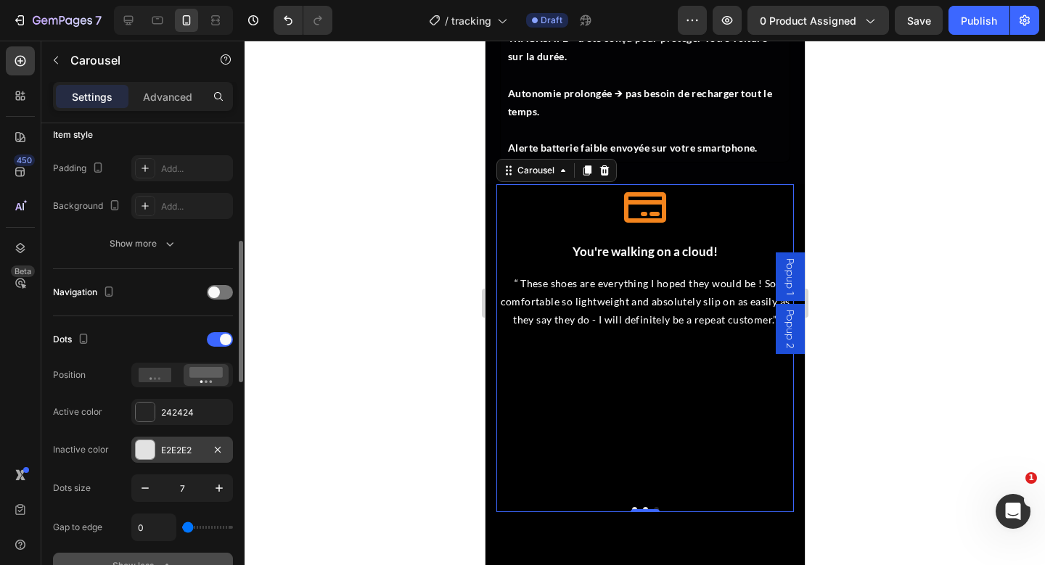
scroll to position [357, 0]
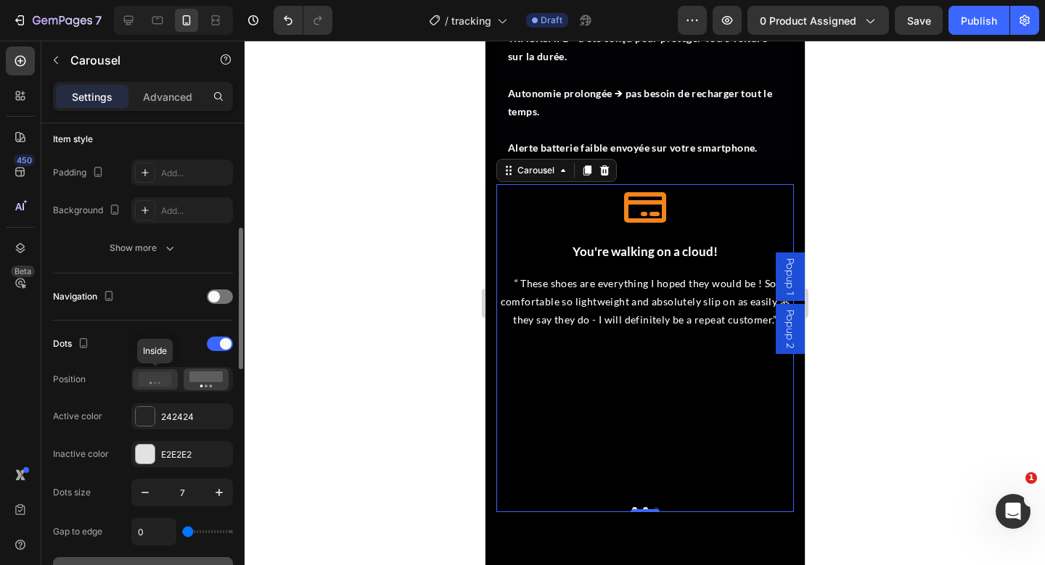
click at [164, 372] on icon at bounding box center [155, 379] width 33 height 15
click at [586, 374] on div "Icon You're walking on a cloud! Heading “ These shoes are everything I hoped th…" at bounding box center [645, 345] width 298 height 323
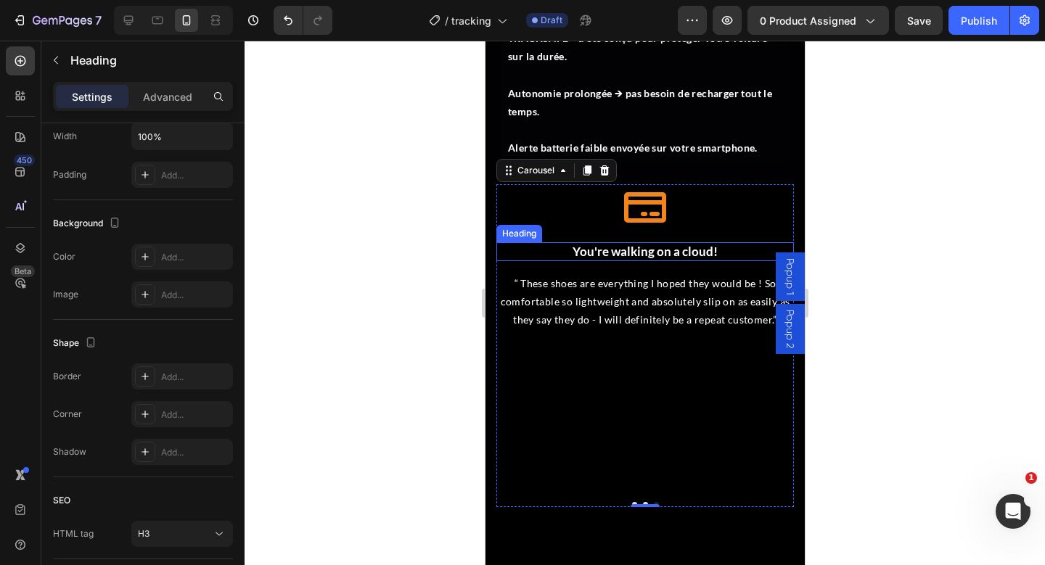
click at [644, 243] on h3 "You're walking on a cloud!" at bounding box center [645, 251] width 298 height 19
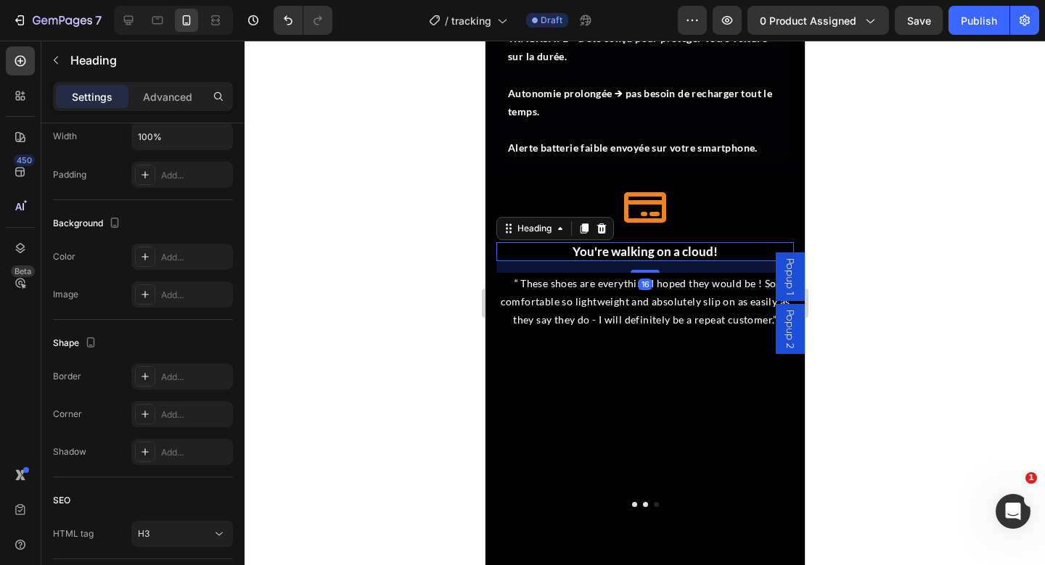
scroll to position [0, 0]
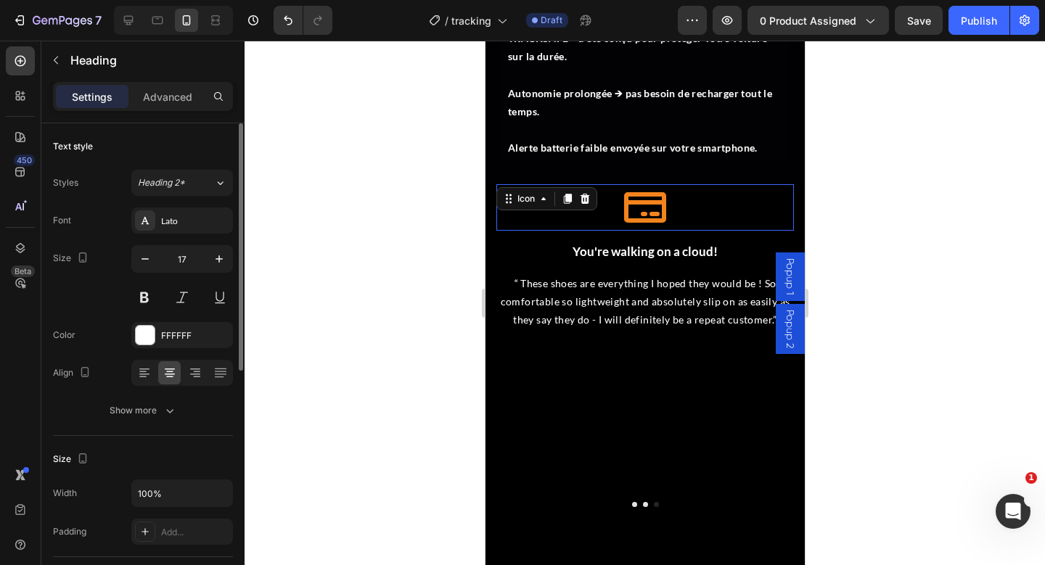
click at [678, 192] on div "Icon 0" at bounding box center [645, 207] width 298 height 46
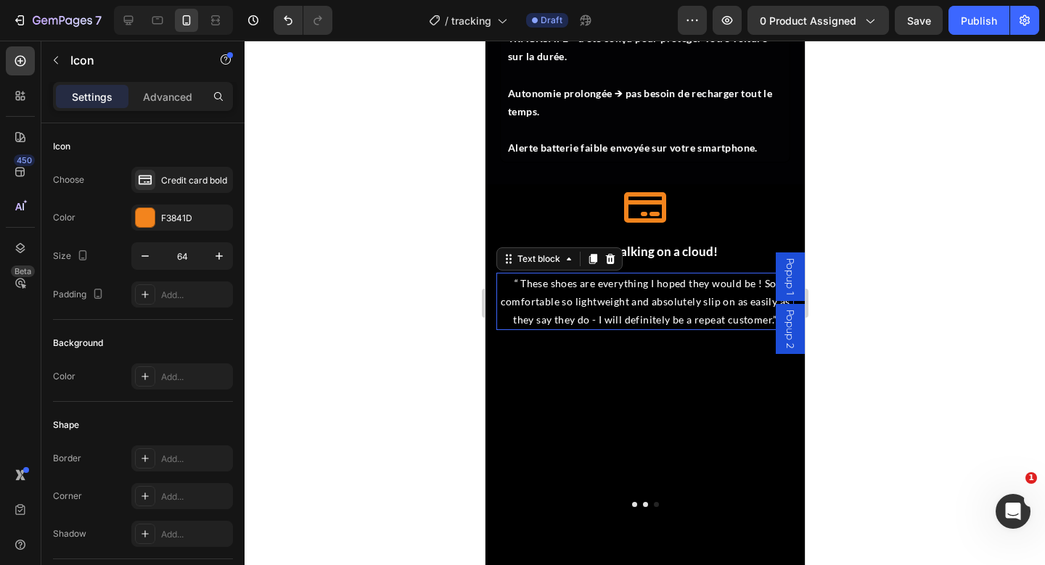
click at [652, 316] on p "“ These shoes are everything I hoped they would be ! So comfortable so lightwei…" at bounding box center [644, 301] width 295 height 55
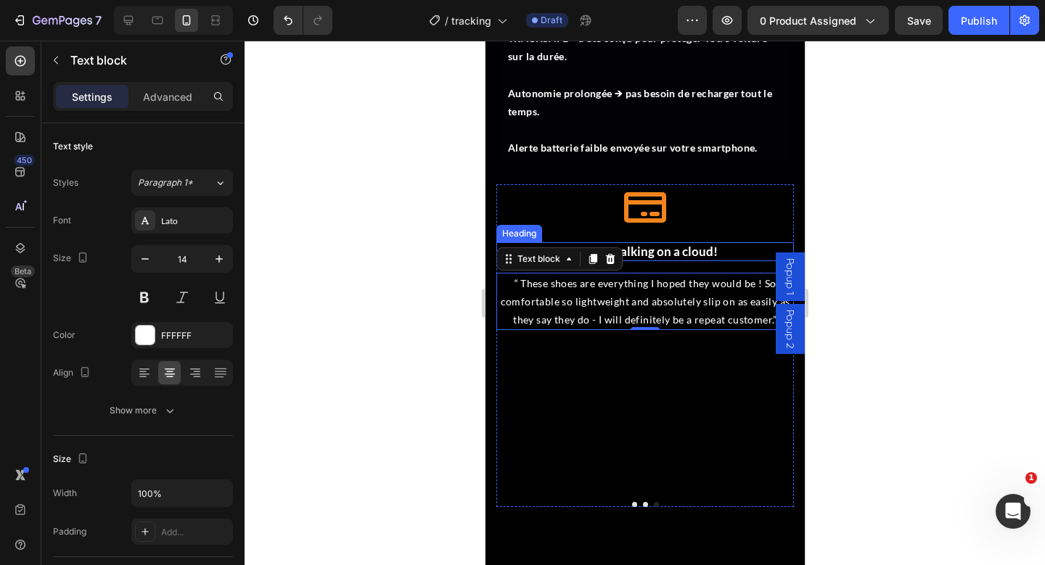
click at [684, 256] on h3 "You're walking on a cloud!" at bounding box center [645, 251] width 298 height 19
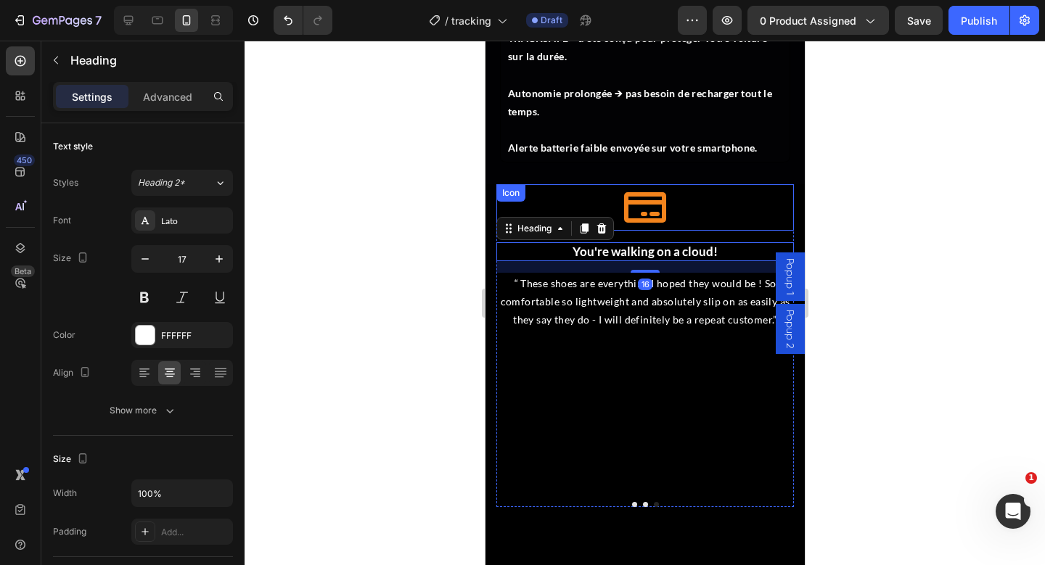
click at [663, 202] on icon at bounding box center [644, 207] width 42 height 30
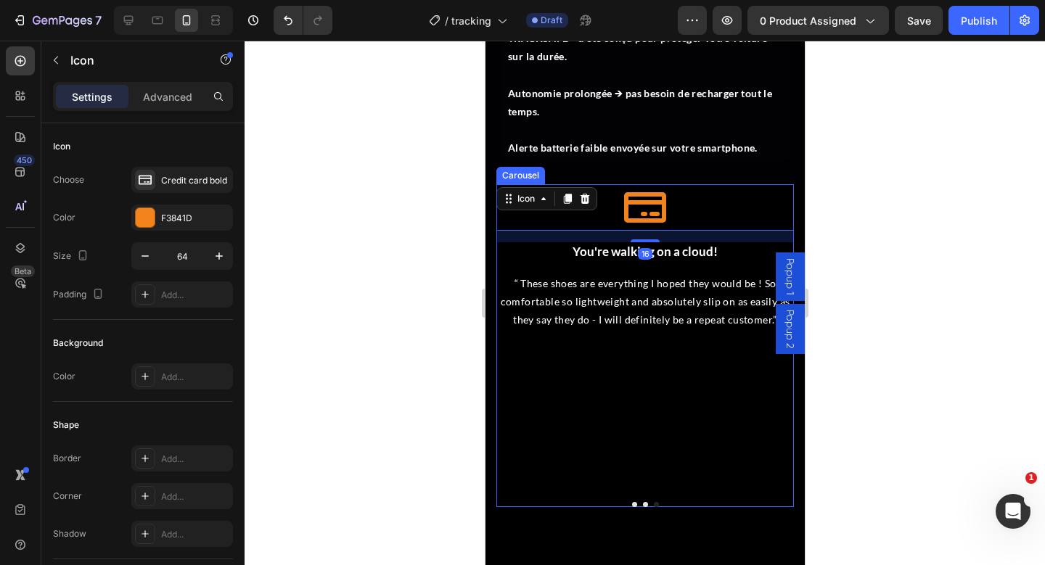
click at [643, 504] on button "Dot" at bounding box center [644, 504] width 5 height 5
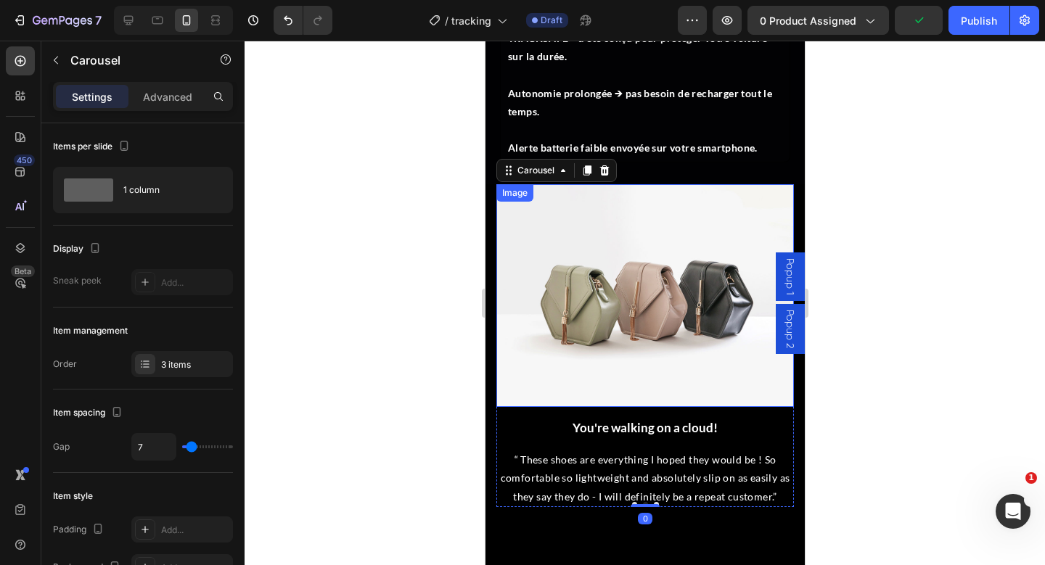
click at [615, 322] on img at bounding box center [645, 296] width 298 height 224
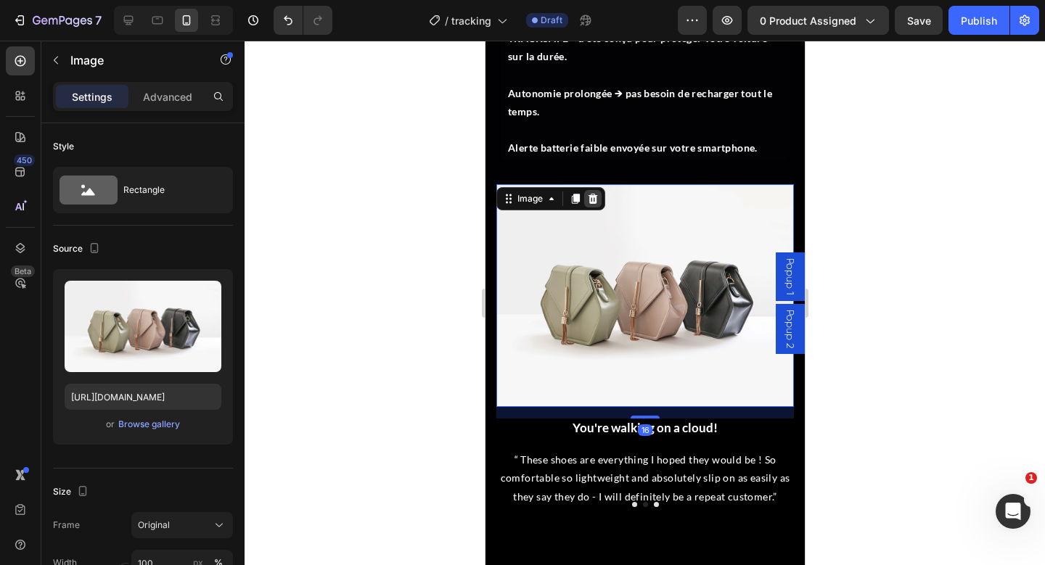
click at [595, 202] on icon at bounding box center [592, 198] width 9 height 10
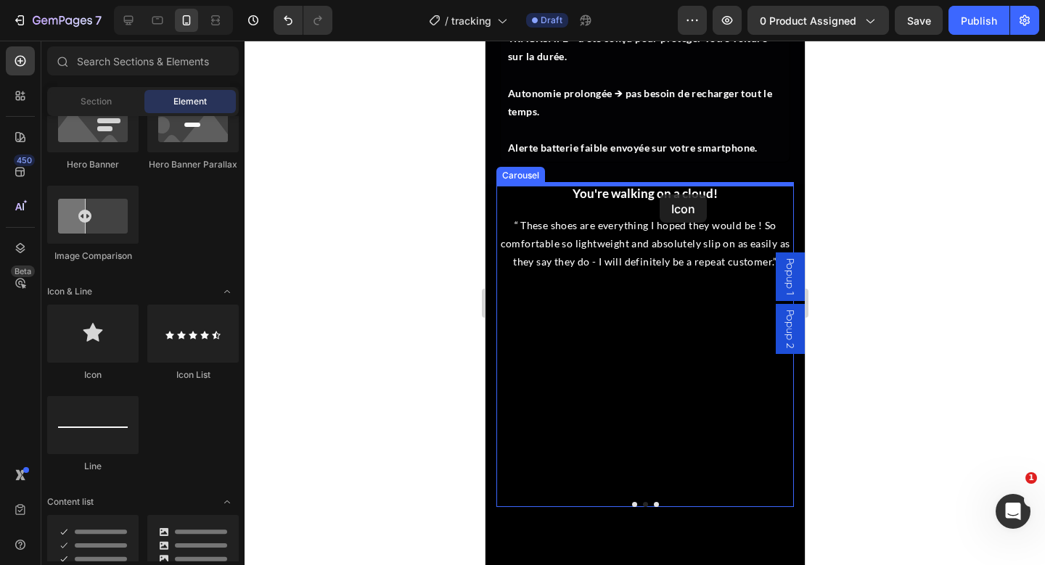
drag, startPoint x: 552, startPoint y: 390, endPoint x: 659, endPoint y: 194, distance: 223.1
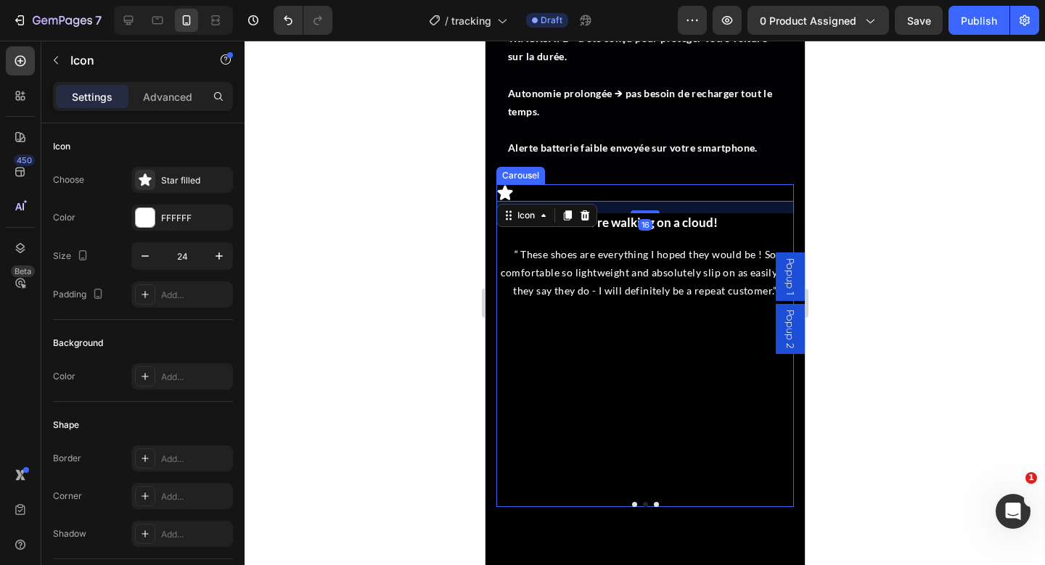
click at [632, 502] on button "Dot" at bounding box center [633, 504] width 5 height 5
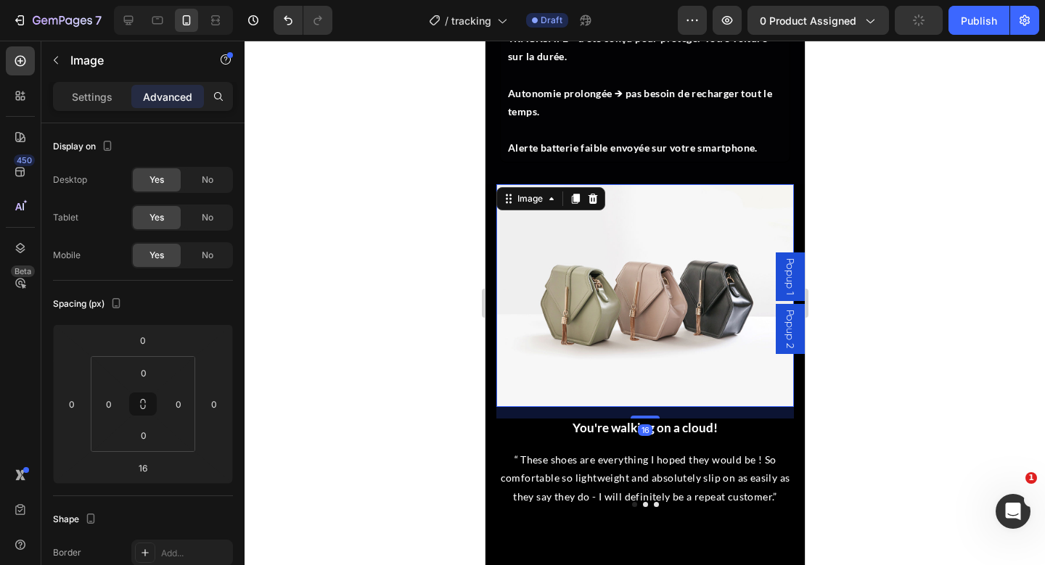
click at [681, 290] on img at bounding box center [645, 296] width 298 height 224
click at [587, 202] on icon at bounding box center [592, 199] width 12 height 12
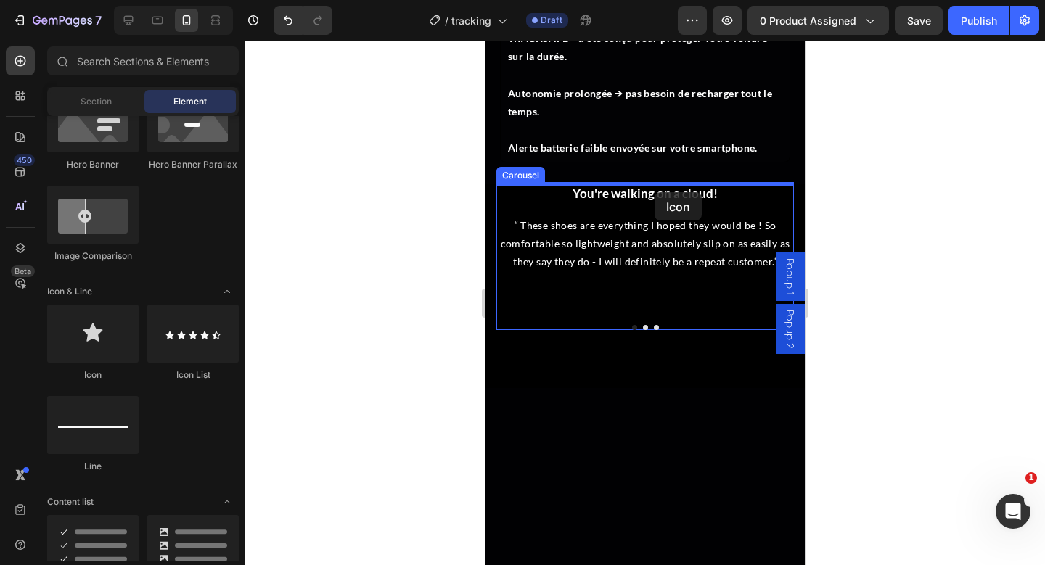
drag, startPoint x: 573, startPoint y: 392, endPoint x: 654, endPoint y: 192, distance: 215.2
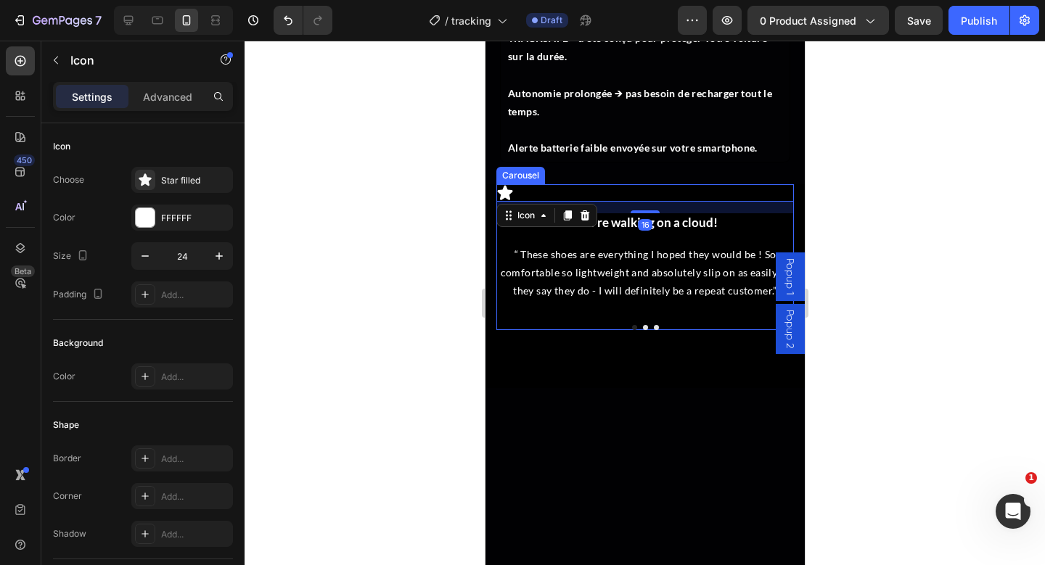
click at [646, 327] on div "Icon 16 You're walking on a cloud! Heading “ These shoes are everything I hoped…" at bounding box center [645, 257] width 298 height 147
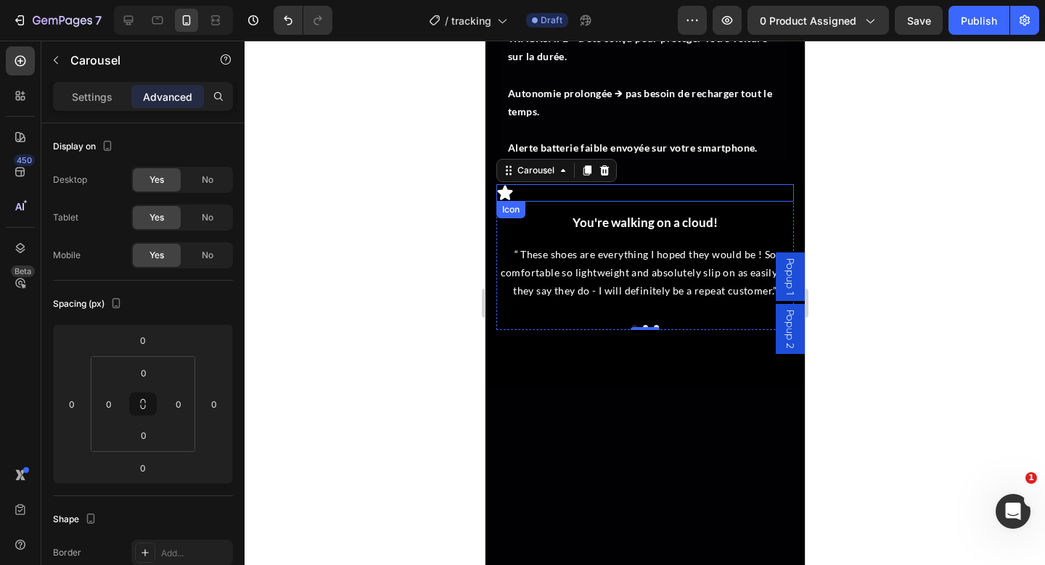
click at [512, 195] on icon at bounding box center [504, 192] width 17 height 17
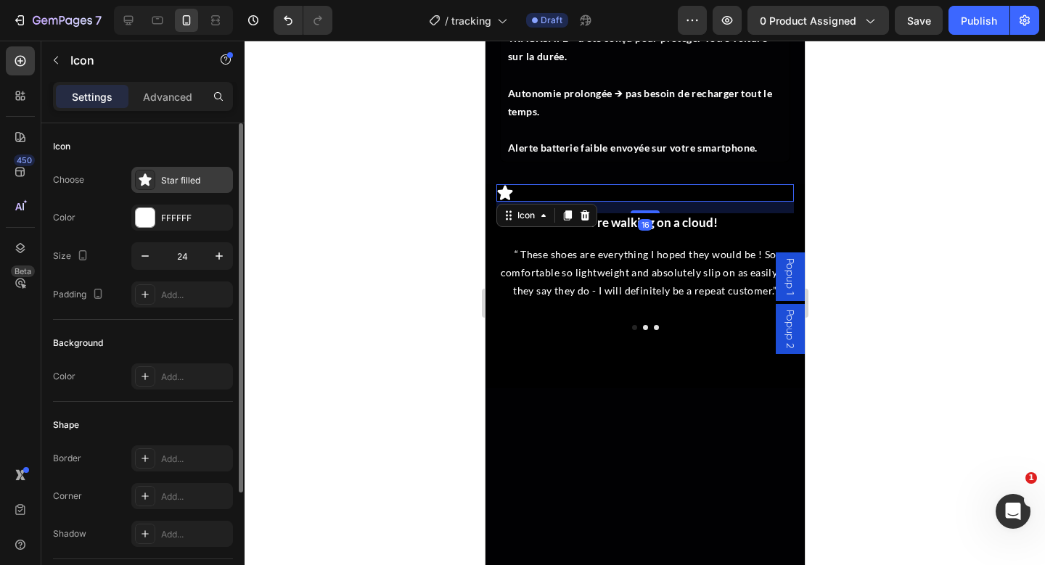
click at [144, 182] on icon at bounding box center [145, 179] width 12 height 12
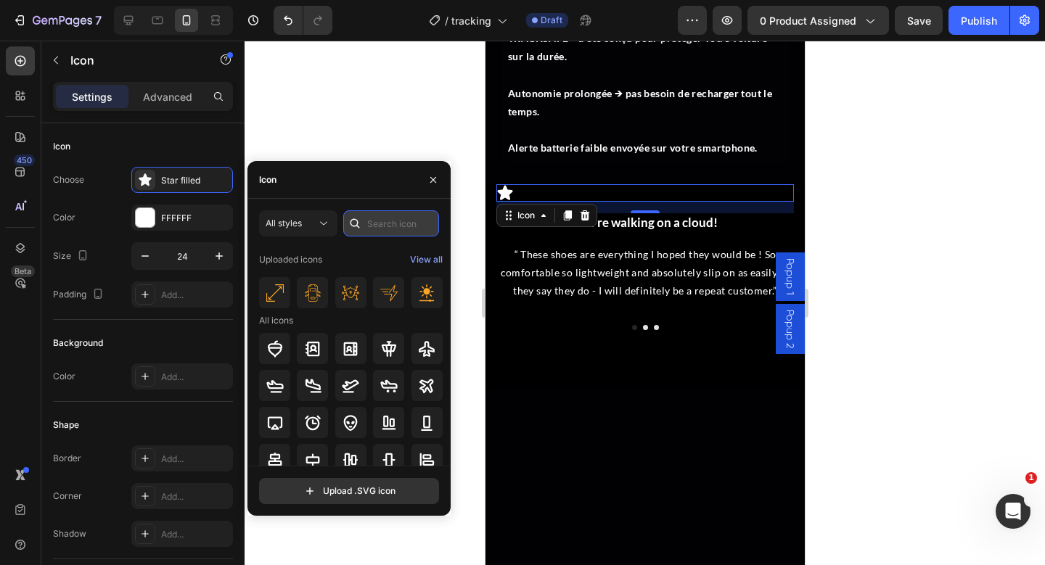
click at [383, 226] on input "text" at bounding box center [391, 223] width 96 height 26
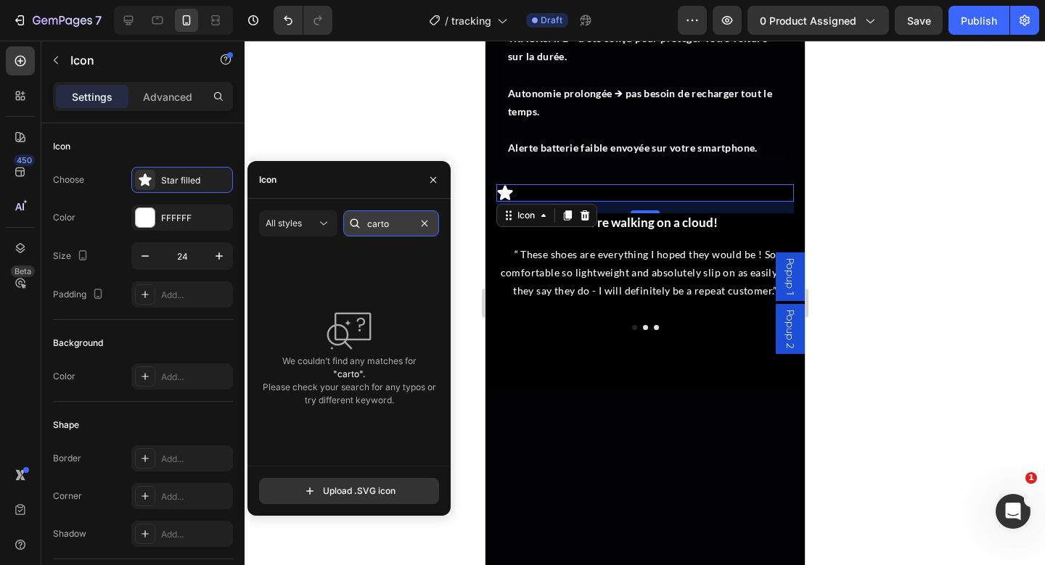
type input "carton"
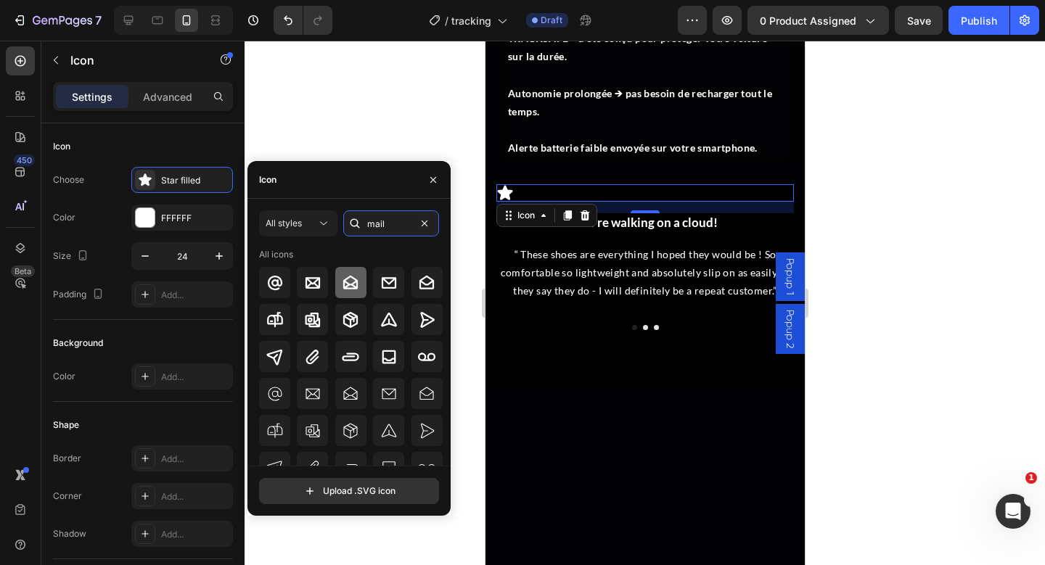
type input "mail"
click at [352, 288] on icon at bounding box center [350, 282] width 15 height 14
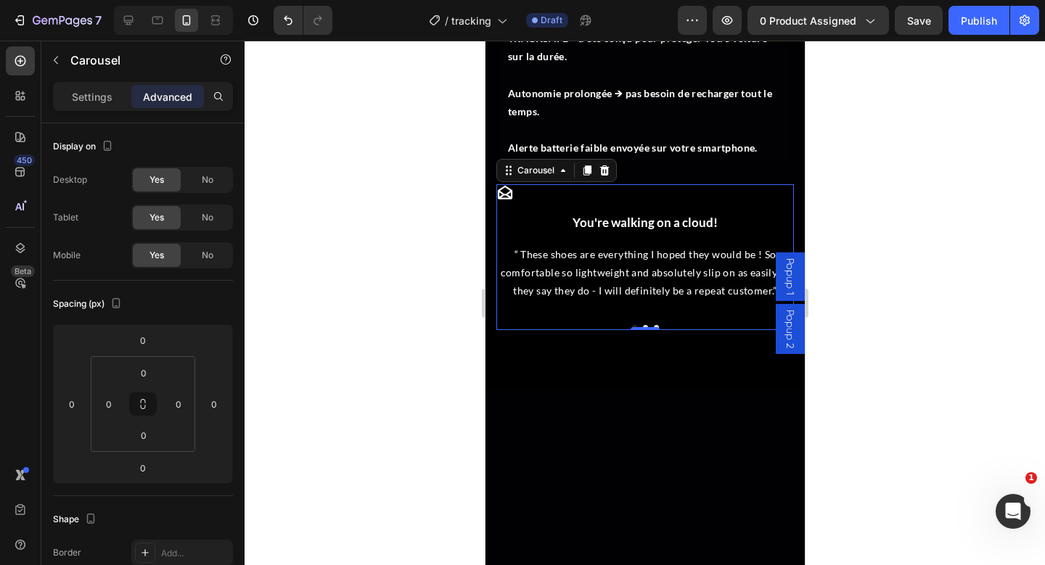
click at [646, 327] on button "Dot" at bounding box center [644, 327] width 5 height 5
click at [512, 195] on icon at bounding box center [504, 192] width 17 height 17
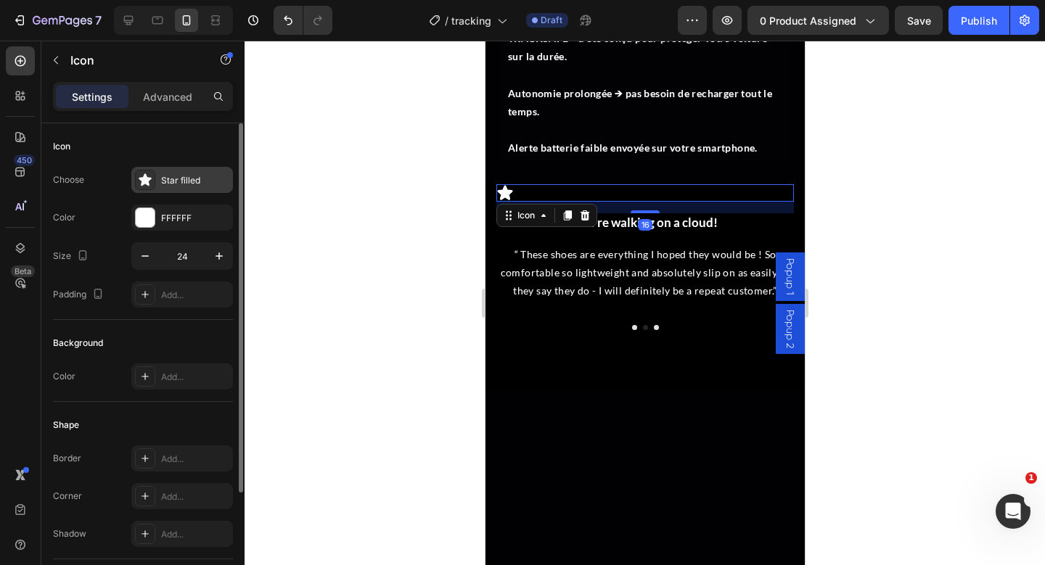
click at [171, 179] on div "Star filled" at bounding box center [195, 180] width 68 height 13
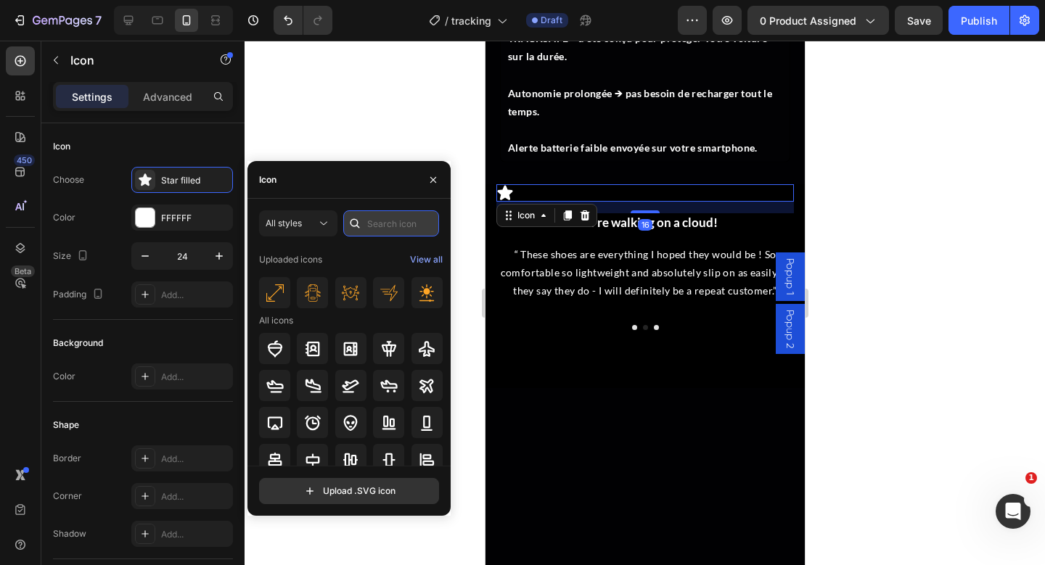
click at [372, 221] on input "text" at bounding box center [391, 223] width 96 height 26
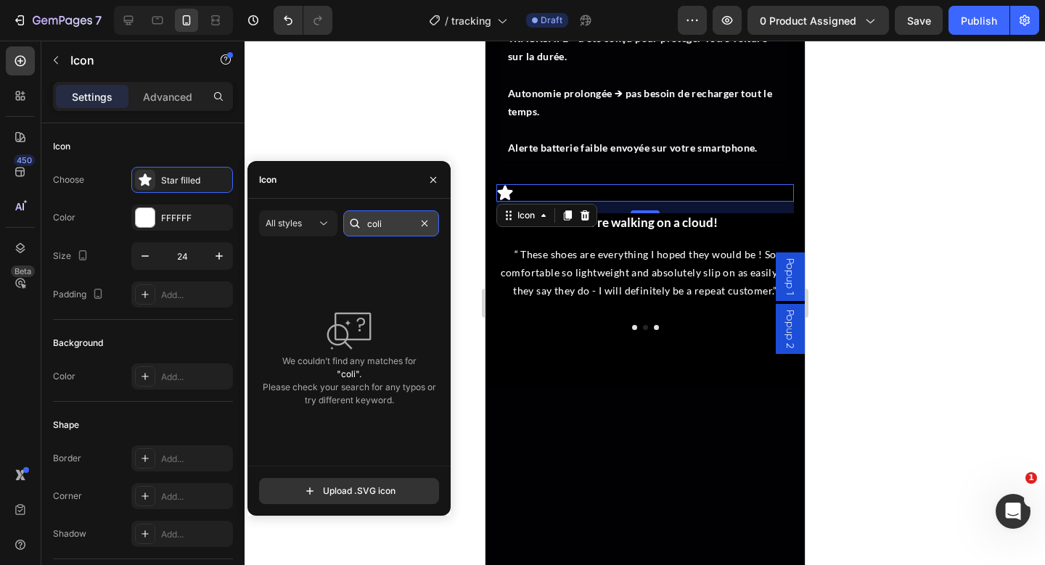
click at [400, 229] on input "coli" at bounding box center [391, 223] width 96 height 26
type input "c"
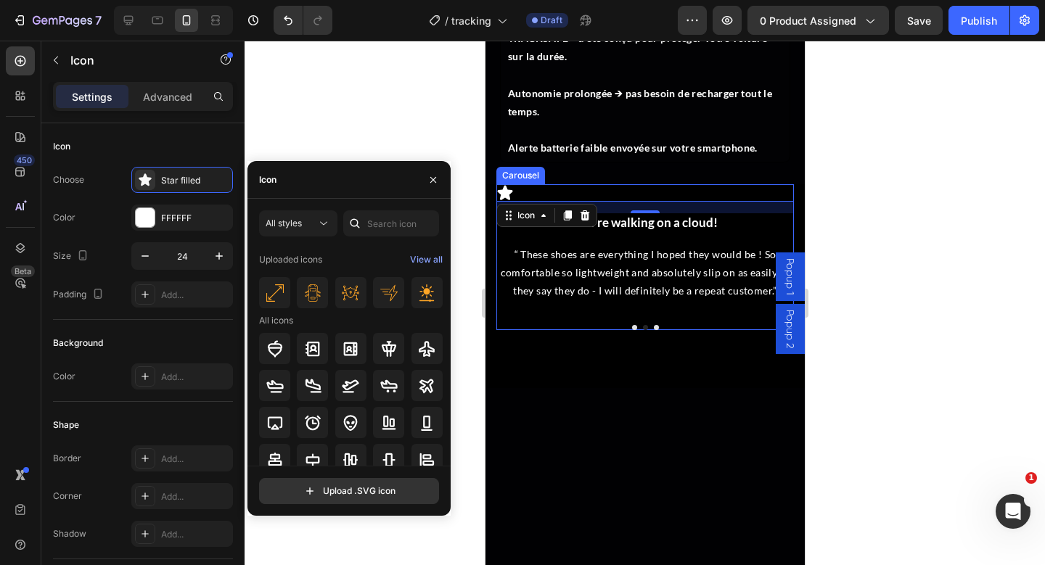
click at [634, 328] on button "Dot" at bounding box center [633, 327] width 5 height 5
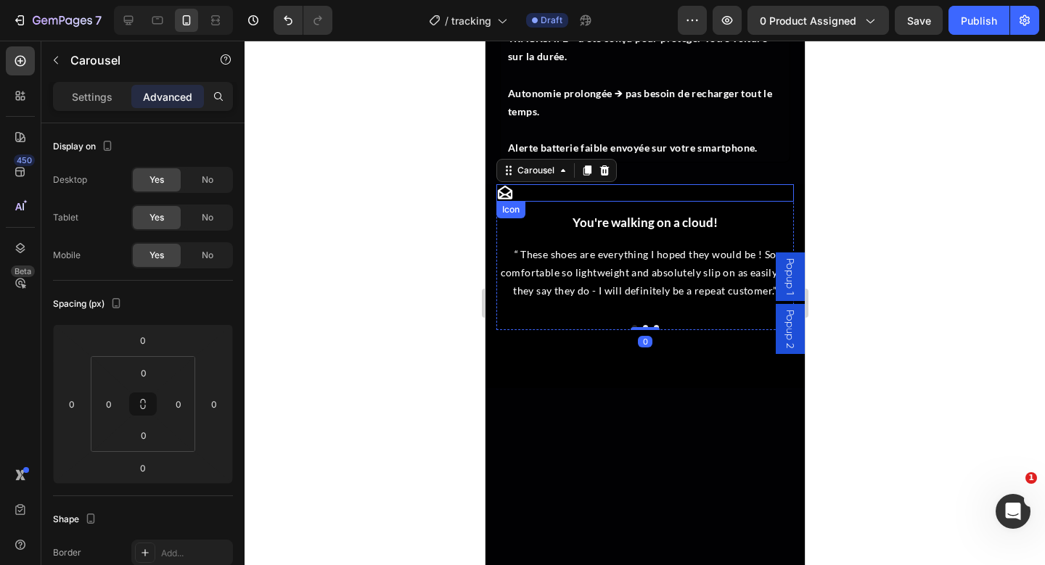
click at [506, 191] on icon at bounding box center [504, 192] width 17 height 17
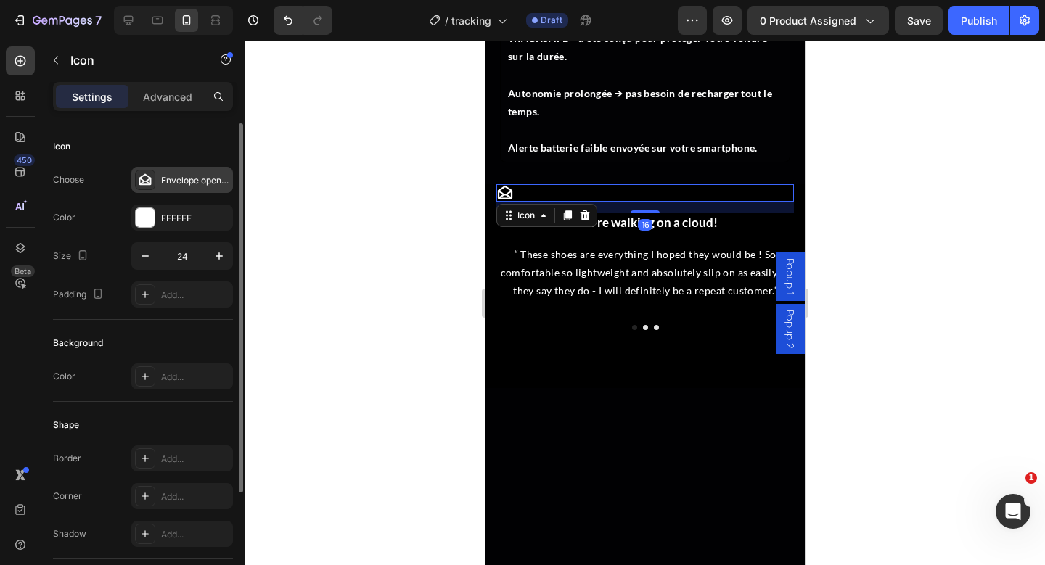
click at [200, 181] on div "Envelope open bold" at bounding box center [195, 180] width 68 height 13
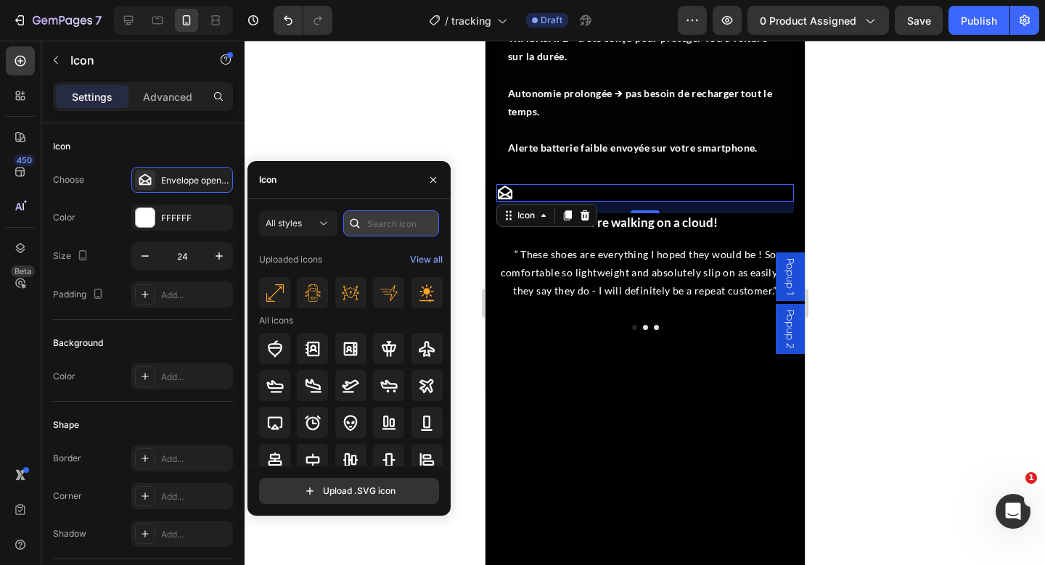
click at [399, 229] on input "text" at bounding box center [391, 223] width 96 height 26
type input "c"
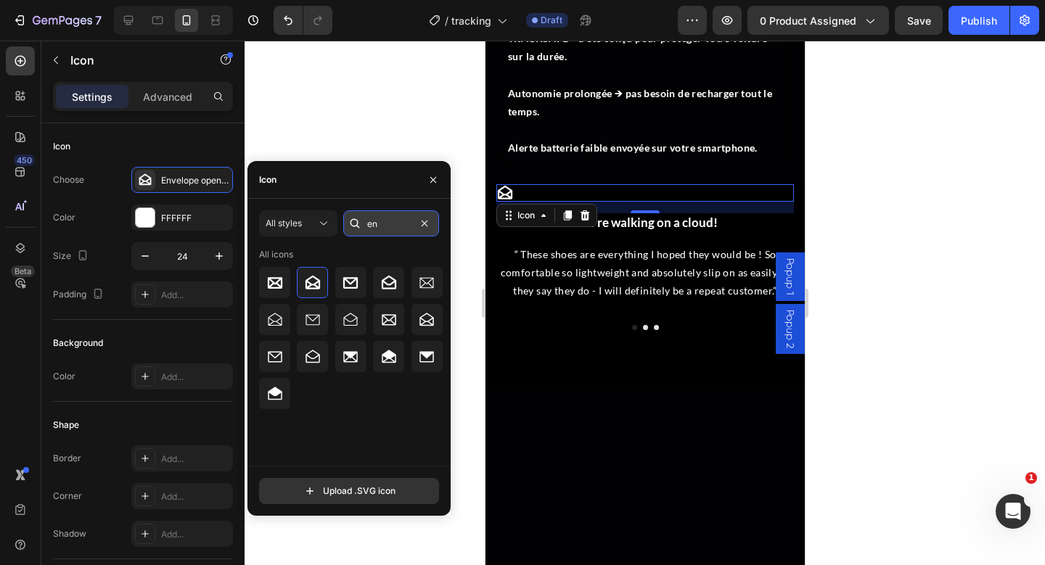
type input "e"
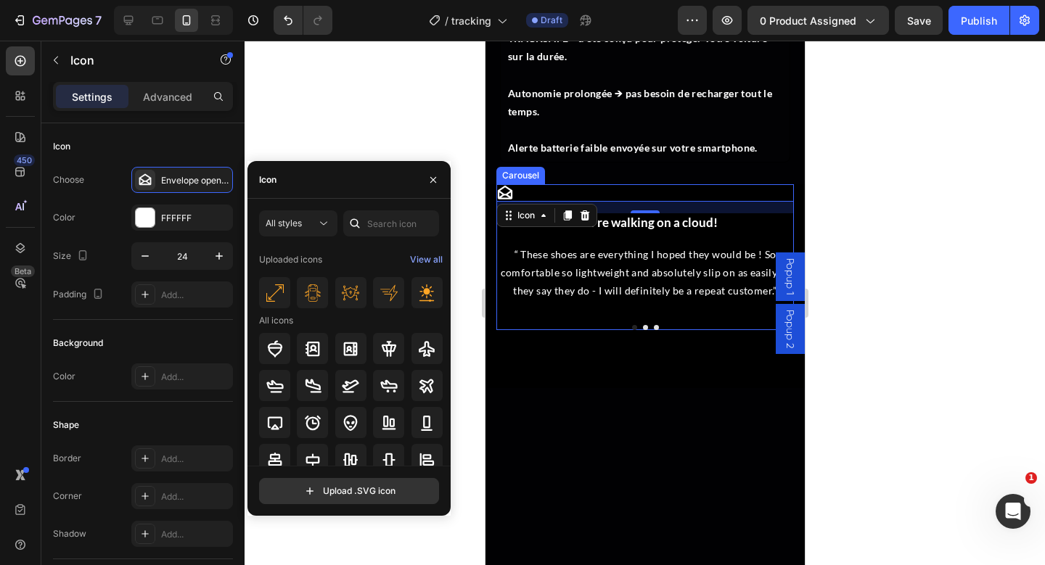
click at [642, 328] on button "Dot" at bounding box center [644, 327] width 5 height 5
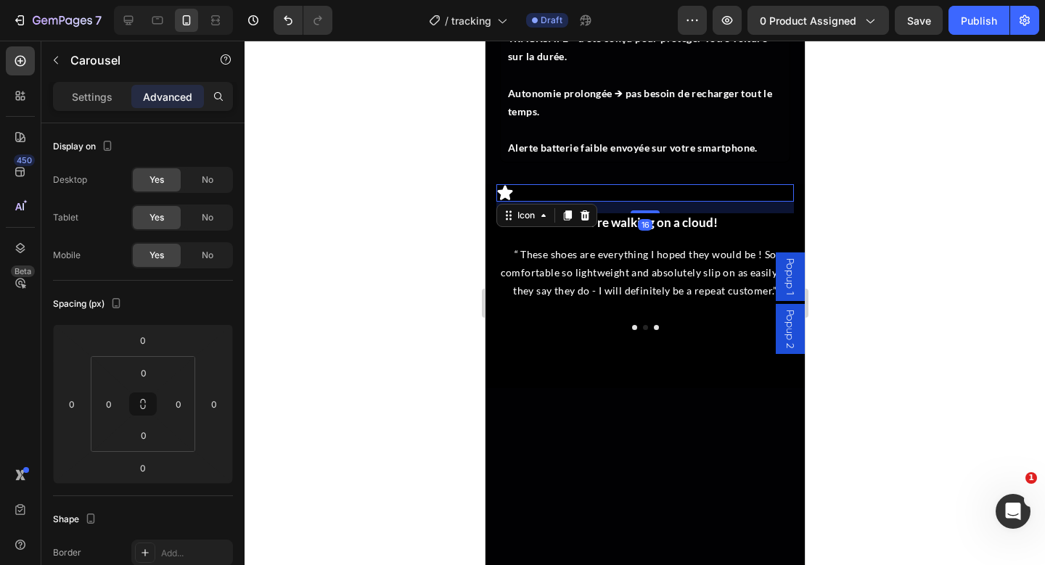
click at [501, 190] on icon at bounding box center [504, 192] width 15 height 15
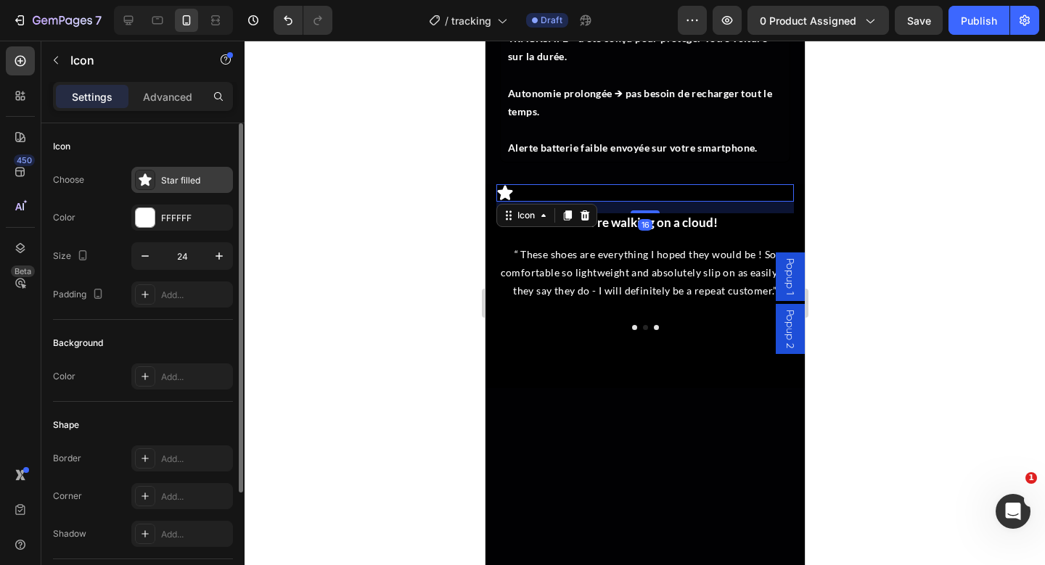
click at [175, 191] on div "Star filled" at bounding box center [182, 180] width 102 height 26
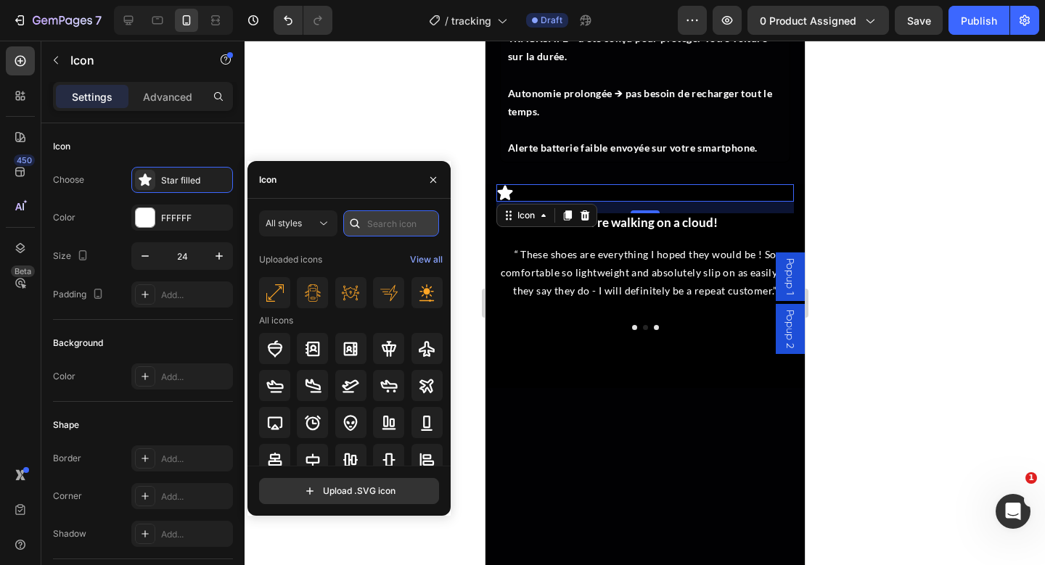
click at [383, 229] on input "text" at bounding box center [391, 223] width 96 height 26
type input "paper"
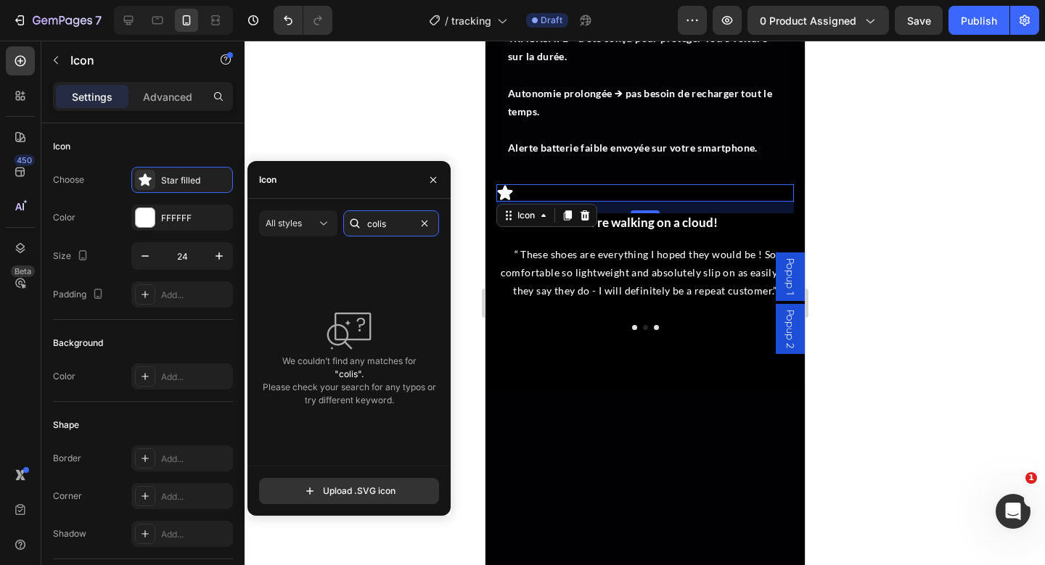
type input "coli"
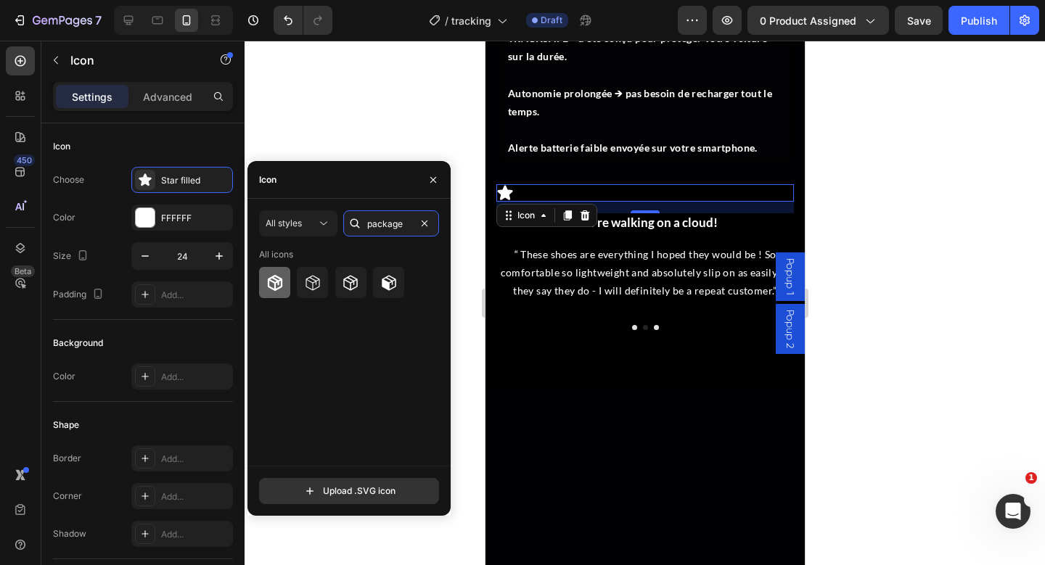
type input "package"
click at [288, 286] on div at bounding box center [274, 282] width 31 height 31
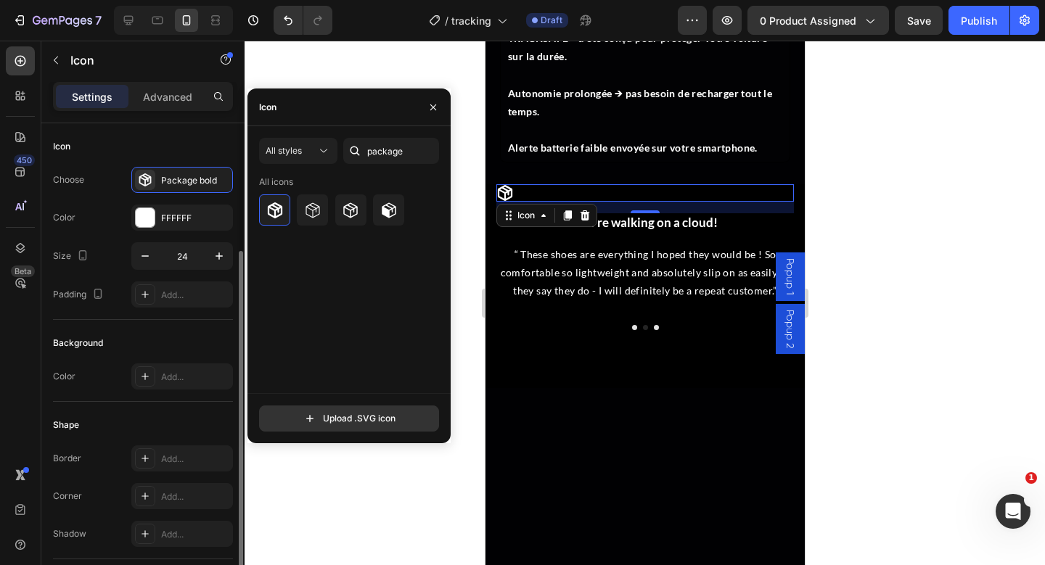
scroll to position [149, 0]
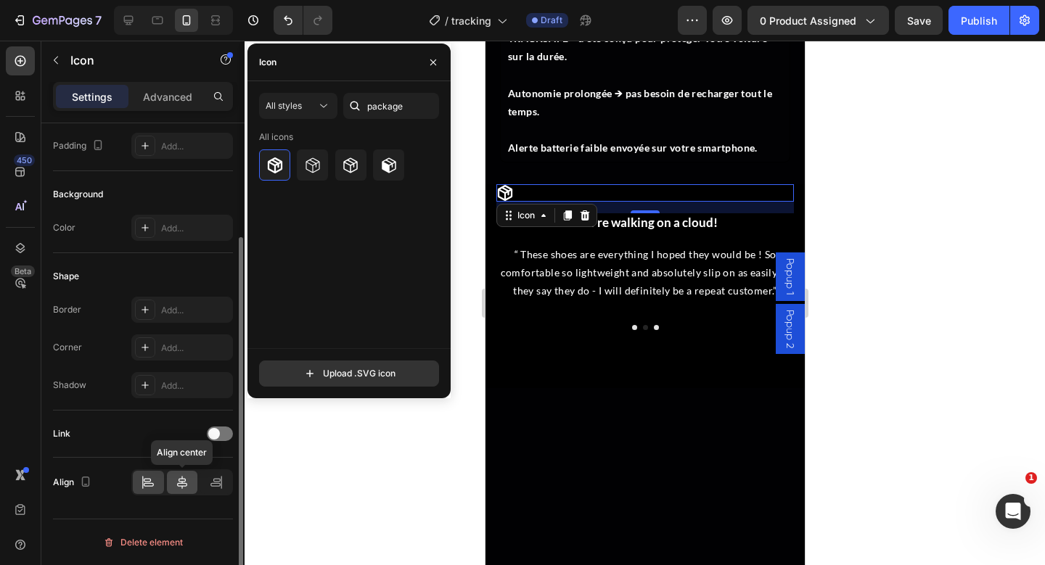
click at [180, 480] on icon at bounding box center [182, 482] width 15 height 15
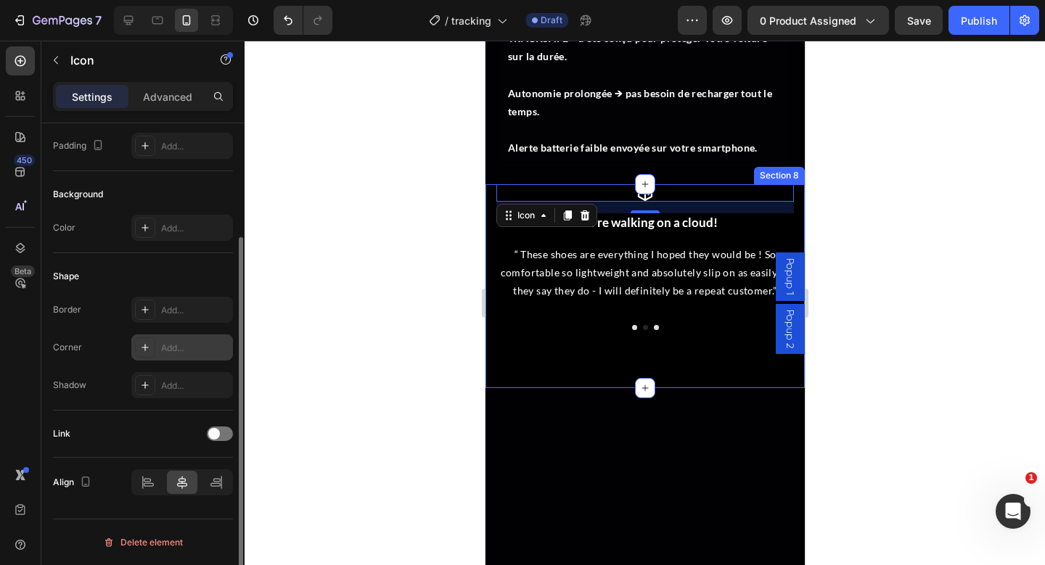
scroll to position [0, 0]
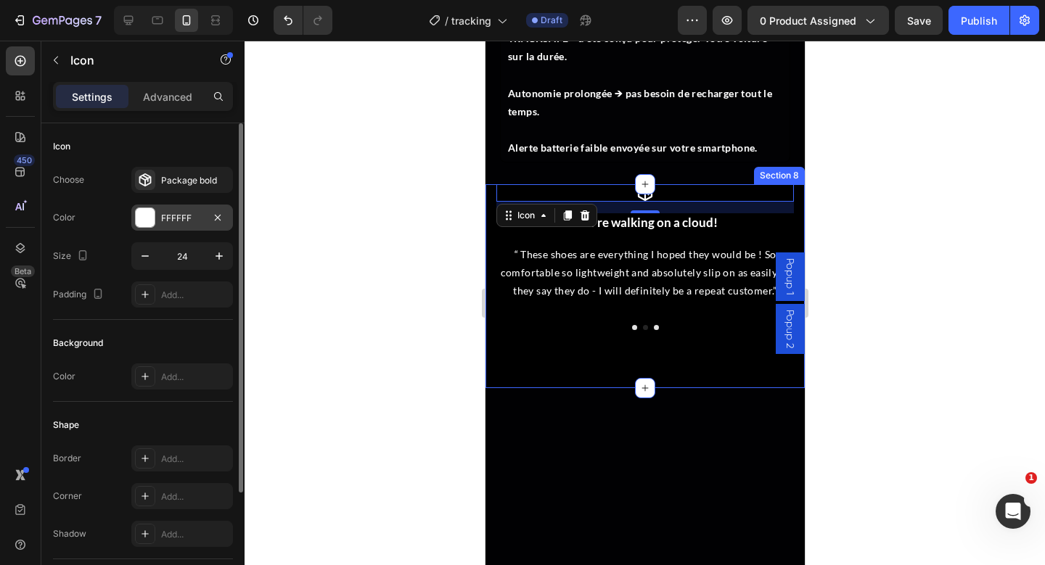
click at [177, 214] on div "FFFFFF" at bounding box center [182, 218] width 42 height 13
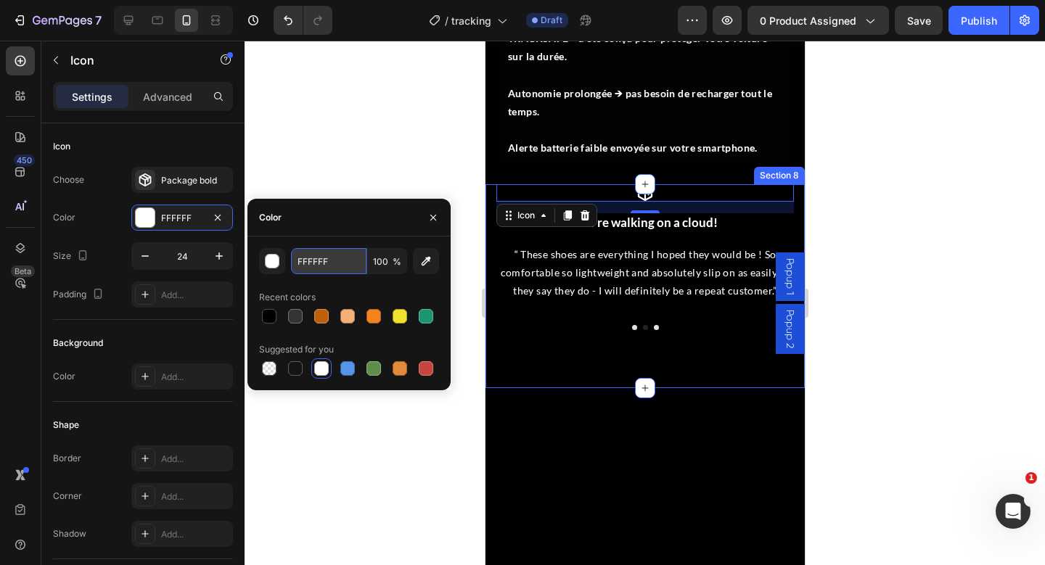
click at [314, 272] on input "FFFFFF" at bounding box center [328, 261] width 75 height 26
paste input "3841D"
type input "F3841D"
click at [627, 328] on div at bounding box center [645, 327] width 298 height 5
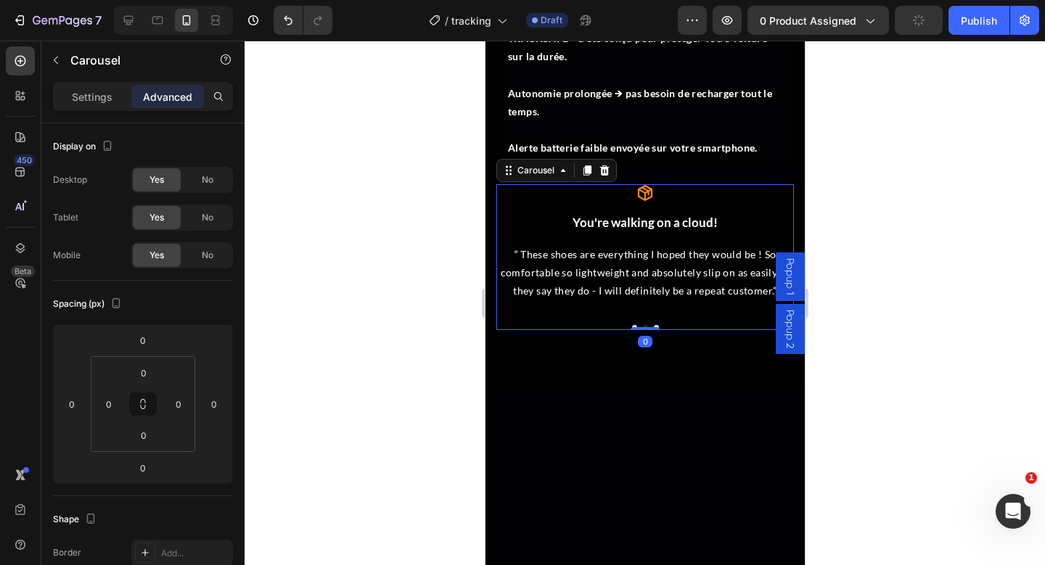
click at [634, 326] on button "Dot" at bounding box center [633, 327] width 5 height 5
click at [503, 202] on div "Icon You're walking on a cloud! Heading “ These shoes are everything I hoped th…" at bounding box center [645, 257] width 298 height 147
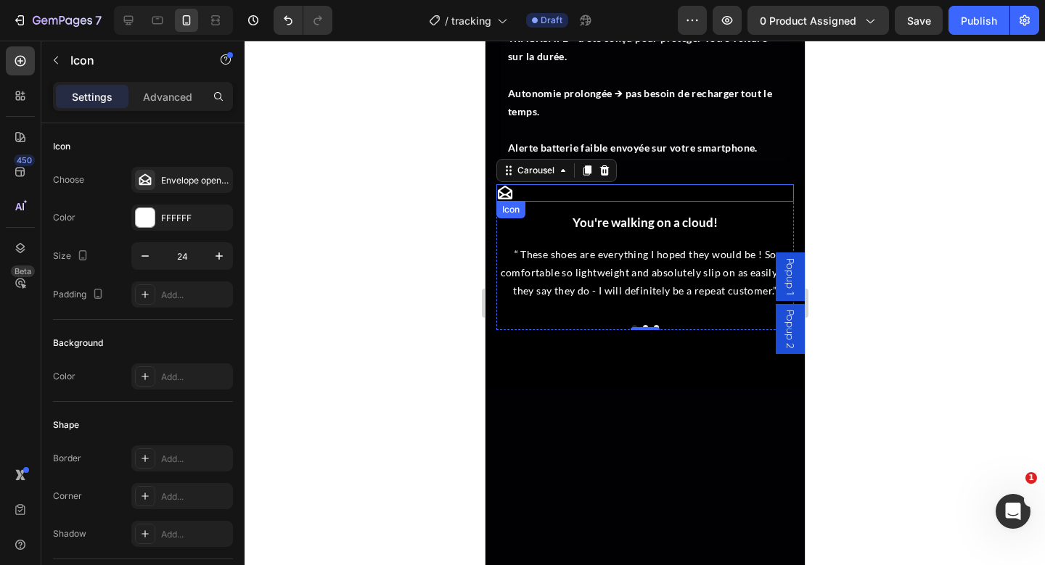
click at [501, 188] on icon at bounding box center [504, 192] width 15 height 14
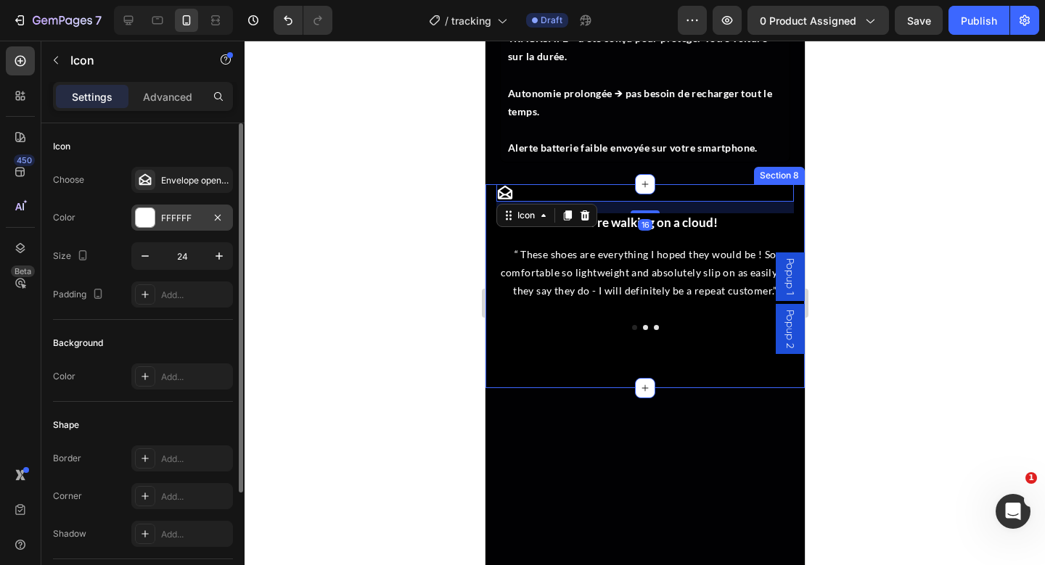
click at [153, 210] on div at bounding box center [145, 217] width 19 height 19
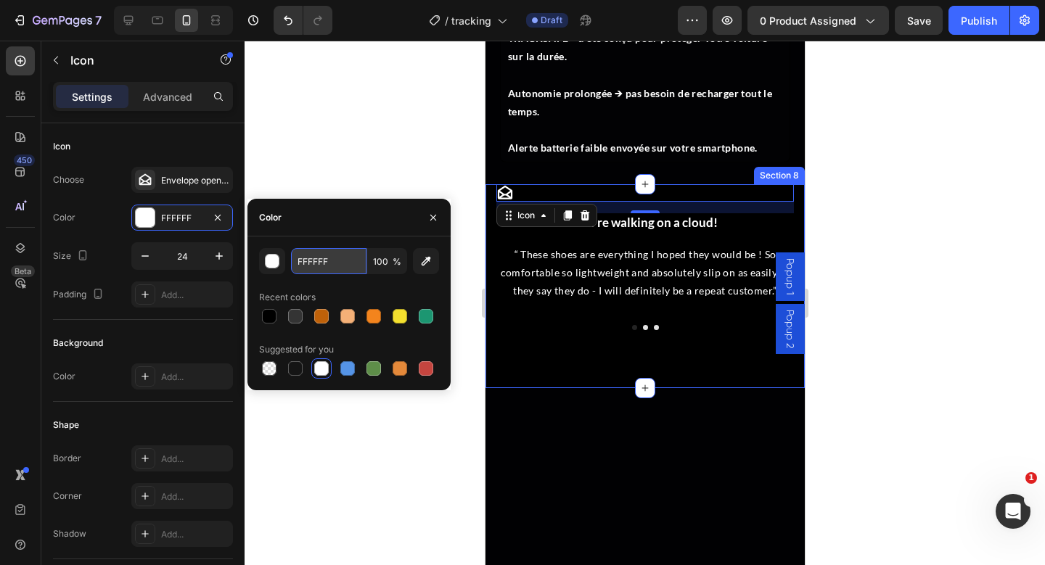
click at [319, 259] on input "FFFFFF" at bounding box center [328, 261] width 75 height 26
paste input "3841D"
type input "F3841D"
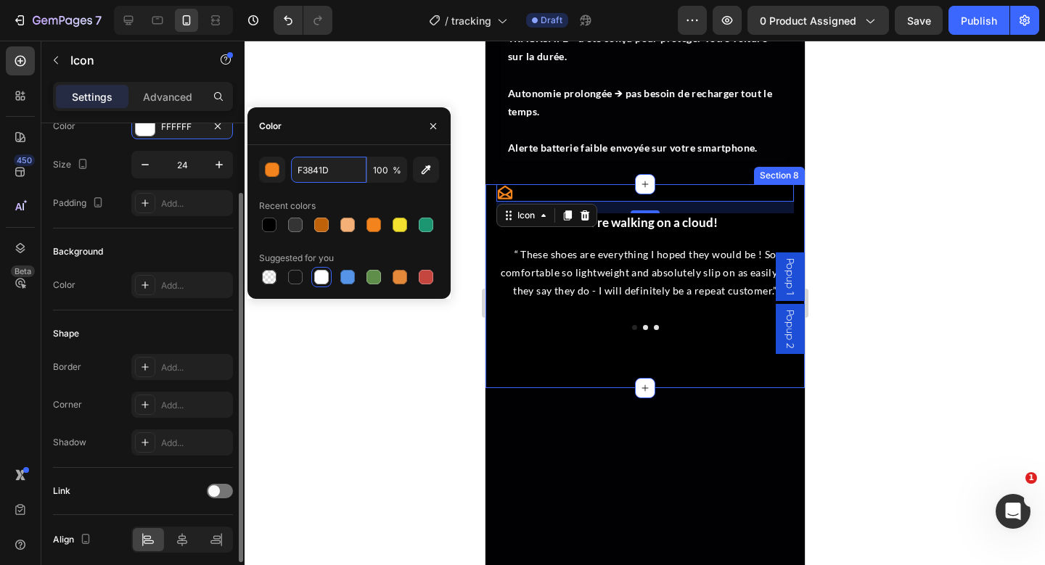
scroll to position [149, 0]
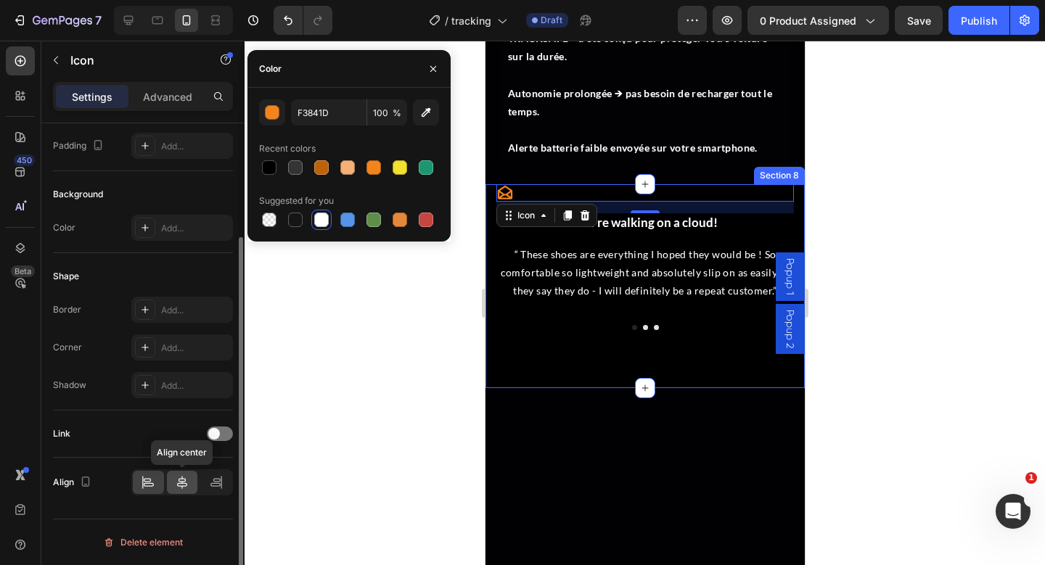
click at [186, 480] on icon at bounding box center [182, 482] width 15 height 15
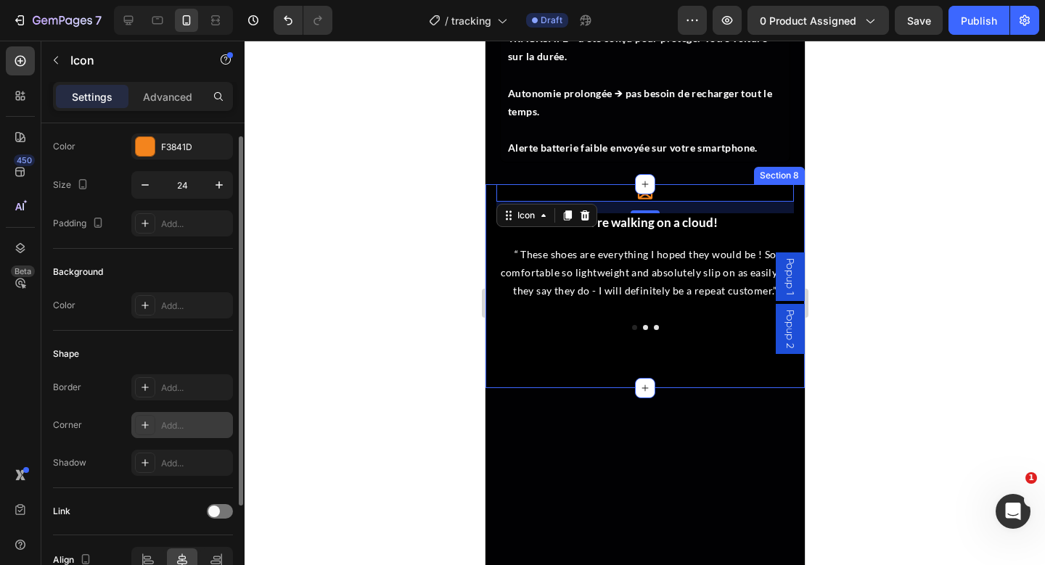
scroll to position [0, 0]
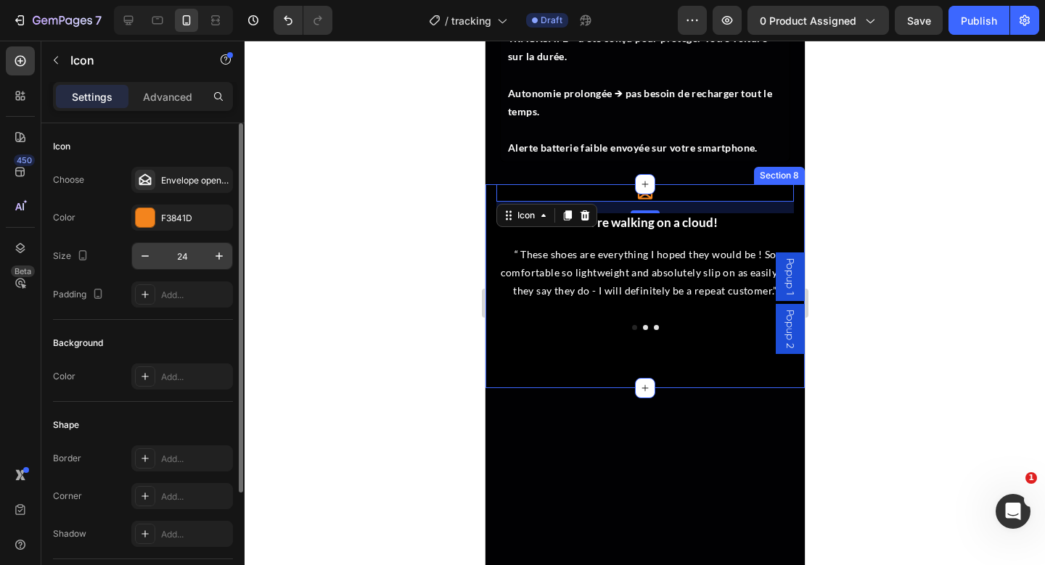
click at [194, 258] on input "24" at bounding box center [182, 256] width 48 height 26
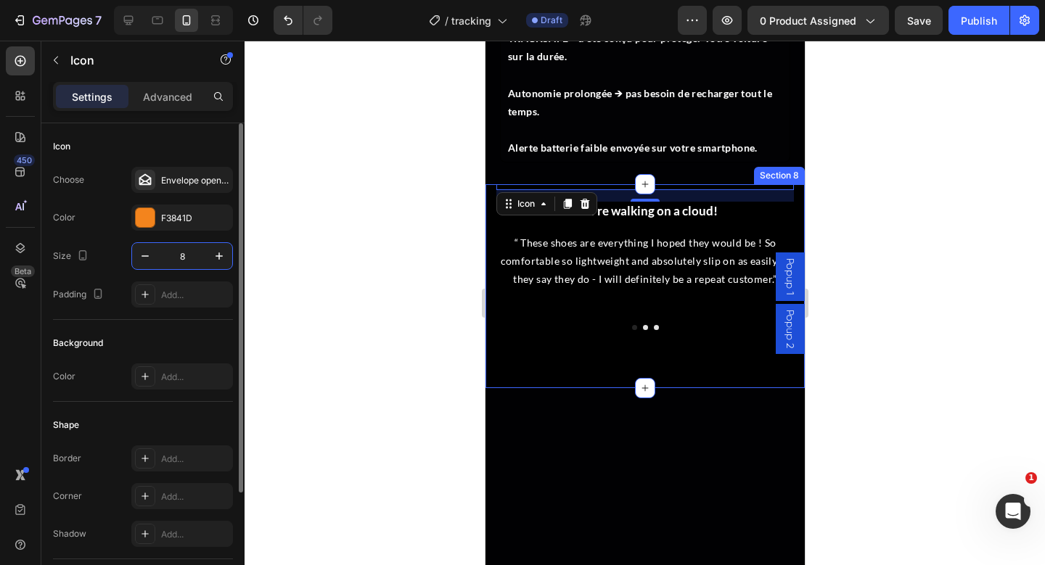
type input "80"
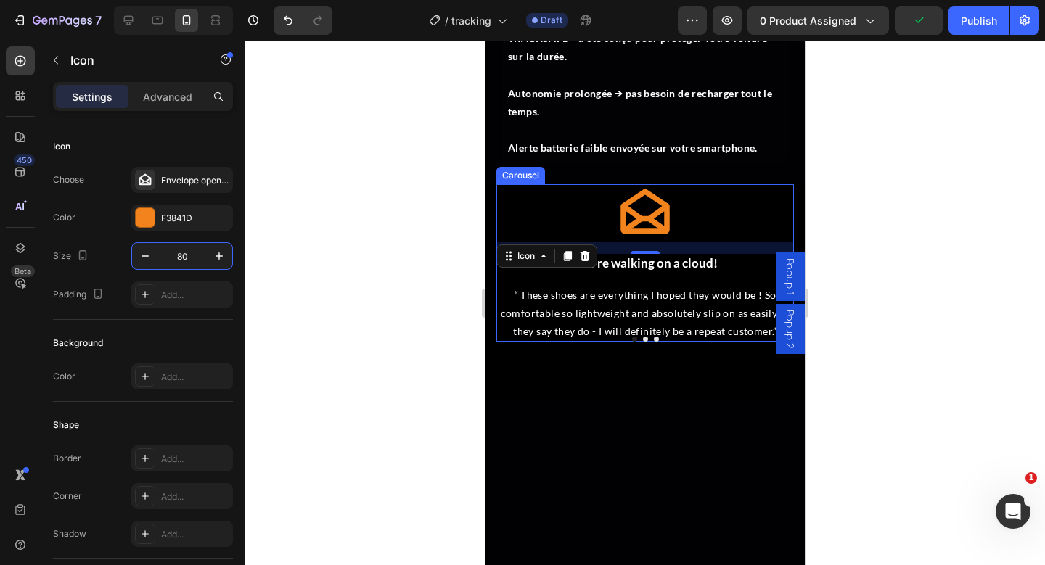
click at [644, 340] on button "Dot" at bounding box center [644, 339] width 5 height 5
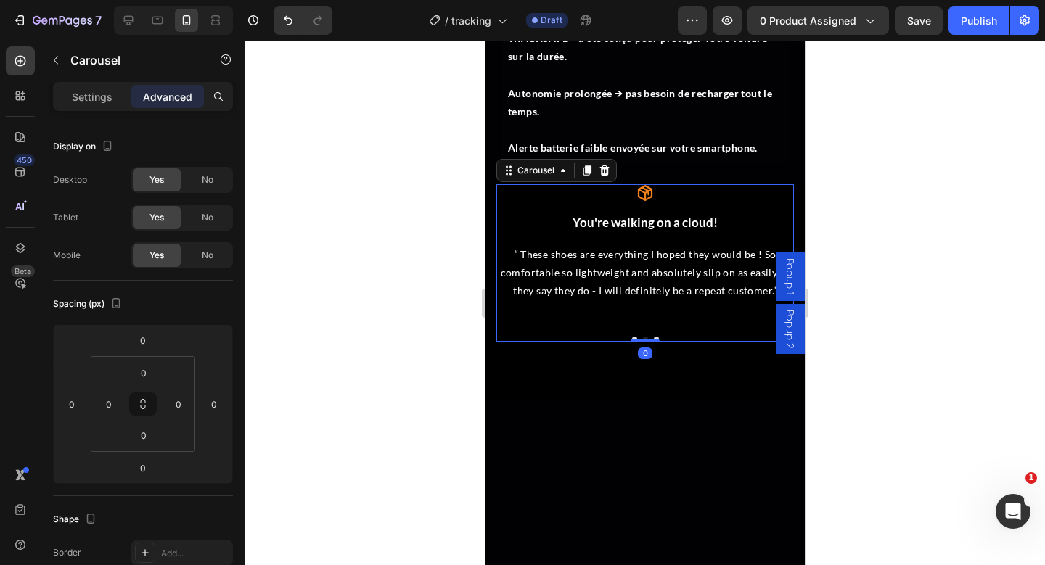
click at [644, 200] on icon at bounding box center [644, 193] width 15 height 16
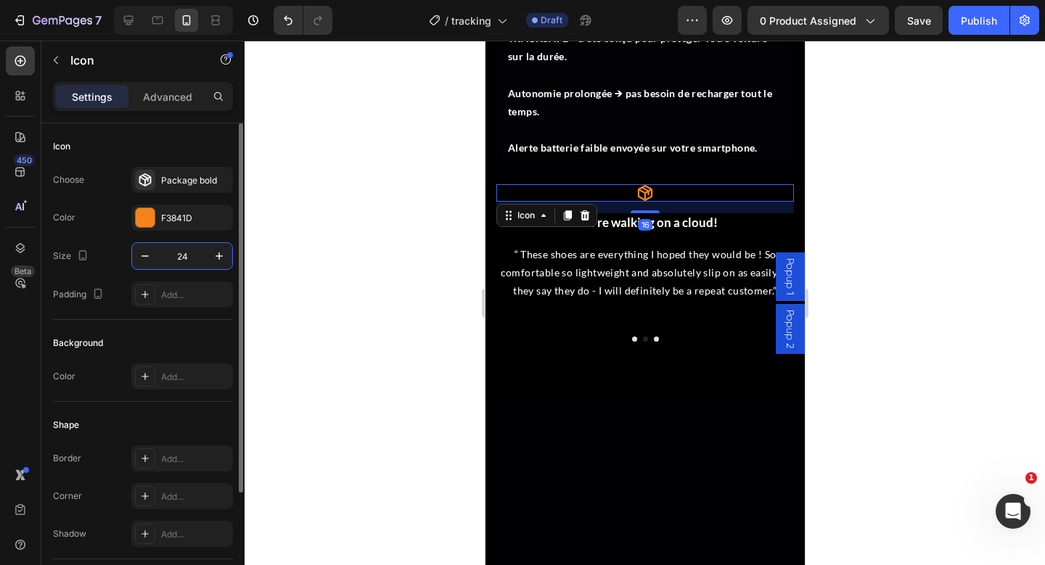
click at [183, 251] on input "24" at bounding box center [182, 256] width 48 height 26
type input "80"
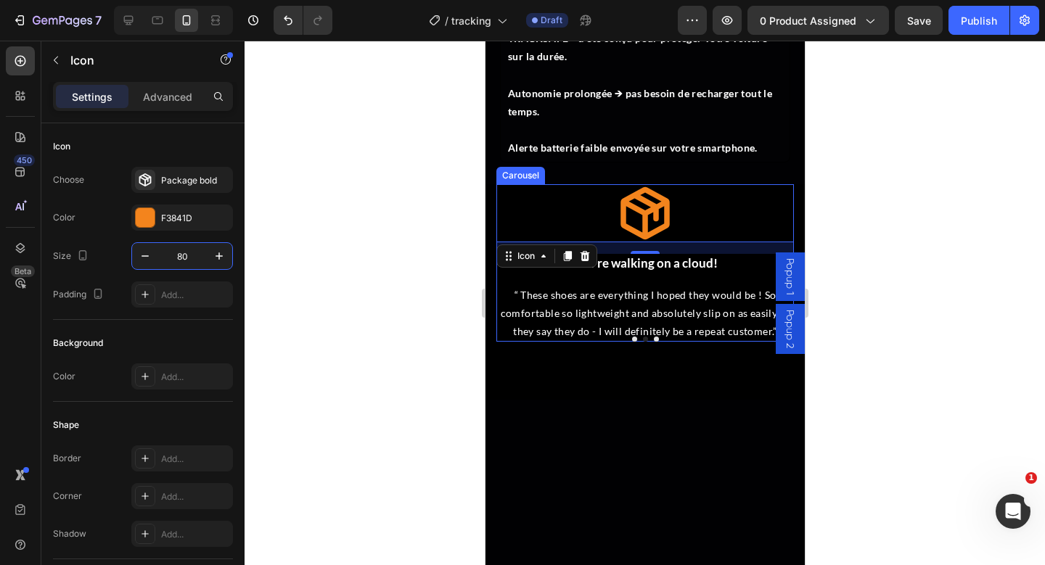
click at [653, 337] on div at bounding box center [645, 339] width 298 height 5
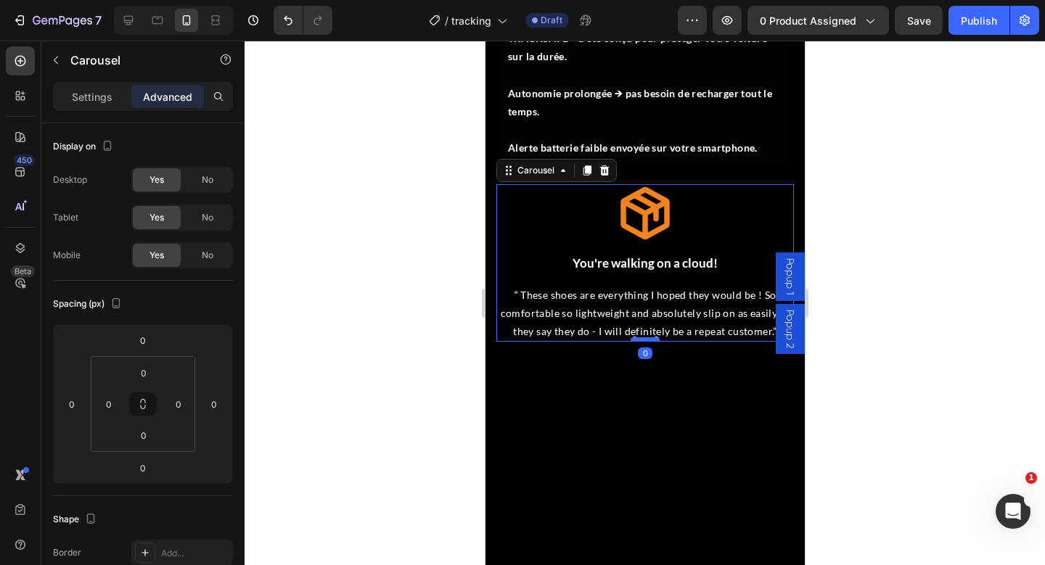
click at [653, 339] on div at bounding box center [644, 339] width 29 height 4
click at [657, 338] on button "Dot" at bounding box center [655, 339] width 5 height 5
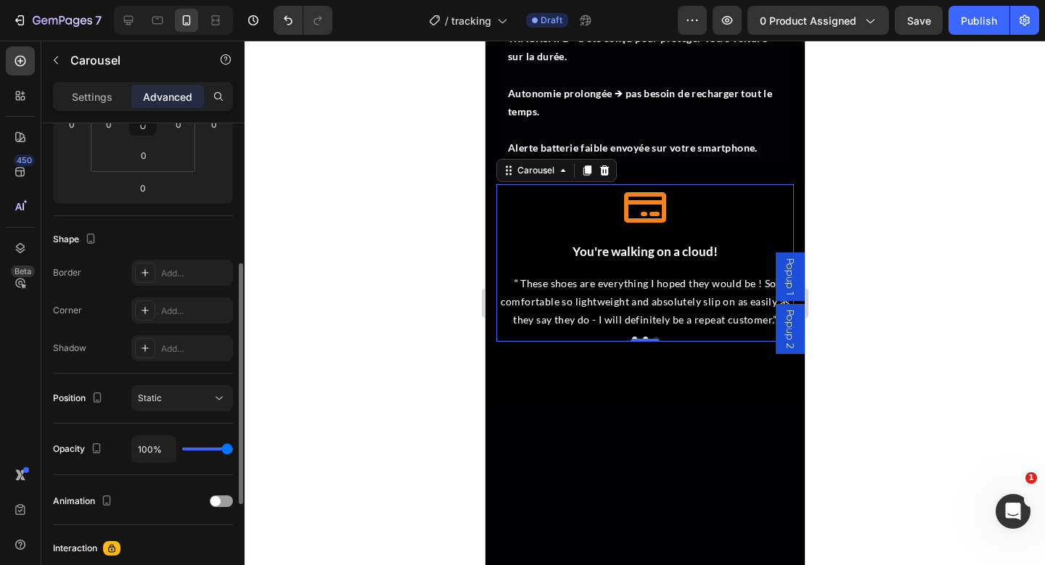
scroll to position [282, 0]
click at [93, 99] on p "Settings" at bounding box center [92, 96] width 41 height 15
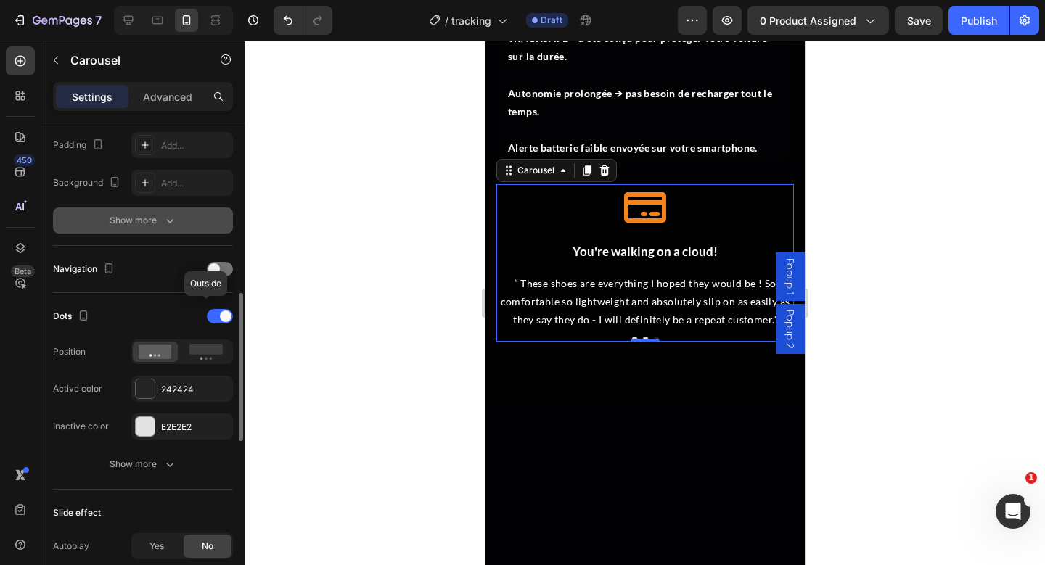
scroll to position [424, 0]
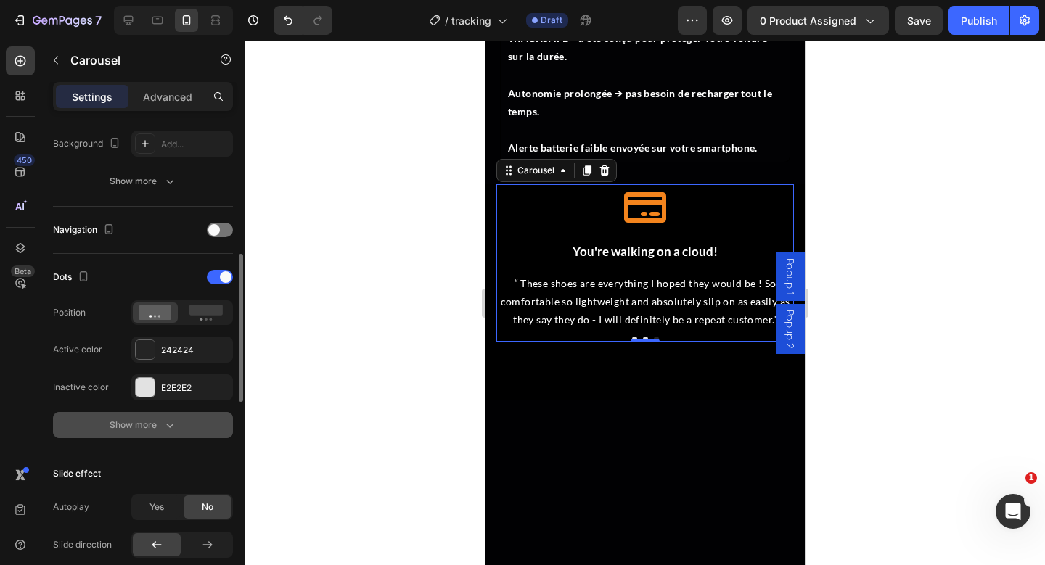
click at [164, 422] on icon "button" at bounding box center [170, 425] width 15 height 15
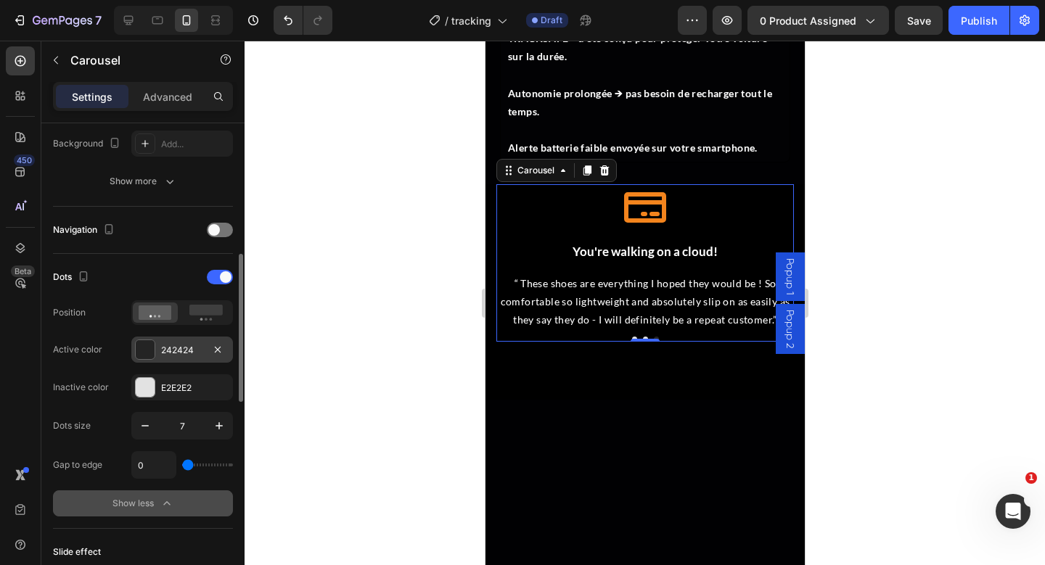
click at [147, 352] on div at bounding box center [145, 349] width 19 height 19
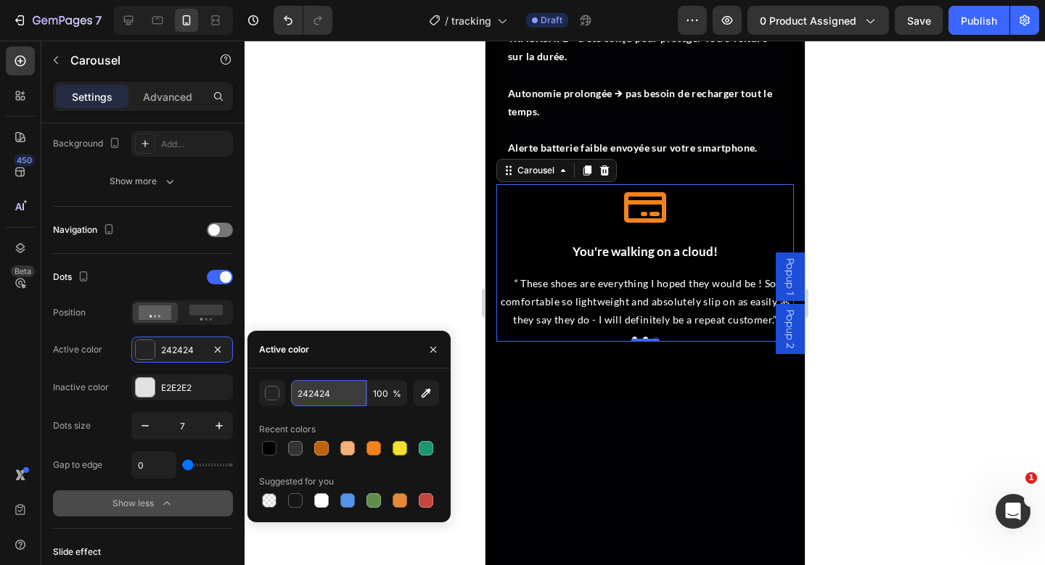
click at [311, 389] on input "242424" at bounding box center [328, 393] width 75 height 26
paste input "F3841D"
type input "F3841D"
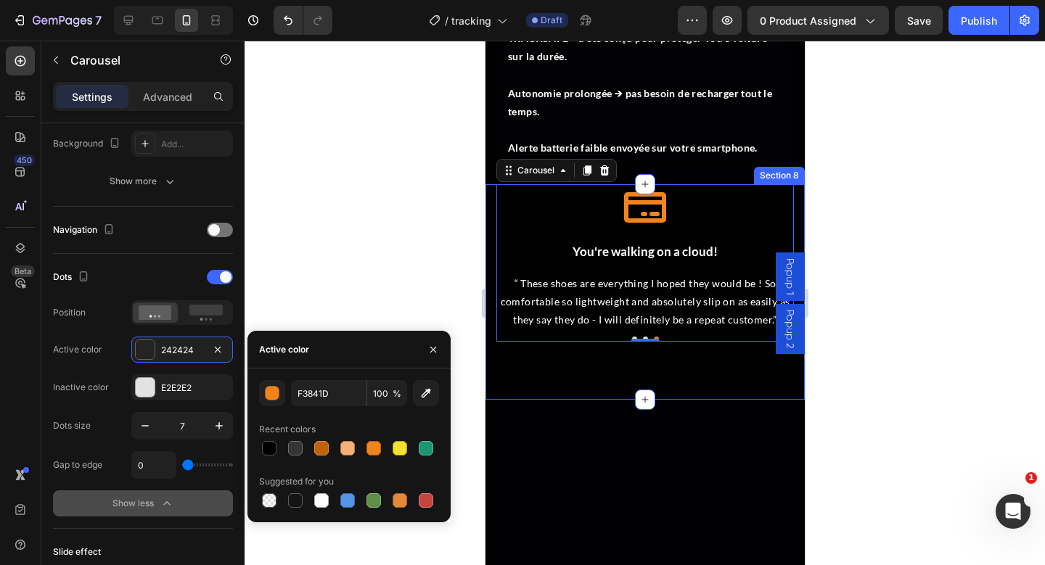
click at [718, 378] on div "Icon You're walking on a cloud! Heading “ These shoes are everything I hoped th…" at bounding box center [644, 292] width 319 height 216
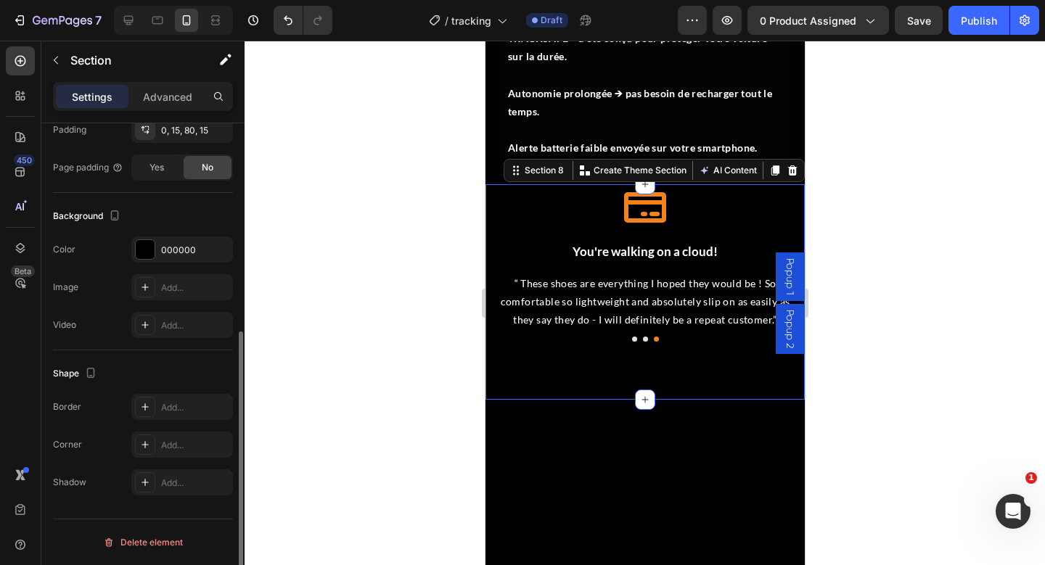
scroll to position [0, 0]
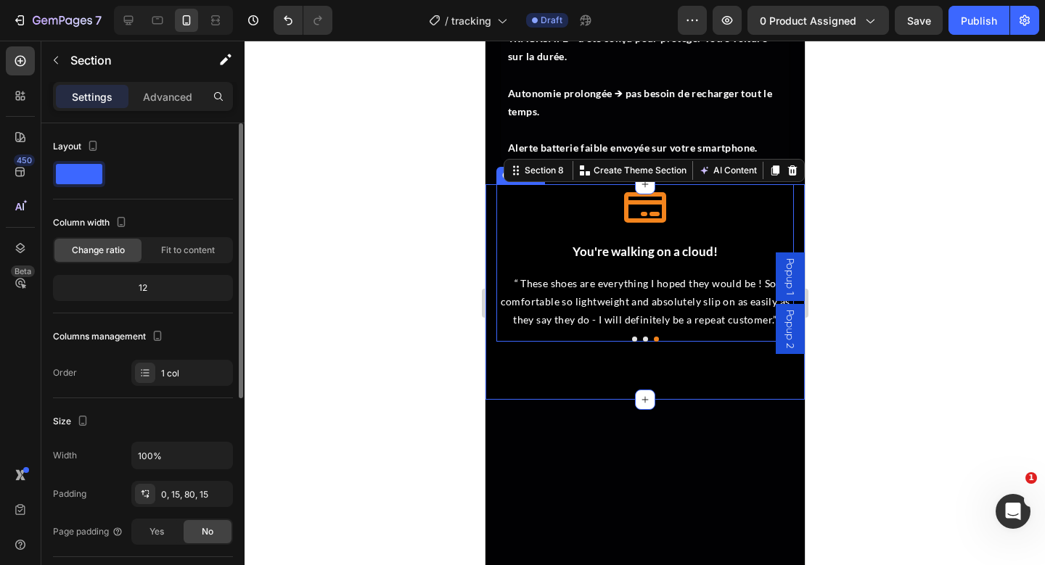
click at [643, 338] on button "Dot" at bounding box center [644, 339] width 5 height 5
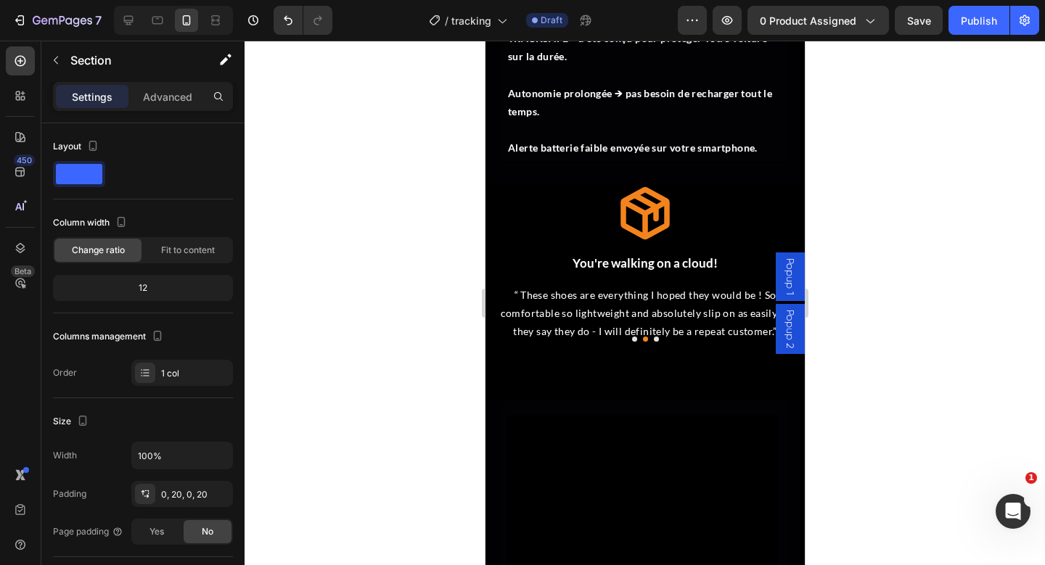
scroll to position [4063, 0]
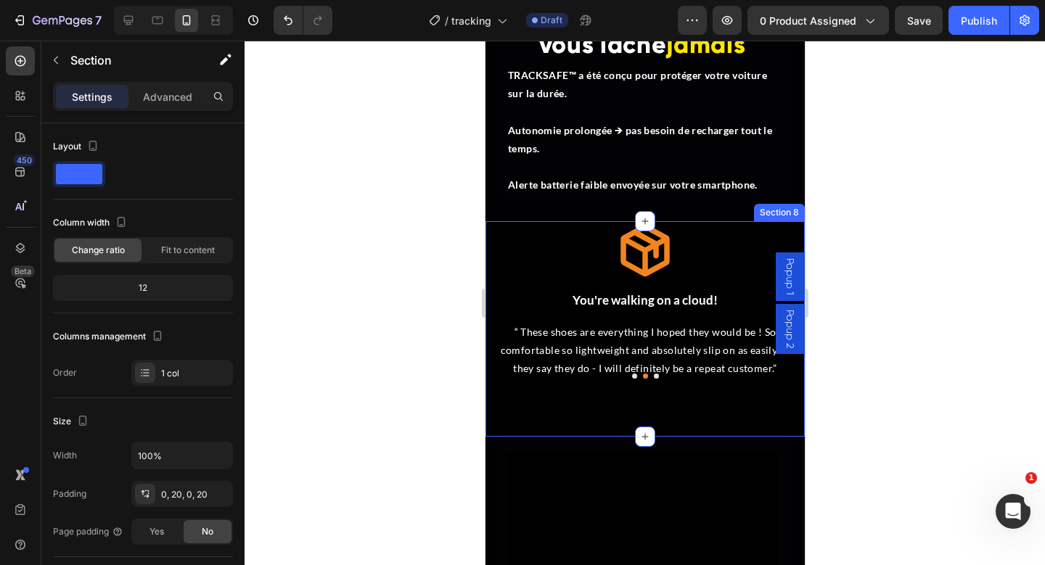
click at [673, 385] on div "Icon You're walking on a cloud! Heading “ These shoes are everything I hoped th…" at bounding box center [644, 329] width 319 height 216
click at [492, 247] on div "Icon You're walking on a cloud! Heading “ These shoes are everything I hoped th…" at bounding box center [644, 329] width 319 height 216
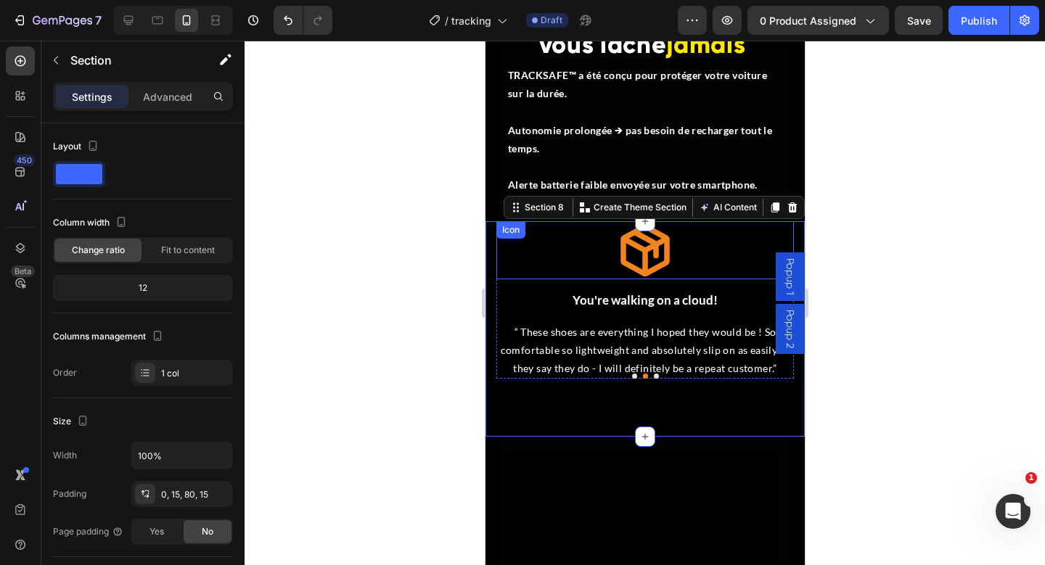
click at [517, 263] on div "Icon" at bounding box center [645, 250] width 298 height 58
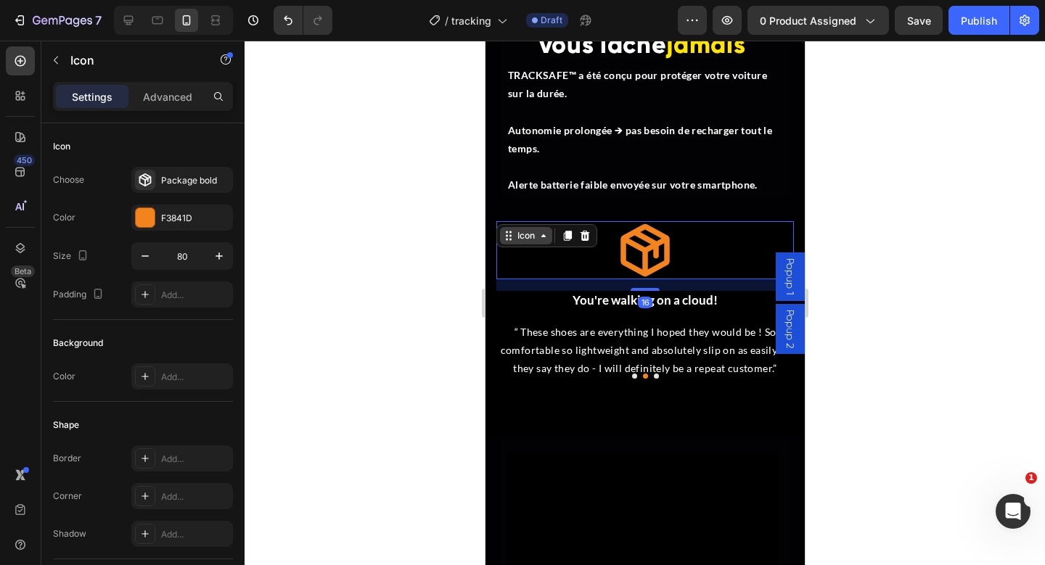
click at [528, 236] on div "Icon" at bounding box center [525, 236] width 23 height 0
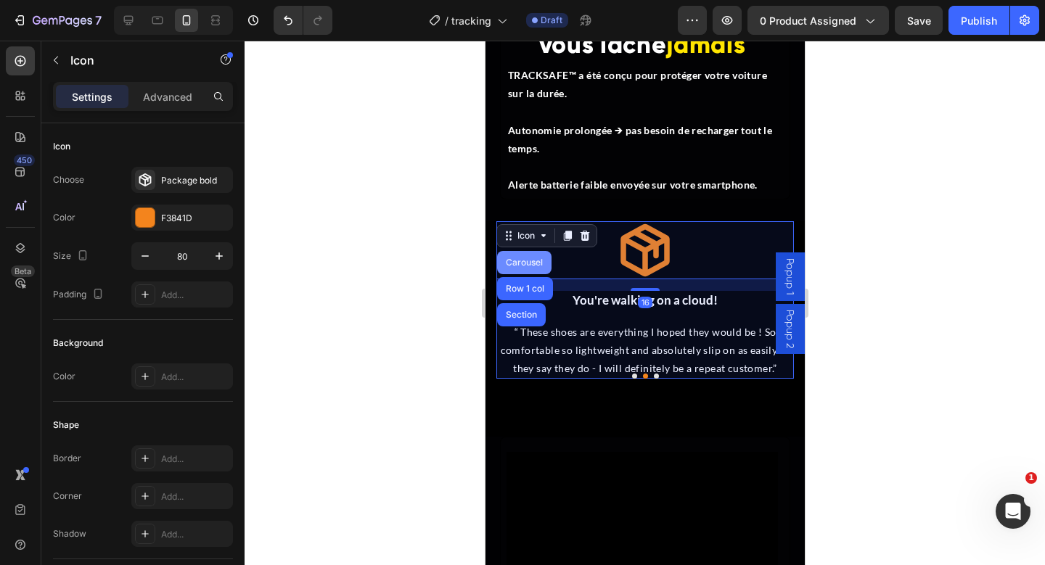
click at [527, 257] on div "Carousel" at bounding box center [523, 262] width 54 height 23
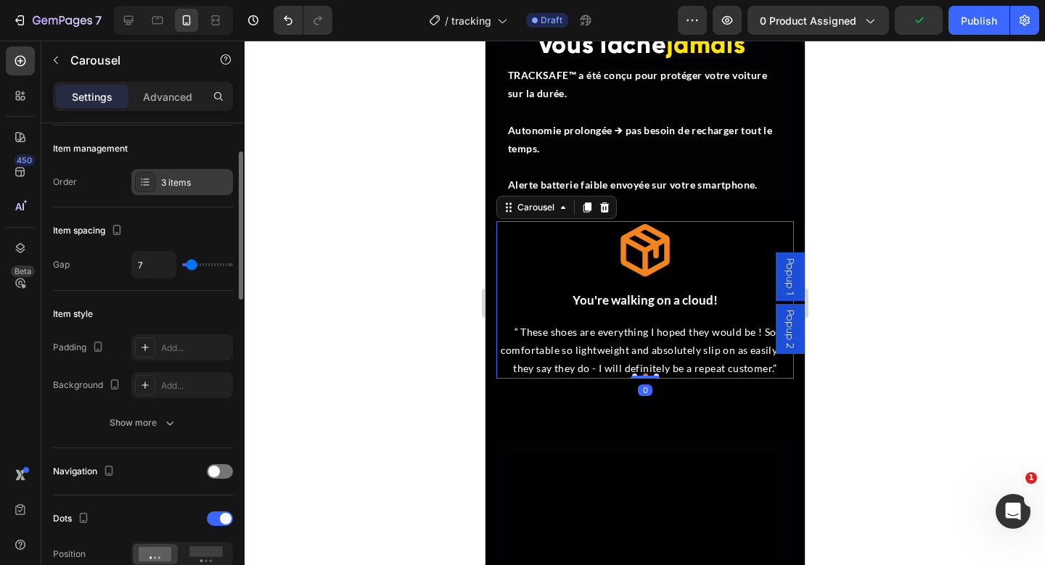
scroll to position [184, 0]
type input "10"
type input "11"
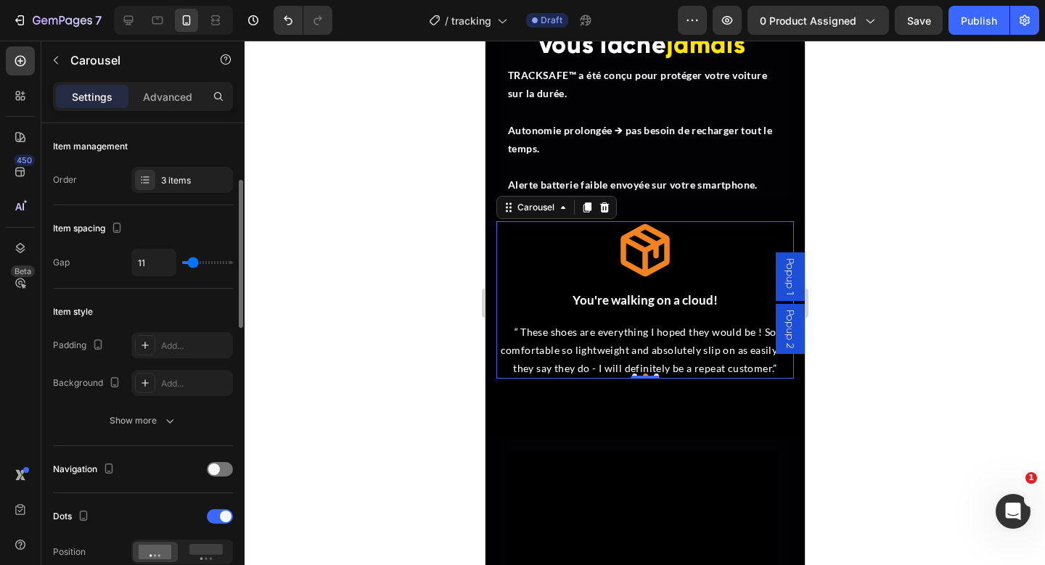
type input "13"
type input "14"
type input "16"
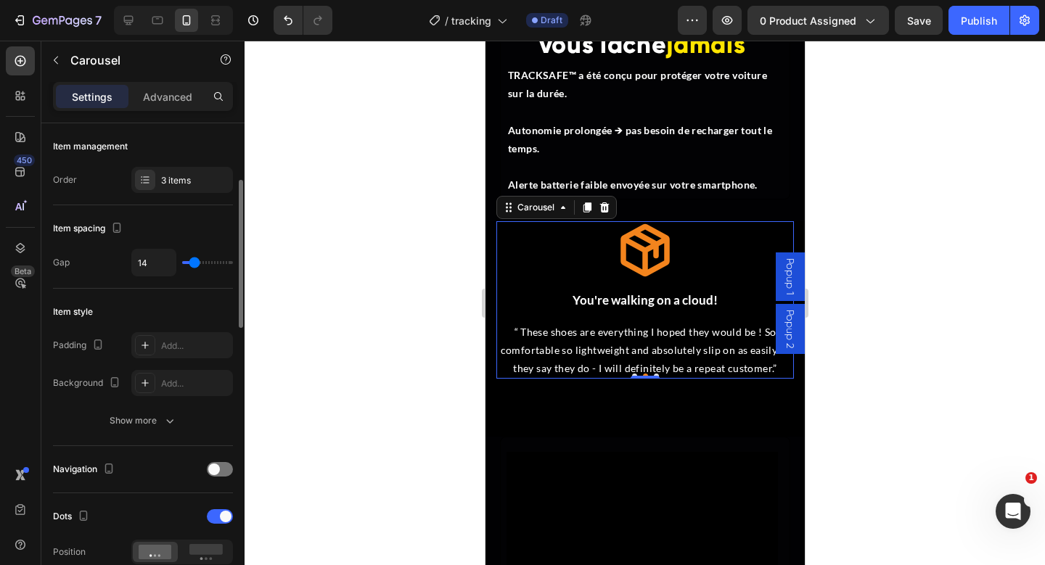
type input "16"
type input "17"
type input "0"
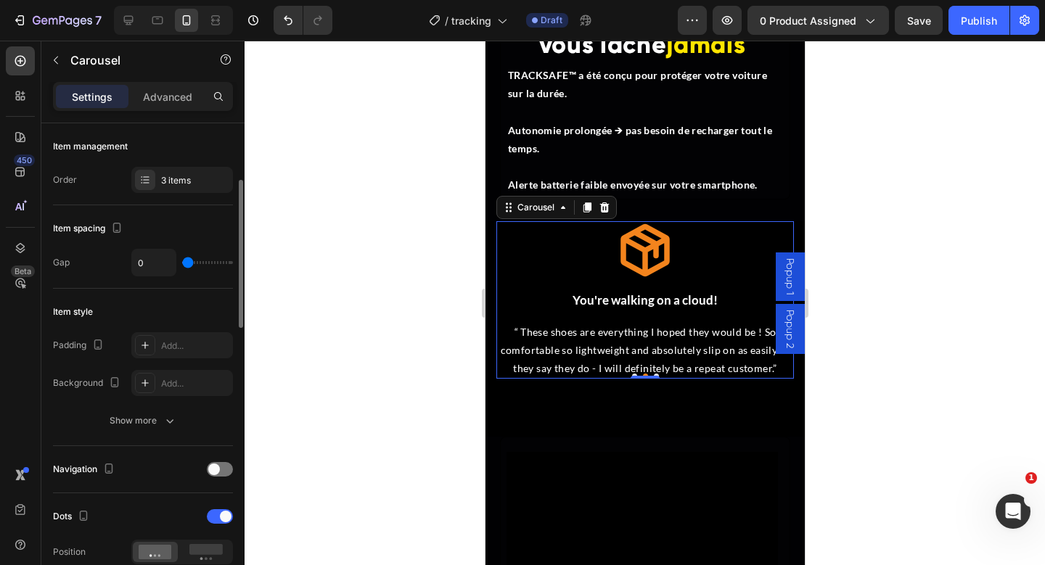
type input "4"
type input "5"
type input "6"
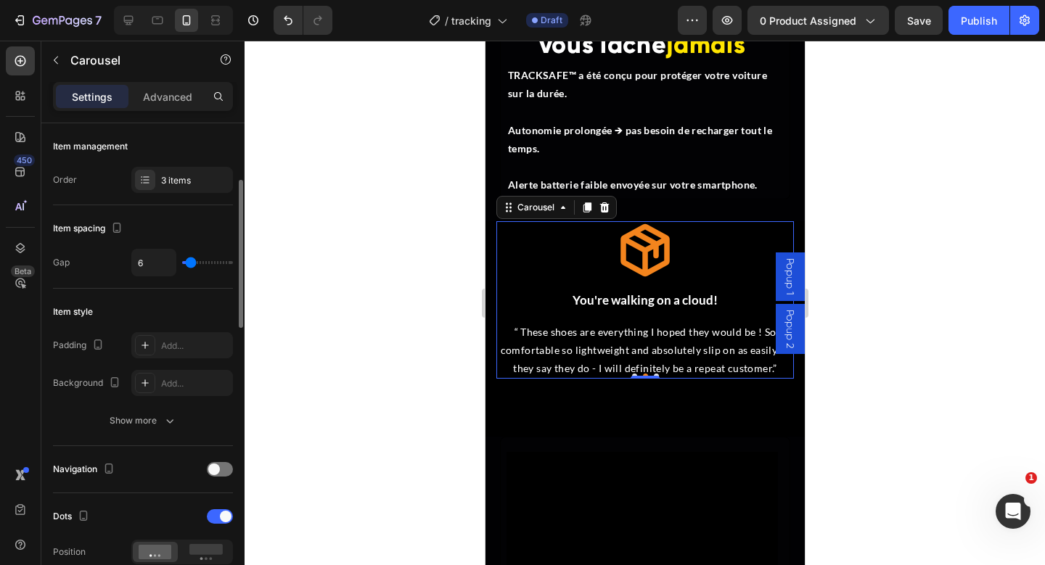
drag, startPoint x: 191, startPoint y: 264, endPoint x: 187, endPoint y: 273, distance: 9.4
type input "6"
click at [191, 264] on input "range" at bounding box center [207, 262] width 51 height 3
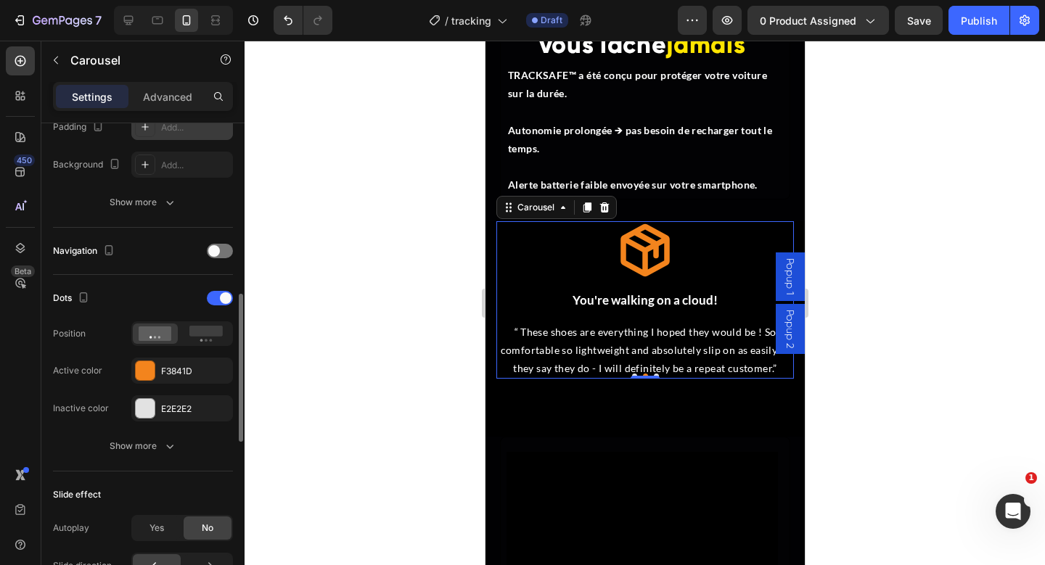
scroll to position [438, 0]
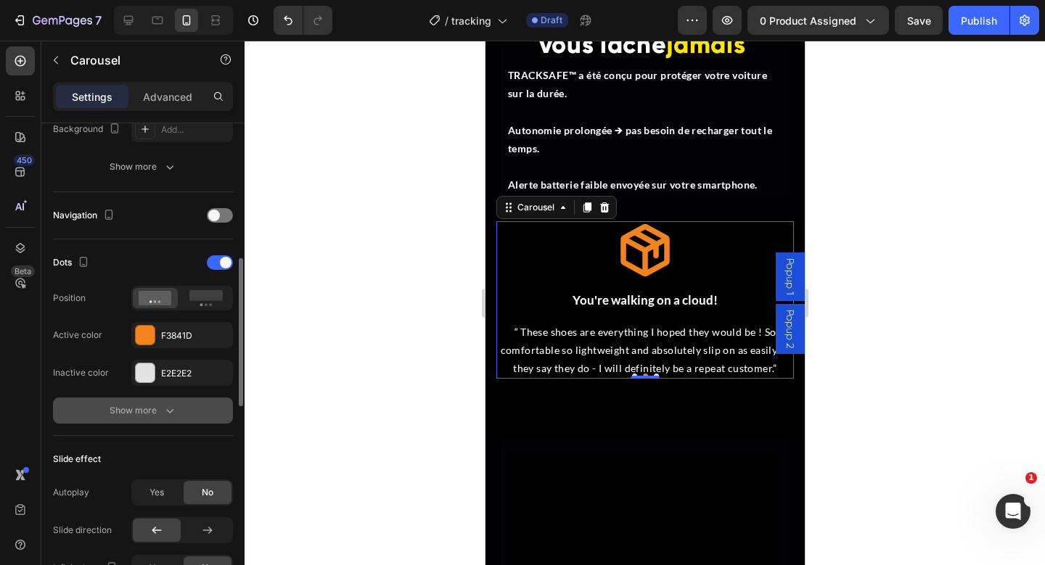
click at [148, 399] on button "Show more" at bounding box center [143, 411] width 180 height 26
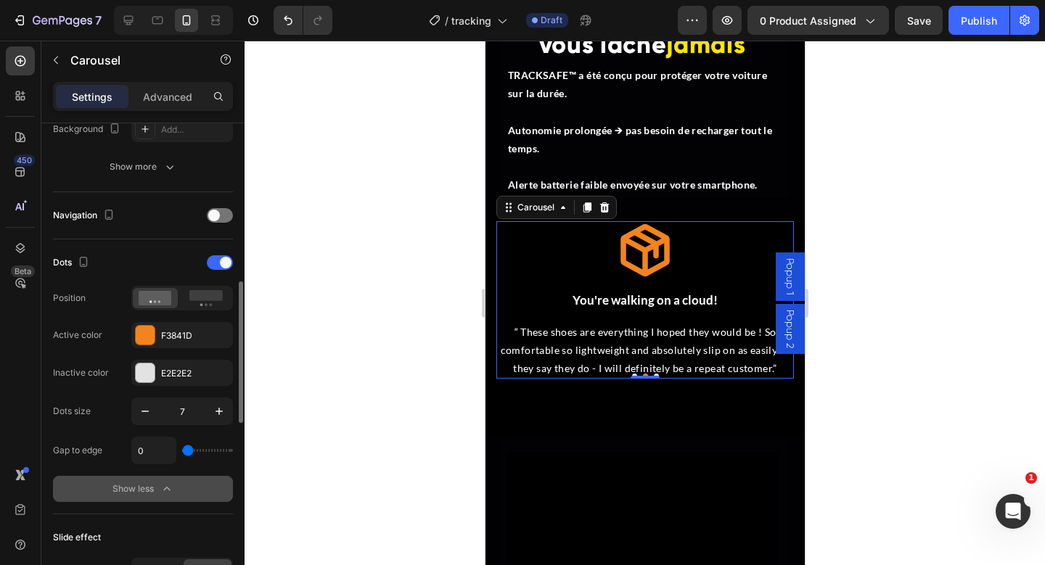
scroll to position [487, 0]
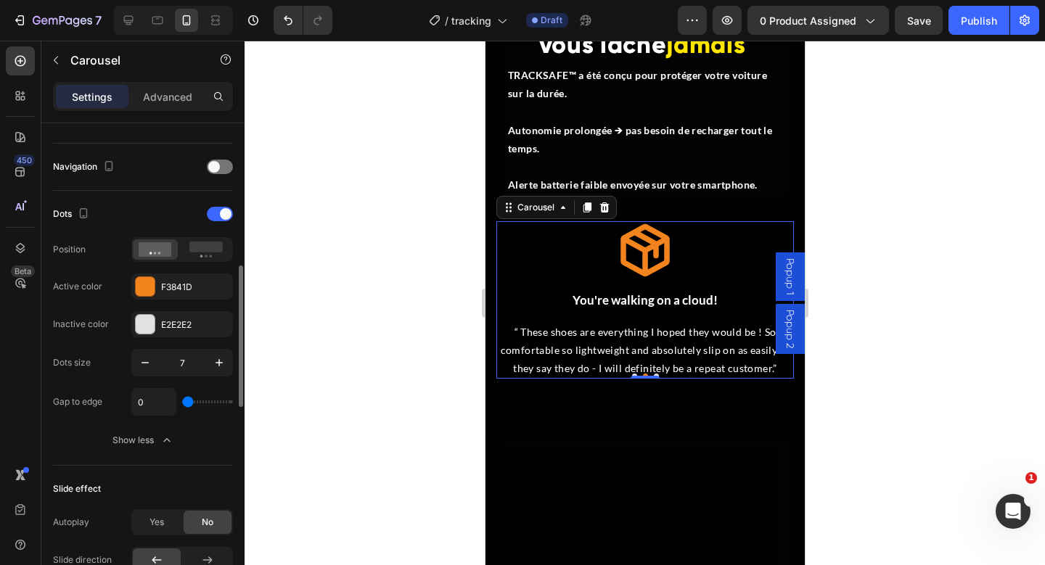
type input "13"
type input "16"
type input "17"
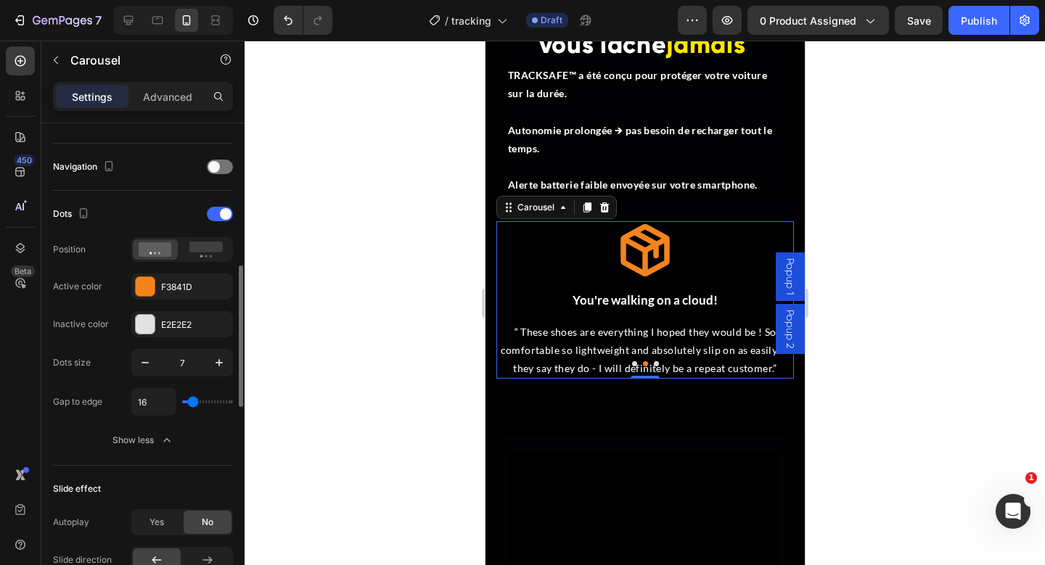
type input "17"
type input "18"
type input "19"
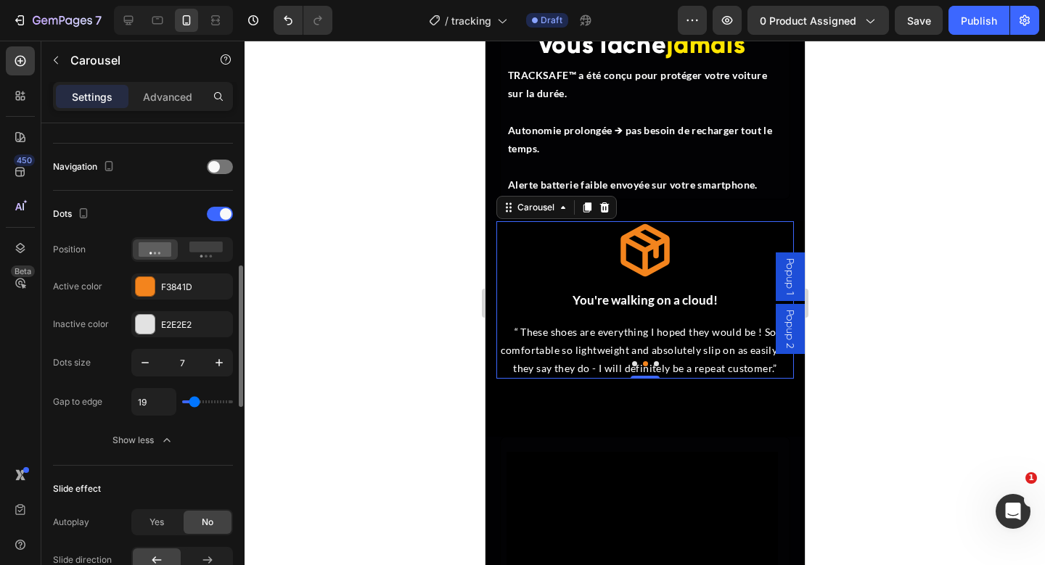
type input "20"
type input "0"
drag, startPoint x: 188, startPoint y: 401, endPoint x: 180, endPoint y: 401, distance: 8.0
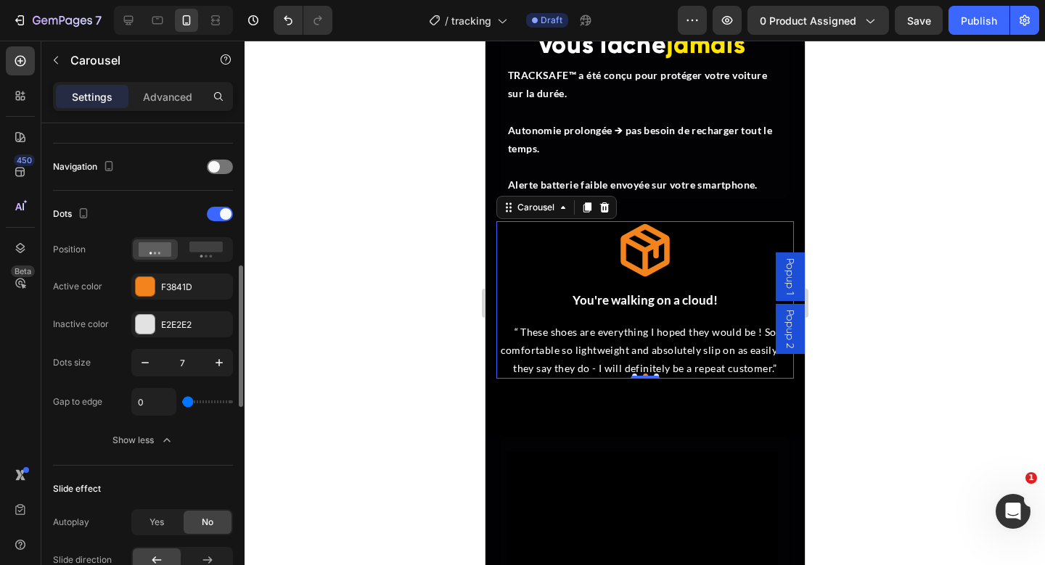
click at [182, 401] on input "range" at bounding box center [207, 402] width 51 height 3
click at [210, 258] on div at bounding box center [206, 250] width 45 height 22
type input "2"
type input "3"
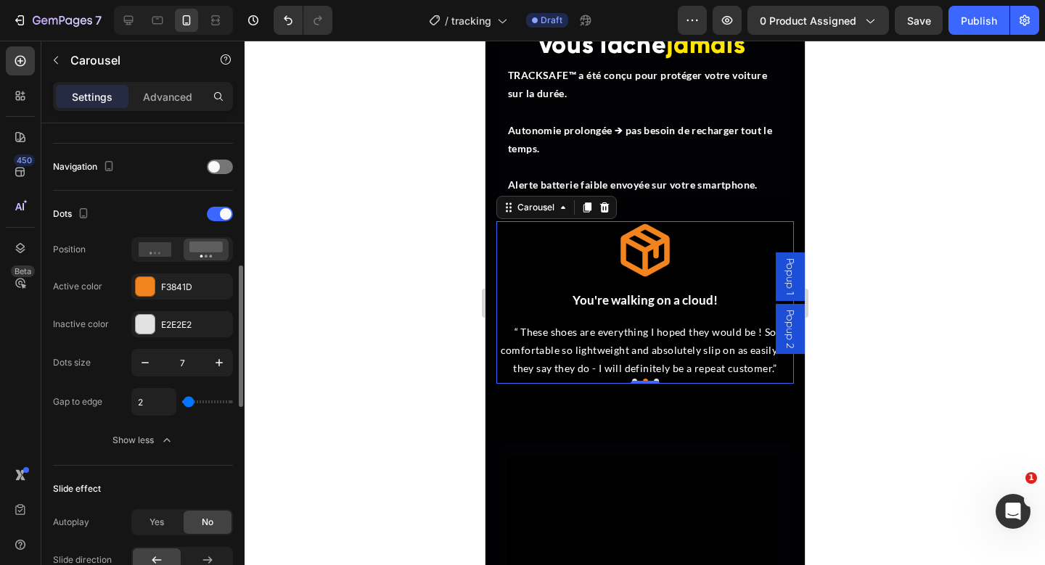
type input "3"
type input "4"
type input "5"
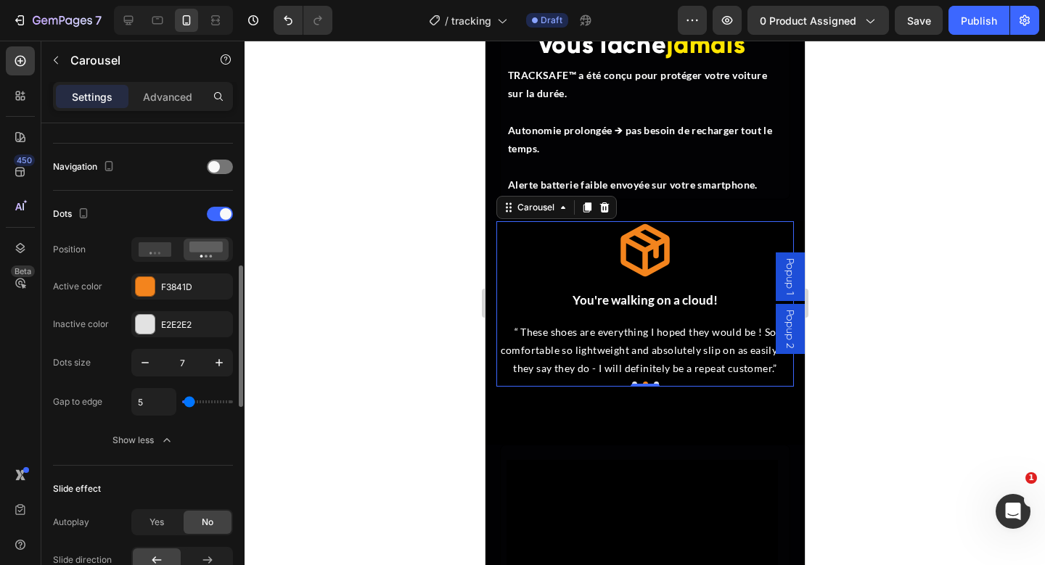
type input "6"
type input "7"
type input "8"
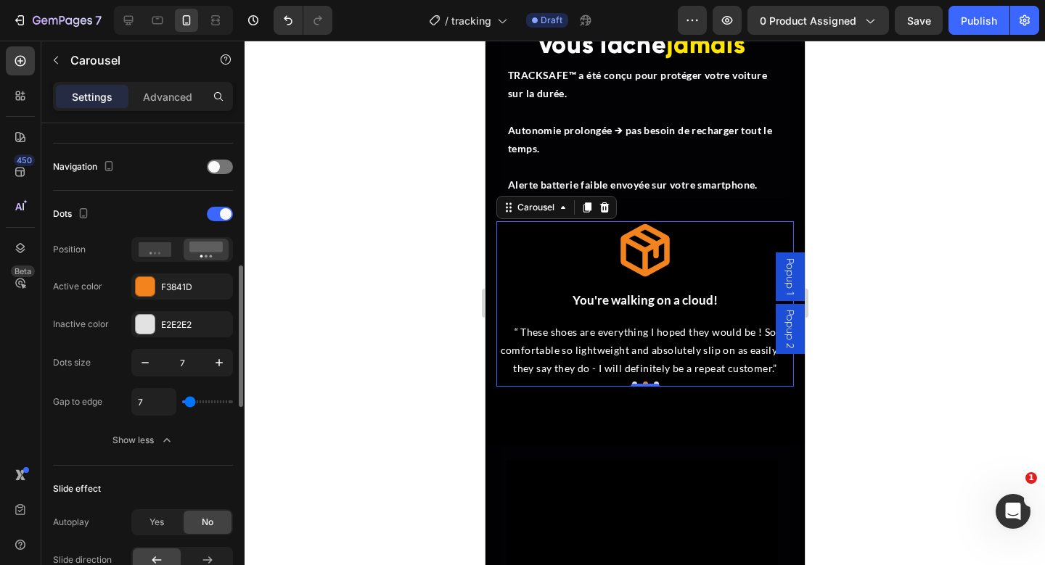
type input "8"
type input "12"
type input "13"
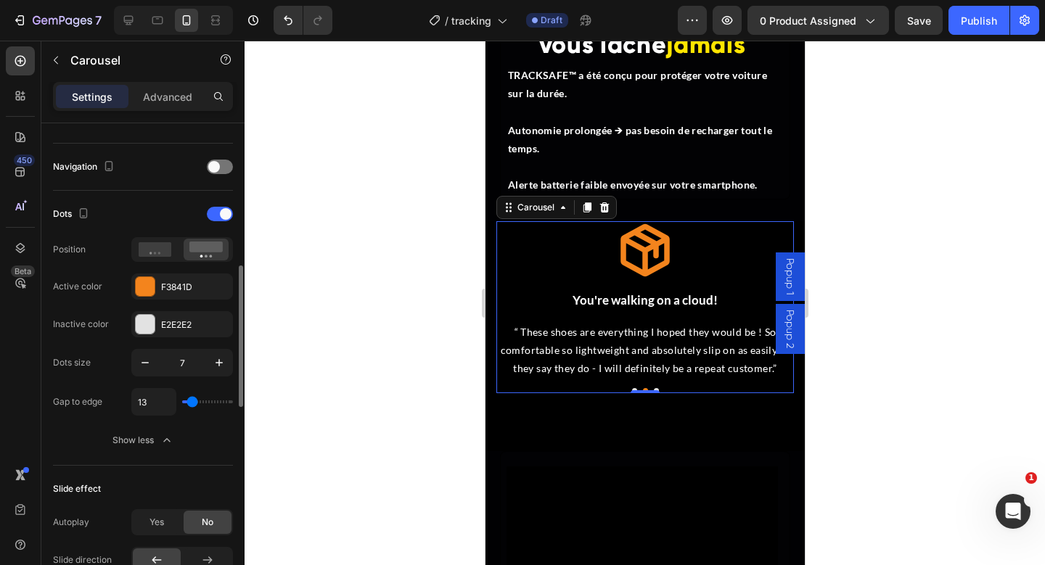
click at [192, 403] on input "range" at bounding box center [207, 402] width 51 height 3
click at [893, 443] on div at bounding box center [645, 303] width 800 height 525
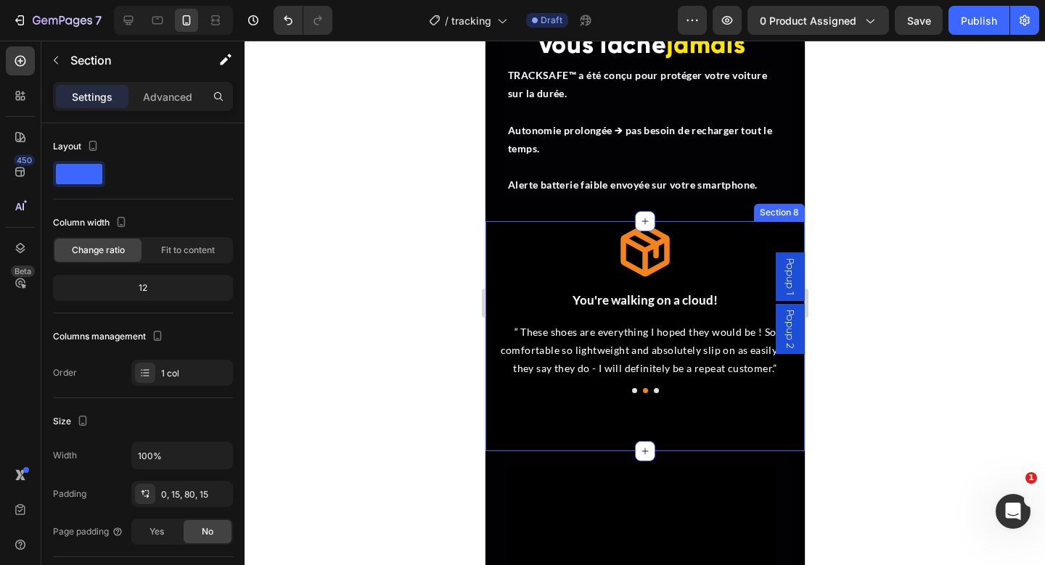
click at [713, 441] on div "Icon You're walking on a cloud! Heading “ These shoes are everything I hoped th…" at bounding box center [644, 336] width 319 height 231
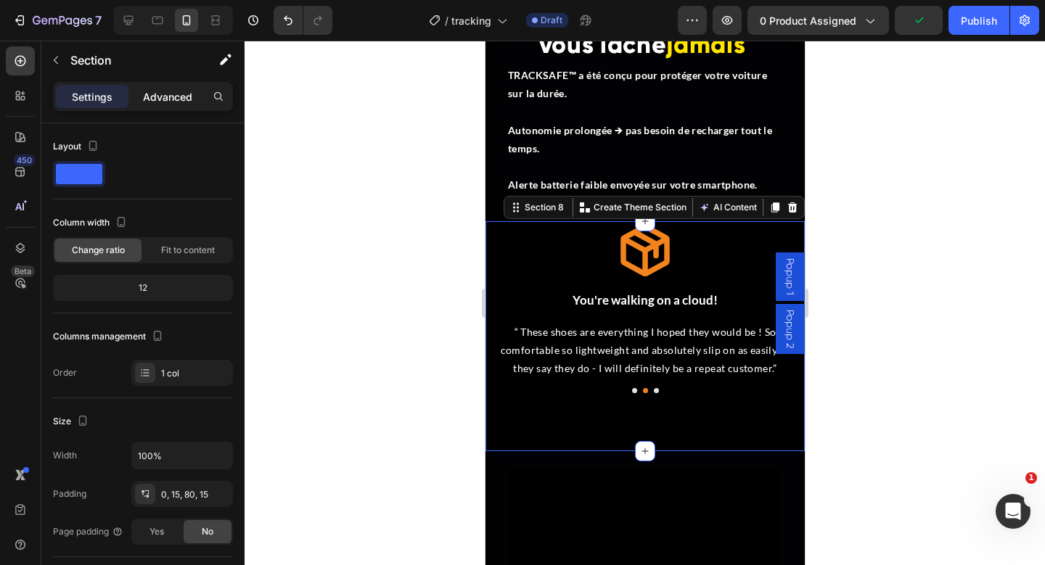
click at [173, 91] on p "Advanced" at bounding box center [167, 96] width 49 height 15
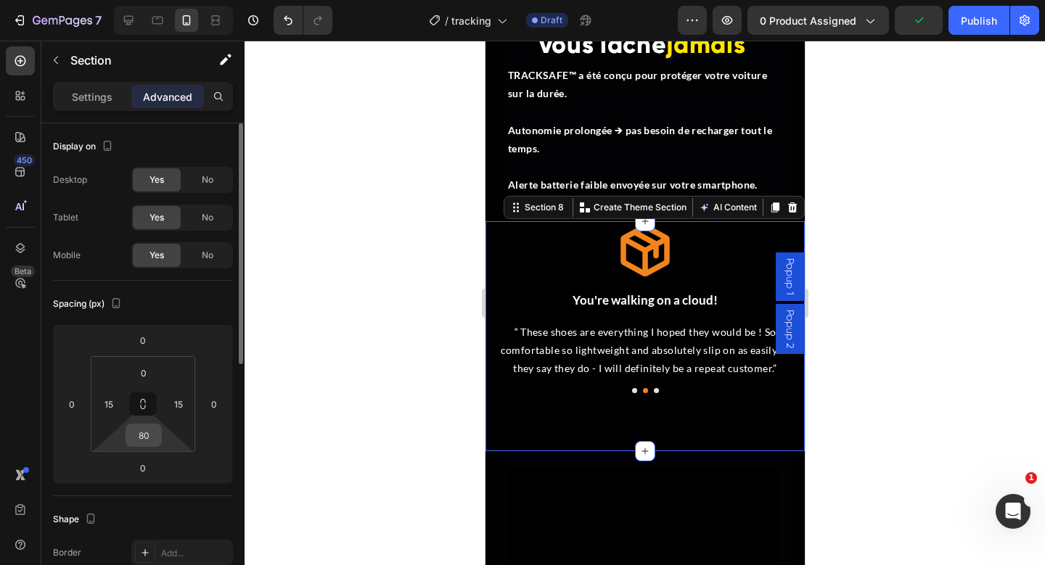
click at [158, 438] on div "80" at bounding box center [144, 435] width 36 height 23
click at [149, 433] on input "80" at bounding box center [143, 436] width 29 height 22
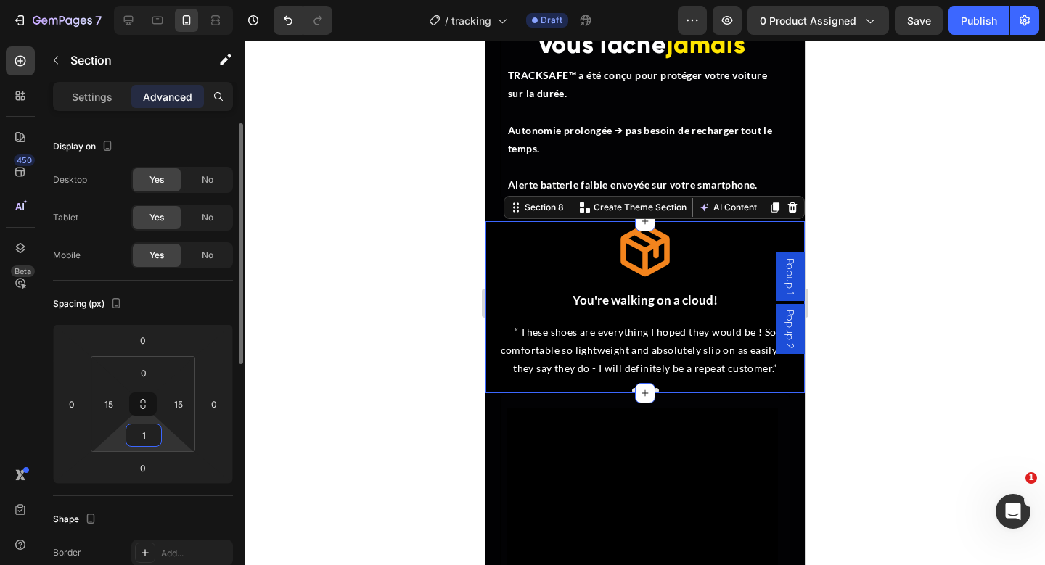
type input "10"
click at [874, 379] on div at bounding box center [645, 303] width 800 height 525
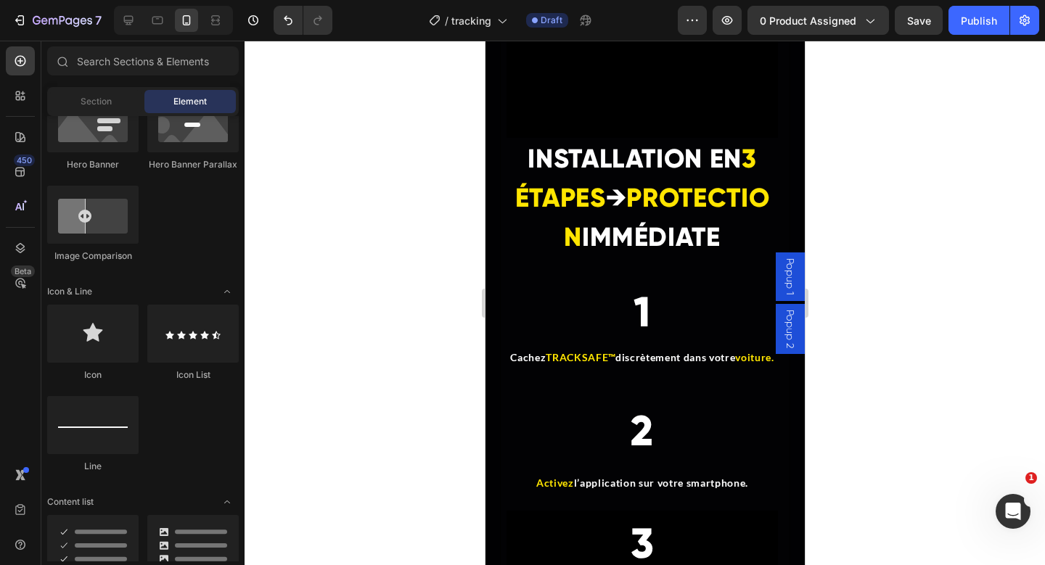
scroll to position [4594, 0]
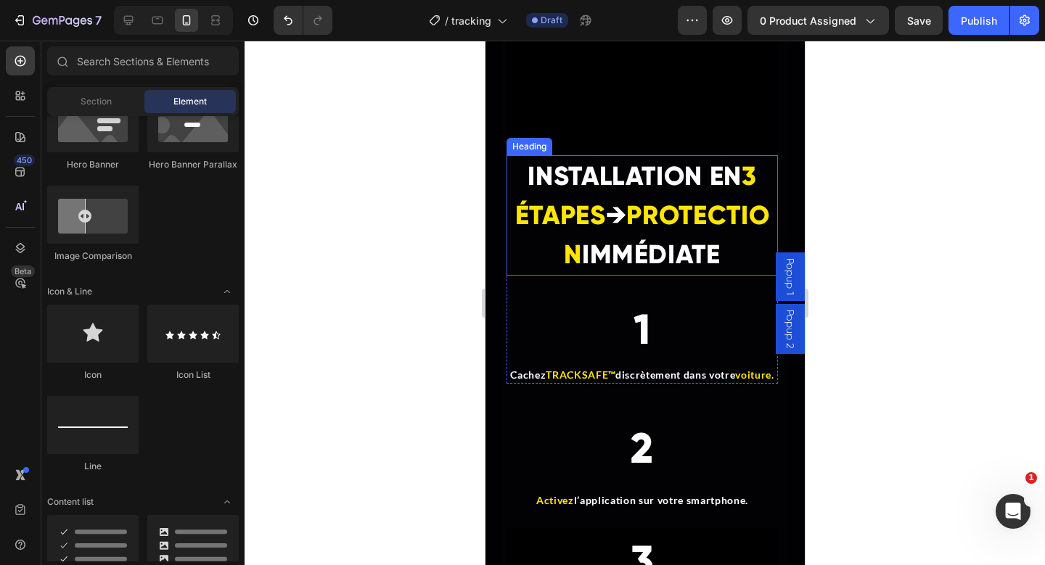
click at [623, 115] on video at bounding box center [641, 19] width 271 height 271
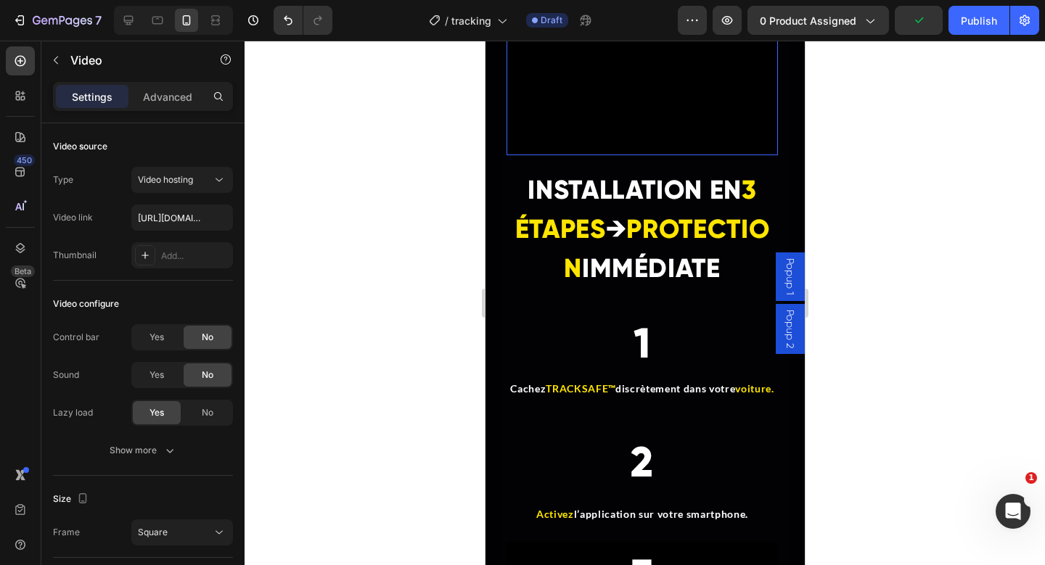
drag, startPoint x: 639, startPoint y: 154, endPoint x: 639, endPoint y: 168, distance: 13.8
click at [639, 168] on div "Video 19" at bounding box center [641, 26] width 271 height 285
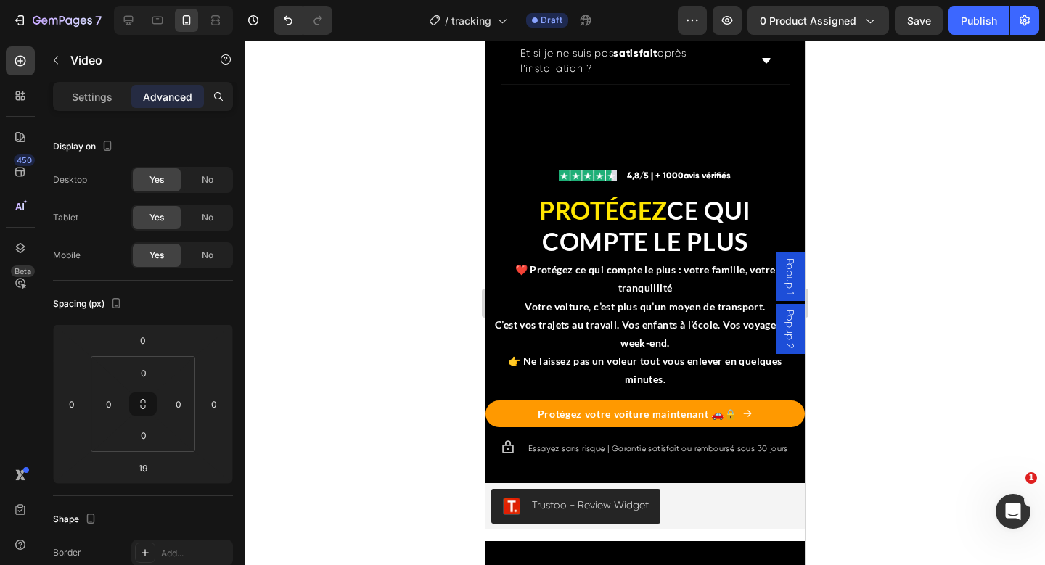
scroll to position [6042, 0]
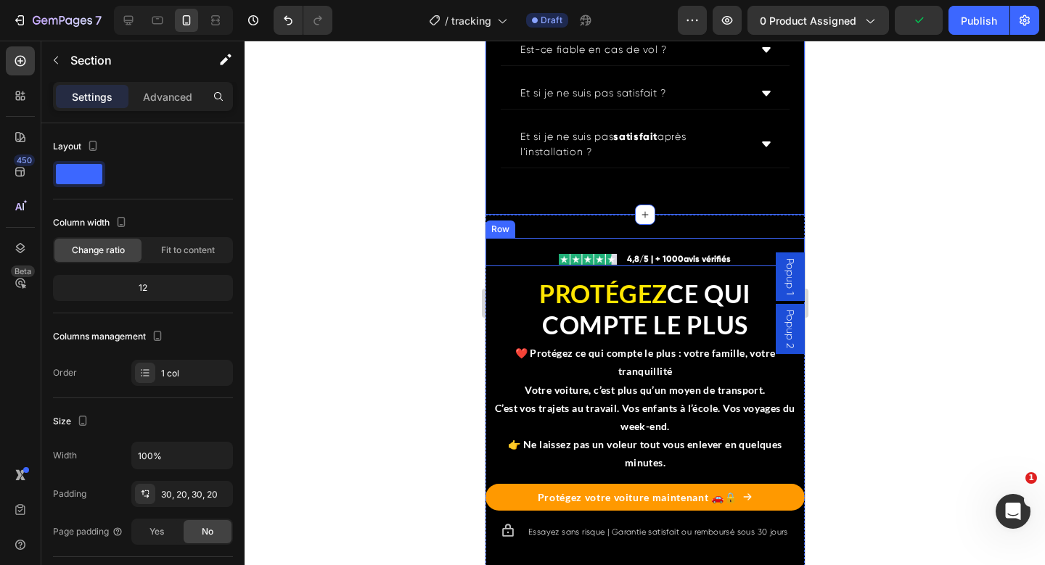
click at [622, 266] on div "Image Icon List 4,8/5 | + 1000 avis vérifiés Text Block Row" at bounding box center [644, 252] width 319 height 28
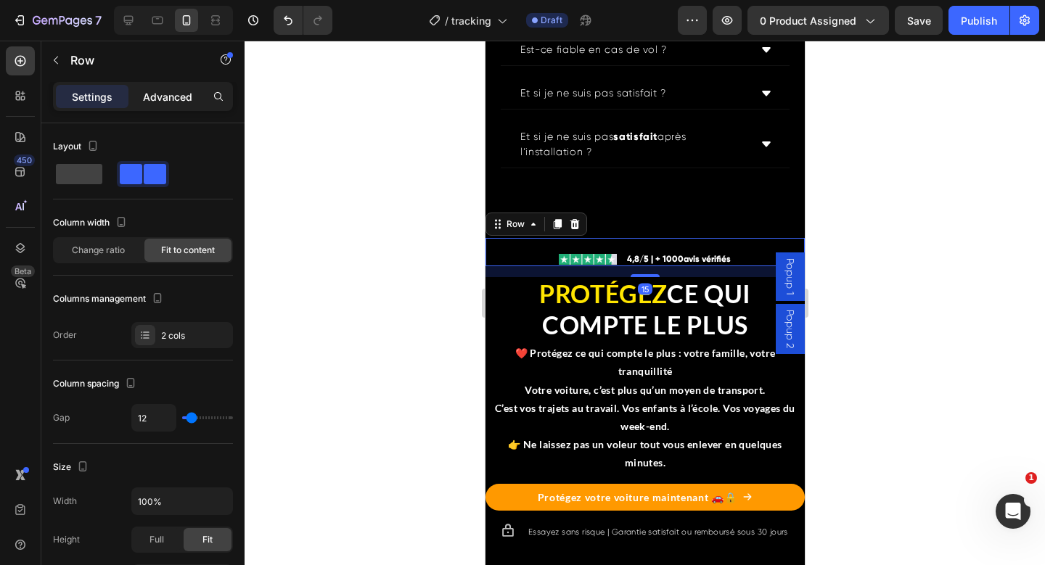
click at [149, 87] on div "Advanced" at bounding box center [167, 96] width 73 height 23
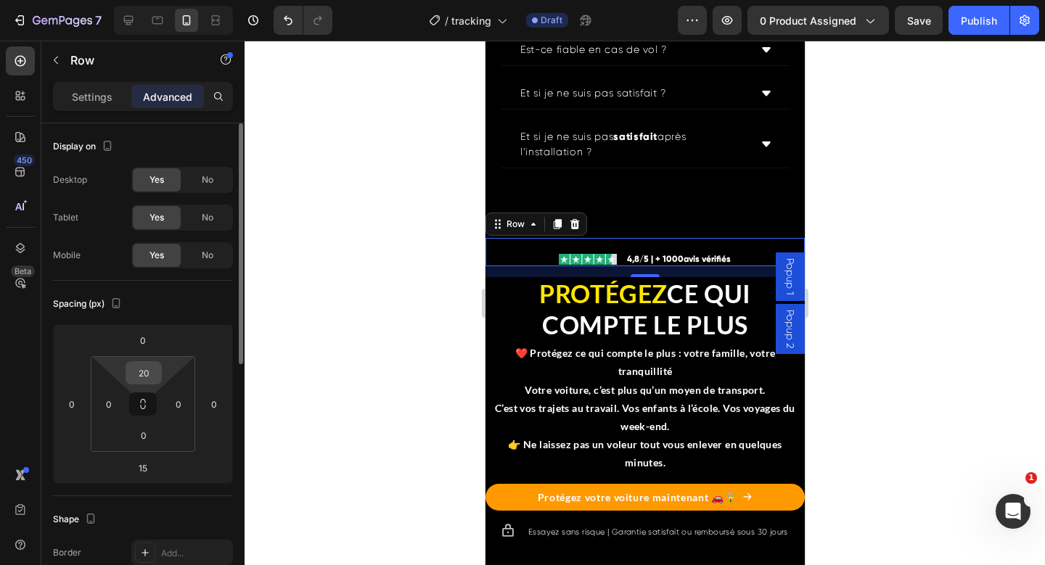
click at [154, 377] on input "20" at bounding box center [143, 373] width 29 height 22
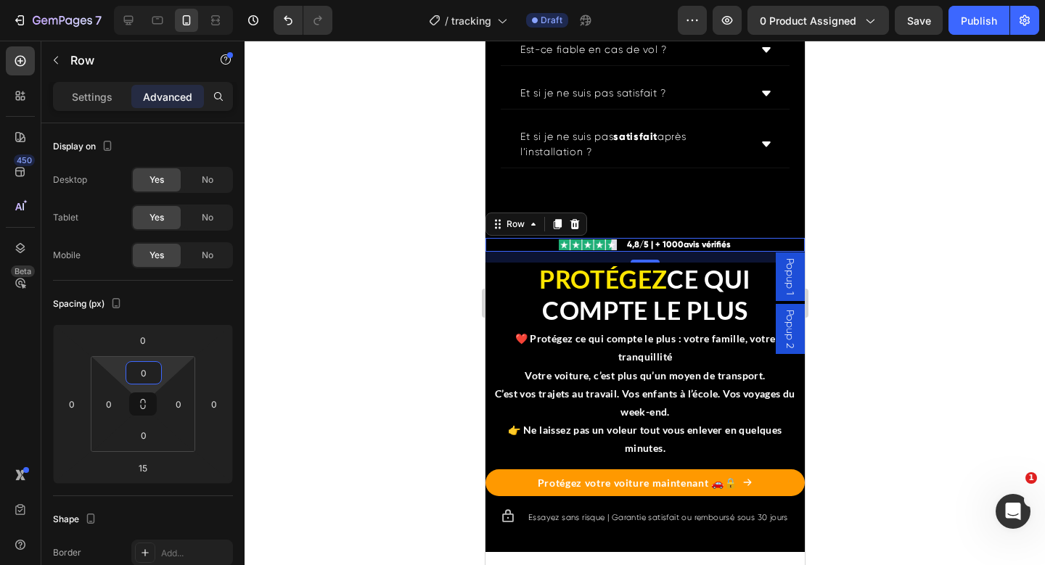
click at [916, 350] on div at bounding box center [645, 303] width 800 height 525
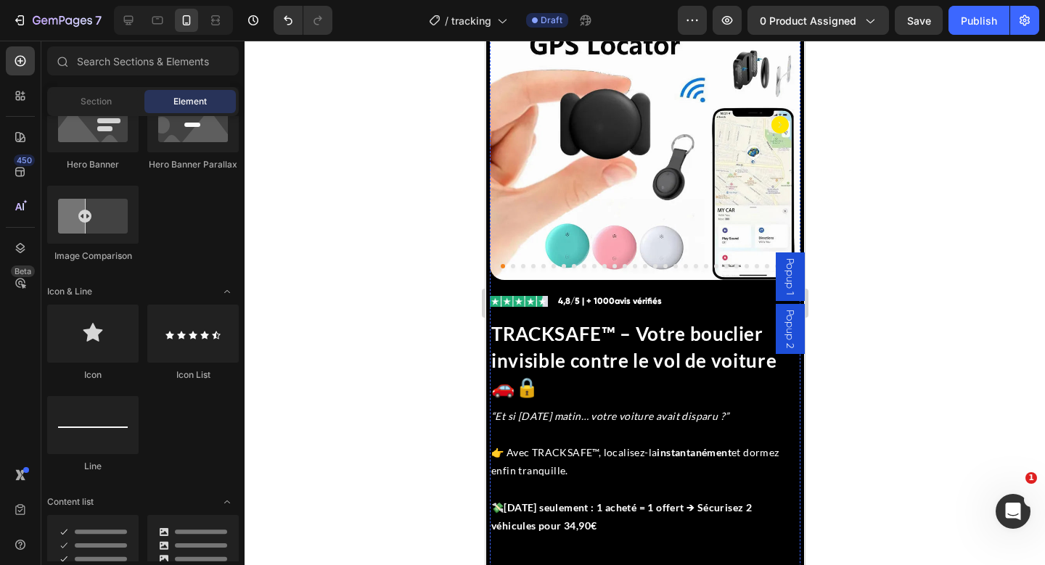
scroll to position [0, 0]
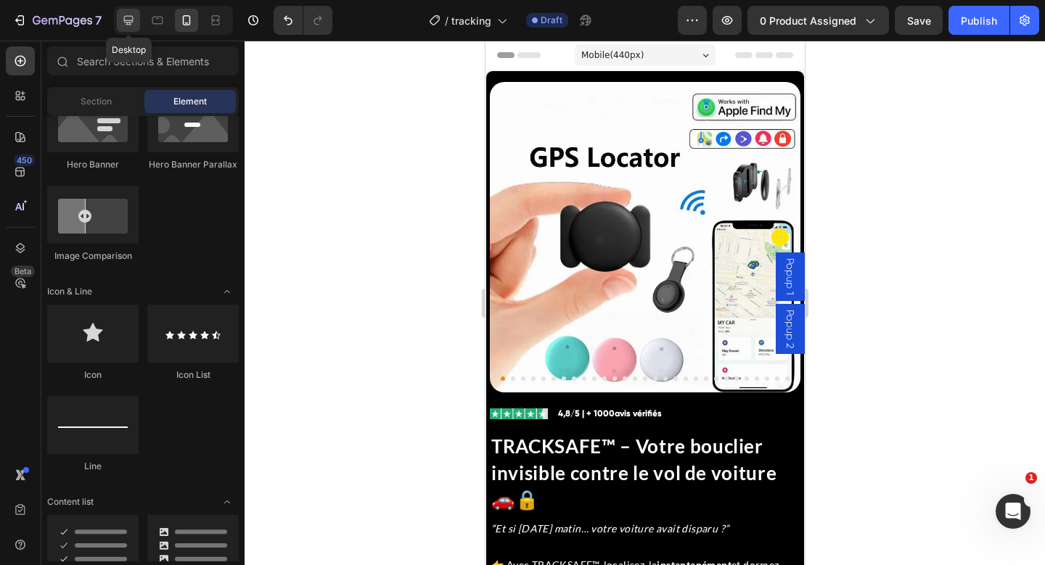
click at [123, 18] on icon at bounding box center [128, 20] width 15 height 15
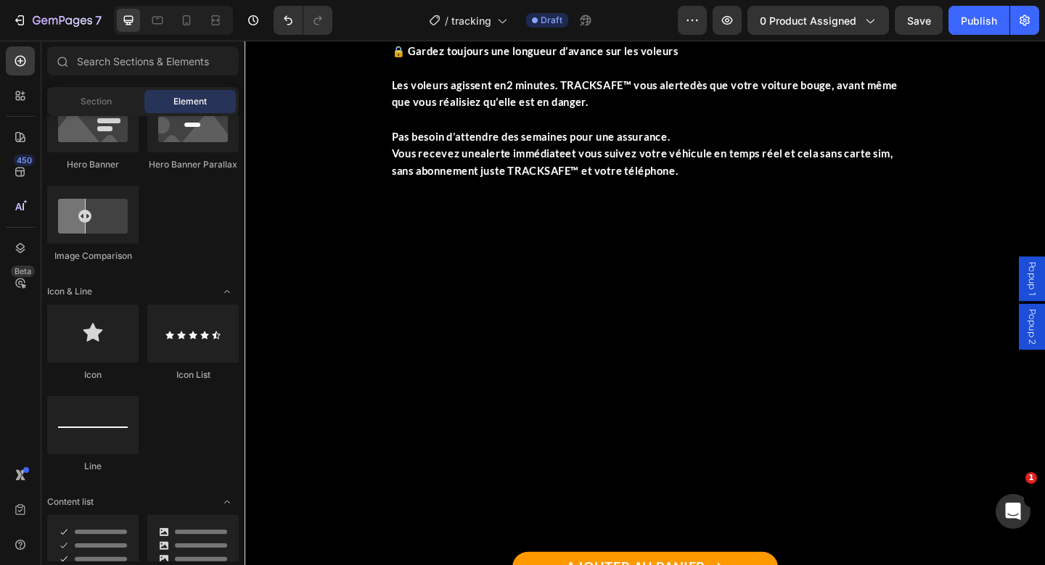
scroll to position [2322, 0]
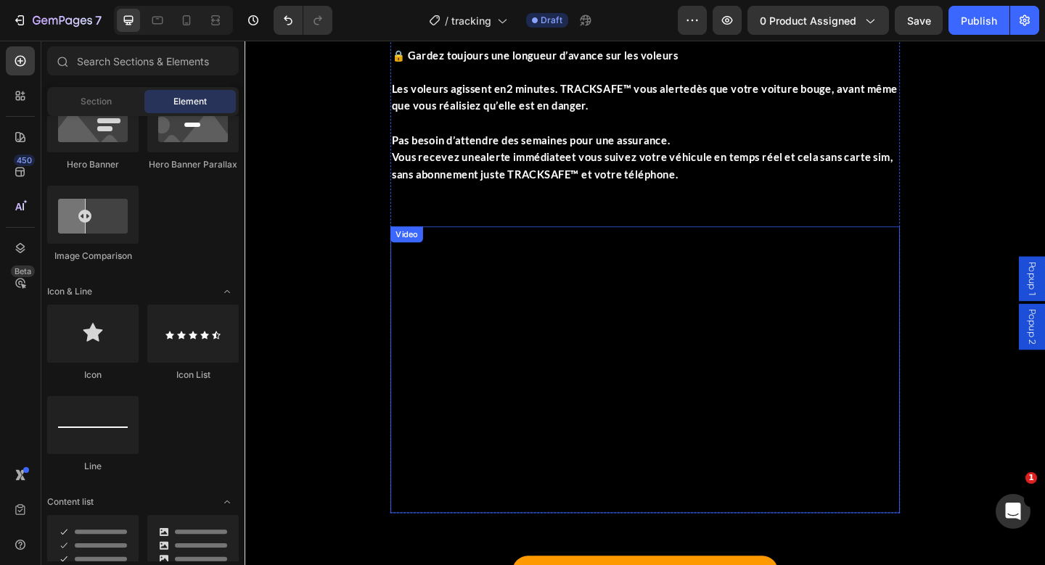
click at [648, 313] on video at bounding box center [680, 399] width 554 height 312
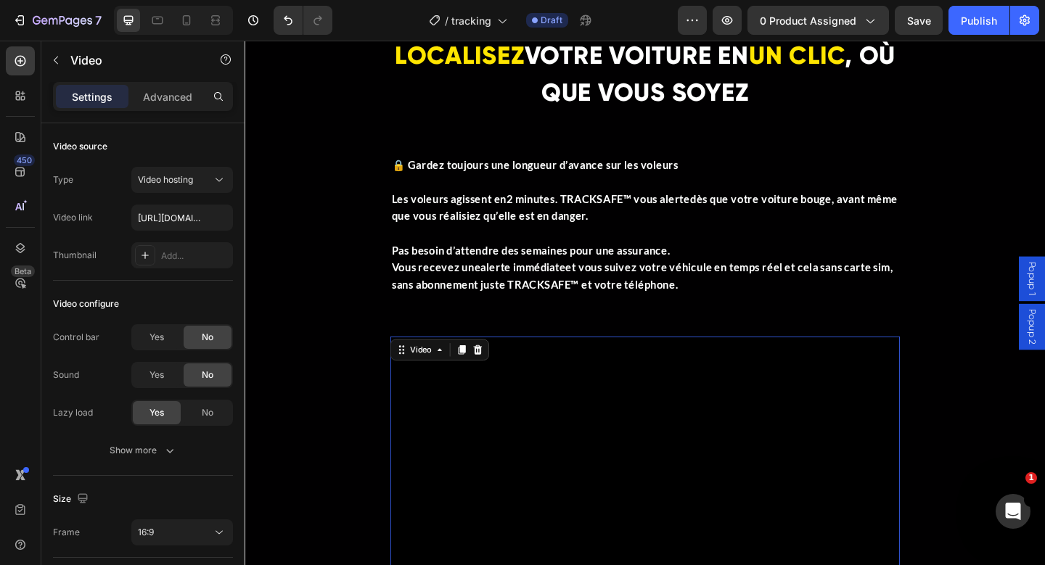
scroll to position [2168, 0]
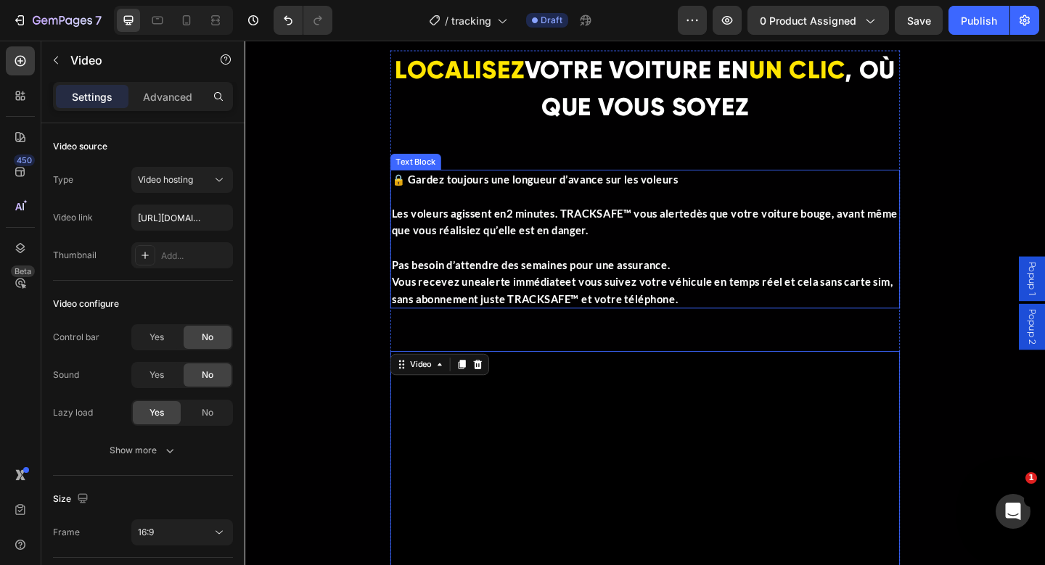
click at [724, 319] on p "Pas besoin d’attendre des semaines pour une assurance. Vous recevez une alerte …" at bounding box center [680, 294] width 552 height 74
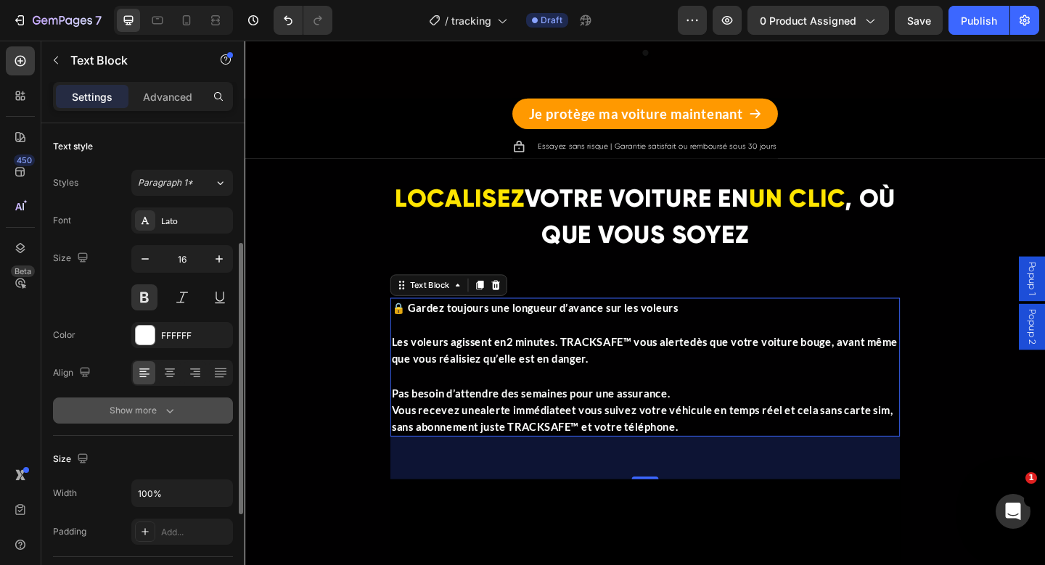
scroll to position [377, 0]
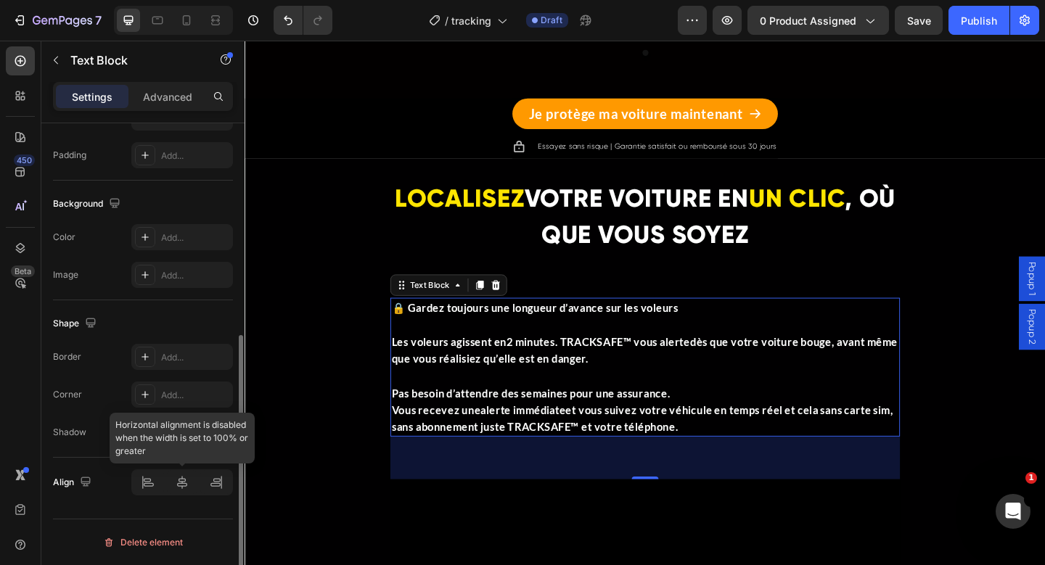
click at [144, 488] on div at bounding box center [182, 483] width 102 height 26
click at [185, 483] on div at bounding box center [182, 483] width 102 height 26
click at [149, 486] on div at bounding box center [182, 483] width 102 height 26
click at [124, 493] on div "Align" at bounding box center [143, 483] width 180 height 26
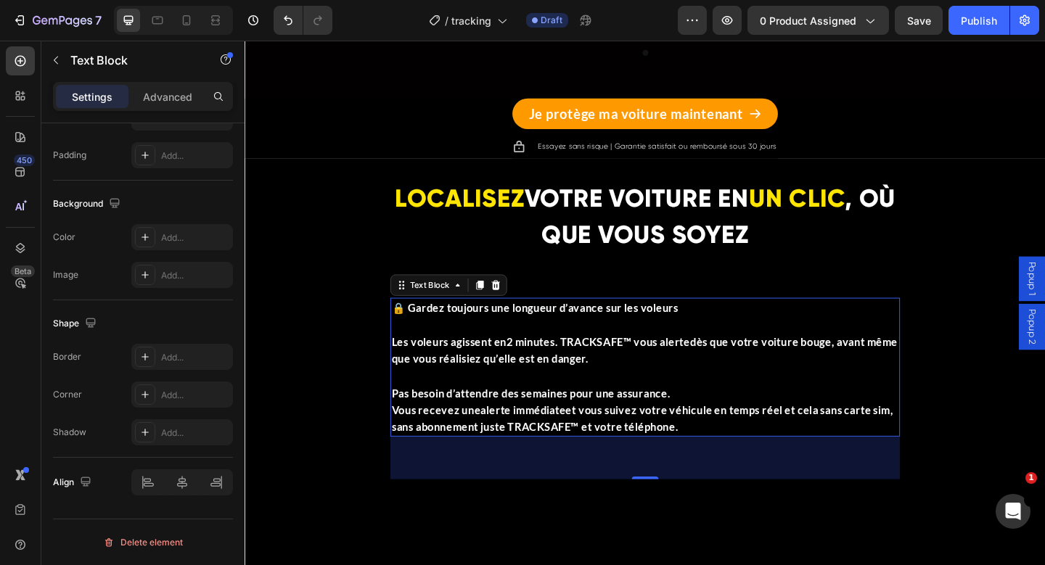
click at [530, 413] on p "Pas besoin d’attendre des semaines pour une assurance. Vous recevez une alerte …" at bounding box center [680, 433] width 552 height 74
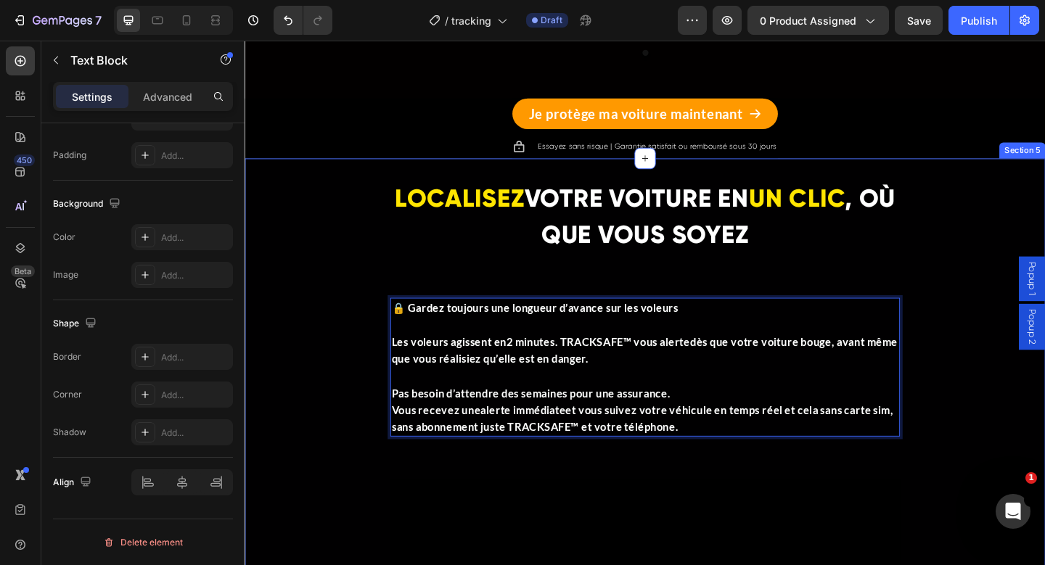
click at [451, 183] on div "LOCALISEZ VOTRE VOITURE EN UN CLIC , OÙ QUE VOUS SOYEZ Heading 🔒 Gardez toujour…" at bounding box center [680, 566] width 871 height 795
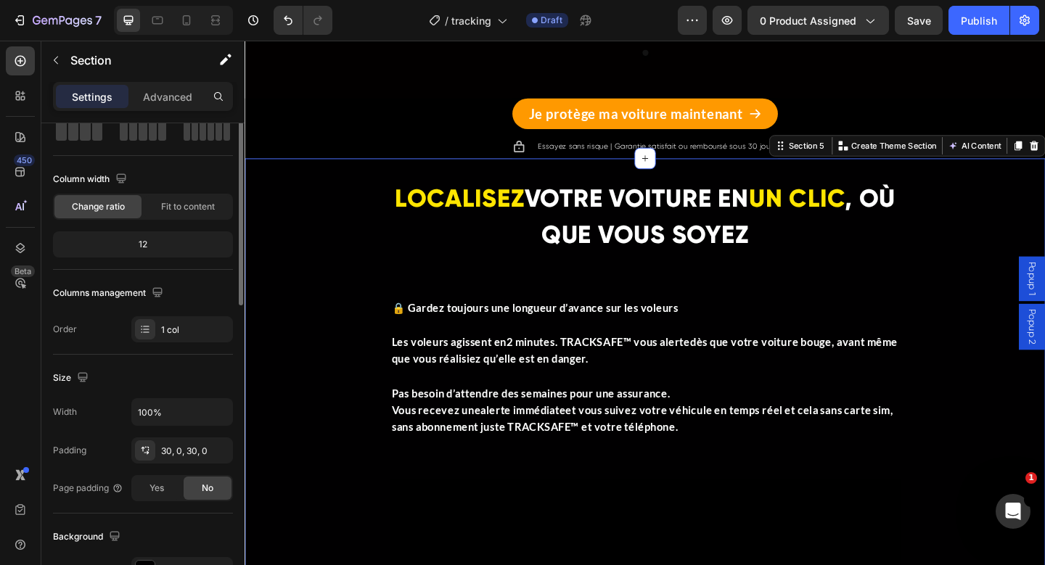
scroll to position [0, 0]
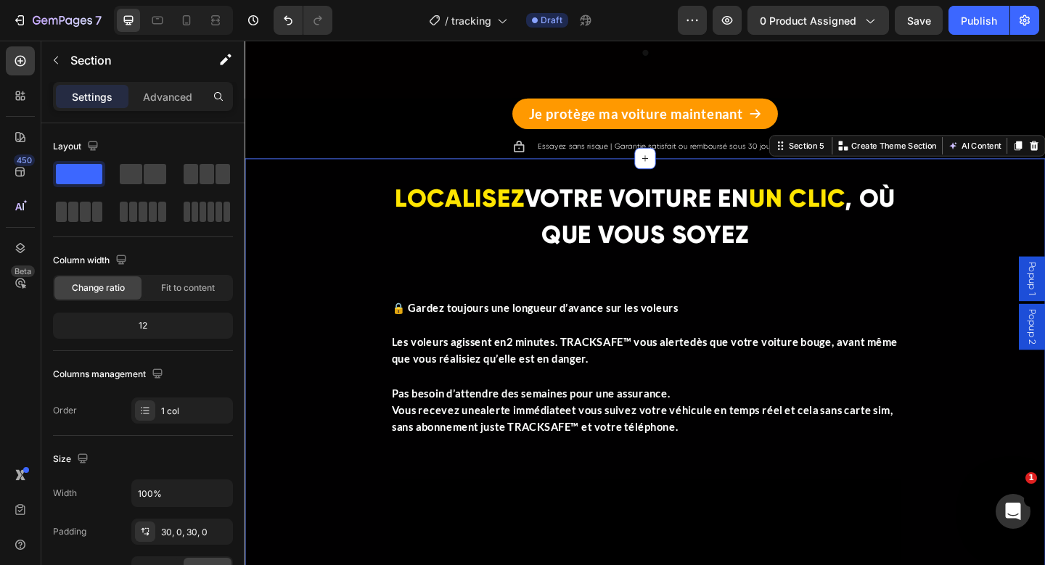
click at [160, 109] on div "Settings Advanced" at bounding box center [143, 96] width 180 height 29
click at [150, 90] on p "Advanced" at bounding box center [167, 96] width 49 height 15
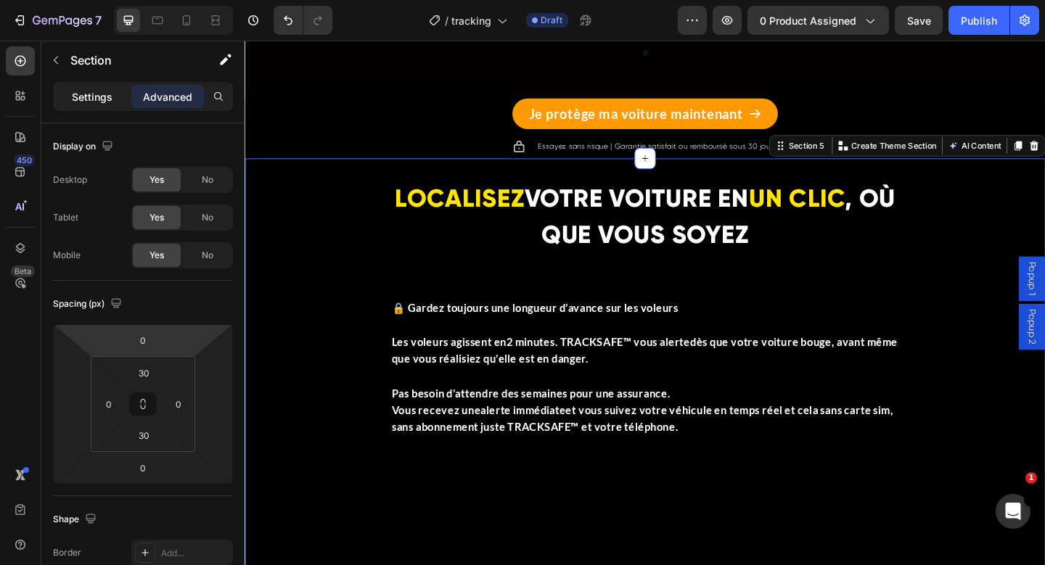
click at [108, 97] on p "Settings" at bounding box center [92, 96] width 41 height 15
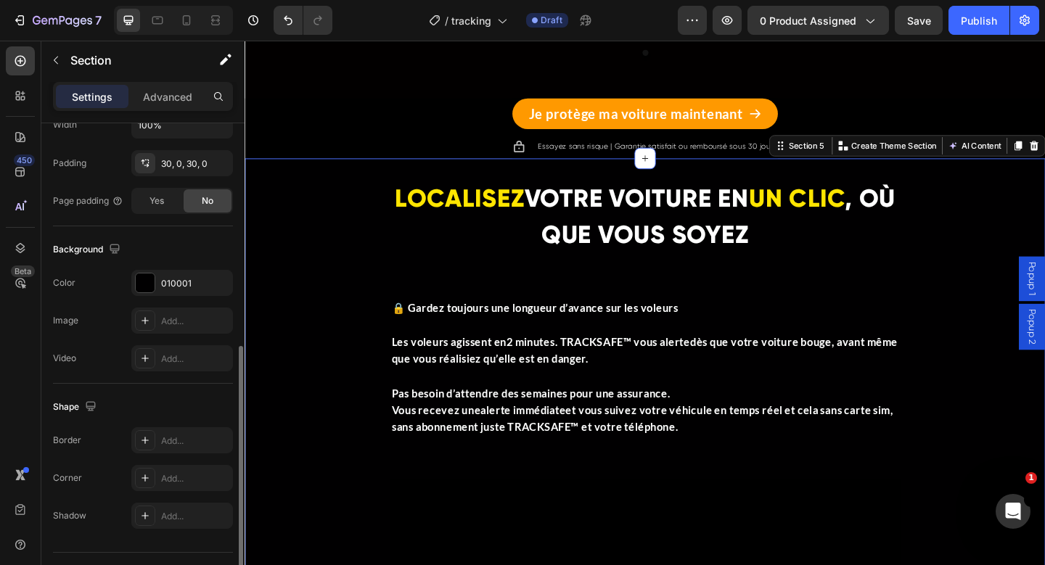
scroll to position [402, 0]
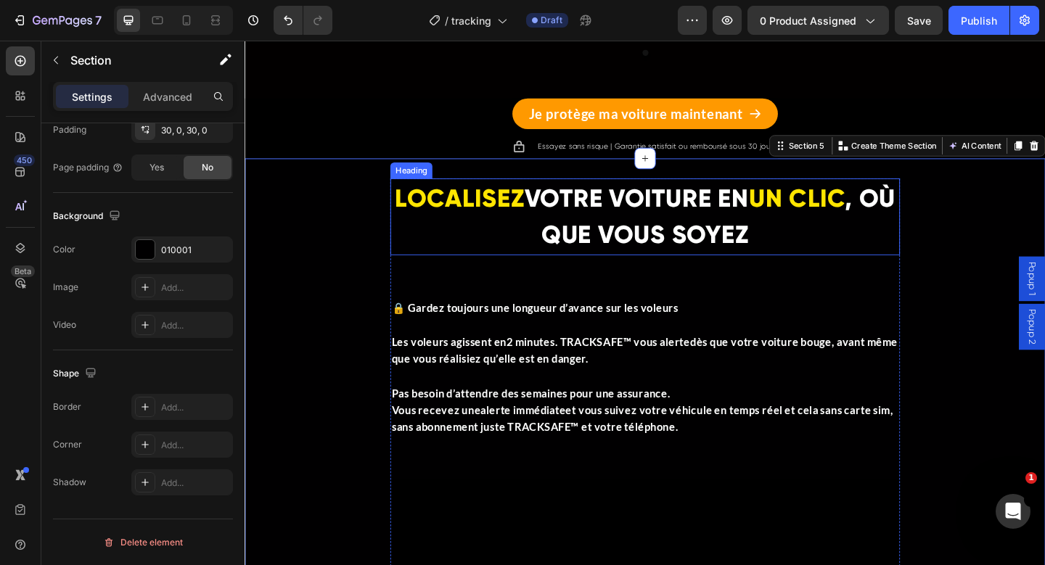
click at [495, 253] on h2 "LOCALISEZ VOTRE VOITURE EN UN CLIC , OÙ QUE VOUS SOYEZ" at bounding box center [680, 232] width 554 height 83
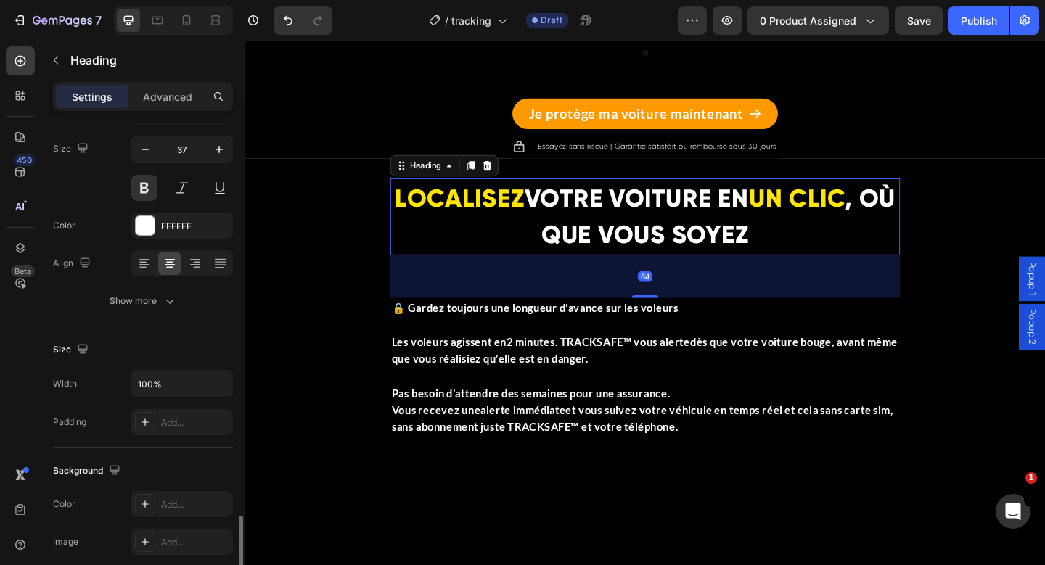
scroll to position [459, 0]
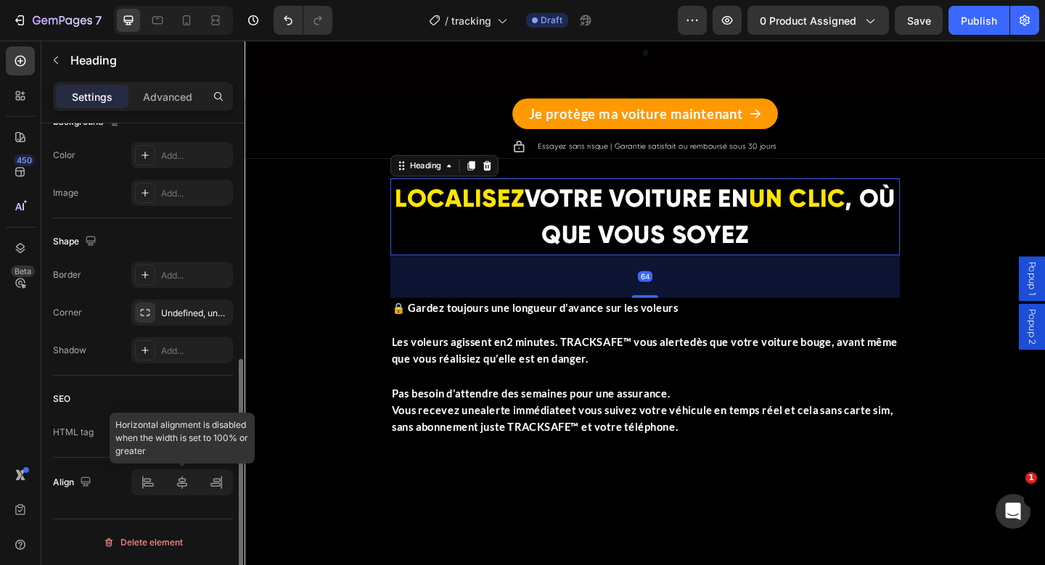
click at [149, 480] on div at bounding box center [182, 483] width 102 height 26
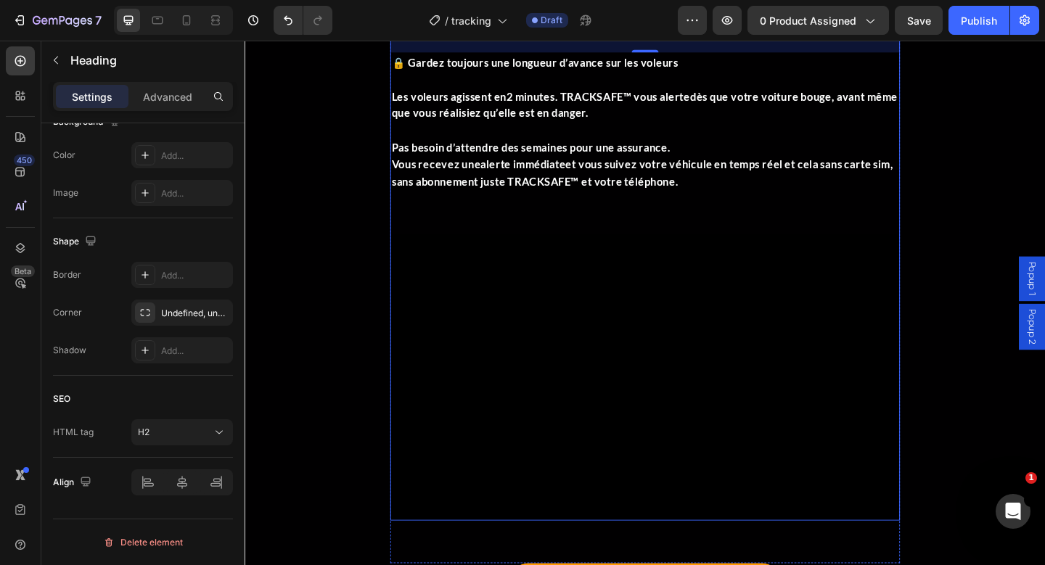
scroll to position [2347, 0]
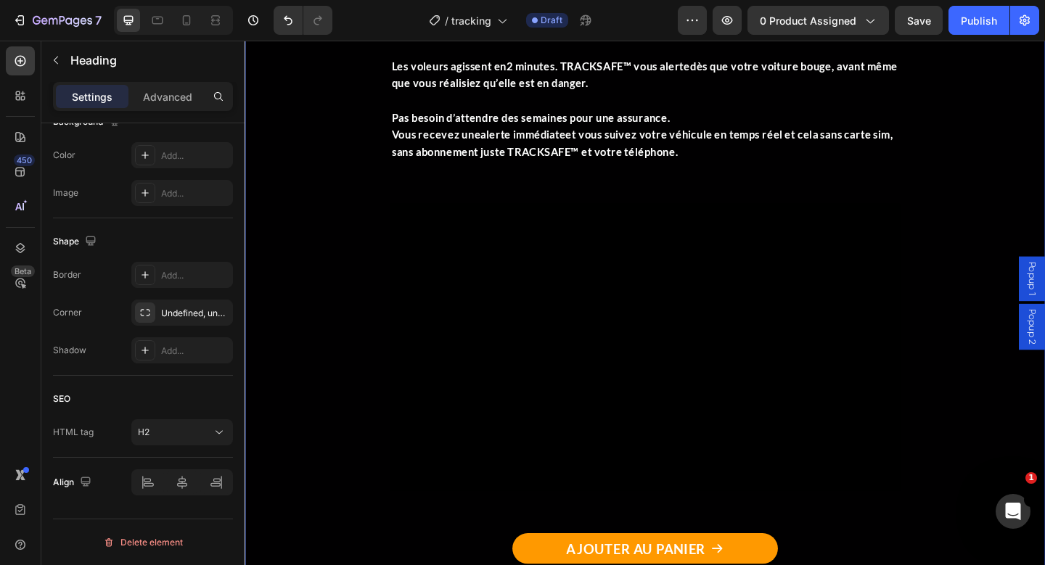
click at [331, 271] on div "LOCALISEZ VOTRE VOITURE EN UN CLIC , OÙ QUE VOUS SOYEZ Heading 64 🔒 Gardez touj…" at bounding box center [680, 266] width 871 height 751
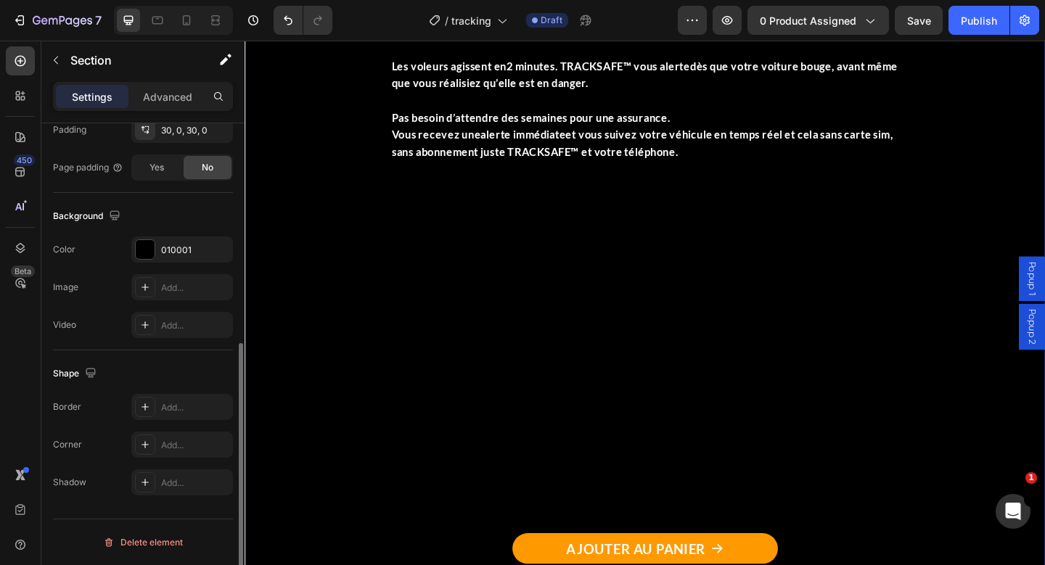
scroll to position [0, 0]
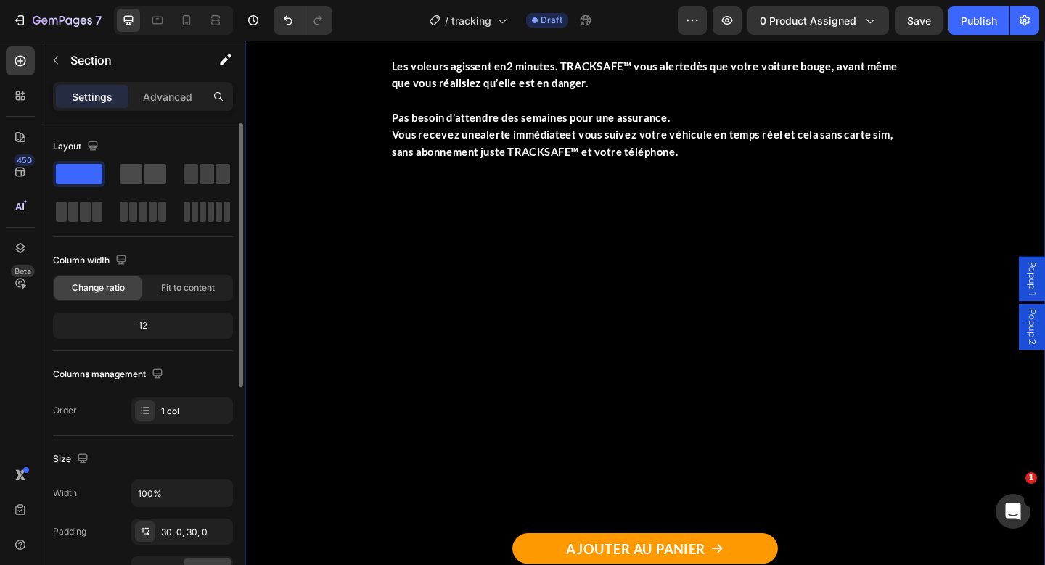
click at [137, 168] on span at bounding box center [131, 174] width 22 height 20
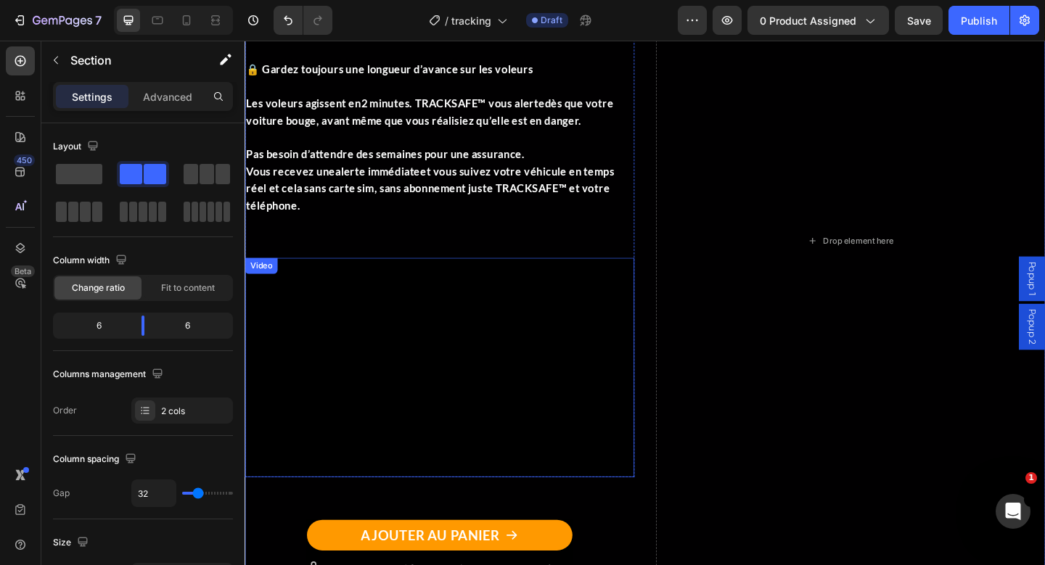
click at [533, 324] on video at bounding box center [457, 396] width 424 height 239
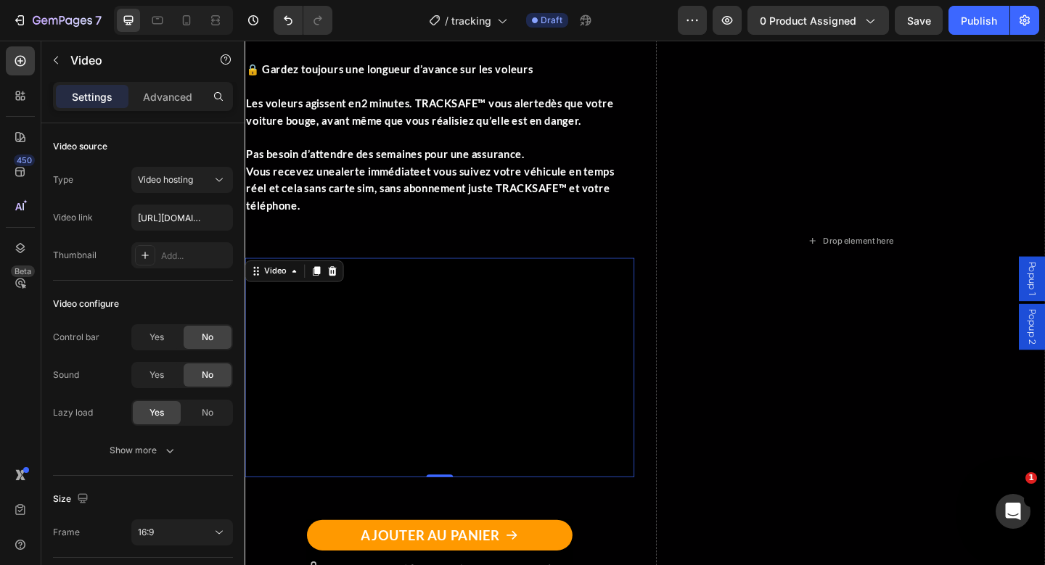
scroll to position [2119, 0]
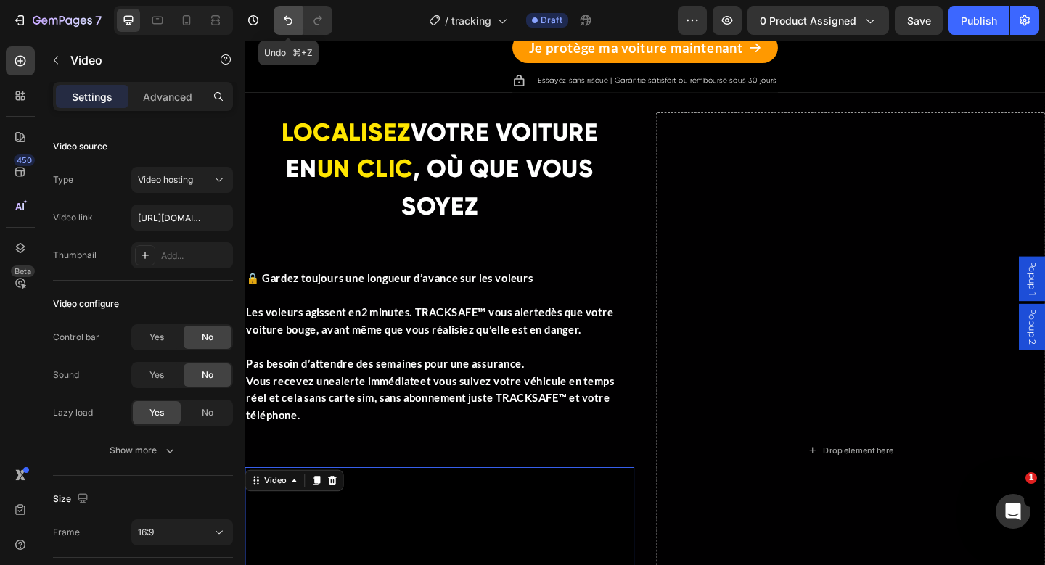
click at [292, 20] on icon "Undo/Redo" at bounding box center [288, 20] width 9 height 9
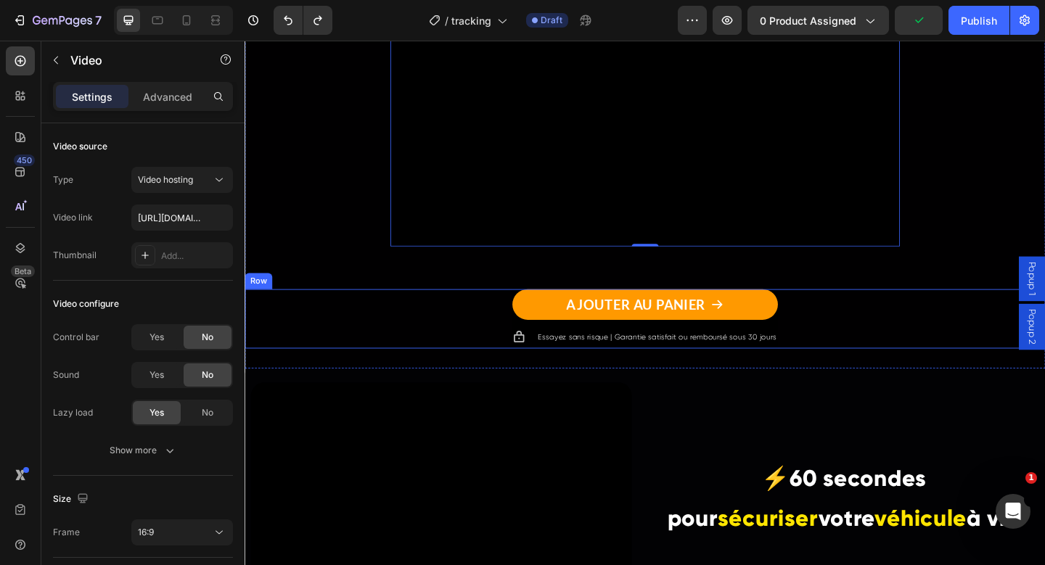
scroll to position [2618, 0]
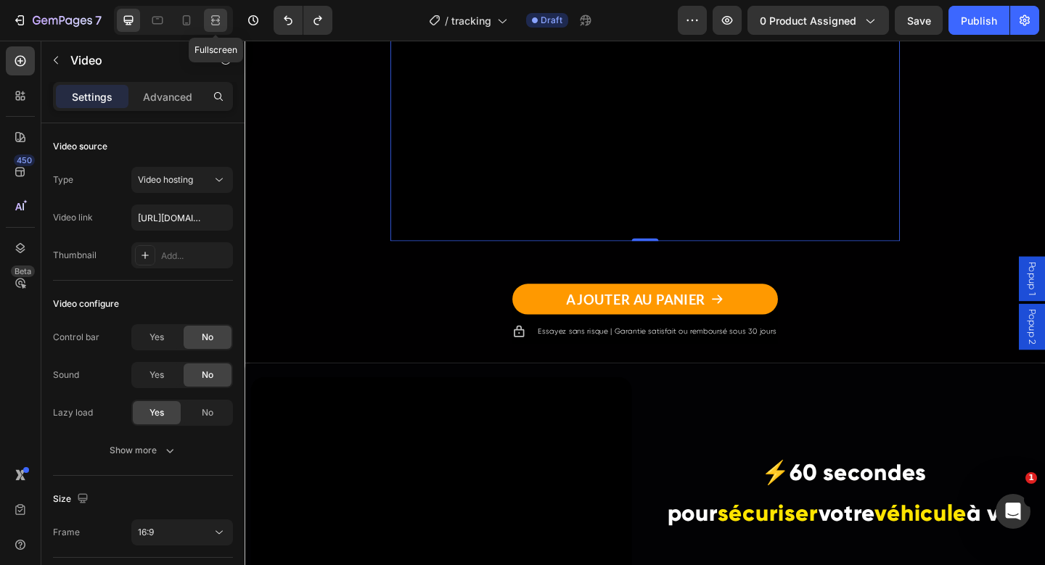
click at [216, 17] on icon at bounding box center [215, 20] width 15 height 15
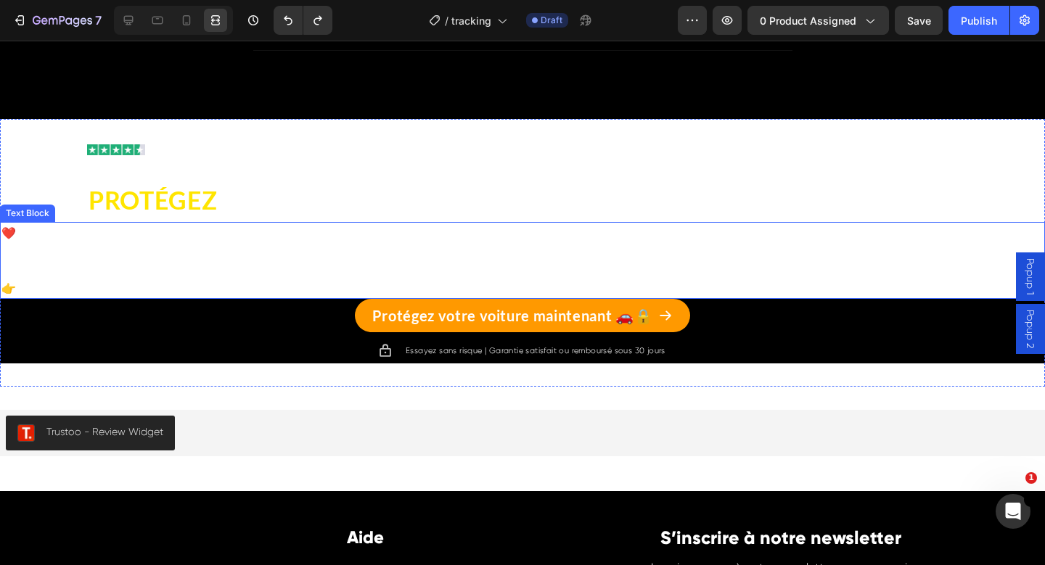
scroll to position [5485, 0]
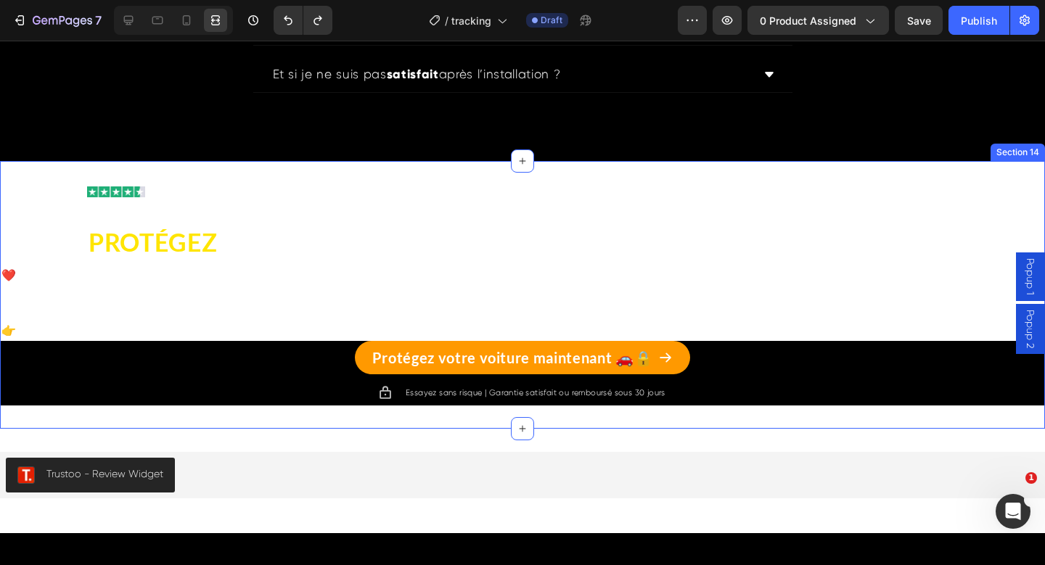
click at [665, 173] on div "Image Icon List 4,8/5 | + 1000 avis vérifiés Text Block Row PROTÉGEZ CE QUI COM…" at bounding box center [522, 295] width 1045 height 269
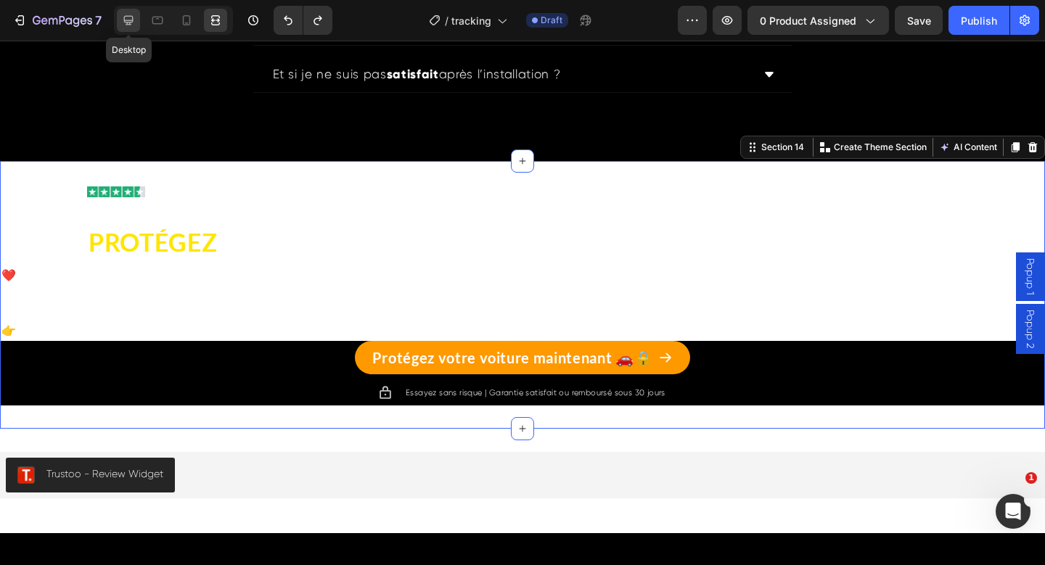
click at [131, 24] on icon at bounding box center [128, 20] width 9 height 9
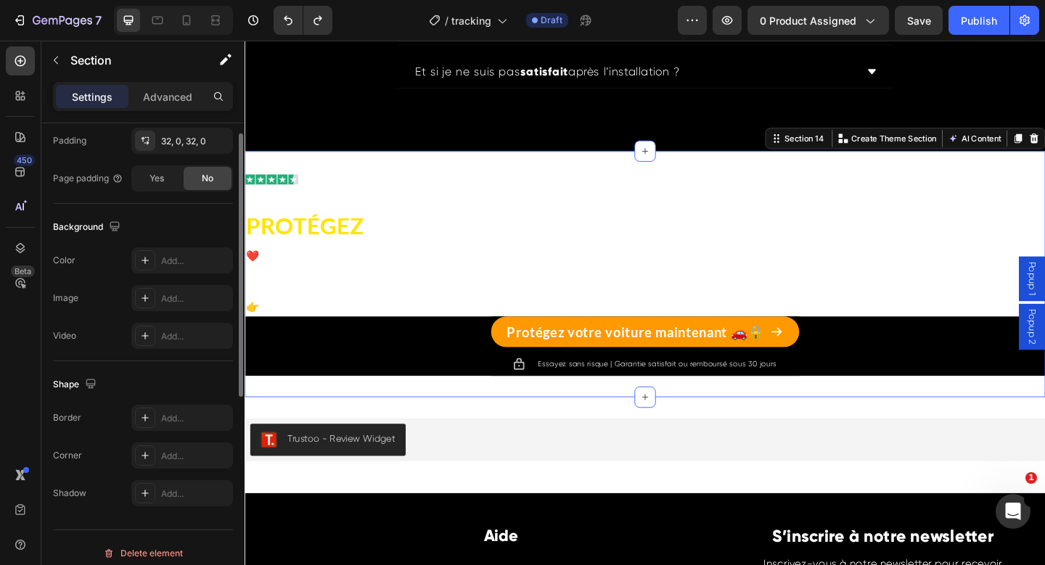
scroll to position [402, 0]
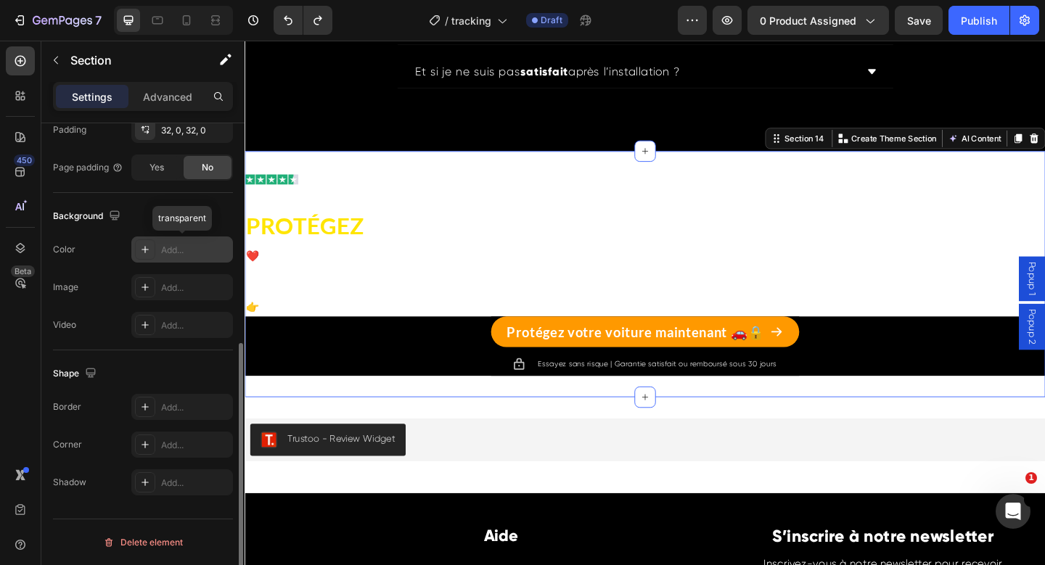
click at [173, 249] on div "Add..." at bounding box center [195, 250] width 68 height 13
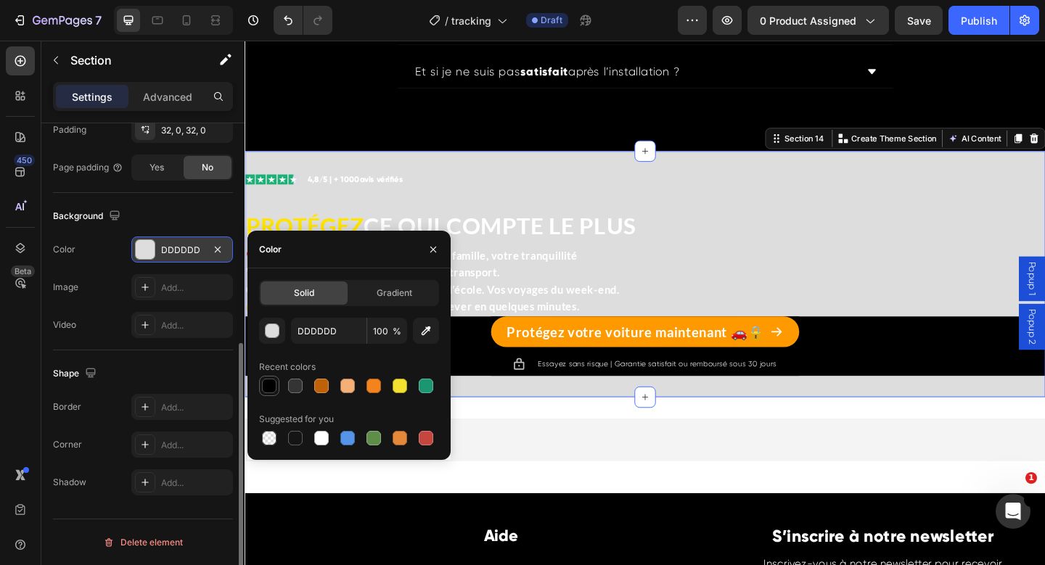
click at [273, 385] on div at bounding box center [269, 386] width 15 height 15
type input "000000"
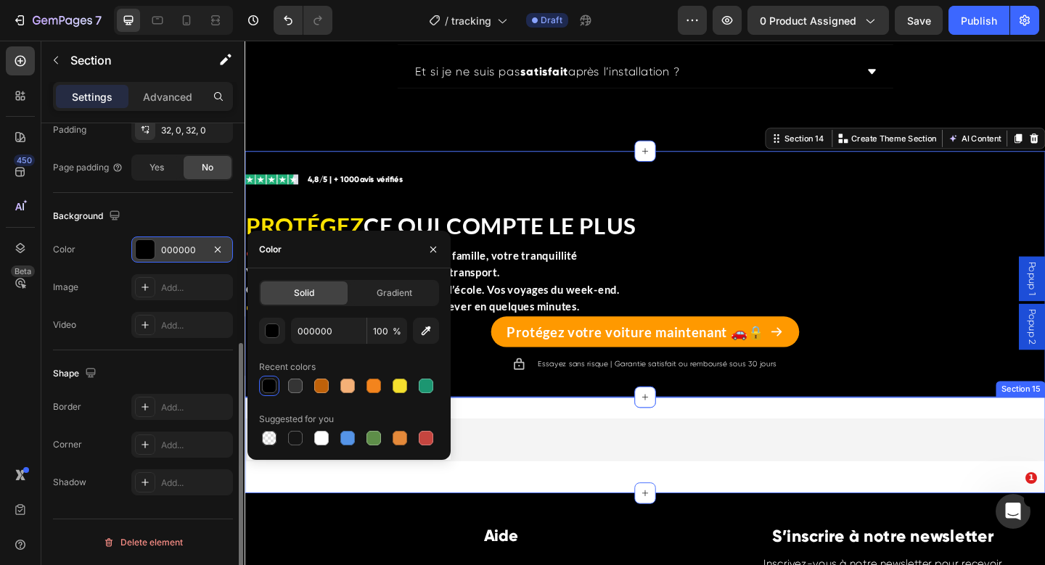
click at [526, 441] on div "Trustoo - Review Widget Trustoo Section 15" at bounding box center [680, 481] width 871 height 105
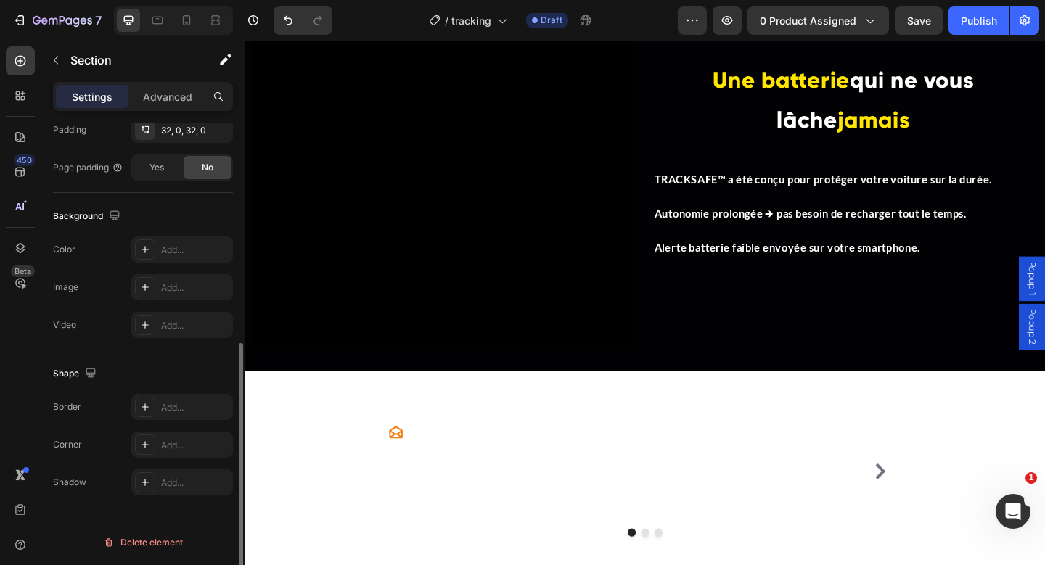
scroll to position [3626, 0]
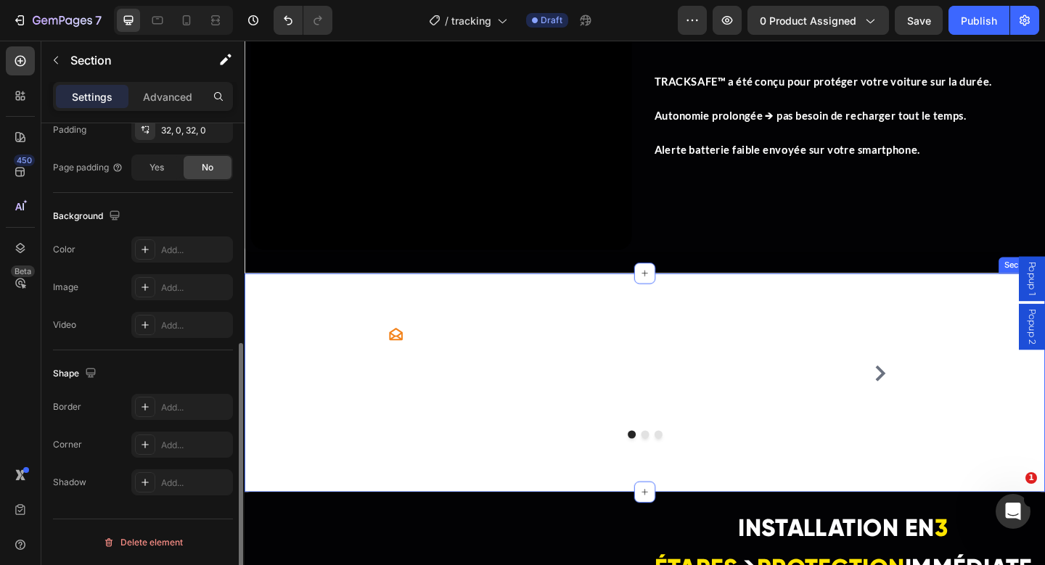
click at [299, 307] on div "Icon You're walking on a cloud! Heading “ These shoes are everything I hoped th…" at bounding box center [680, 413] width 871 height 238
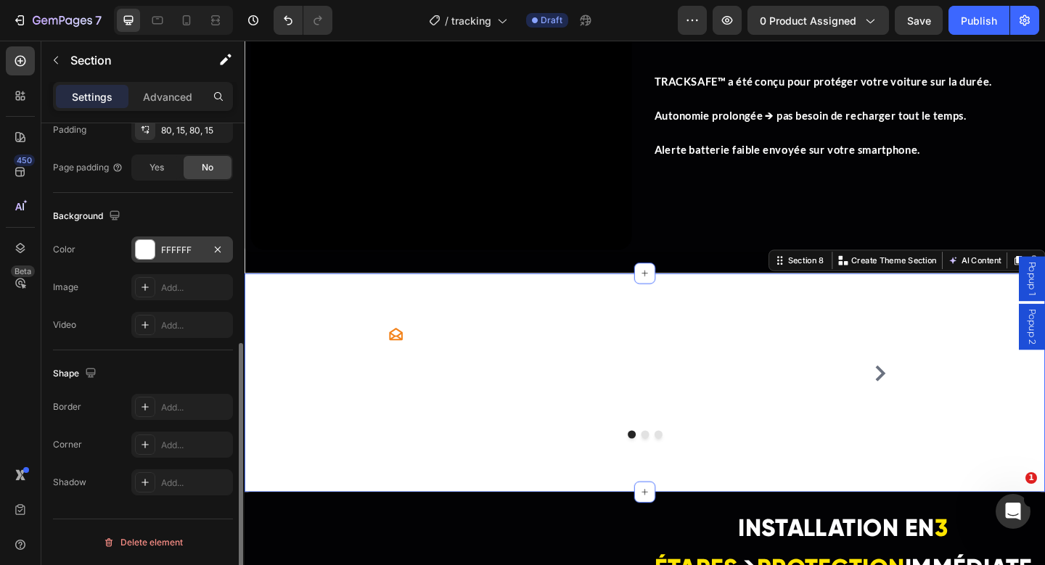
click at [147, 260] on div "FFFFFF" at bounding box center [182, 250] width 102 height 26
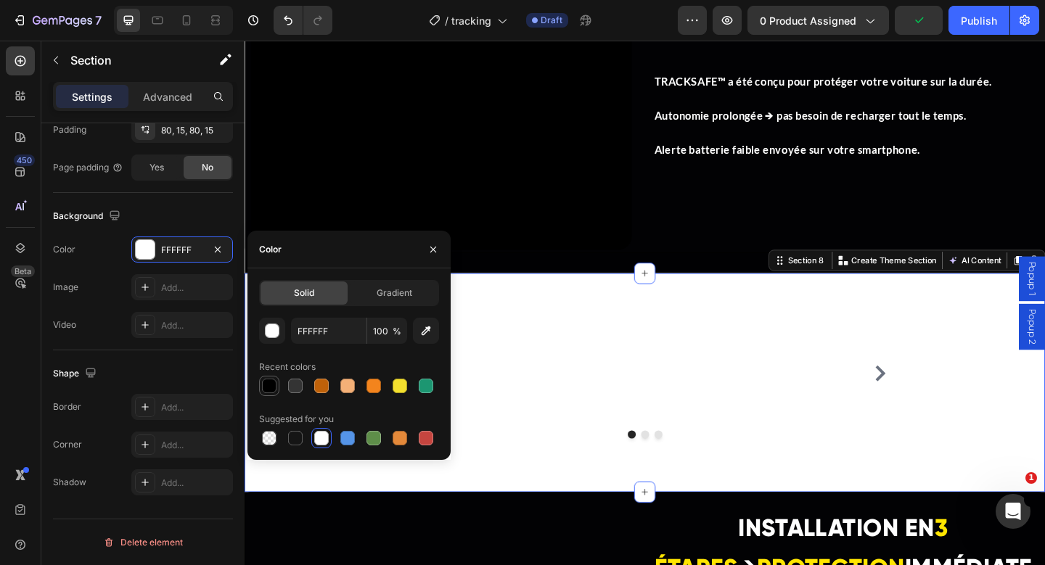
click at [269, 394] on div at bounding box center [269, 385] width 17 height 17
type input "000000"
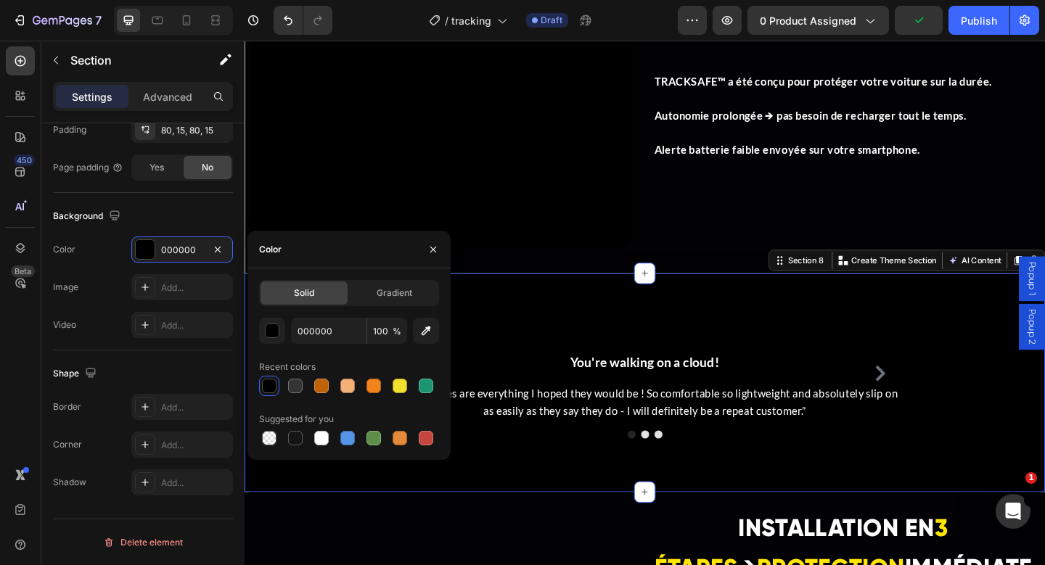
click at [601, 524] on div "Icon You're walking on a cloud! Heading “ These shoes are everything I hoped th…" at bounding box center [680, 413] width 871 height 238
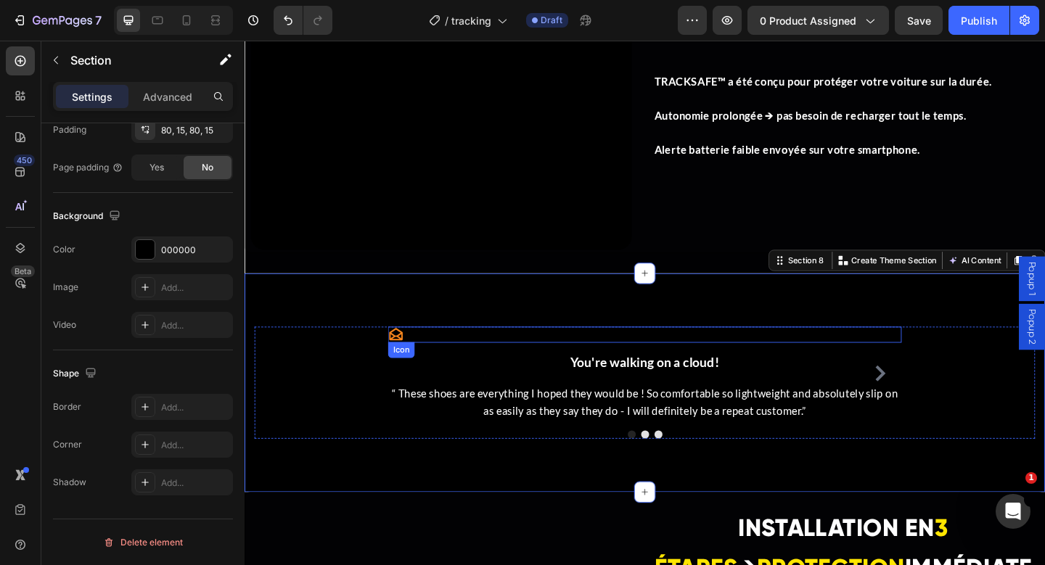
click at [421, 362] on div "Icon" at bounding box center [680, 360] width 559 height 17
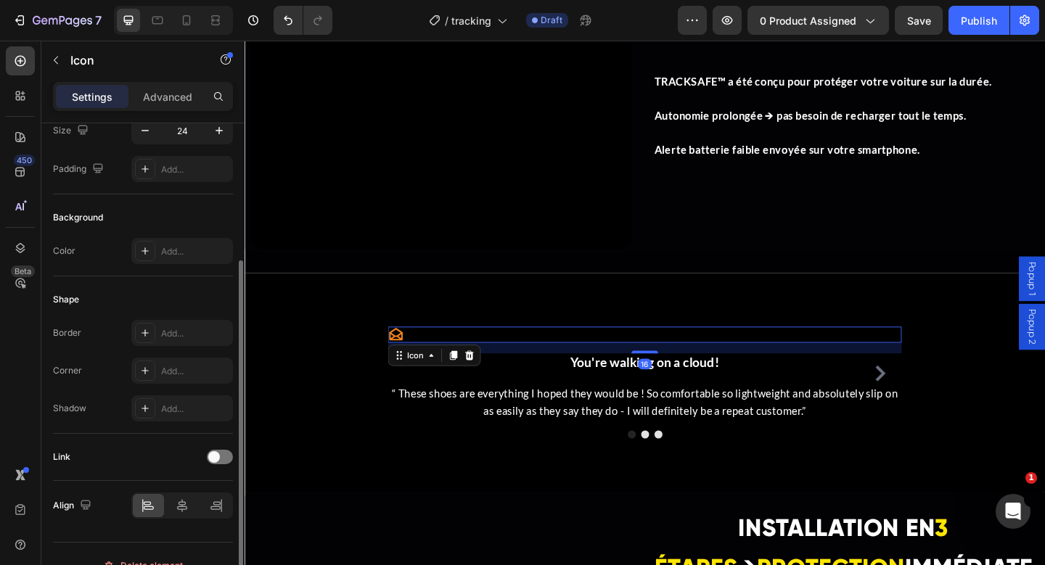
scroll to position [149, 0]
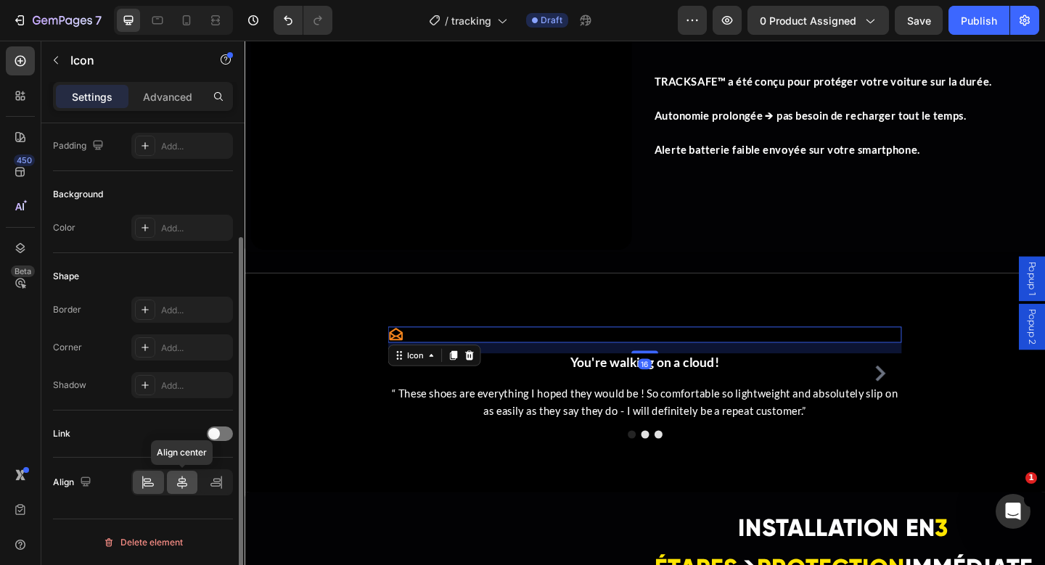
click at [181, 480] on icon at bounding box center [182, 482] width 15 height 15
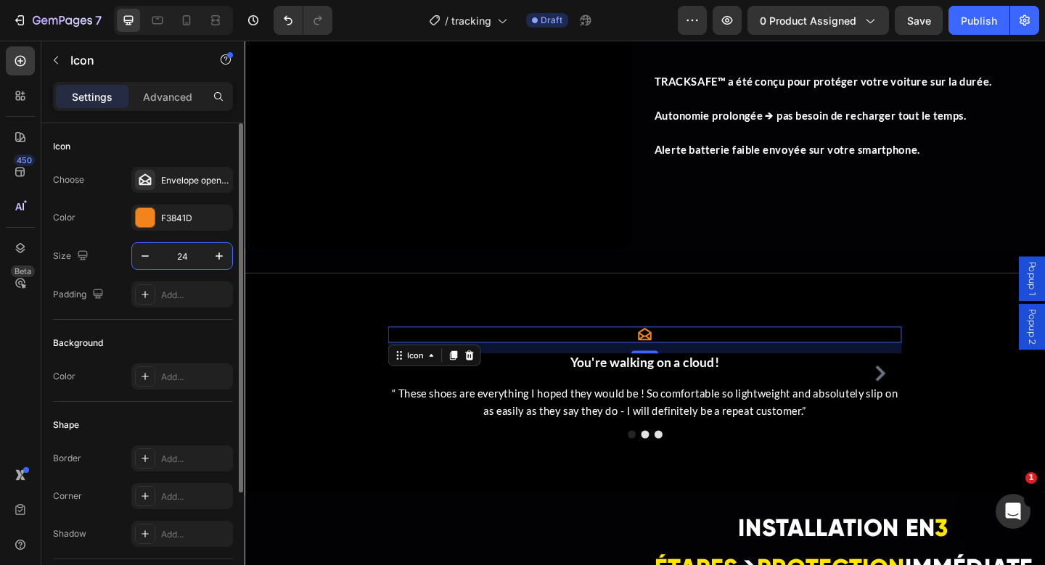
click at [183, 266] on input "24" at bounding box center [182, 256] width 48 height 26
type input "80"
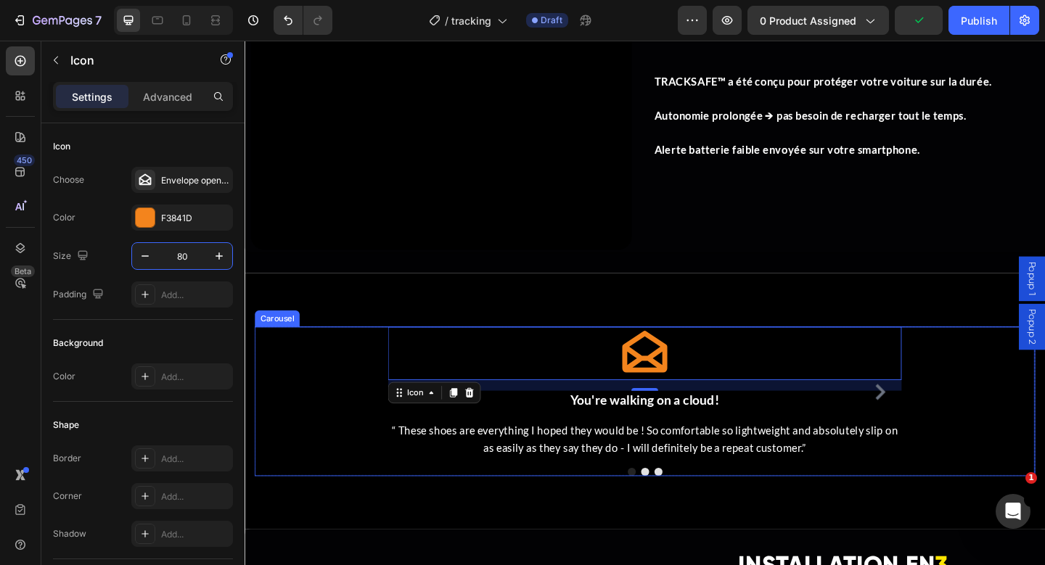
click at [681, 512] on button "Dot" at bounding box center [680, 510] width 9 height 9
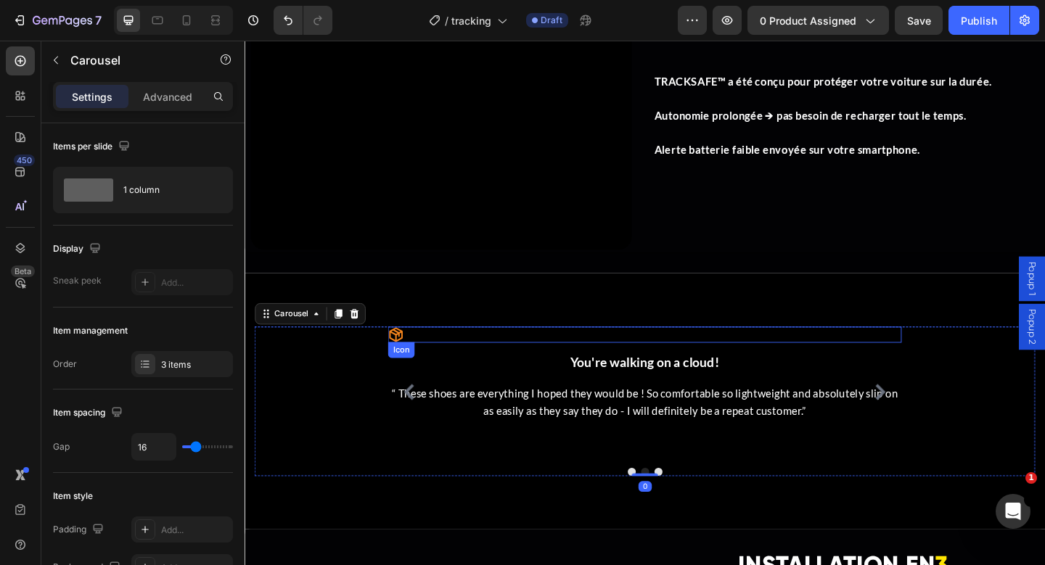
click at [441, 366] on div "Icon" at bounding box center [680, 360] width 559 height 17
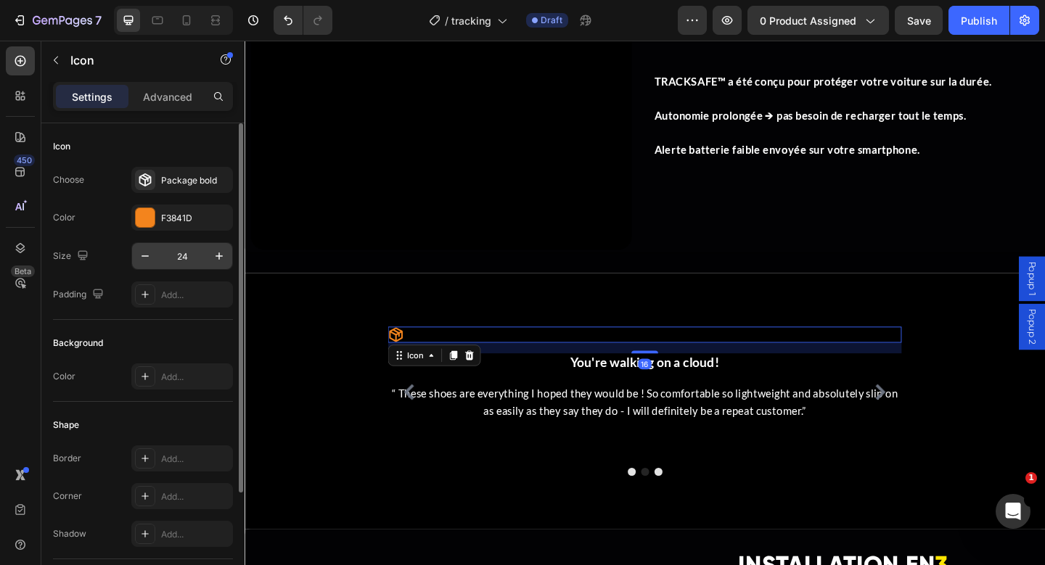
click at [187, 262] on input "24" at bounding box center [182, 256] width 48 height 26
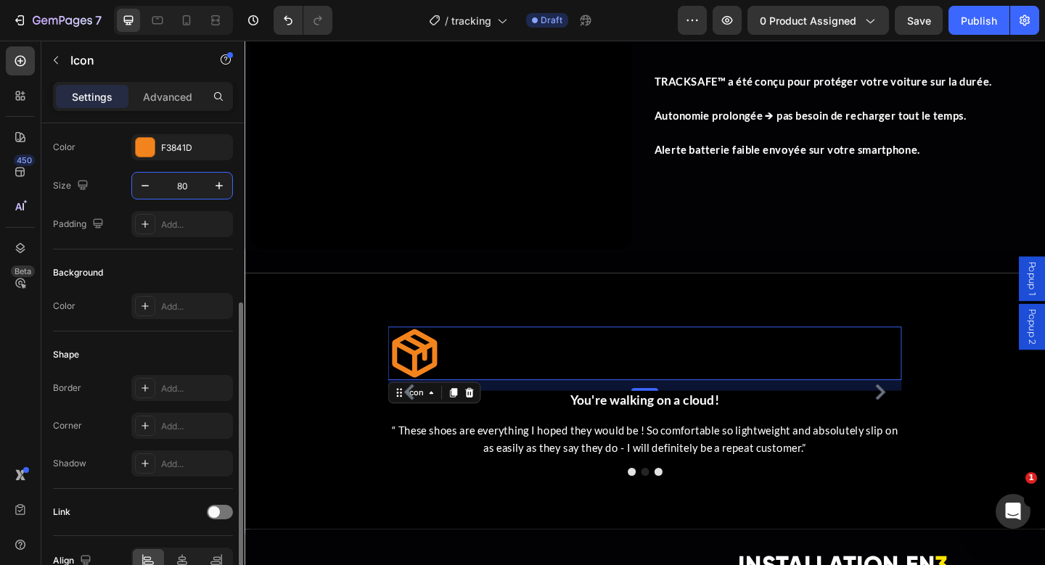
scroll to position [149, 0]
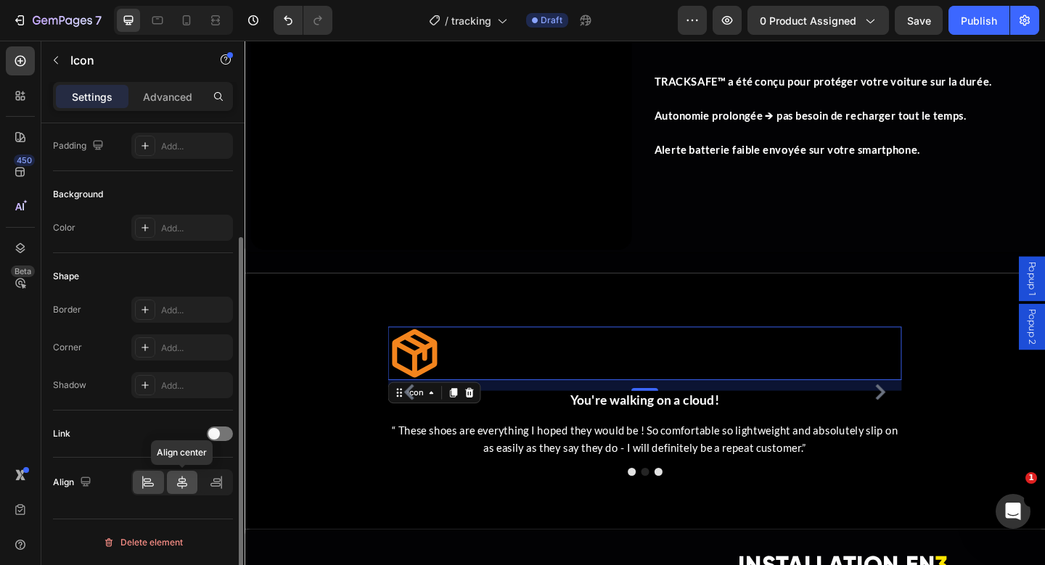
type input "80"
click at [187, 485] on icon at bounding box center [182, 482] width 15 height 15
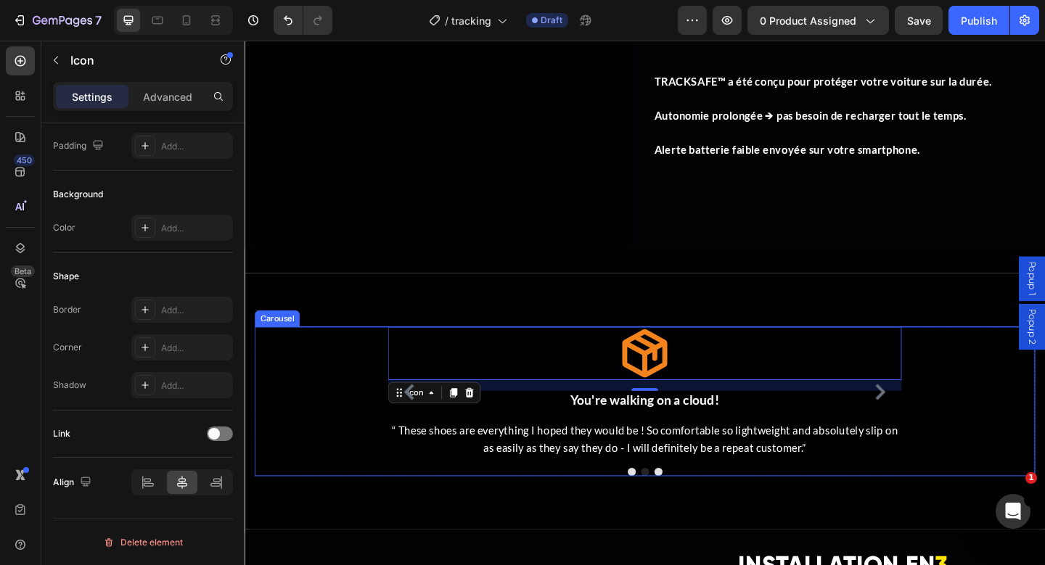
click at [694, 509] on button "Dot" at bounding box center [694, 510] width 9 height 9
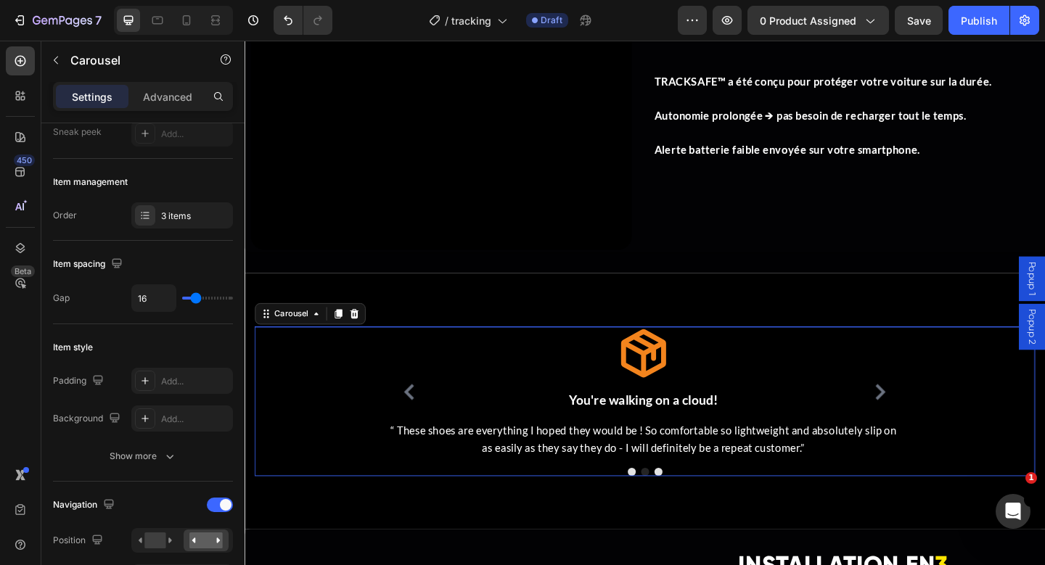
scroll to position [0, 0]
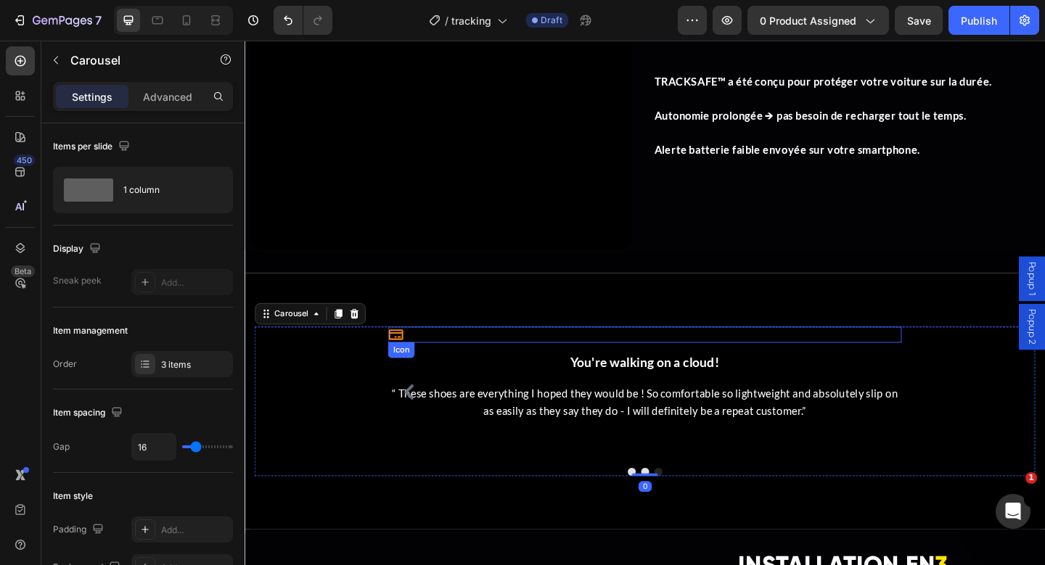
click at [416, 364] on icon at bounding box center [409, 362] width 16 height 12
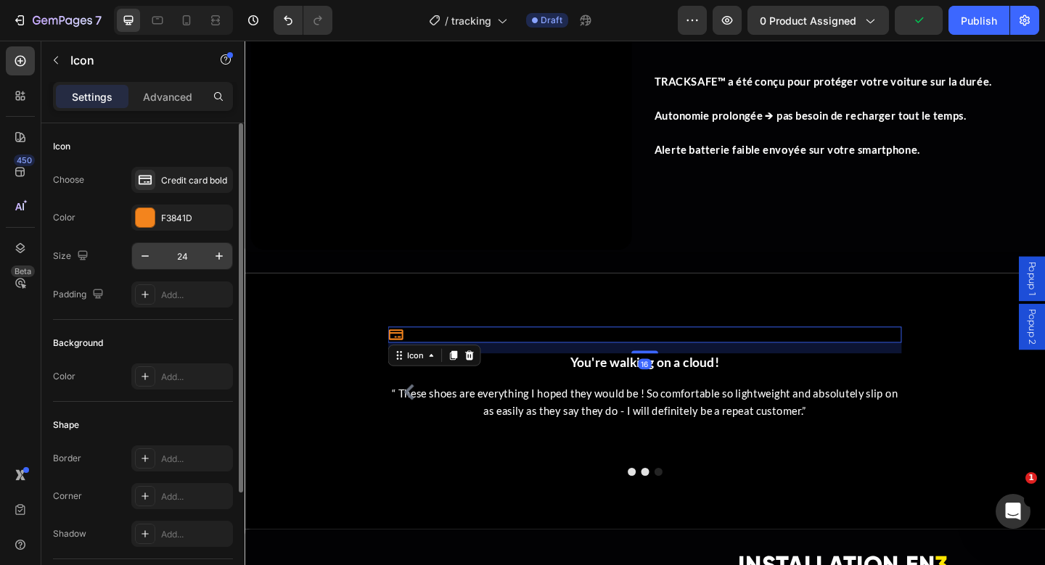
click at [180, 258] on input "24" at bounding box center [182, 256] width 48 height 26
type input "80"
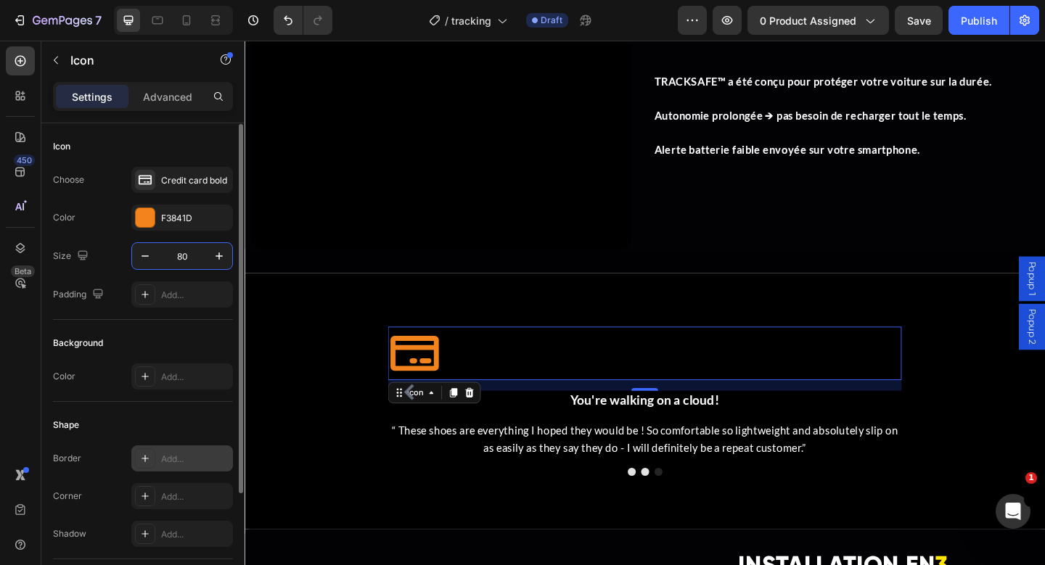
scroll to position [149, 0]
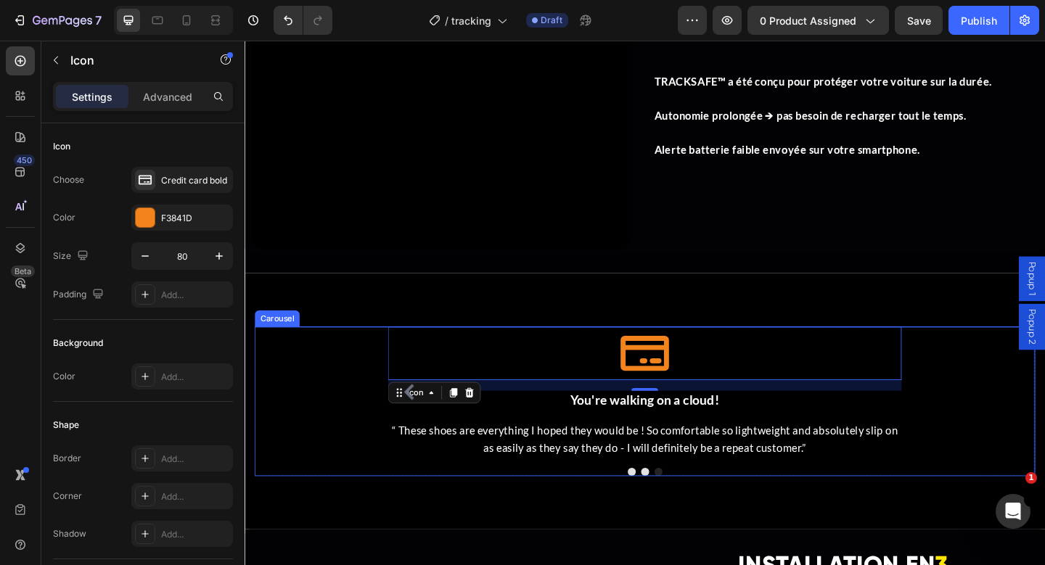
scroll to position [149, 0]
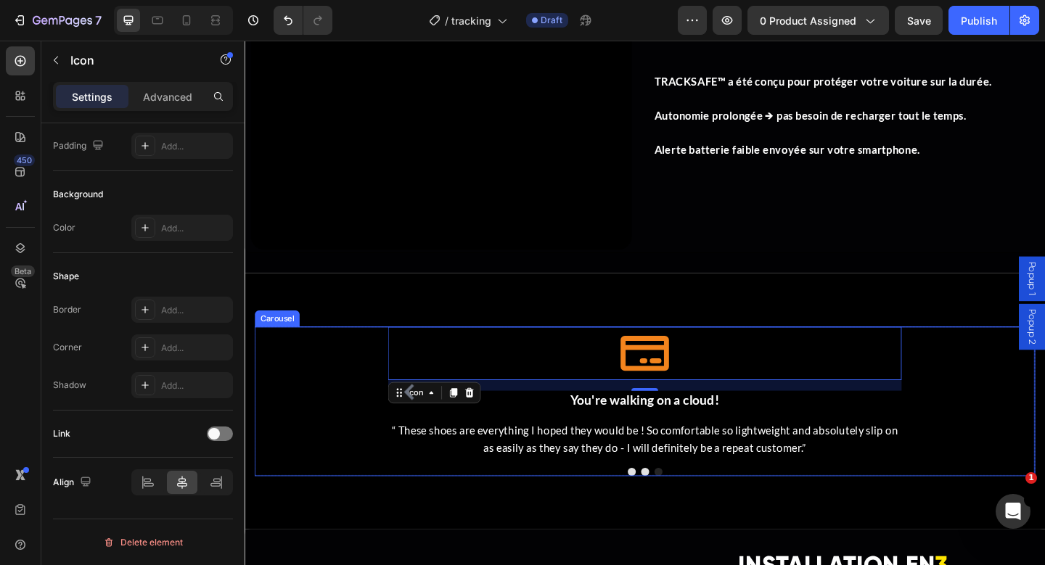
click at [571, 508] on div at bounding box center [680, 510] width 559 height 9
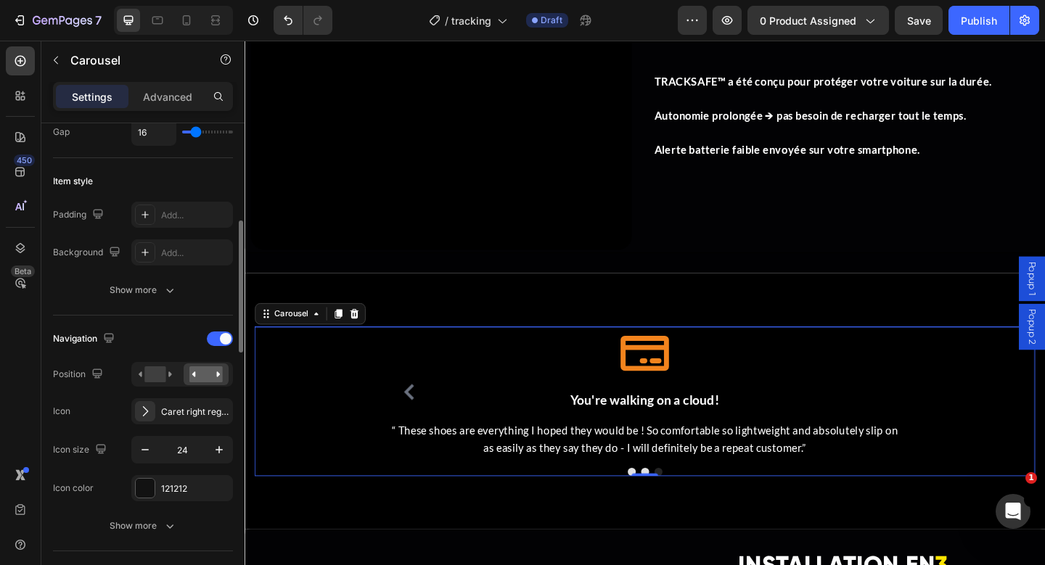
scroll to position [324, 0]
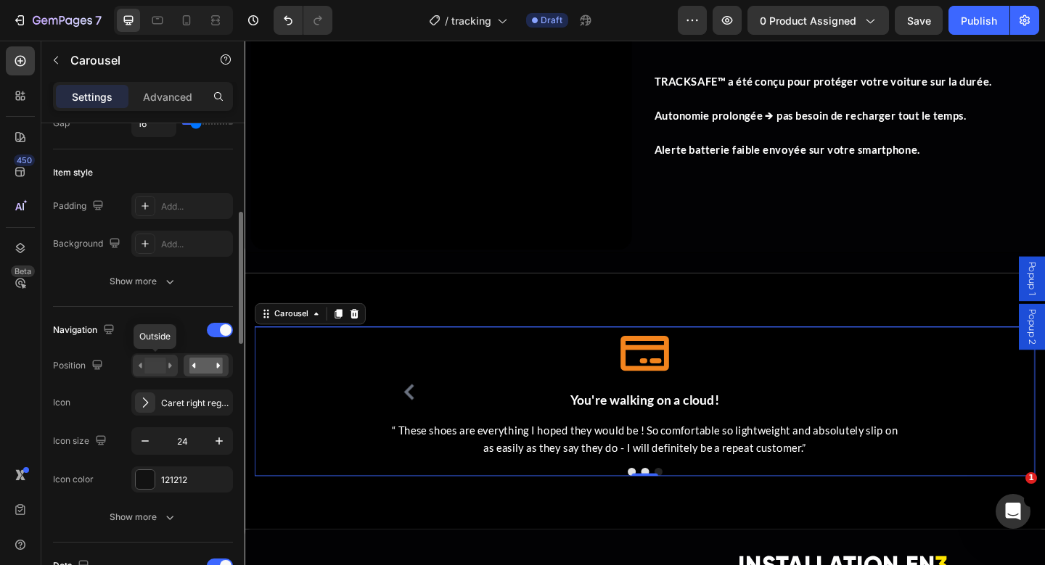
click at [160, 364] on rect at bounding box center [154, 366] width 21 height 16
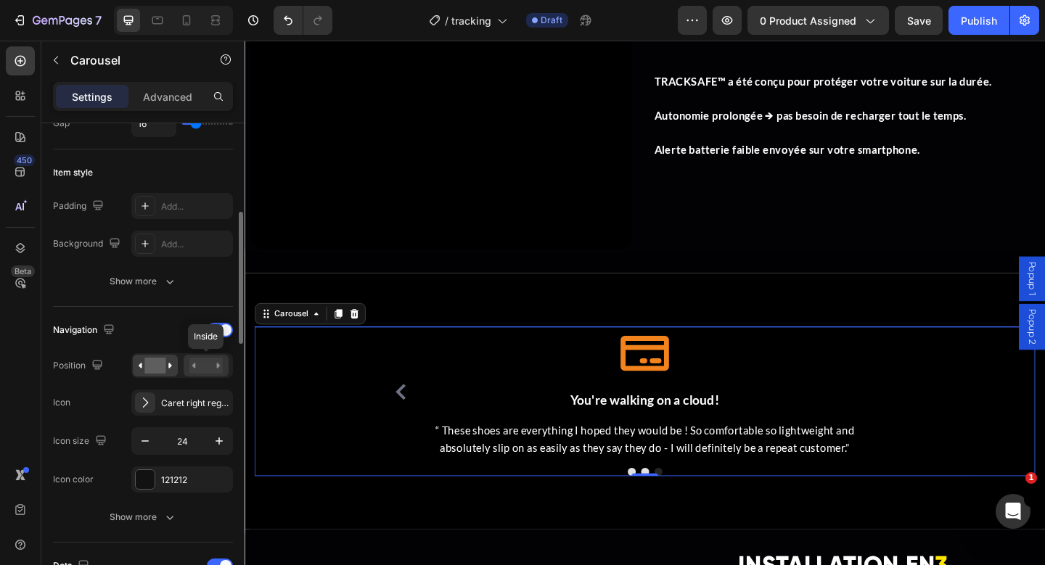
click at [209, 368] on rect at bounding box center [205, 366] width 33 height 16
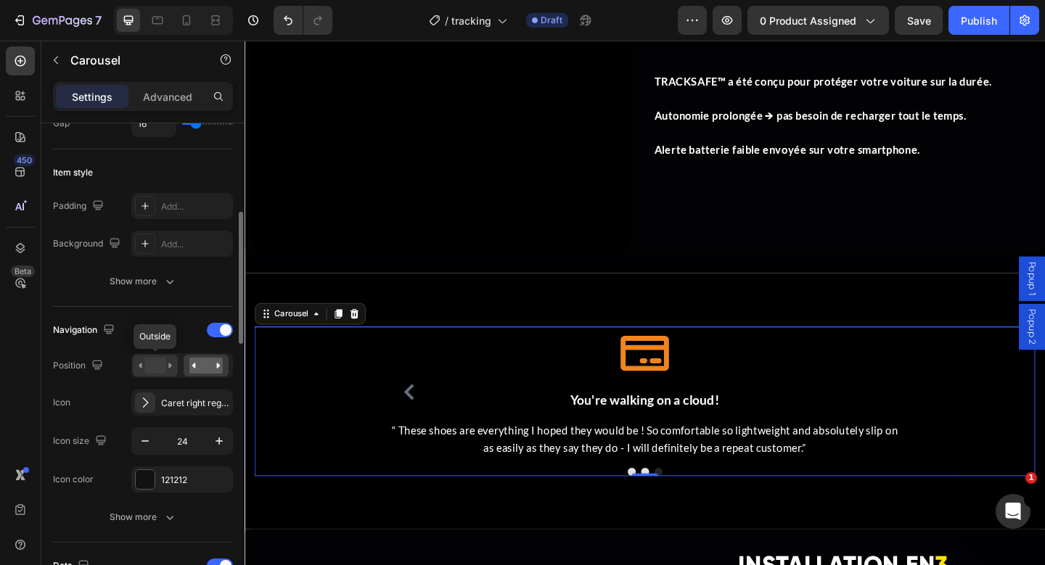
click at [147, 367] on rect at bounding box center [154, 366] width 21 height 16
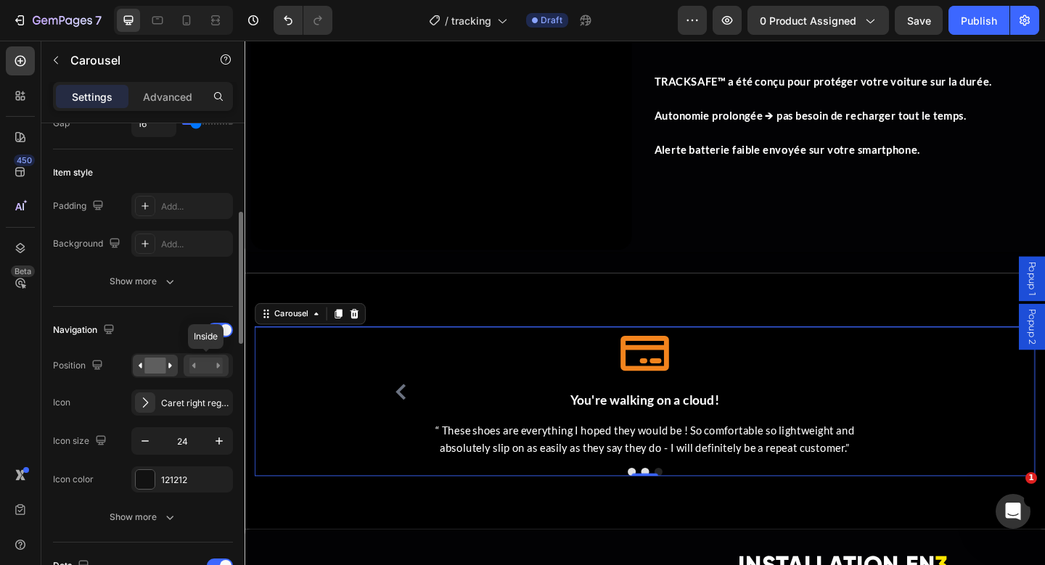
click at [208, 369] on rect at bounding box center [205, 366] width 33 height 16
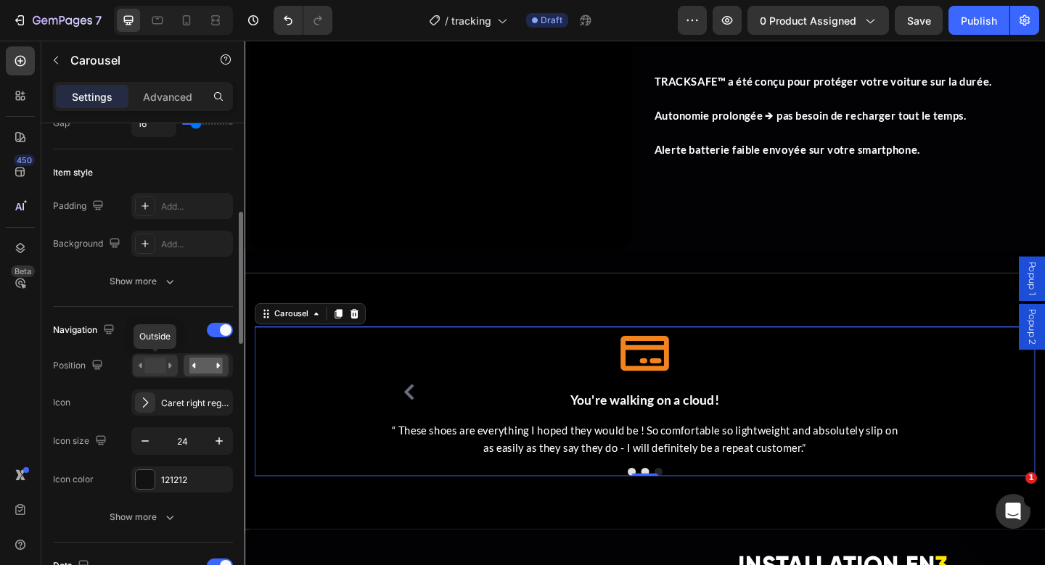
click at [163, 369] on rect at bounding box center [154, 366] width 21 height 16
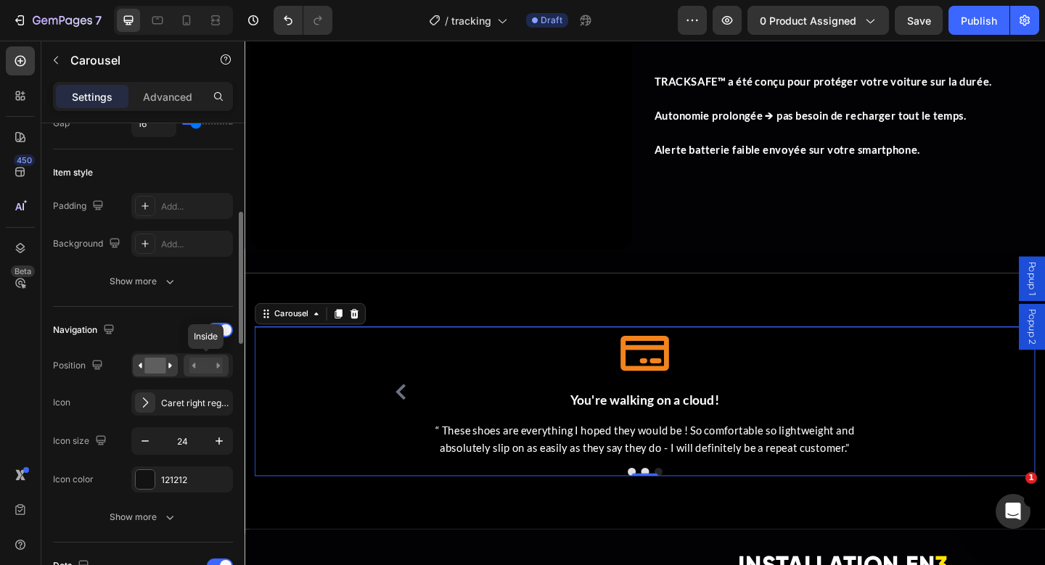
click at [200, 364] on rect at bounding box center [205, 366] width 33 height 16
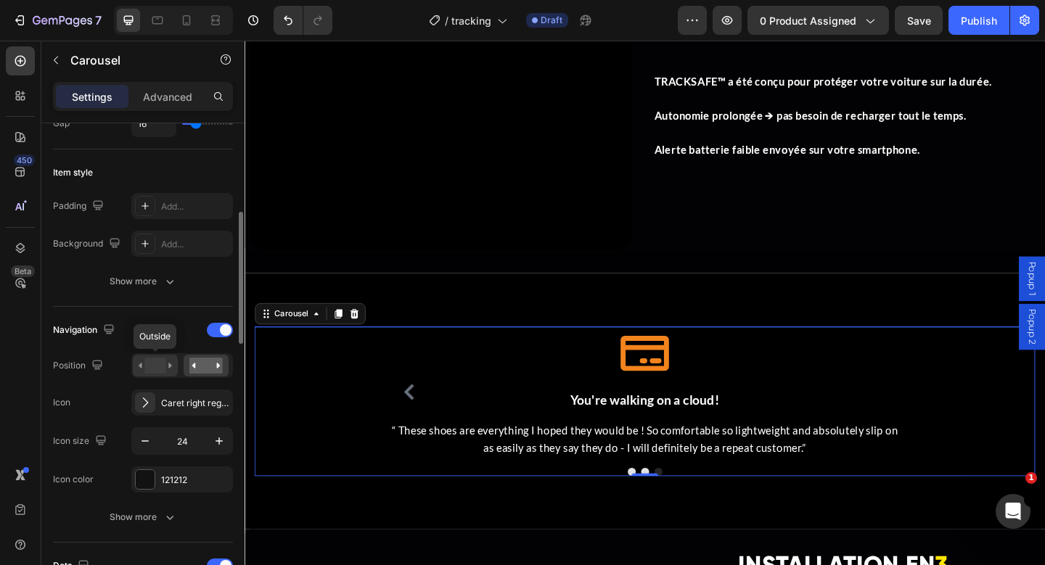
click at [151, 364] on rect at bounding box center [154, 366] width 21 height 16
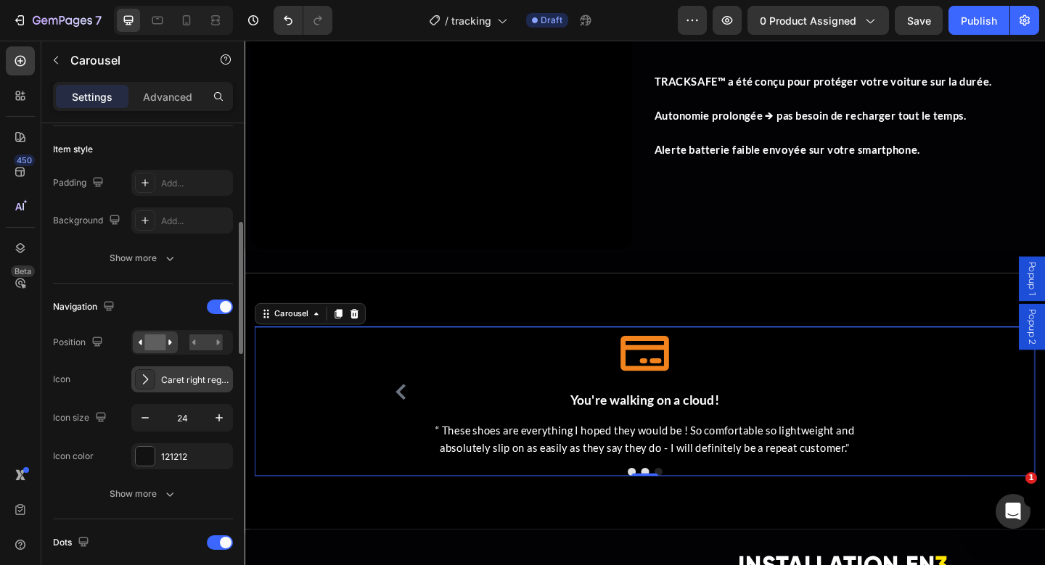
scroll to position [350, 0]
click at [147, 380] on icon at bounding box center [145, 376] width 15 height 15
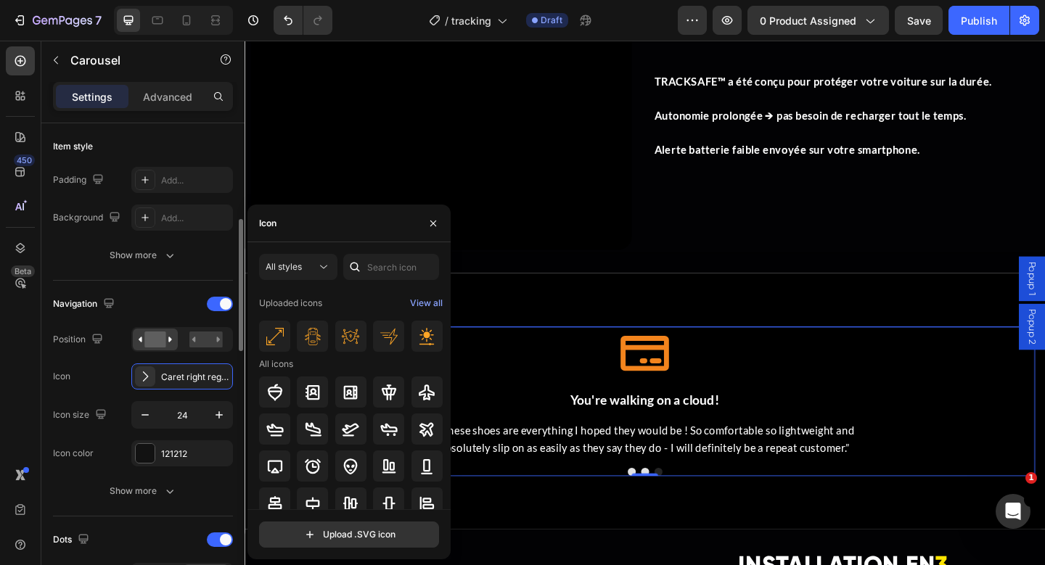
click at [123, 394] on div "Navigation Position Icon Caret right regular Icon size 24 Icon color 121212" at bounding box center [143, 379] width 180 height 174
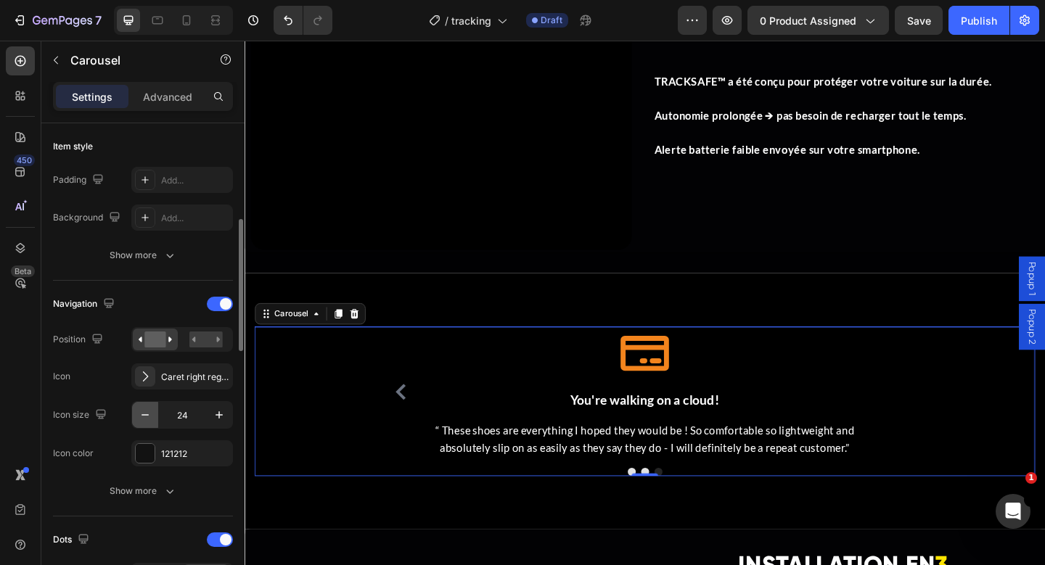
click at [145, 419] on icon "button" at bounding box center [145, 415] width 15 height 15
click at [212, 416] on icon "button" at bounding box center [219, 415] width 15 height 15
type input "24"
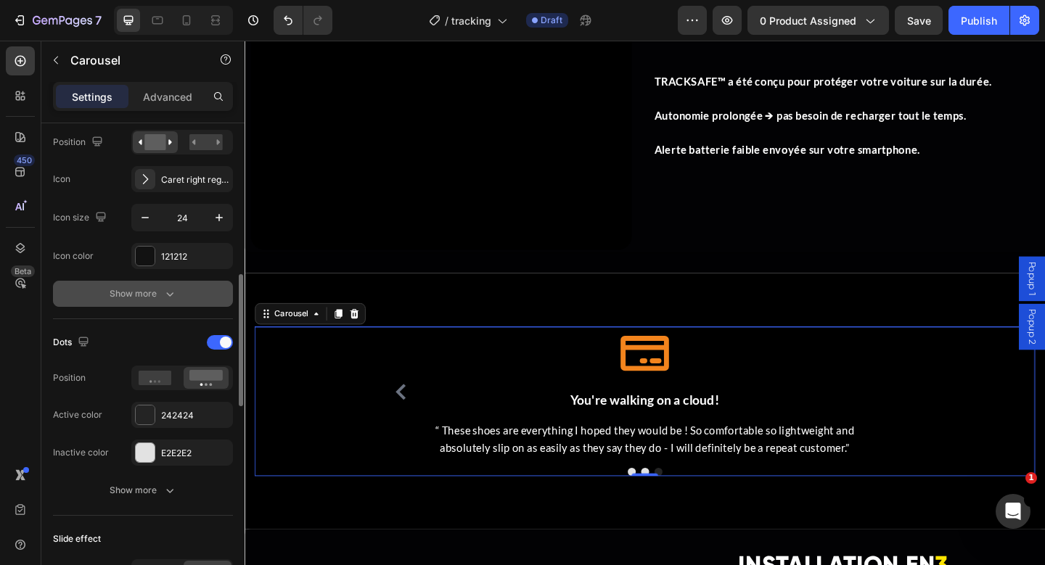
scroll to position [615, 0]
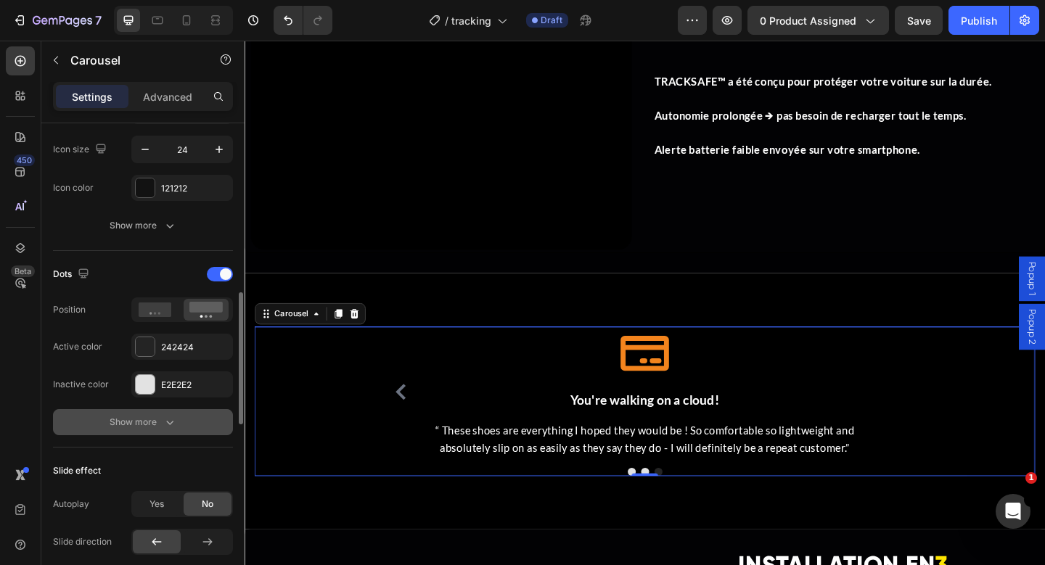
click at [169, 419] on icon "button" at bounding box center [170, 422] width 15 height 15
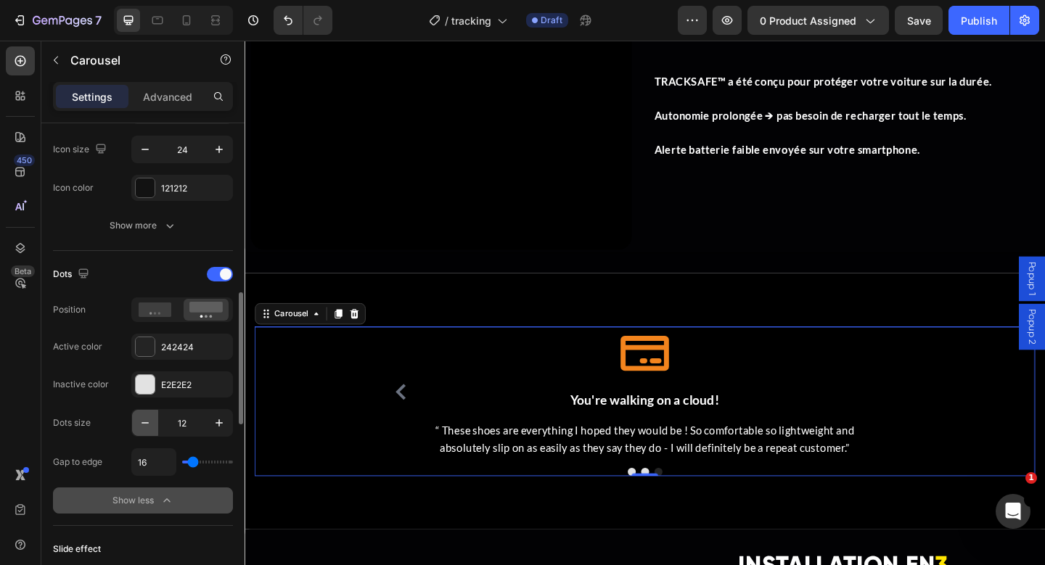
click at [144, 426] on icon "button" at bounding box center [145, 423] width 15 height 15
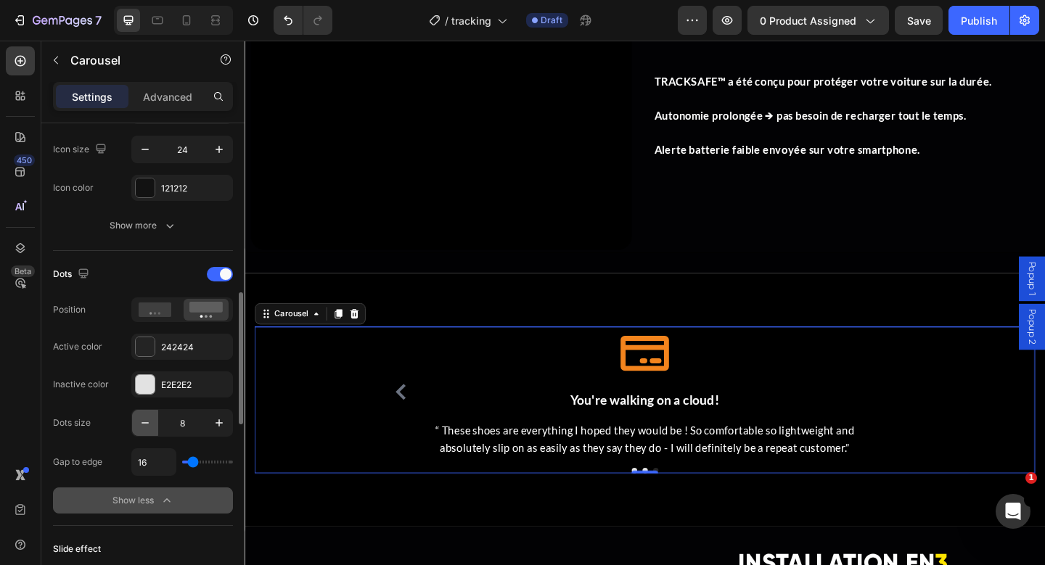
type input "7"
click at [193, 461] on input "range" at bounding box center [207, 462] width 51 height 3
click at [225, 278] on span at bounding box center [226, 275] width 12 height 12
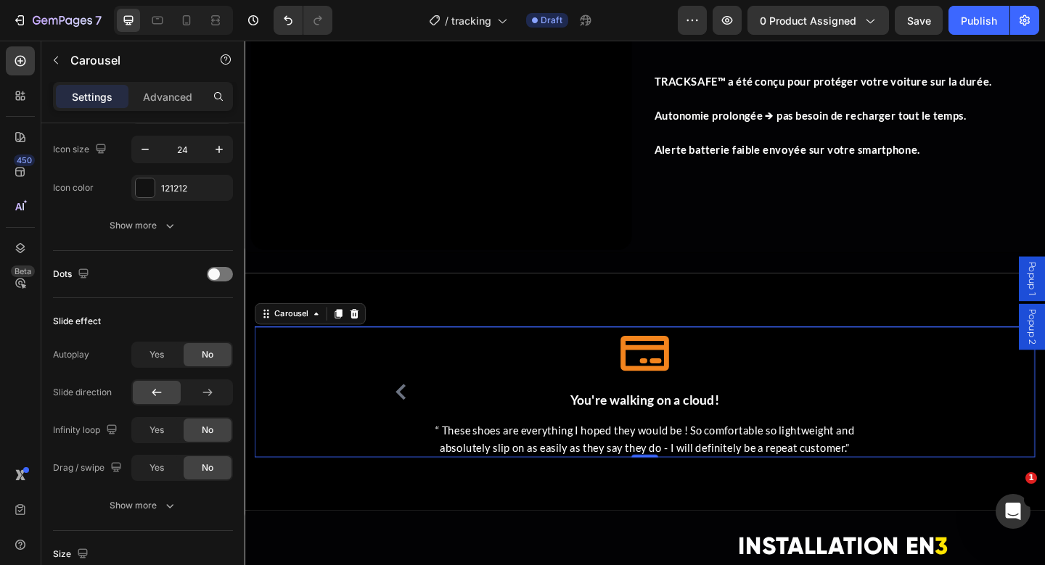
click at [988, 419] on div "Icon You're walking on a cloud! Heading “ These shoes are everything I hoped th…" at bounding box center [679, 423] width 849 height 142
click at [1044, 426] on div "Icon You're walking on a cloud! Heading “ These shoes are everything I hoped th…" at bounding box center [679, 423] width 849 height 142
click at [412, 433] on button "Carousel Back Arrow" at bounding box center [414, 422] width 23 height 23
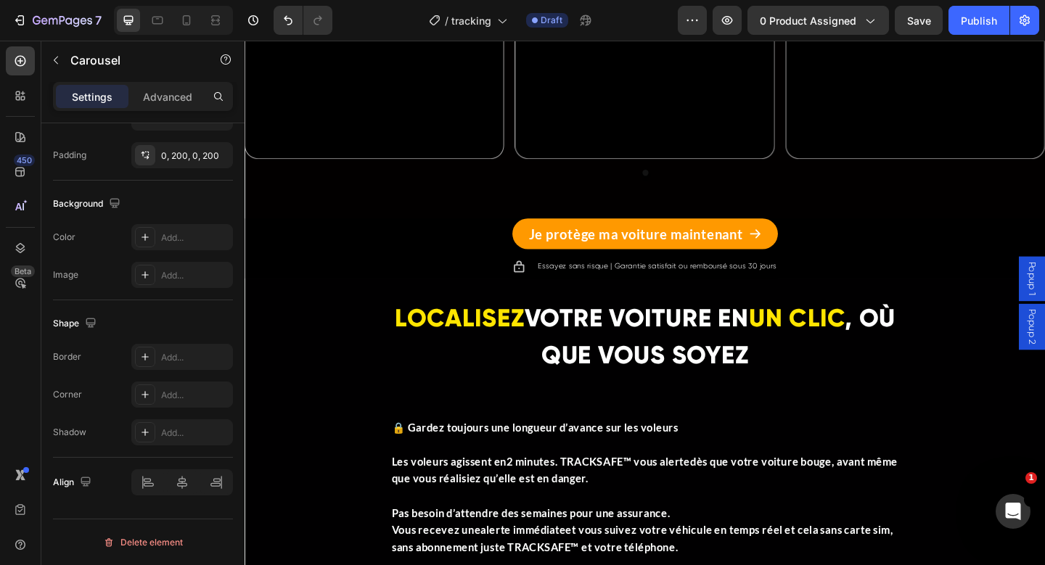
scroll to position [1882, 0]
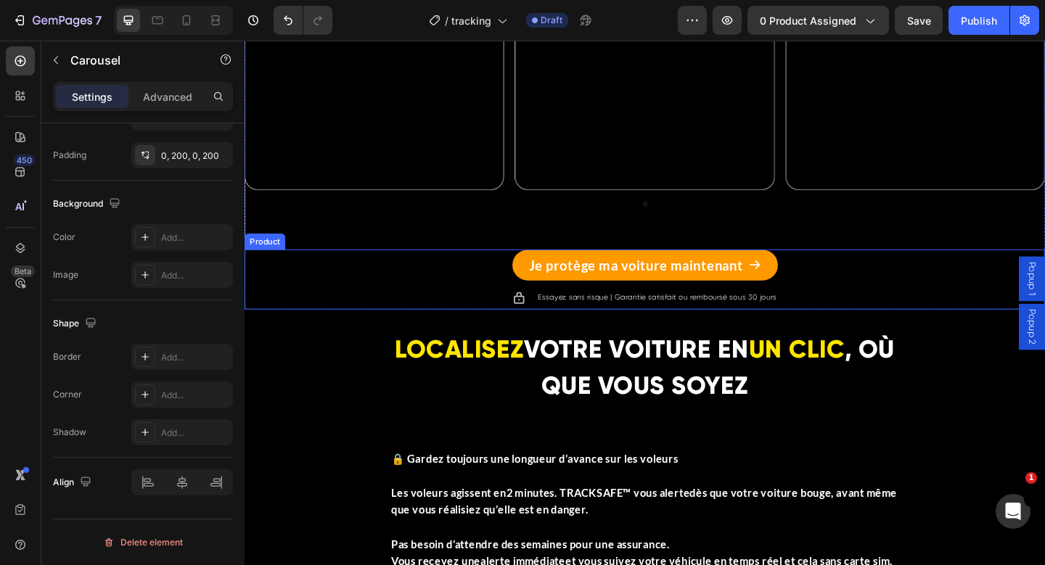
click at [831, 309] on div "Je protège ma voiture maintenant Add to Cart Icon Essayez sans risque | Garanti…" at bounding box center [680, 301] width 871 height 65
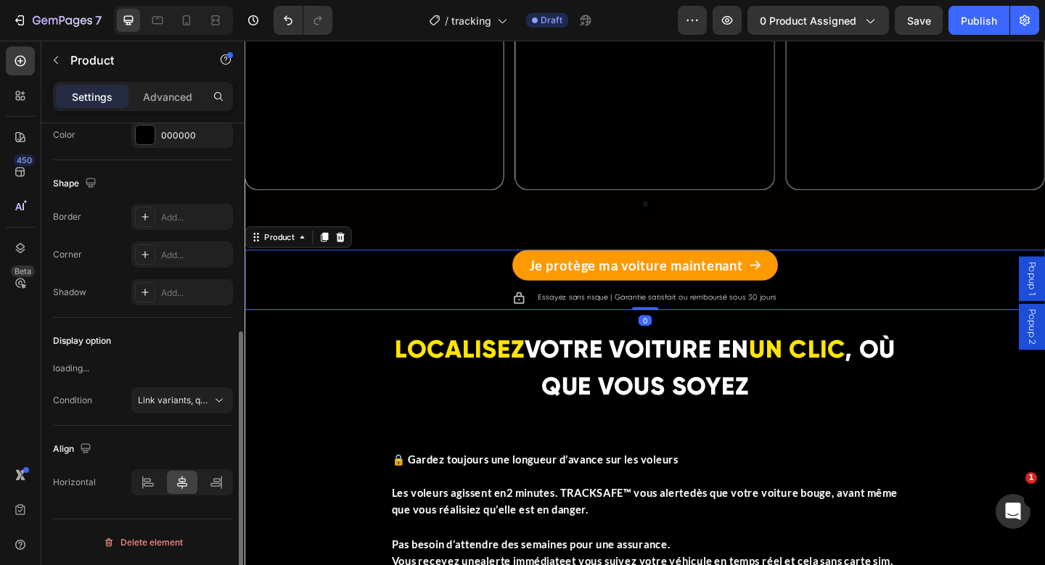
scroll to position [0, 0]
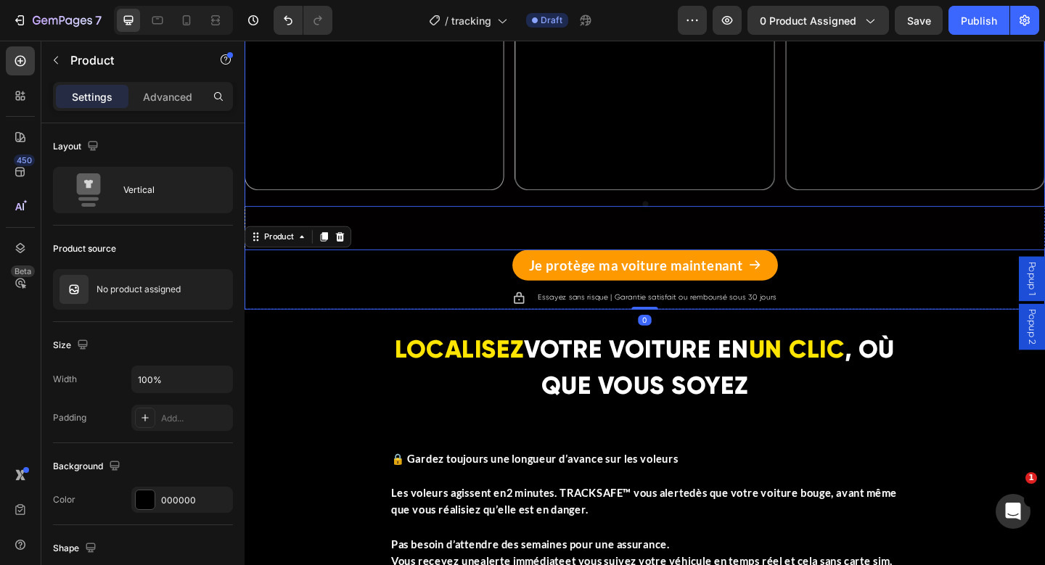
click at [665, 218] on div at bounding box center [680, 219] width 871 height 7
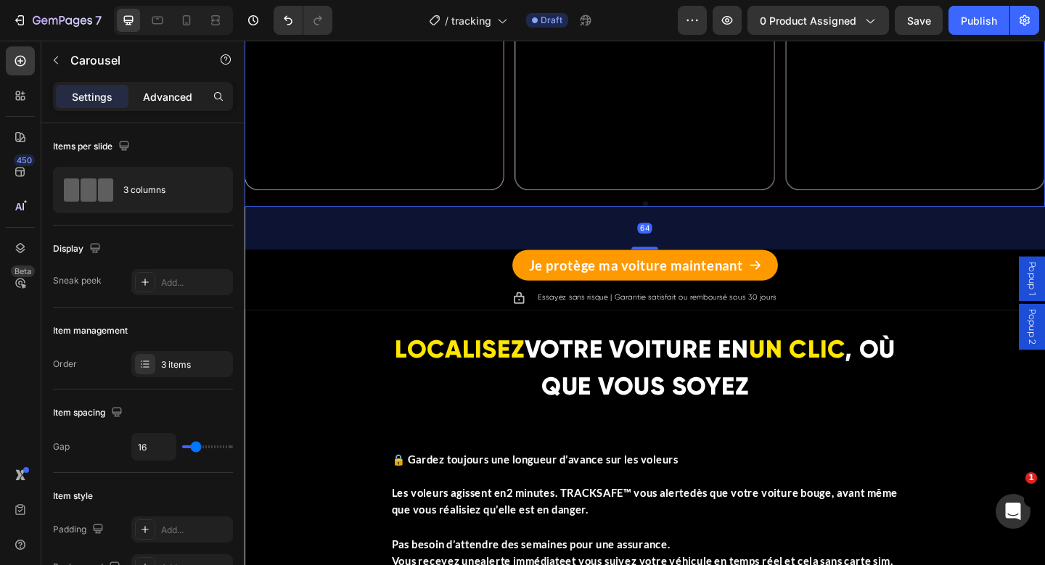
click at [165, 99] on p "Advanced" at bounding box center [167, 96] width 49 height 15
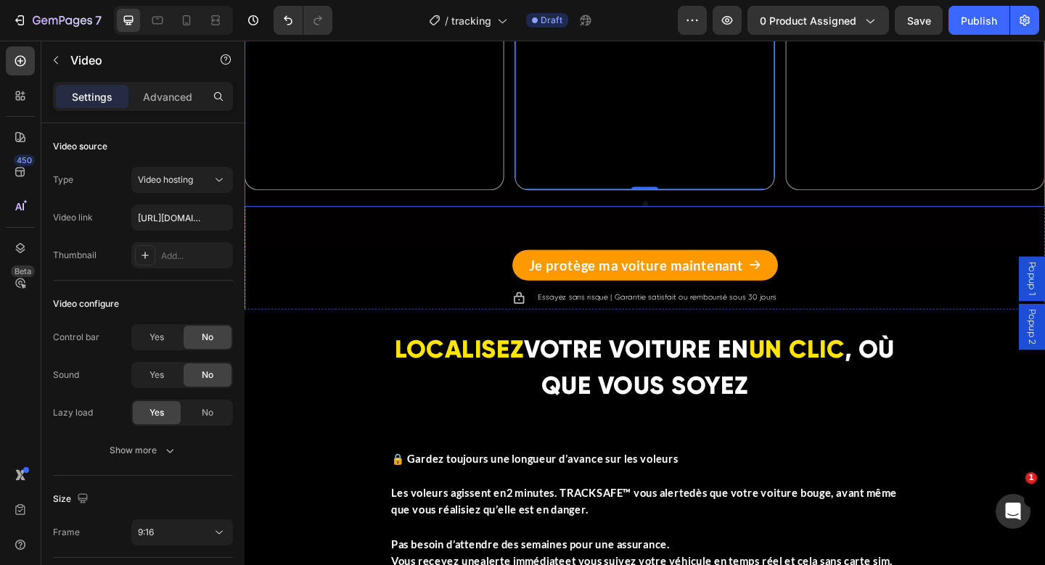
click at [707, 216] on div at bounding box center [680, 219] width 871 height 7
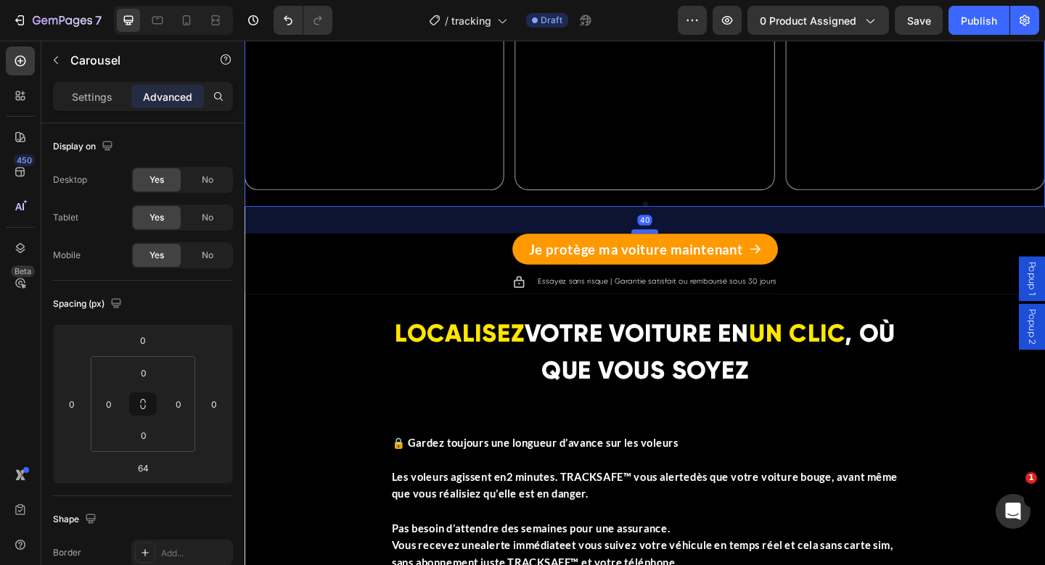
drag, startPoint x: 676, startPoint y: 261, endPoint x: 684, endPoint y: 248, distance: 15.3
click at [684, 248] on div at bounding box center [679, 249] width 29 height 4
type input "40"
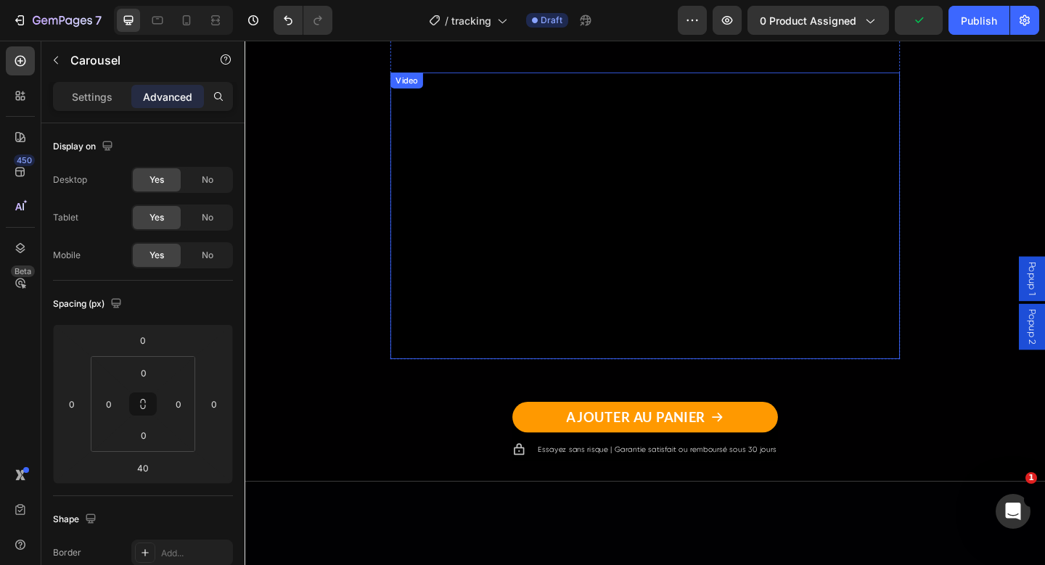
scroll to position [2327, 0]
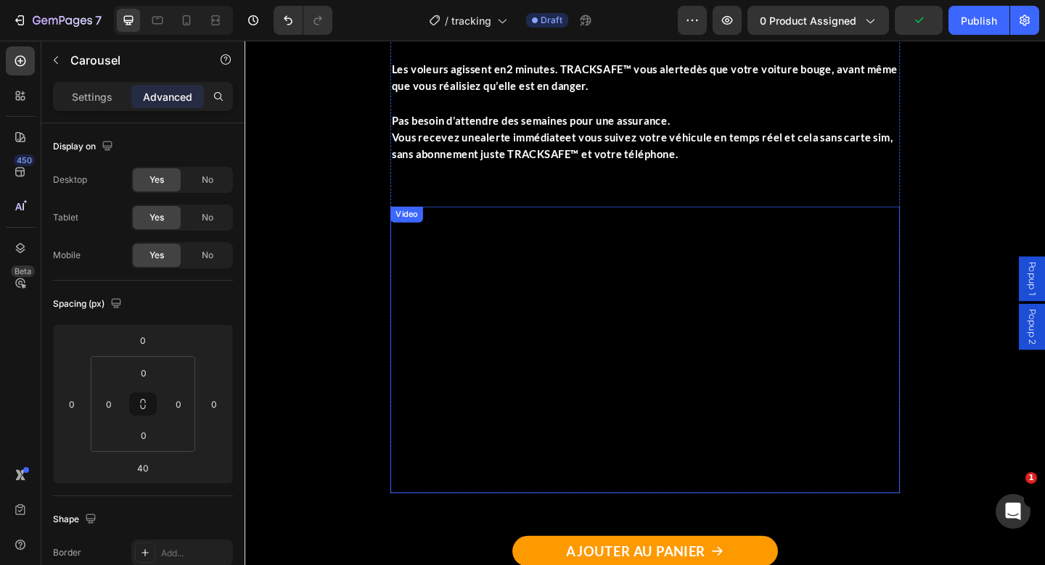
click at [702, 310] on video at bounding box center [680, 377] width 554 height 312
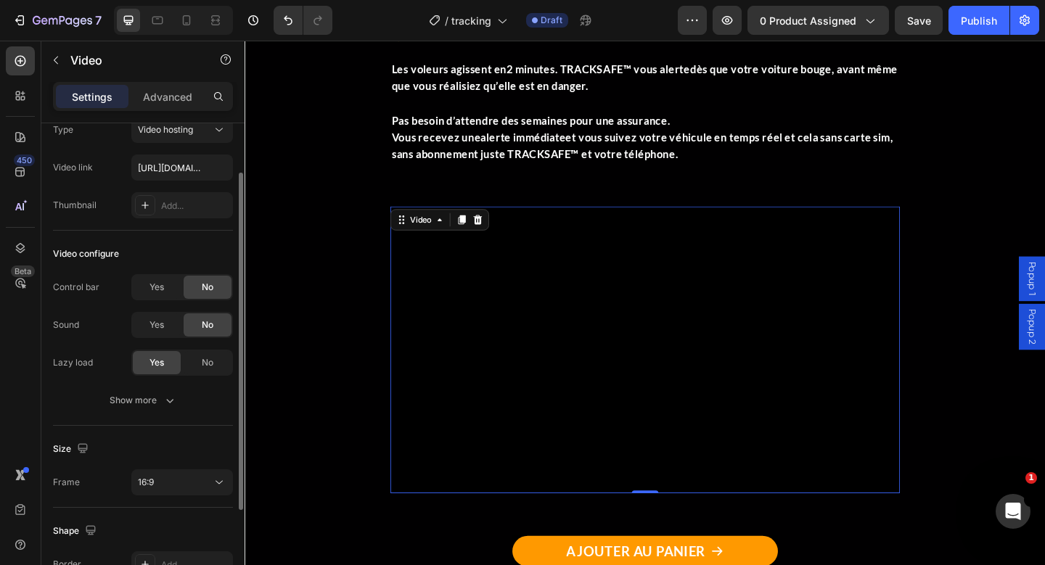
scroll to position [81, 0]
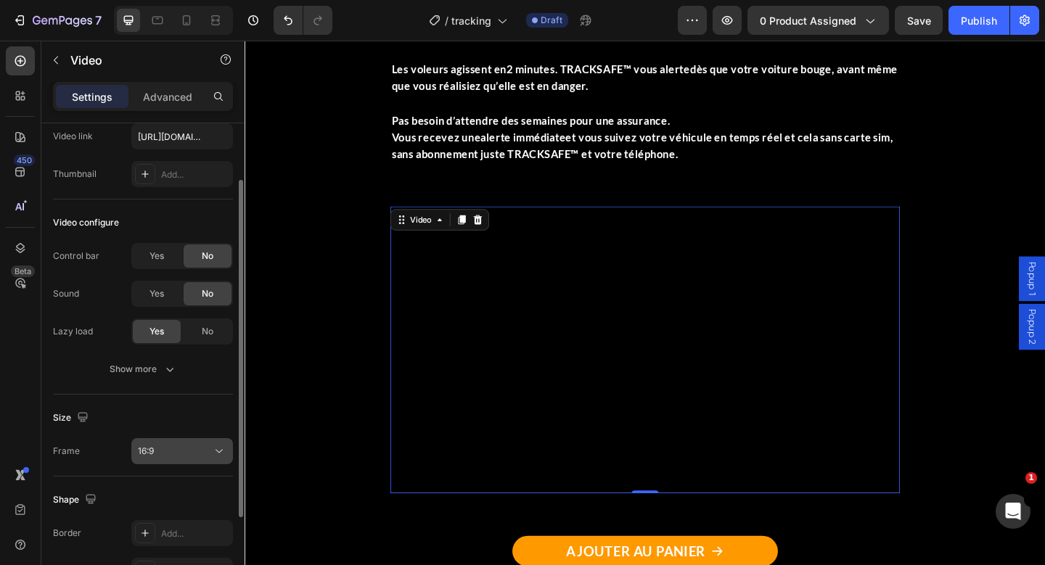
click at [160, 448] on div "16:9" at bounding box center [175, 451] width 74 height 13
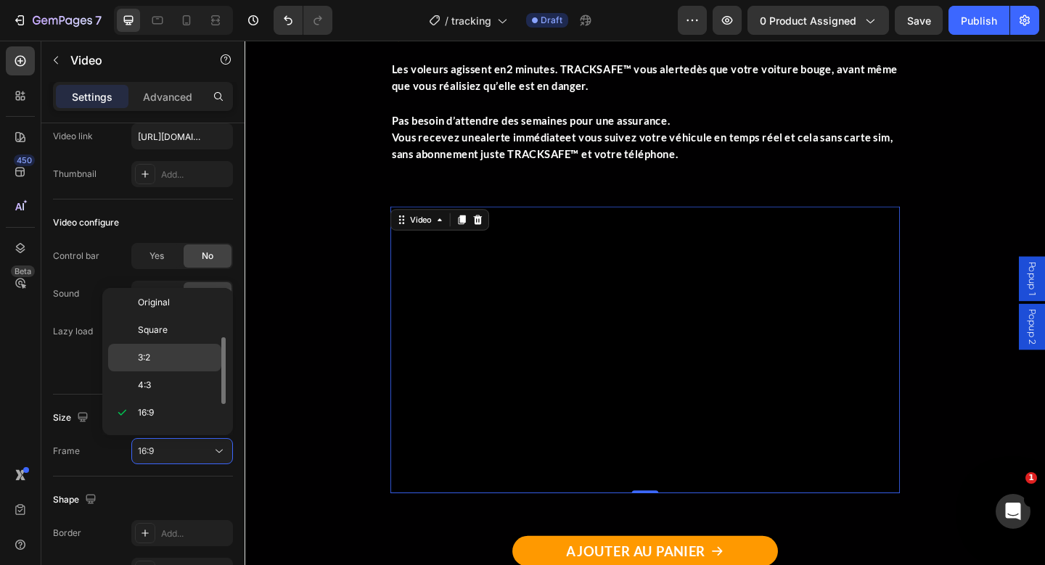
scroll to position [0, 0]
click at [173, 349] on div "Square" at bounding box center [164, 363] width 113 height 28
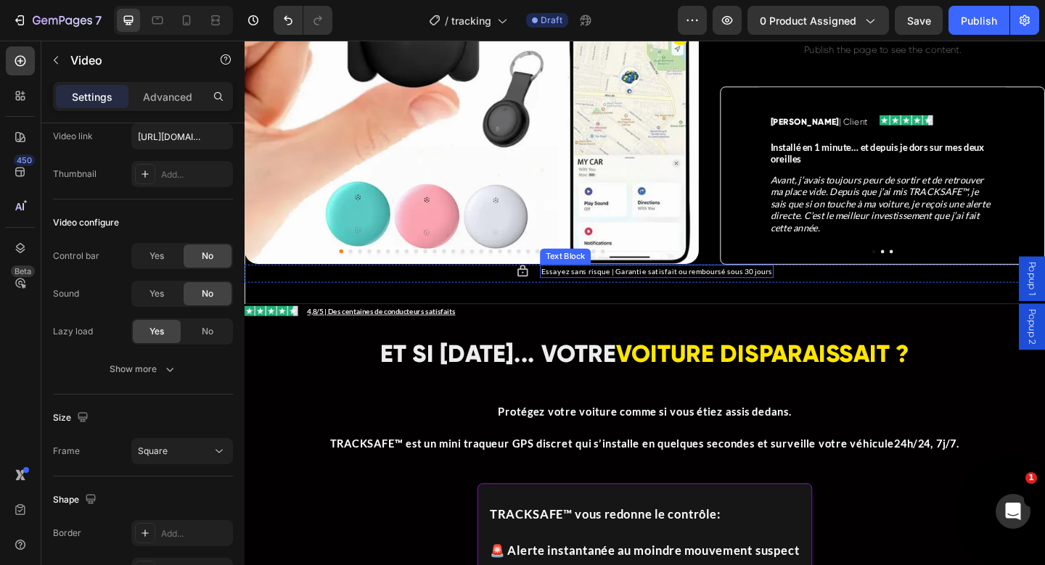
scroll to position [749, 0]
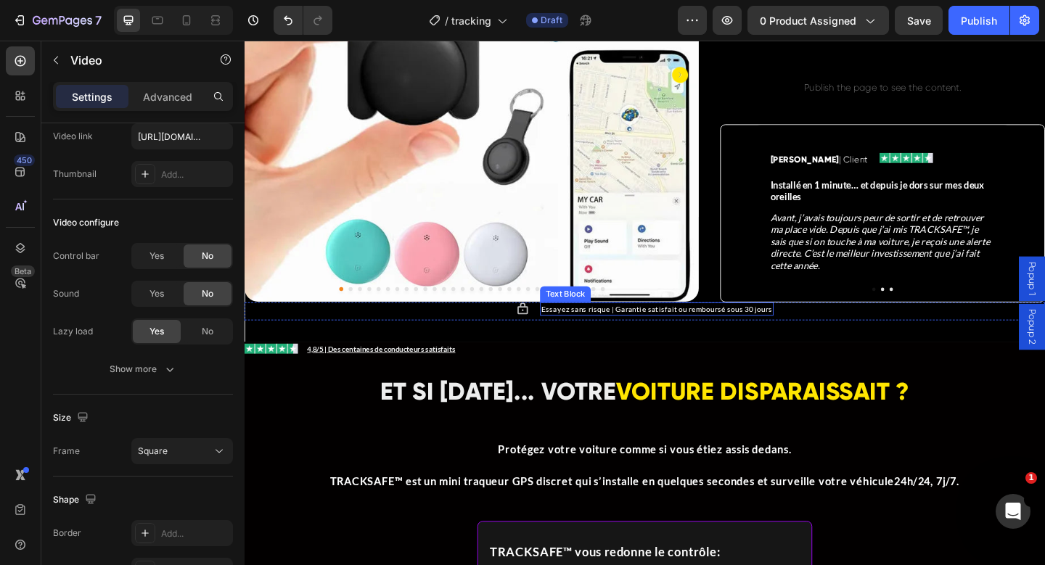
click at [781, 328] on span "Essayez sans risque | Garantie satisfait ou remboursé sous 30 jours" at bounding box center [693, 332] width 251 height 9
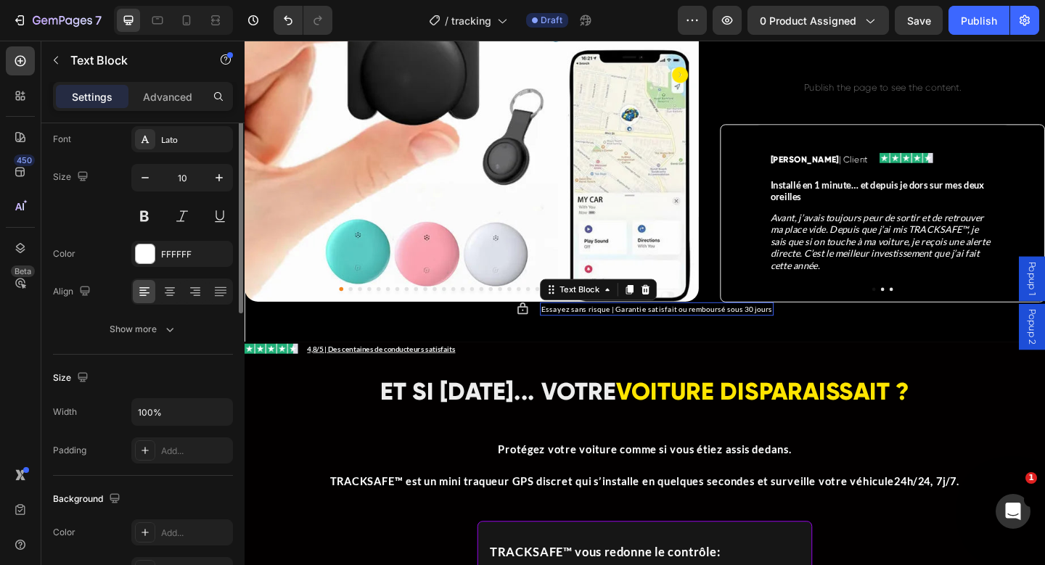
scroll to position [0, 0]
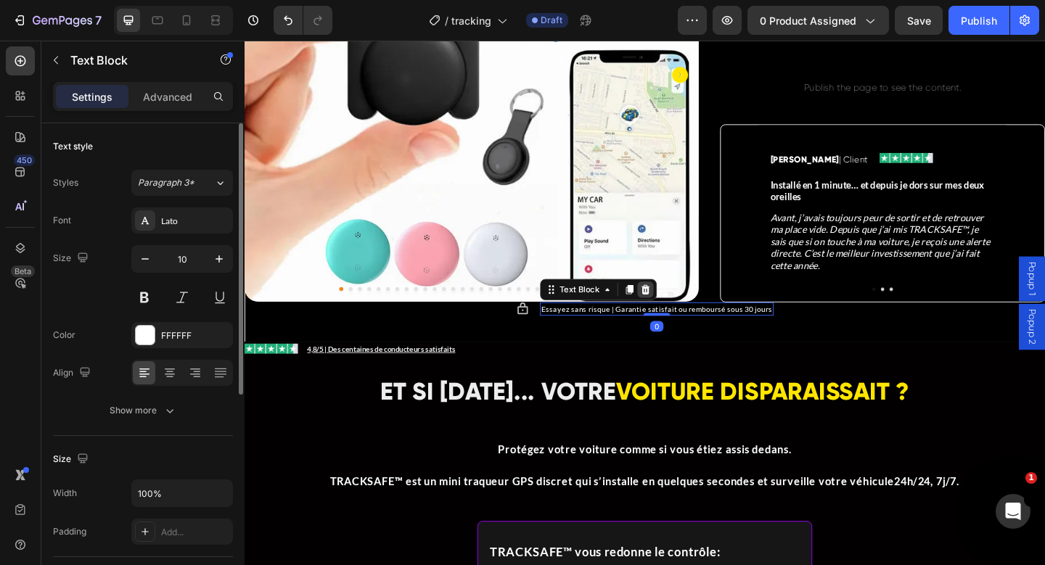
click at [681, 306] on icon at bounding box center [680, 311] width 9 height 10
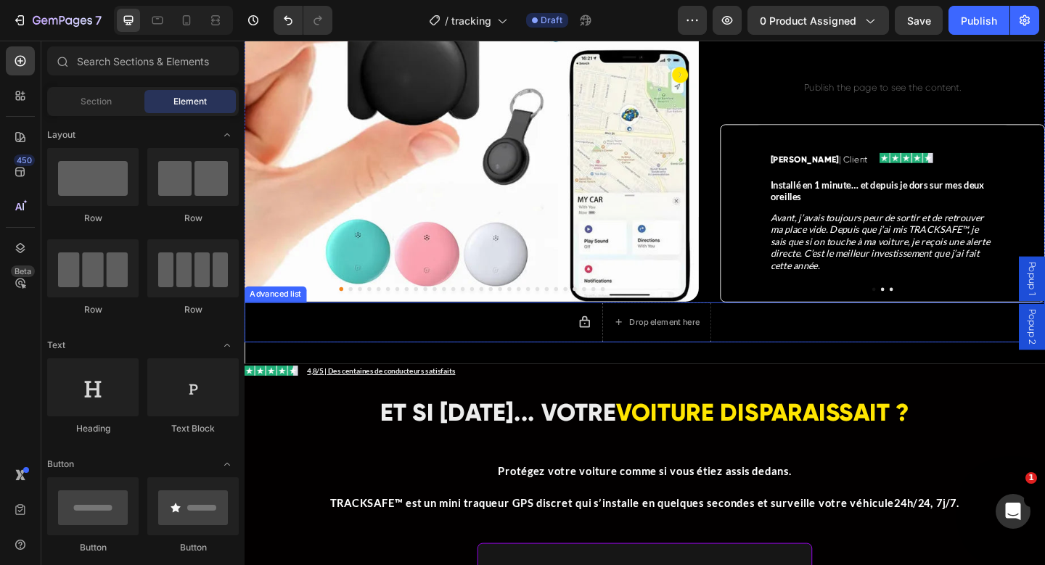
click at [545, 334] on div "Icon Drop element here" at bounding box center [680, 348] width 871 height 44
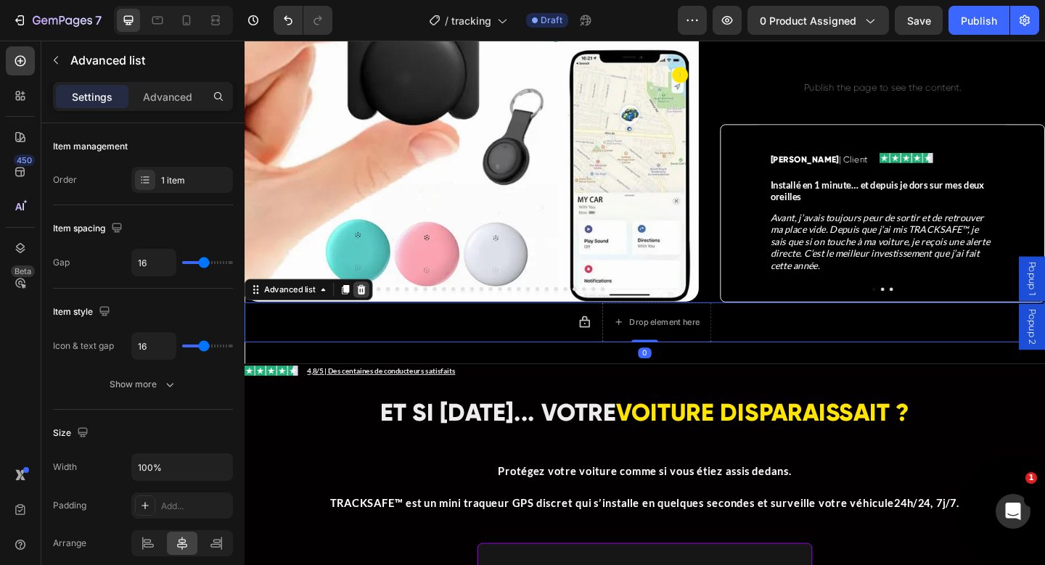
click at [373, 306] on icon at bounding box center [372, 312] width 12 height 12
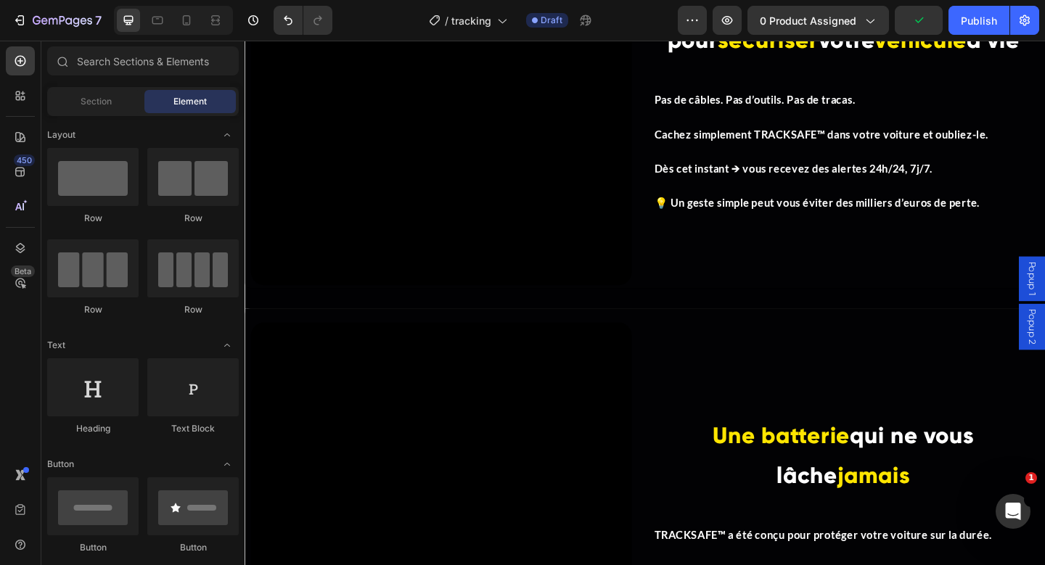
scroll to position [3371, 0]
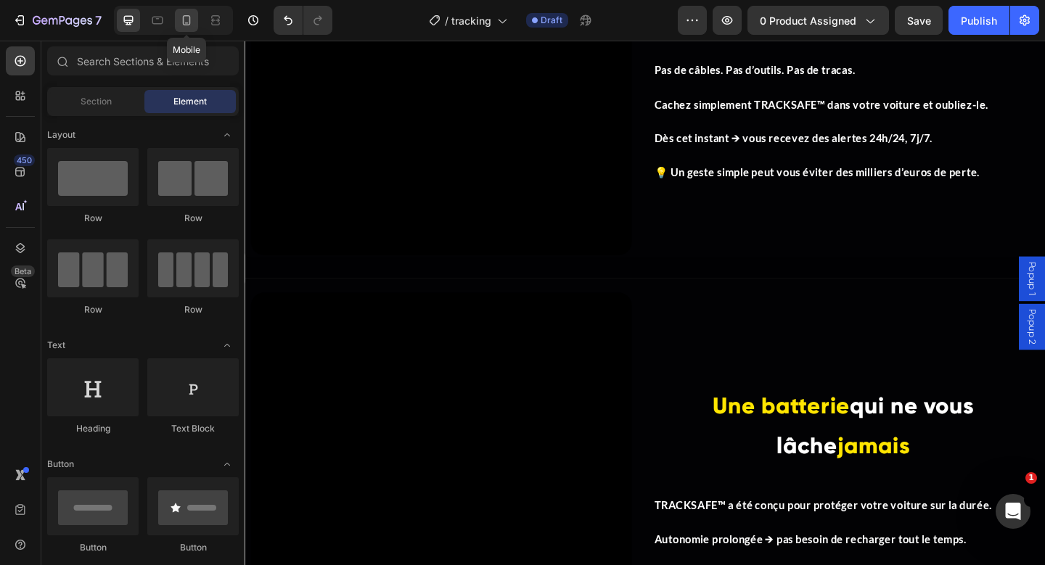
click at [187, 19] on icon at bounding box center [186, 20] width 15 height 15
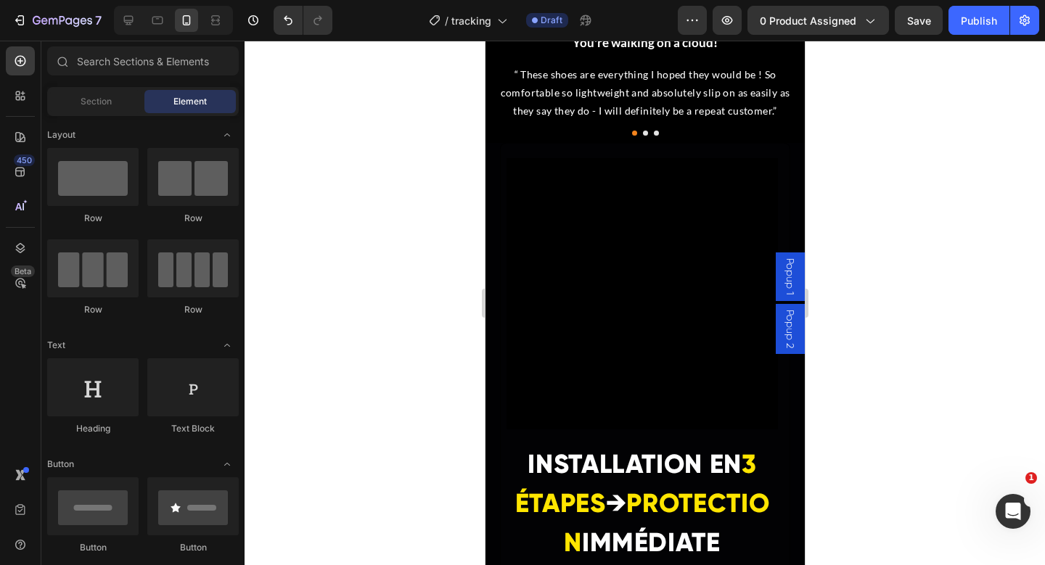
scroll to position [4252, 0]
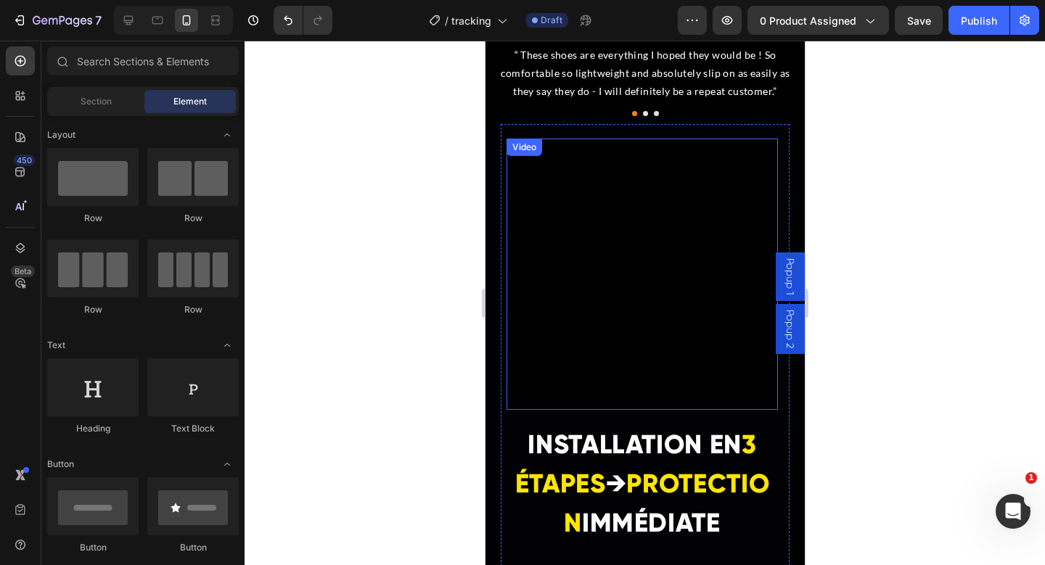
click at [605, 235] on video at bounding box center [641, 274] width 271 height 271
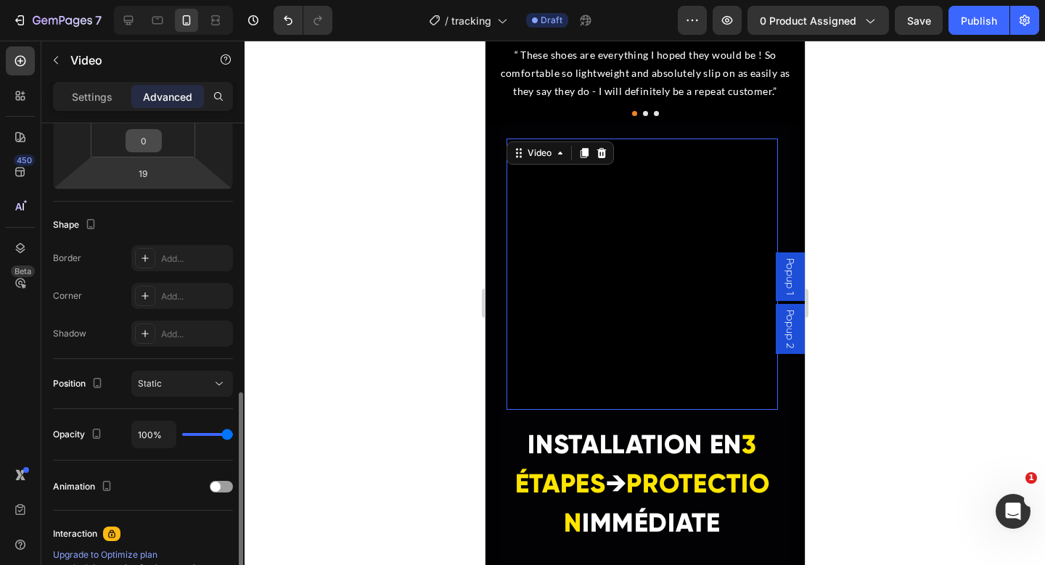
scroll to position [270, 0]
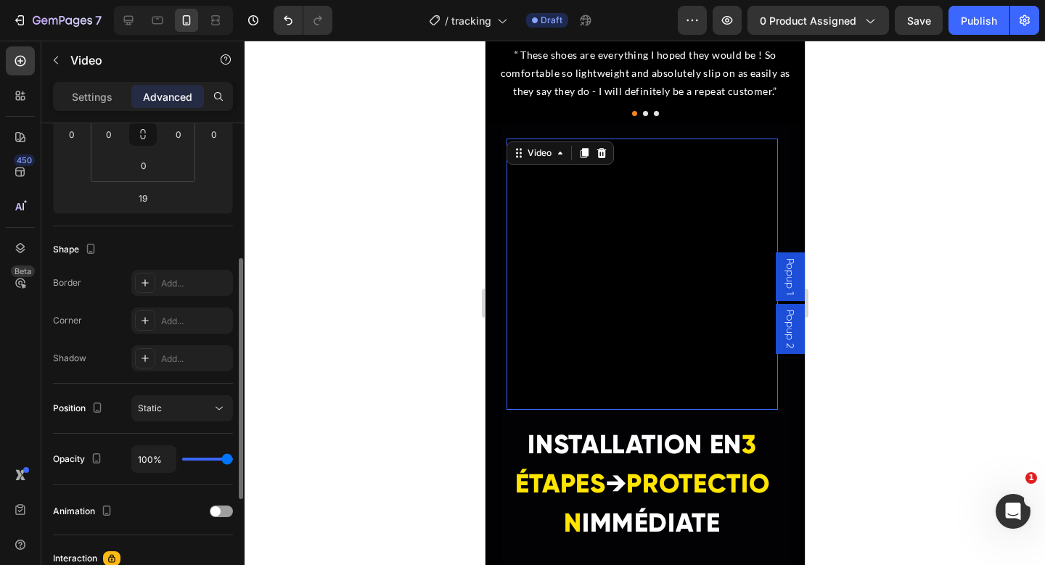
click at [102, 96] on p "Settings" at bounding box center [92, 96] width 41 height 15
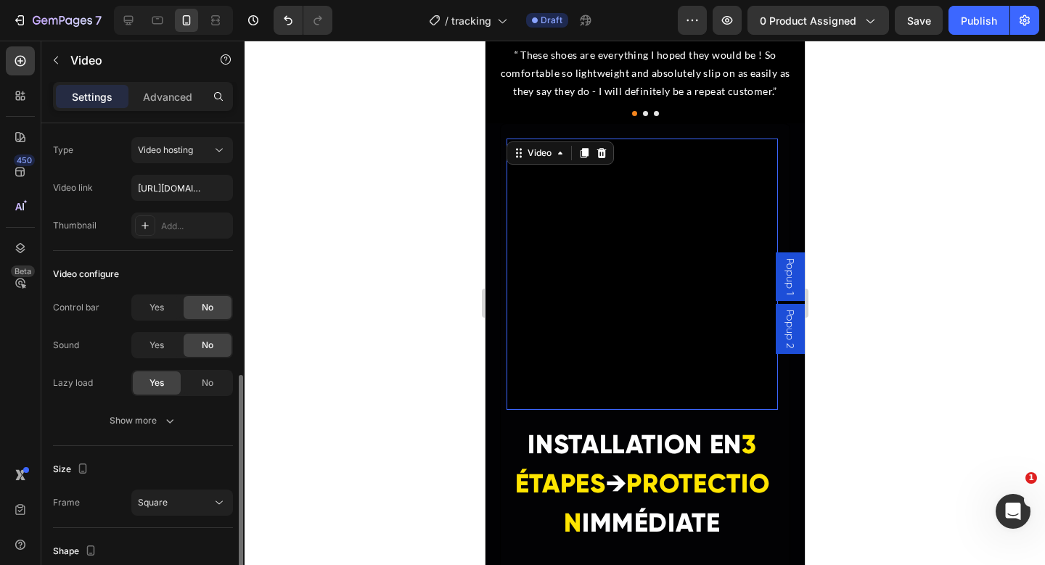
scroll to position [0, 0]
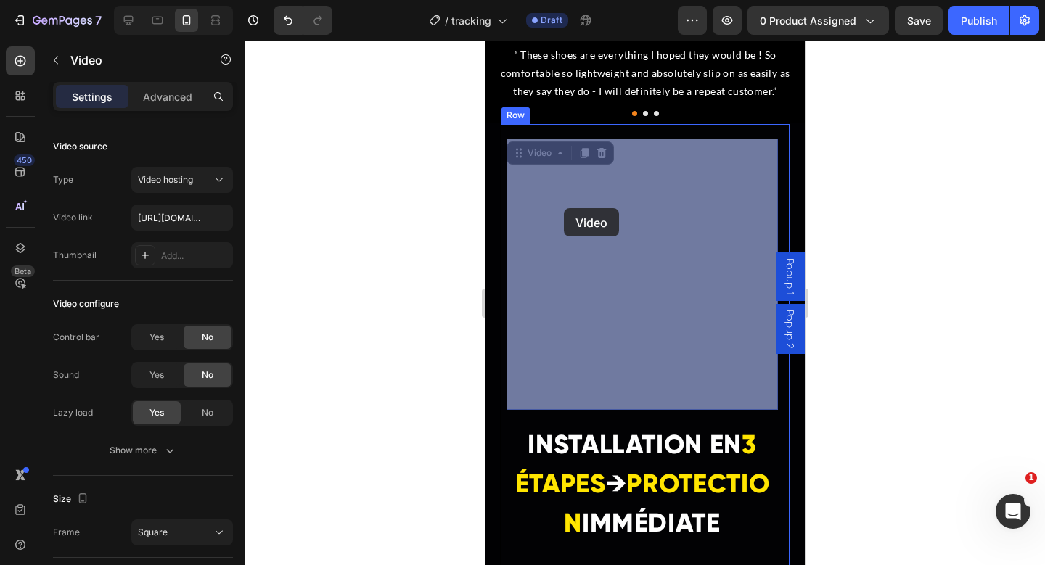
drag, startPoint x: 536, startPoint y: 229, endPoint x: 562, endPoint y: 208, distance: 33.1
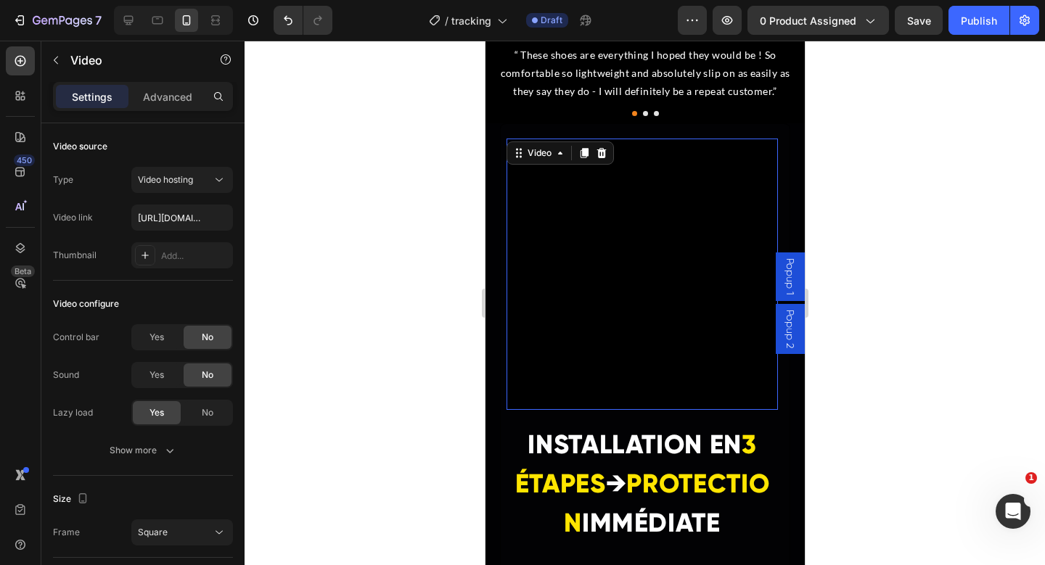
click at [562, 208] on video at bounding box center [641, 274] width 271 height 271
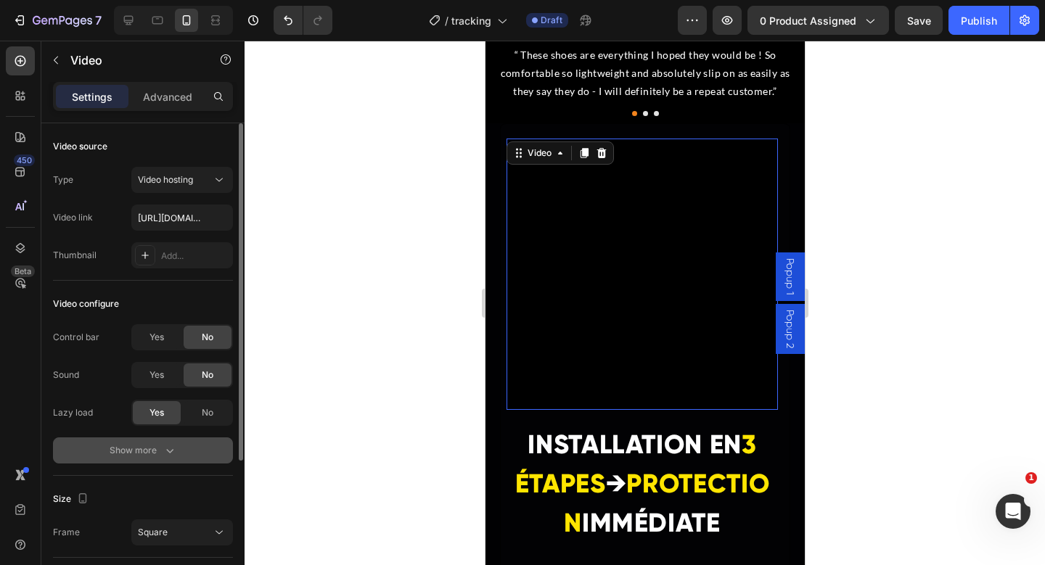
click at [143, 453] on div "Show more" at bounding box center [143, 450] width 67 height 15
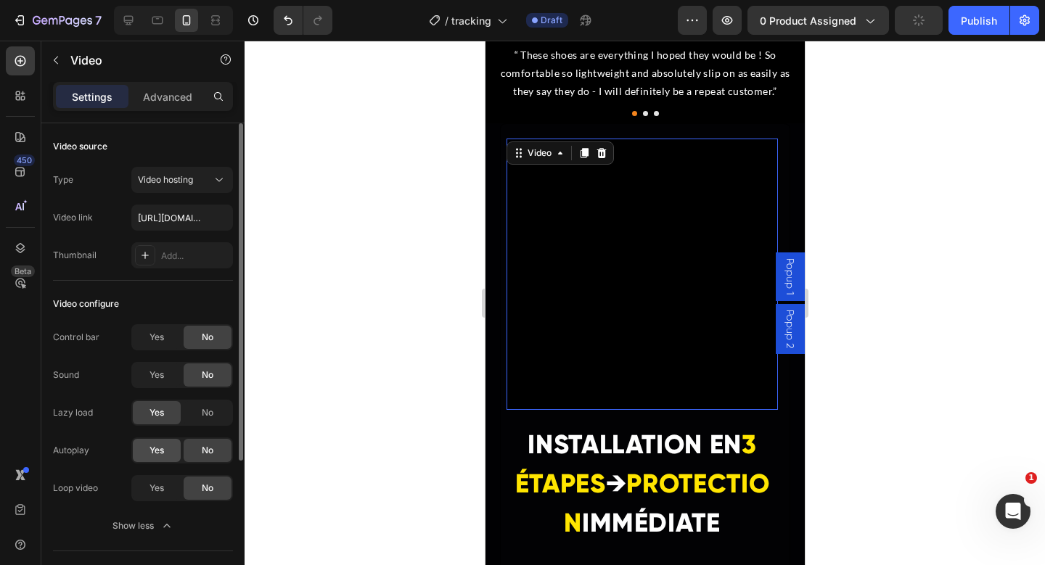
click at [165, 457] on div "Yes" at bounding box center [157, 450] width 48 height 23
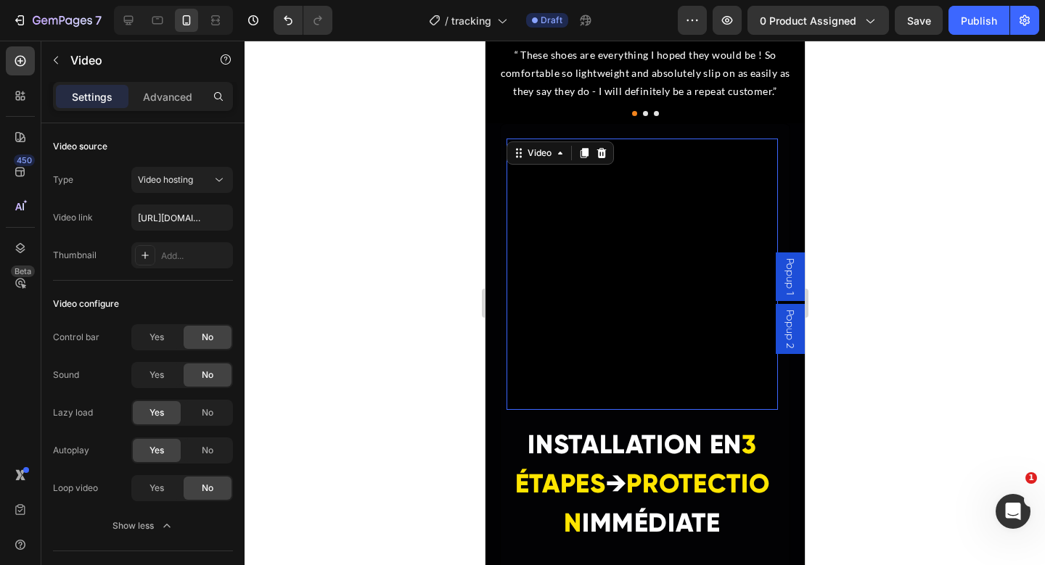
click at [616, 321] on video at bounding box center [641, 274] width 271 height 271
click at [142, 487] on div "Yes" at bounding box center [157, 488] width 48 height 23
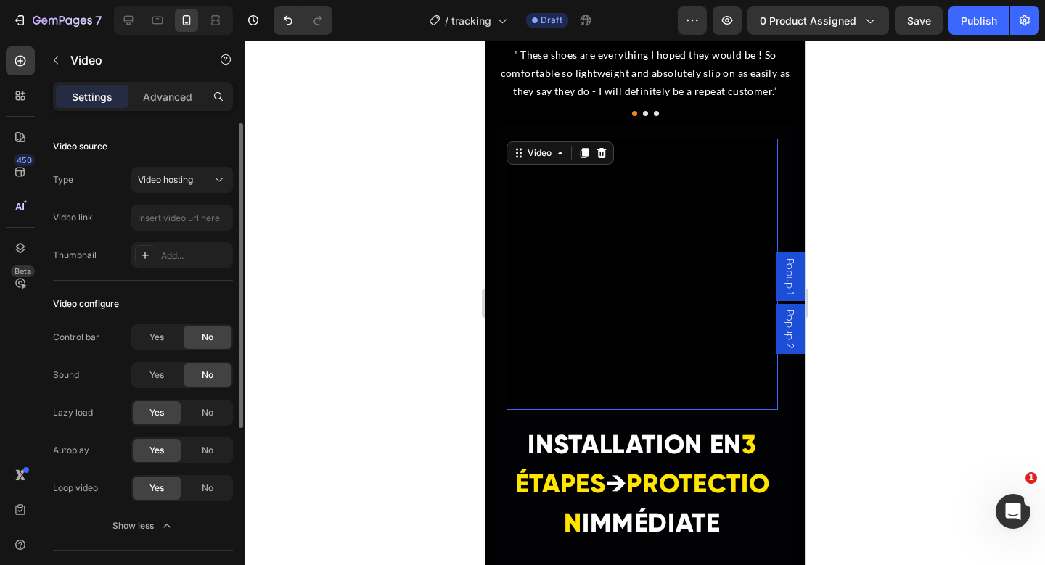
click at [321, 215] on div at bounding box center [645, 303] width 800 height 525
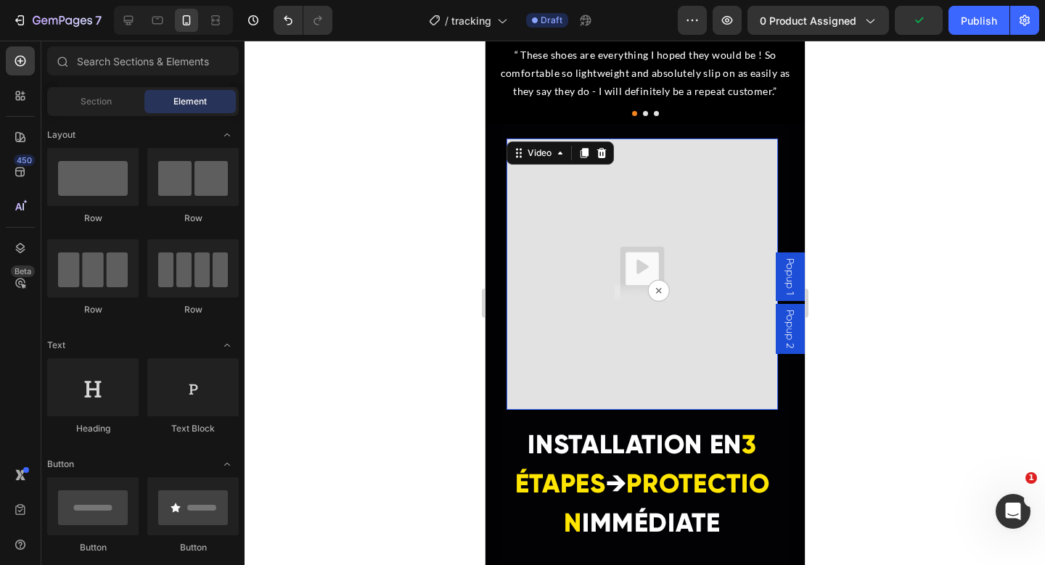
click at [660, 247] on img at bounding box center [641, 274] width 271 height 271
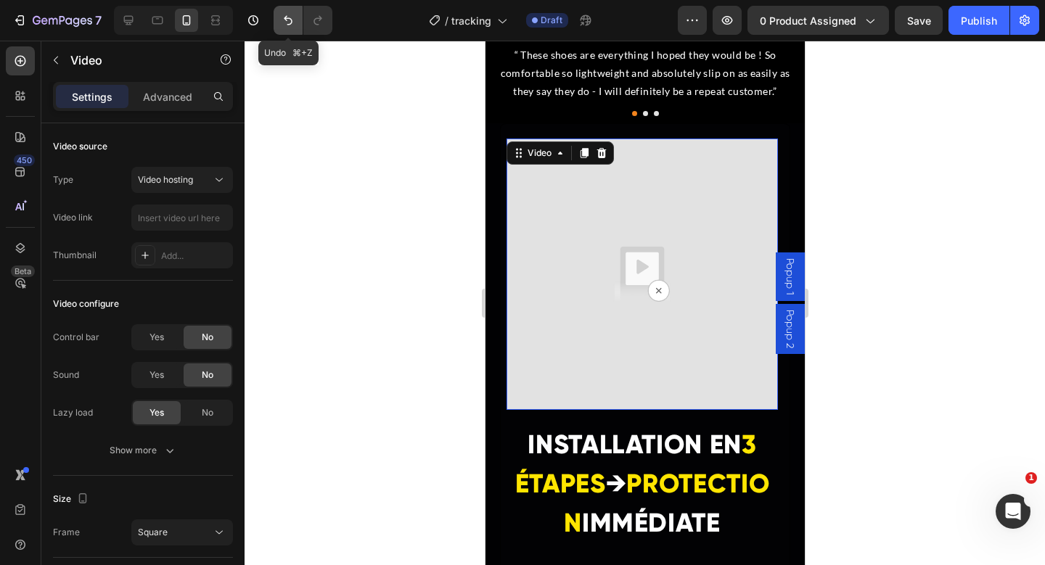
click at [292, 20] on icon "Undo/Redo" at bounding box center [288, 20] width 15 height 15
type input "[URL][DOMAIN_NAME]"
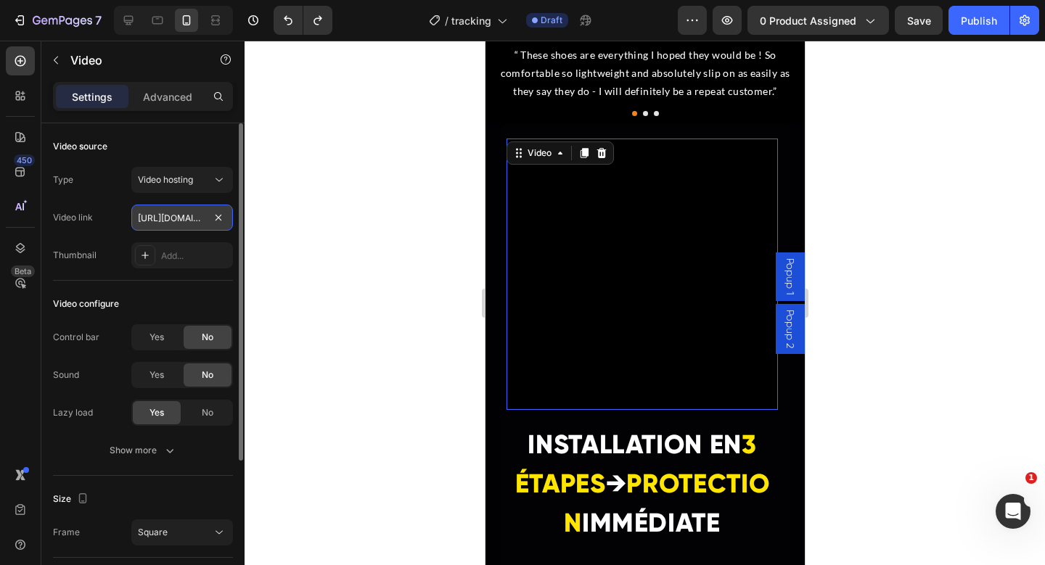
click at [181, 223] on input "[URL][DOMAIN_NAME]" at bounding box center [182, 218] width 102 height 26
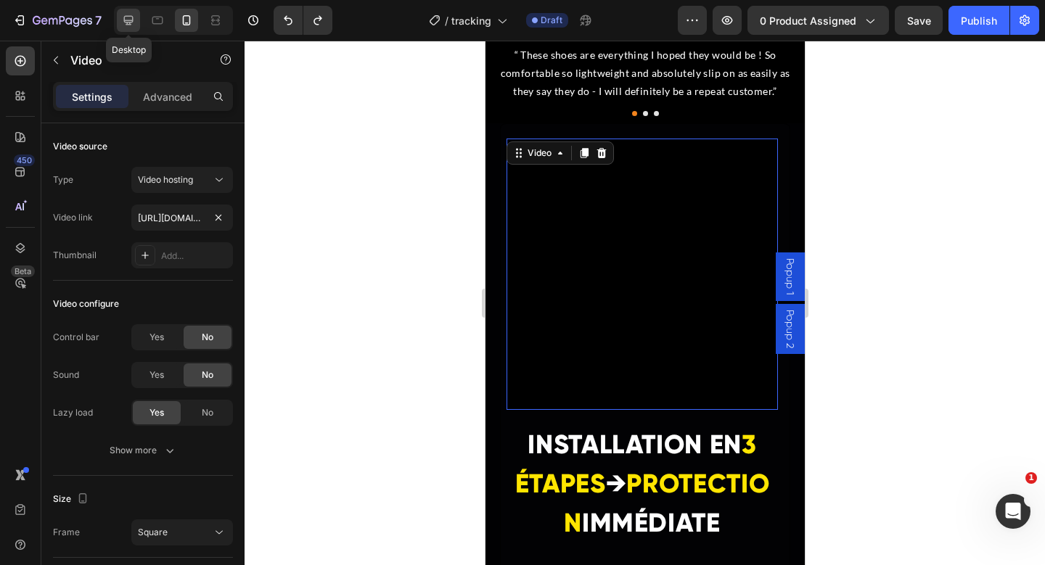
click at [131, 15] on icon at bounding box center [128, 20] width 15 height 15
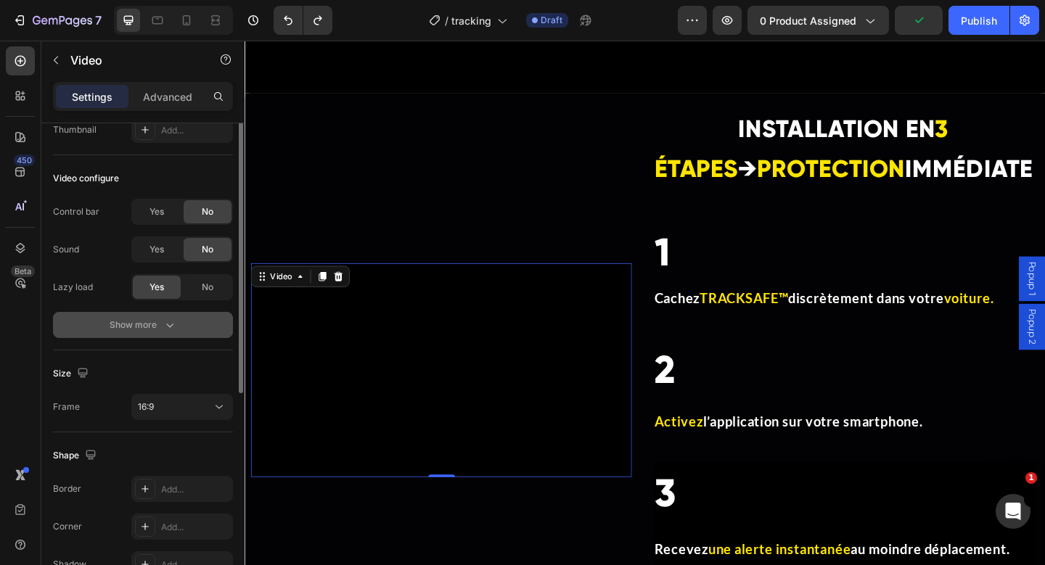
scroll to position [138, 0]
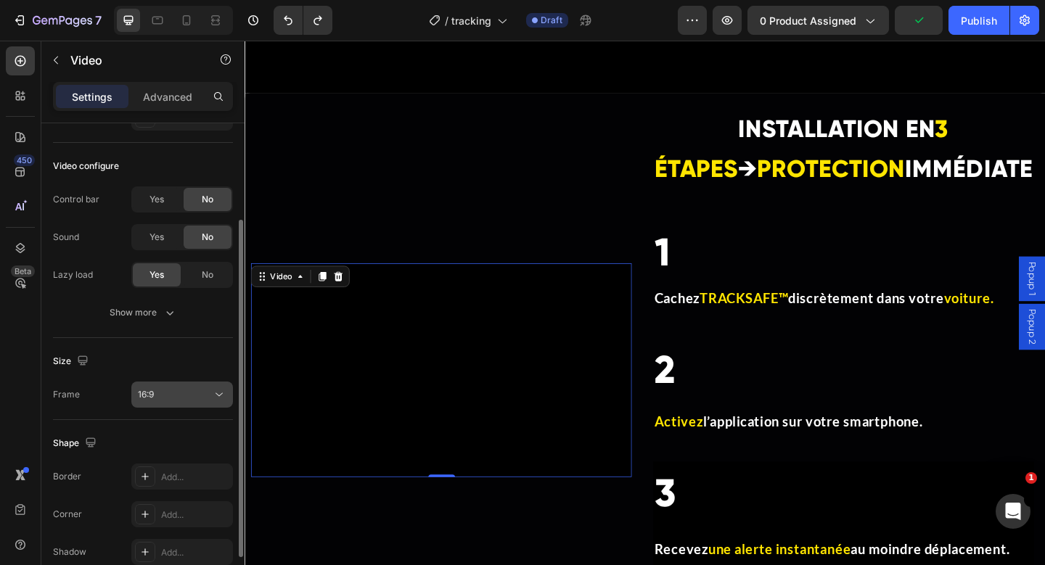
click at [168, 402] on button "16:9" at bounding box center [182, 395] width 102 height 26
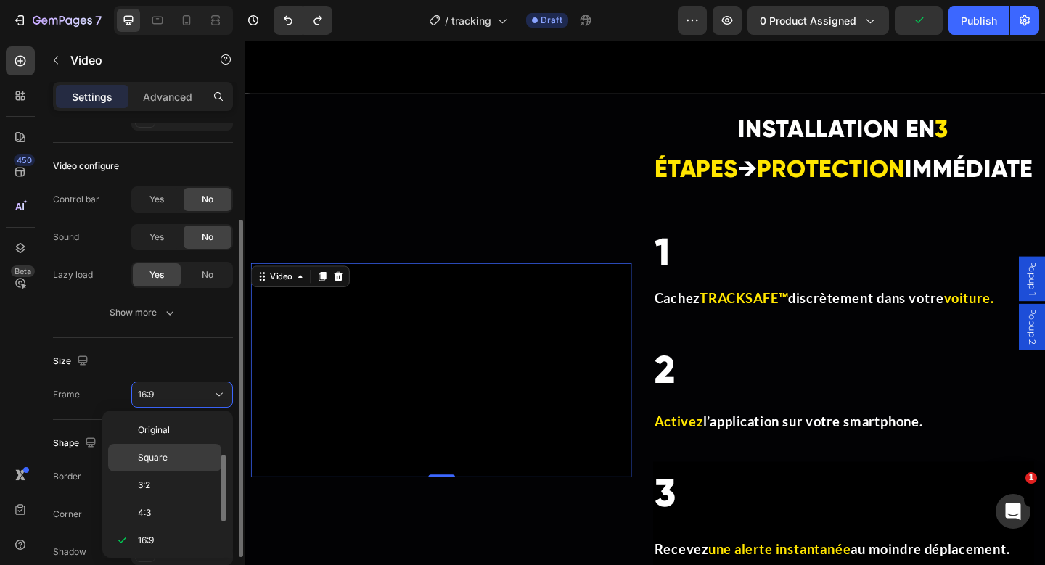
scroll to position [26, 0]
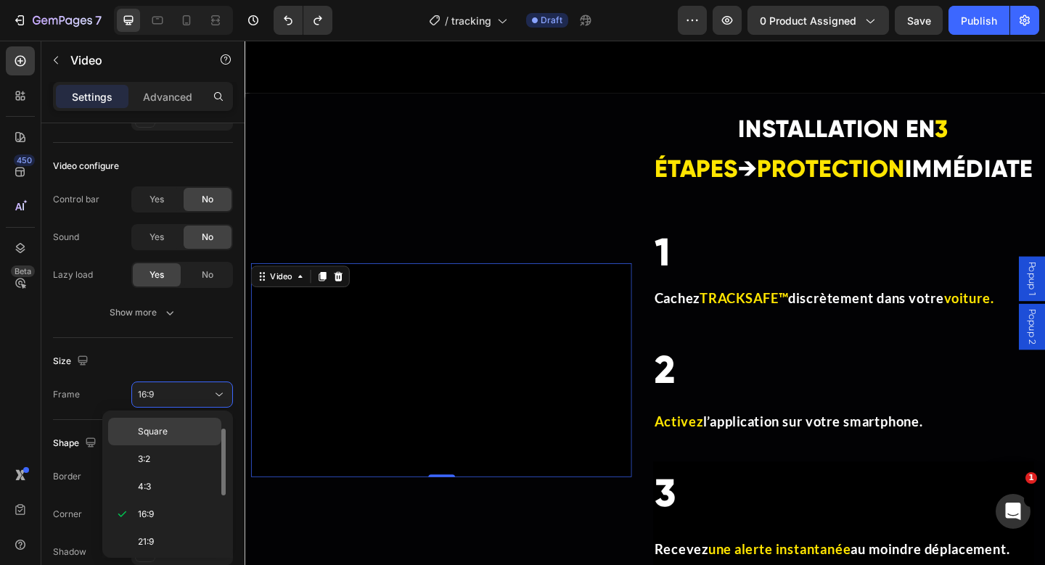
click at [176, 436] on p "Square" at bounding box center [176, 431] width 77 height 13
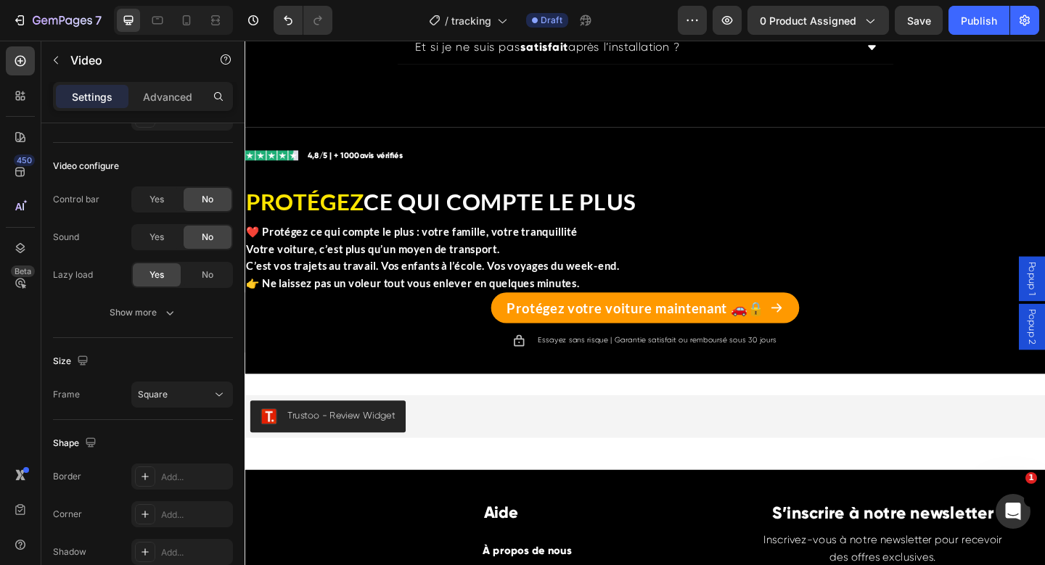
scroll to position [5776, 0]
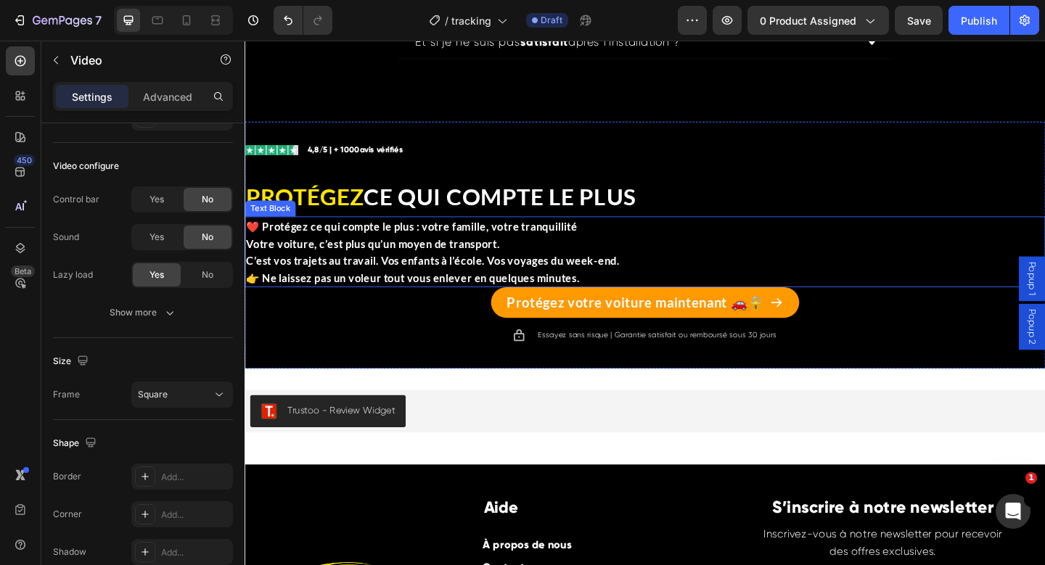
click at [620, 248] on p "❤️ Protégez ce qui compte le plus : votre famille, votre tranquillité" at bounding box center [680, 243] width 868 height 19
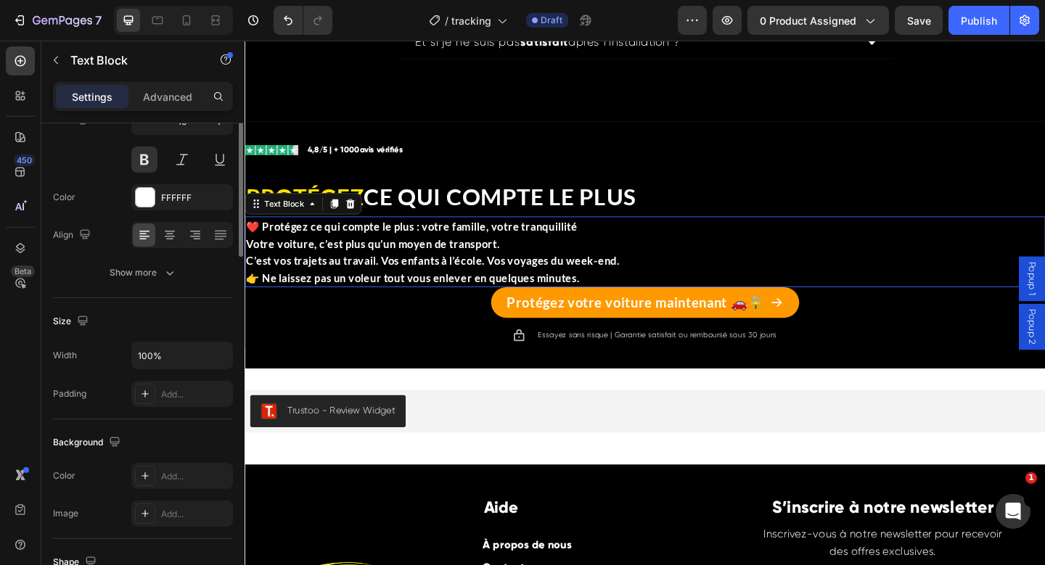
scroll to position [0, 0]
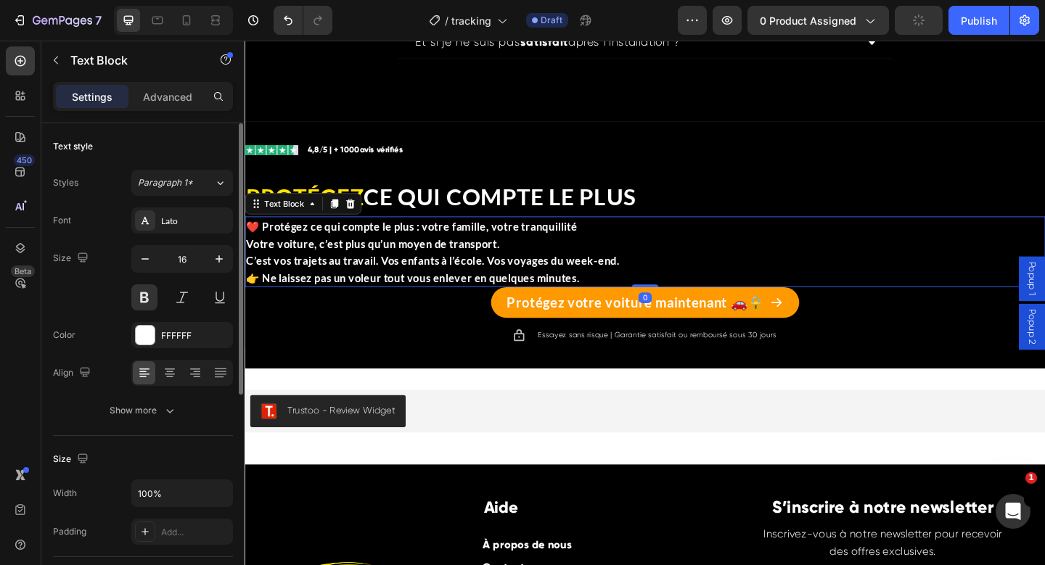
click at [577, 266] on p "Votre voiture, c’est plus qu’un moyen de transport. C’est vos trajets au travai…" at bounding box center [680, 281] width 868 height 56
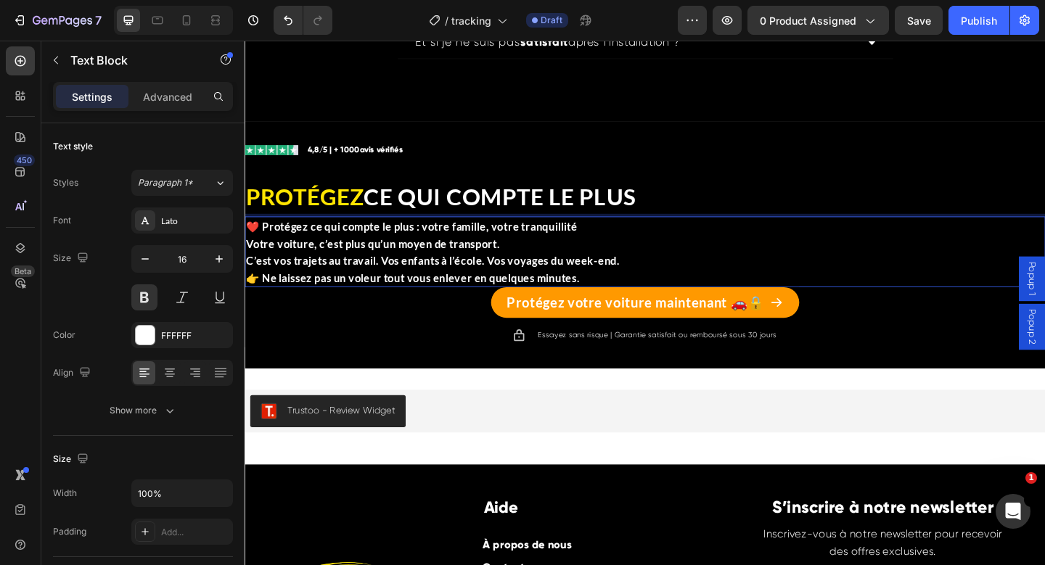
click at [601, 241] on p "❤️ Protégez ce qui compte le plus : votre famille, votre tranquillité" at bounding box center [680, 243] width 868 height 19
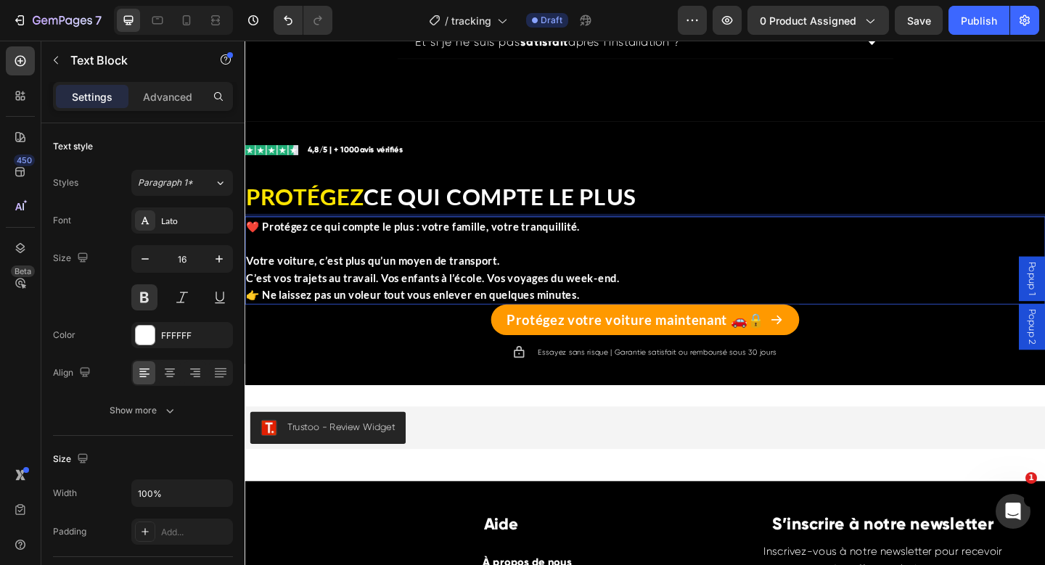
click at [552, 285] on p "Votre voiture, c’est plus qu’un moyen de transport. C’est vos trajets au travai…" at bounding box center [680, 299] width 868 height 56
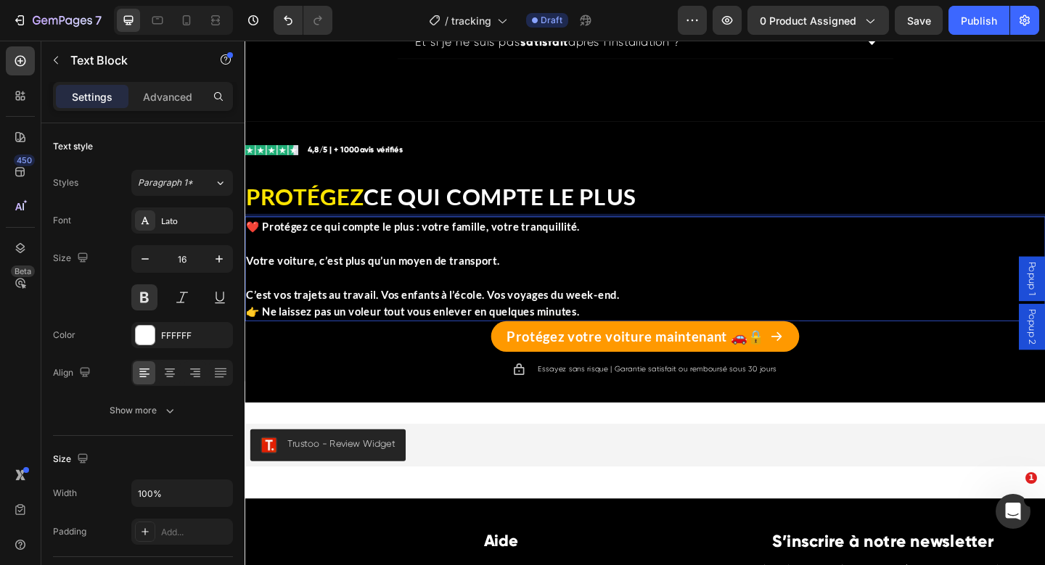
click at [665, 318] on p "⁠⁠⁠⁠⁠⁠⁠ C’est vos trajets au travail. Vos enfants à l’école. Vos voyages du wee…" at bounding box center [680, 318] width 868 height 56
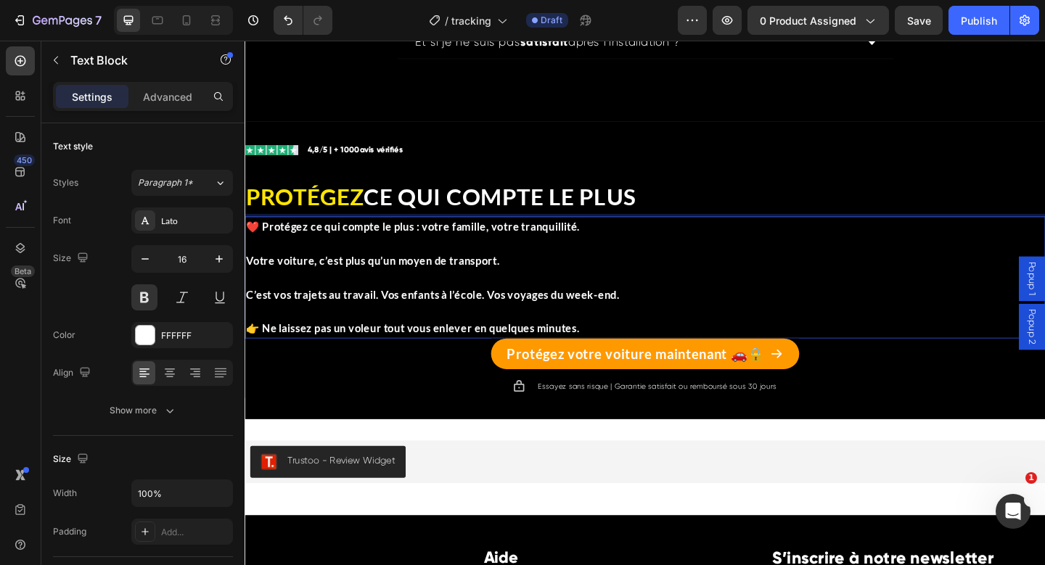
click at [565, 306] on p "C’est vos trajets au travail. Vos enfants à l’école. Vos voyages du week-end." at bounding box center [680, 308] width 868 height 37
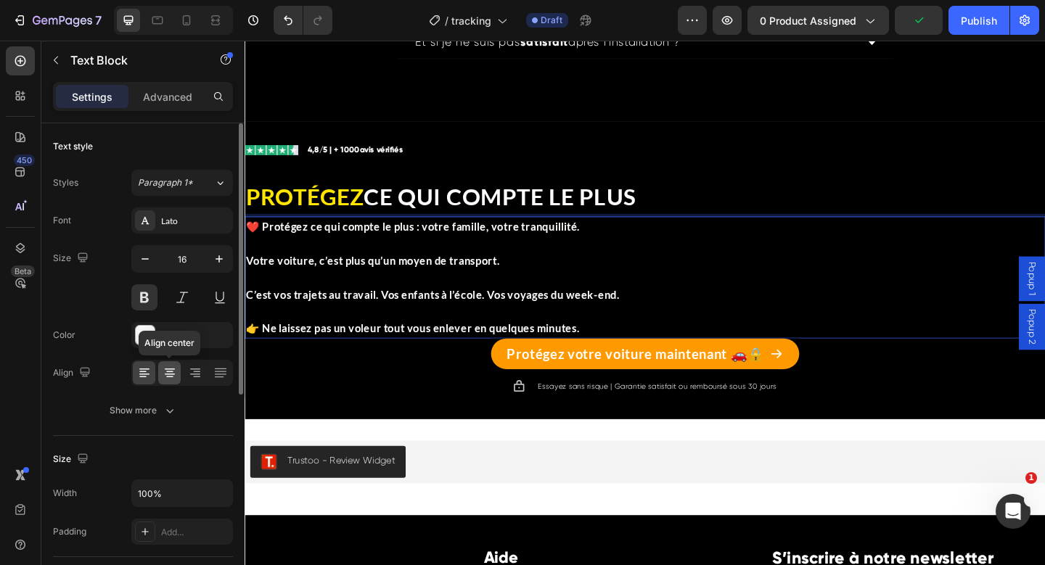
click at [170, 380] on div at bounding box center [169, 372] width 22 height 23
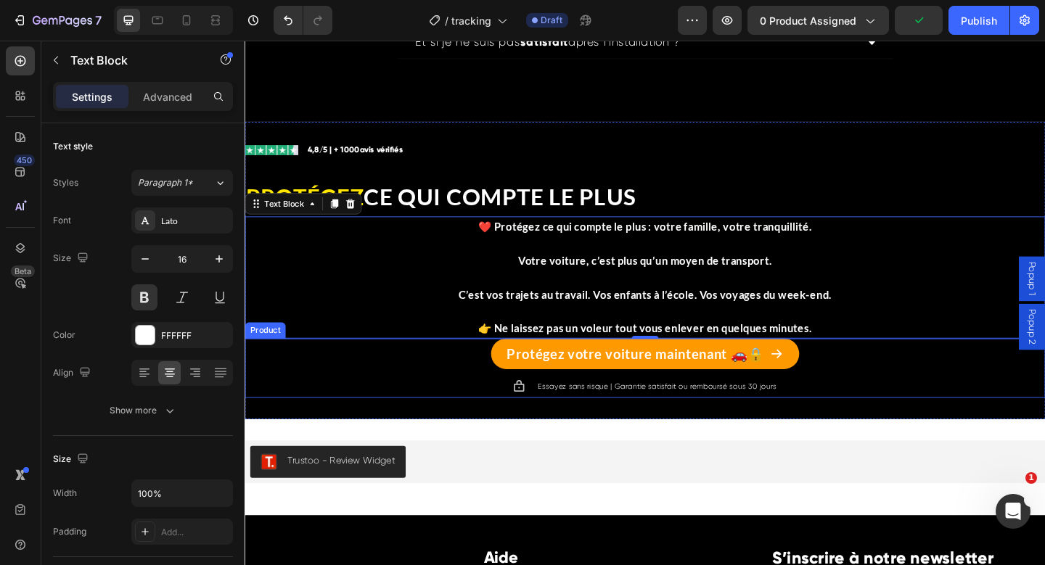
click at [373, 406] on div "Protégez votre voiture maintenant 🚗🔒 Add to Cart Icon Essayez sans risque | Gar…" at bounding box center [680, 397] width 871 height 65
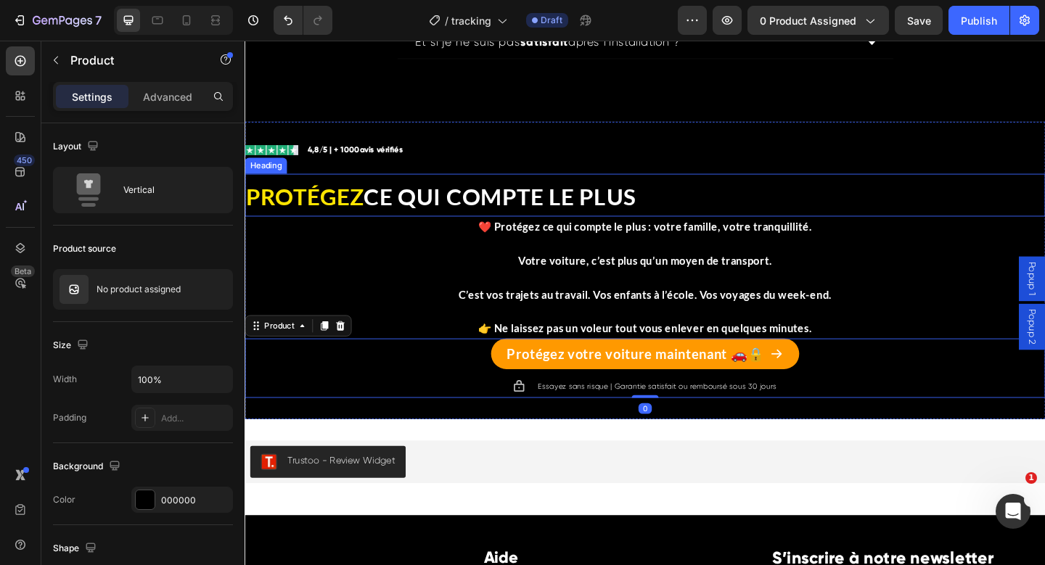
click at [551, 210] on span "CE QUI COMPTE LE PLUS" at bounding box center [522, 210] width 296 height 30
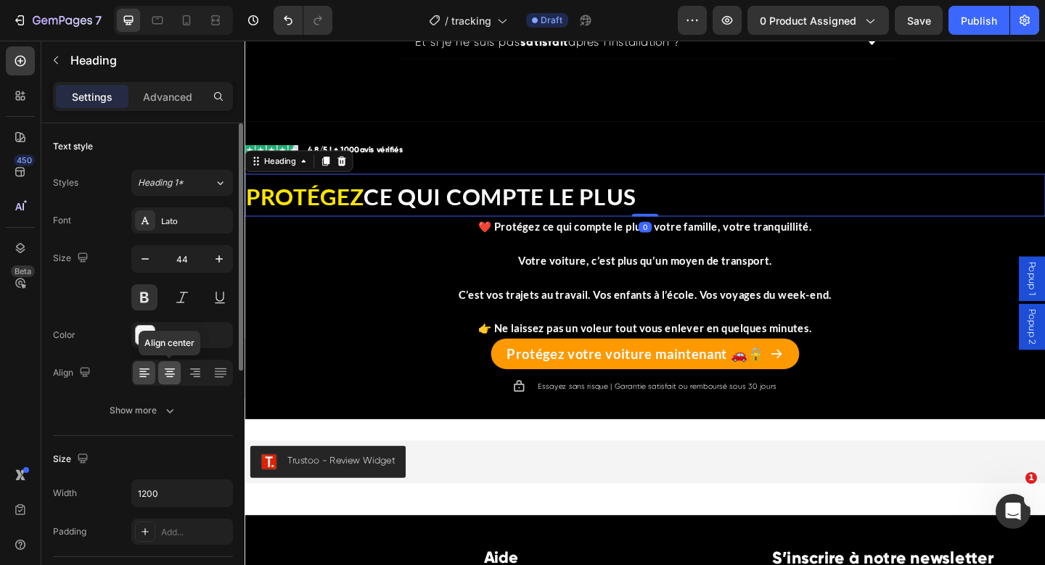
click at [176, 374] on icon at bounding box center [170, 373] width 15 height 15
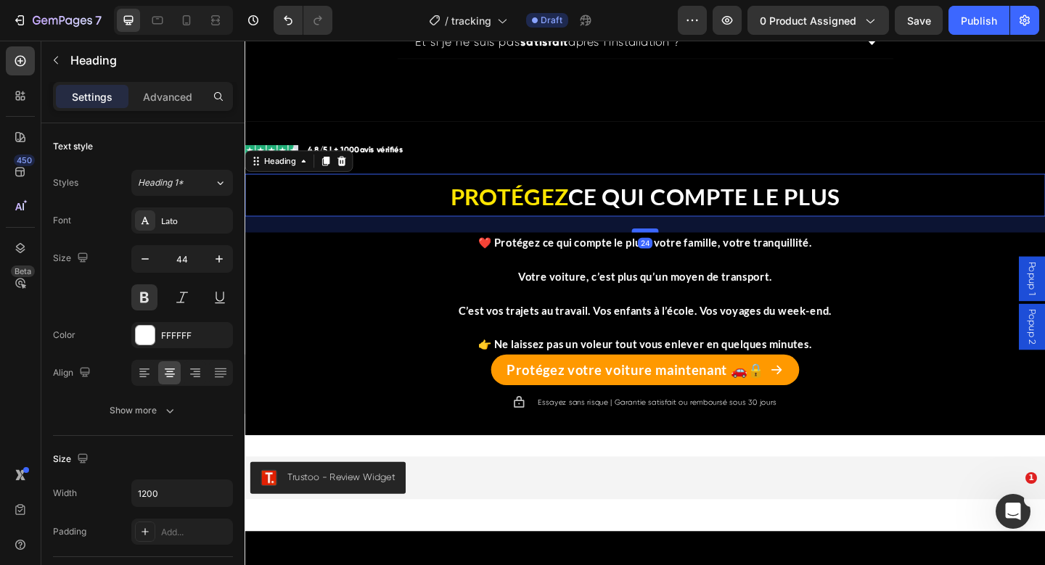
drag, startPoint x: 678, startPoint y: 232, endPoint x: 678, endPoint y: 250, distance: 18.1
click at [678, 250] on div at bounding box center [679, 247] width 29 height 4
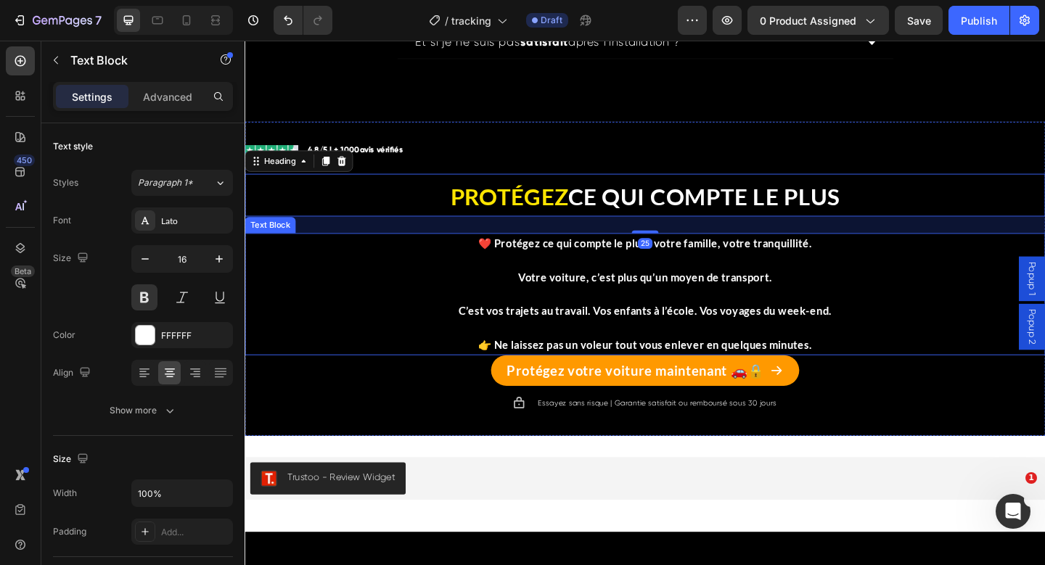
click at [800, 377] on p "👉 Ne laissez pas un voleur tout vous enlever en quelques minutes." at bounding box center [680, 363] width 868 height 37
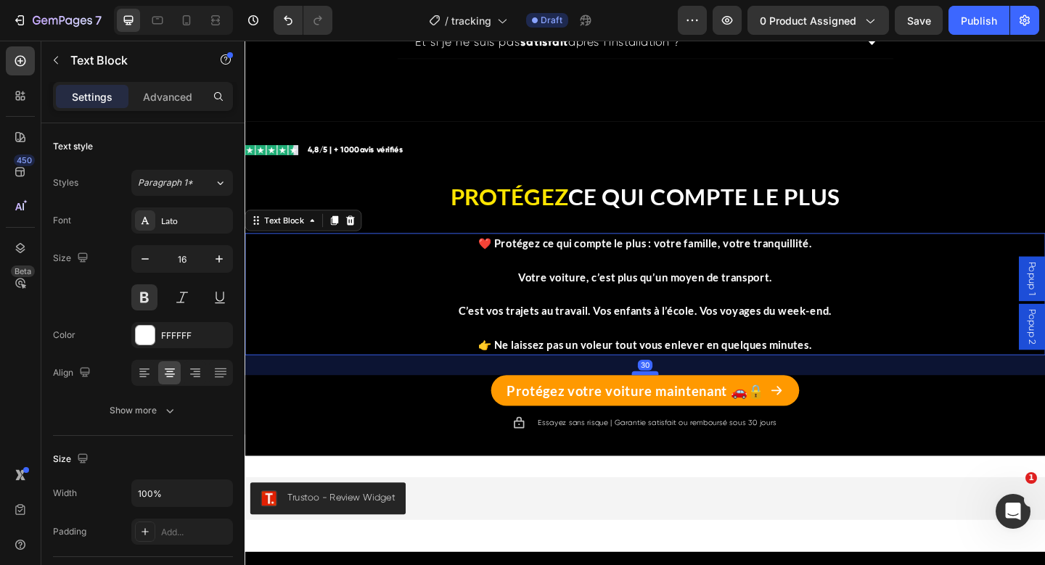
drag, startPoint x: 678, startPoint y: 384, endPoint x: 678, endPoint y: 406, distance: 21.8
click at [678, 406] on div "Image Icon List 4,8/5 | + 1000 avis vérifiés Text Block Row PROTÉGEZ CE QUI COM…" at bounding box center [680, 311] width 871 height 318
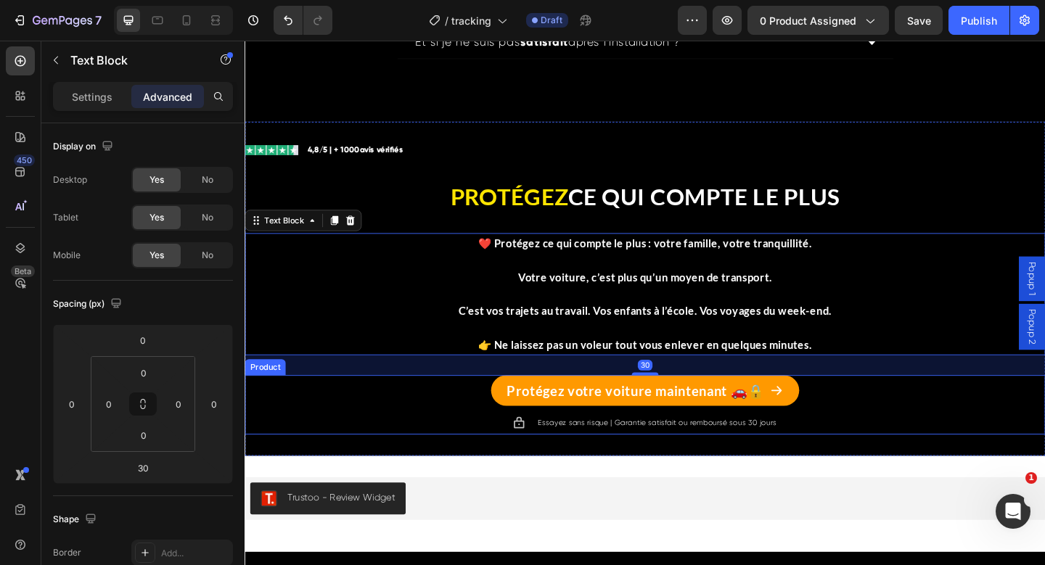
click at [435, 461] on div "Protégez votre voiture maintenant 🚗🔒 Add to Cart Icon Essayez sans risque | Gar…" at bounding box center [680, 437] width 871 height 65
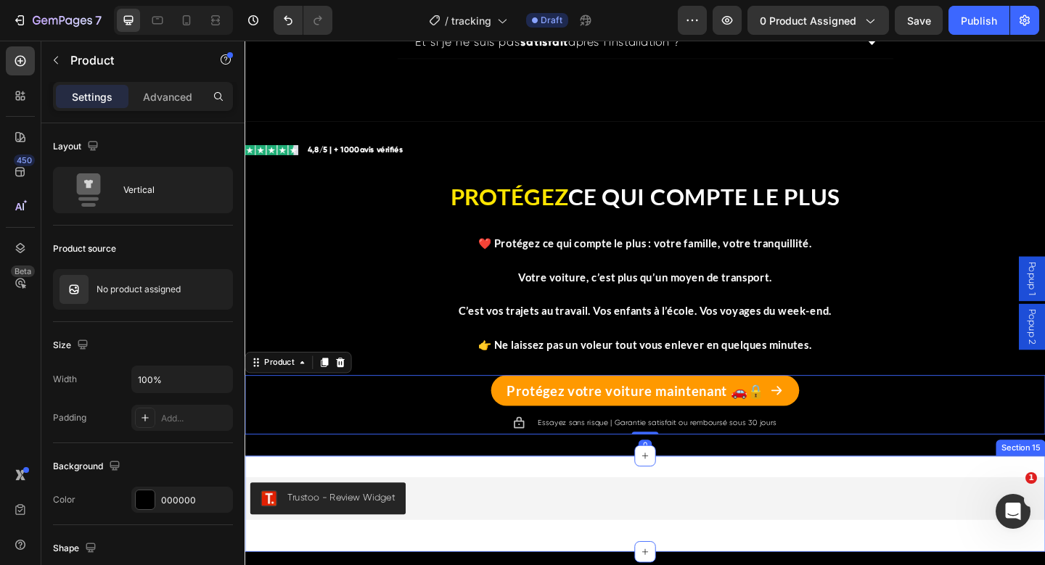
click at [492, 513] on div "Trustoo - Review Widget Trustoo Section 15" at bounding box center [680, 545] width 871 height 105
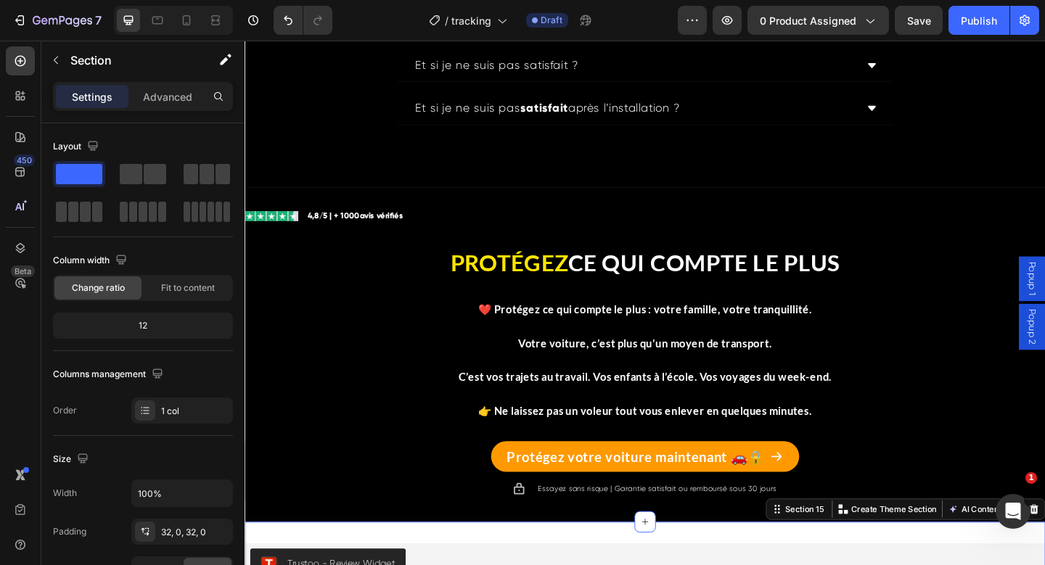
scroll to position [5639, 0]
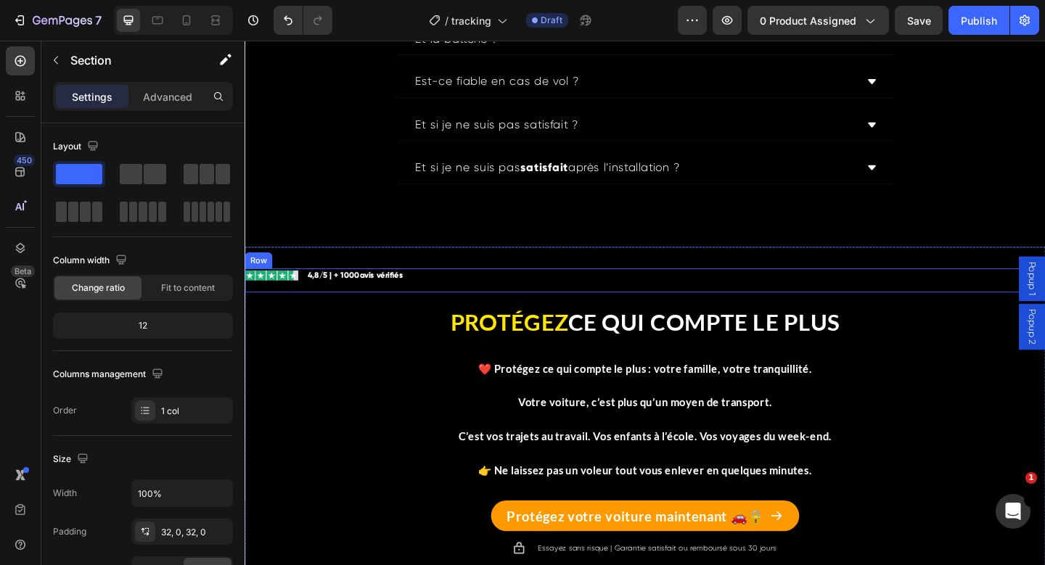
click at [433, 301] on div "Image Icon List 4,8/5 | + 1000 avis vérifiés Text Block Row" at bounding box center [680, 302] width 871 height 26
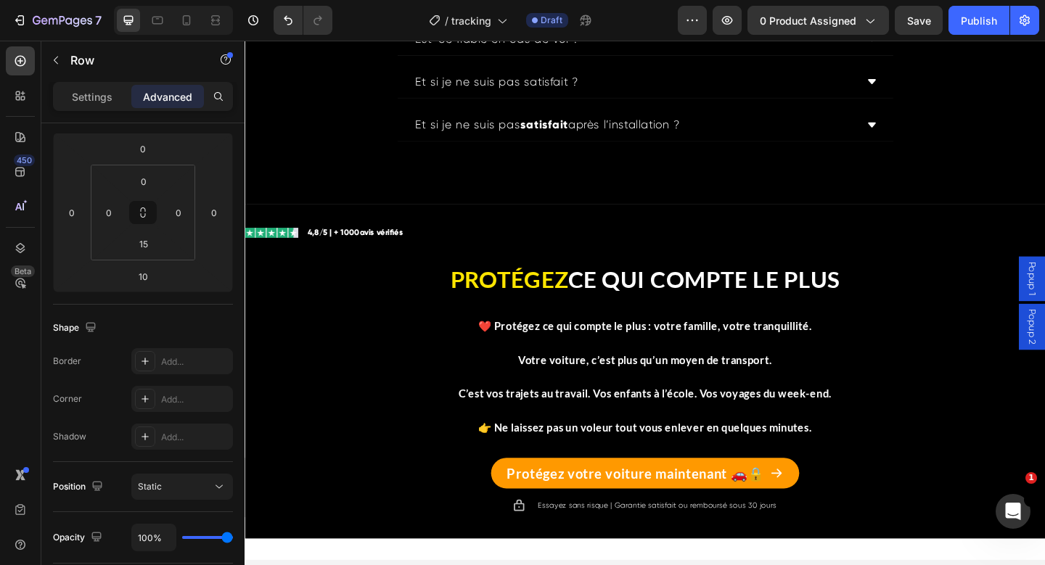
scroll to position [5666, 0]
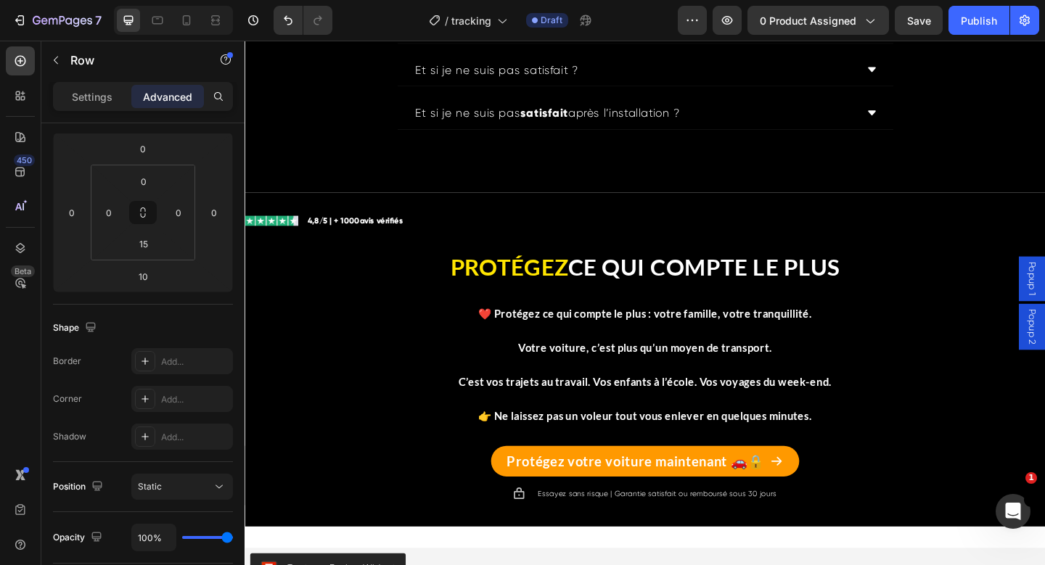
click at [391, 250] on div "Image Icon List 4,8/5 | + 1000 avis vérifiés Text Block Row" at bounding box center [680, 242] width 871 height 26
click at [433, 237] on div "Image Icon List 4,8/5 | + 1000 avis vérifiés Text Block Row" at bounding box center [680, 242] width 871 height 26
click at [274, 245] on div "Image Icon List 4,8/5 | + 1000 avis vérifiés Text Block Row" at bounding box center [680, 242] width 871 height 26
click at [416, 237] on strong "avis vérifiés" at bounding box center [392, 237] width 47 height 10
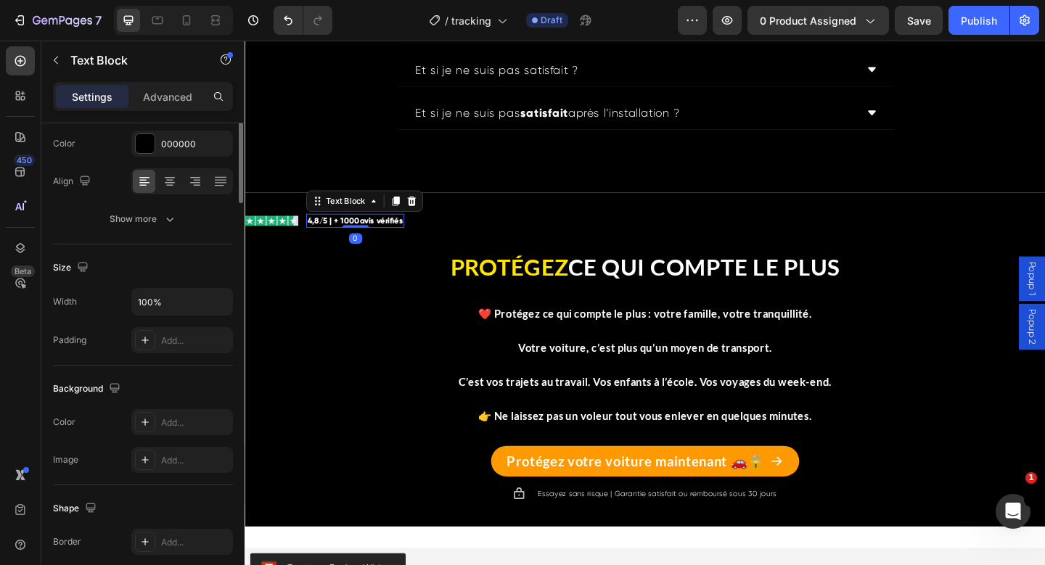
scroll to position [0, 0]
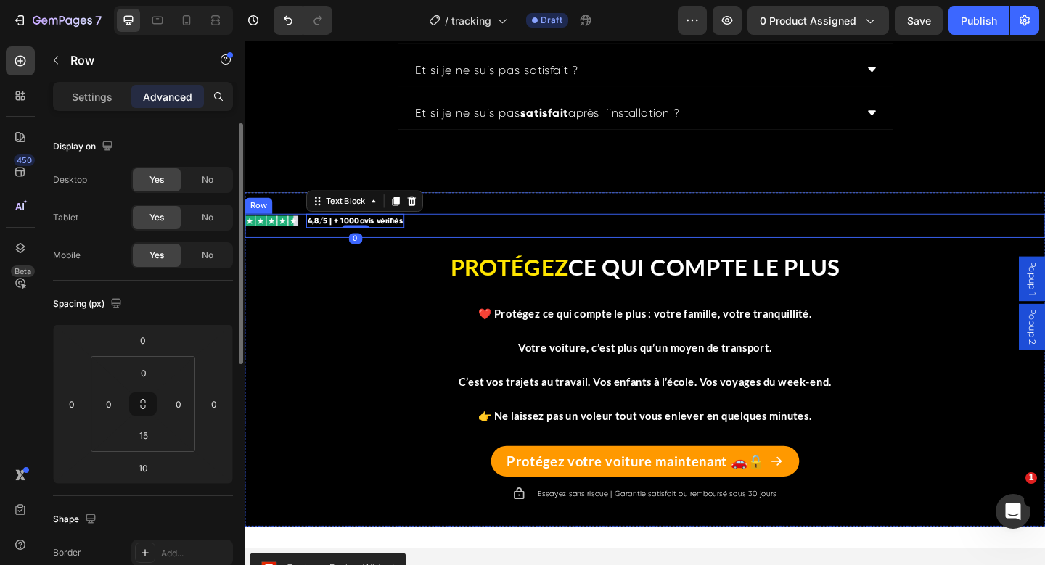
click at [431, 237] on div "Image Icon List 4,8/5 | + 1000 avis vérifiés Text Block 0 Row" at bounding box center [680, 242] width 871 height 26
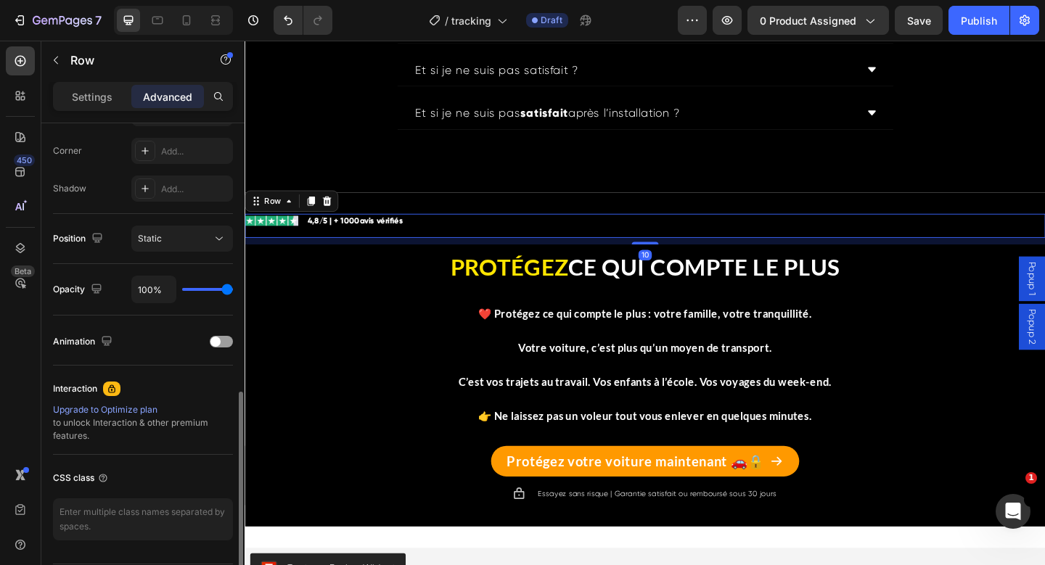
scroll to position [485, 0]
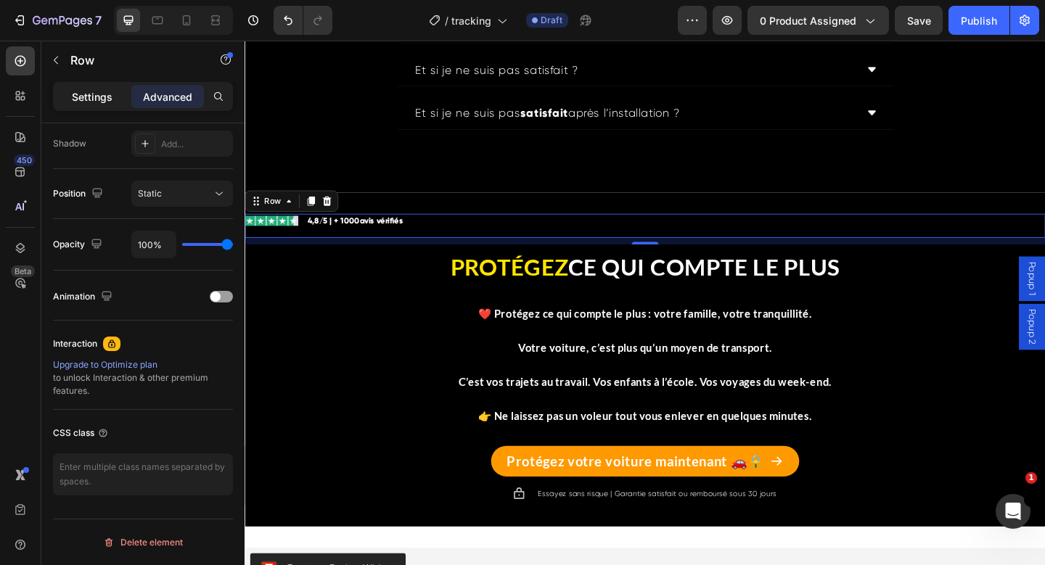
click at [115, 89] on div "Settings" at bounding box center [92, 96] width 73 height 23
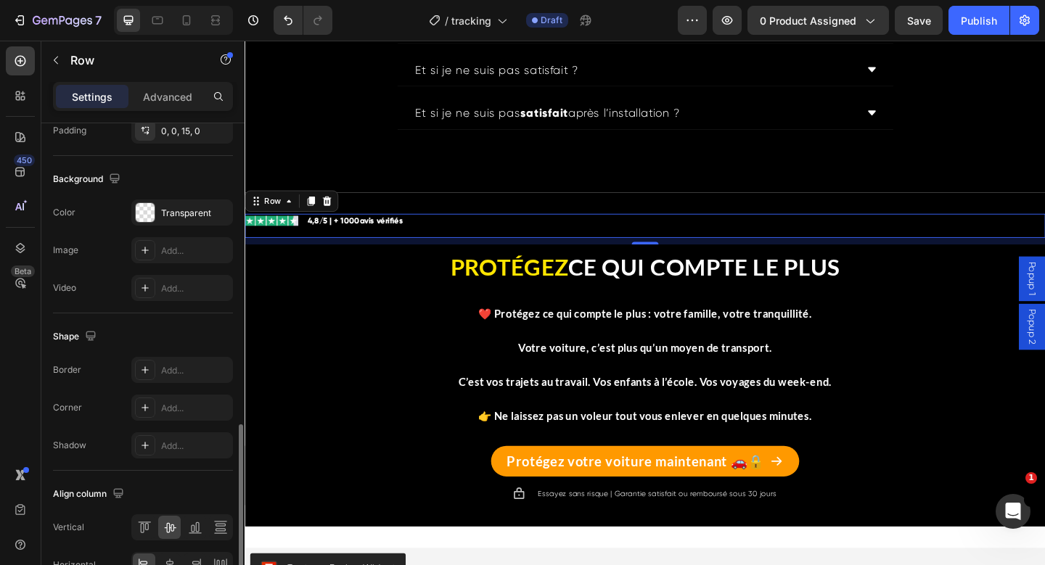
scroll to position [568, 0]
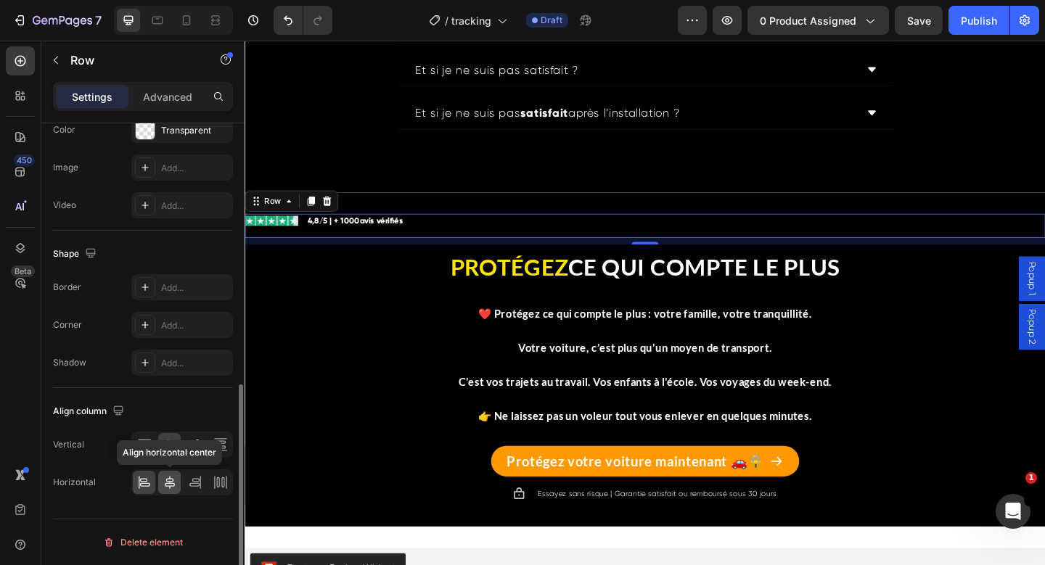
click at [171, 485] on icon at bounding box center [170, 482] width 15 height 15
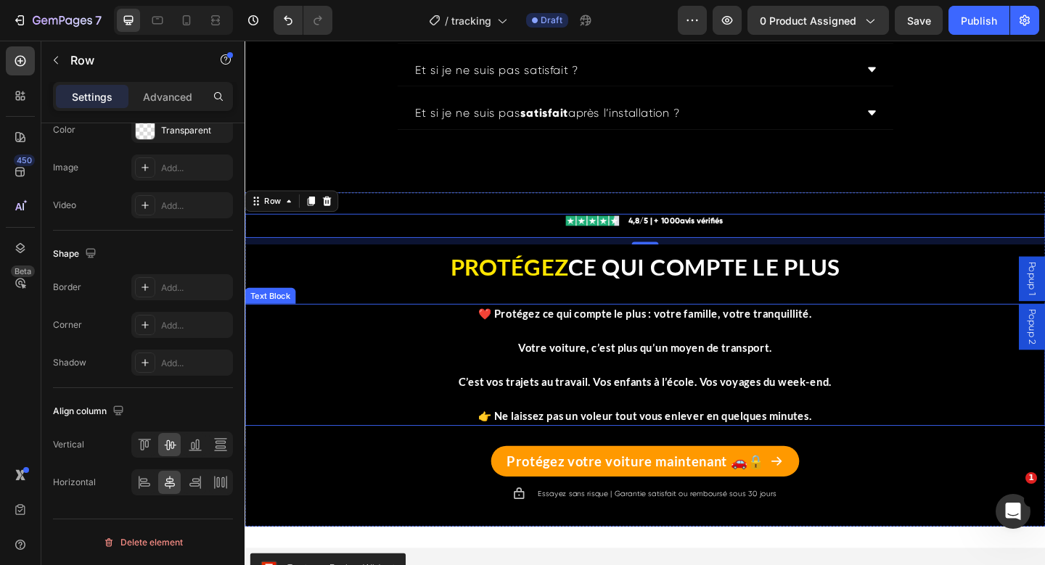
click at [358, 411] on p "C’est vos trajets au travail. Vos enfants à l’école. Vos voyages du week-end." at bounding box center [680, 402] width 868 height 37
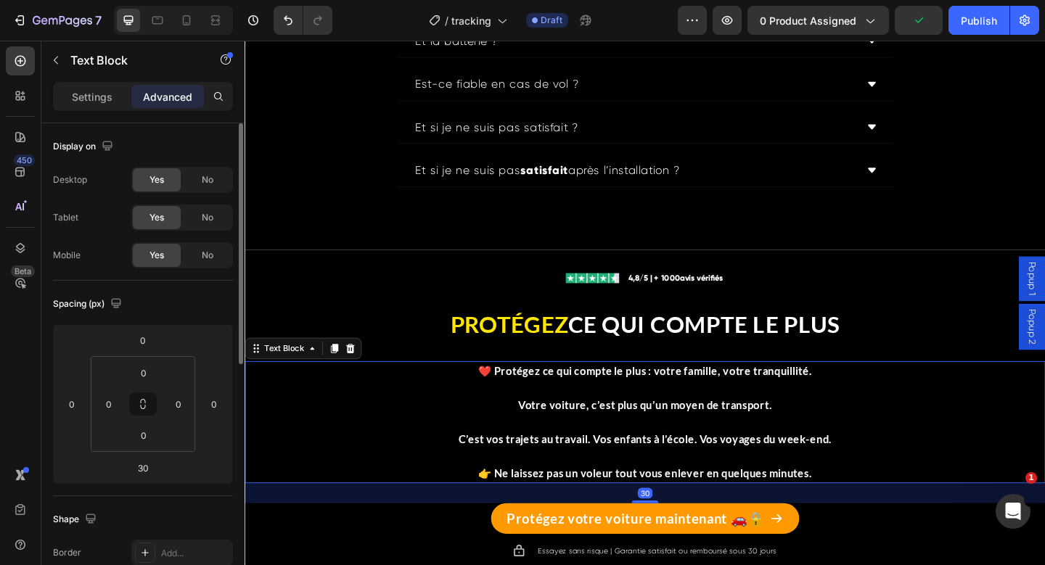
scroll to position [5547, 0]
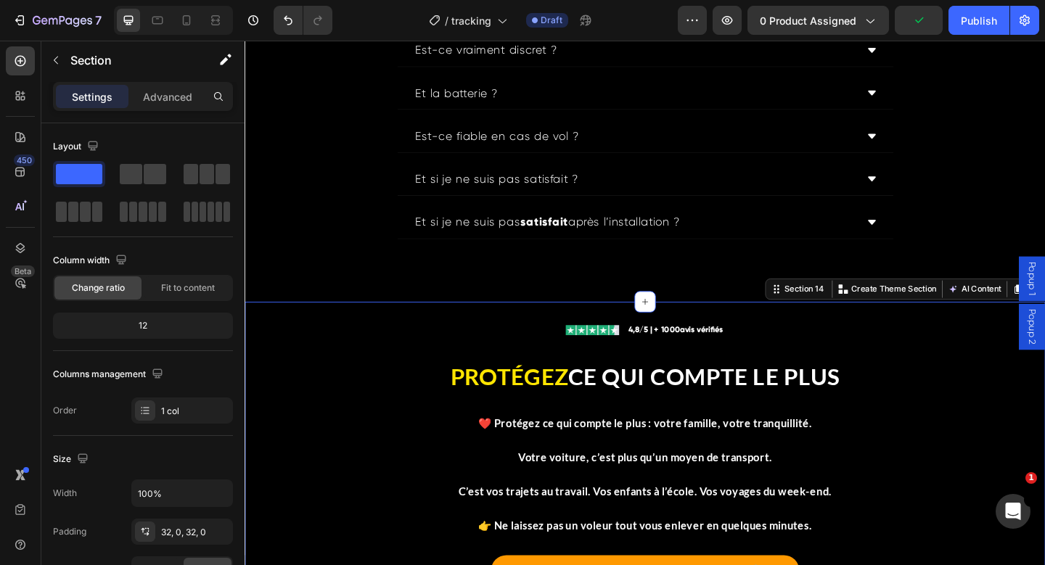
click at [392, 374] on div "Image Icon List 4,8/5 | + 1000 avis vérifiés Text Block Row PROTÉGEZ CE QUI COM…" at bounding box center [680, 507] width 871 height 318
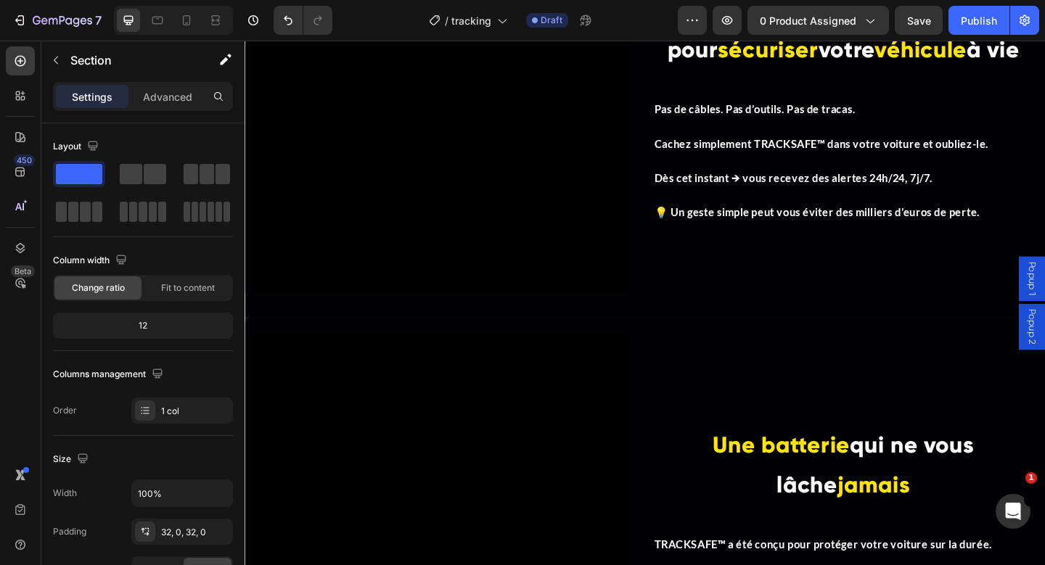
scroll to position [3179, 0]
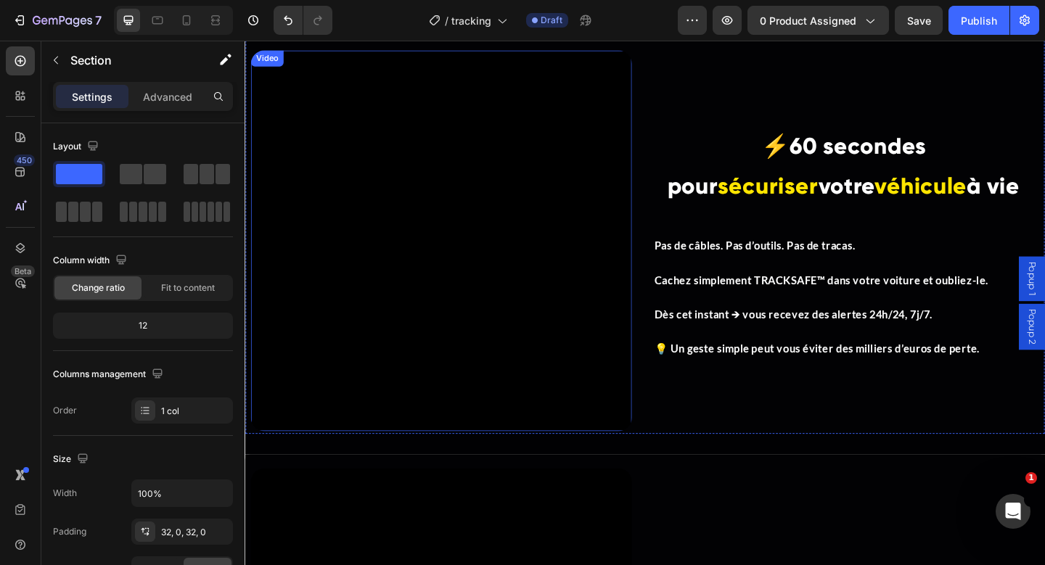
click at [550, 263] on video at bounding box center [458, 259] width 414 height 414
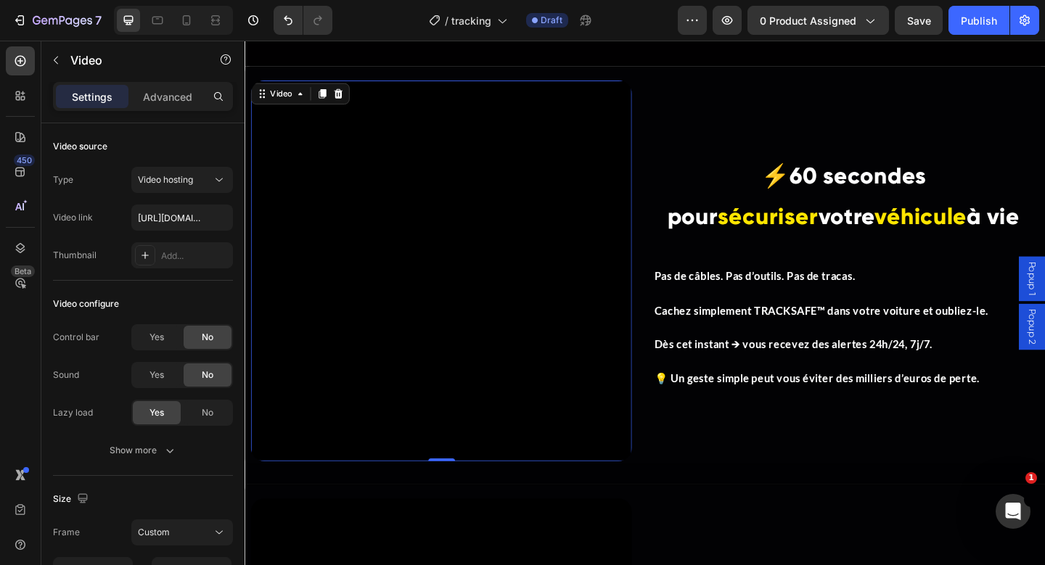
scroll to position [3111, 0]
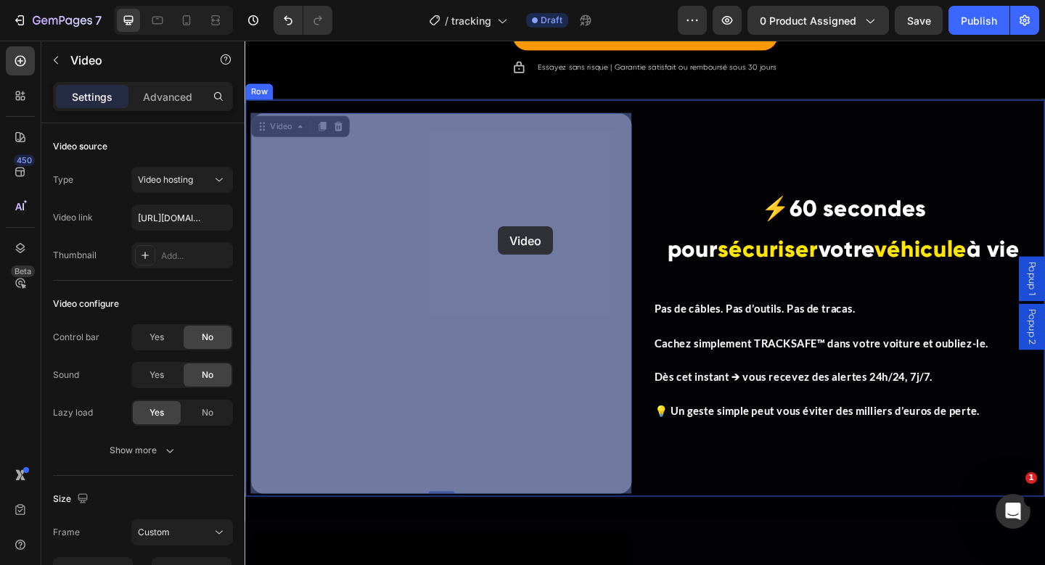
drag, startPoint x: 266, startPoint y: 133, endPoint x: 510, endPoint y: 250, distance: 270.4
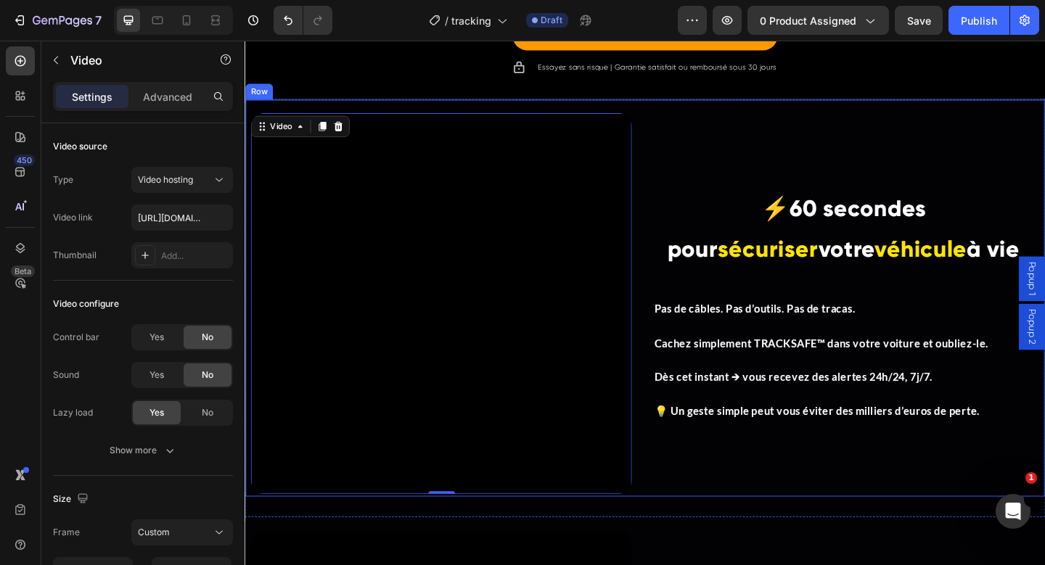
click at [697, 159] on div "⚡ 60 secondes pour sécuriser votre véhicule à vie Heading Pas de câbles. Pas d’…" at bounding box center [896, 327] width 414 height 414
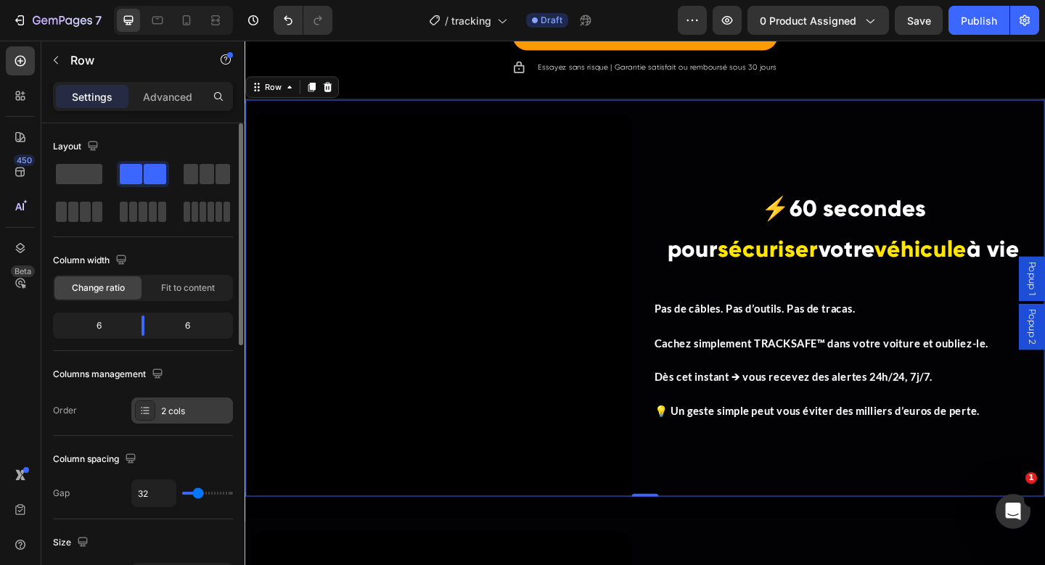
click at [165, 417] on div "2 cols" at bounding box center [195, 411] width 68 height 13
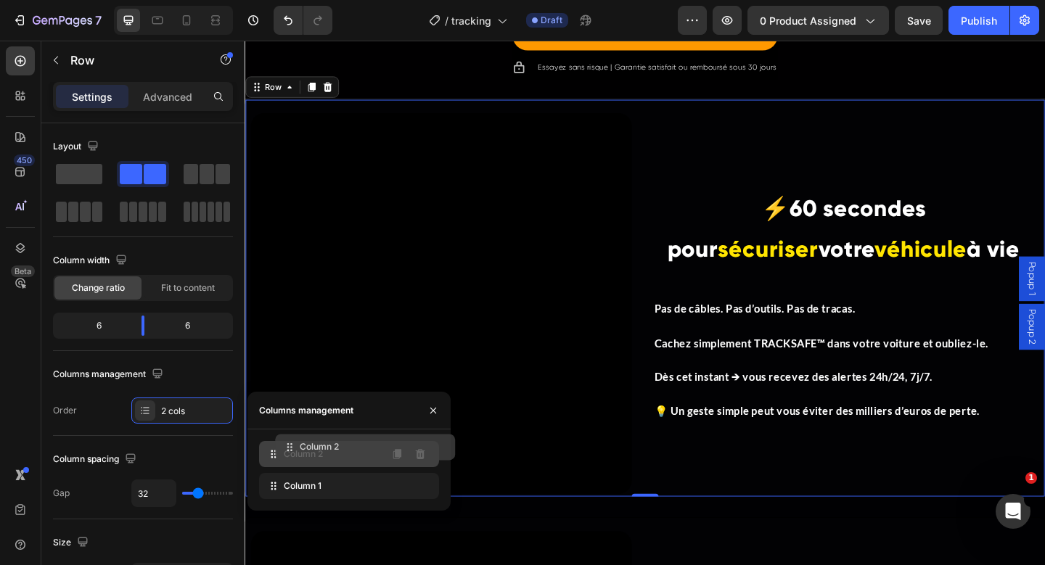
drag, startPoint x: 308, startPoint y: 485, endPoint x: 323, endPoint y: 447, distance: 41.4
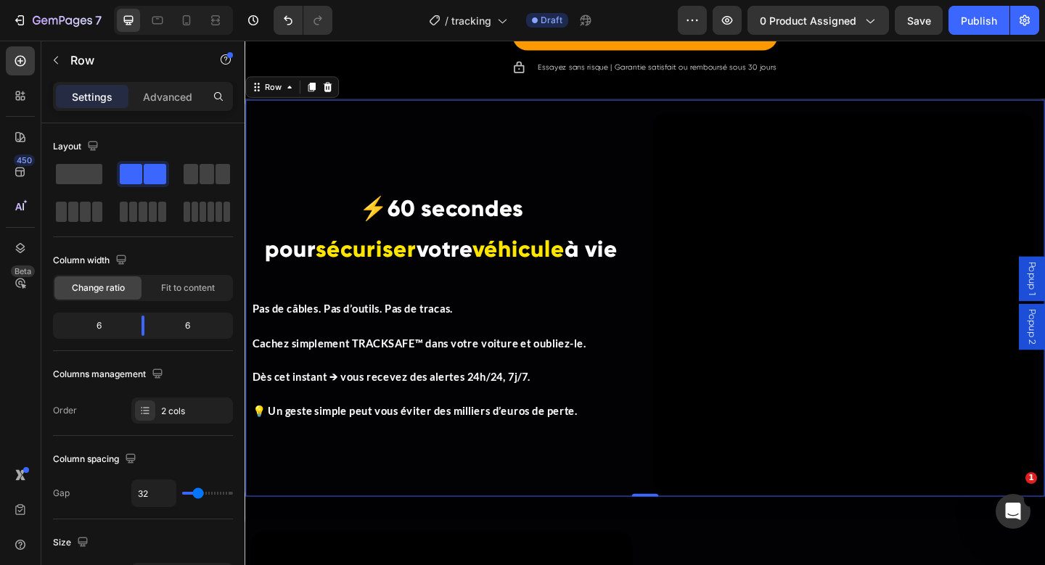
click at [656, 508] on div "⚡ 60 secondes pour sécuriser votre véhicule à vie Heading Pas de câbles. Pas d’…" at bounding box center [458, 327] width 414 height 414
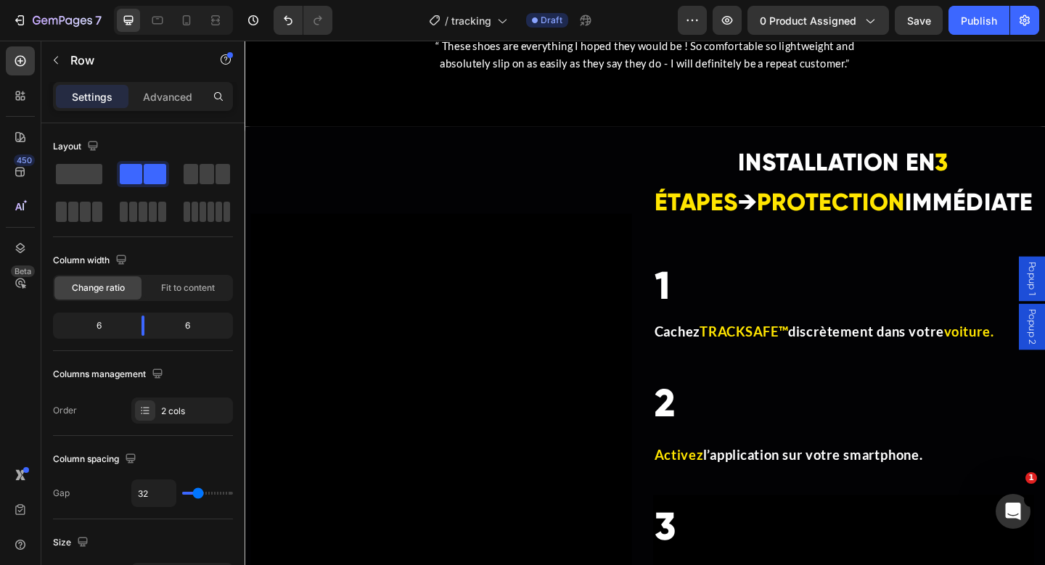
scroll to position [4278, 0]
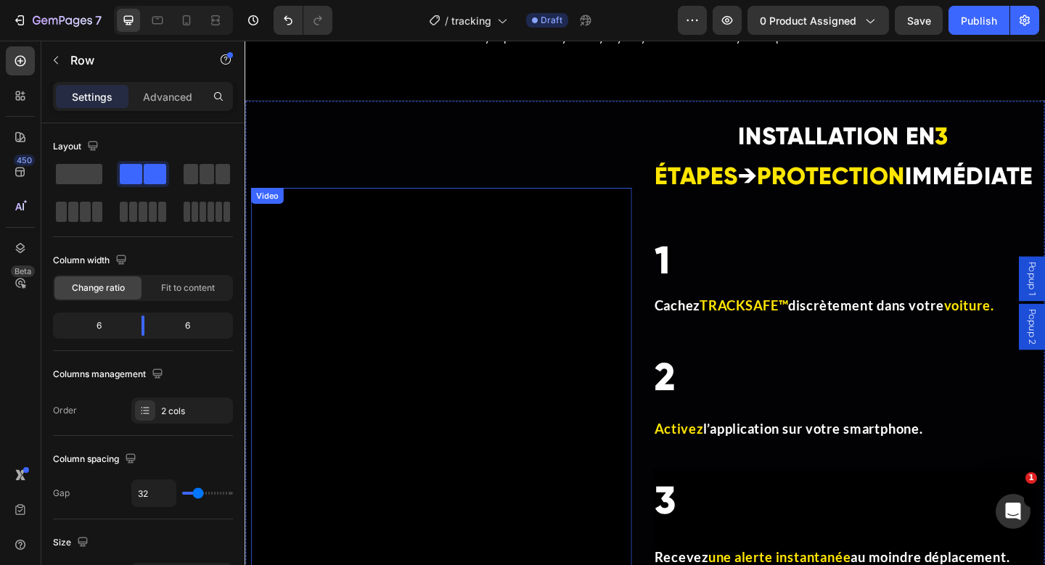
click at [463, 312] on video at bounding box center [458, 408] width 414 height 414
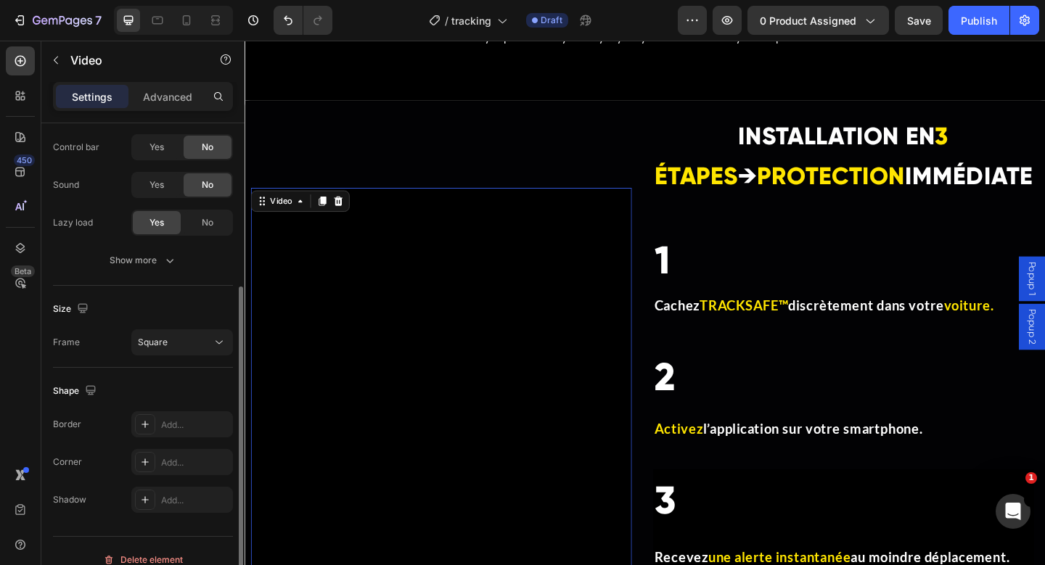
scroll to position [208, 0]
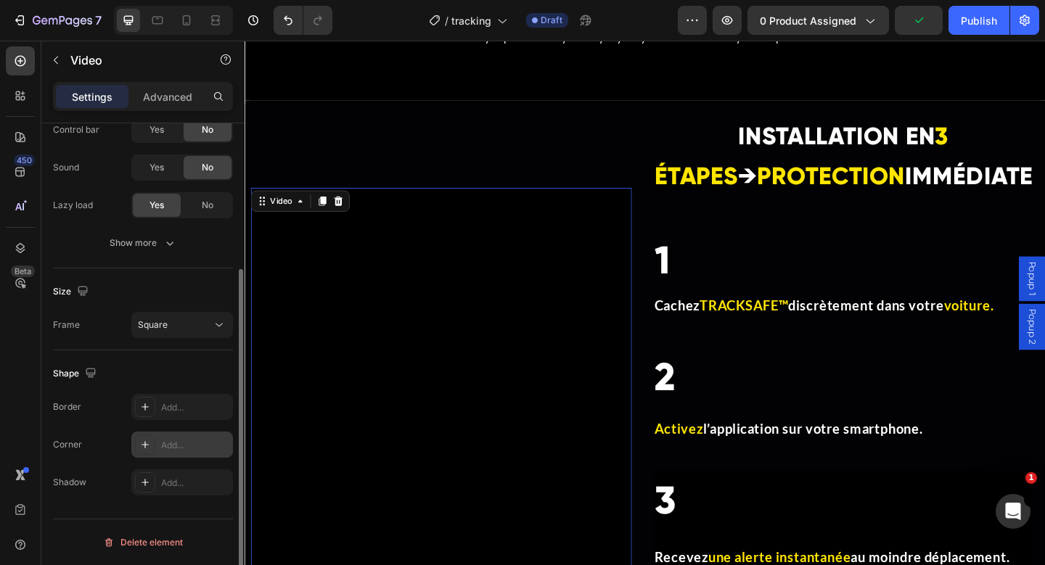
click at [167, 450] on div "Add..." at bounding box center [195, 445] width 68 height 13
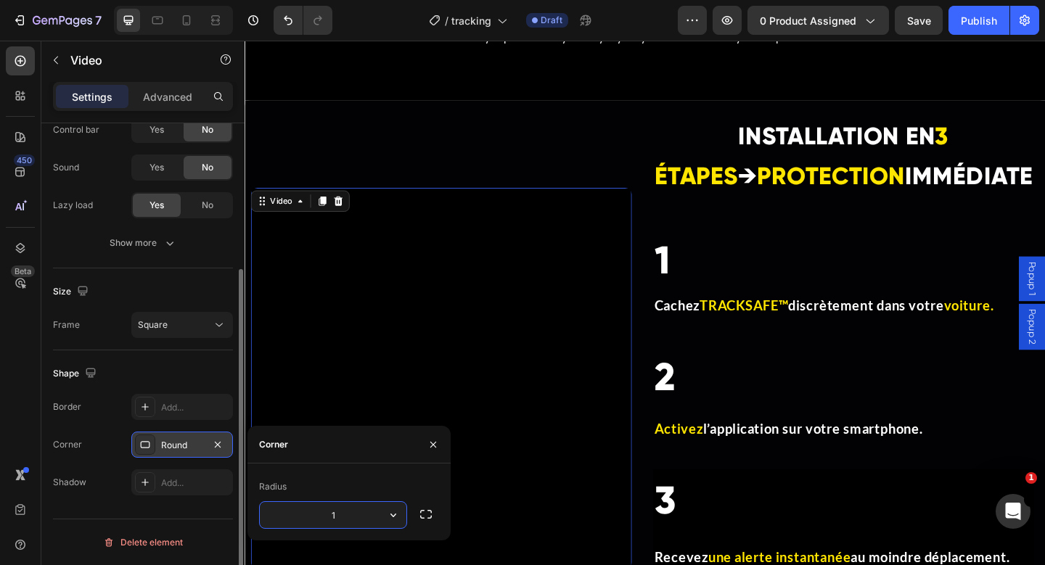
type input "10"
click at [221, 364] on div "Shape" at bounding box center [143, 373] width 180 height 23
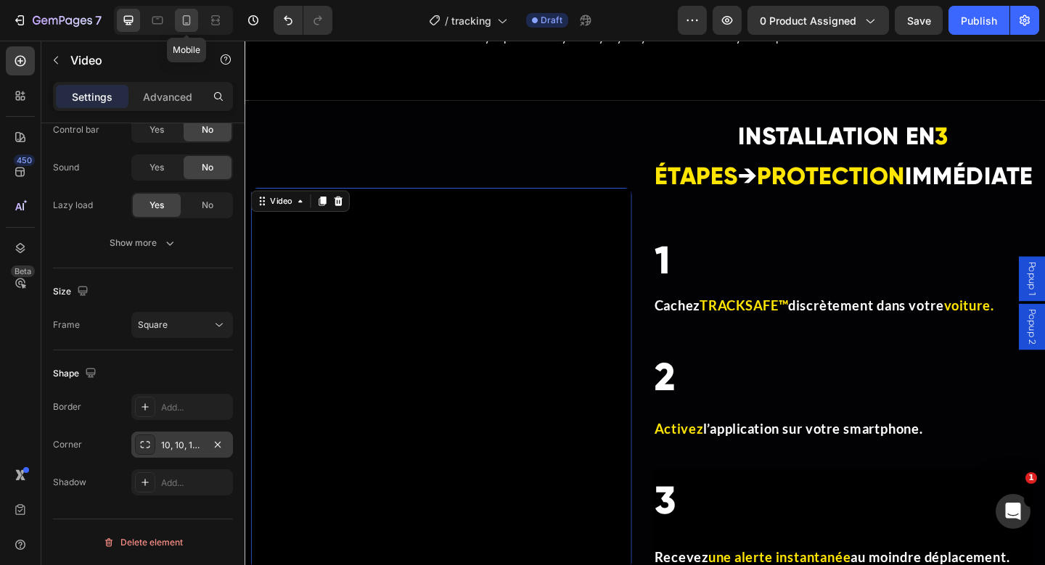
click at [182, 21] on icon at bounding box center [186, 20] width 15 height 15
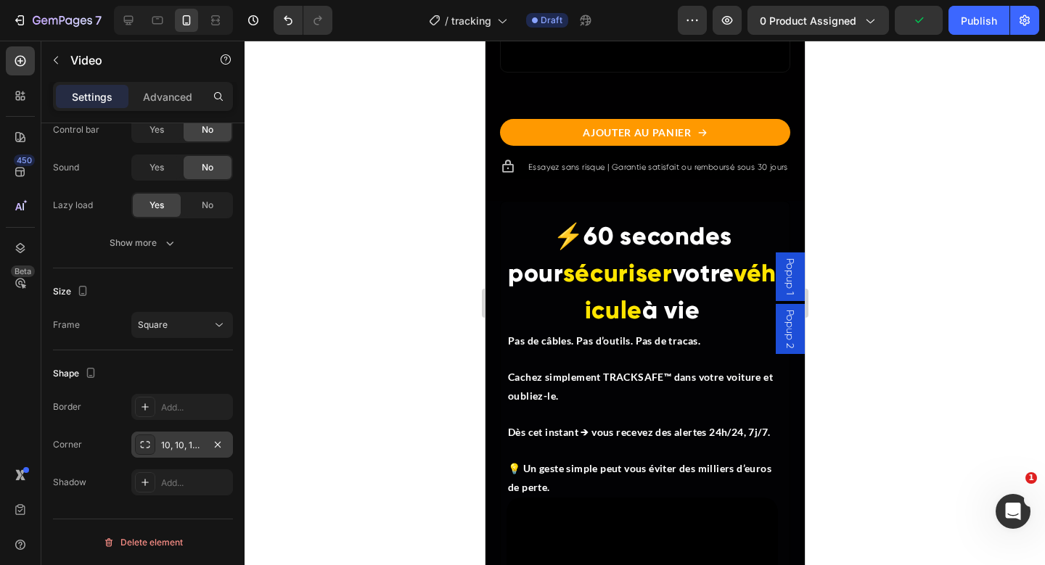
scroll to position [2827, 0]
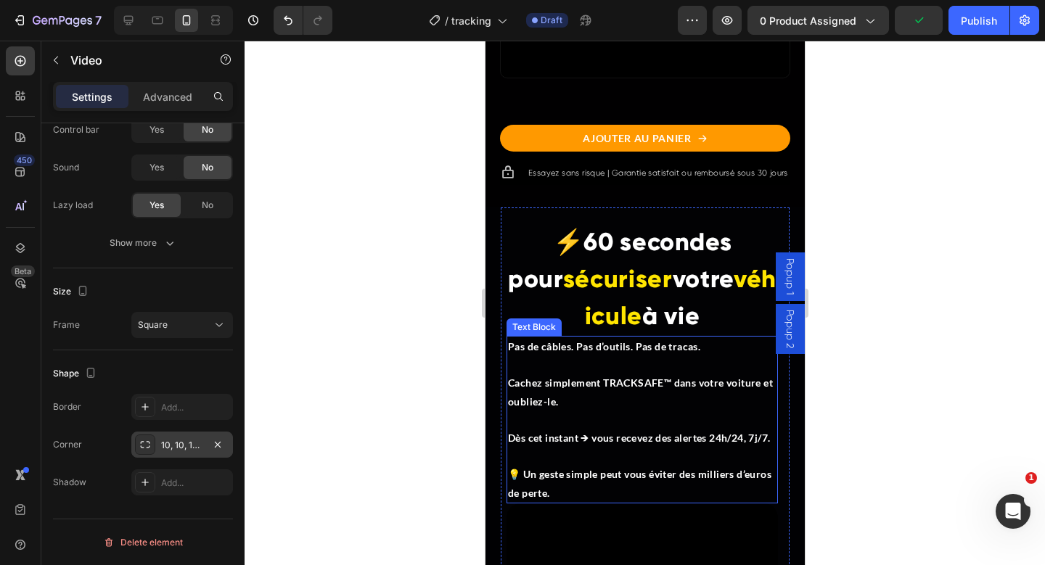
click at [612, 502] on p "💡 Un geste simple peut vous éviter des milliers d’euros de perte." at bounding box center [641, 474] width 269 height 55
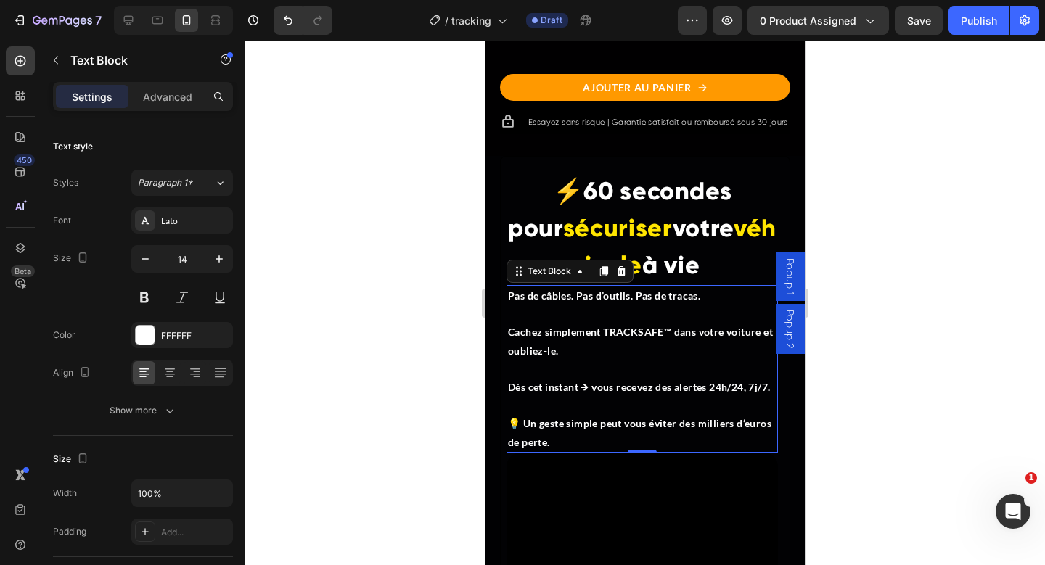
scroll to position [2972, 0]
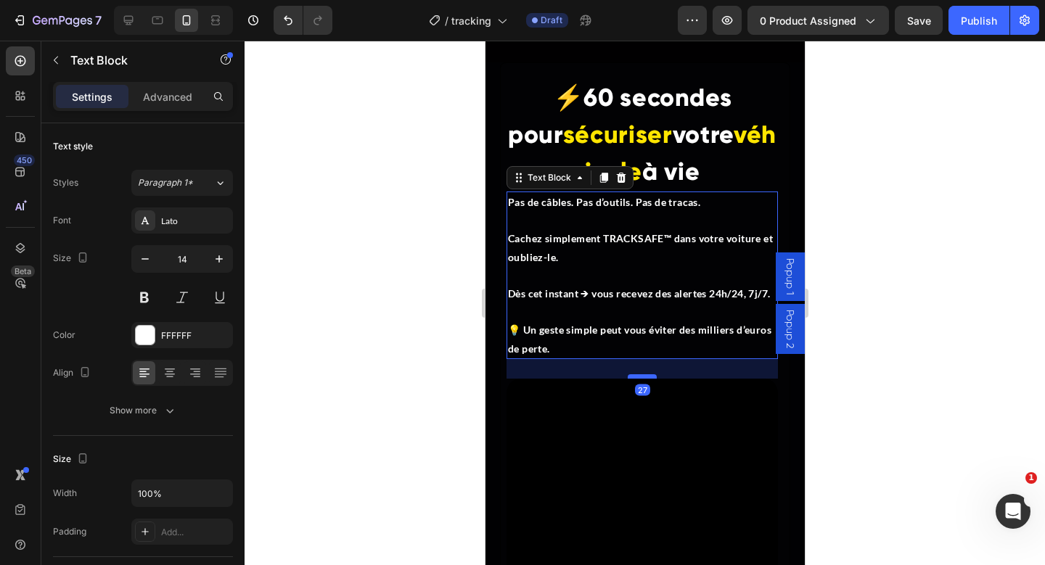
drag, startPoint x: 644, startPoint y: 370, endPoint x: 646, endPoint y: 390, distance: 19.6
click at [646, 379] on div at bounding box center [641, 376] width 29 height 4
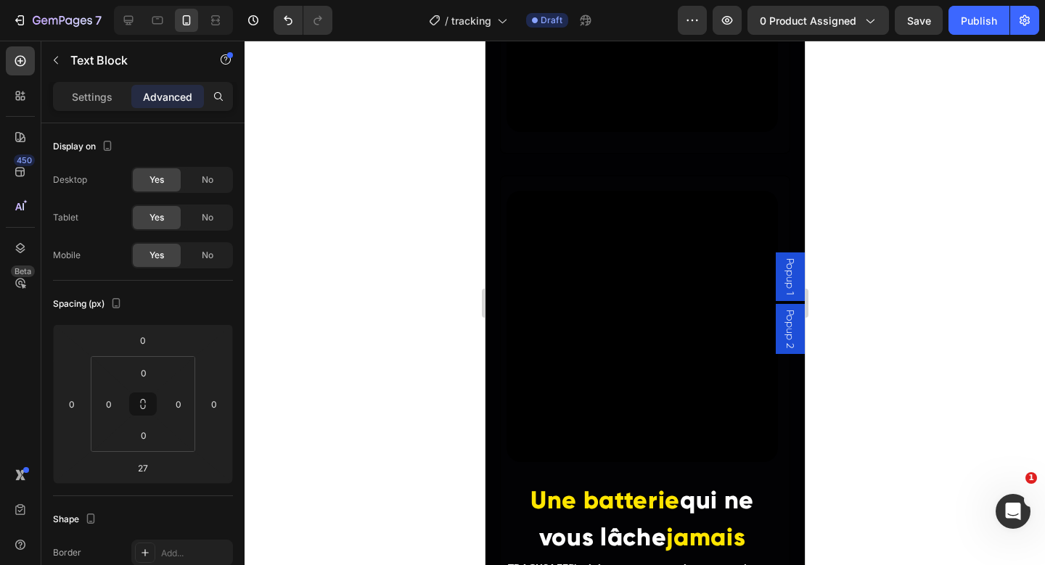
scroll to position [3586, 0]
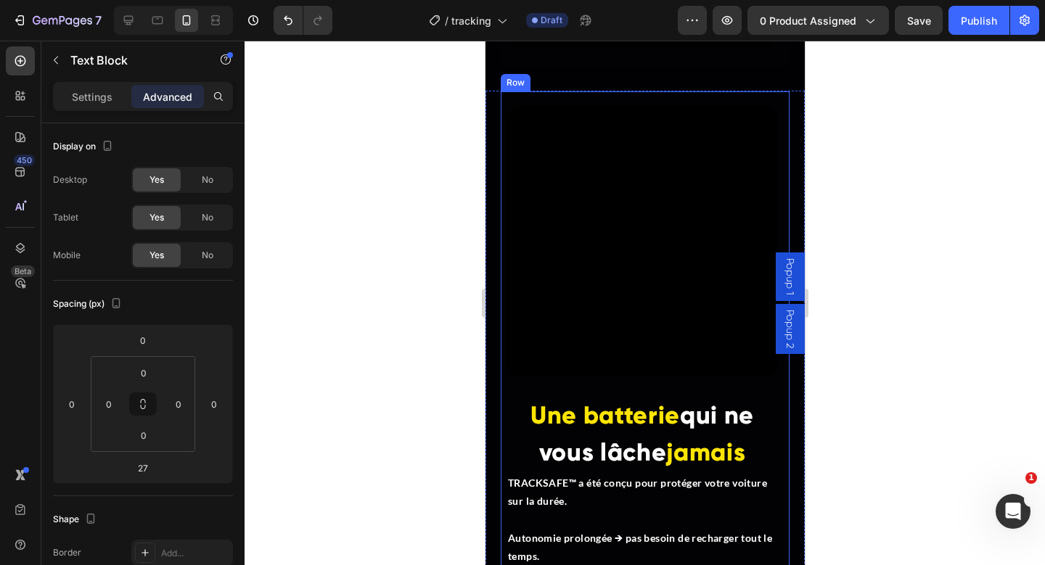
click at [581, 391] on div "Video" at bounding box center [641, 251] width 271 height 290
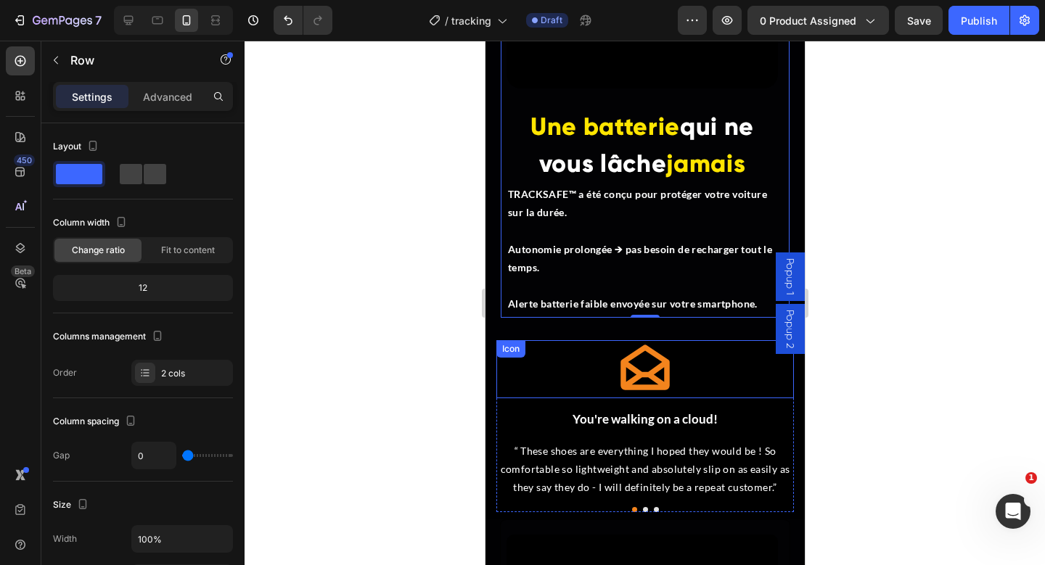
scroll to position [3892, 0]
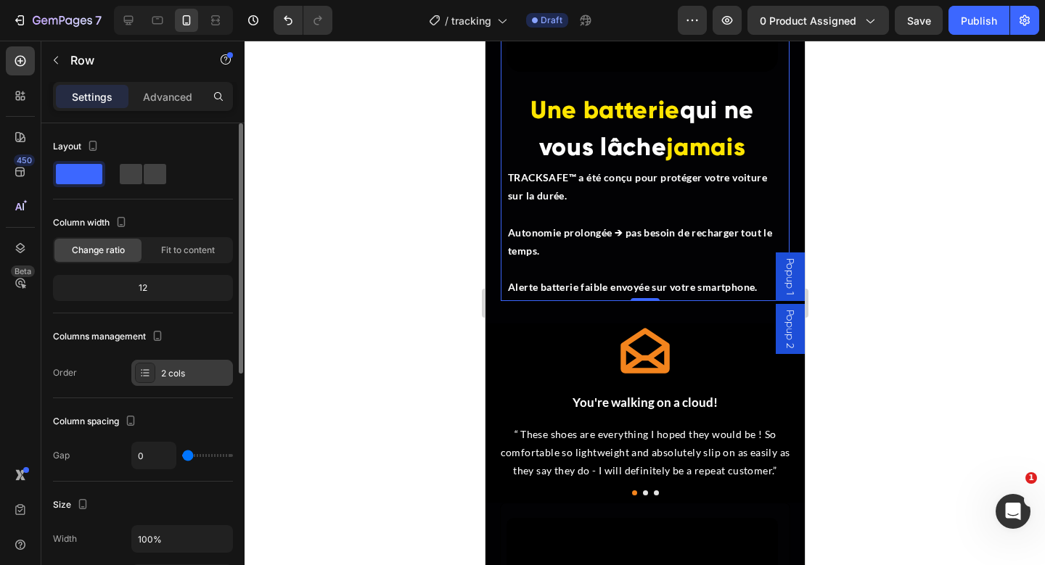
click at [152, 385] on div "2 cols" at bounding box center [182, 373] width 102 height 26
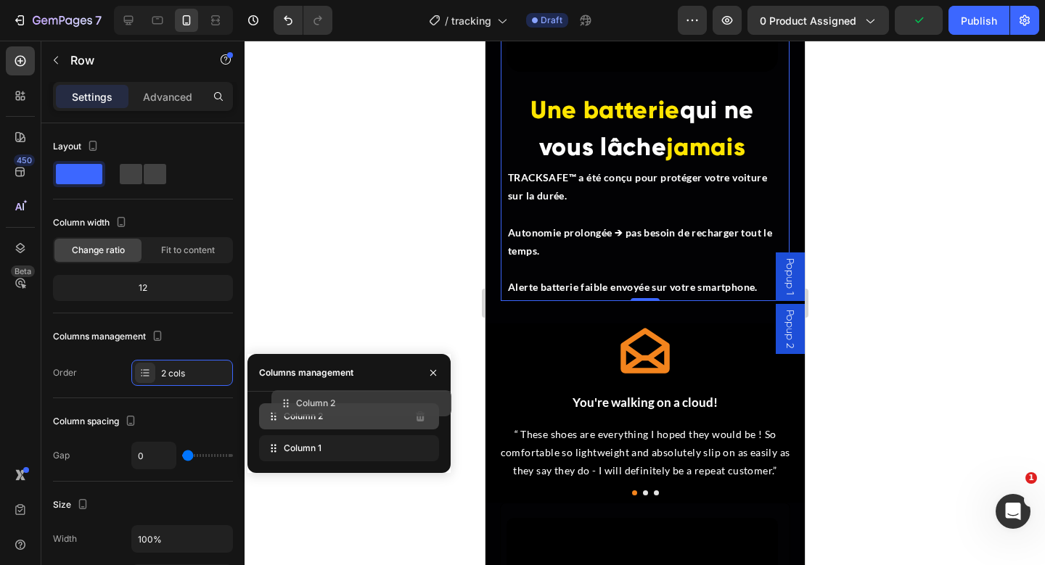
drag, startPoint x: 279, startPoint y: 448, endPoint x: 290, endPoint y: 405, distance: 45.1
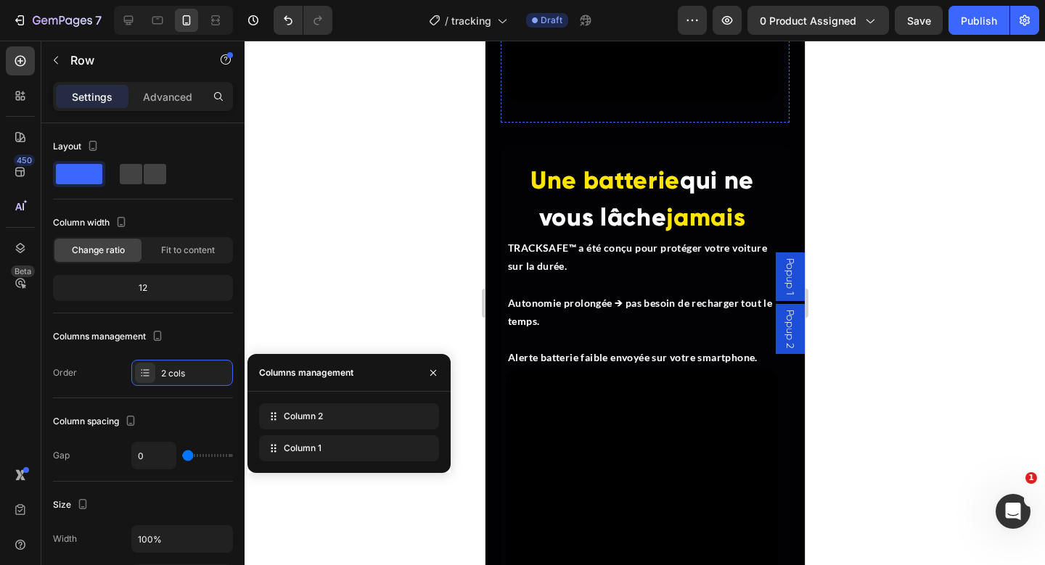
scroll to position [3533, 0]
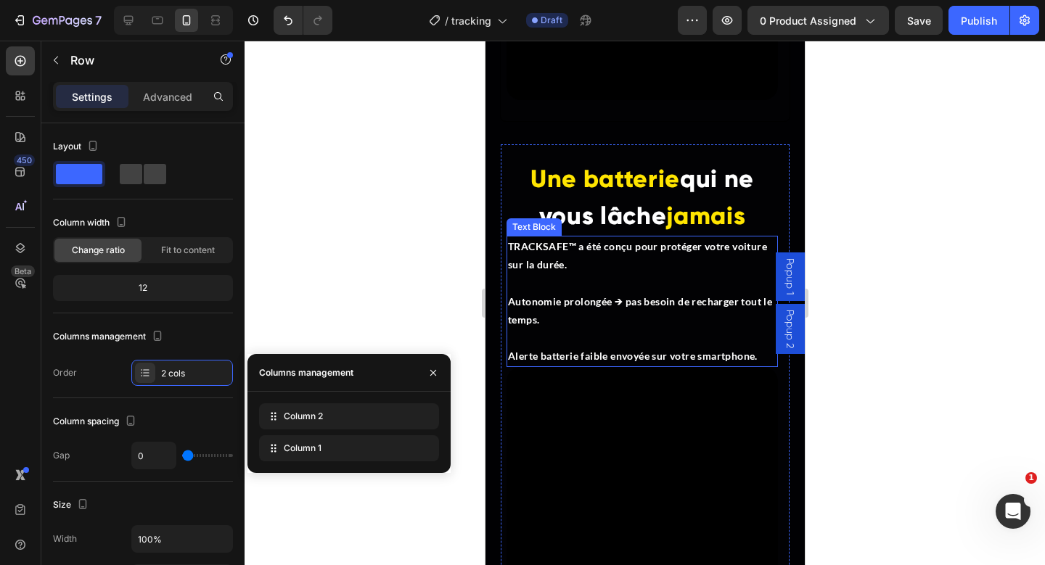
click at [625, 353] on strong "Alerte batterie faible envoyée sur votre smartphone." at bounding box center [632, 356] width 250 height 12
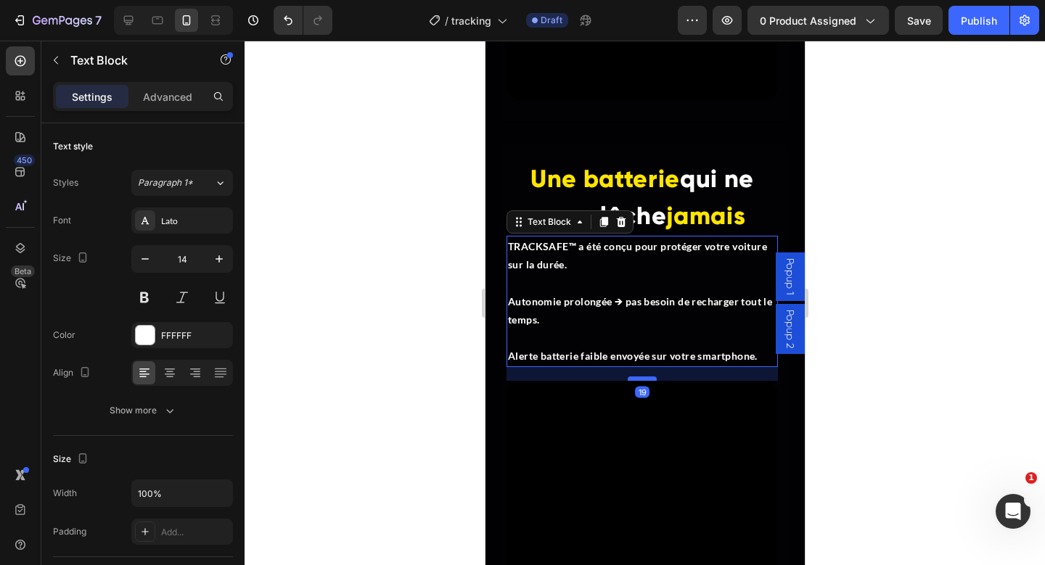
drag, startPoint x: 644, startPoint y: 365, endPoint x: 644, endPoint y: 379, distance: 13.8
click at [644, 379] on div at bounding box center [641, 379] width 29 height 4
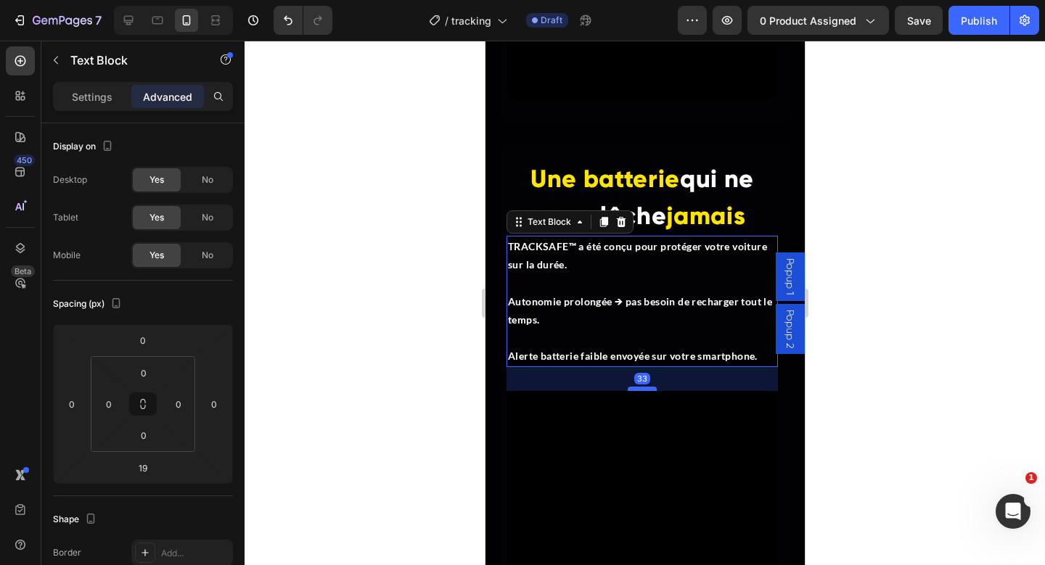
drag, startPoint x: 635, startPoint y: 379, endPoint x: 633, endPoint y: 386, distance: 7.6
click at [634, 389] on div at bounding box center [641, 389] width 29 height 4
type input "33"
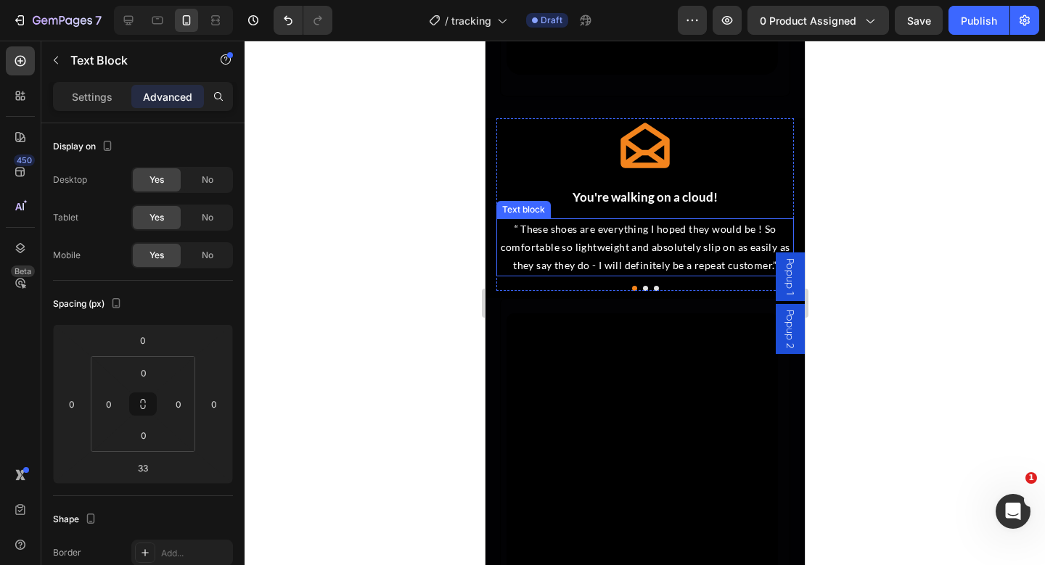
scroll to position [4020, 0]
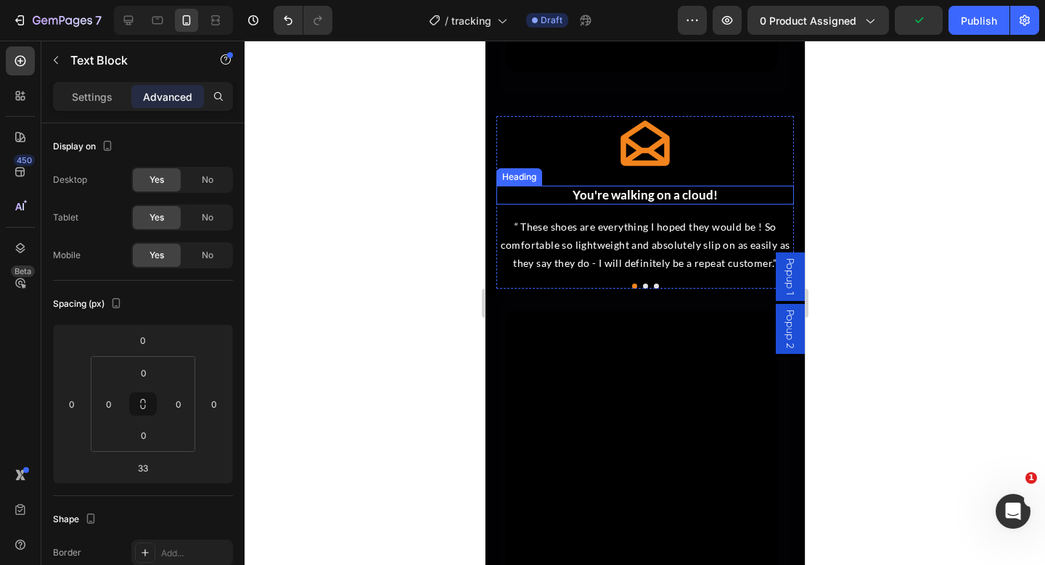
click at [652, 192] on h3 "You're walking on a cloud!" at bounding box center [645, 195] width 298 height 19
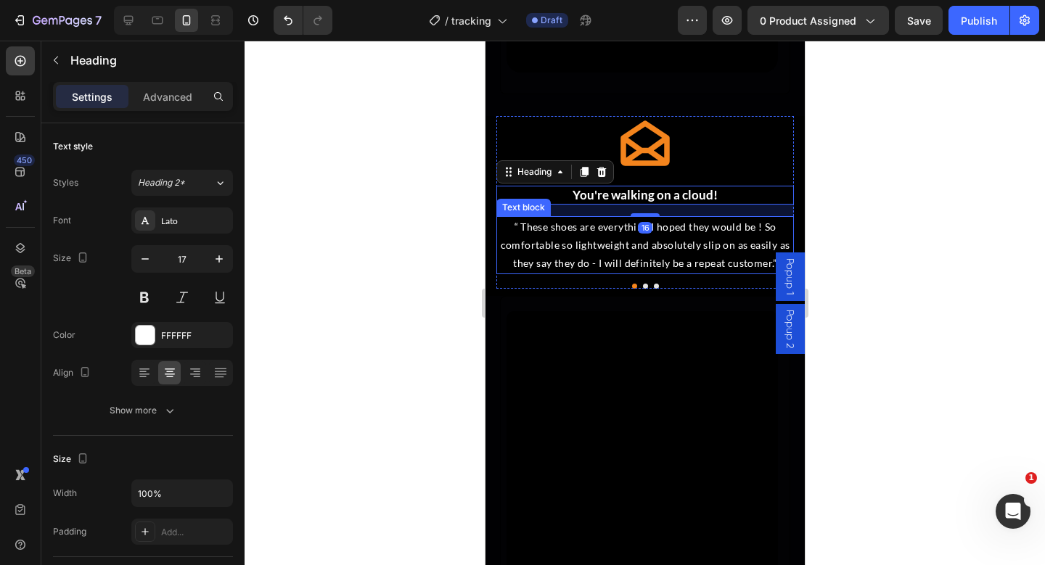
click at [570, 239] on p "“ These shoes are everything I hoped they would be ! So comfortable so lightwei…" at bounding box center [644, 245] width 295 height 55
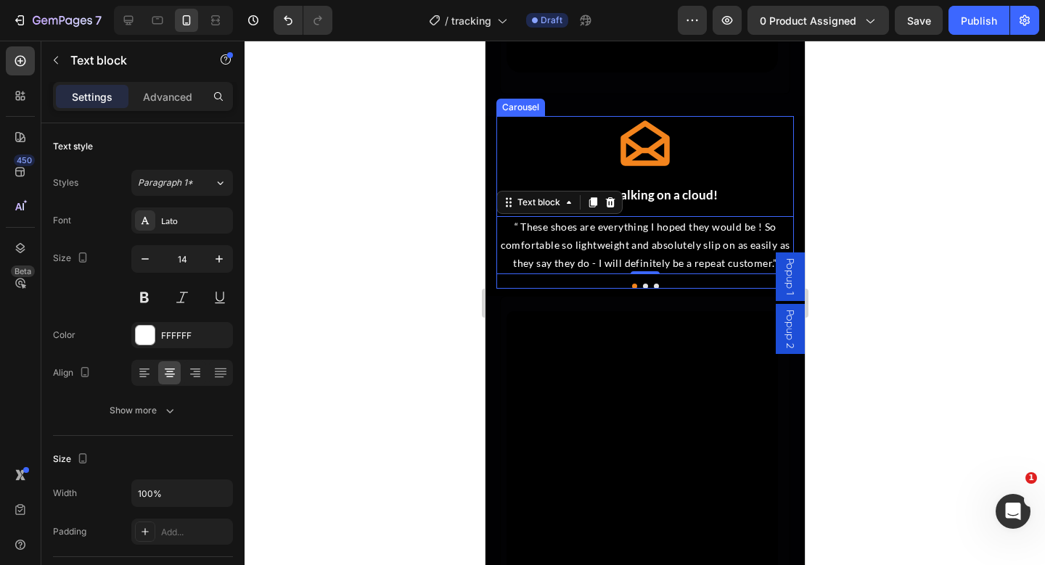
click at [687, 184] on div "Icon You're walking on a cloud! Heading “ These shoes are everything I hoped th…" at bounding box center [645, 195] width 298 height 158
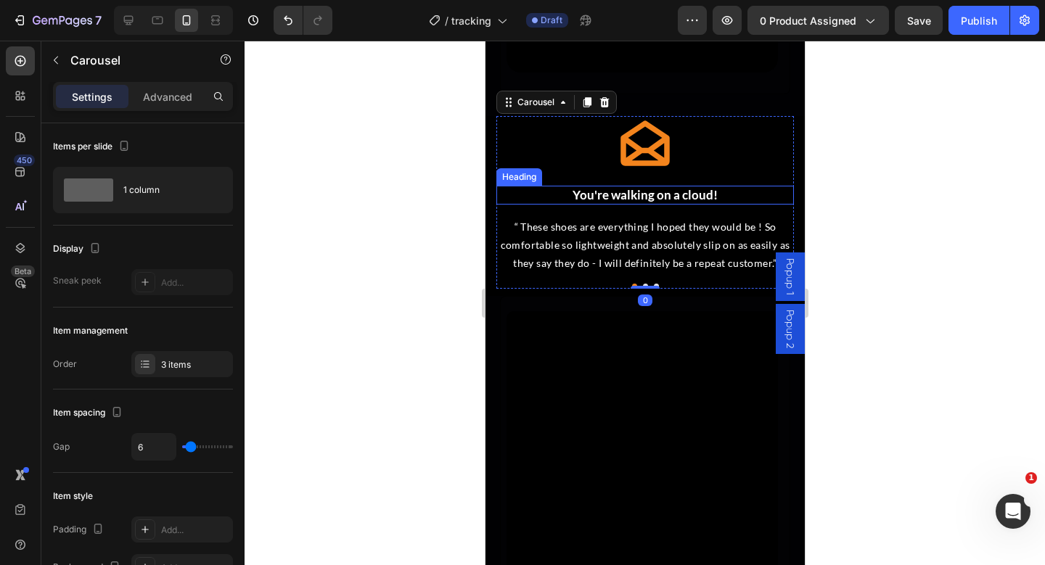
click at [679, 197] on h3 "You're walking on a cloud!" at bounding box center [645, 195] width 298 height 19
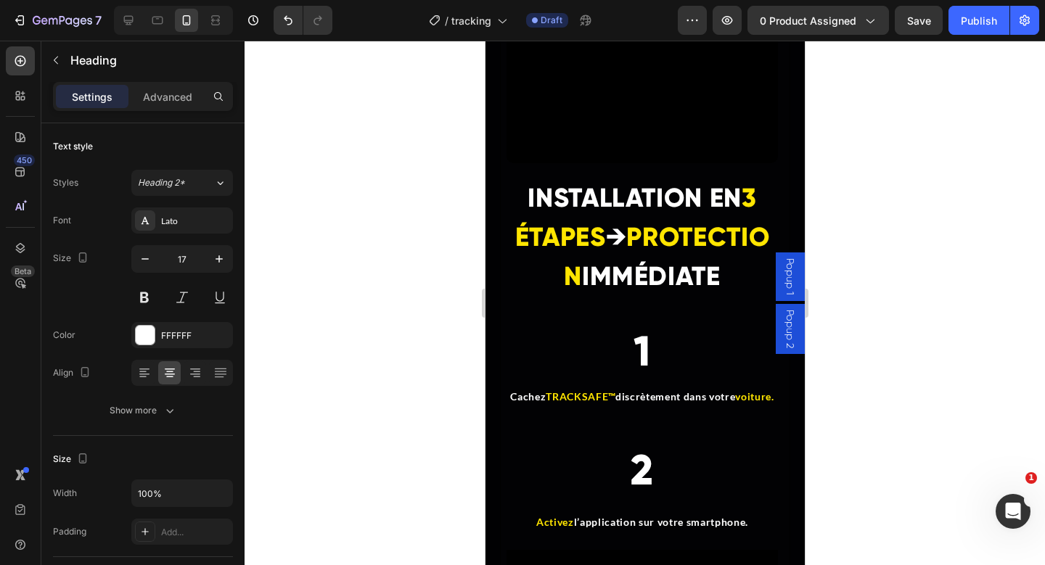
scroll to position [4481, 0]
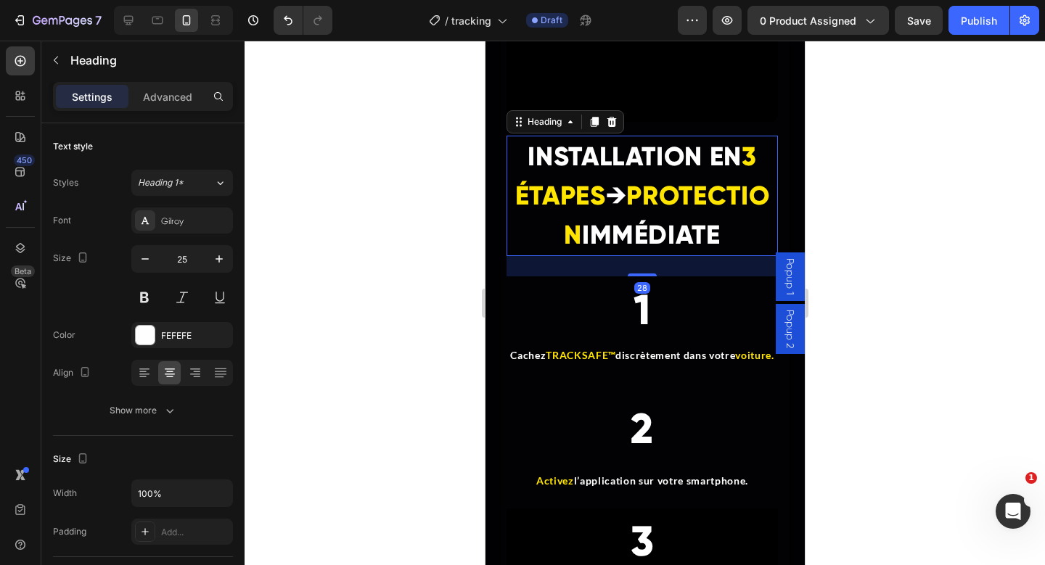
click at [626, 218] on h2 "INSTALLATION EN 3 ÉTAPES → PROTECTION IMMÉDIATE" at bounding box center [641, 196] width 271 height 120
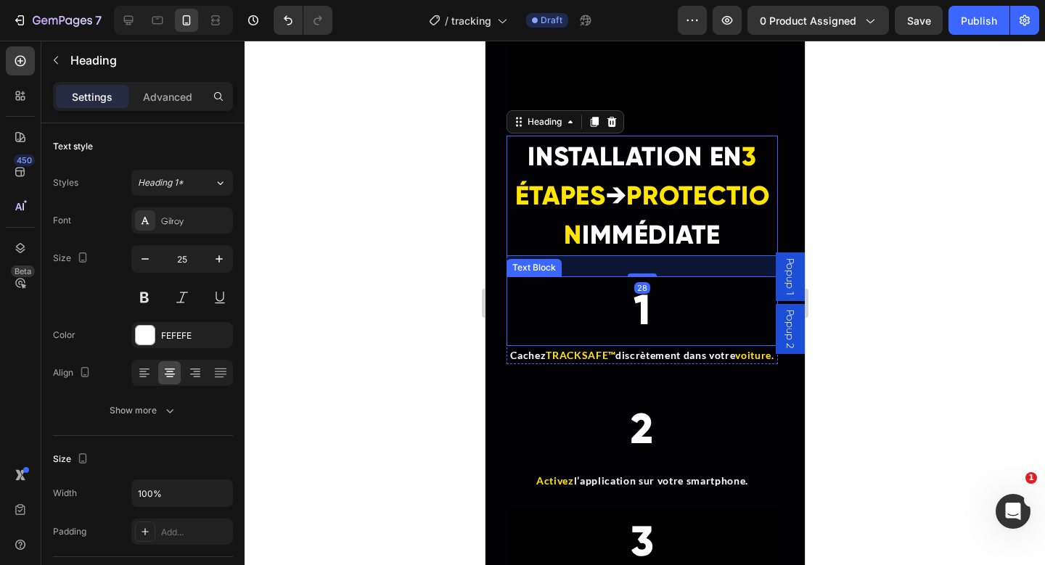
click at [632, 345] on p "1" at bounding box center [641, 311] width 269 height 67
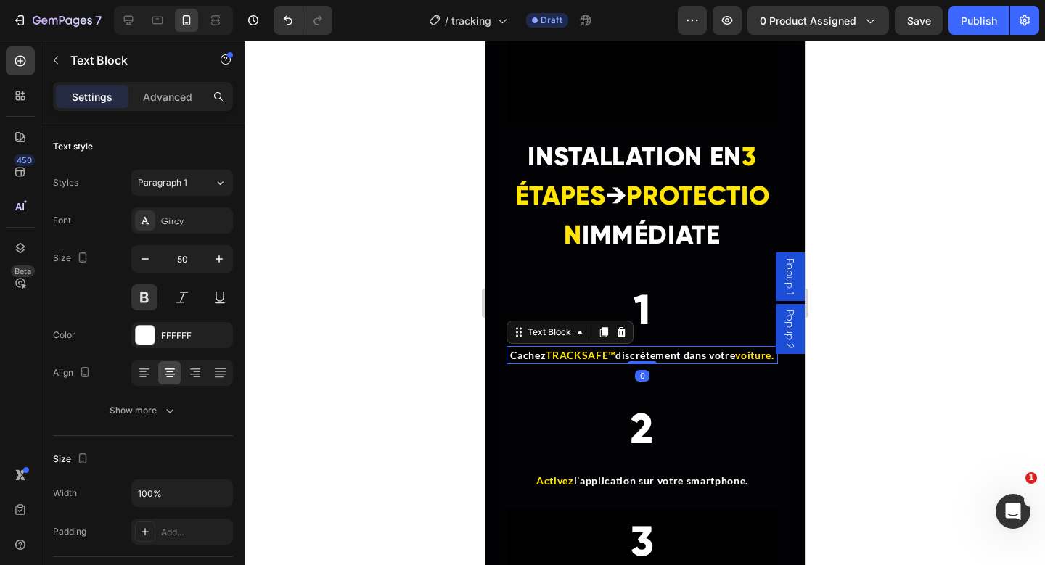
click at [623, 363] on p "Cachez TRACKSAFE™ discrètement dans votre voiture." at bounding box center [641, 355] width 269 height 15
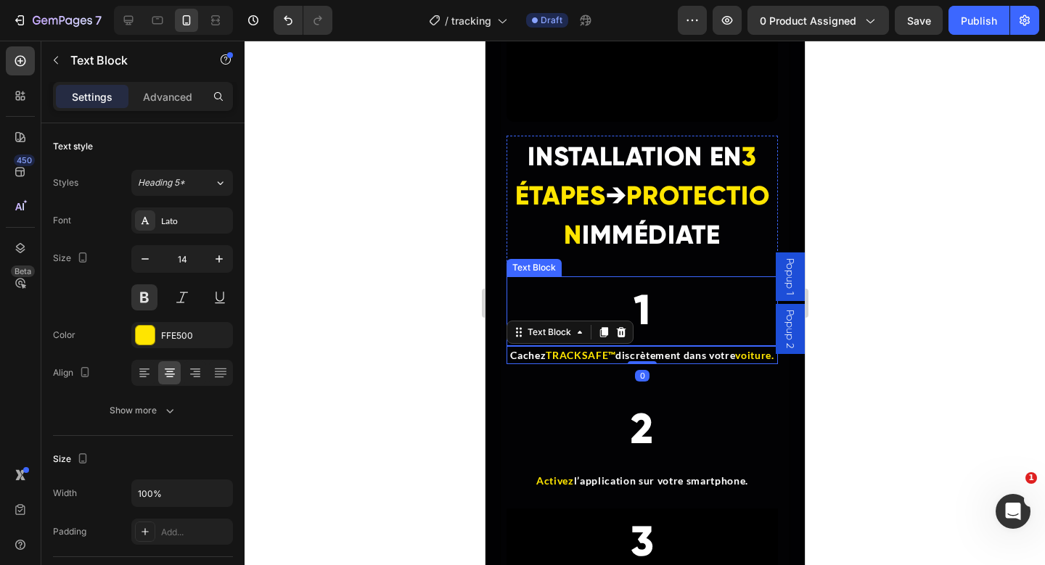
click at [649, 336] on span "1" at bounding box center [641, 310] width 17 height 52
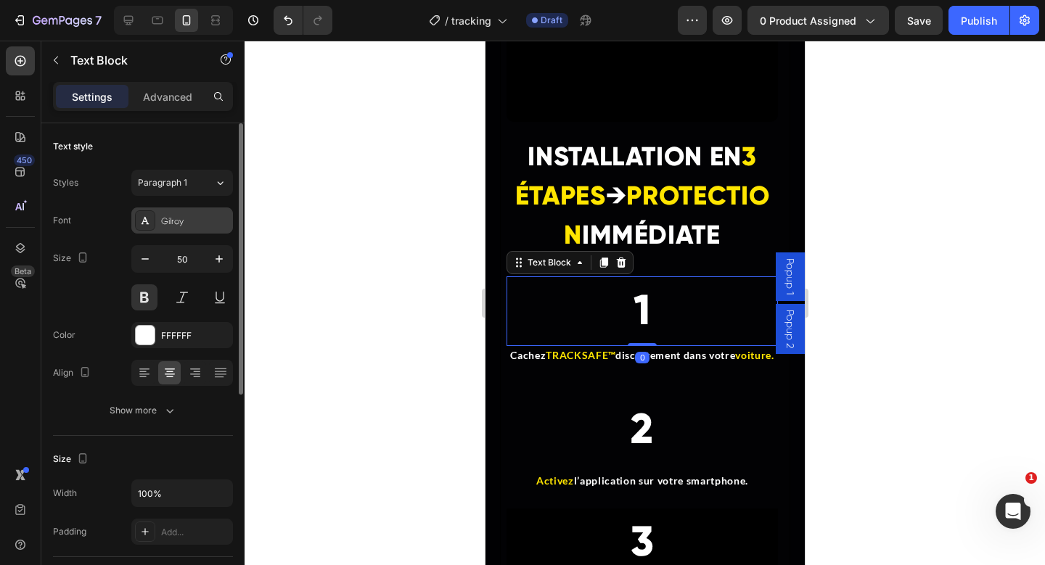
click at [164, 221] on div "Gilroy" at bounding box center [195, 221] width 68 height 13
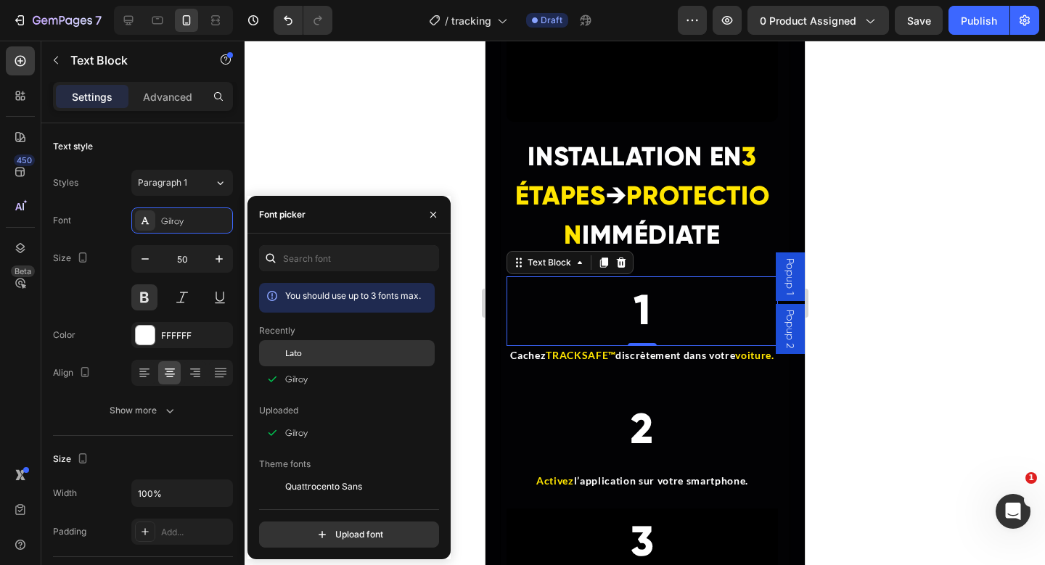
click at [302, 348] on div "Lato" at bounding box center [358, 353] width 147 height 13
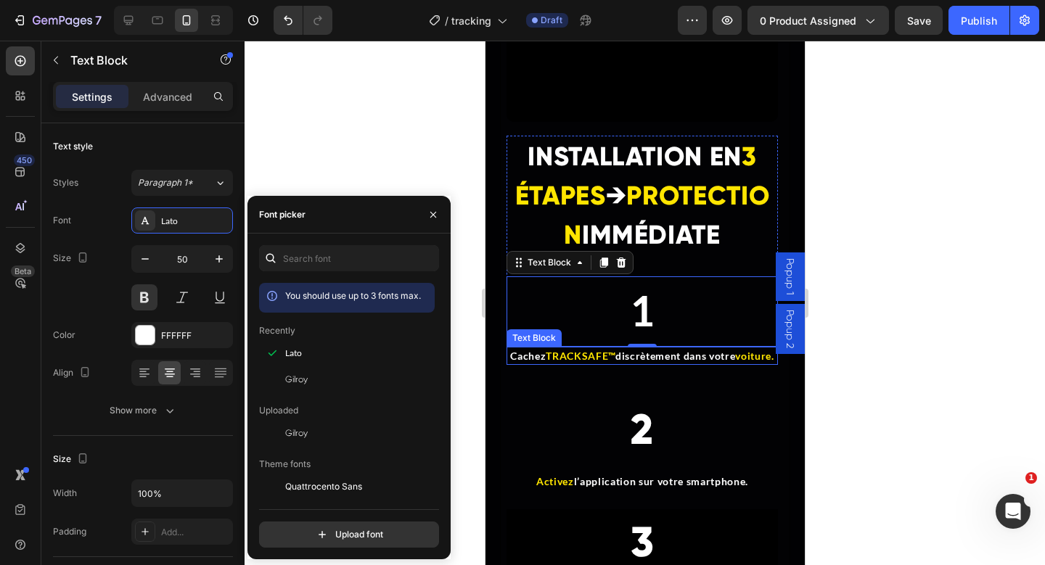
scroll to position [4650, 0]
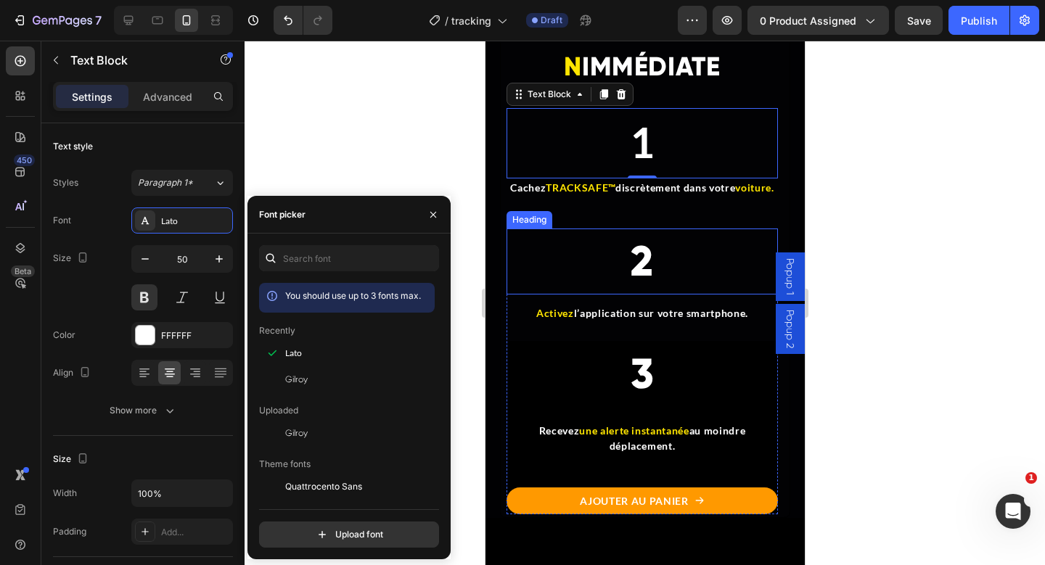
click at [630, 287] on span "2" at bounding box center [641, 262] width 23 height 52
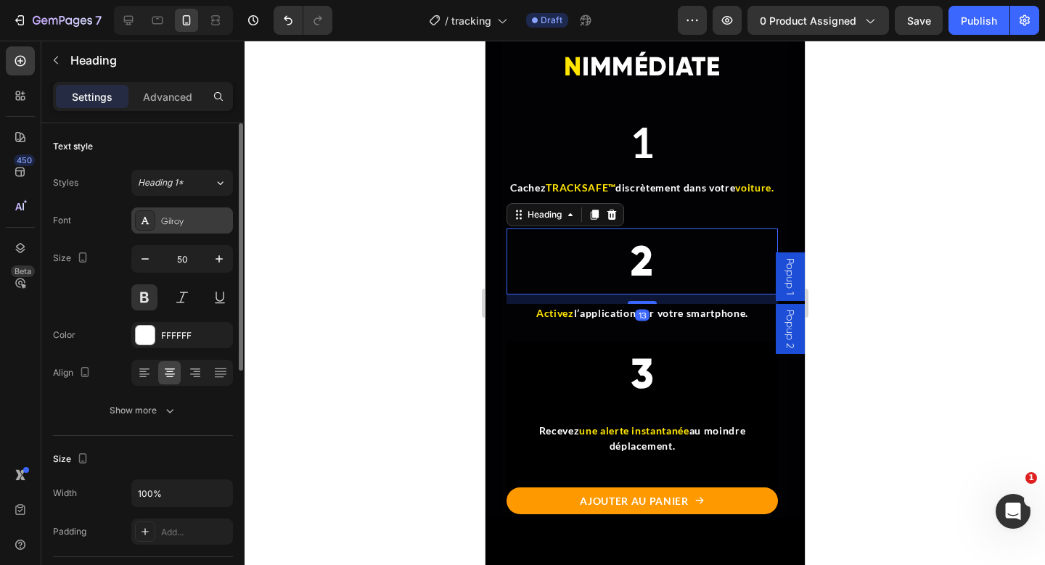
click at [170, 215] on div "Gilroy" at bounding box center [195, 221] width 68 height 13
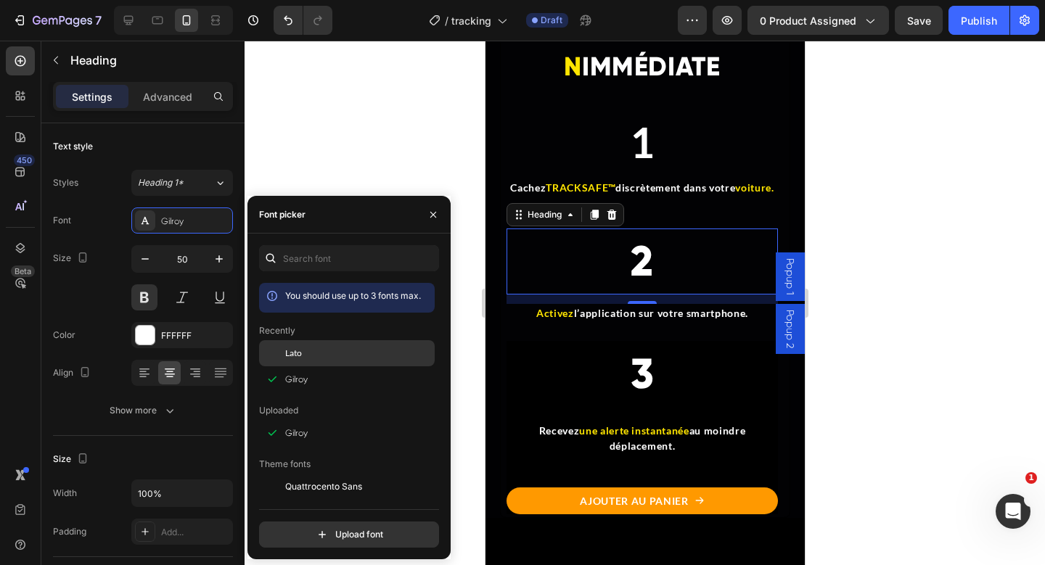
click at [303, 347] on div "Lato" at bounding box center [358, 353] width 147 height 13
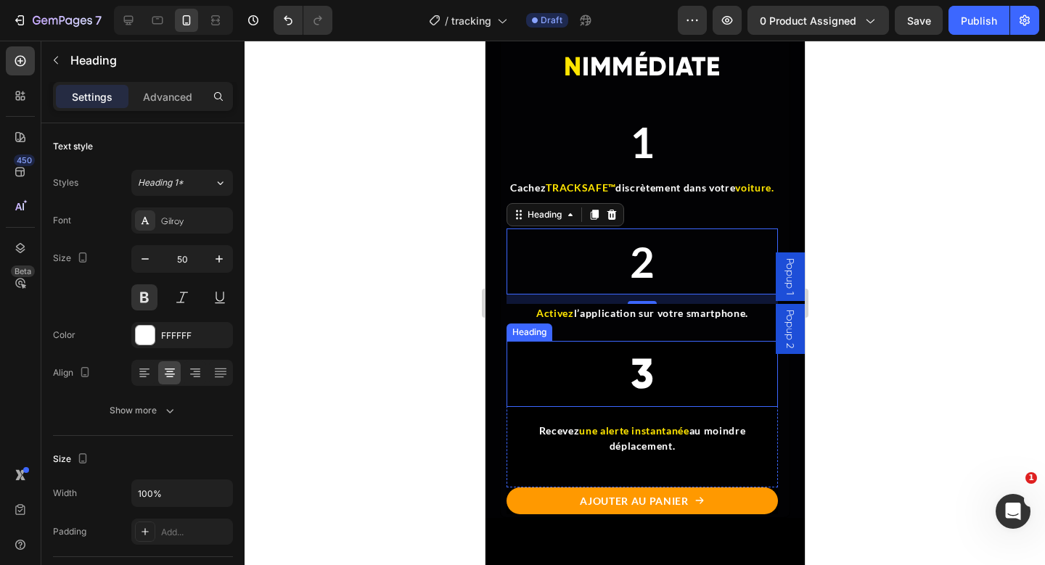
click at [669, 407] on h2 "3" at bounding box center [641, 374] width 271 height 66
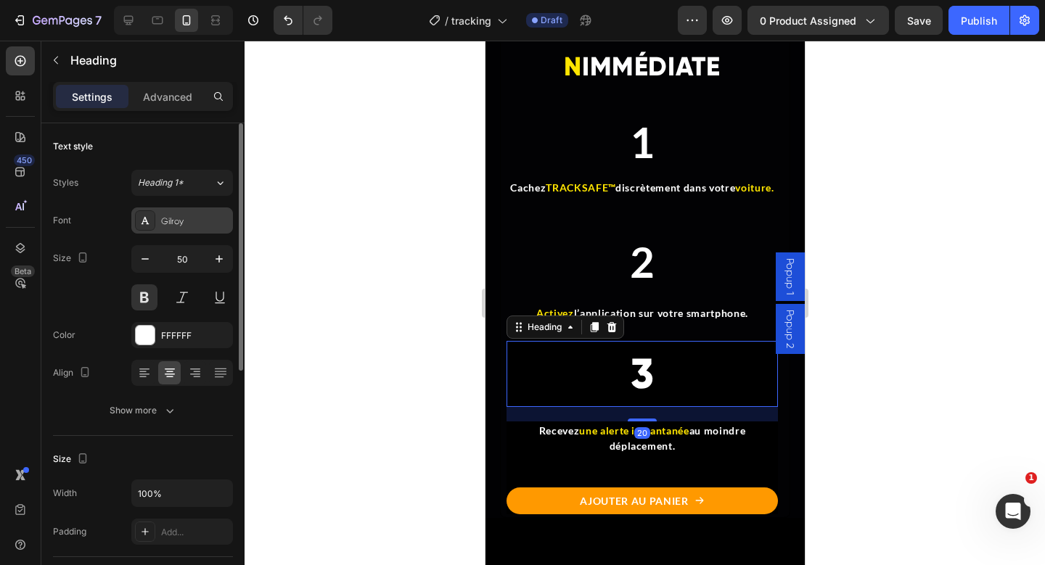
click at [187, 223] on div "Gilroy" at bounding box center [195, 221] width 68 height 13
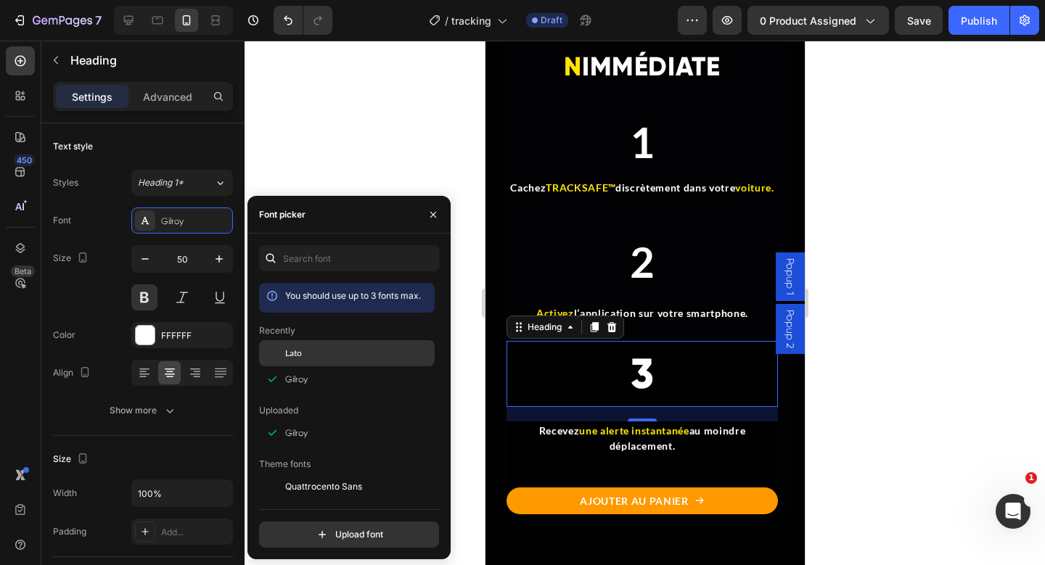
click at [292, 357] on span "Lato" at bounding box center [293, 353] width 17 height 13
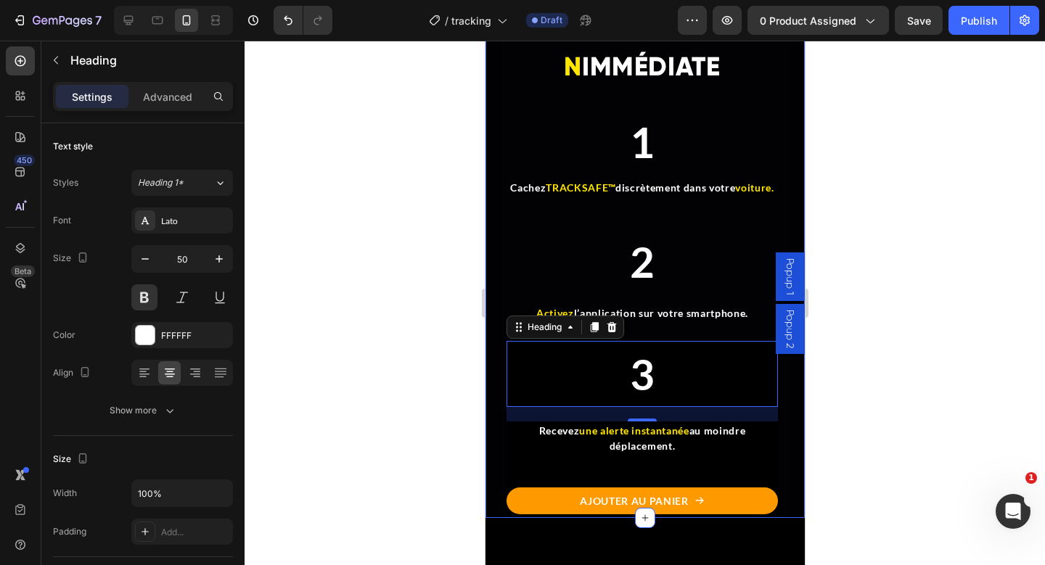
click at [857, 332] on div at bounding box center [645, 303] width 800 height 525
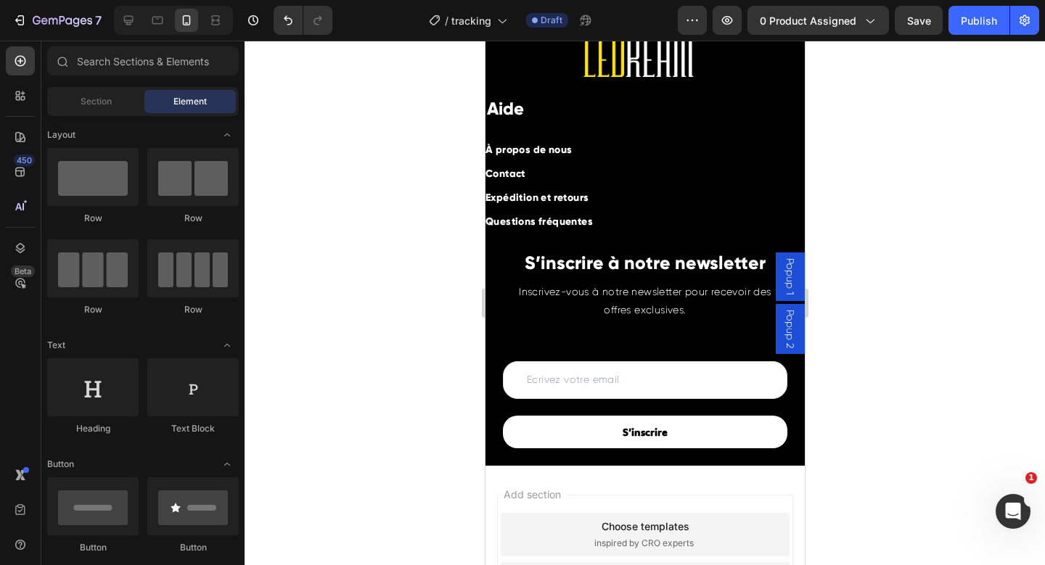
scroll to position [6663, 0]
